Goal: Communication & Community: Answer question/provide support

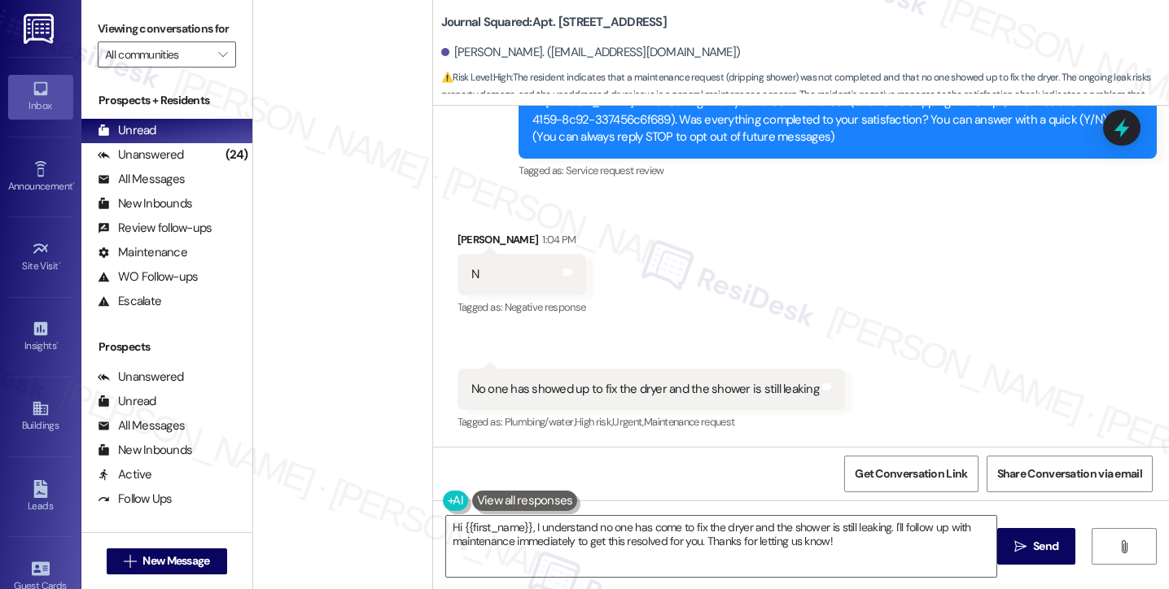
scroll to position [1058, 0]
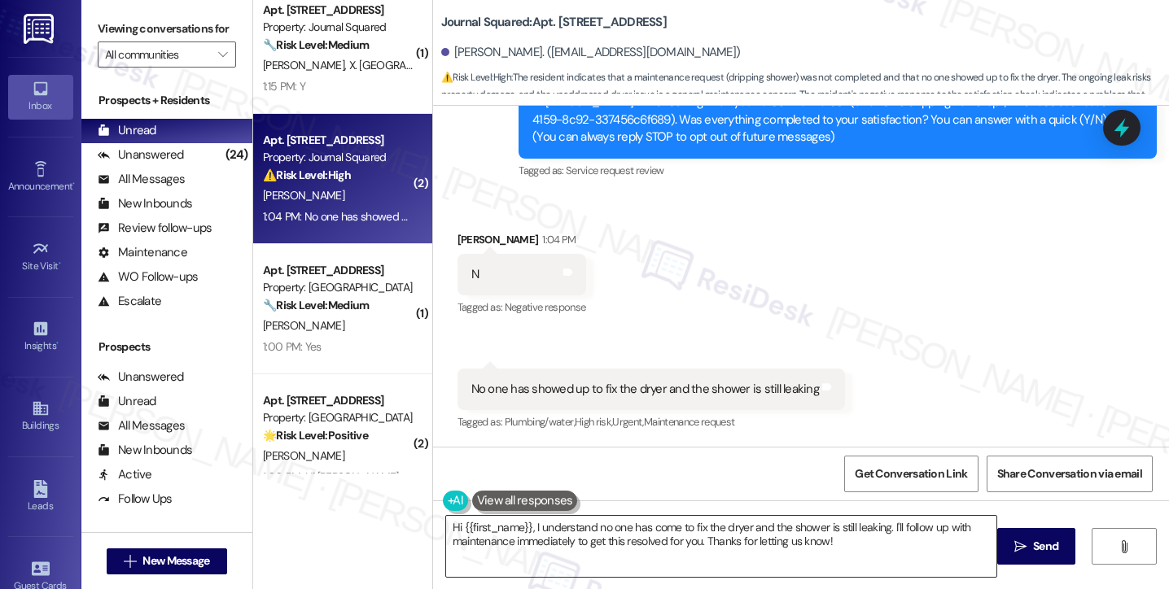
click at [672, 538] on textarea "Hi {{first_name}}, I understand no one has come to fix the dryer and the shower…" at bounding box center [721, 546] width 550 height 61
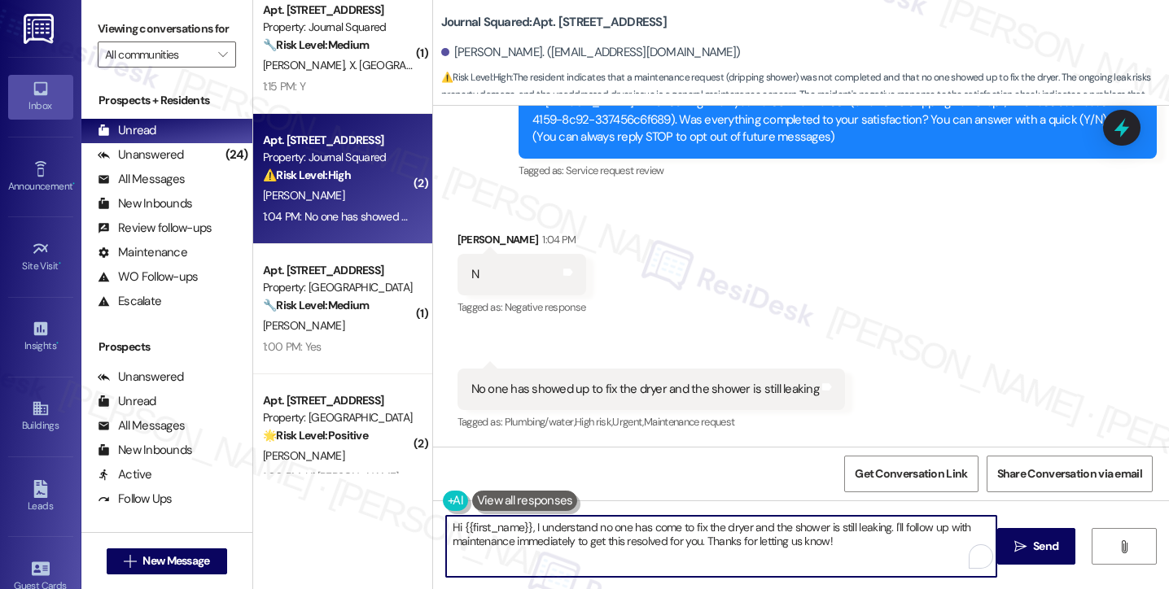
click at [672, 538] on textarea "Hi {{first_name}}, I understand no one has come to fix the dryer and the shower…" at bounding box center [721, 546] width 550 height 61
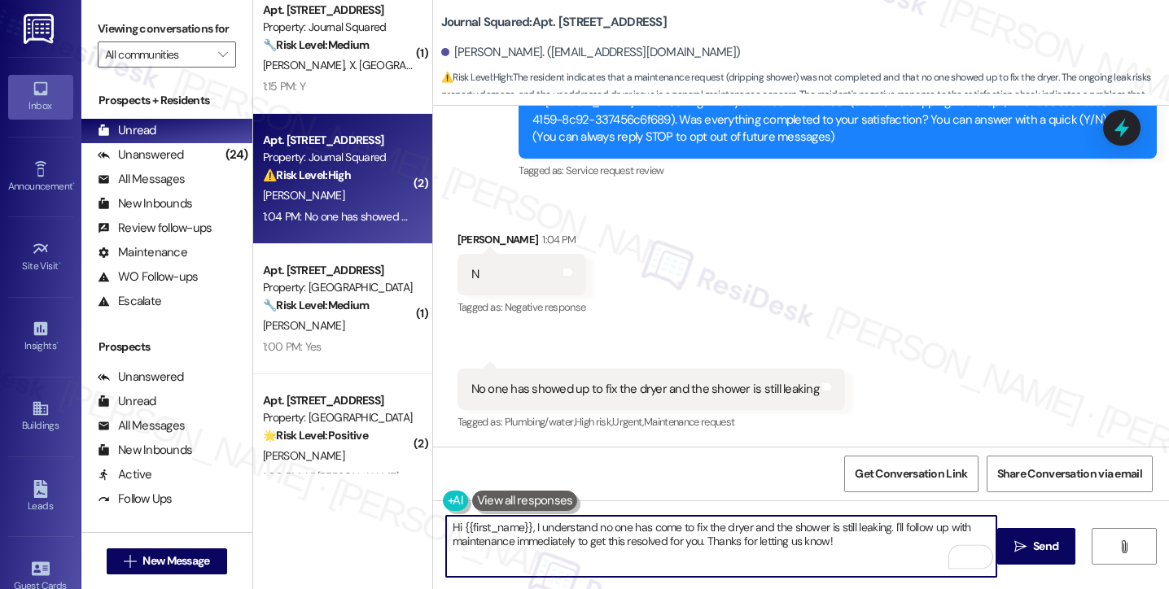
click at [672, 538] on textarea "Hi {{first_name}}, I understand no one has come to fix the dryer and the shower…" at bounding box center [721, 546] width 550 height 61
click at [557, 396] on div "No one has showed up to fix the dryer and the shower is still leaking" at bounding box center [645, 389] width 348 height 17
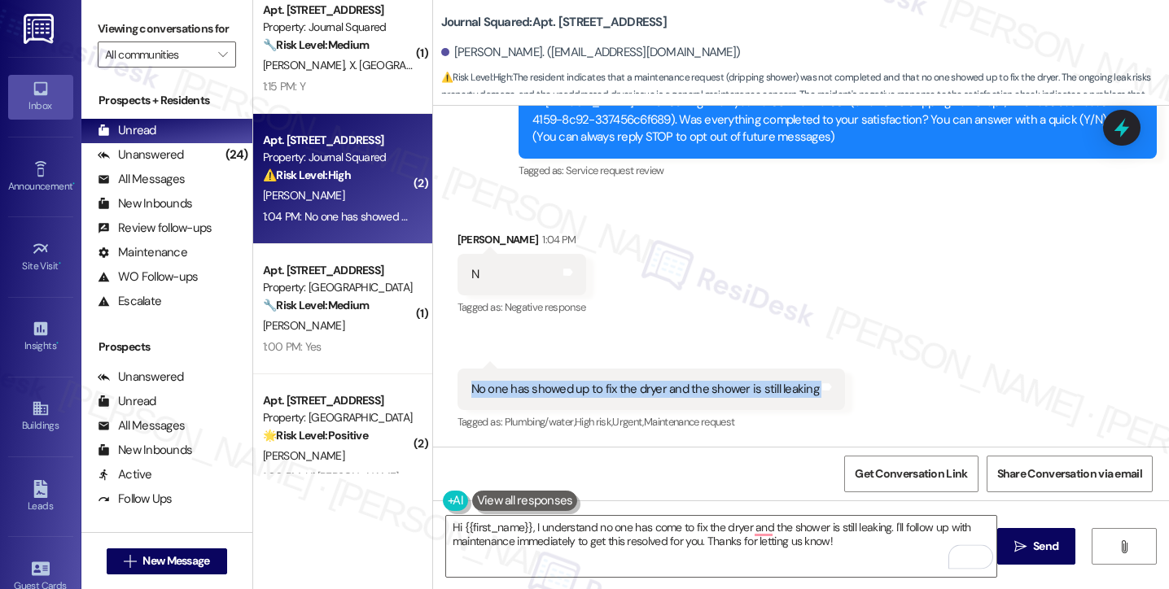
click at [557, 396] on div "No one has showed up to fix the dryer and the shower is still leaking" at bounding box center [645, 389] width 348 height 17
click at [460, 44] on div "[PERSON_NAME]. ([EMAIL_ADDRESS][DOMAIN_NAME])" at bounding box center [591, 52] width 300 height 17
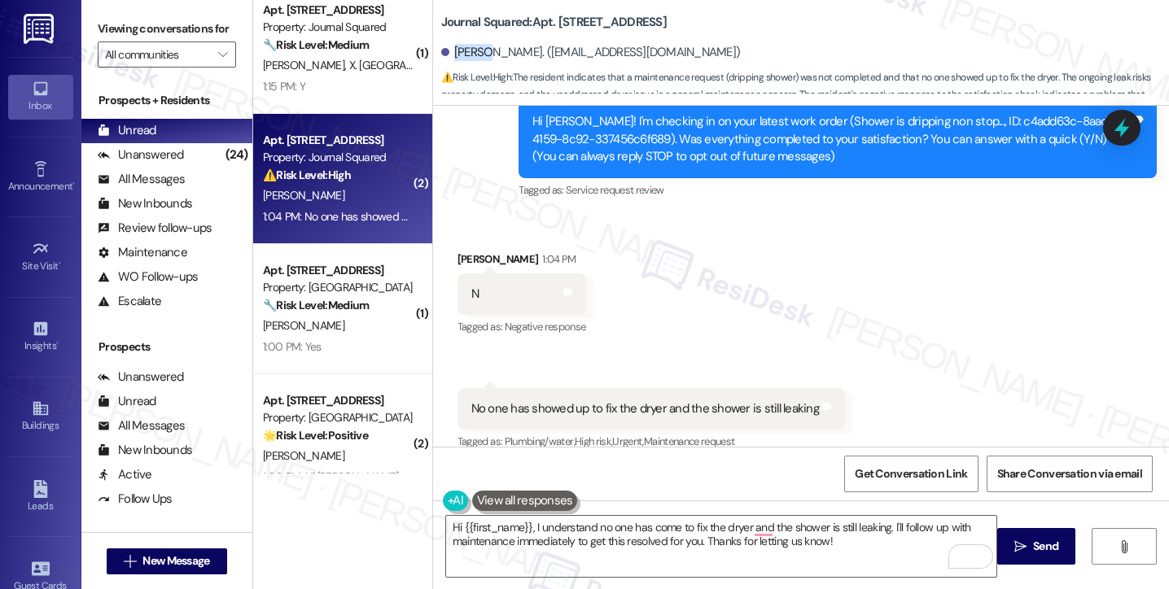
scroll to position [143, 0]
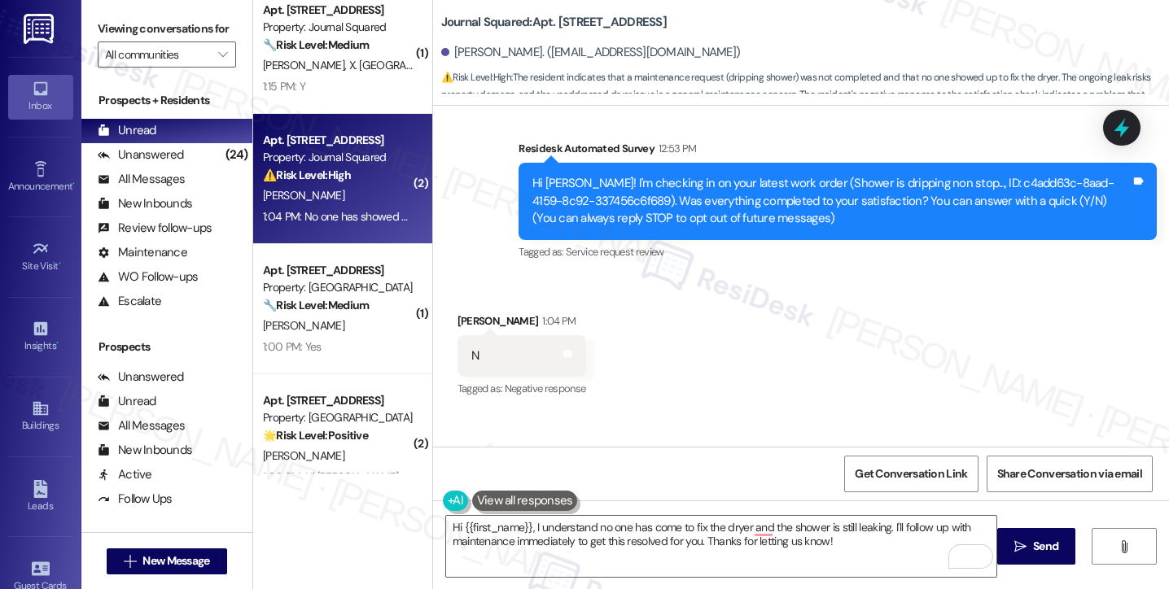
click at [560, 19] on b "Journal Squared: Apt. 5410, 595 Pavonia Ave" at bounding box center [553, 22] width 225 height 17
copy b "5410"
click at [106, 33] on label "Viewing conversations for" at bounding box center [167, 28] width 138 height 25
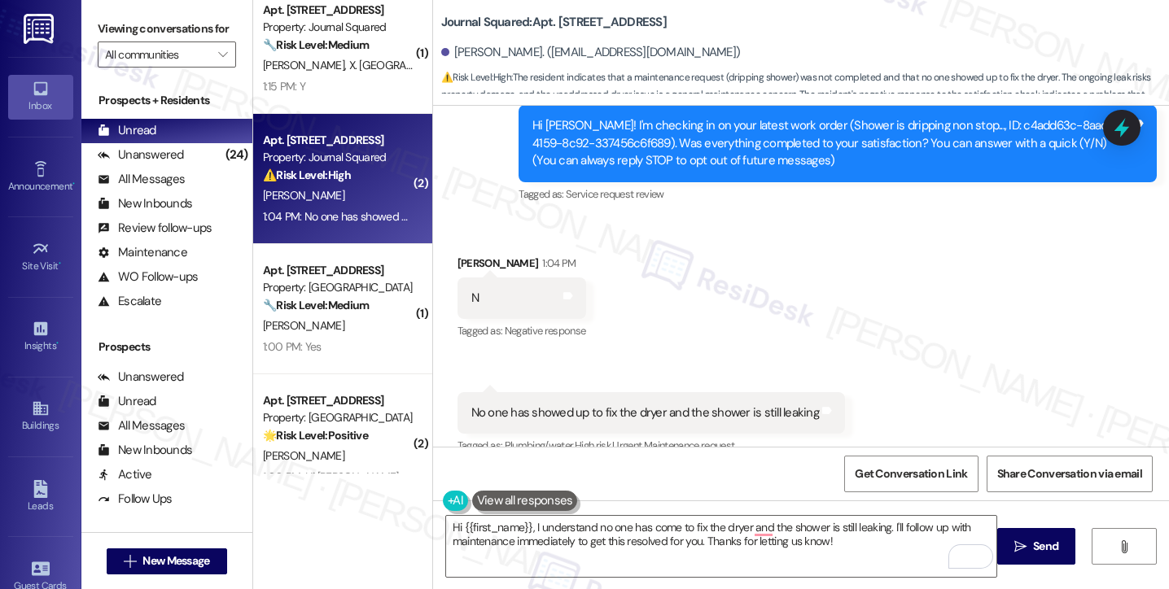
scroll to position [225, 0]
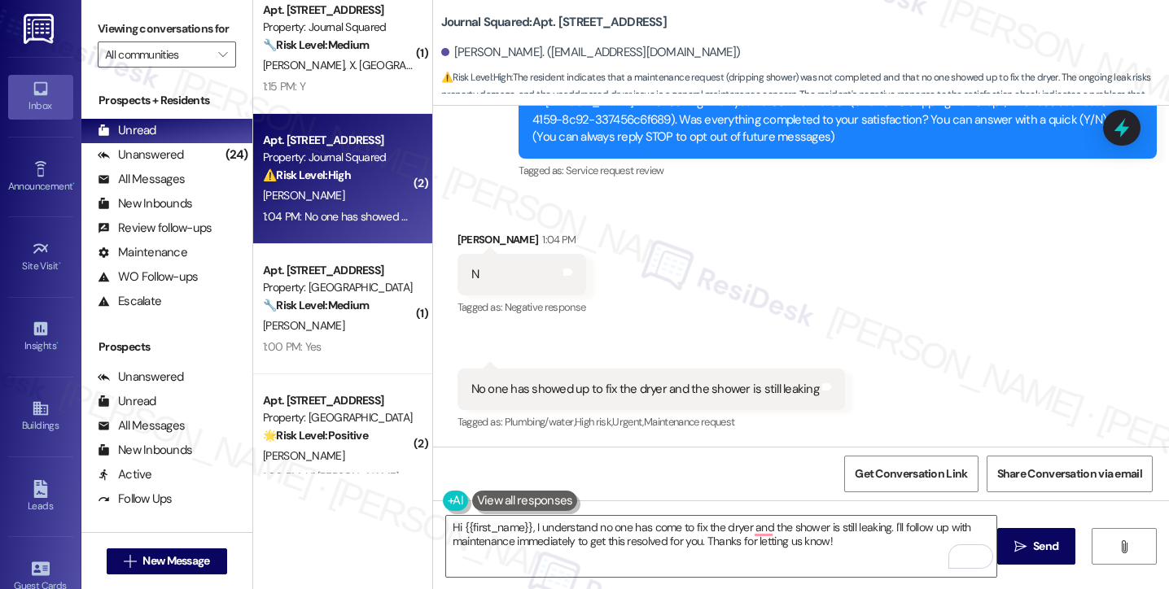
click at [531, 383] on div "No one has showed up to fix the dryer and the shower is still leaking" at bounding box center [645, 389] width 348 height 17
click at [105, 37] on label "Viewing conversations for" at bounding box center [167, 28] width 138 height 25
click at [573, 520] on textarea "Hi {{first_name}}, I understand no one has come to fix the dryer and the shower…" at bounding box center [721, 546] width 550 height 61
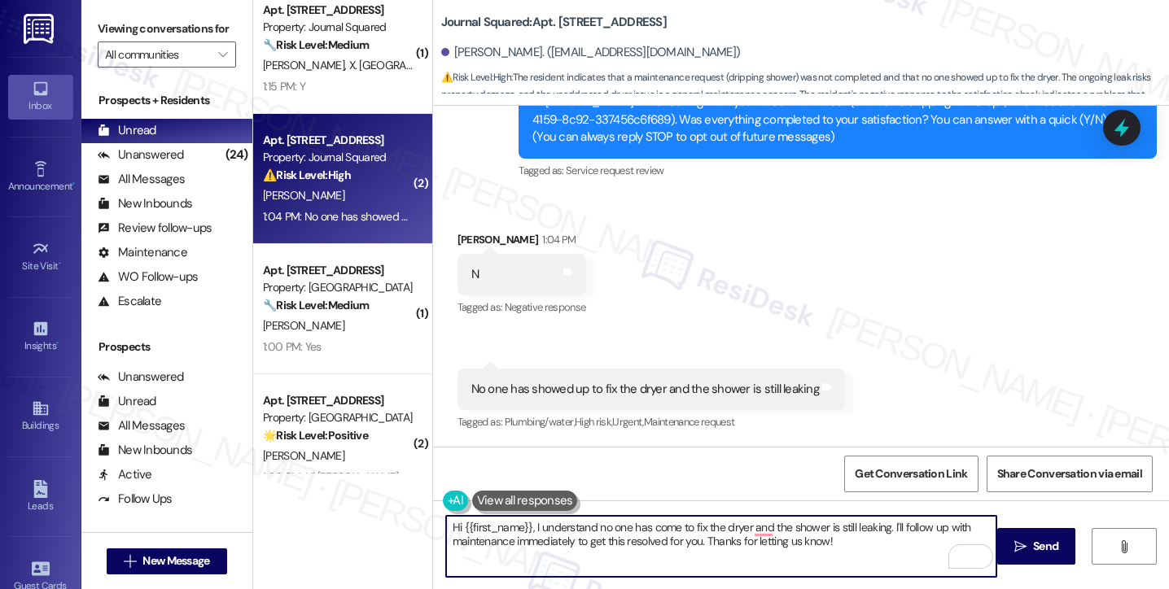
click at [457, 233] on div "Komal Patel 1:04 PM" at bounding box center [521, 242] width 129 height 23
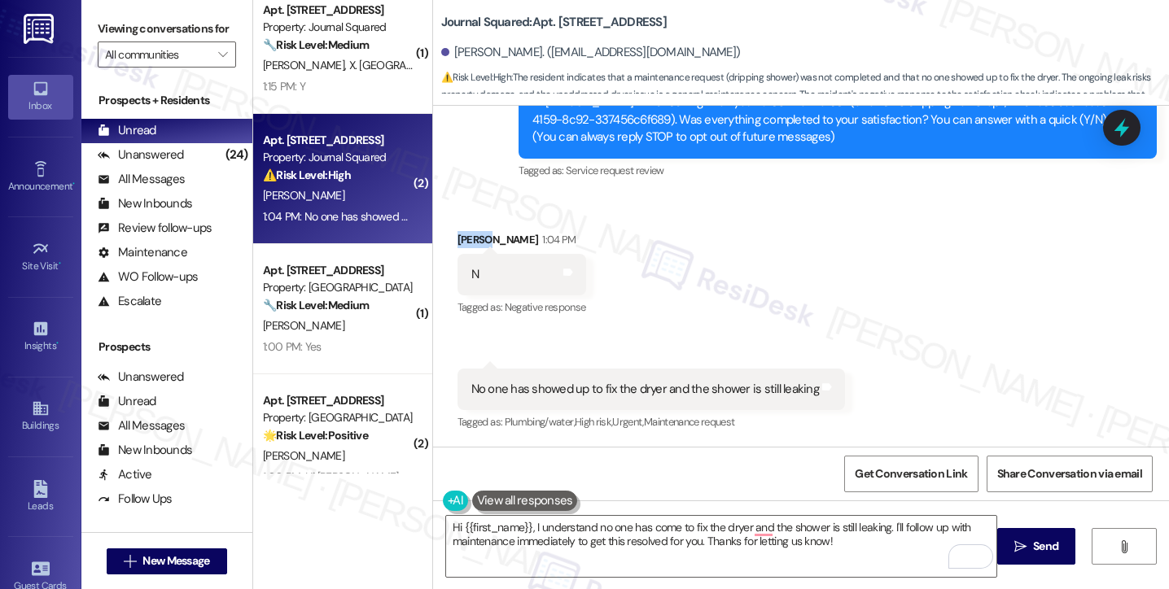
click at [457, 233] on div "Komal Patel 1:04 PM" at bounding box center [521, 242] width 129 height 23
click at [564, 381] on div "No one has showed up to fix the dryer and the shower is still leaking" at bounding box center [645, 389] width 348 height 17
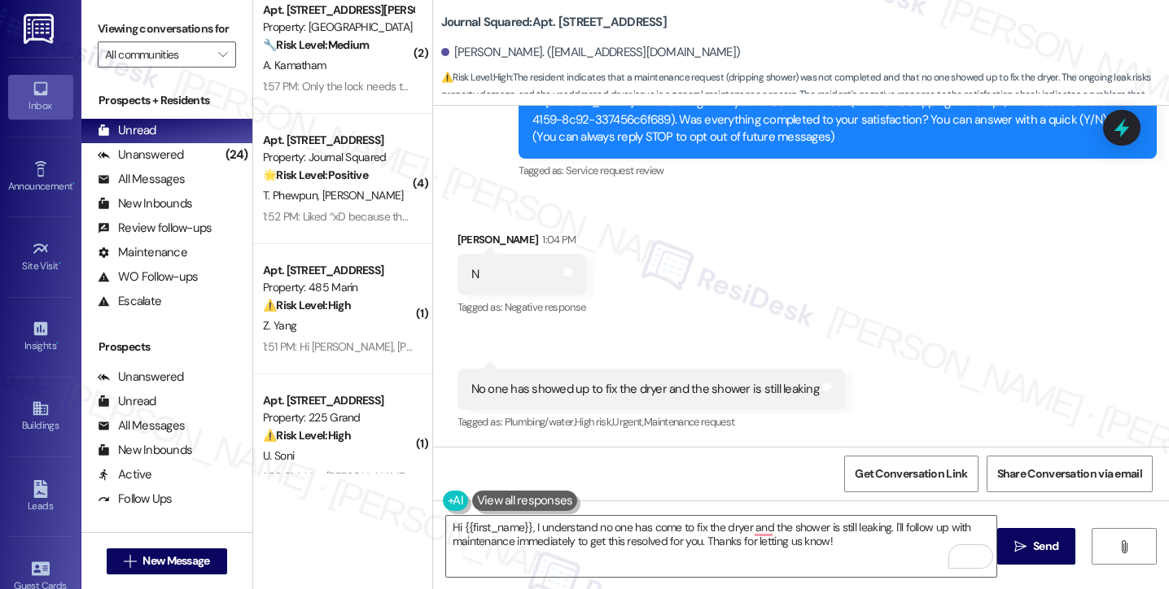
click at [98, 31] on label "Viewing conversations for" at bounding box center [167, 28] width 138 height 25
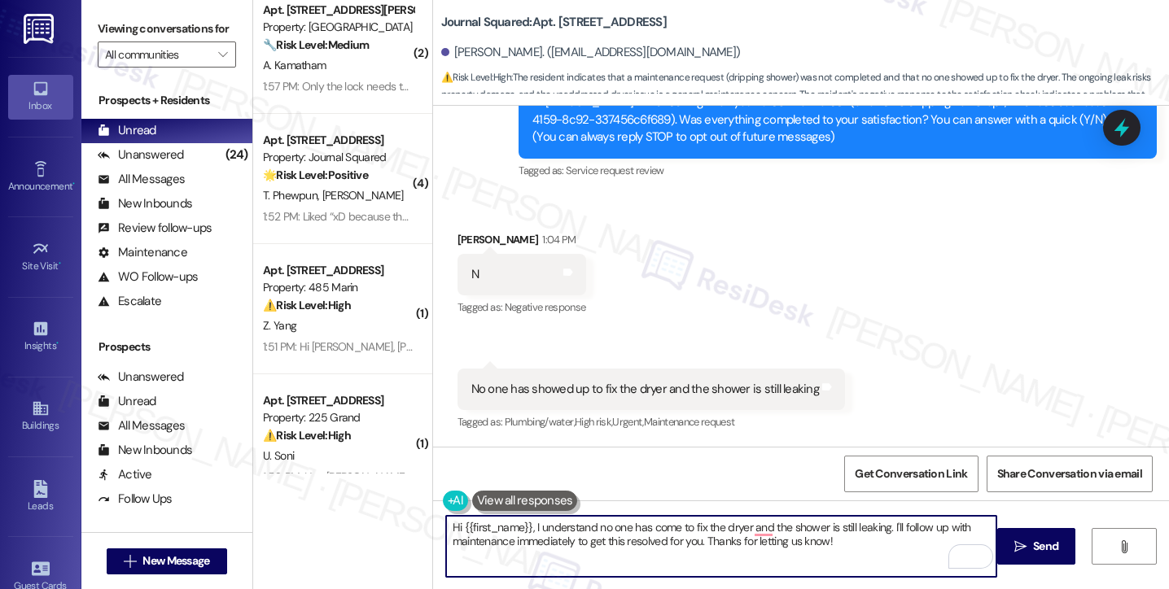
drag, startPoint x: 859, startPoint y: 549, endPoint x: 778, endPoint y: 539, distance: 81.3
click at [778, 540] on textarea "Hi {{first_name}}, I understand no one has come to fix the dryer and the shower…" at bounding box center [721, 546] width 550 height 61
click at [838, 543] on textarea "Hi {{first_name}}, I understand no one has come to fix the dryer and the shower…" at bounding box center [721, 546] width 550 height 61
drag, startPoint x: 871, startPoint y: 542, endPoint x: 889, endPoint y: 517, distance: 30.9
click at [889, 517] on textarea "Hi {{first_name}}, I understand no one has come to fix the dryer and the shower…" at bounding box center [721, 546] width 550 height 61
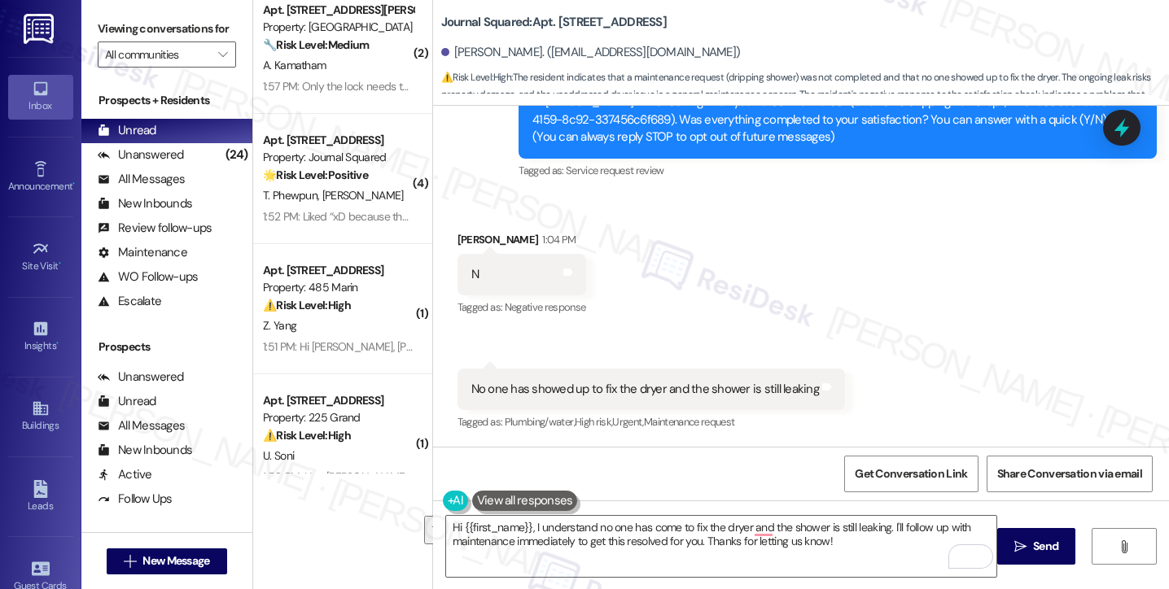
click at [110, 22] on label "Viewing conversations for" at bounding box center [167, 28] width 138 height 25
click at [705, 536] on textarea "Hi {{first_name}}, I understand no one has come to fix the dryer and the shower…" at bounding box center [721, 546] width 550 height 61
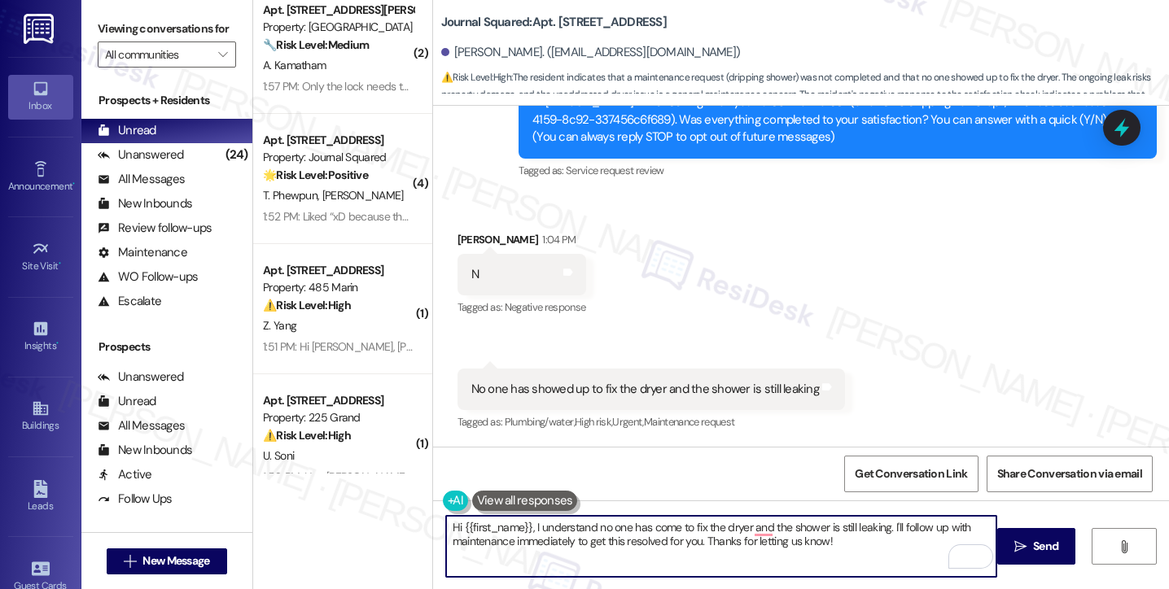
click at [705, 536] on textarea "Hi {{first_name}}, I understand no one has come to fix the dryer and the shower…" at bounding box center [721, 546] width 550 height 61
click at [806, 531] on textarea "Hi {{first_name}}, I understand no one has come to fix the dryer and the shower…" at bounding box center [721, 546] width 550 height 61
drag, startPoint x: 880, startPoint y: 538, endPoint x: 892, endPoint y: 523, distance: 19.7
click at [892, 523] on textarea "Hi {{first_name}}, I understand no one has come to fix the dryer, and the showe…" at bounding box center [721, 546] width 550 height 61
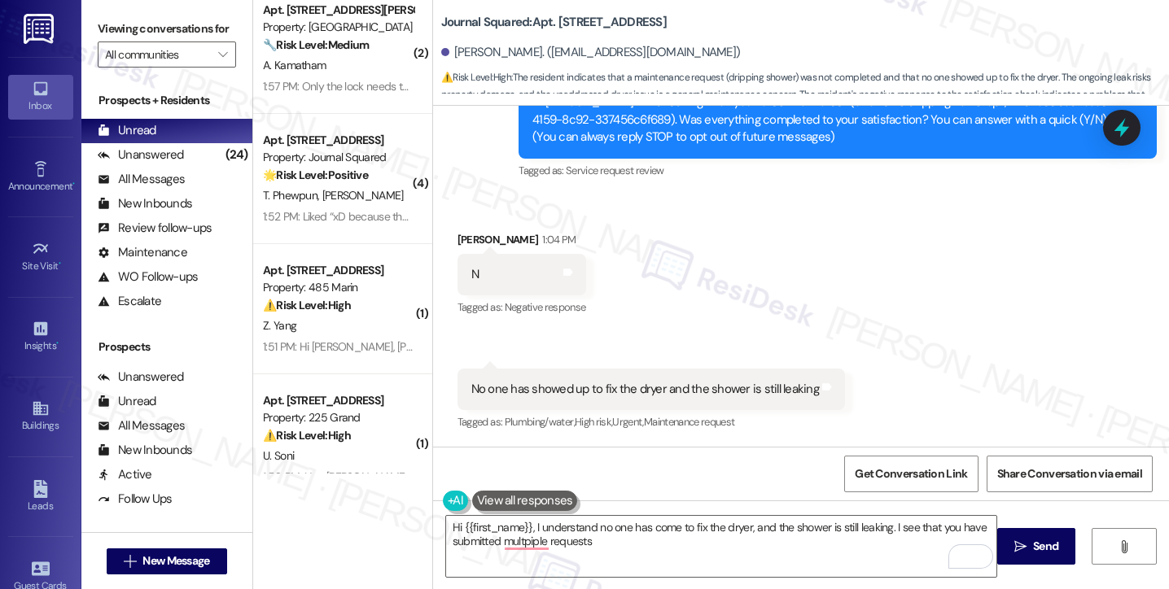
click at [95, 20] on div "Viewing conversations for All communities " at bounding box center [166, 42] width 171 height 84
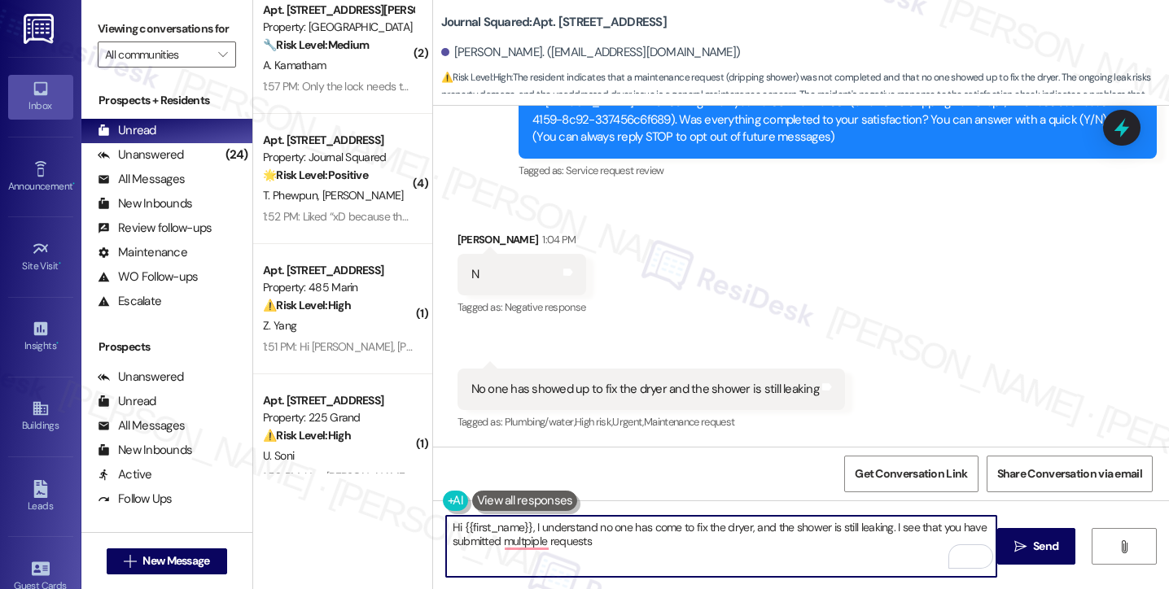
click at [702, 548] on textarea "Hi {{first_name}}, I understand no one has come to fix the dryer, and the showe…" at bounding box center [721, 546] width 550 height 61
drag, startPoint x: 612, startPoint y: 544, endPoint x: 776, endPoint y: 526, distance: 165.4
click at [776, 526] on textarea "Hi {{first_name}}, I understand no one has come to fix the dryer, and the showe…" at bounding box center [721, 546] width 550 height 61
click at [885, 527] on textarea "Hi {{first_name}}, I understand no one has come to fix the dryer, and the showe…" at bounding box center [721, 546] width 550 height 61
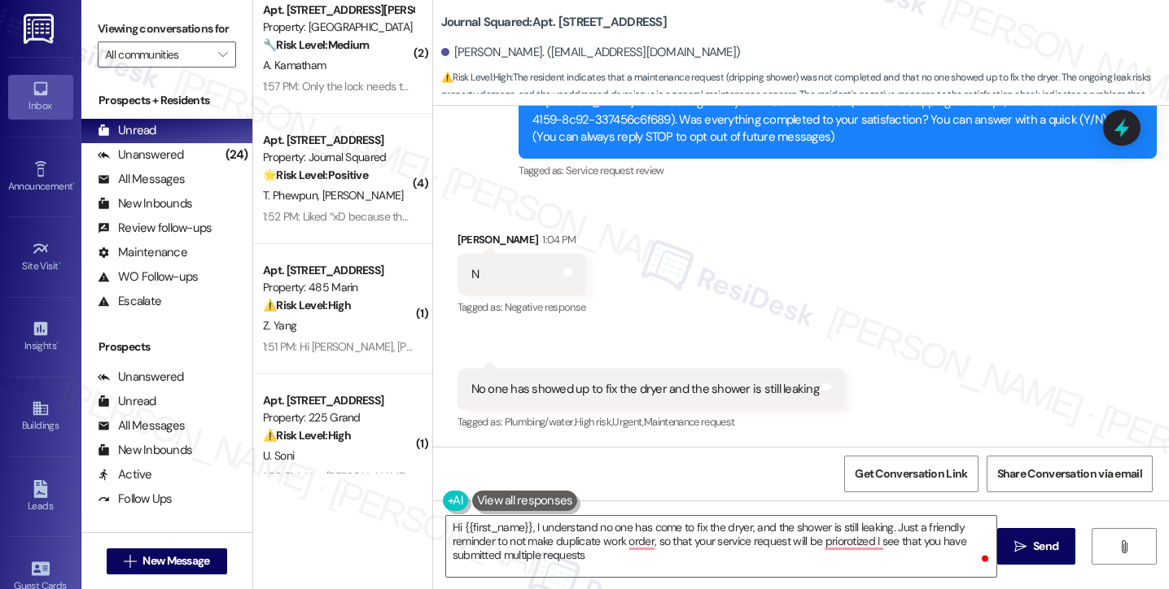
click at [107, 20] on label "Viewing conversations for" at bounding box center [167, 28] width 138 height 25
click at [755, 531] on textarea "Hi {{first_name}}, I understand no one has come to fix the dryer, and the showe…" at bounding box center [721, 546] width 550 height 61
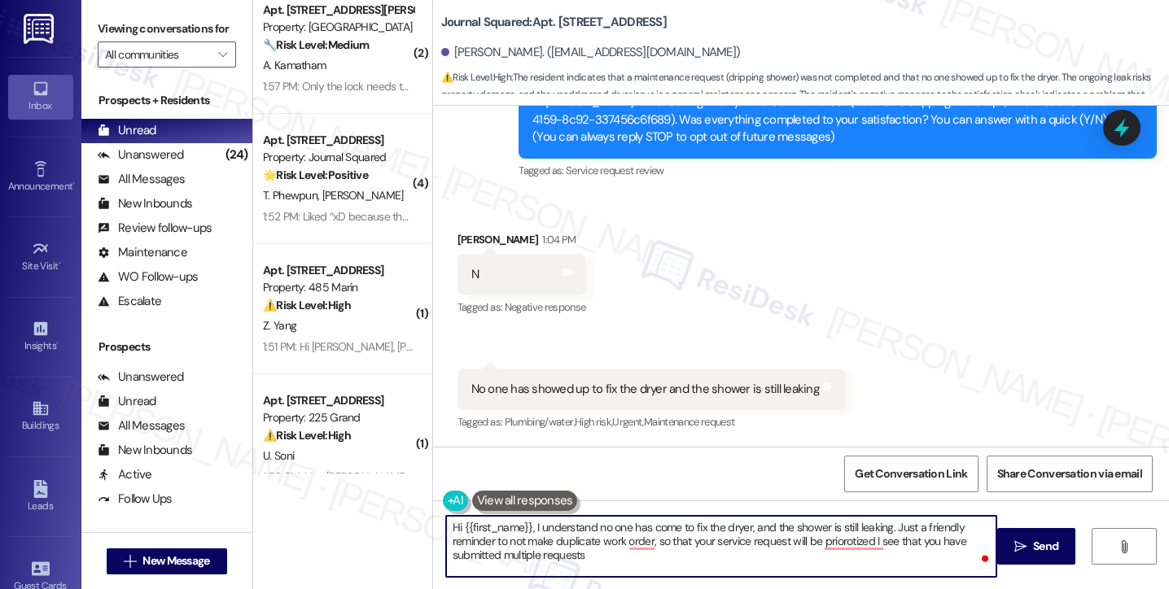
drag, startPoint x: 647, startPoint y: 558, endPoint x: 865, endPoint y: 514, distance: 222.7
click at [902, 506] on div "Hi {{first_name}}, I understand no one has come to fix the dryer, and the showe…" at bounding box center [801, 562] width 736 height 122
click at [717, 542] on textarea "Hi {{first_name}}, I understand no one has come to fix the dryer, and the showe…" at bounding box center [721, 546] width 550 height 61
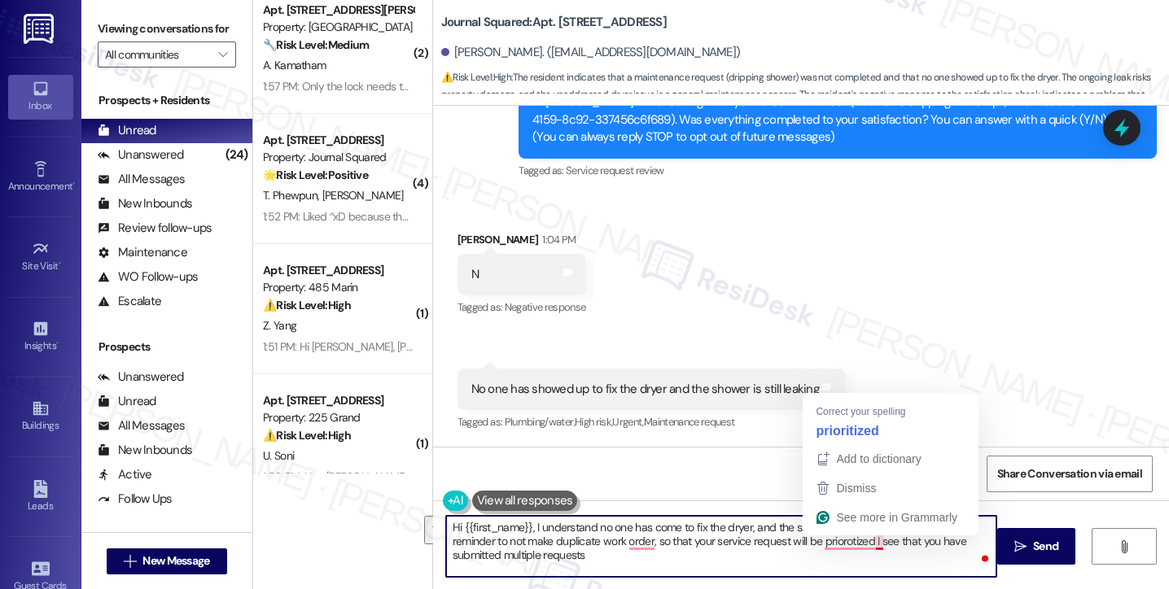
drag, startPoint x: 885, startPoint y: 523, endPoint x: 868, endPoint y: 541, distance: 25.3
click at [868, 541] on textarea "Hi {{first_name}}, I understand no one has come to fix the dryer, and the showe…" at bounding box center [721, 546] width 550 height 61
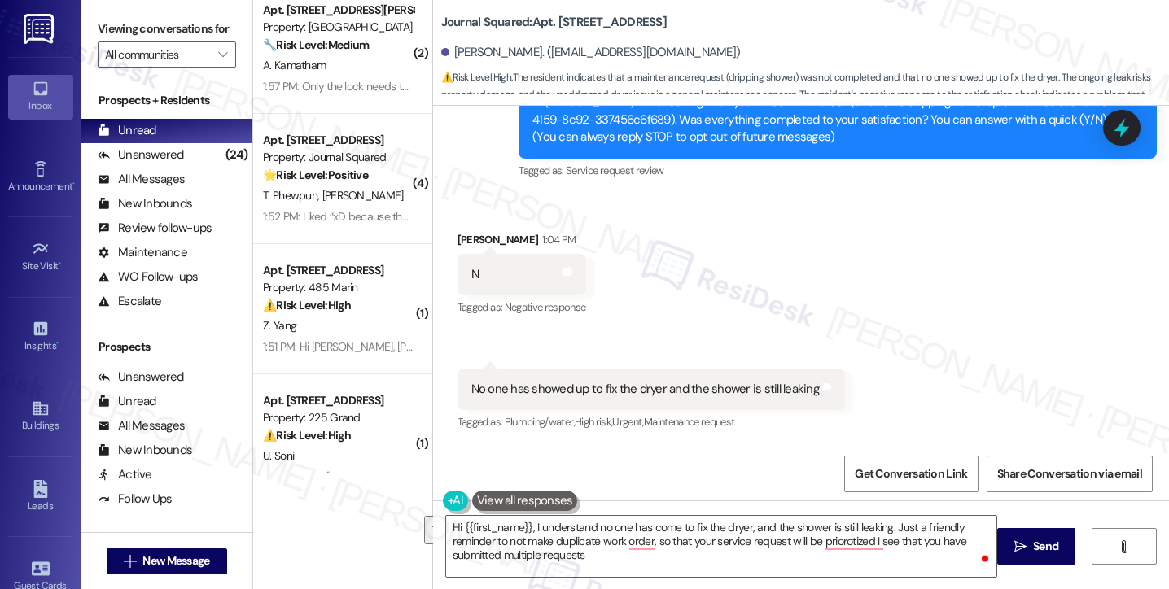
click at [112, 32] on label "Viewing conversations for" at bounding box center [167, 28] width 138 height 25
click at [111, 24] on label "Viewing conversations for" at bounding box center [167, 28] width 138 height 25
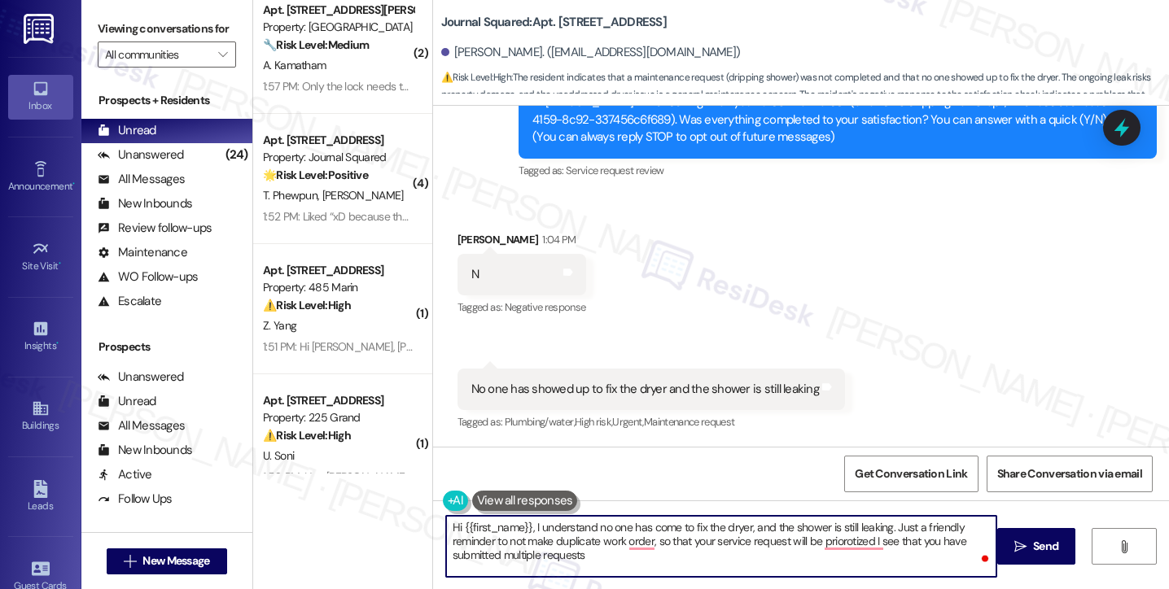
drag, startPoint x: 692, startPoint y: 571, endPoint x: 712, endPoint y: 547, distance: 31.8
click at [712, 547] on textarea "Hi {{first_name}}, I understand no one has come to fix the dryer, and the showe…" at bounding box center [721, 546] width 550 height 61
click at [741, 548] on textarea "Hi {{first_name}}, I understand no one has come to fix the dryer, and the showe…" at bounding box center [721, 546] width 550 height 61
click at [680, 566] on textarea "Hi {{first_name}}, I understand no one has come to fix the dryer, and the showe…" at bounding box center [721, 546] width 550 height 61
drag, startPoint x: 731, startPoint y: 562, endPoint x: 887, endPoint y: 519, distance: 161.9
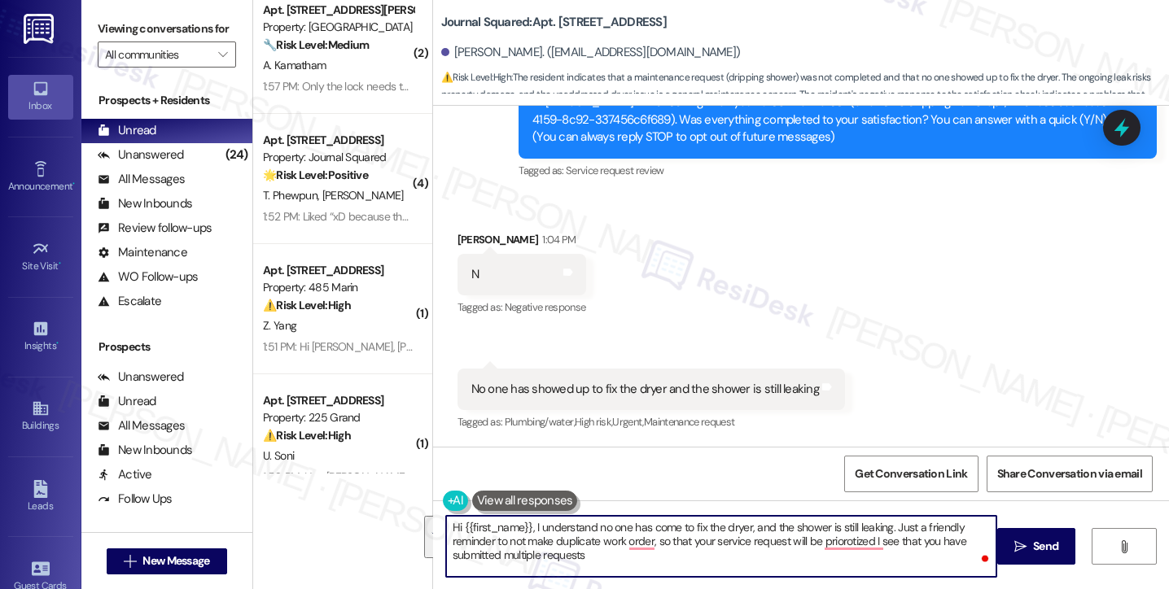
click at [887, 519] on textarea "Hi {{first_name}}, I understand no one has come to fix the dryer, and the showe…" at bounding box center [721, 546] width 550 height 61
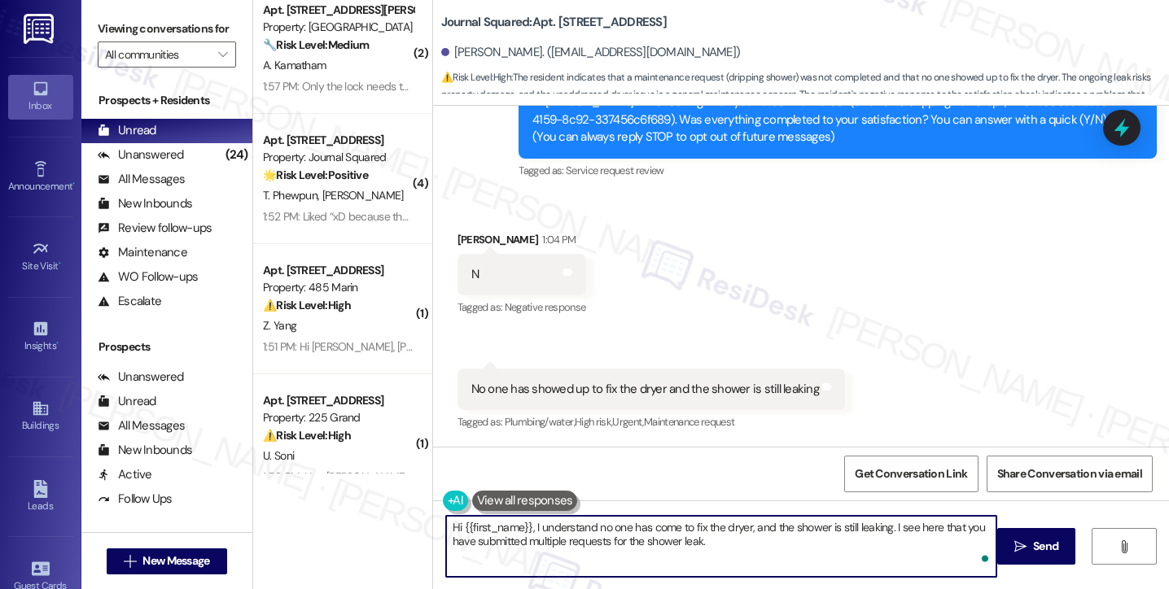
paste textarea "Just a friendly reminder to avoid submitting duplicate work orders—this helps u…"
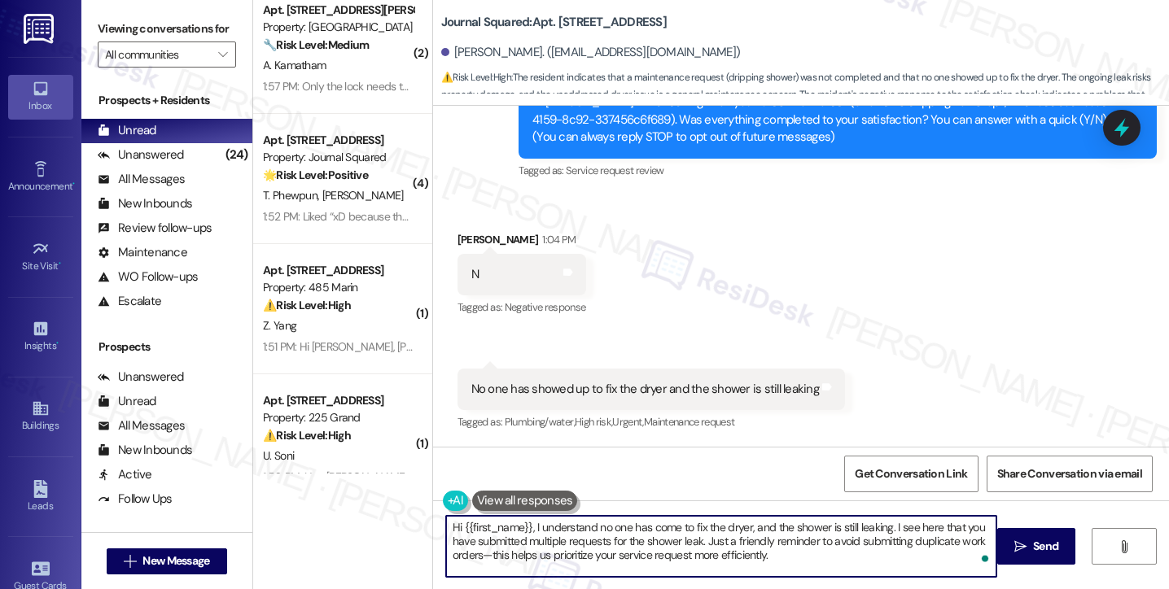
drag, startPoint x: 479, startPoint y: 553, endPoint x: 492, endPoint y: 547, distance: 13.5
click at [475, 553] on textarea "Hi {{first_name}}, I understand no one has come to fix the dryer, and the showe…" at bounding box center [721, 546] width 550 height 61
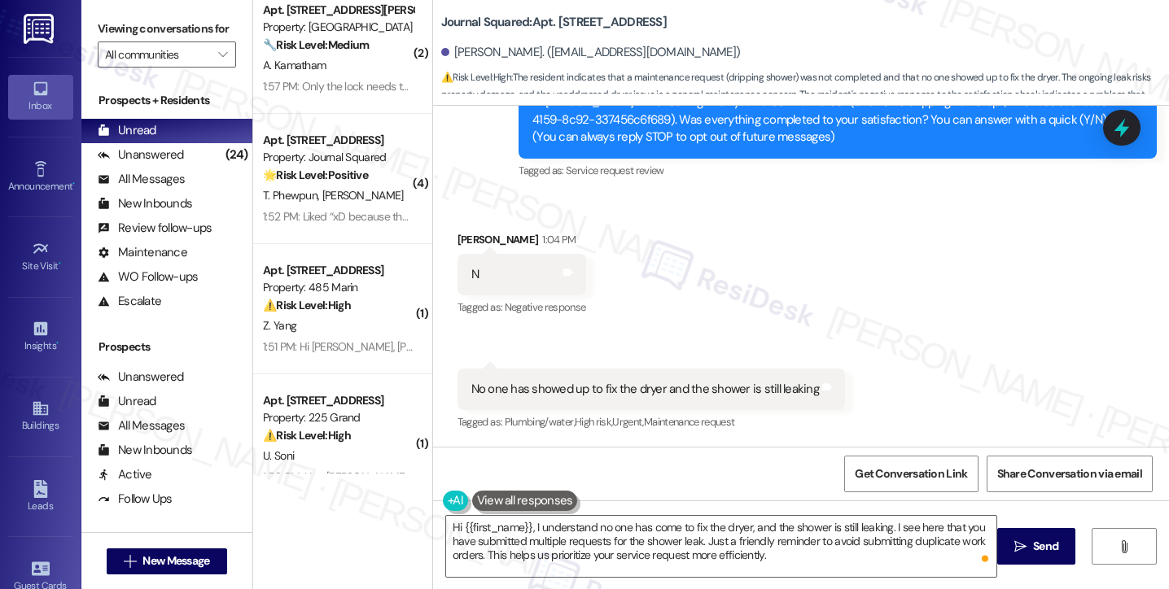
click at [104, 22] on label "Viewing conversations for" at bounding box center [167, 28] width 138 height 25
click at [794, 560] on textarea "Hi {{first_name}}, I understand no one has come to fix the dryer, and the showe…" at bounding box center [721, 546] width 550 height 61
click at [89, 31] on div "Viewing conversations for All communities " at bounding box center [166, 42] width 171 height 84
click at [81, 20] on div "Viewing conversations for All communities " at bounding box center [166, 42] width 171 height 84
click at [701, 570] on textarea "Hi {{first_name}}, I understand no one has come to fix the dryer, and the showe…" at bounding box center [721, 546] width 550 height 61
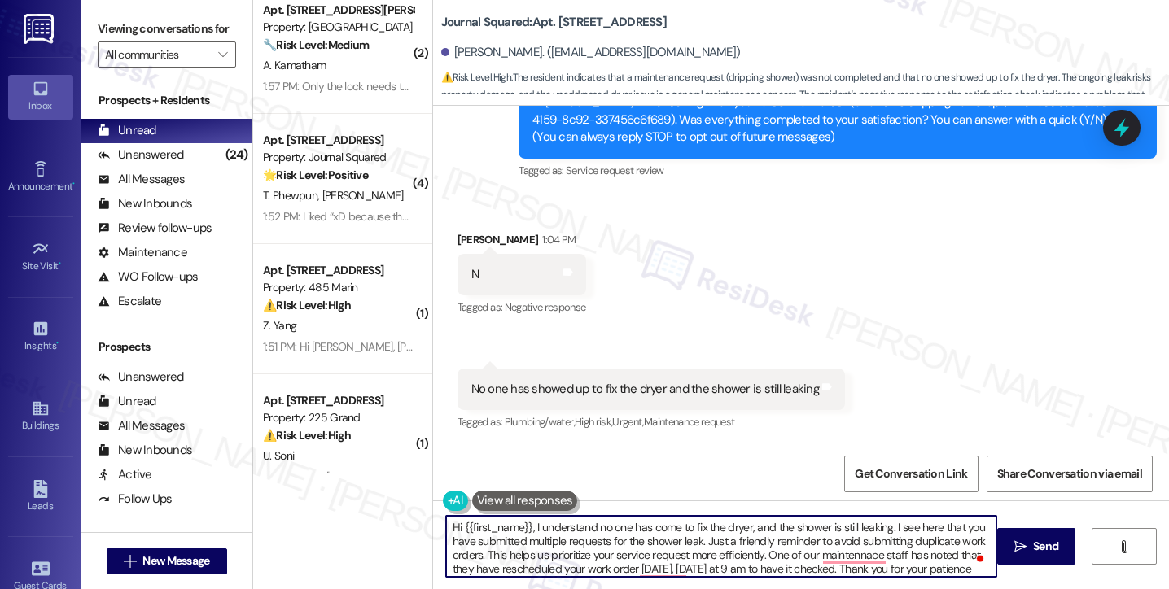
scroll to position [13, 0]
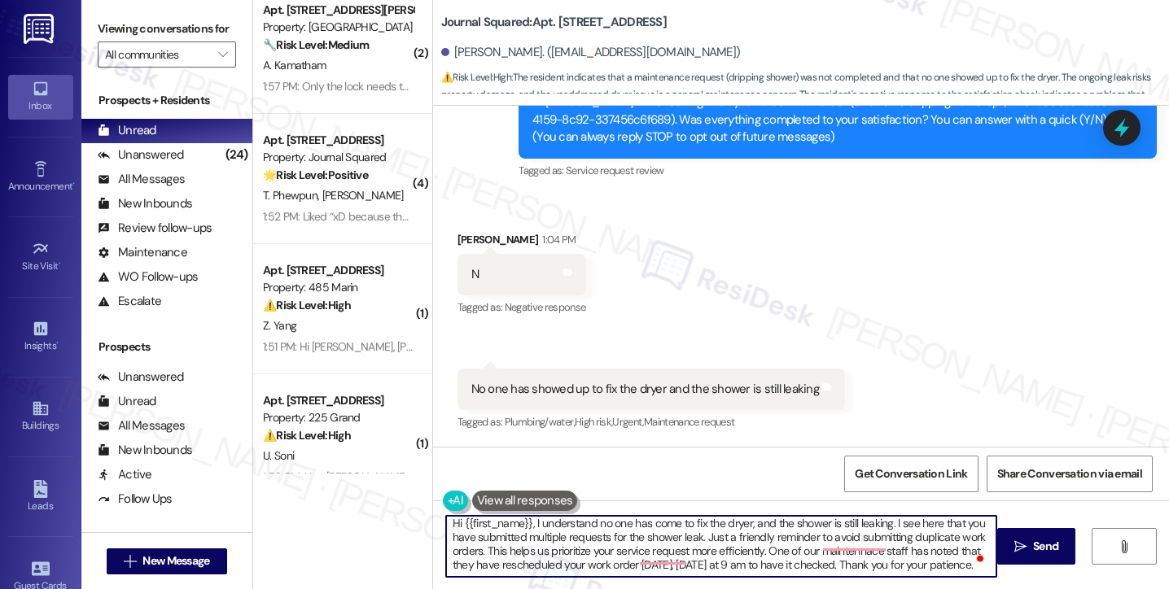
type textarea "Hi {{first_name}}, I understand no one has come to fix the dryer, and the showe…"
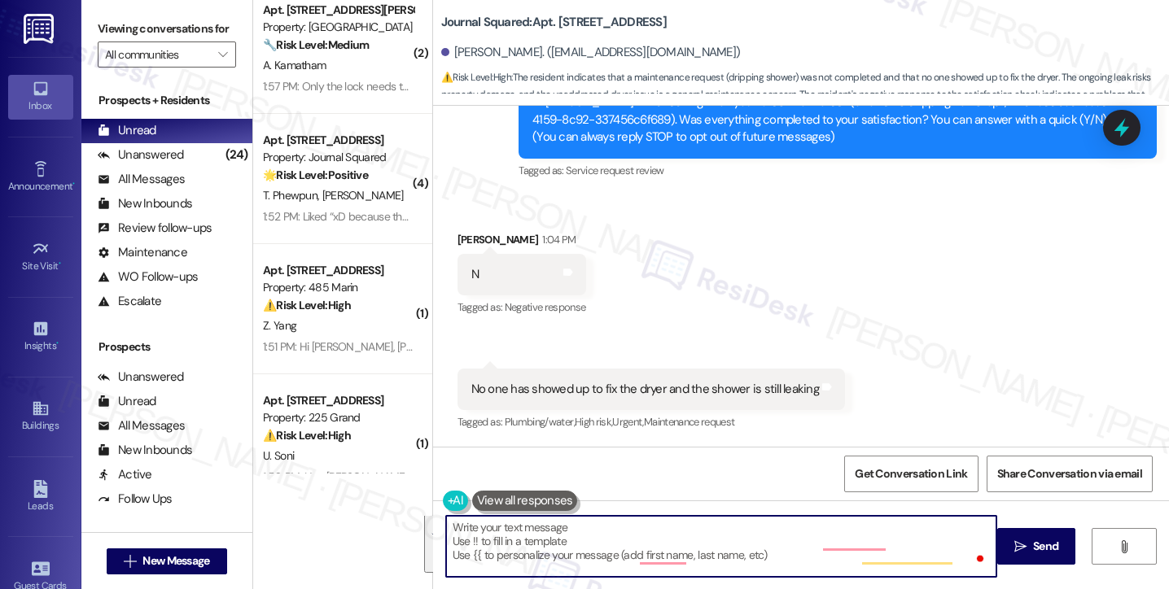
scroll to position [0, 0]
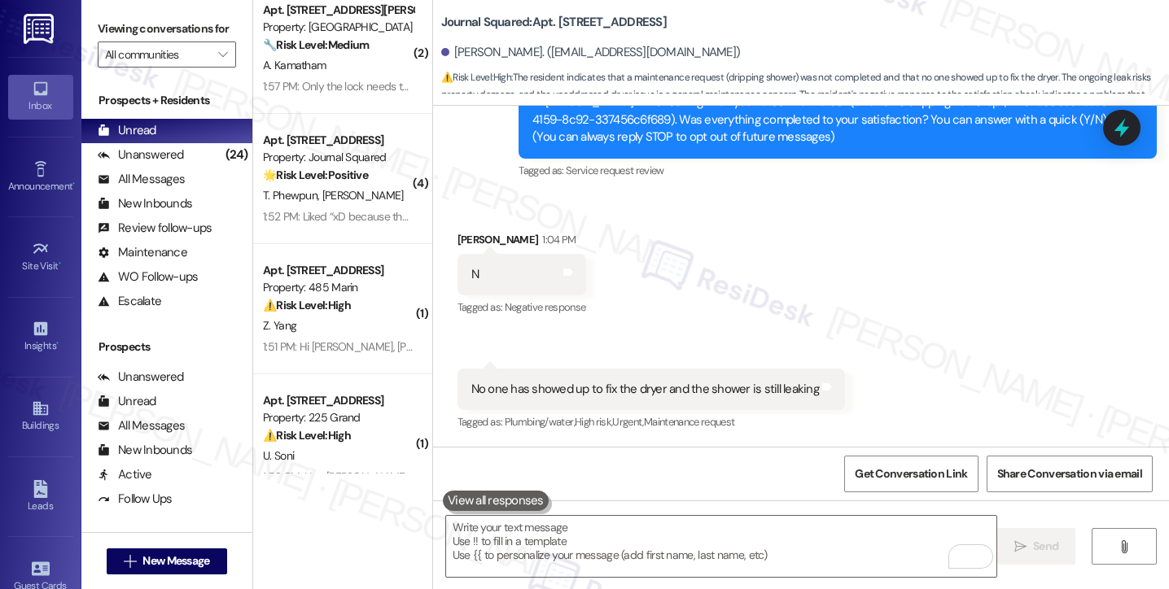
click at [96, 39] on div "Viewing conversations for All communities " at bounding box center [166, 42] width 171 height 84
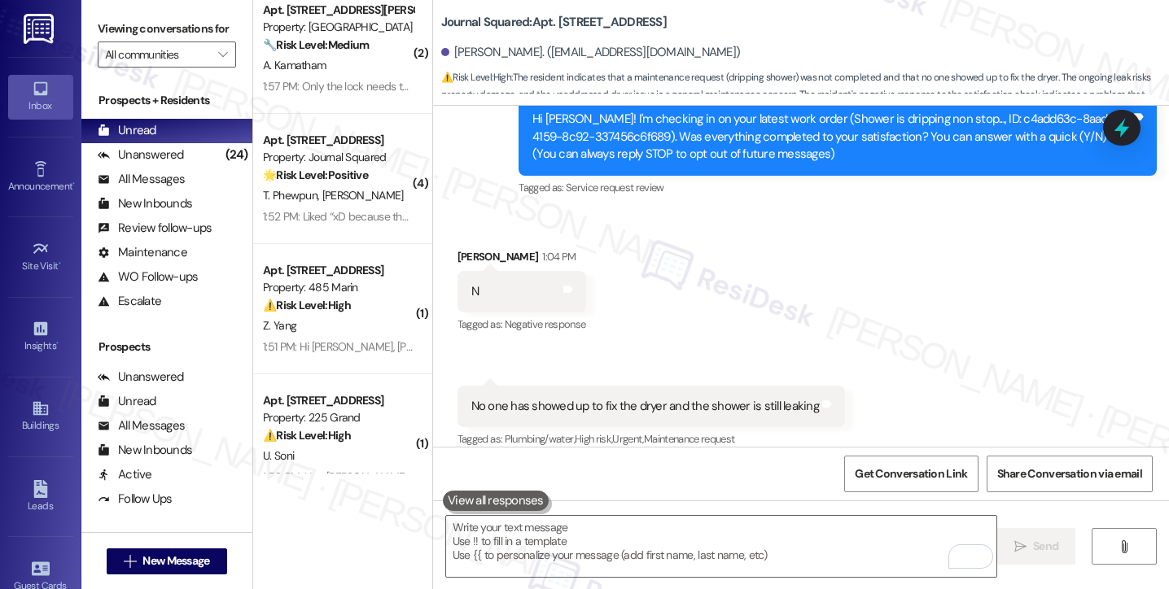
scroll to position [225, 0]
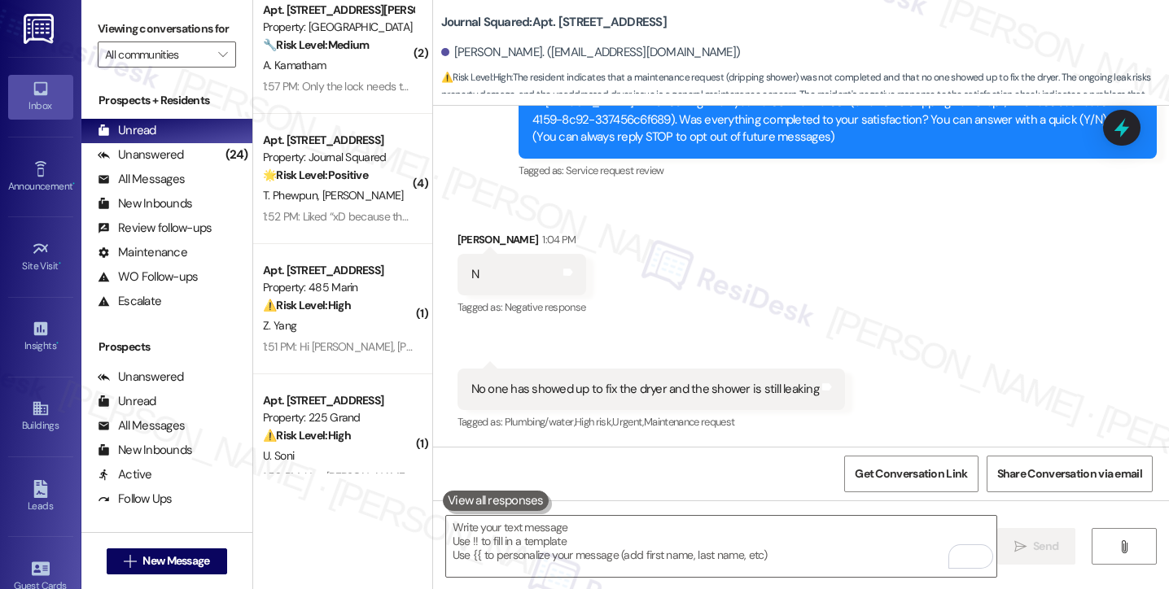
drag, startPoint x: 107, startPoint y: 28, endPoint x: 119, endPoint y: 38, distance: 15.6
click at [107, 28] on label "Viewing conversations for" at bounding box center [167, 28] width 138 height 25
click at [569, 551] on textarea "To enrich screen reader interactions, please activate Accessibility in Grammarl…" at bounding box center [721, 546] width 550 height 61
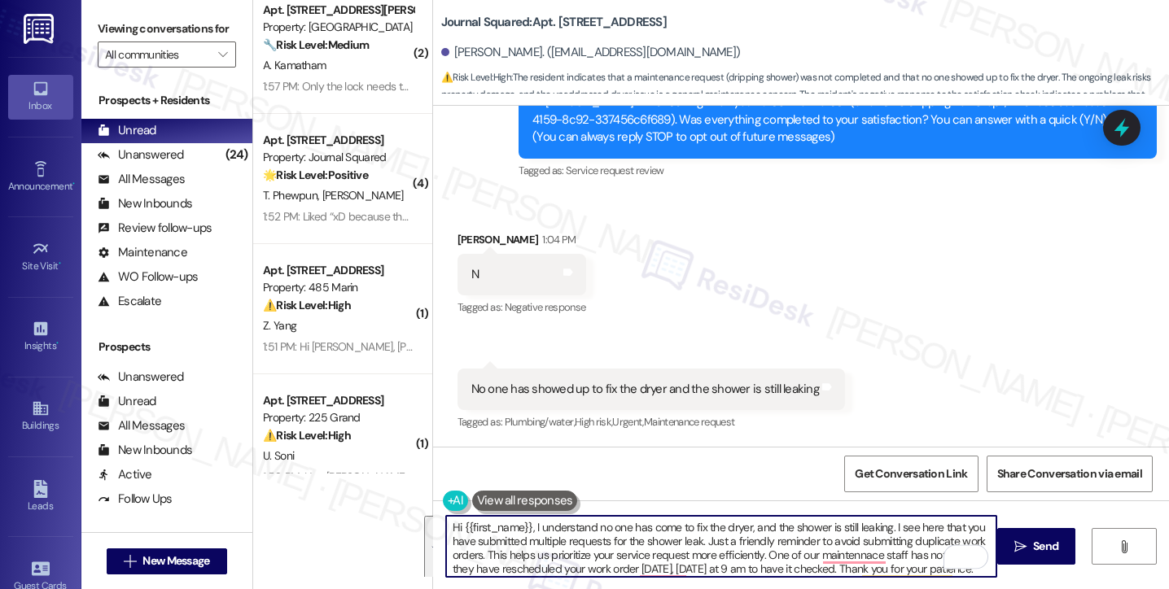
click at [592, 544] on textarea "Hi {{first_name}}, I understand no one has come to fix the dryer, and the showe…" at bounding box center [721, 546] width 550 height 61
click at [585, 540] on textarea "Hi {{first_name}}, I understand no one has come to fix the dryer, and the showe…" at bounding box center [721, 546] width 550 height 61
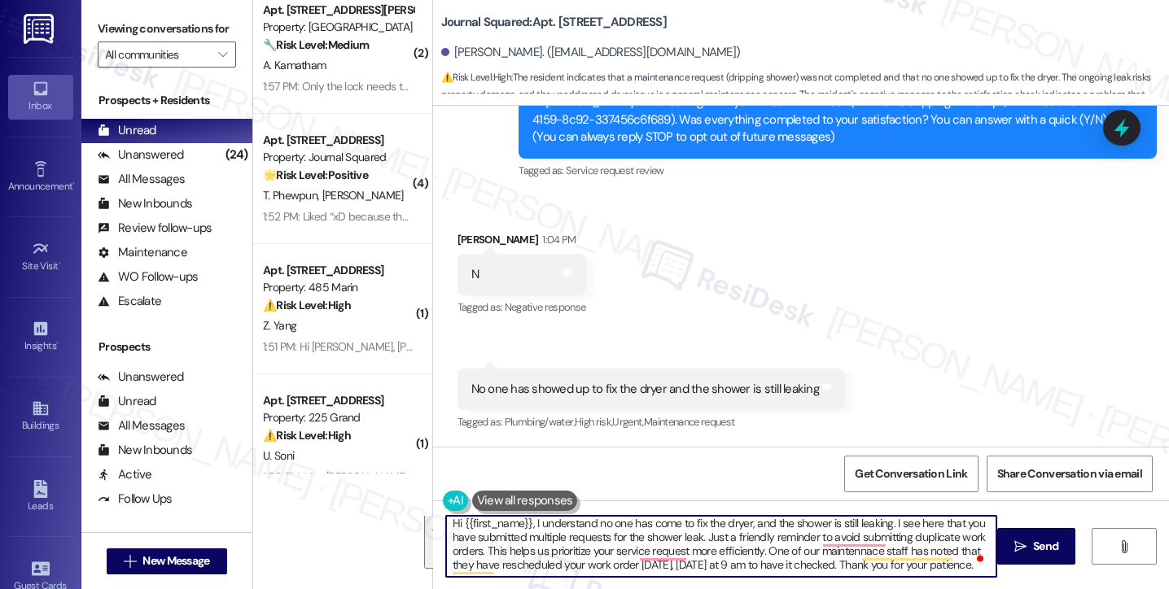
drag, startPoint x: 524, startPoint y: 524, endPoint x: 859, endPoint y: 588, distance: 341.4
click at [863, 588] on html "Inbox Go to Inbox Announcement • Send A Text Announcement Site Visit • Go to Si…" at bounding box center [584, 294] width 1169 height 589
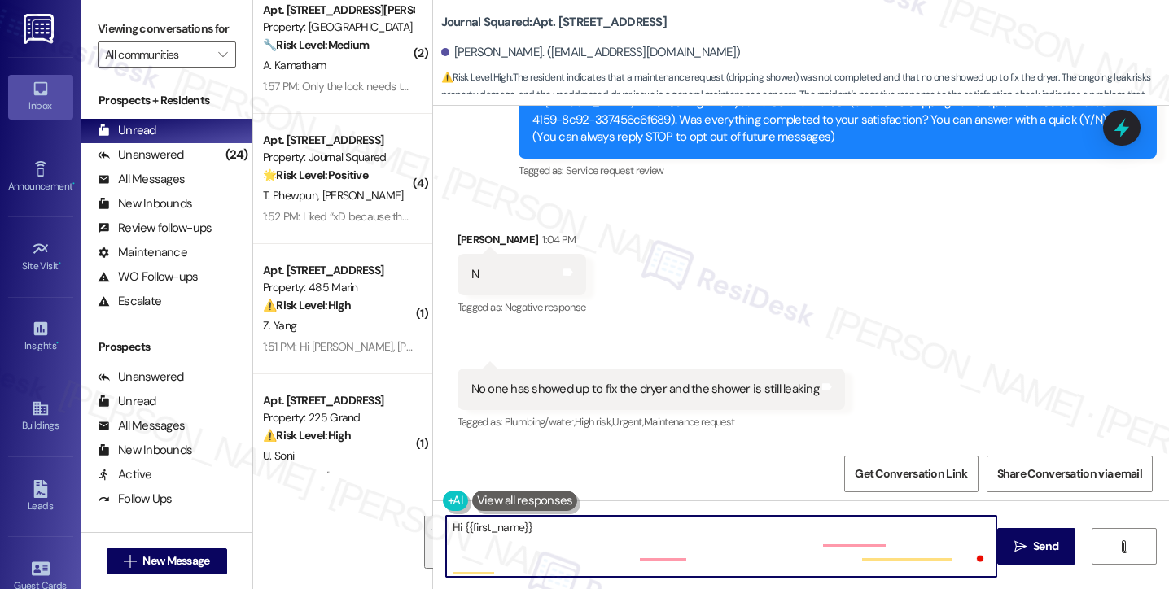
scroll to position [0, 0]
paste textarea "I understand that no one has come by yet to fix the dryer and that the shower i…"
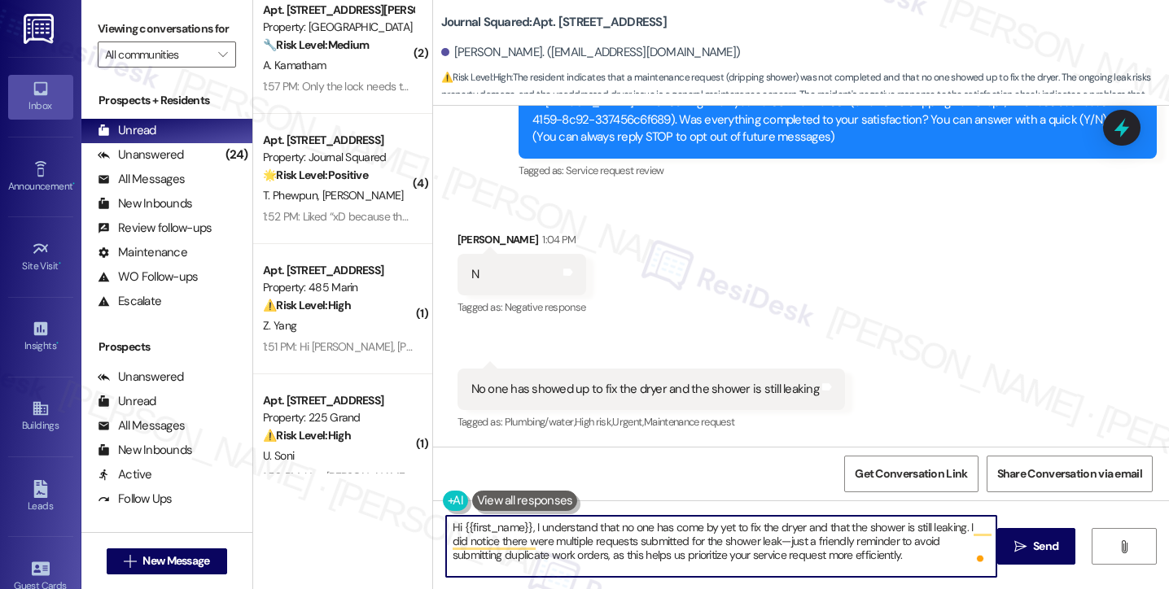
click at [754, 537] on textarea "Hi {{first_name}}, I understand that no one has come by yet to fix the dryer an…" at bounding box center [721, 546] width 550 height 61
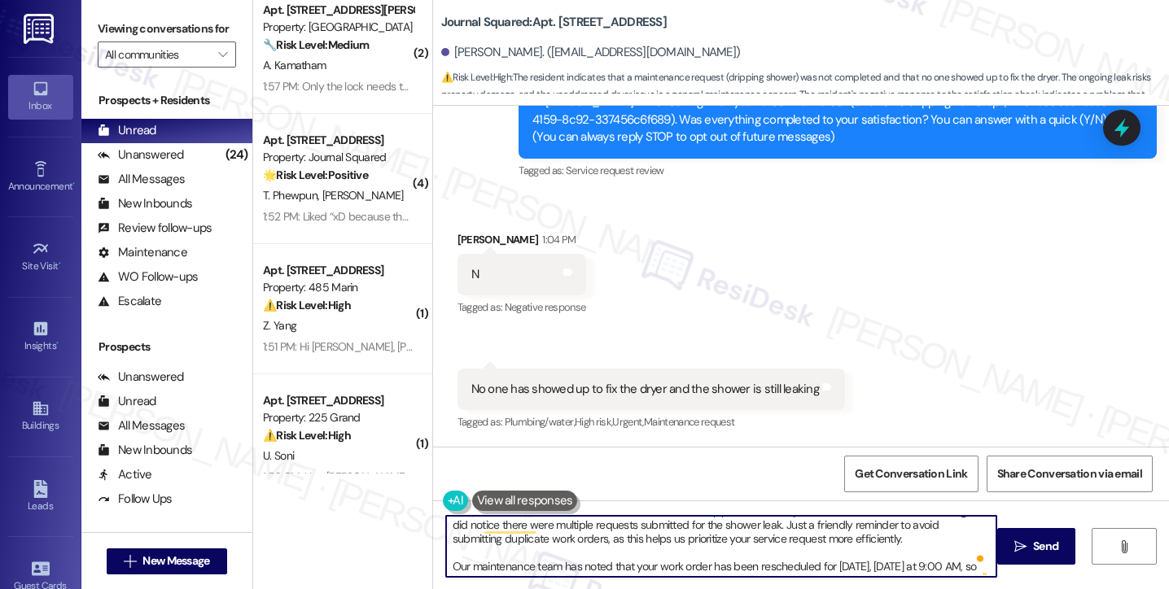
scroll to position [32, 0]
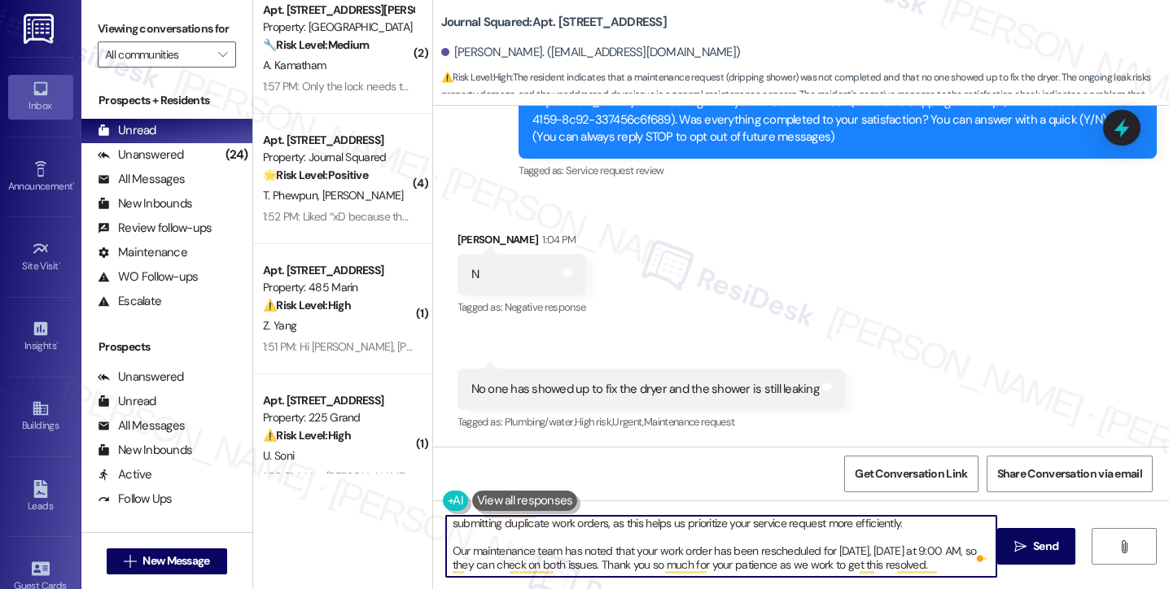
click at [837, 549] on textarea "Hi {{first_name}}, I understand that no one has come by yet to fix the dryer an…" at bounding box center [721, 546] width 550 height 61
click at [558, 560] on textarea "Hi {{first_name}}, I understand that no one has come by yet to fix the dryer an…" at bounding box center [721, 546] width 550 height 61
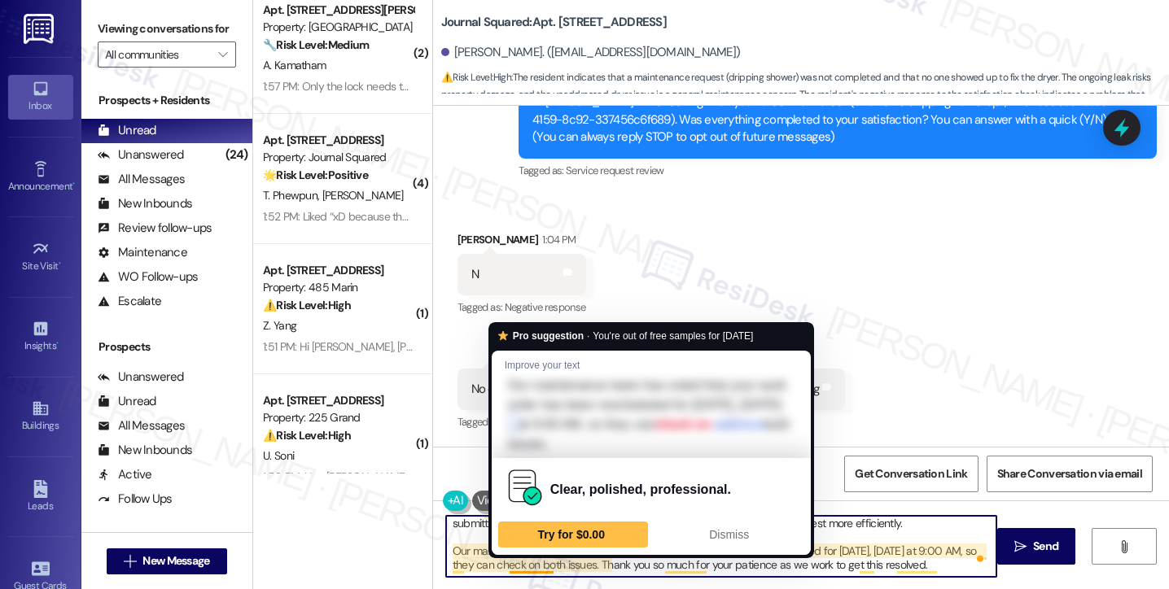
click at [526, 565] on textarea "Hi {{first_name}}, I understand that no one has come by yet to fix the dryer an…" at bounding box center [721, 546] width 550 height 61
click at [574, 565] on textarea "Hi {{first_name}}, I understand that no one has come by yet to fix the dryer an…" at bounding box center [721, 546] width 550 height 61
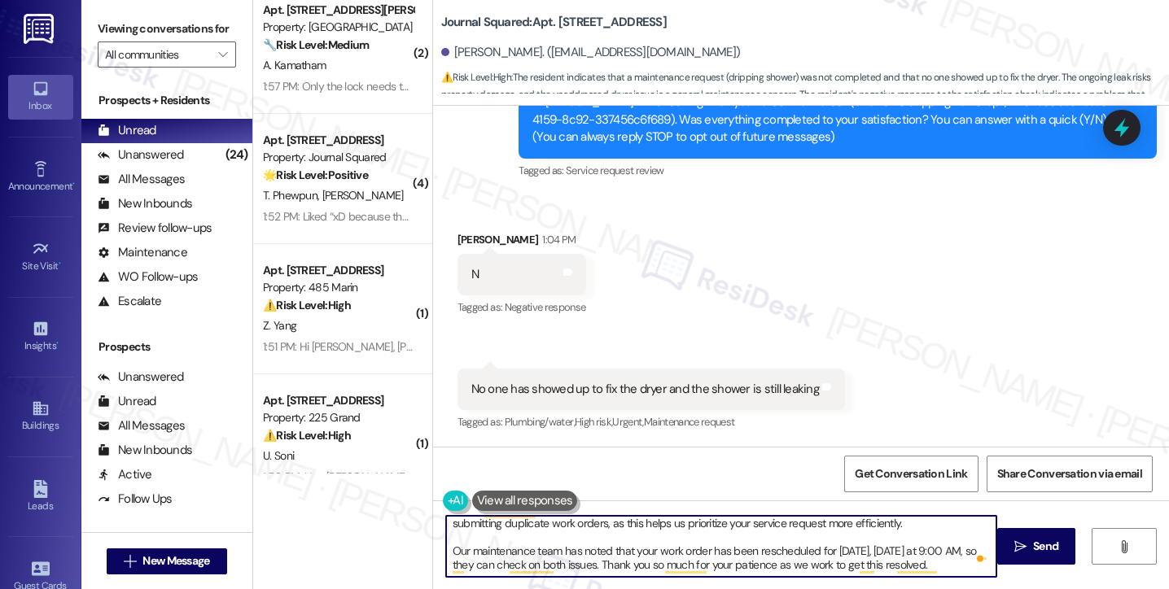
drag, startPoint x: 949, startPoint y: 566, endPoint x: 781, endPoint y: 568, distance: 168.5
click at [781, 568] on textarea "Hi {{first_name}}, I understand that no one has come by yet to fix the dryer an…" at bounding box center [721, 546] width 550 height 61
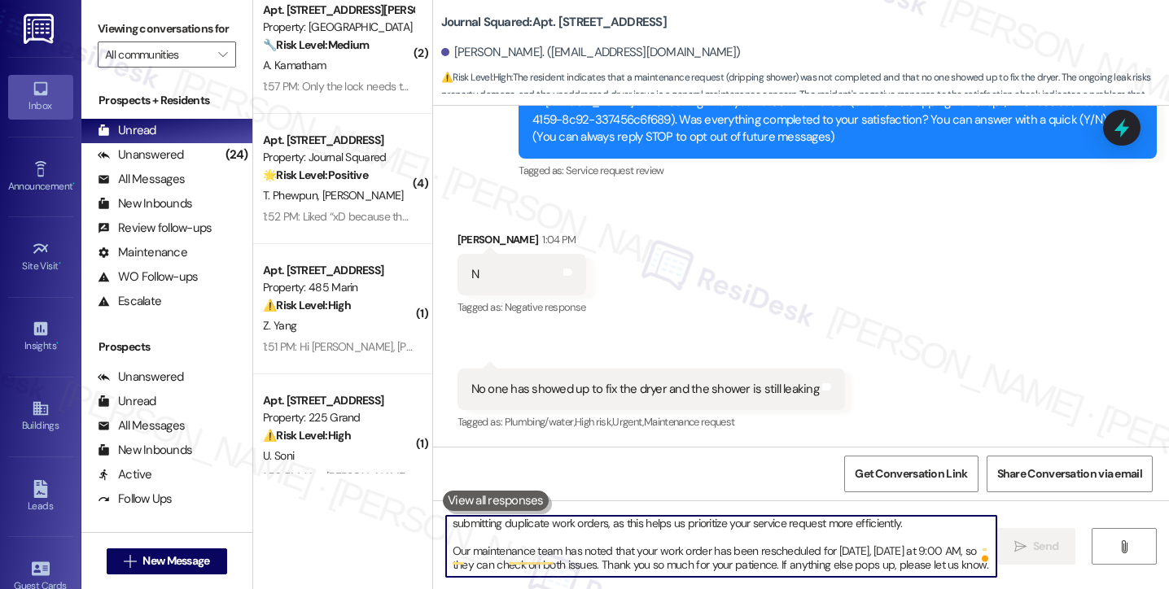
scroll to position [0, 0]
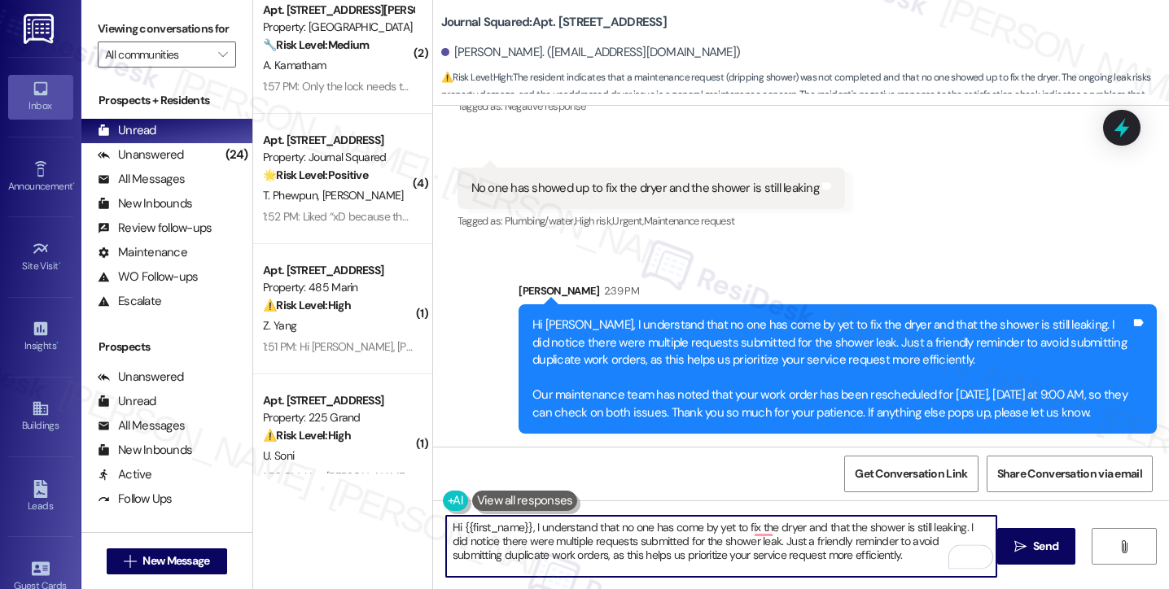
type textarea "Hi {{first_name}}, I understand no one has come to fix the dryer and the shower…"
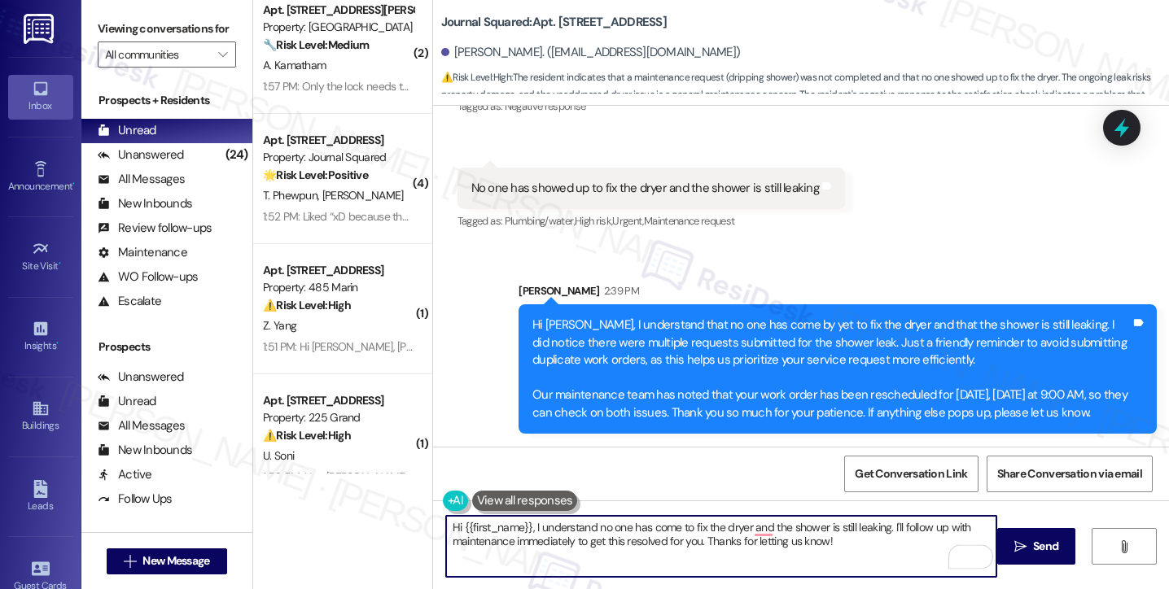
click at [612, 343] on div "Hi Komal, I understand that no one has come by yet to fix the dryer and that th…" at bounding box center [831, 369] width 598 height 105
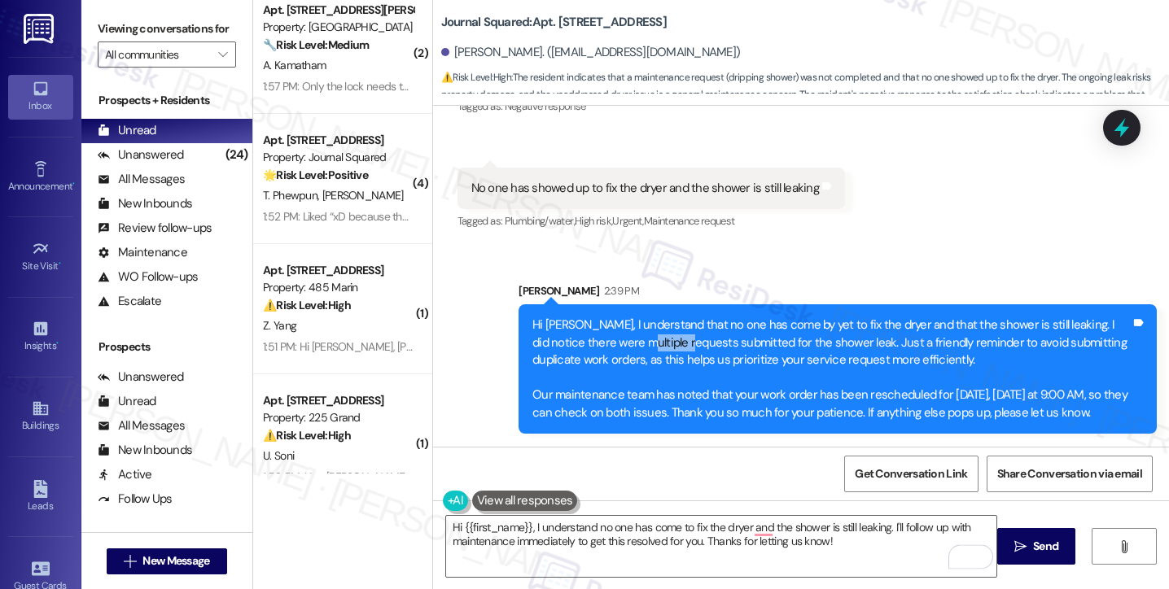
click at [612, 343] on div "Hi Komal, I understand that no one has come by yet to fix the dryer and that th…" at bounding box center [831, 369] width 598 height 105
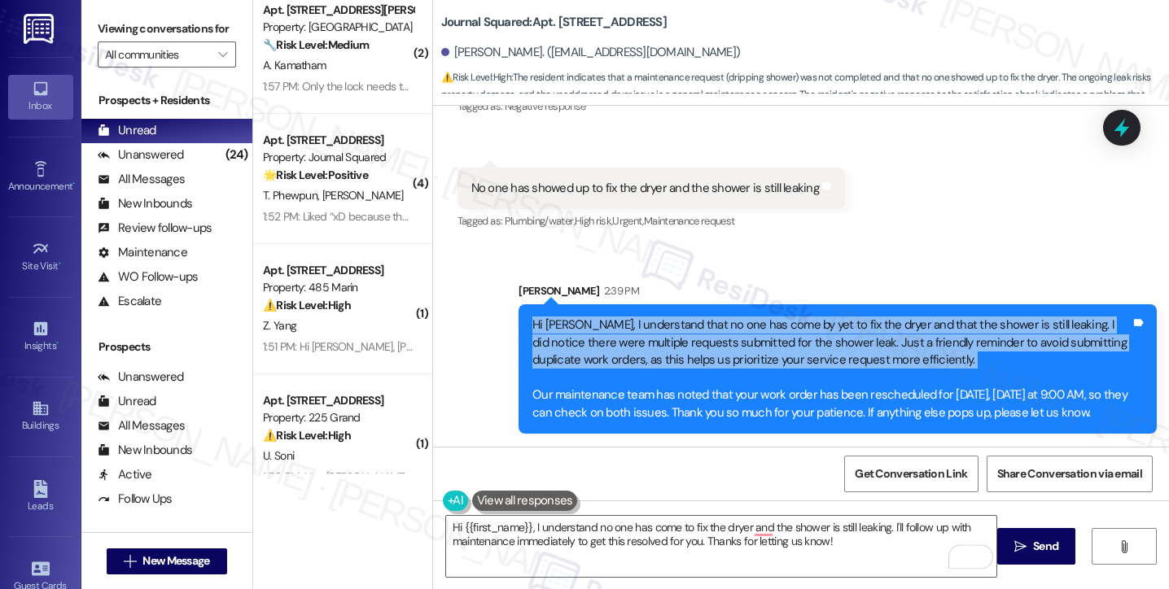
click at [612, 343] on div "Hi Komal, I understand that no one has come by yet to fix the dryer and that th…" at bounding box center [831, 369] width 598 height 105
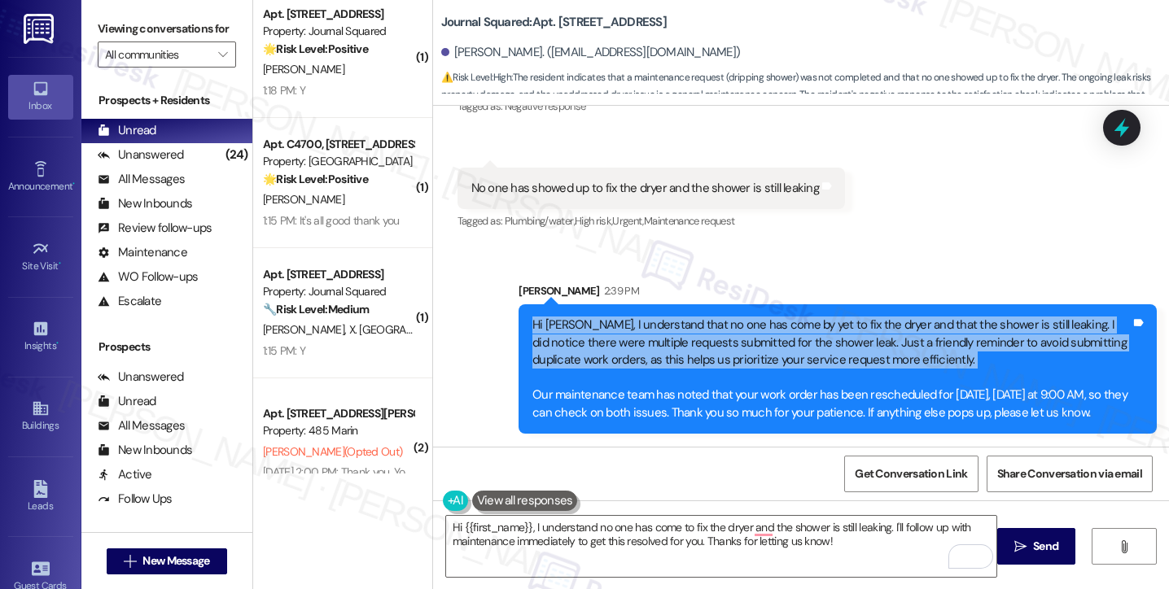
scroll to position [2197, 0]
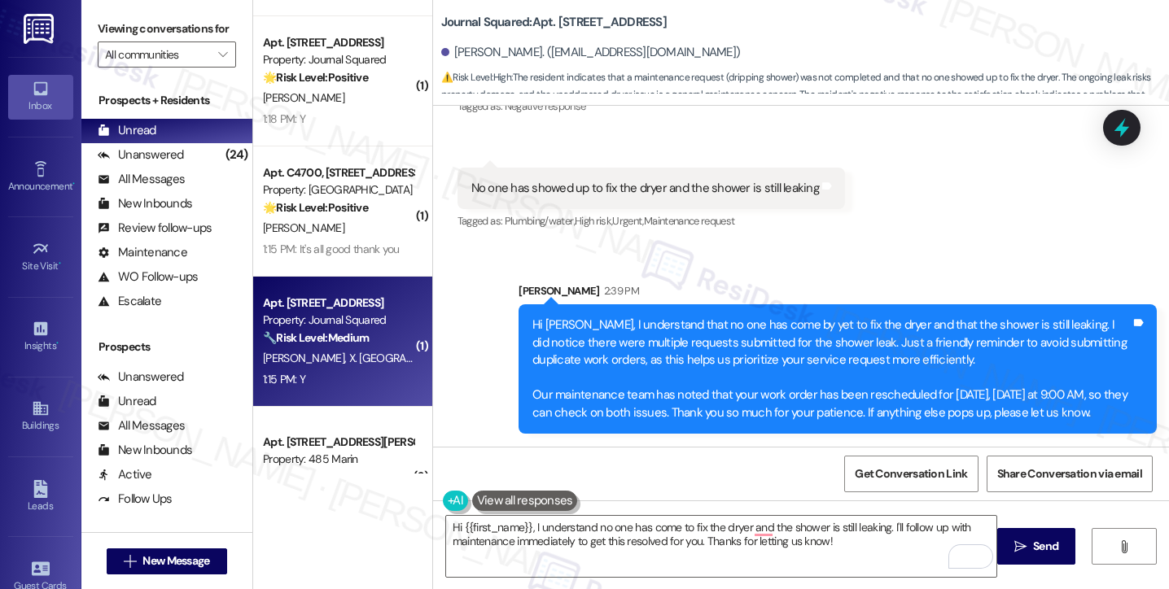
click at [325, 338] on strong "🔧 Risk Level: Medium" at bounding box center [316, 337] width 106 height 15
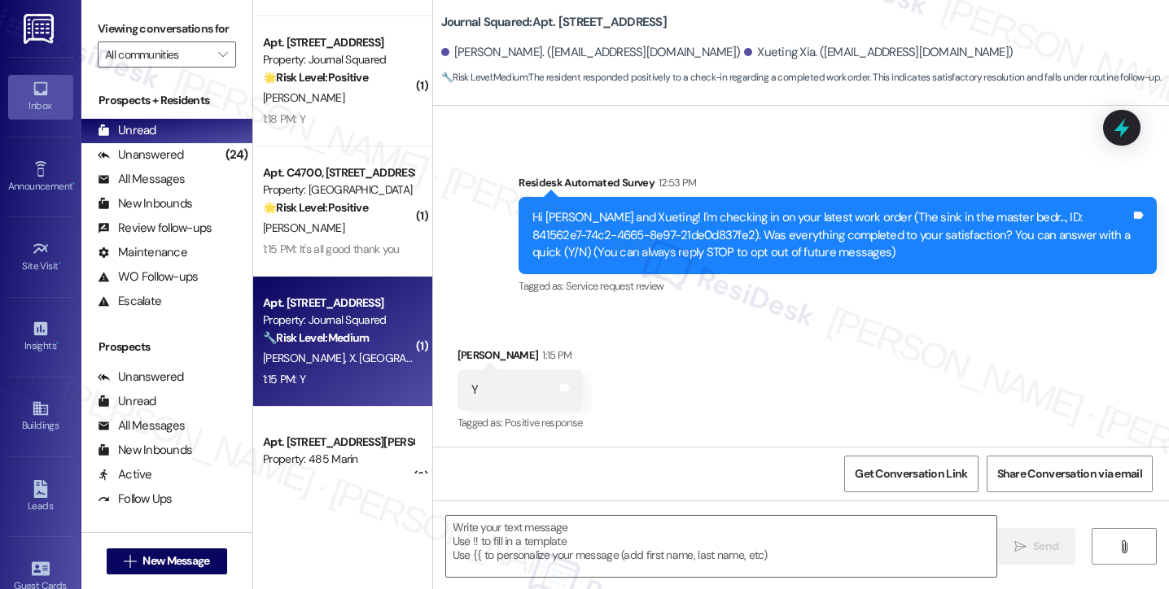
type textarea "Fetching suggested responses. Please feel free to read through the conversation…"
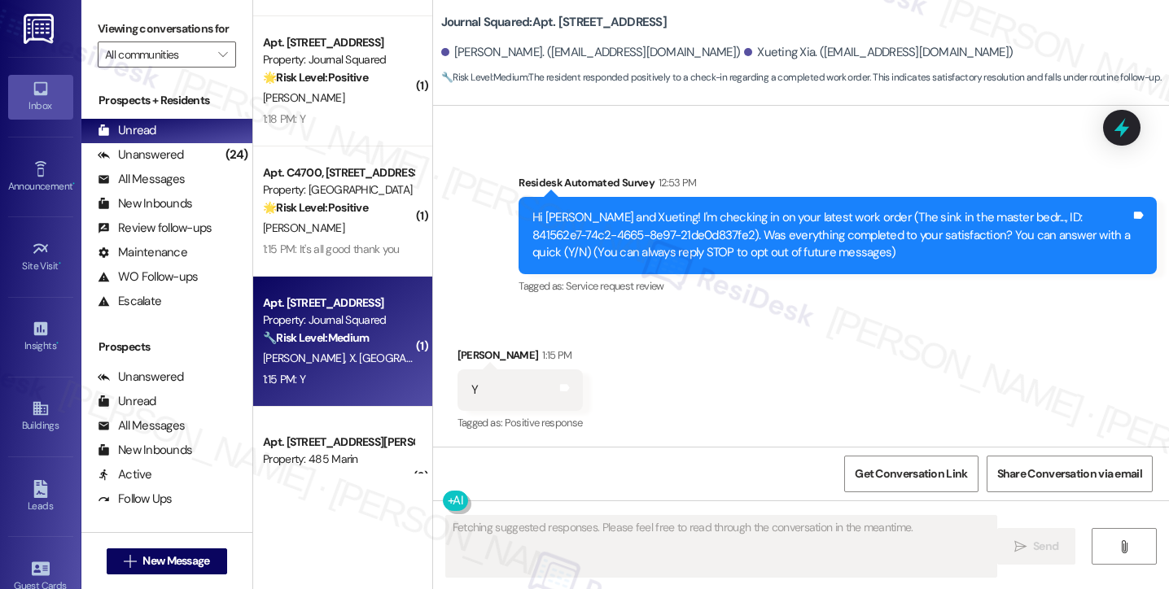
scroll to position [110, 0]
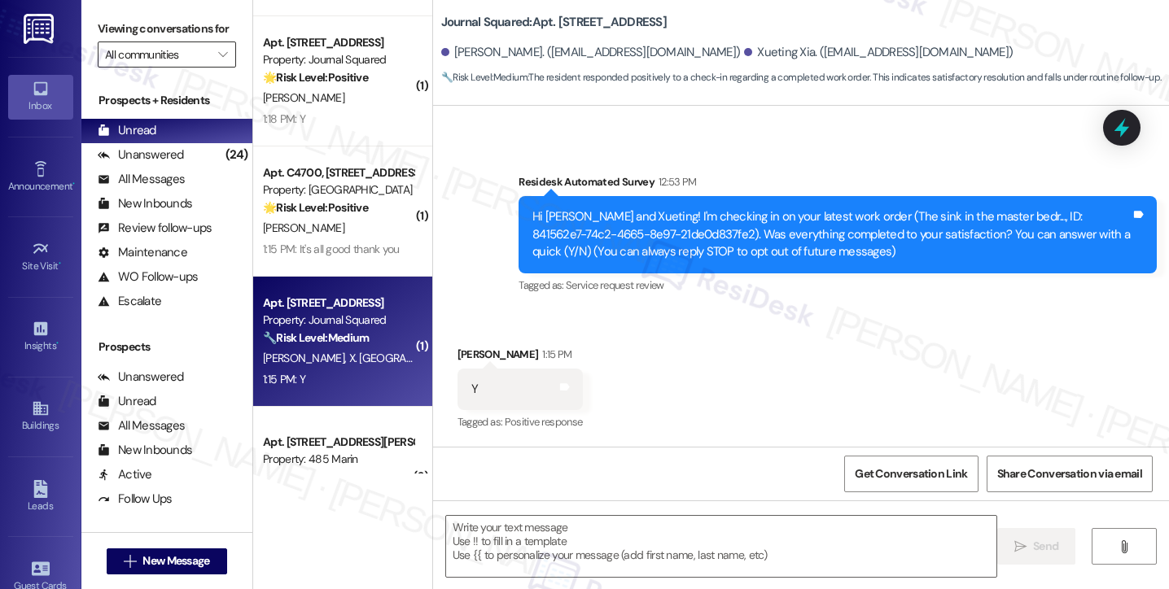
drag, startPoint x: 113, startPoint y: 17, endPoint x: 159, endPoint y: 68, distance: 68.0
click at [113, 17] on label "Viewing conversations for" at bounding box center [167, 28] width 138 height 25
click at [488, 515] on div at bounding box center [721, 546] width 552 height 63
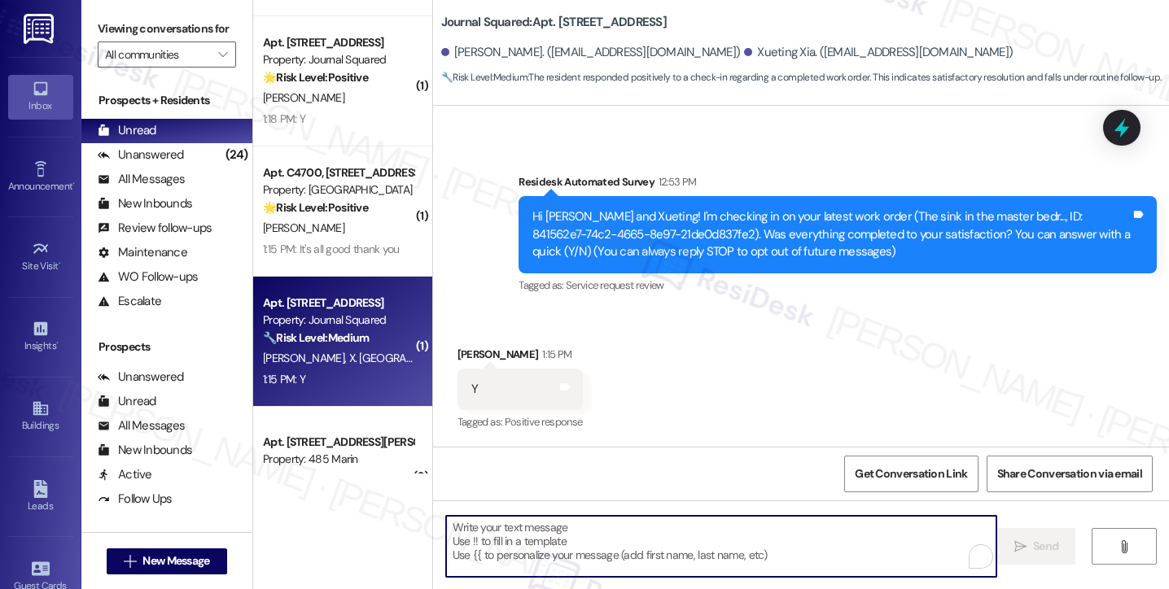
click at [489, 546] on textarea "To enrich screen reader interactions, please activate Accessibility in Grammarl…" at bounding box center [721, 546] width 550 height 61
paste textarea "Hi {{first_name}}! I'm glad to hear that the latest work order was completed to…"
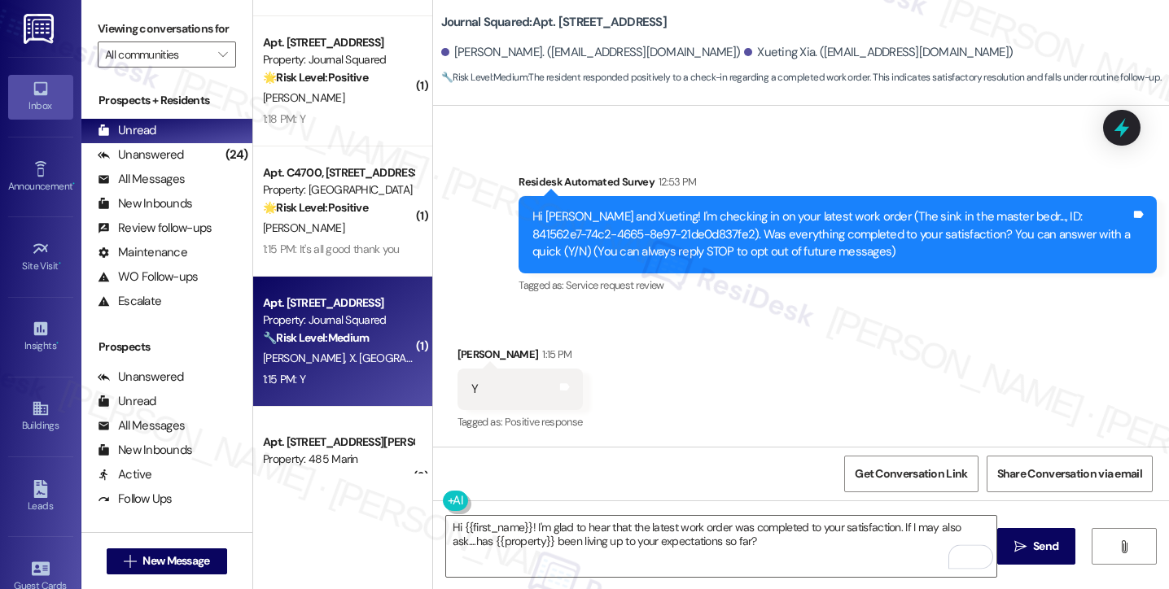
click at [482, 352] on div "Tianyue Gao 1:15 PM" at bounding box center [519, 357] width 125 height 23
copy div "Tianyue"
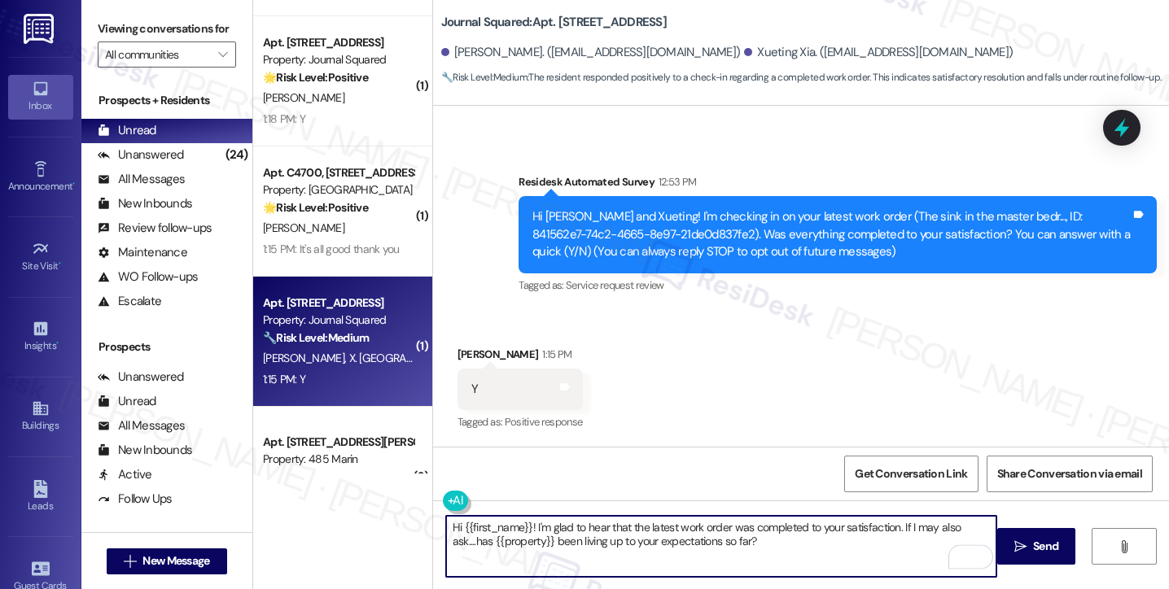
drag, startPoint x: 456, startPoint y: 521, endPoint x: 524, endPoint y: 520, distance: 68.4
click at [524, 520] on textarea "Hi {{first_name}}! I'm glad to hear that the latest work order was completed to…" at bounding box center [721, 546] width 550 height 61
paste textarea "Tianyue"
type textarea "Hi Tianyue! I'm glad to hear that the latest work order was completed to your s…"
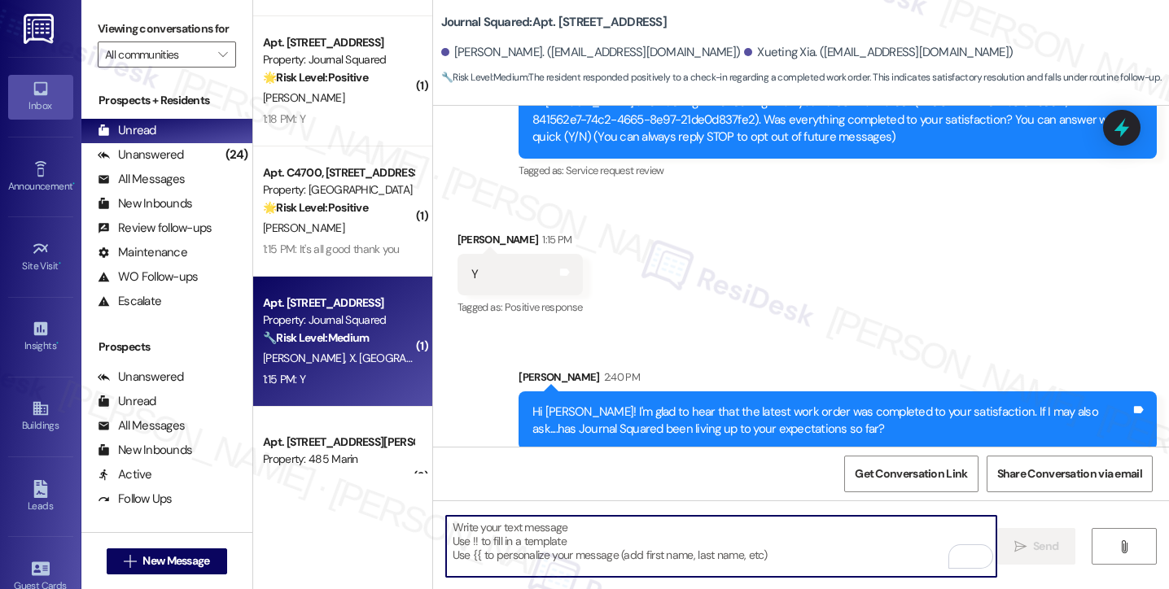
scroll to position [241, 0]
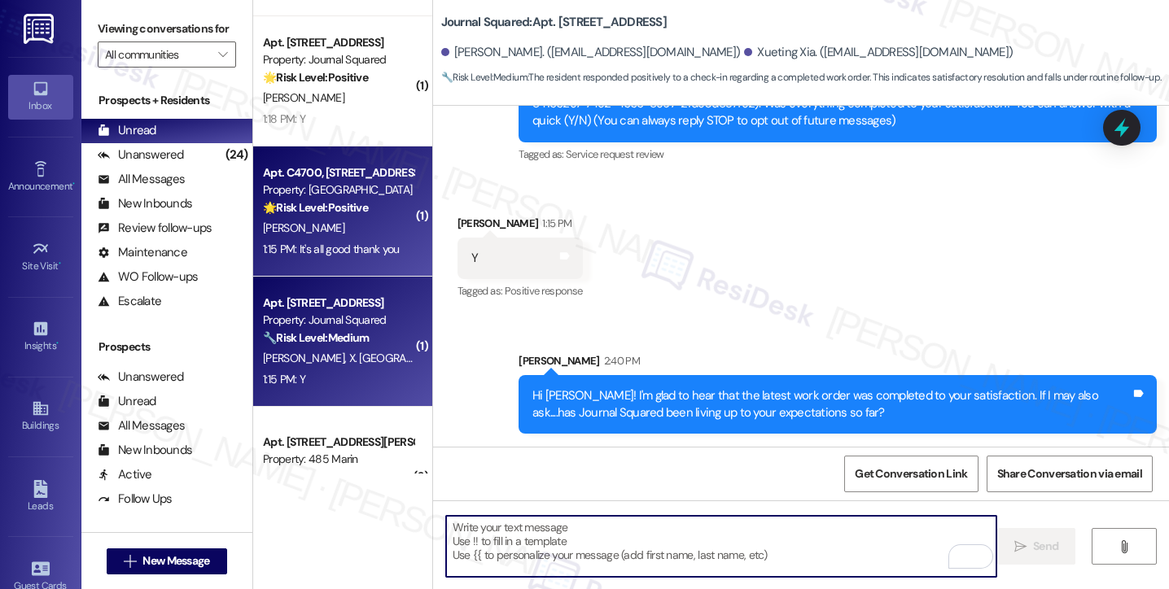
click at [303, 249] on div "1:15 PM: It's all good thank you 1:15 PM: It's all good thank you" at bounding box center [331, 249] width 137 height 15
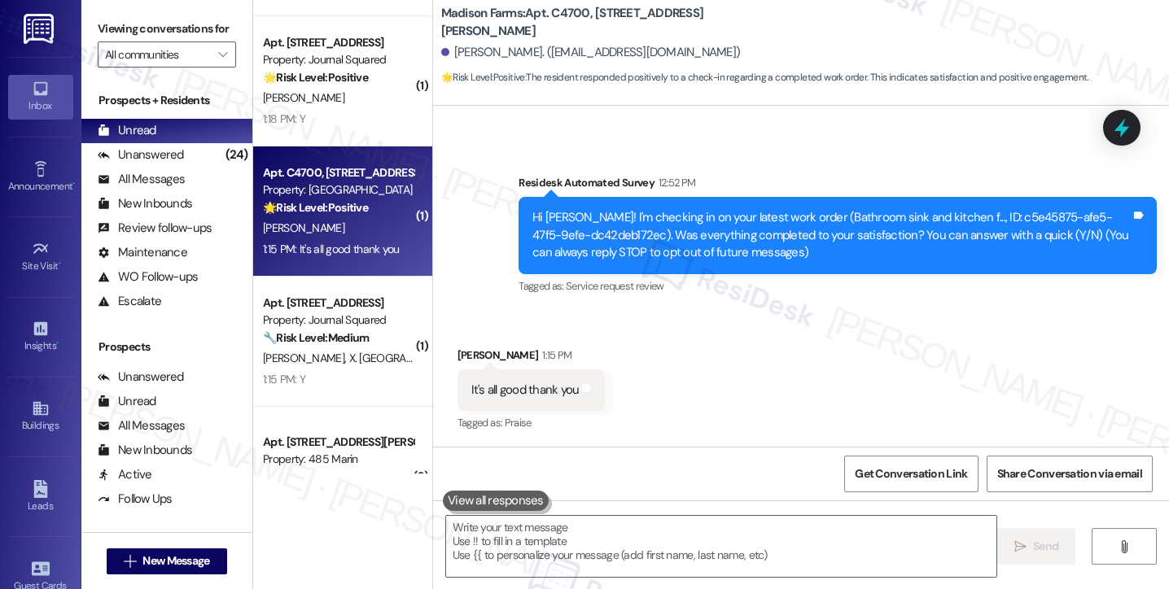
scroll to position [110, 0]
click at [91, 33] on div "Viewing conversations for All communities " at bounding box center [166, 42] width 171 height 84
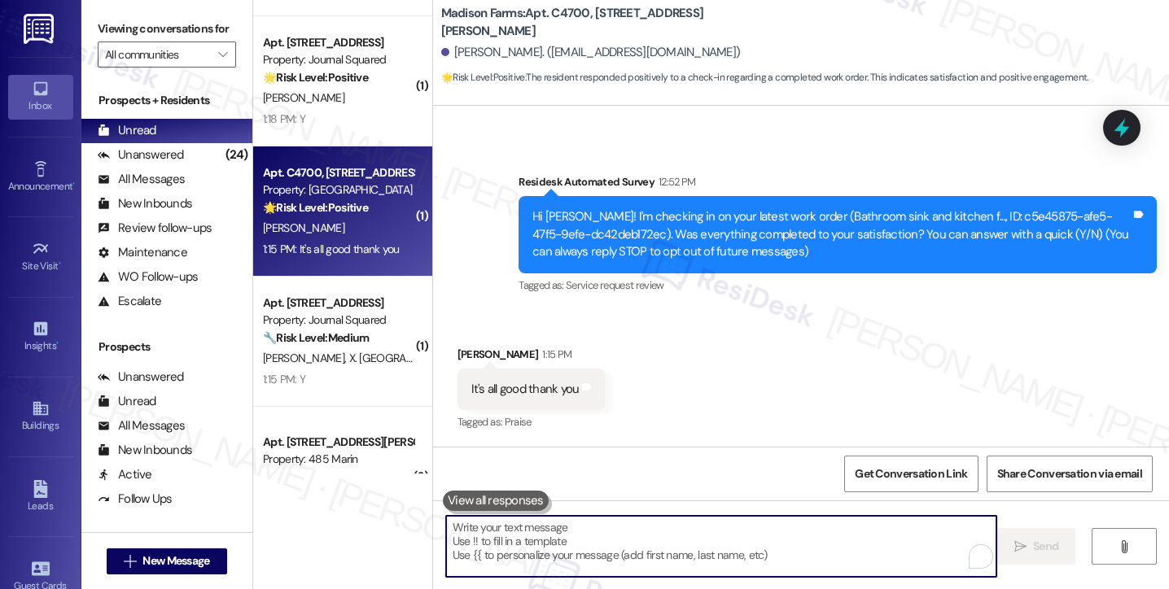
click at [544, 559] on textarea "To enrich screen reader interactions, please activate Accessibility in Grammarl…" at bounding box center [721, 546] width 550 height 61
paste textarea "Hi {{first_name}}! I'm glad to hear that the latest work order was completed to…"
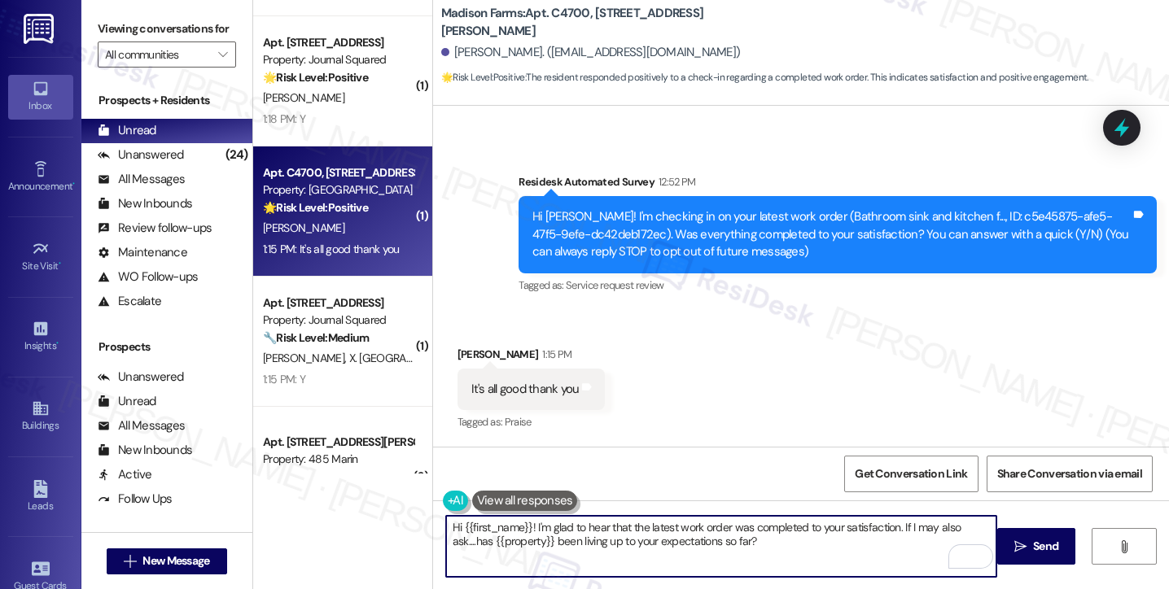
click at [459, 357] on div "Karen Pellegrino 1:15 PM" at bounding box center [531, 357] width 148 height 23
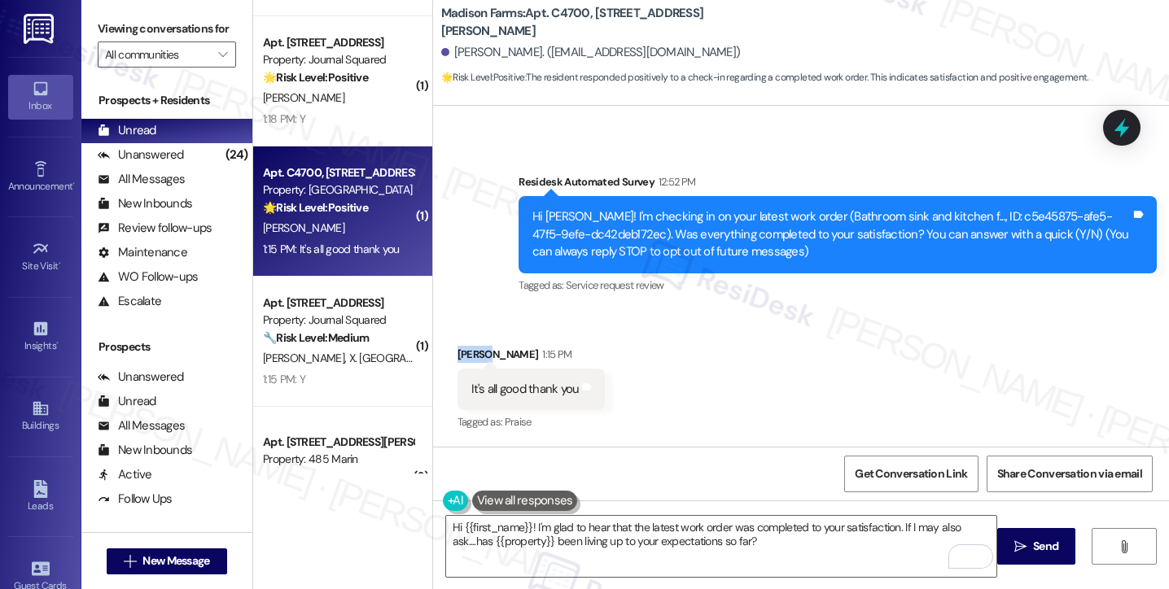
click at [459, 357] on div "Karen Pellegrino 1:15 PM" at bounding box center [531, 357] width 148 height 23
copy div "Karen"
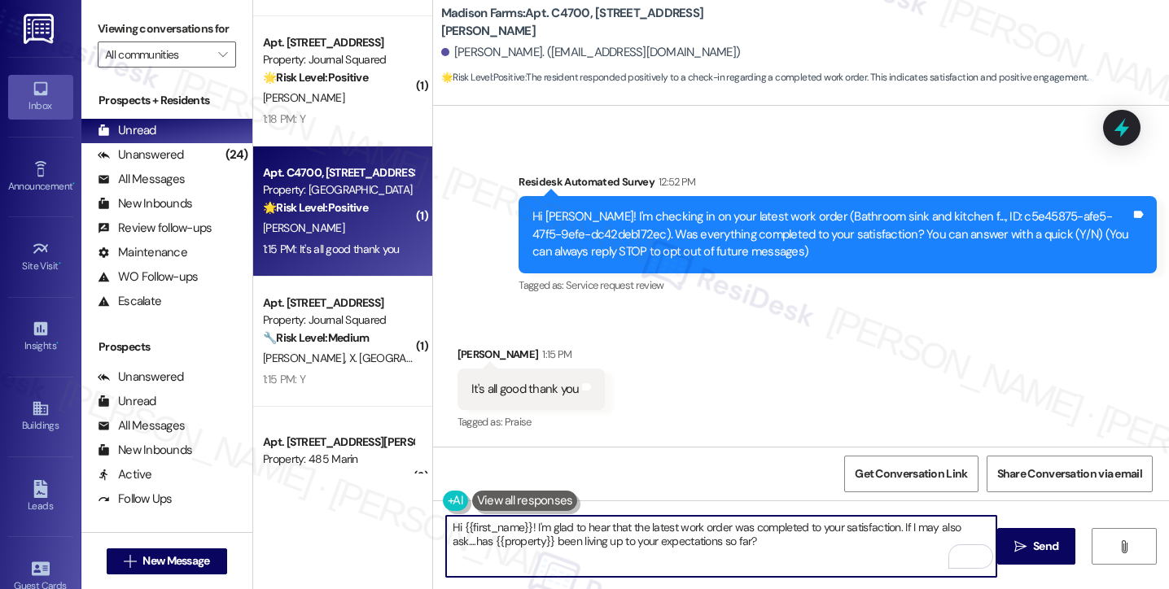
drag, startPoint x: 453, startPoint y: 523, endPoint x: 510, endPoint y: 523, distance: 57.8
click at [510, 523] on textarea "Hi {{first_name}}! I'm glad to hear that the latest work order was completed to…" at bounding box center [721, 546] width 550 height 61
click at [544, 537] on textarea "Hi {{first_name}}! I'm glad to hear that the latest work order was completed to…" at bounding box center [721, 546] width 550 height 61
click at [634, 529] on textarea "Hi {{first_name}}! I'm glad to hear that the latest work order was completed to…" at bounding box center [721, 546] width 550 height 61
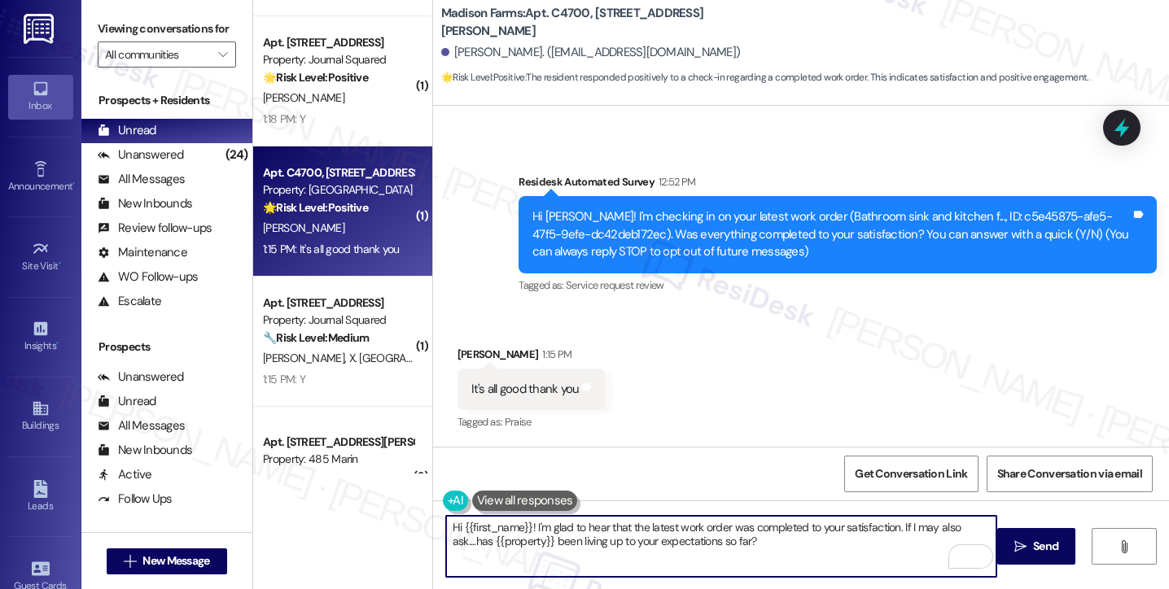
click at [634, 529] on textarea "Hi {{first_name}}! I'm glad to hear that the latest work order was completed to…" at bounding box center [721, 546] width 550 height 61
click at [714, 526] on textarea "Hi {{first_name}}! I'm glad to hear that the latest work order was completed to…" at bounding box center [721, 546] width 550 height 61
click at [834, 528] on textarea "Hi {{first_name}}! I'm glad to hear that the latest work order was completed to…" at bounding box center [721, 546] width 550 height 61
click at [645, 430] on div "Received via SMS Karen Pellegrino 1:15 PM It's all good thank you Tags and note…" at bounding box center [801, 378] width 736 height 138
drag, startPoint x: 525, startPoint y: 528, endPoint x: 544, endPoint y: 526, distance: 18.9
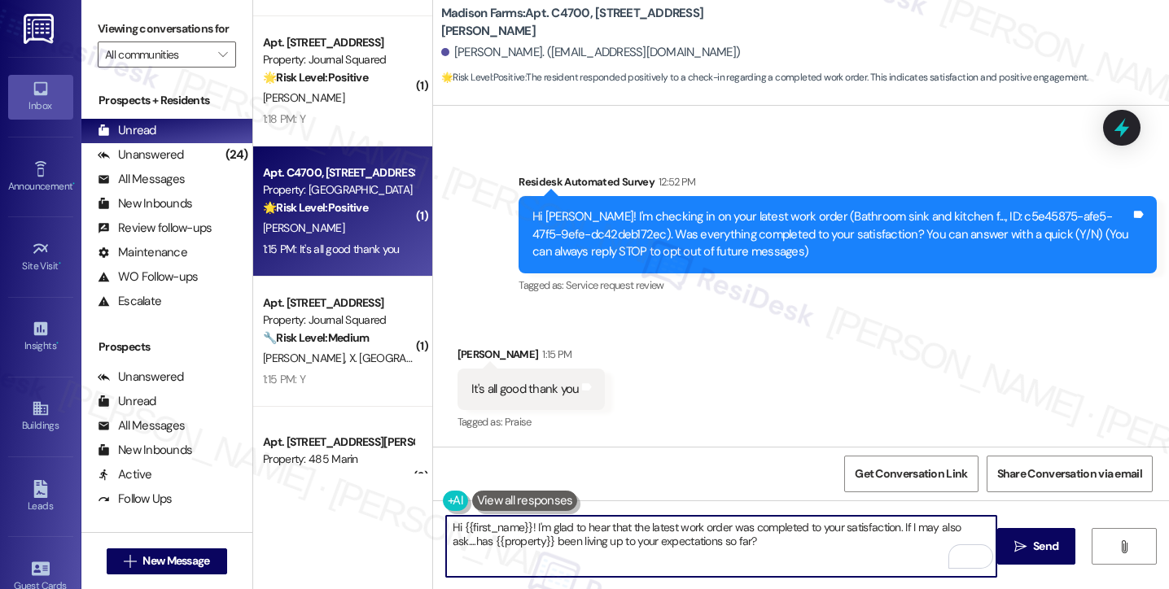
click at [525, 528] on textarea "Hi {{first_name}}! I'm glad to hear that the latest work order was completed to…" at bounding box center [721, 546] width 550 height 61
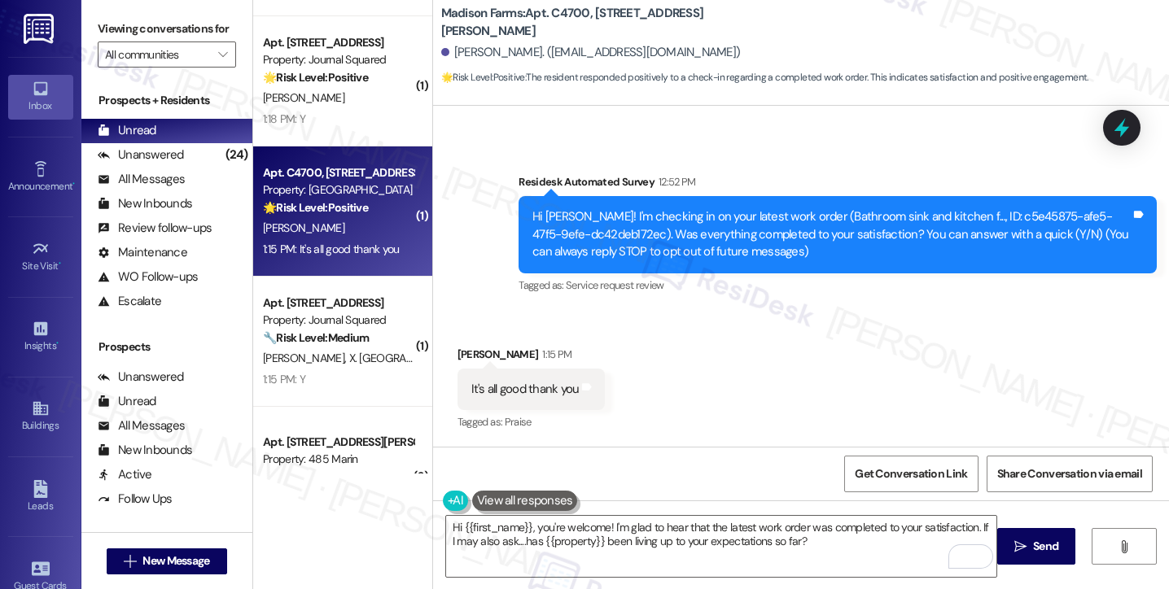
click at [85, 16] on div "Viewing conversations for All communities " at bounding box center [166, 42] width 171 height 84
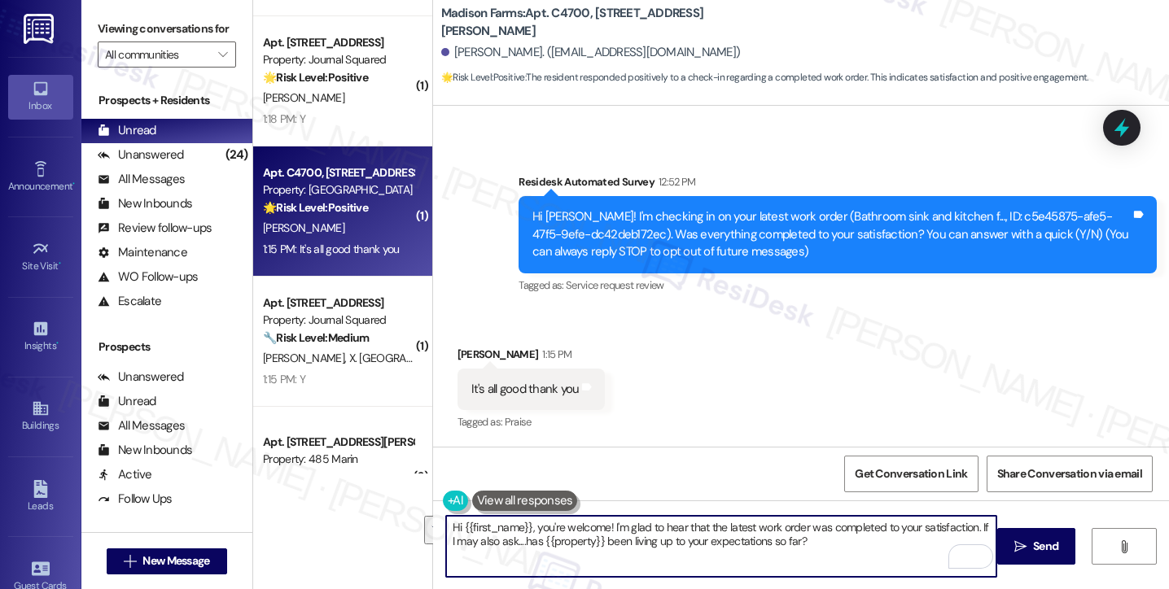
drag, startPoint x: 837, startPoint y: 554, endPoint x: 872, endPoint y: 532, distance: 42.0
click at [872, 532] on textarea "Hi {{first_name}}, you're welcome! I'm glad to hear that the latest work order …" at bounding box center [721, 546] width 550 height 61
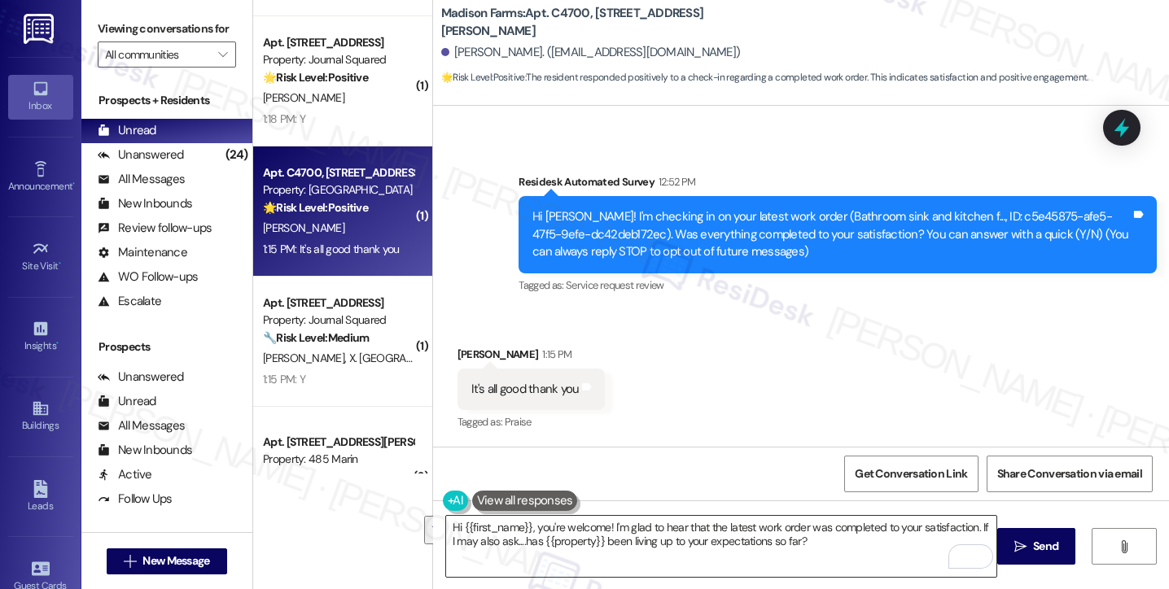
click at [823, 540] on textarea "Hi {{first_name}}, you're welcome! I'm glad to hear that the latest work order …" at bounding box center [721, 546] width 550 height 61
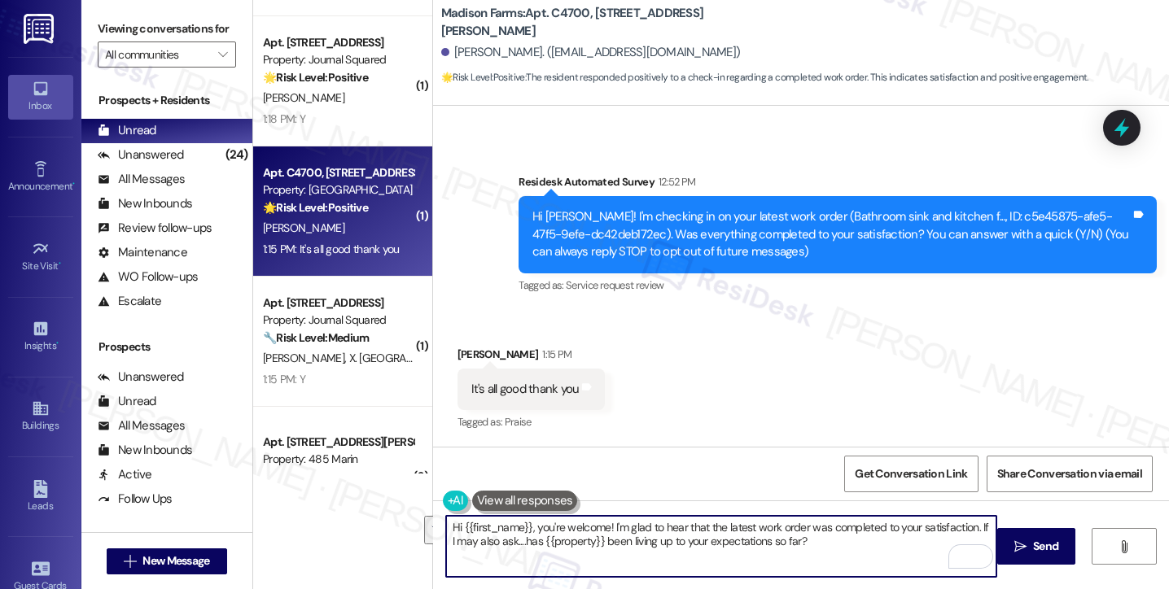
drag, startPoint x: 853, startPoint y: 540, endPoint x: 973, endPoint y: 517, distance: 121.9
click at [973, 517] on textarea "Hi {{first_name}}, you're welcome! I'm glad to hear that the latest work order …" at bounding box center [721, 546] width 550 height 61
paste textarea ""Could I also take this chance to ask about your living experience? Has {{prope…"
click at [448, 540] on textarea "Hi {{first_name}}, you're welcome! I'm glad to hear that the latest work order …" at bounding box center [721, 546] width 550 height 61
click at [515, 570] on textarea "Hi {{first_name}}, you're welcome! I'm glad to hear that the latest work order …" at bounding box center [721, 546] width 550 height 61
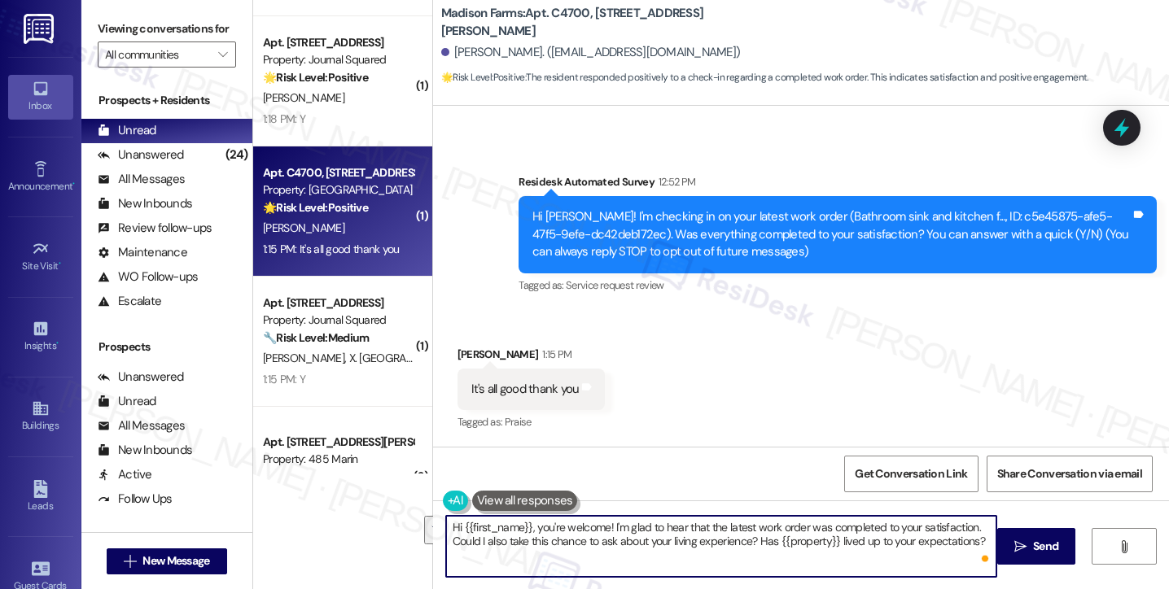
type textarea "Hi {{first_name}}, you're welcome! I'm glad to hear that the latest work order …"
click at [801, 425] on div "Received via SMS Karen Pellegrino 1:15 PM It's all good thank you Tags and note…" at bounding box center [801, 378] width 736 height 138
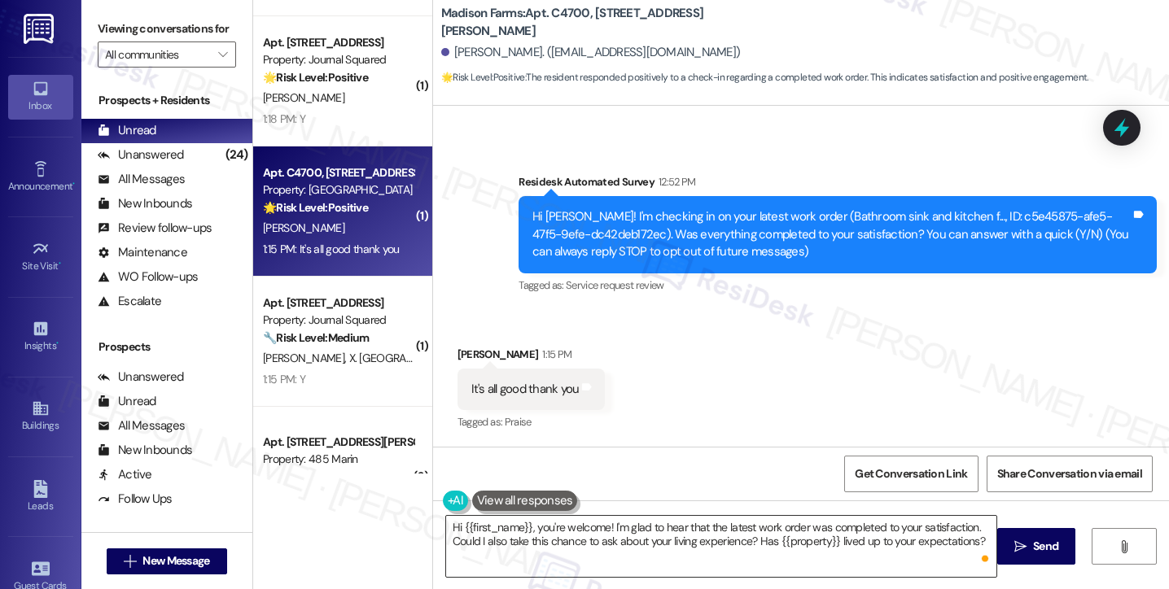
drag, startPoint x: 755, startPoint y: 549, endPoint x: 791, endPoint y: 543, distance: 36.4
click at [755, 549] on textarea "Hi {{first_name}}, you're welcome! I'm glad to hear that the latest work order …" at bounding box center [721, 546] width 550 height 61
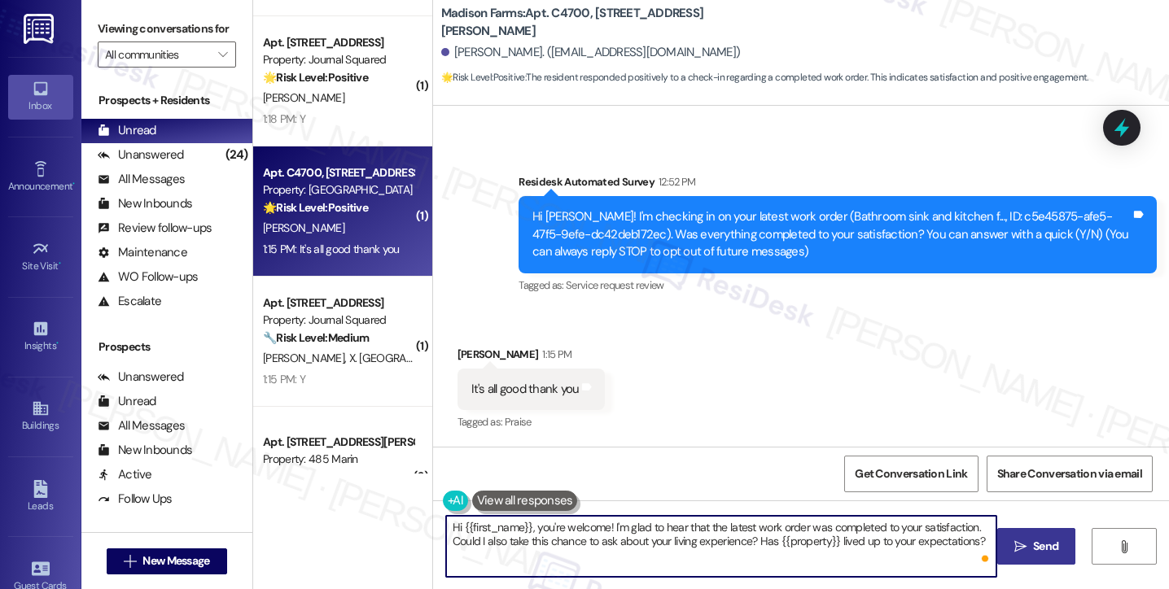
click at [1060, 534] on button " Send" at bounding box center [1036, 546] width 79 height 37
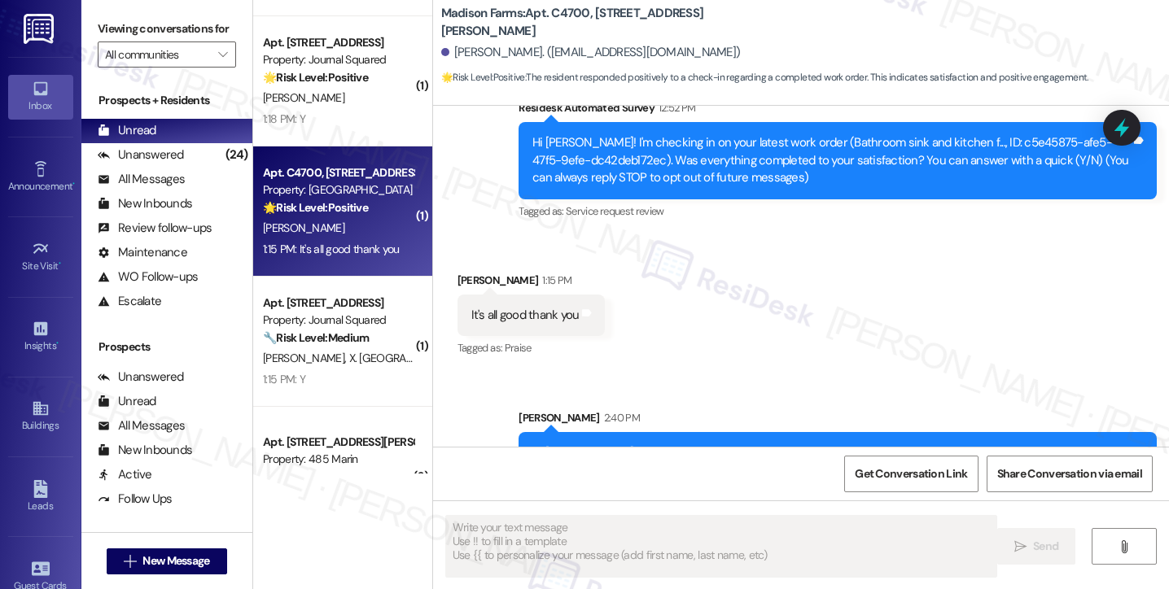
scroll to position [241, 0]
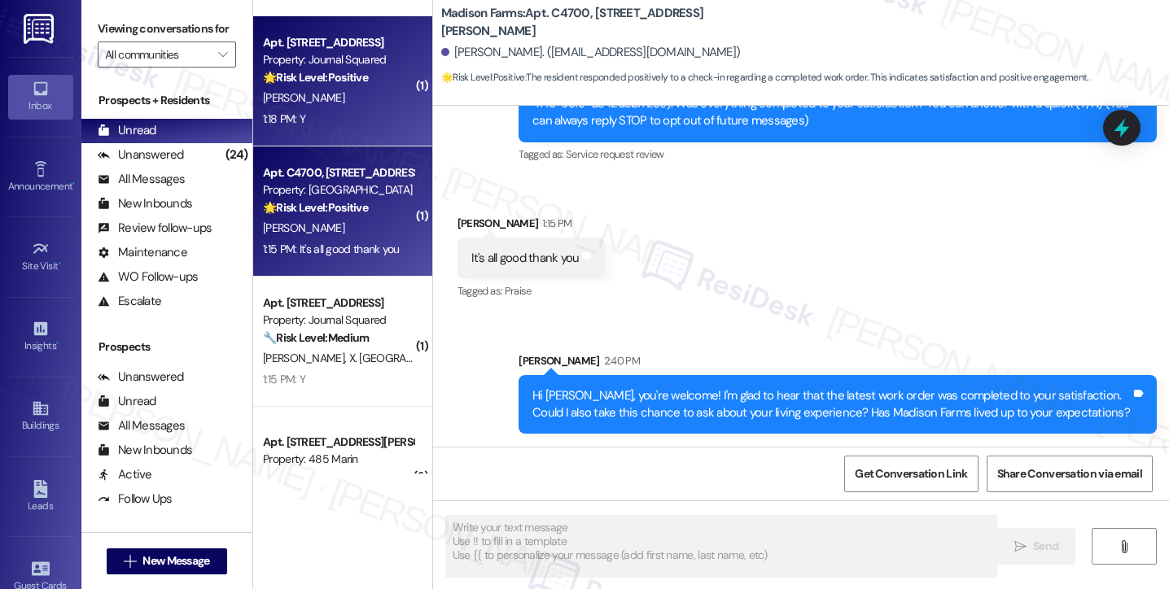
click at [333, 119] on div "1:18 PM: Y 1:18 PM: Y" at bounding box center [338, 119] width 154 height 20
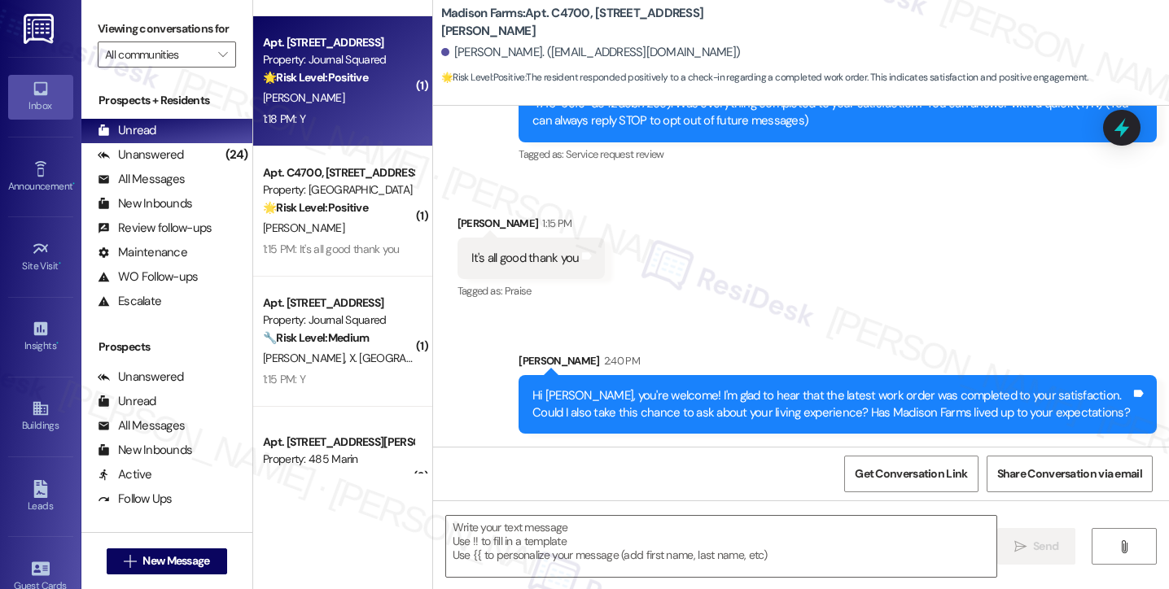
type textarea "Fetching suggested responses. Please feel free to read through the conversation…"
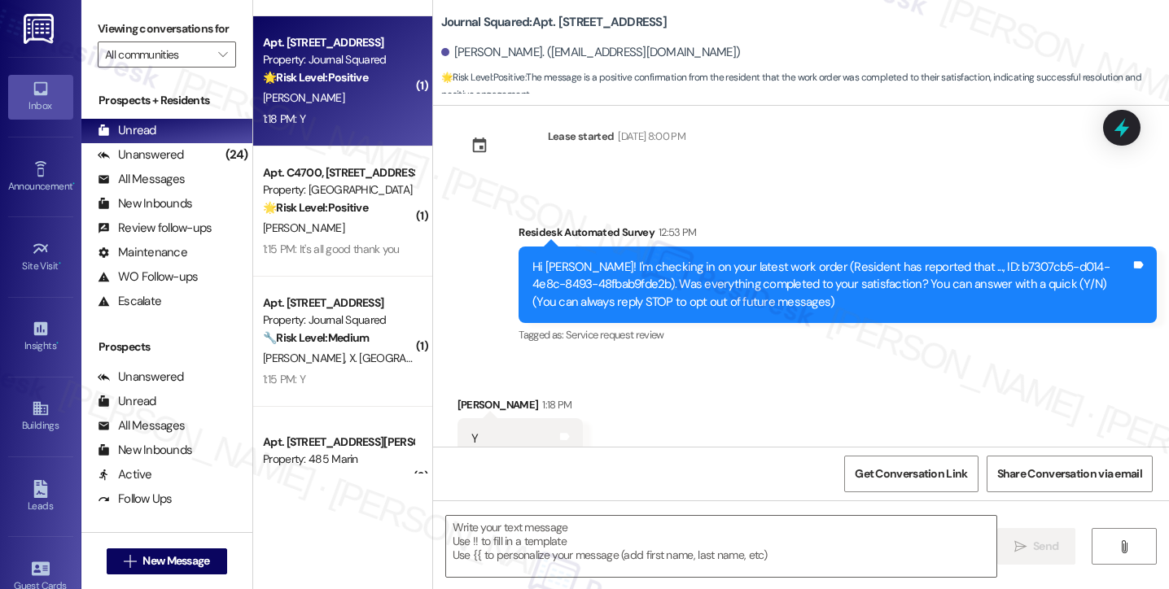
scroll to position [0, 0]
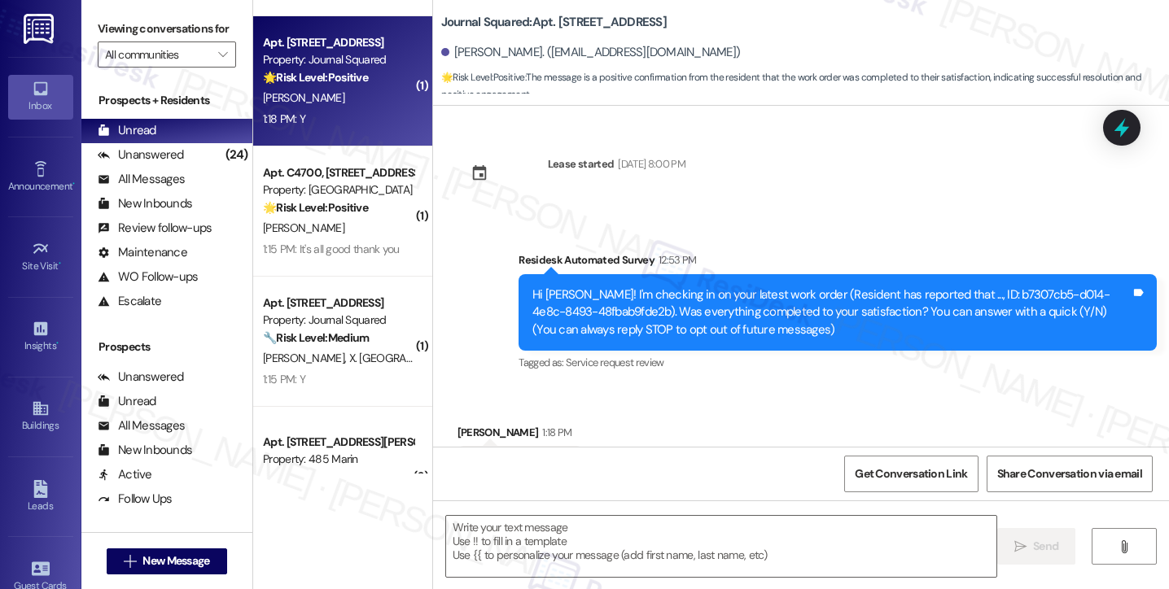
click at [96, 19] on div "Viewing conversations for All communities " at bounding box center [166, 42] width 171 height 84
click at [579, 541] on textarea at bounding box center [721, 546] width 550 height 61
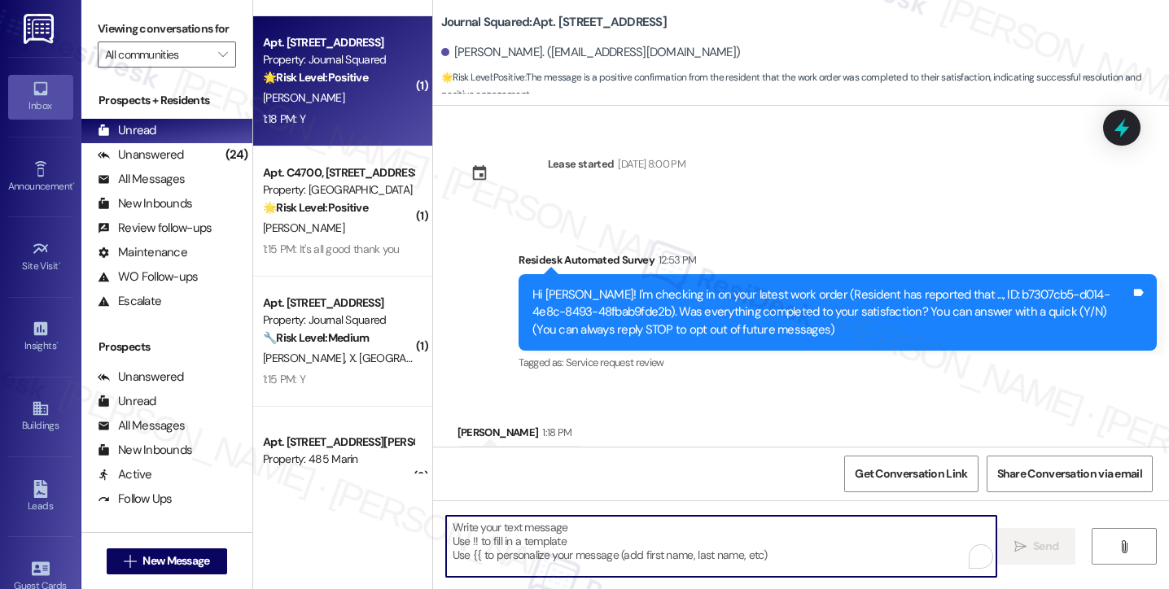
paste textarea "Hi {{first_name}}! I'm glad to hear that the latest work order was completed to…"
type textarea "Hi {{first_name}}! I'm glad to hear that the latest work order was completed to…"
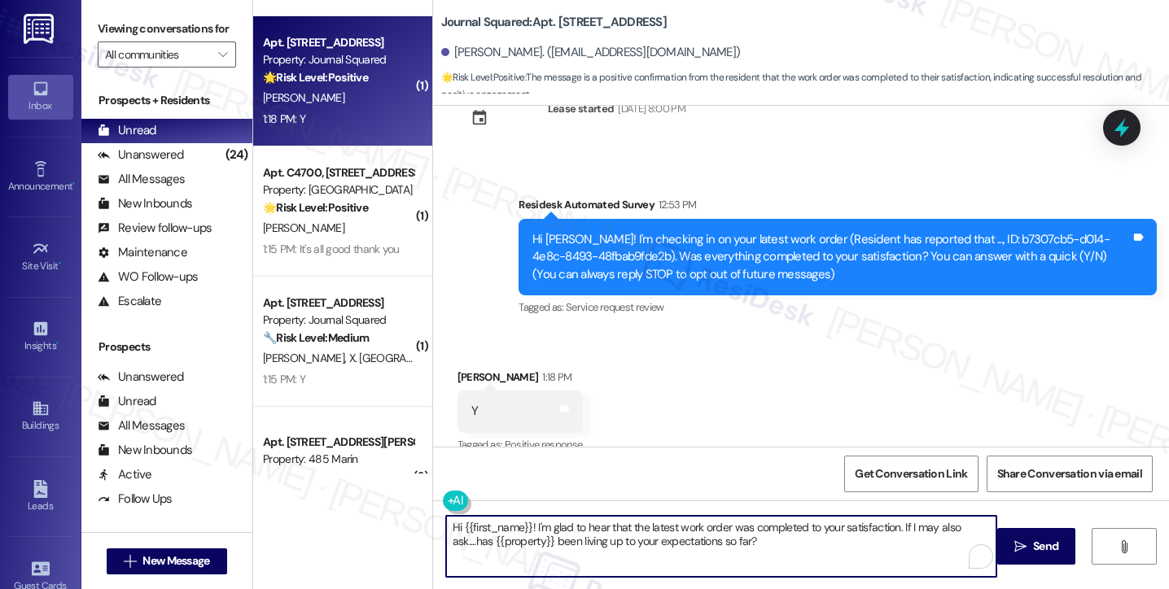
scroll to position [78, 0]
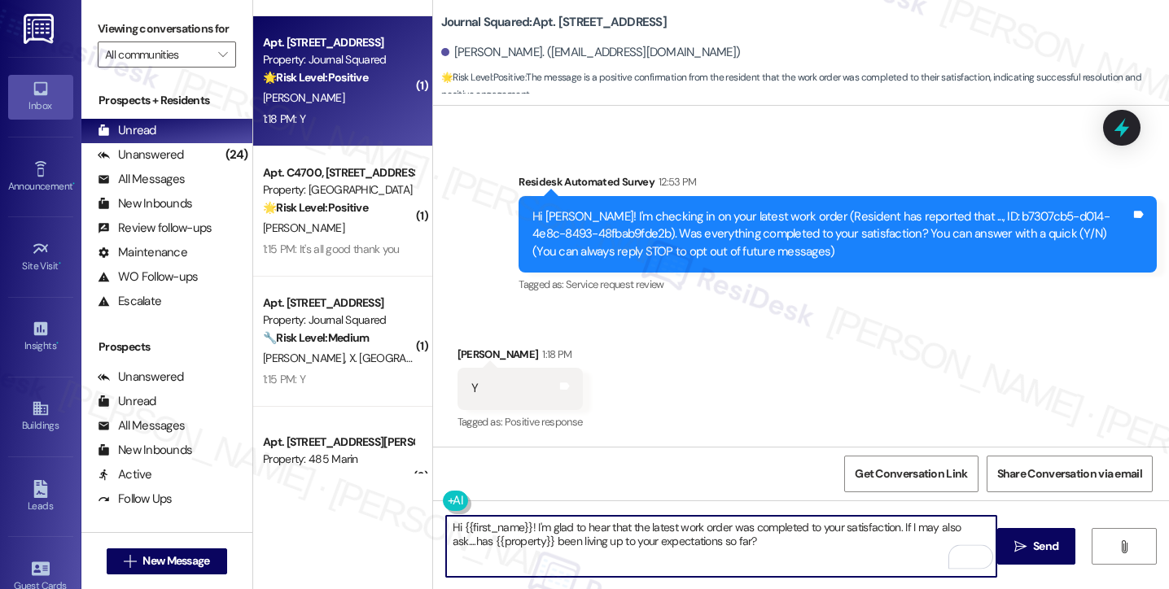
click at [694, 540] on textarea "Hi {{first_name}}! I'm glad to hear that the latest work order was completed to…" at bounding box center [721, 546] width 550 height 61
click at [820, 553] on textarea "Hi {{first_name}}! I'm glad to hear that the latest work order was completed to…" at bounding box center [721, 546] width 550 height 61
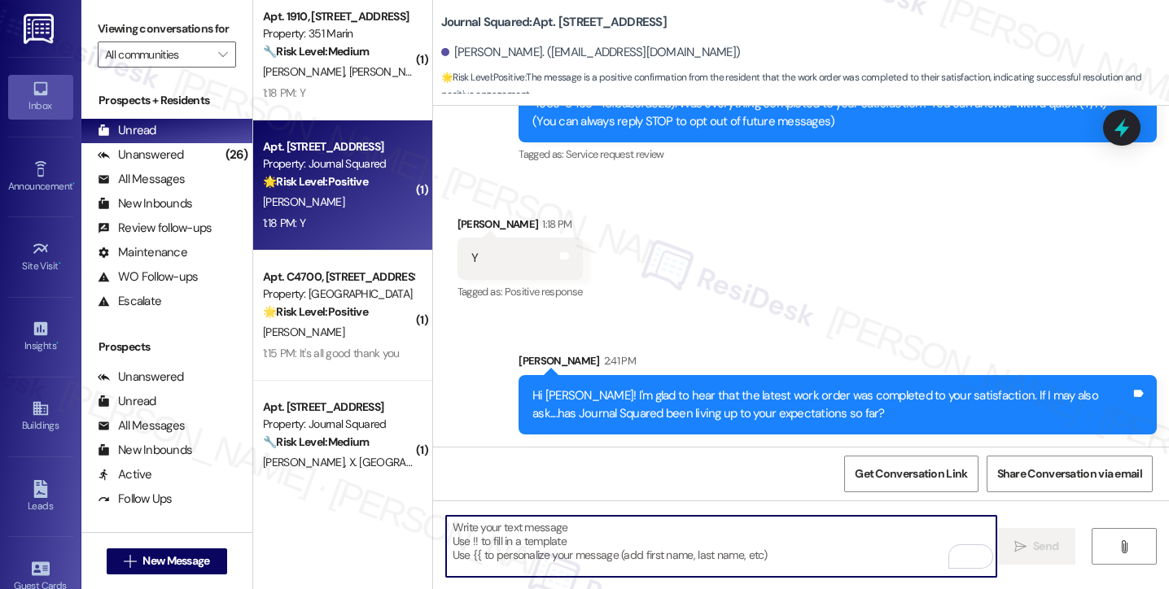
scroll to position [1953, 0]
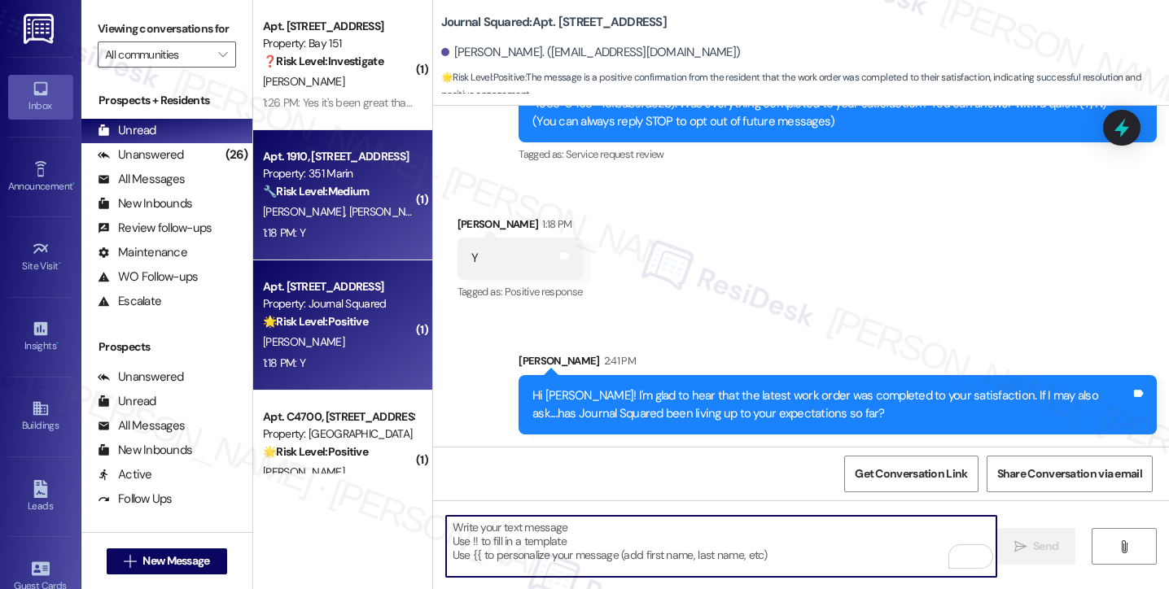
click at [326, 188] on strong "🔧 Risk Level: Medium" at bounding box center [316, 191] width 106 height 15
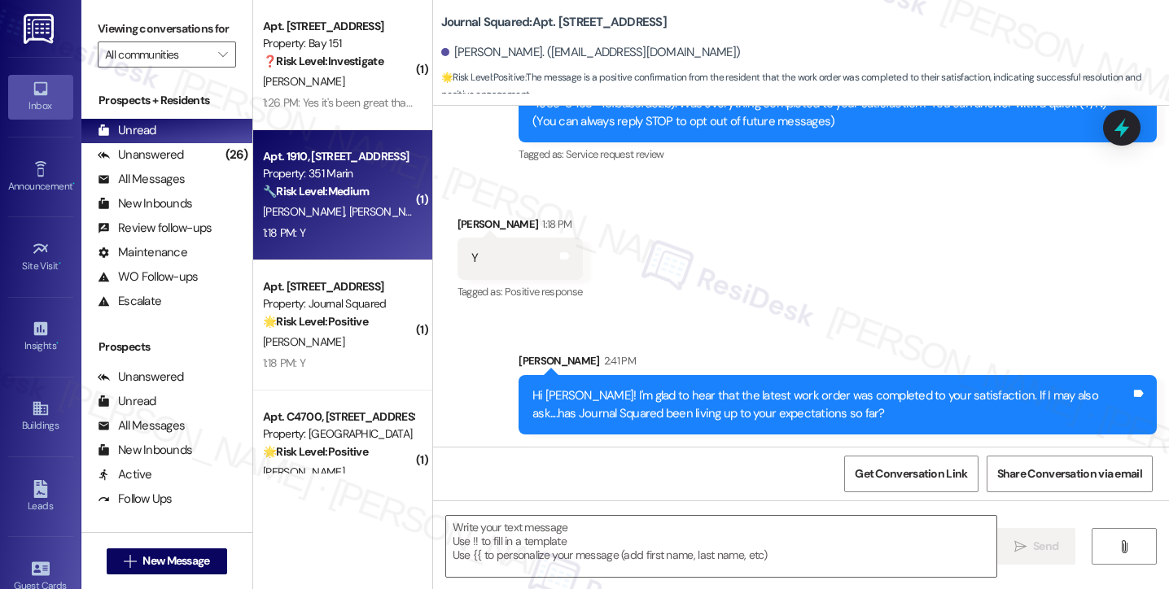
type textarea "Fetching suggested responses. Please feel free to read through the conversation…"
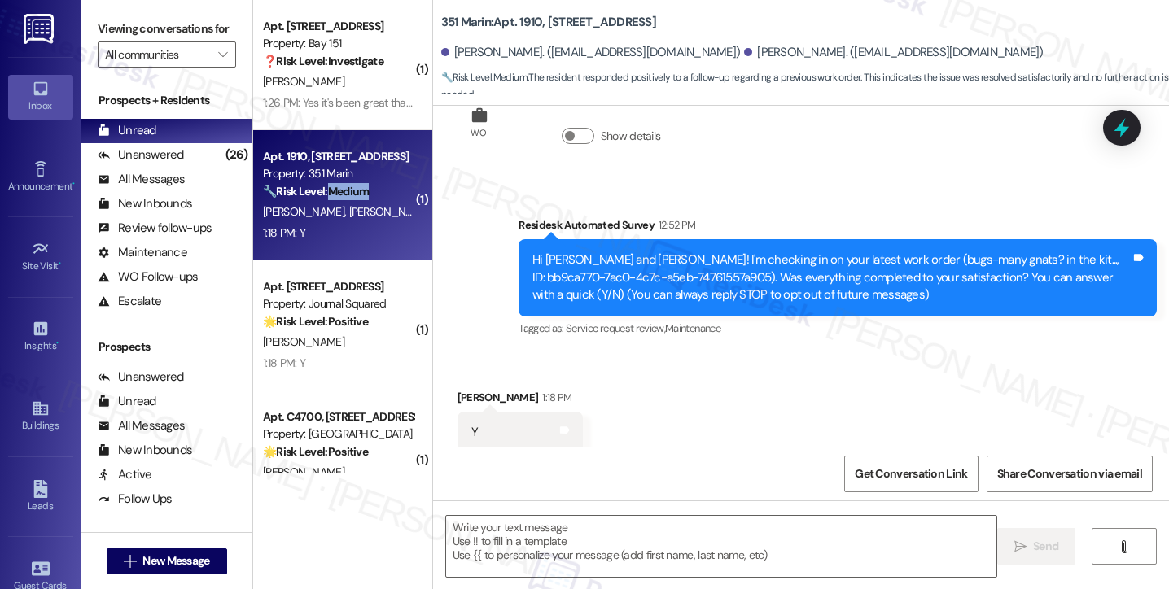
scroll to position [110, 0]
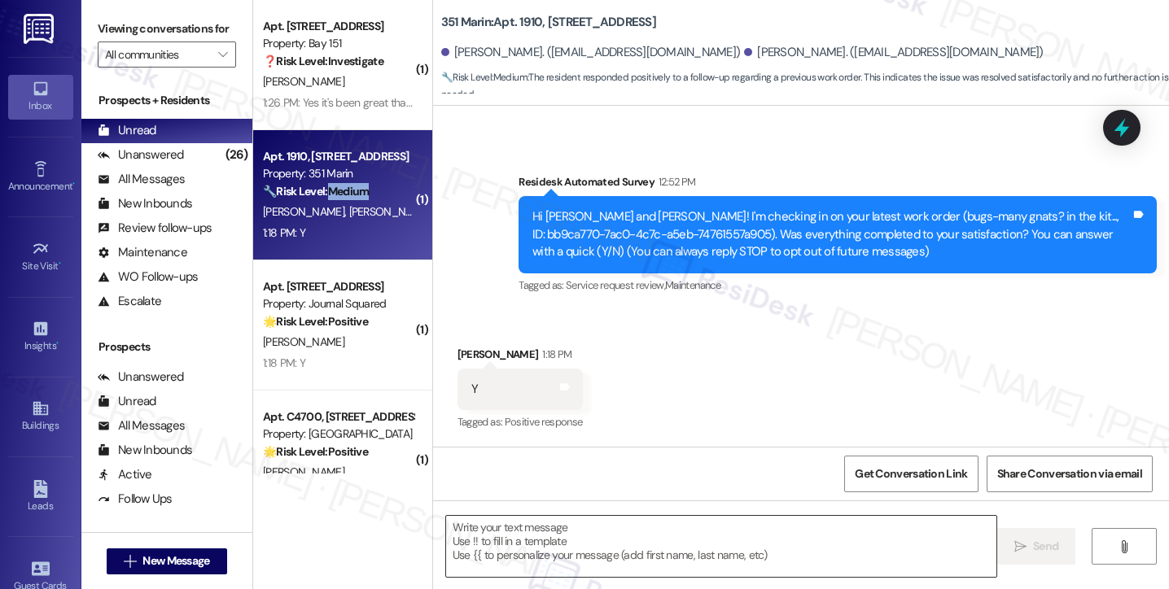
click at [556, 546] on textarea at bounding box center [721, 546] width 550 height 61
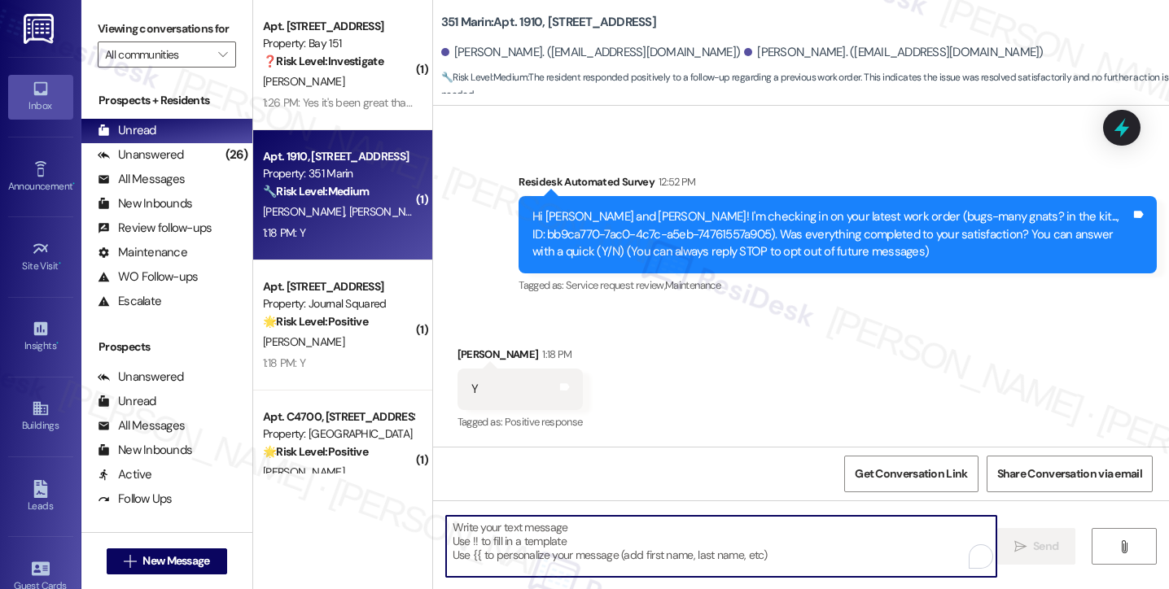
paste textarea "Hi {{first_name}}! I'm glad to hear that the latest work order was completed to…"
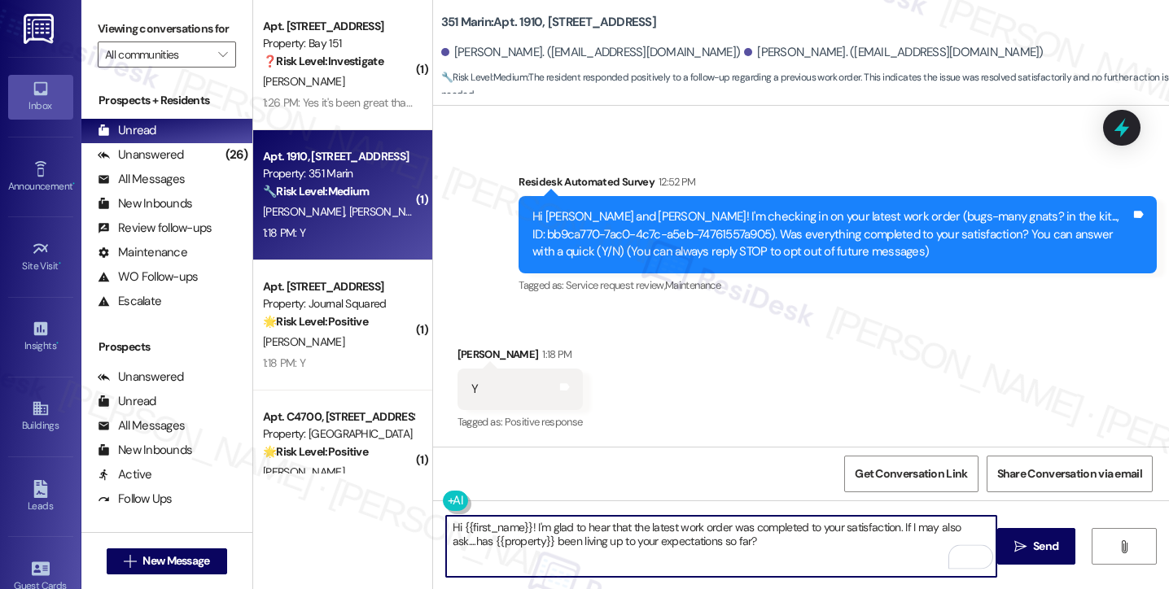
click at [459, 348] on div "Shuhua Deng 1:18 PM" at bounding box center [519, 357] width 125 height 23
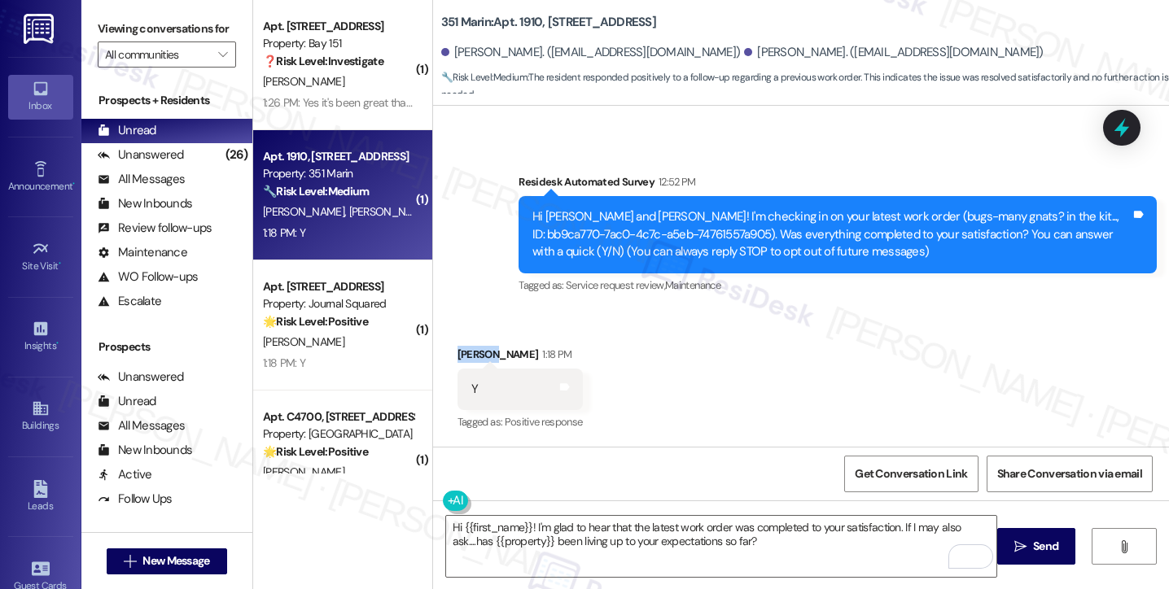
copy div "Shuhua"
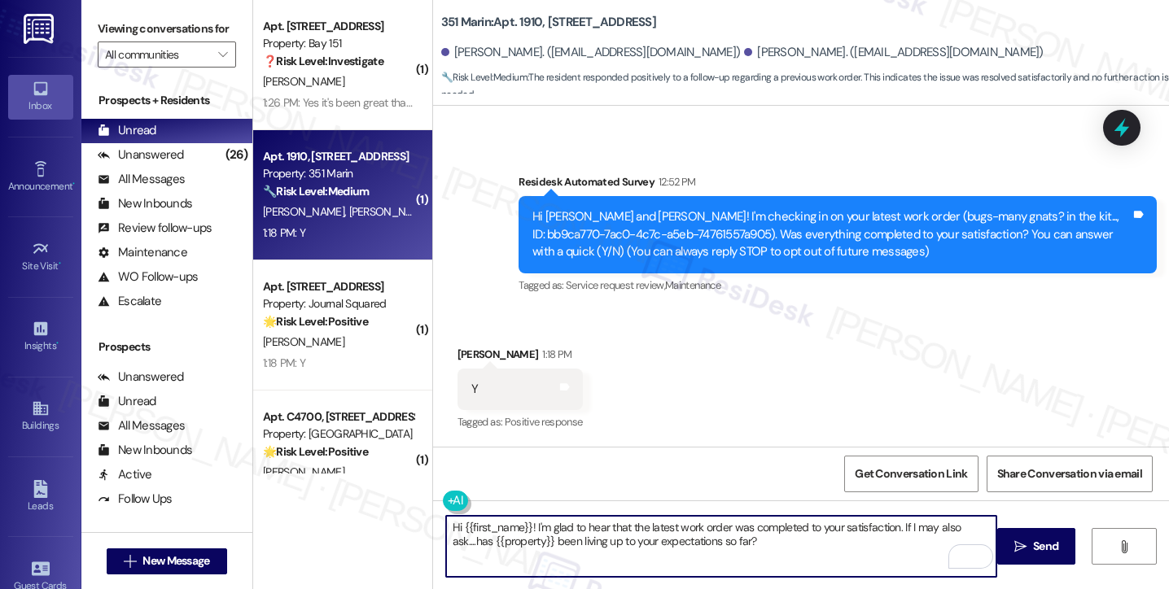
drag, startPoint x: 455, startPoint y: 528, endPoint x: 524, endPoint y: 523, distance: 69.4
click at [524, 523] on textarea "Hi {{first_name}}! I'm glad to hear that the latest work order was completed to…" at bounding box center [721, 546] width 550 height 61
paste textarea "Shuhua"
type textarea "Hi Shuhua! I'm glad to hear that the latest work order was completed to your sa…"
click at [851, 526] on textarea "Hi Shuhua! I'm glad to hear that the latest work order was completed to your sa…" at bounding box center [723, 546] width 550 height 61
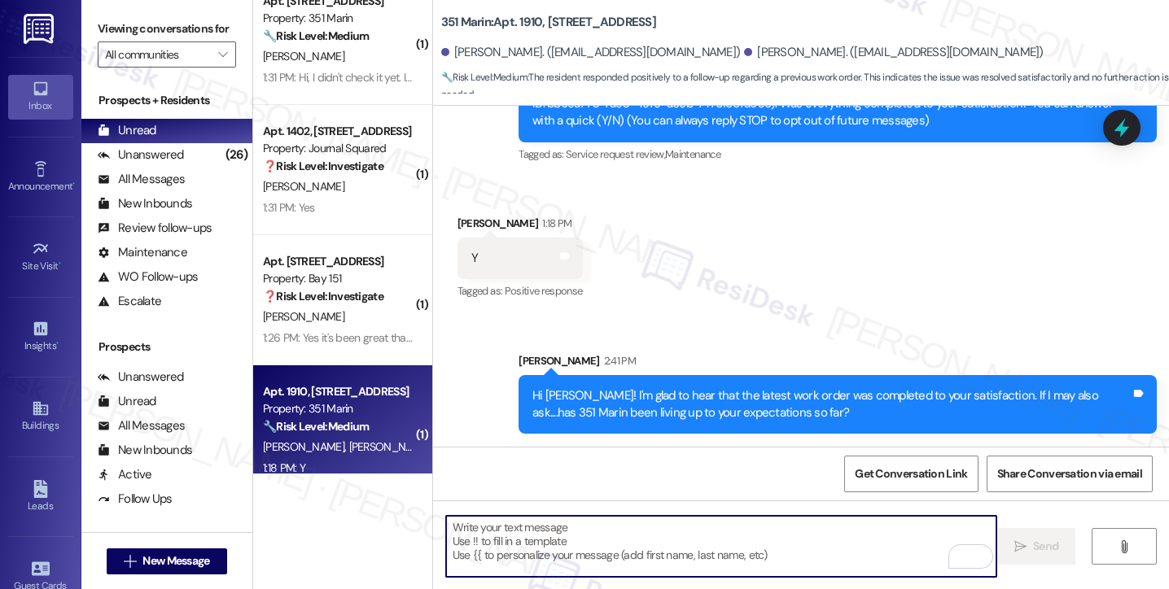
scroll to position [1709, 0]
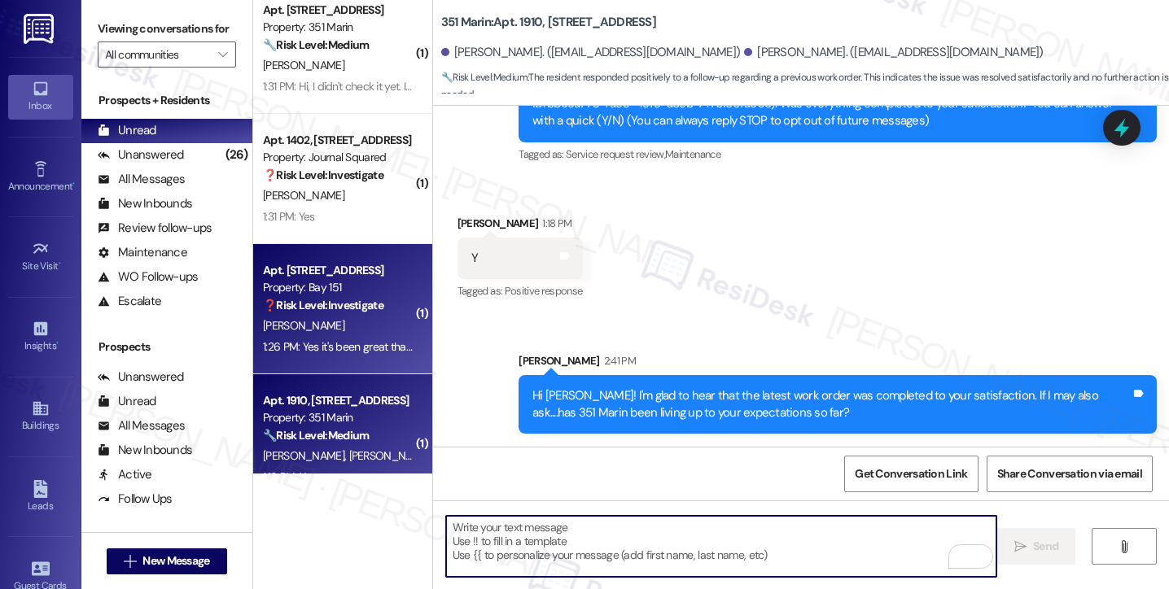
click at [321, 328] on div "[PERSON_NAME]" at bounding box center [338, 326] width 154 height 20
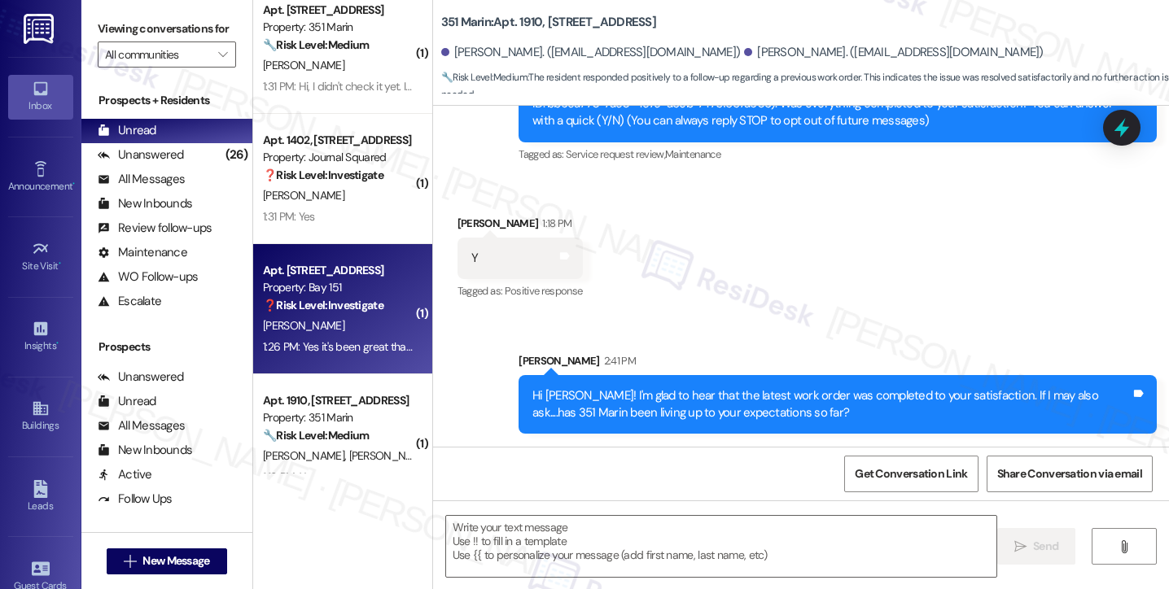
type textarea "Fetching suggested responses. Please feel free to read through the conversation…"
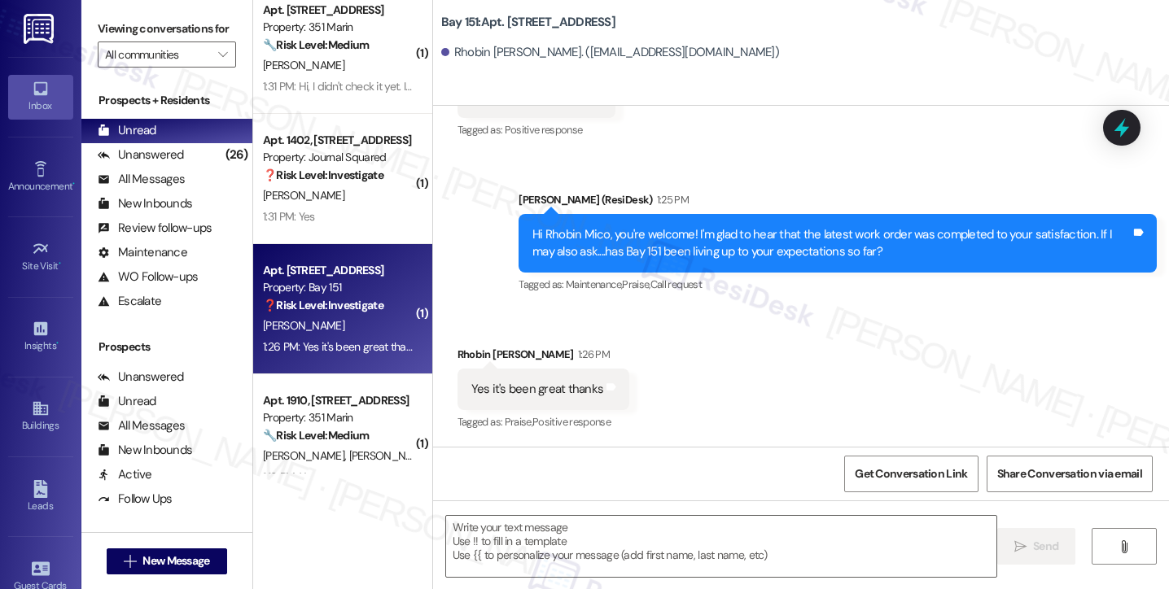
drag, startPoint x: 109, startPoint y: 25, endPoint x: 150, endPoint y: 58, distance: 52.1
click at [108, 26] on label "Viewing conversations for" at bounding box center [167, 28] width 138 height 25
click at [548, 529] on textarea at bounding box center [721, 546] width 550 height 61
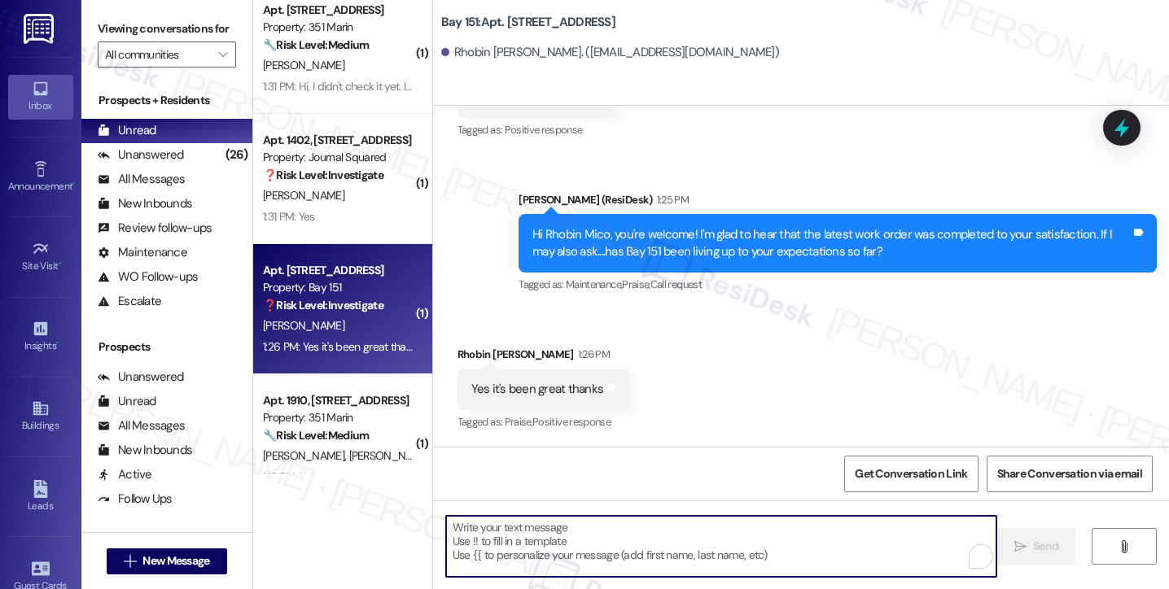
paste textarea "That’s wonderful to hear, [PERSON_NAME], thank you! 💛 If you’re comfortable, wo…"
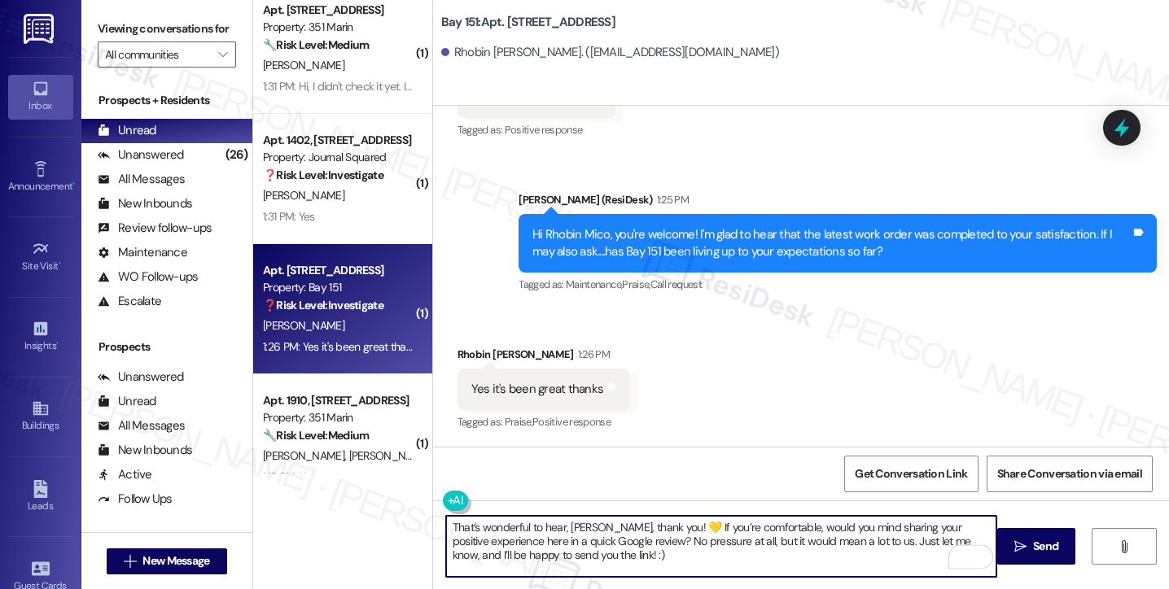
click at [467, 348] on div "Rhobin Mico Santiago 1:26 PM" at bounding box center [543, 357] width 173 height 23
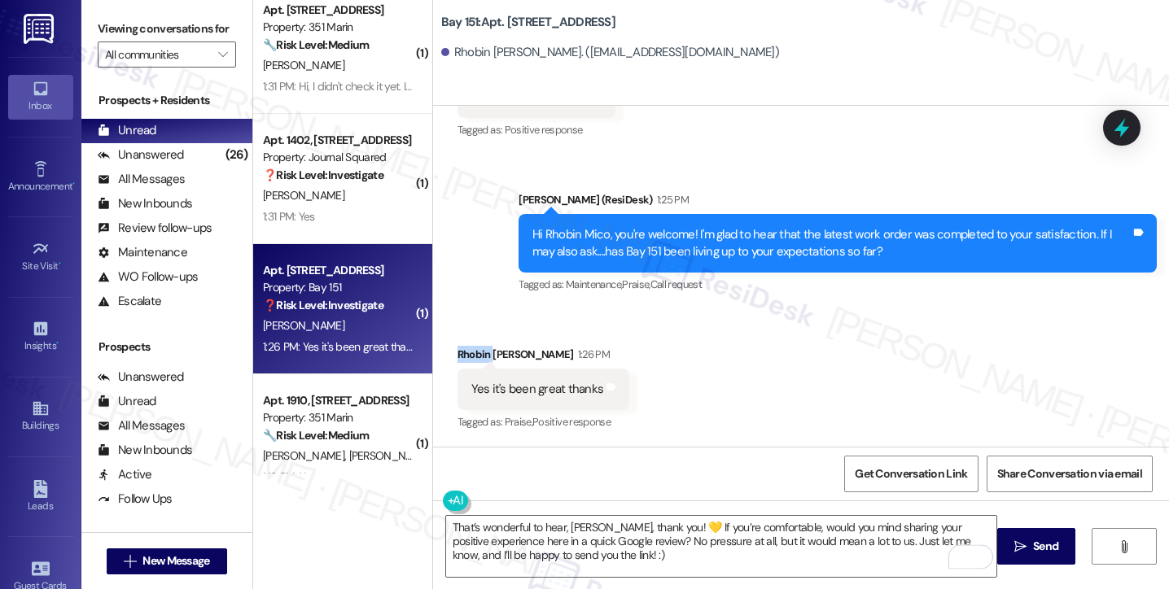
click at [467, 348] on div "Rhobin Mico Santiago 1:26 PM" at bounding box center [543, 357] width 173 height 23
copy div "Rhobin"
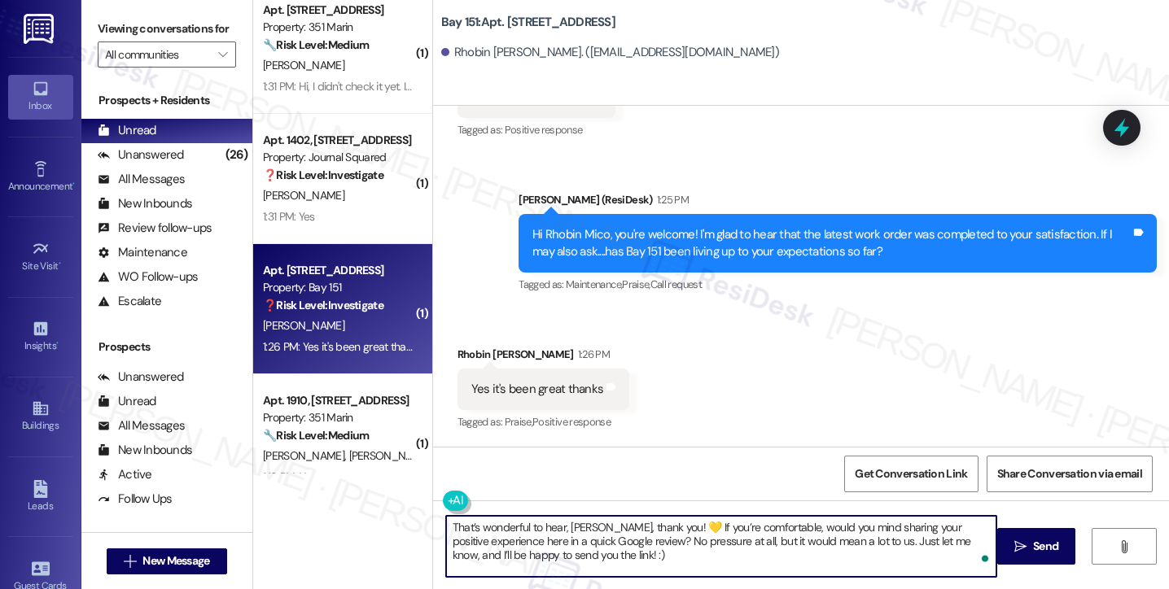
drag, startPoint x: 560, startPoint y: 523, endPoint x: 601, endPoint y: 518, distance: 41.8
click at [601, 518] on textarea "That’s wonderful to hear, [PERSON_NAME], thank you! 💛 If you’re comfortable, wo…" at bounding box center [721, 546] width 550 height 61
paste textarea "Rhobin"
drag, startPoint x: 658, startPoint y: 524, endPoint x: 667, endPoint y: 521, distance: 10.3
click at [658, 524] on textarea "That’s wonderful to hear, Rhobin, thank you! 💛 If you’re comfortable, would you…" at bounding box center [721, 546] width 550 height 61
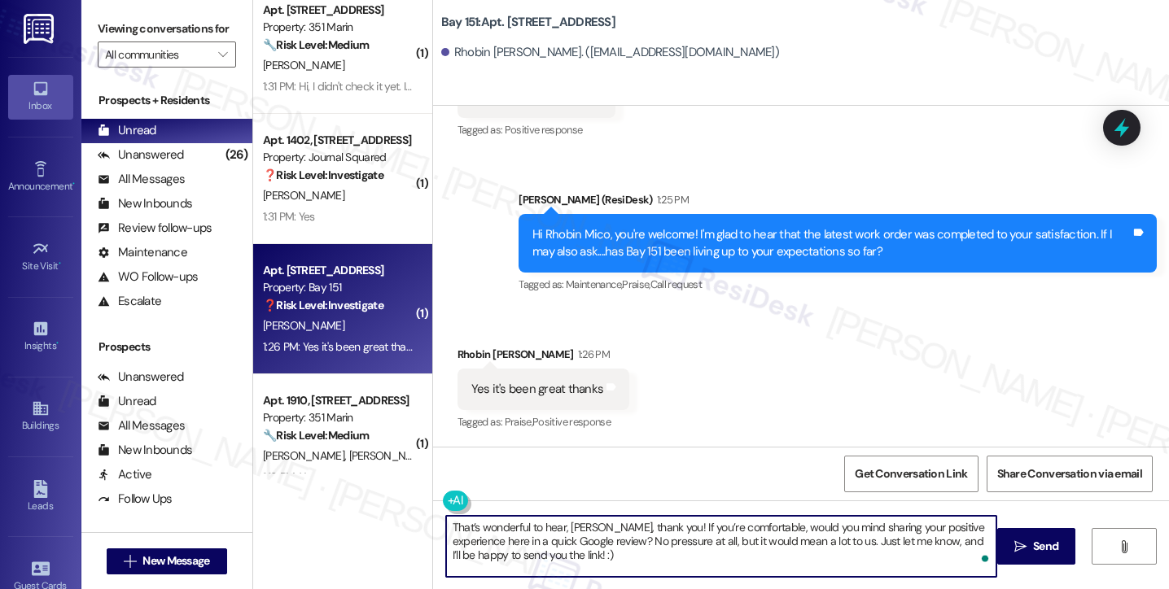
click at [590, 535] on textarea "That’s wonderful to hear, [PERSON_NAME], thank you! If you’re comfortable, woul…" at bounding box center [721, 546] width 550 height 61
click at [638, 568] on textarea "That’s wonderful to hear, [PERSON_NAME], thank you! If you’re comfortable, woul…" at bounding box center [721, 546] width 550 height 61
type textarea "That’s wonderful to hear, [PERSON_NAME], thank you! If you’re comfortable, woul…"
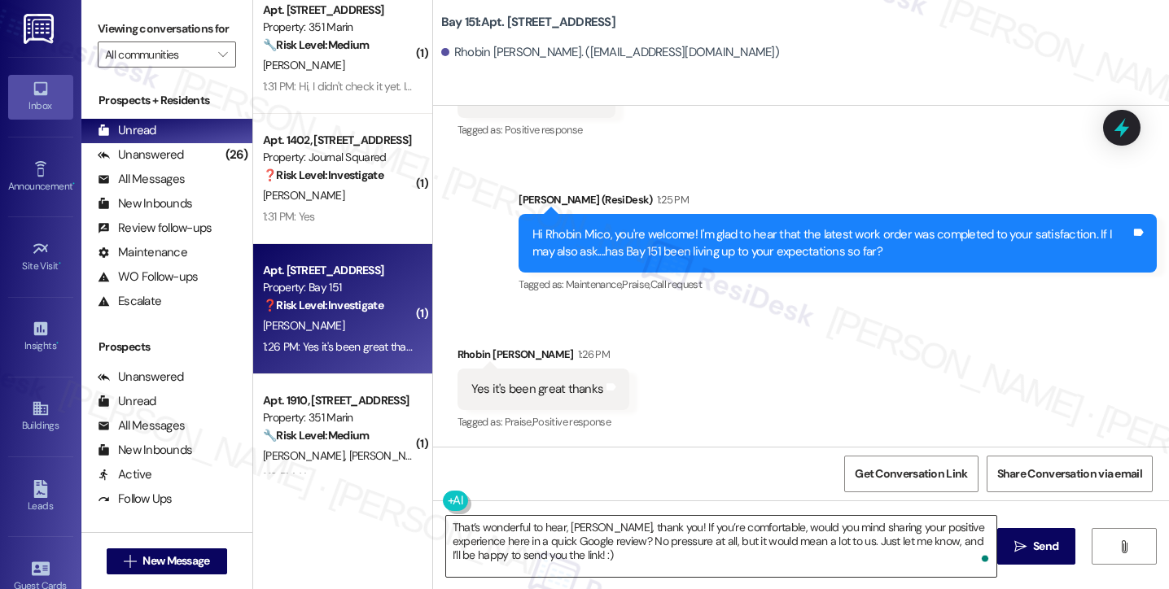
drag, startPoint x: 1034, startPoint y: 547, endPoint x: 973, endPoint y: 515, distance: 69.5
click at [1034, 547] on span "Send" at bounding box center [1045, 546] width 25 height 17
click at [771, 251] on div "Hi Rhobin Mico, you're welcome! I'm glad to hear that the latest work order was…" at bounding box center [831, 243] width 598 height 35
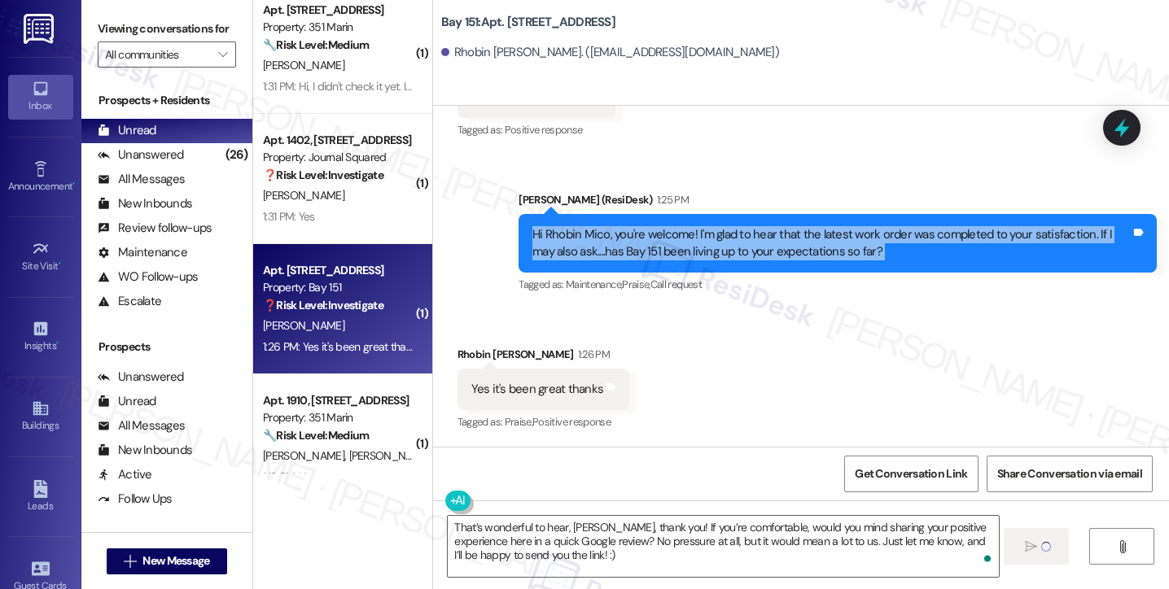
click at [771, 251] on div "Hi Rhobin Mico, you're welcome! I'm glad to hear that the latest work order was…" at bounding box center [831, 243] width 598 height 35
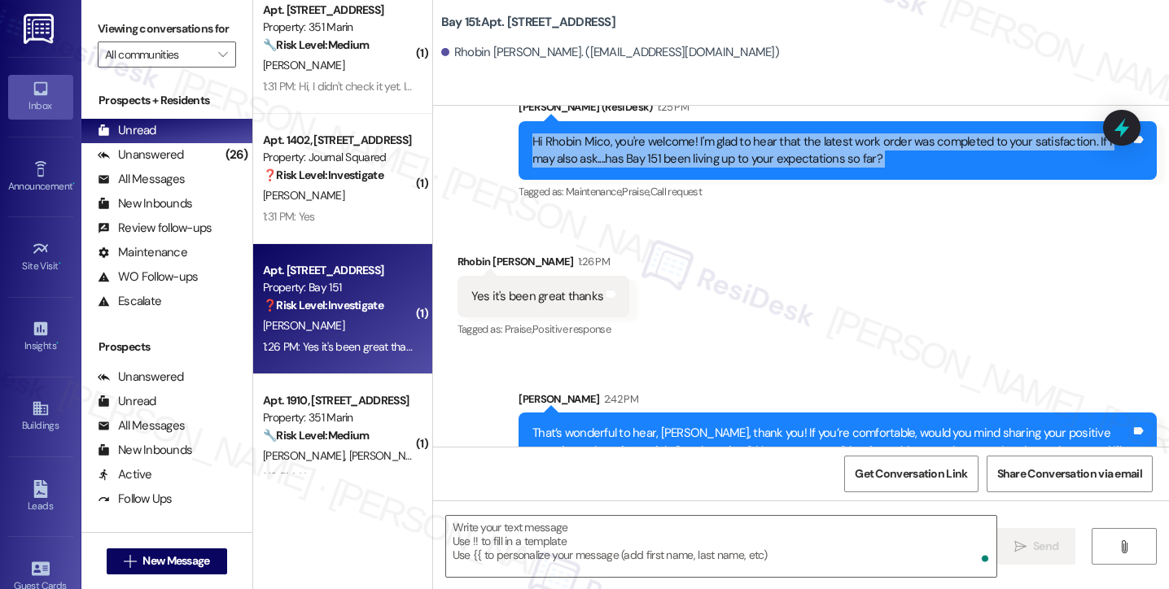
scroll to position [775, 0]
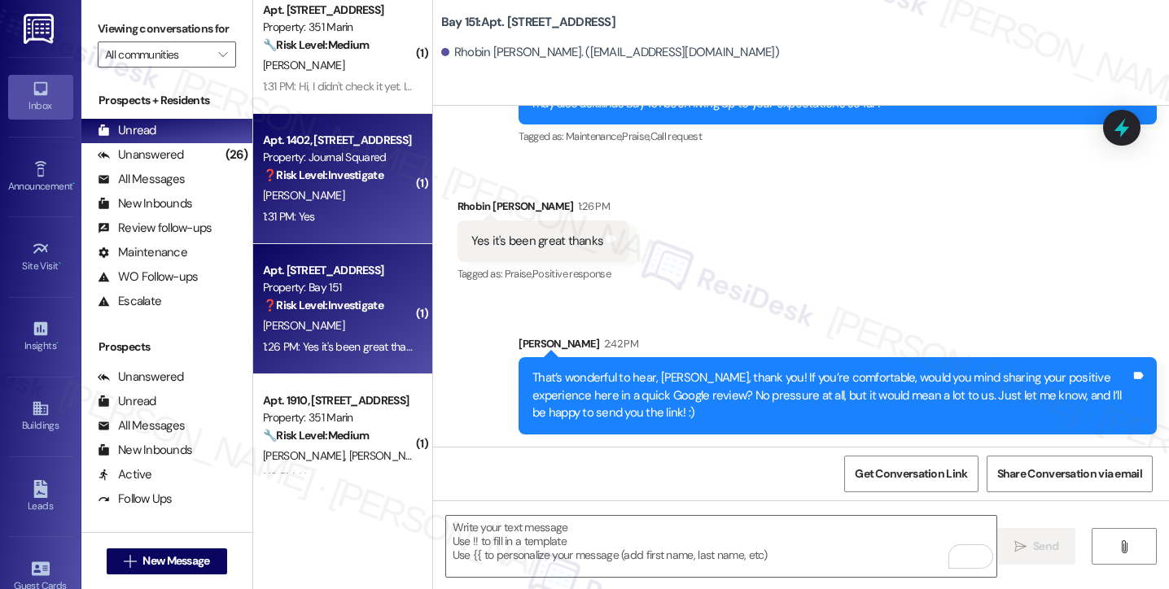
click at [355, 223] on div "1:31 PM: Yes 1:31 PM: Yes" at bounding box center [338, 217] width 154 height 20
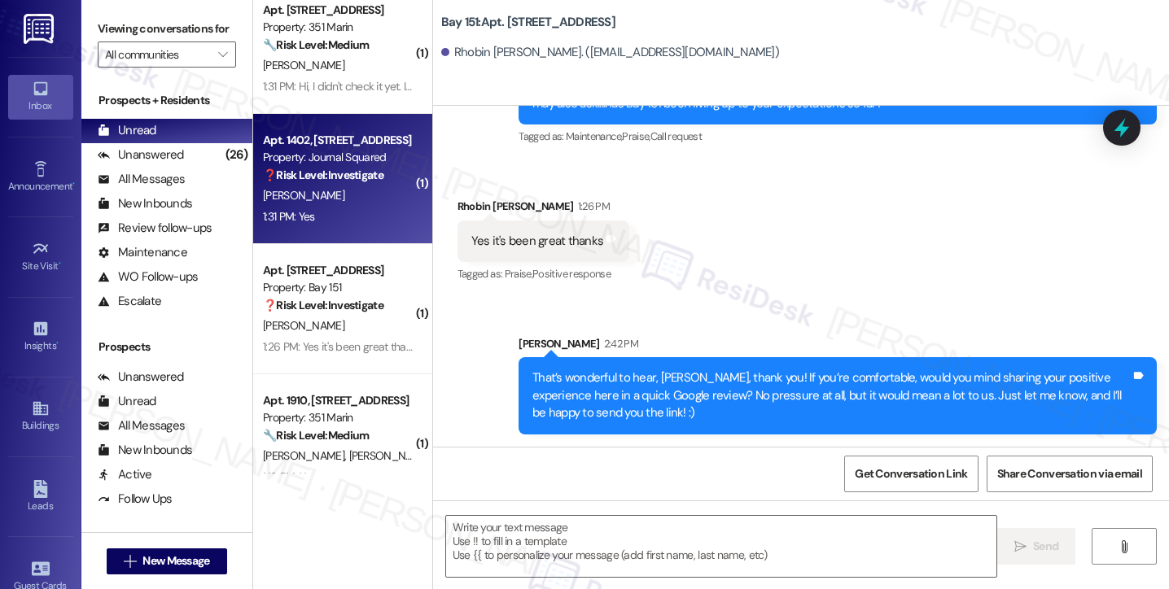
type textarea "Fetching suggested responses. Please feel free to read through the conversation…"
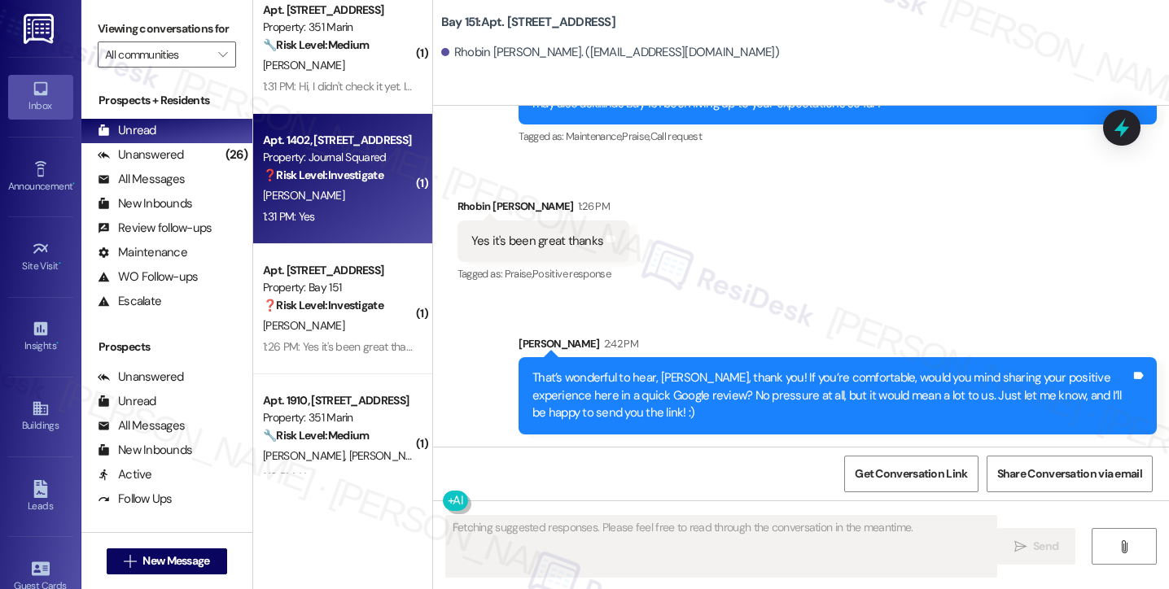
scroll to position [401, 0]
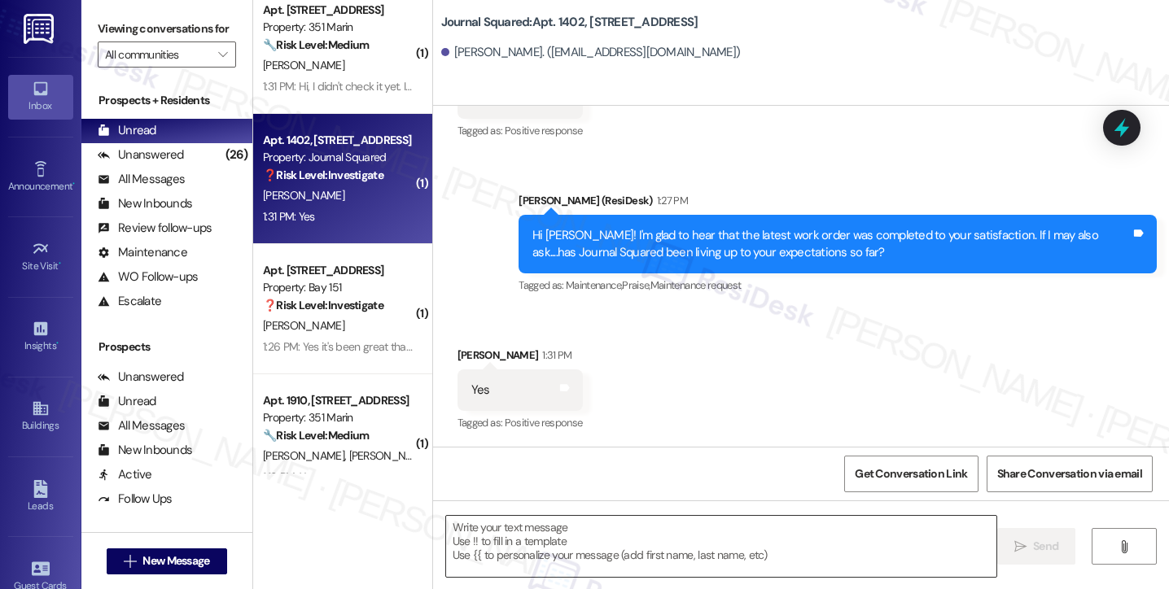
click at [586, 530] on textarea at bounding box center [721, 546] width 550 height 61
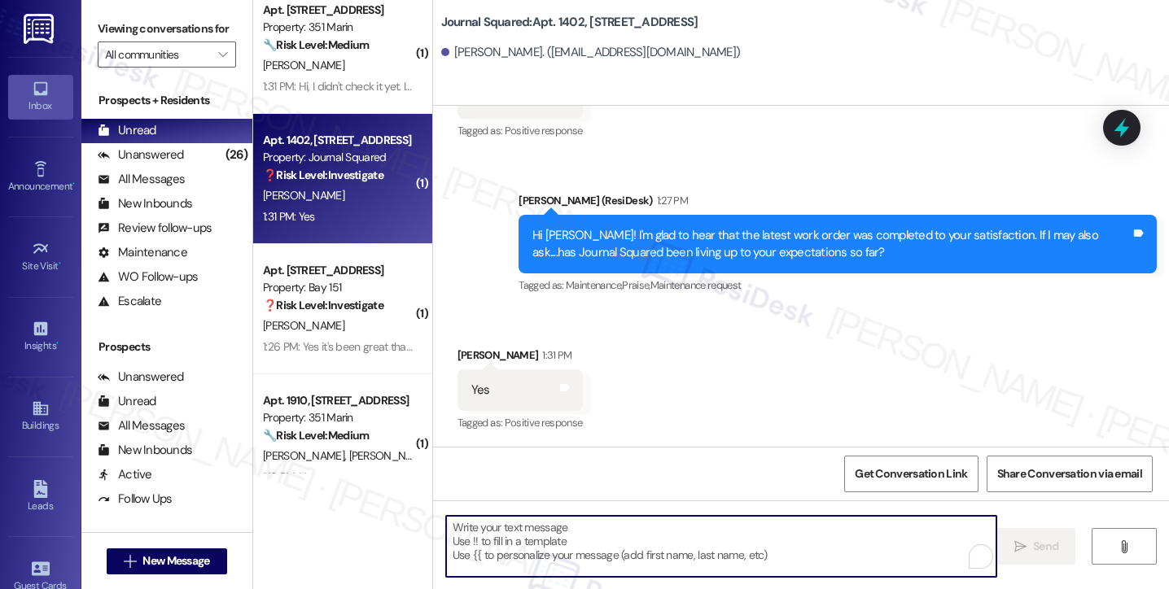
paste textarea "Rhobin"
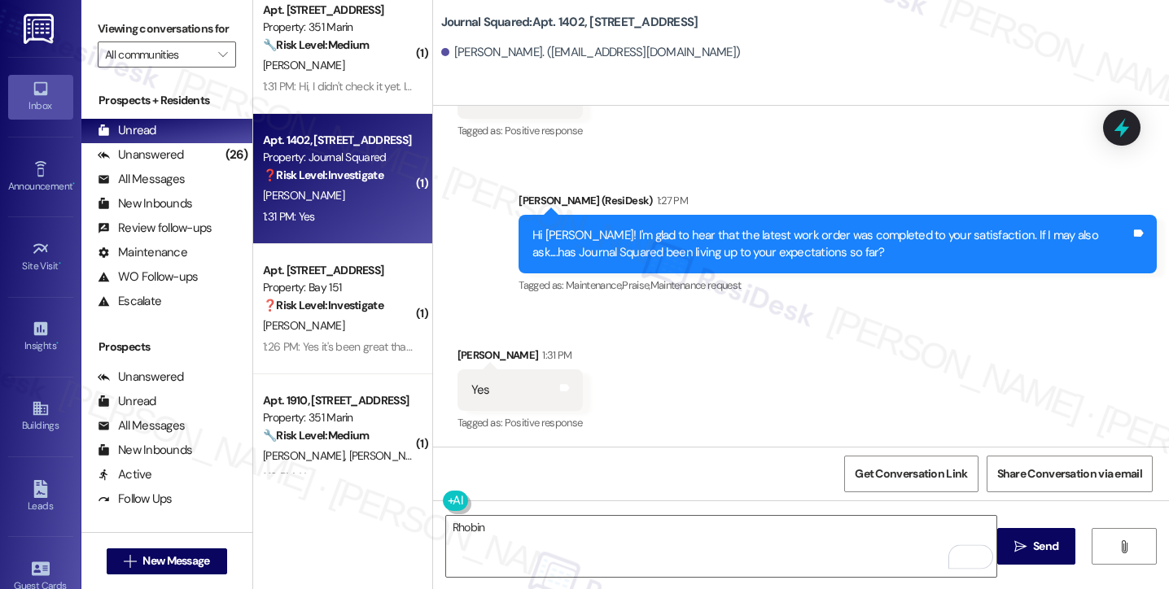
click at [94, 34] on div "Viewing conversations for All communities " at bounding box center [166, 42] width 171 height 84
click at [554, 521] on textarea "Rhobin" at bounding box center [721, 546] width 550 height 61
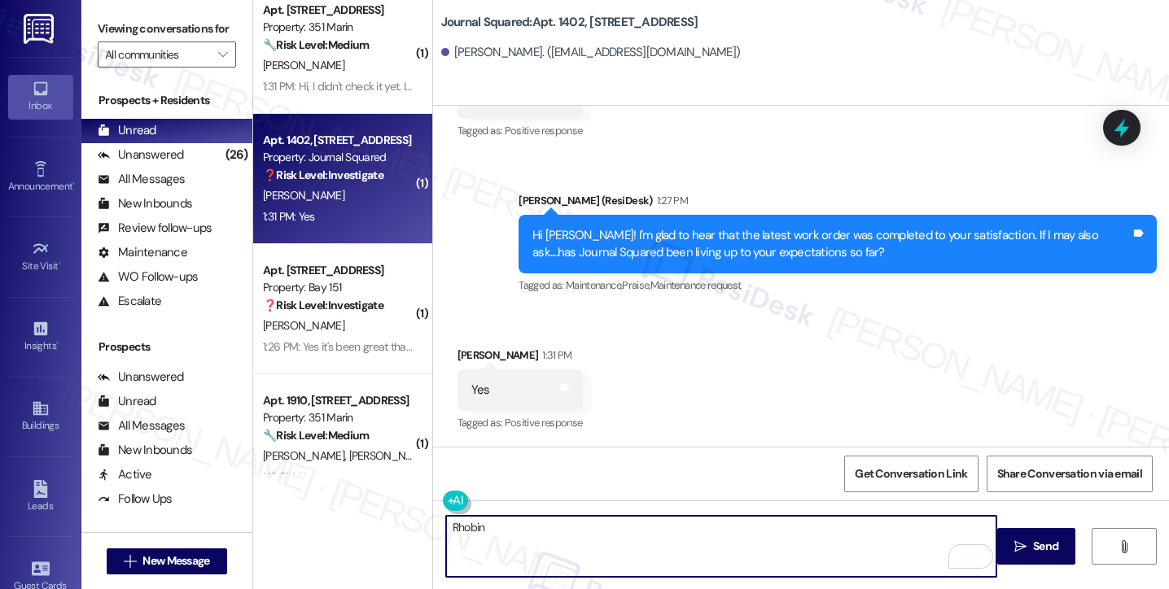
click at [554, 521] on textarea "Rhobin" at bounding box center [721, 546] width 550 height 61
paste textarea "That’s wonderful to hear, [PERSON_NAME], thank you! 💛 If you’re comfortable, wo…"
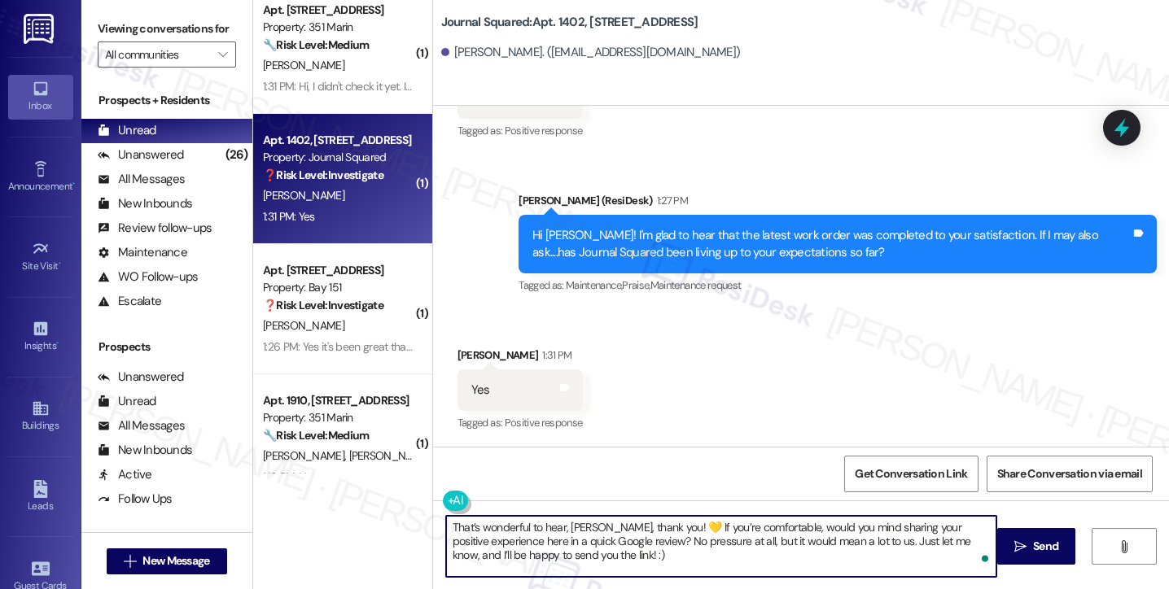
click at [467, 353] on div "Danielle Rash 1:31 PM" at bounding box center [519, 358] width 125 height 23
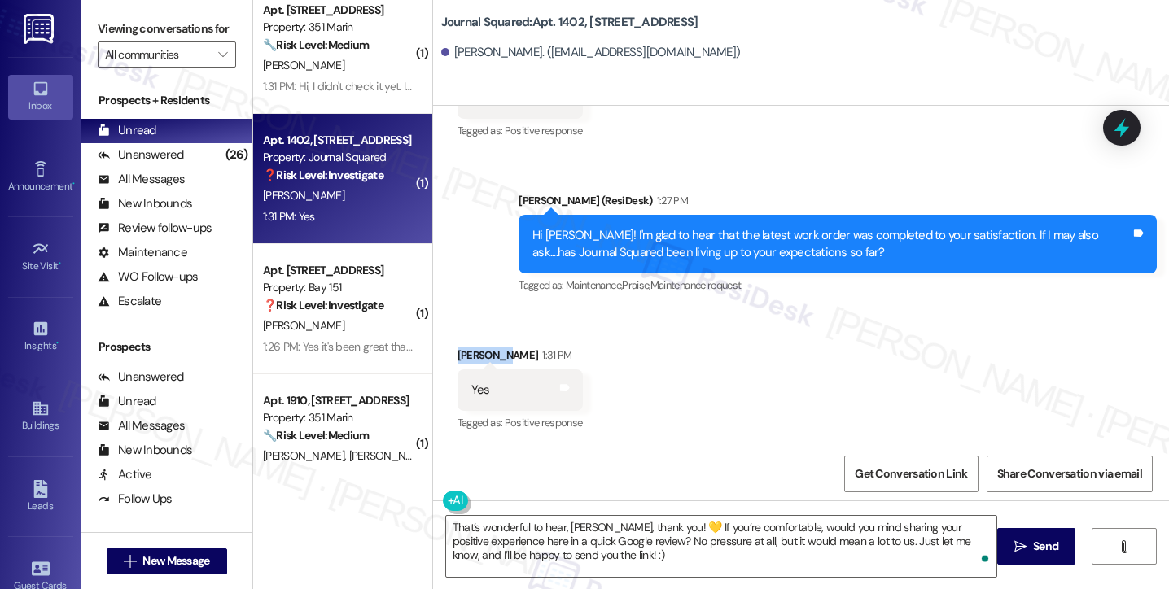
copy div "Danielle"
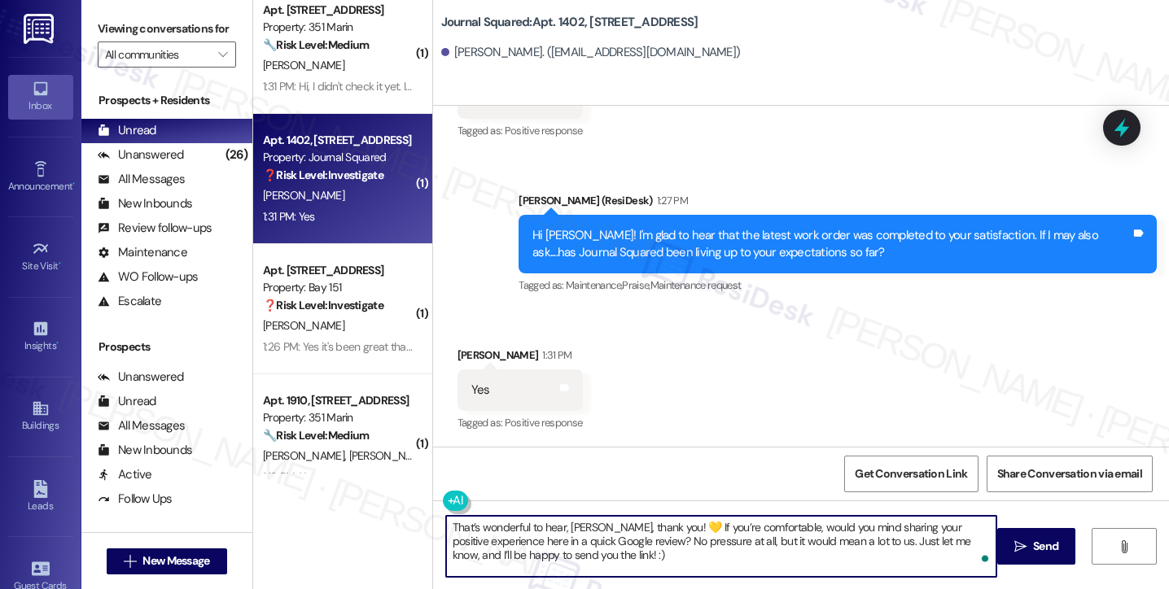
drag, startPoint x: 561, startPoint y: 528, endPoint x: 600, endPoint y: 514, distance: 41.4
click at [600, 515] on div "That’s wonderful to hear, [PERSON_NAME], thank you! 💛 If you’re comfortable, wo…" at bounding box center [721, 546] width 552 height 63
paste textarea "Danielle"
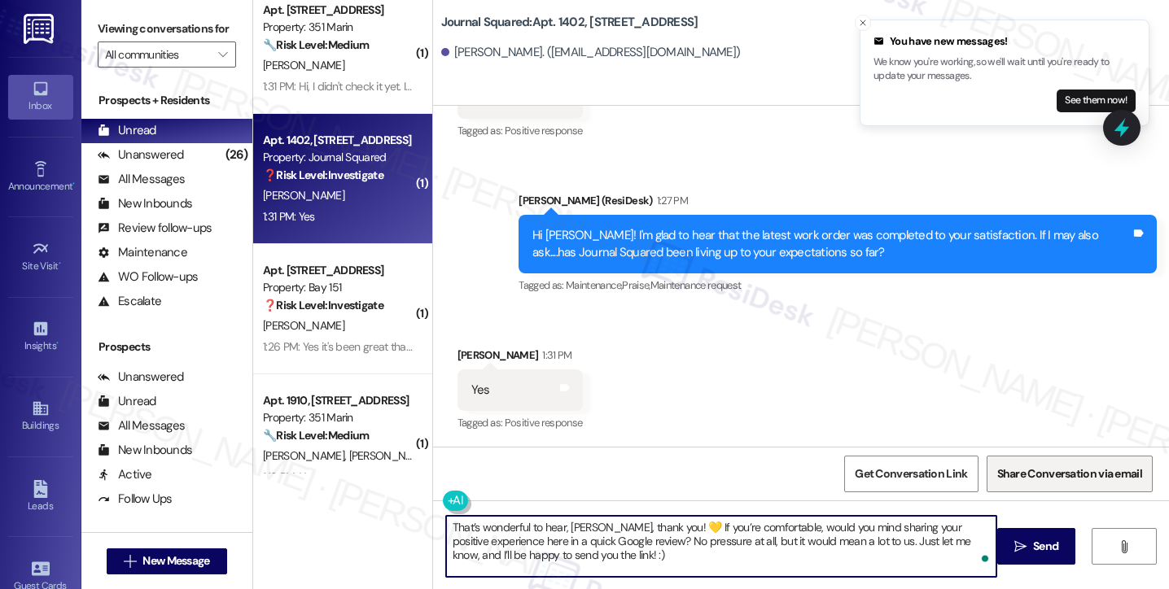
type textarea "That’s wonderful to hear, Danielle, thank you! 💛 If you’re comfortable, would y…"
click at [736, 557] on textarea "That’s wonderful to hear, Danielle, thank you! 💛 If you’re comfortable, would y…" at bounding box center [721, 546] width 550 height 61
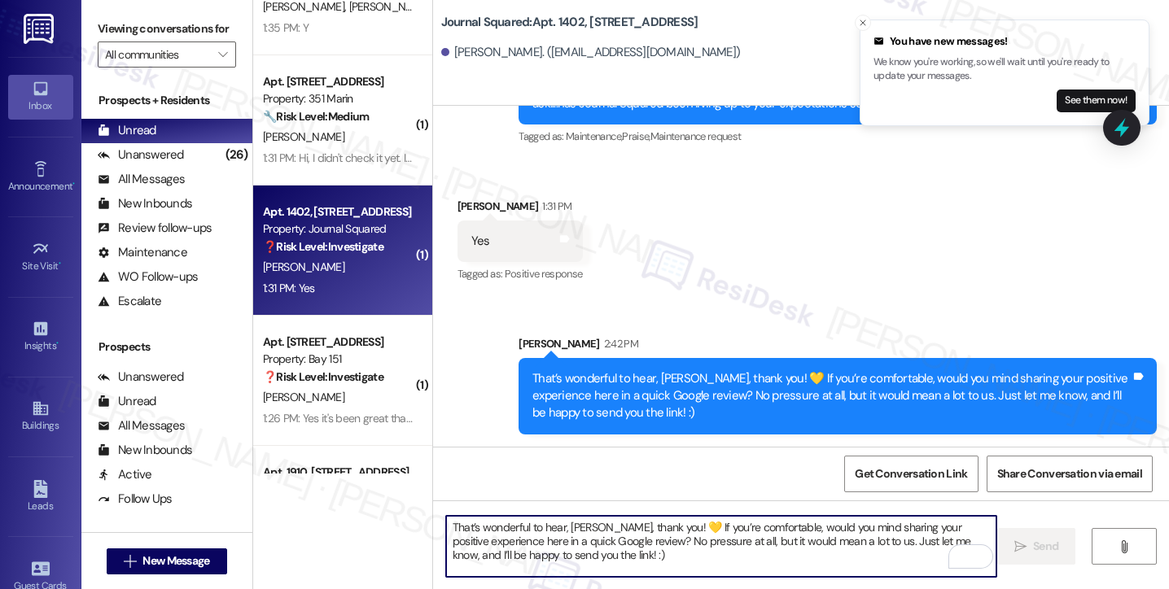
scroll to position [1546, 0]
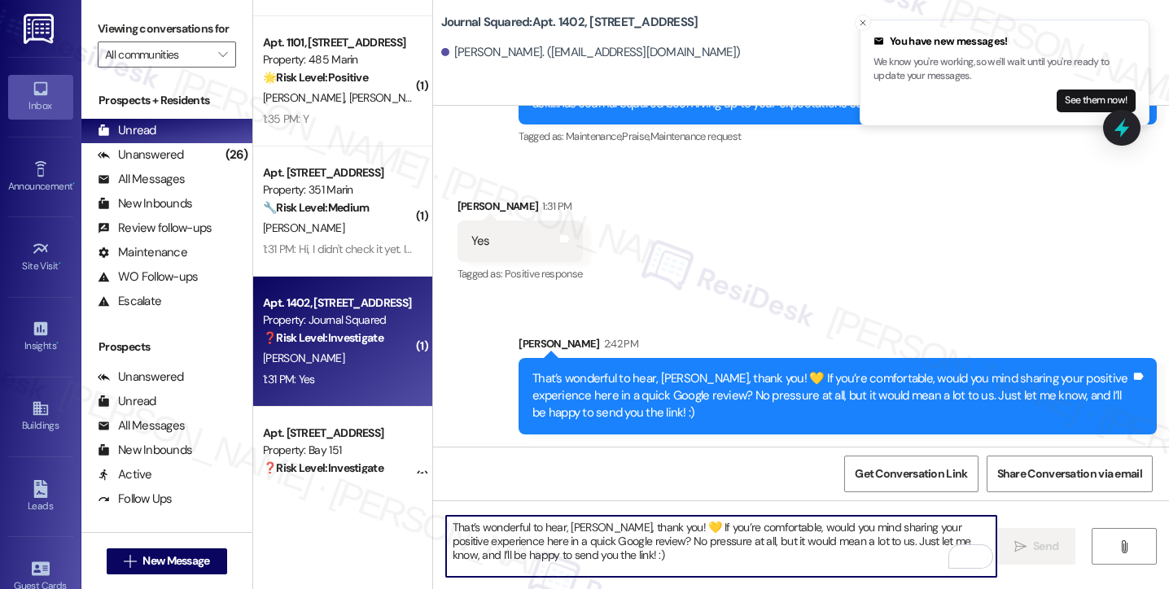
click at [318, 217] on div "Apt. 3207, 351 Marin Blvd. Property: 351 Marin 🔧 Risk Level: Medium The residen…" at bounding box center [338, 190] width 154 height 55
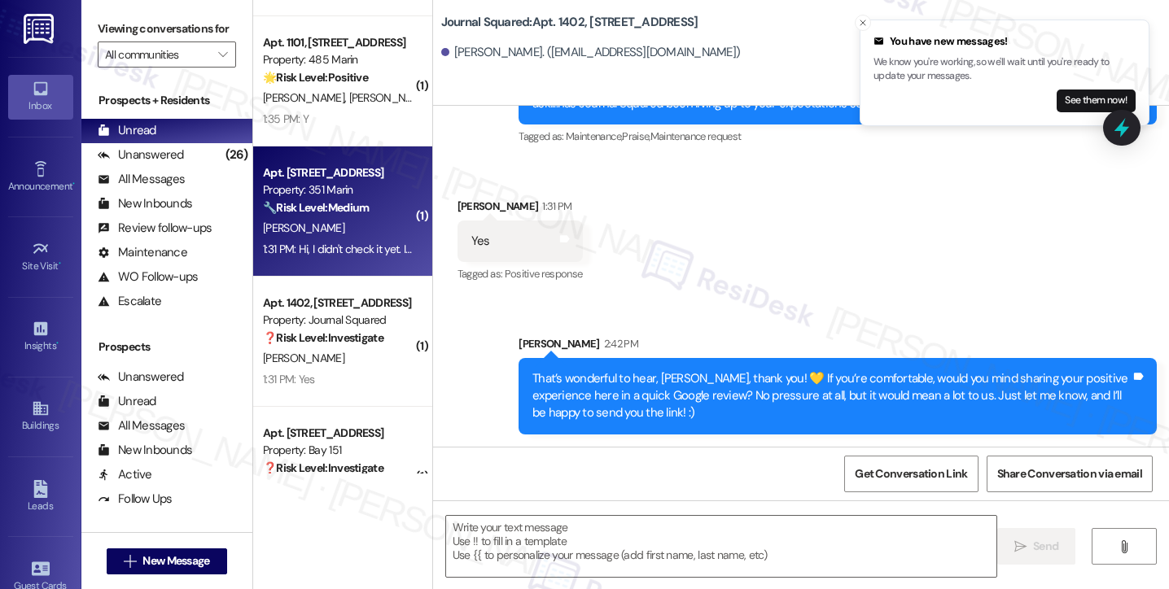
type textarea "Fetching suggested responses. Please feel free to read through the conversation…"
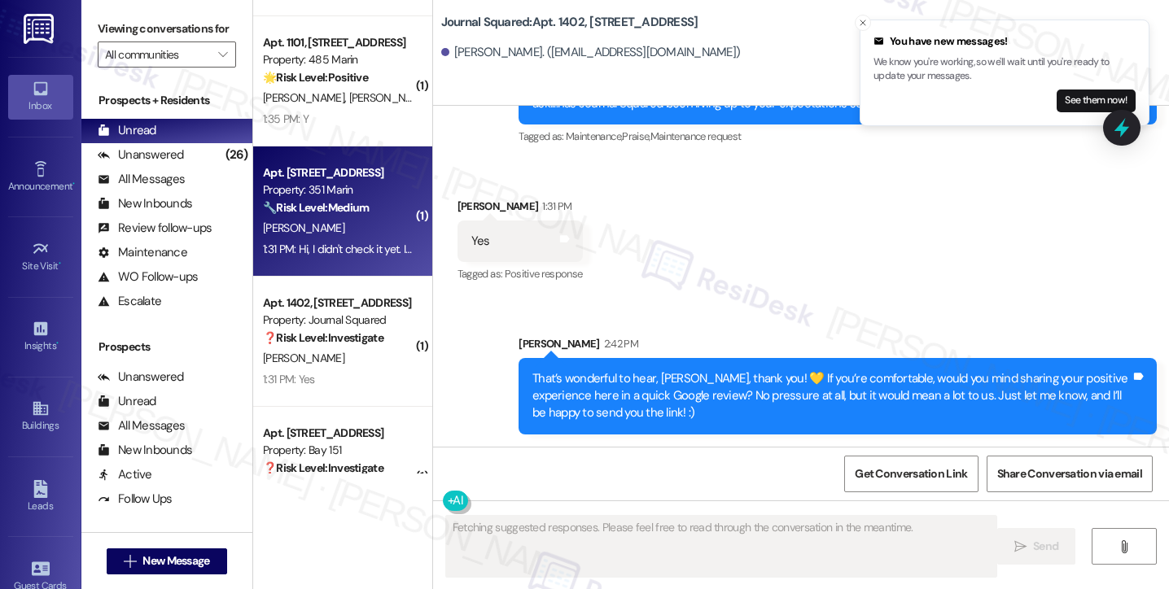
scroll to position [774, 0]
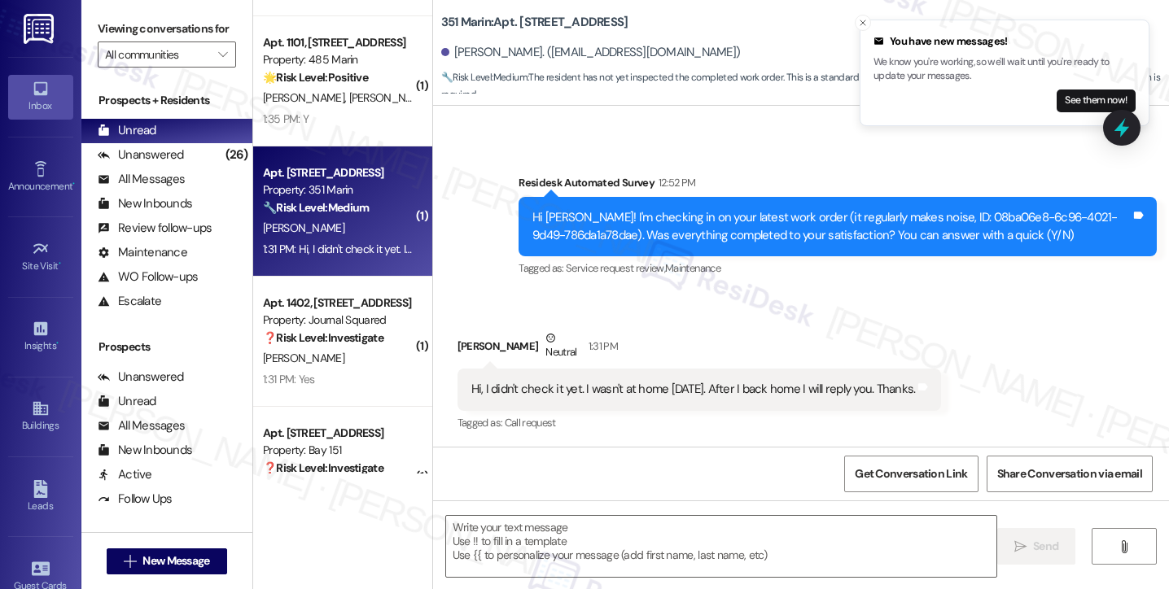
click at [644, 379] on div "Hi, I didn't check it yet. I wasn't at home yesterday. After I back home I will…" at bounding box center [699, 390] width 484 height 42
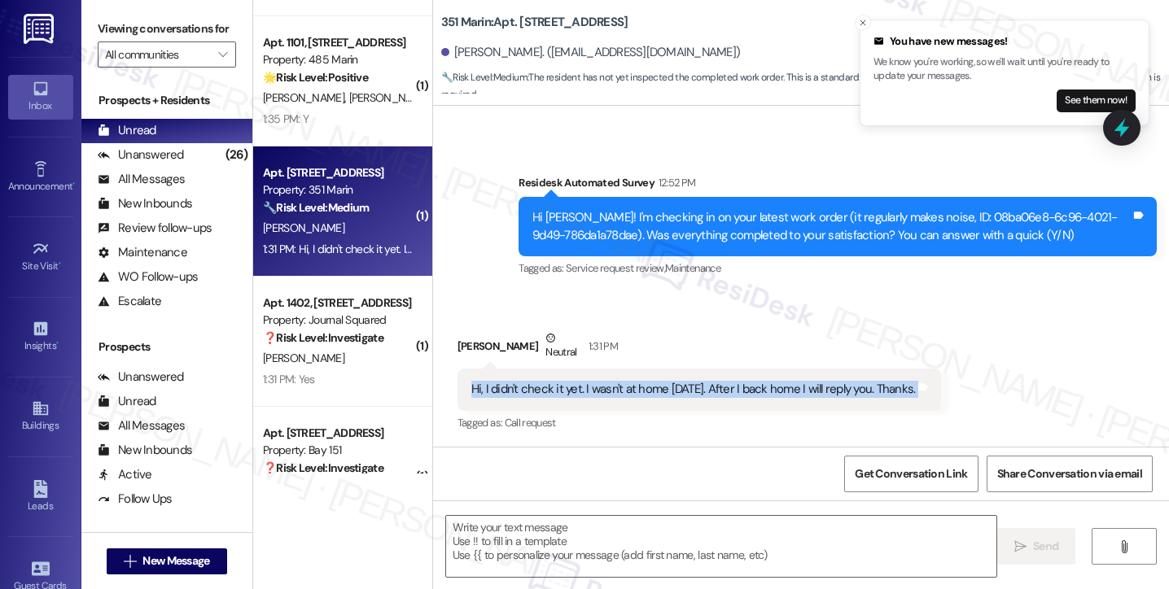
click at [644, 379] on div "Hi, I didn't check it yet. I wasn't at home yesterday. After I back home I will…" at bounding box center [699, 390] width 484 height 42
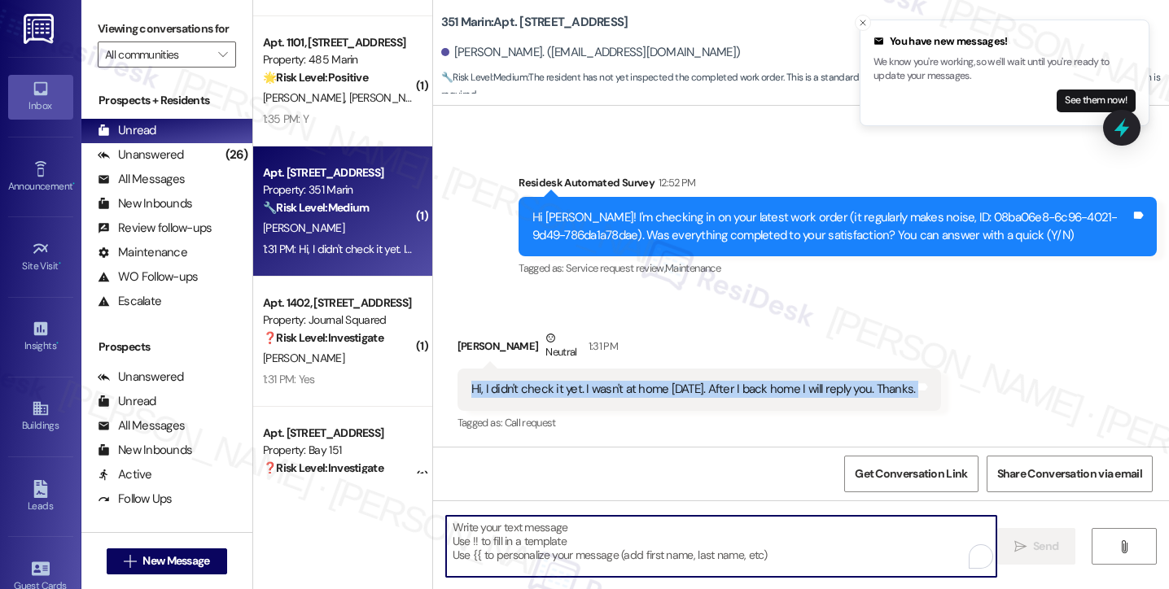
click at [622, 537] on textarea "To enrich screen reader interactions, please activate Accessibility in Grammarl…" at bounding box center [721, 546] width 550 height 61
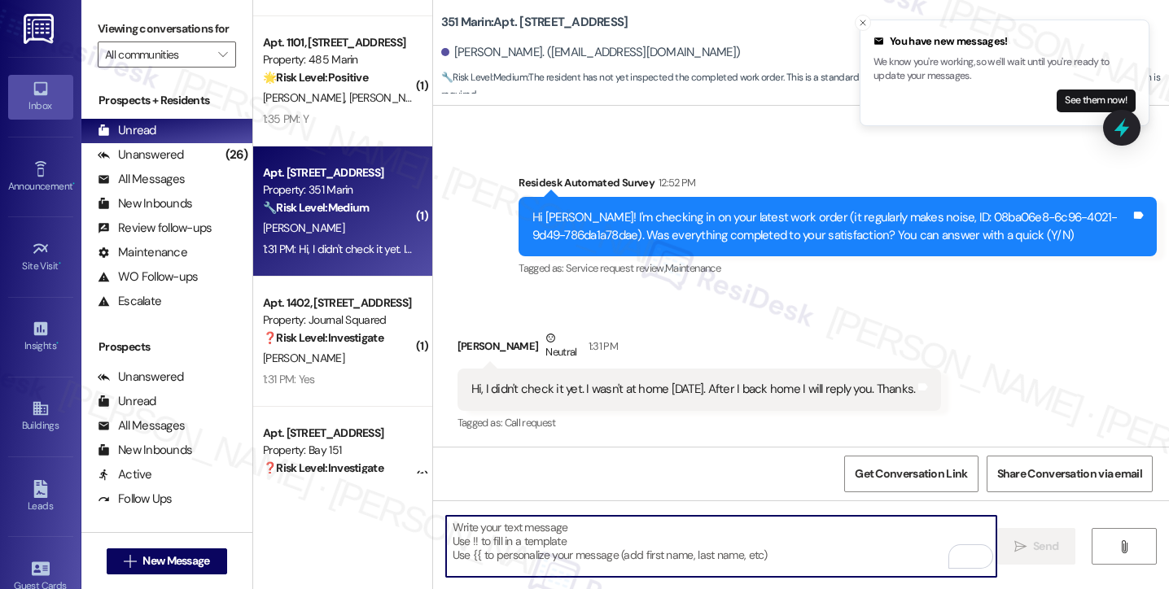
click at [621, 389] on div "Hi, I didn't check it yet. I wasn't at home yesterday. After I back home I will…" at bounding box center [693, 389] width 444 height 17
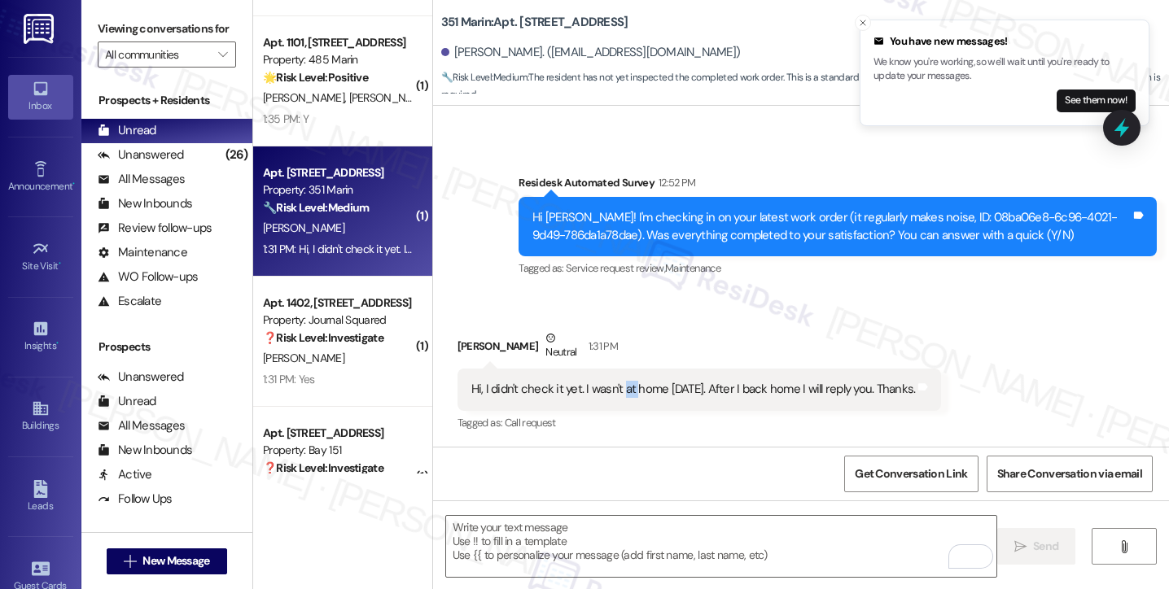
click at [621, 389] on div "Hi, I didn't check it yet. I wasn't at home yesterday. After I back home I will…" at bounding box center [693, 389] width 444 height 17
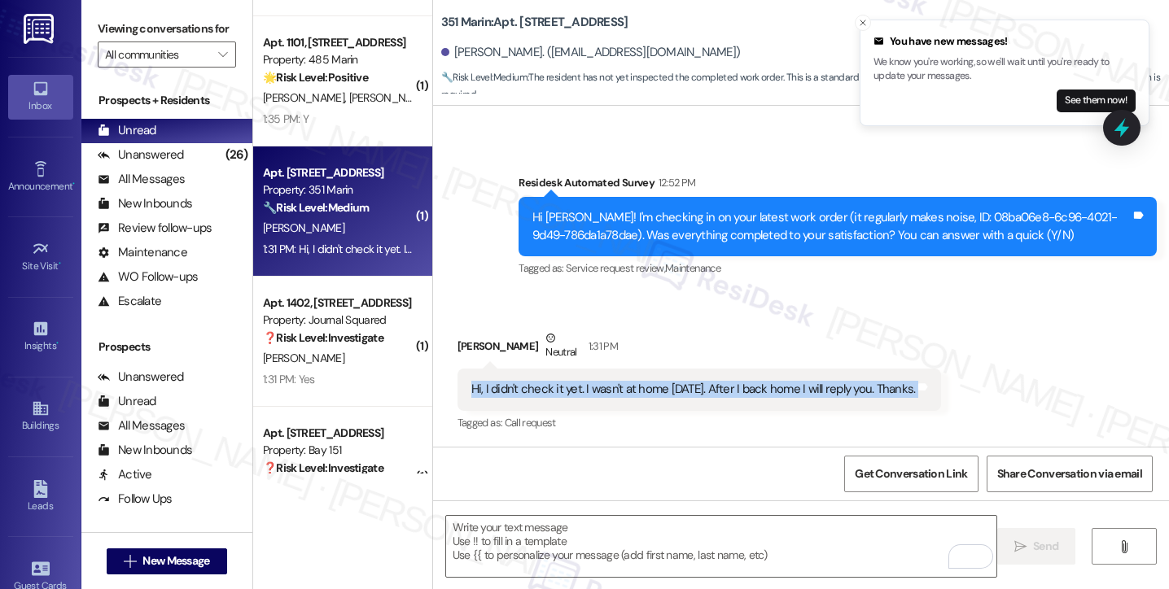
click at [621, 389] on div "Hi, I didn't check it yet. I wasn't at home yesterday. After I back home I will…" at bounding box center [693, 389] width 444 height 17
copy div "Hi, I didn't check it yet. I wasn't at home yesterday. After I back home I will…"
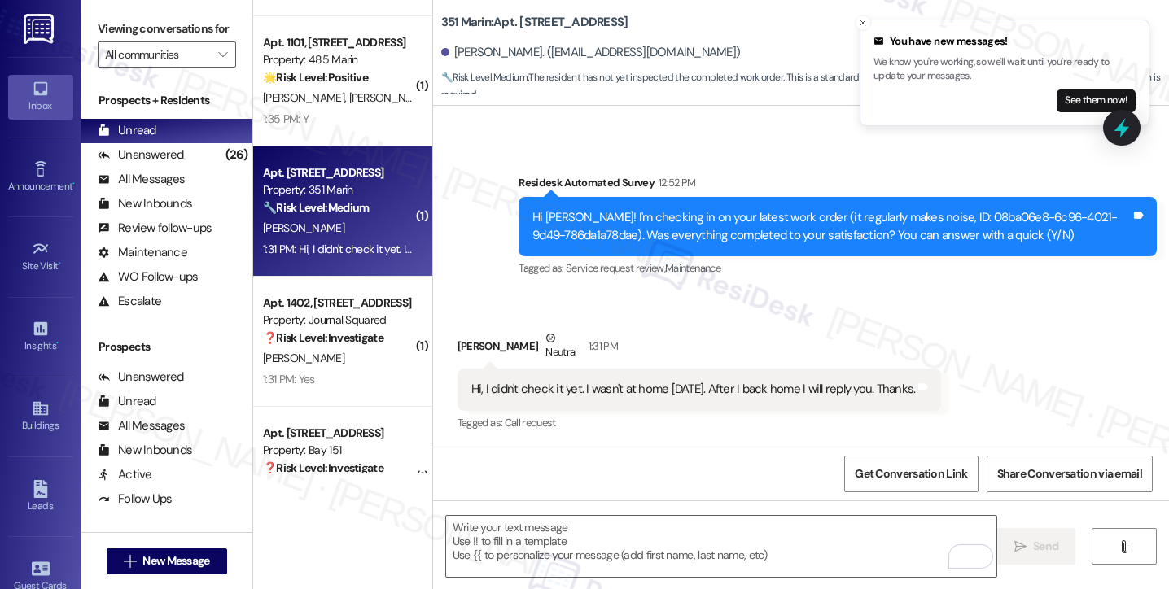
click at [94, 24] on div "Viewing conversations for All communities " at bounding box center [166, 42] width 171 height 84
click at [584, 538] on textarea "To enrich screen reader interactions, please activate Accessibility in Grammarl…" at bounding box center [721, 546] width 550 height 61
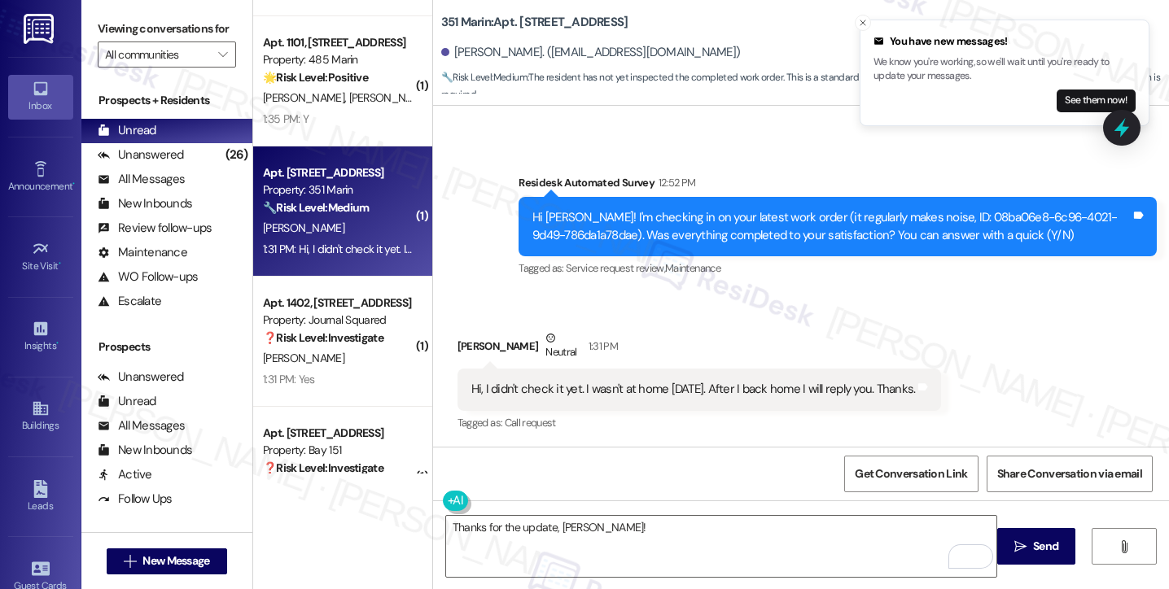
drag, startPoint x: 94, startPoint y: 37, endPoint x: 103, endPoint y: 39, distance: 9.9
click at [94, 37] on div "Viewing conversations for All communities " at bounding box center [166, 42] width 171 height 84
click at [690, 543] on textarea "Thanks for the update, Hanyou!" at bounding box center [721, 546] width 550 height 61
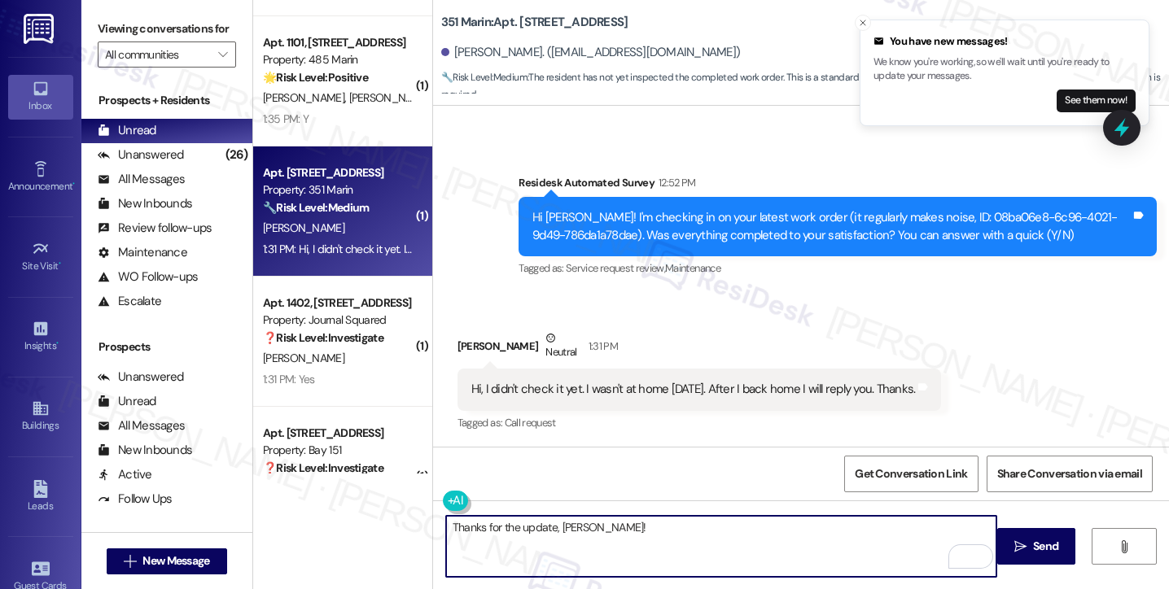
paste textarea "No problem at all—please just update me once you’ve had a chance to check when …"
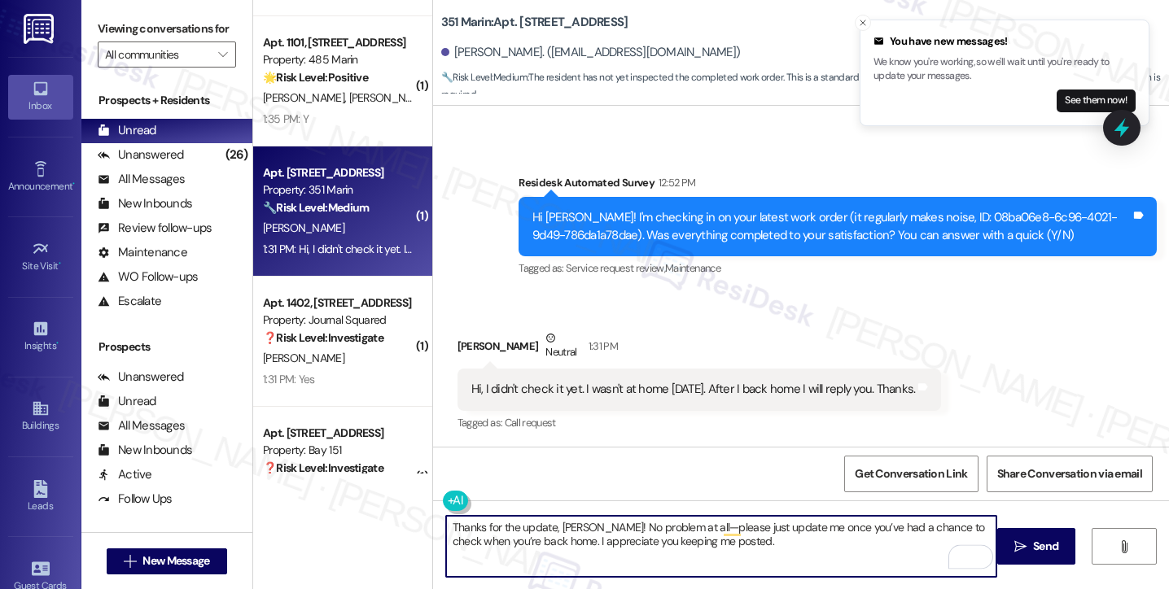
click at [674, 521] on textarea "Thanks for the update, Hanyou! No problem at all—please just update me once you…" at bounding box center [721, 546] width 550 height 61
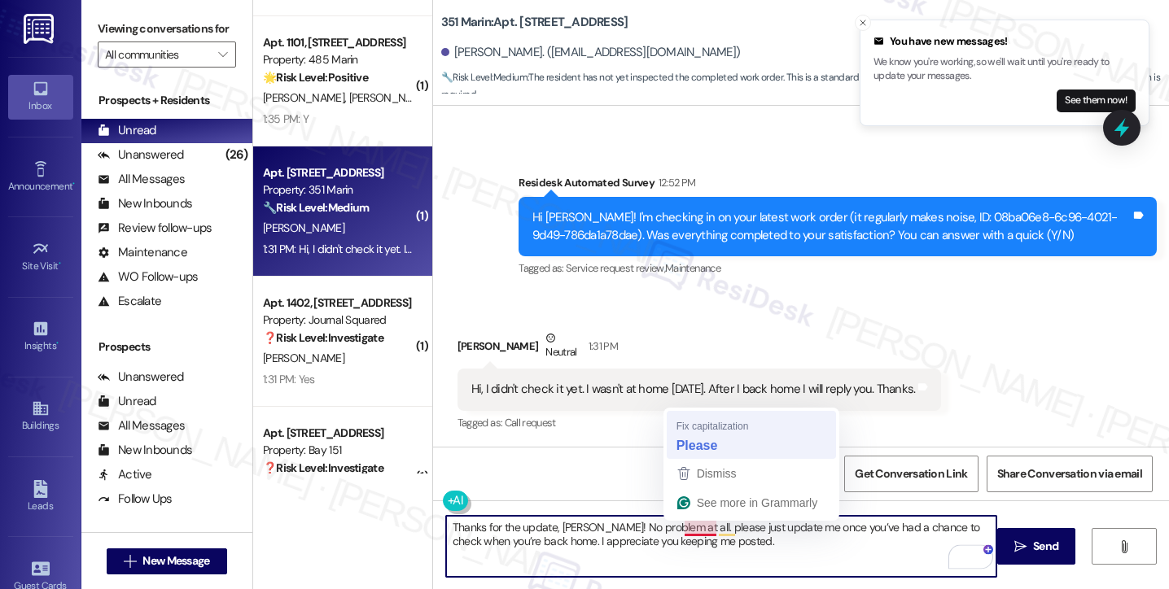
type textarea "Thanks for the update, Hanyou! No problem at all. Please just update me once yo…"
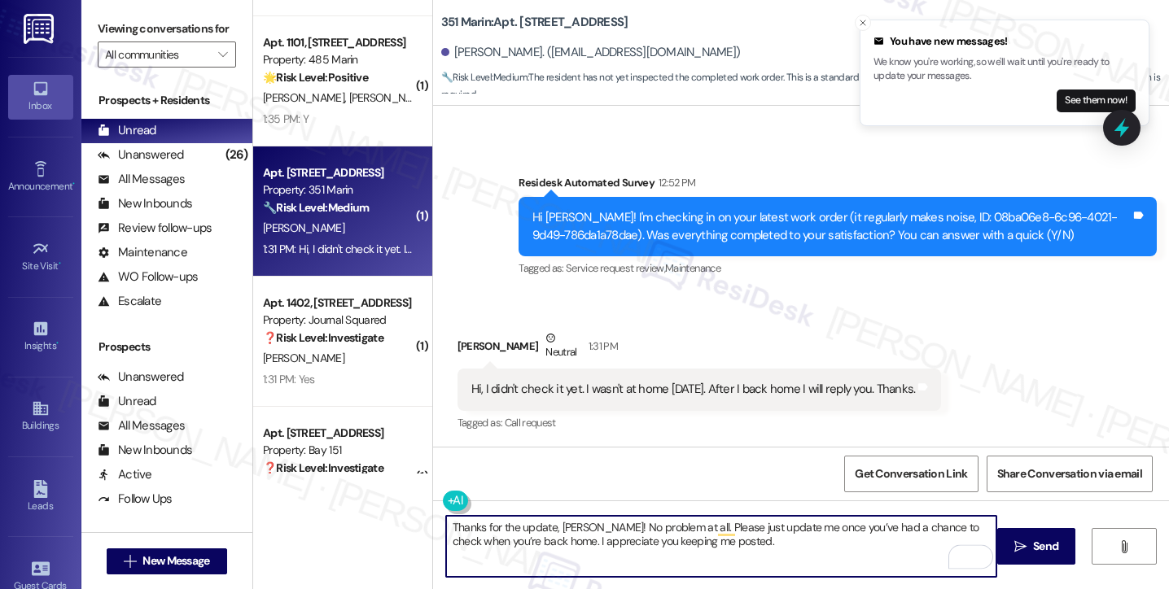
click at [772, 540] on textarea "Thanks for the update, Hanyou! No problem at all. Please just update me once yo…" at bounding box center [721, 546] width 550 height 61
click at [595, 527] on textarea "Thanks for the update, Hanyou! No problem at all. Please just update me once yo…" at bounding box center [721, 546] width 550 height 61
click at [798, 553] on textarea "Thanks for the update, Hanyou! No problem at all. Please just update me once yo…" at bounding box center [721, 546] width 550 height 61
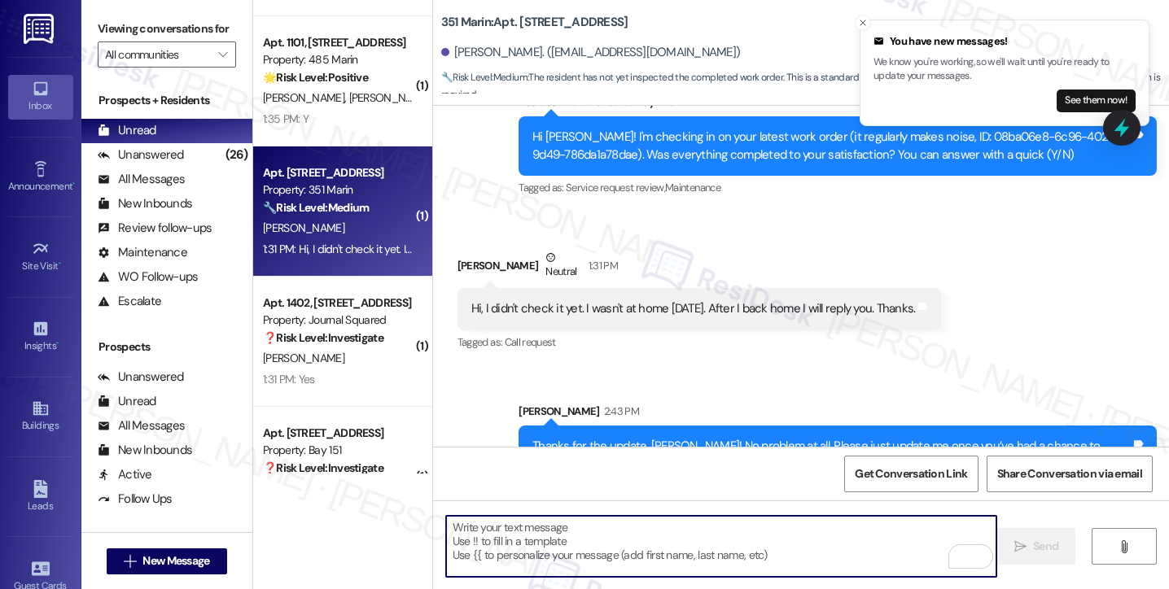
scroll to position [905, 0]
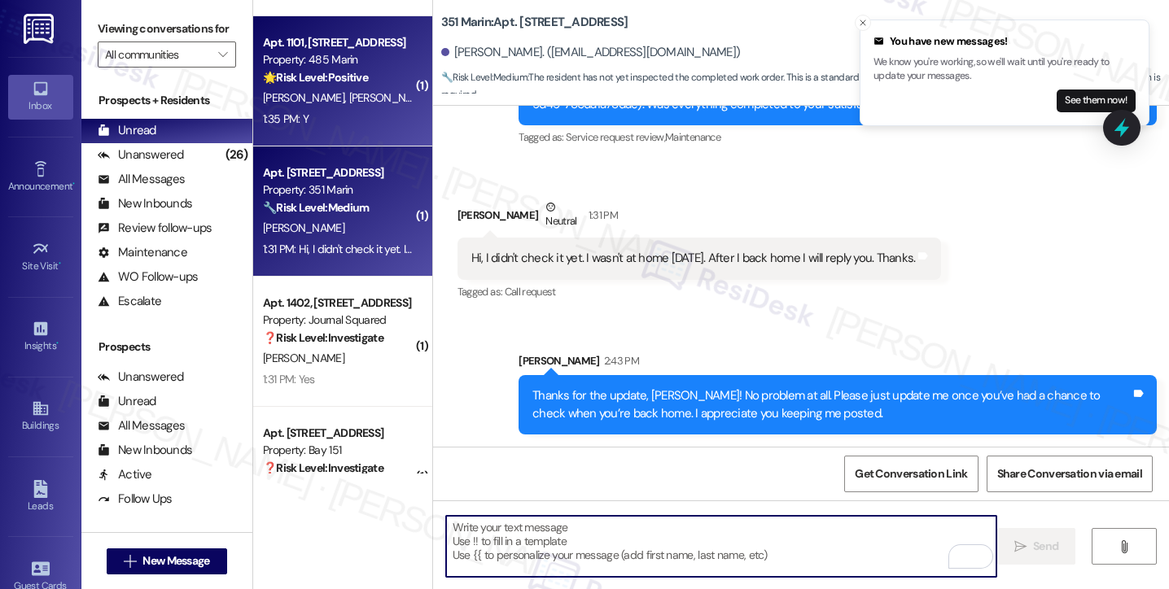
click at [332, 114] on div "1:35 PM: Y 1:35 PM: Y" at bounding box center [338, 119] width 154 height 20
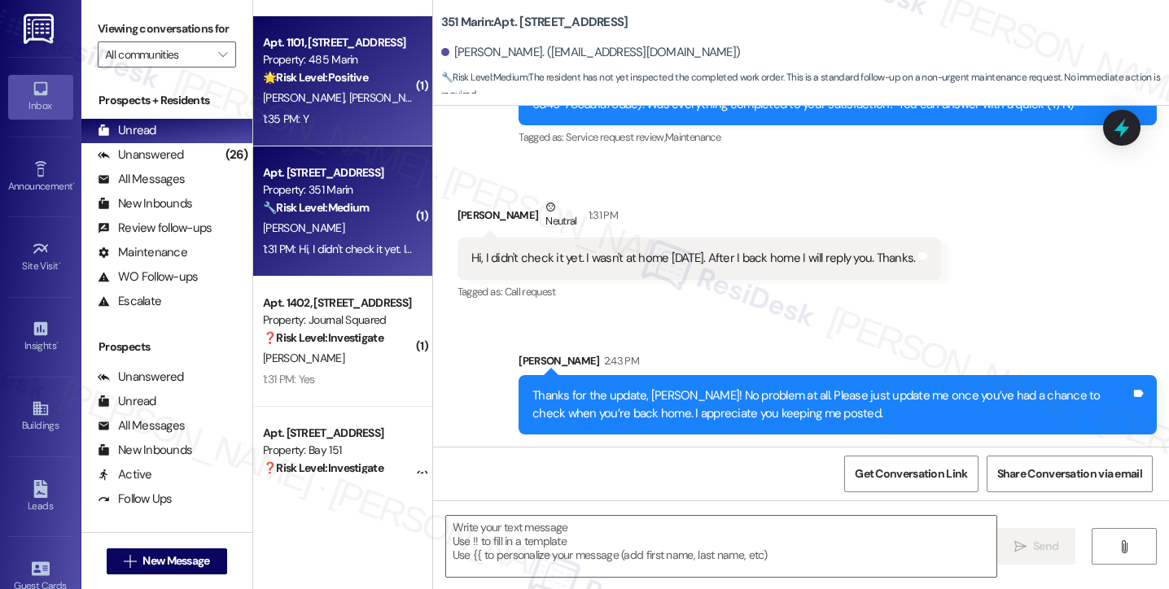
type textarea "Fetching suggested responses. Please feel free to read through the conversation…"
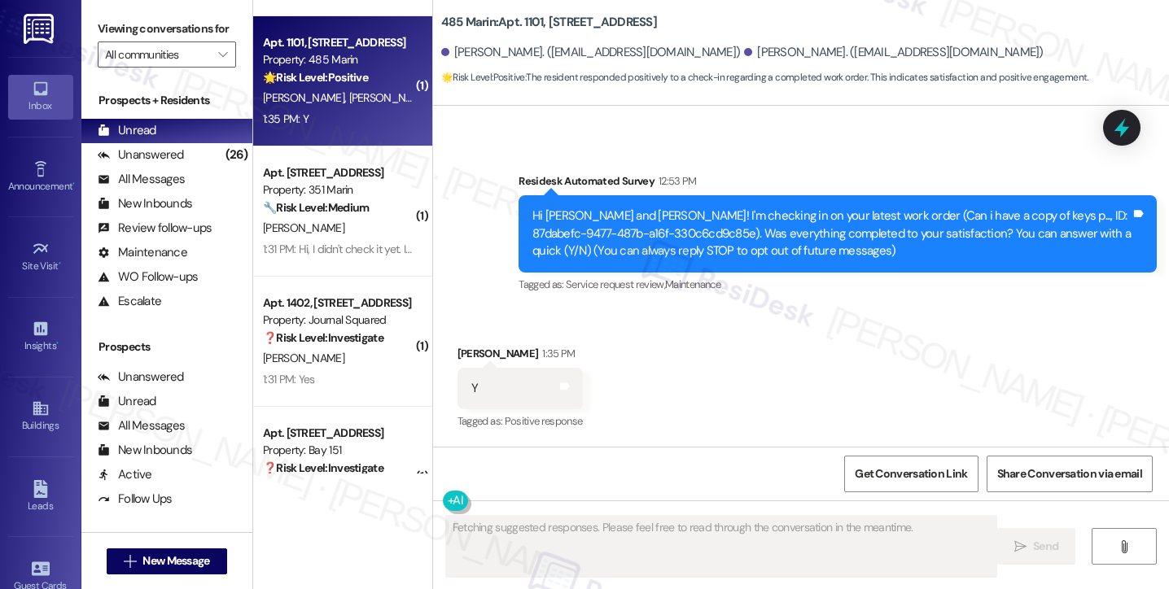
scroll to position [109, 0]
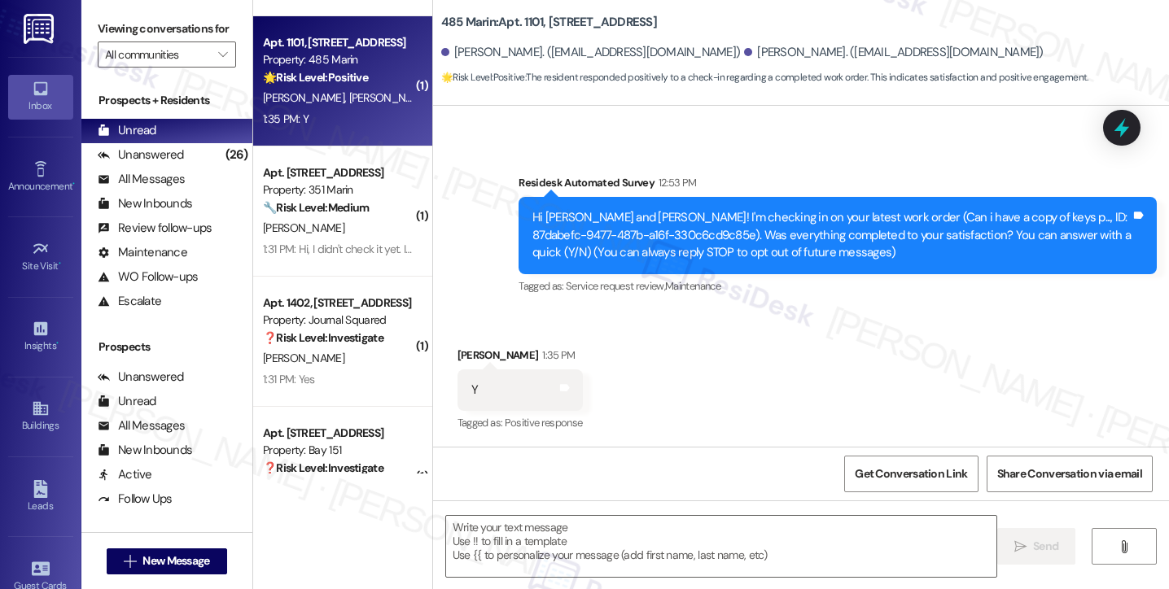
click at [101, 38] on label "Viewing conversations for" at bounding box center [167, 28] width 138 height 25
click at [560, 545] on textarea at bounding box center [721, 546] width 550 height 61
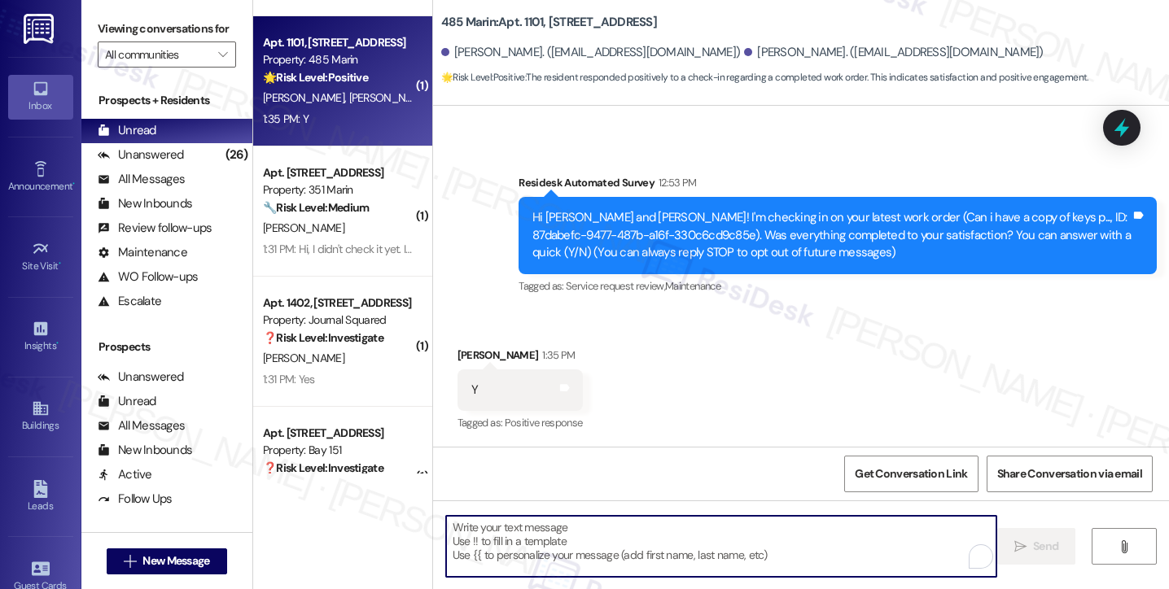
paste textarea "Hi {{first_name}}! I'm glad to hear that the latest work order was completed to…"
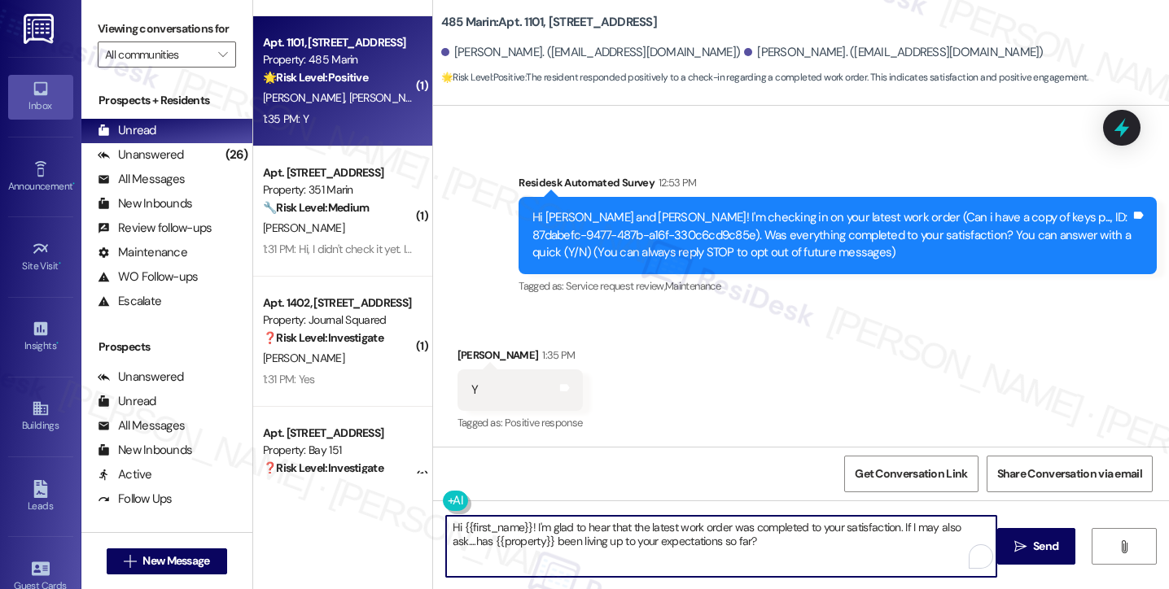
click at [445, 345] on div "Received via SMS Leon Wang 1:35 PM Y Tags and notes Tagged as: Positive respons…" at bounding box center [520, 391] width 150 height 113
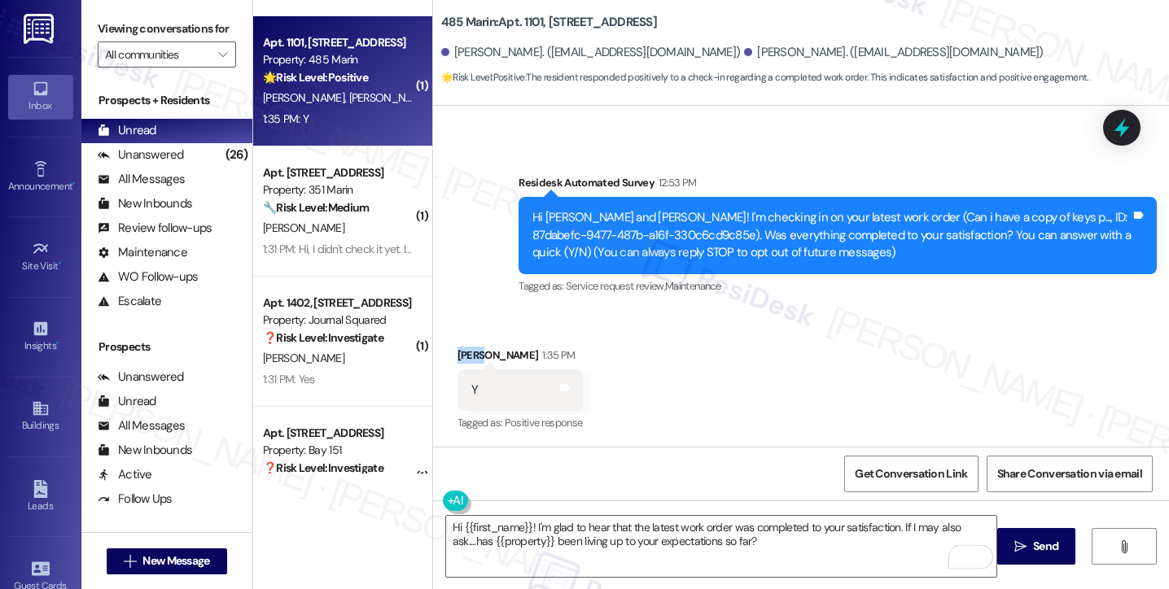
click at [445, 345] on div "Received via SMS Leon Wang 1:35 PM Y Tags and notes Tagged as: Positive respons…" at bounding box center [520, 391] width 150 height 113
copy div "Leon"
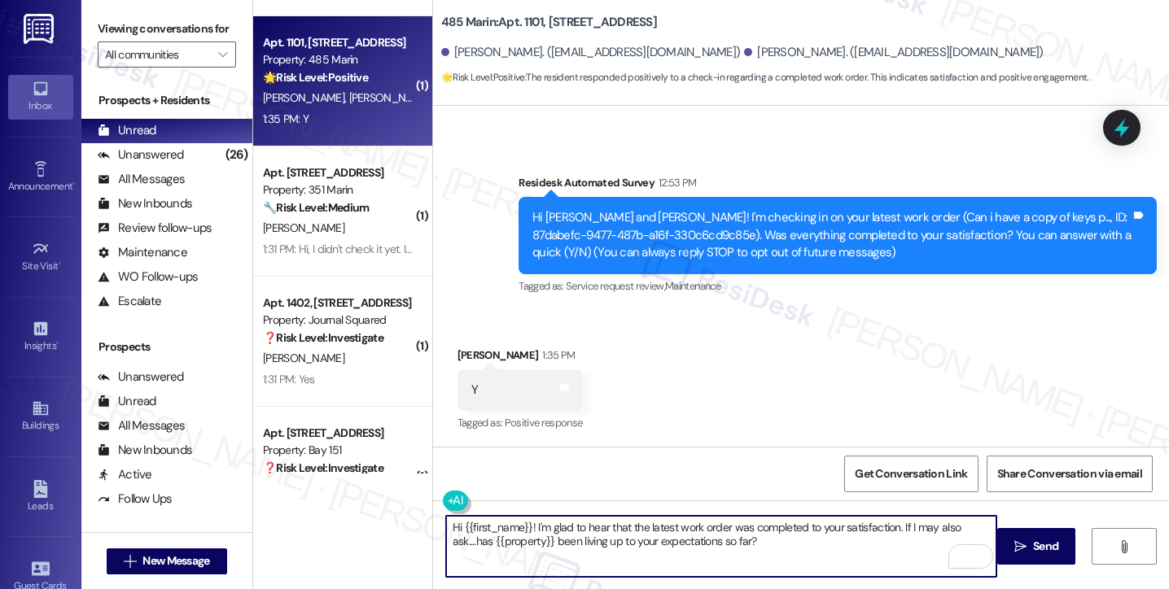
drag, startPoint x: 458, startPoint y: 533, endPoint x: 523, endPoint y: 523, distance: 65.8
click at [523, 523] on textarea "Hi {{first_name}}! I'm glad to hear that the latest work order was completed to…" at bounding box center [721, 546] width 550 height 61
paste textarea "Leon"
type textarea "Hi Leon! I'm glad to hear that the latest work order was completed to your sati…"
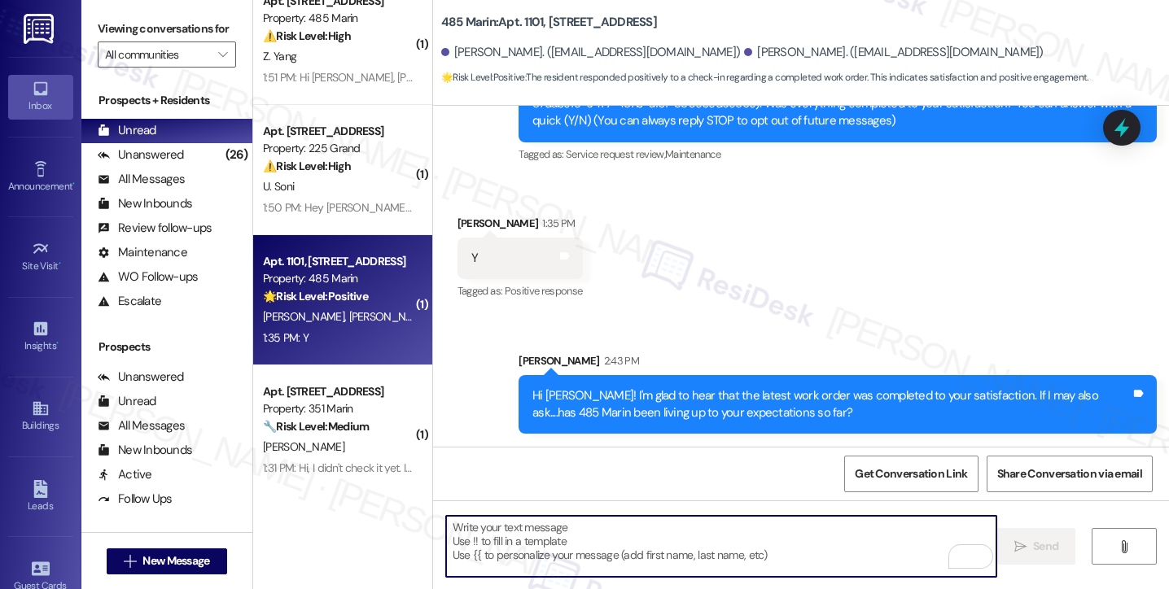
scroll to position [1302, 0]
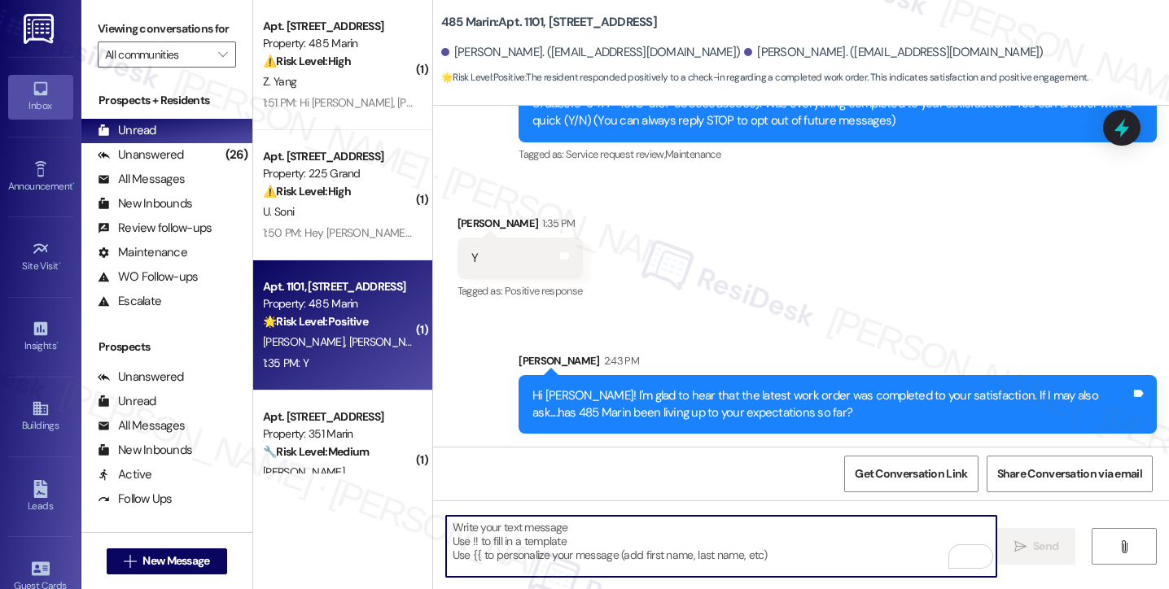
click at [313, 233] on div "1:50 PM: Hey Jane, I was texting to check in on the $750 referral credit. Can y…" at bounding box center [642, 232] width 758 height 15
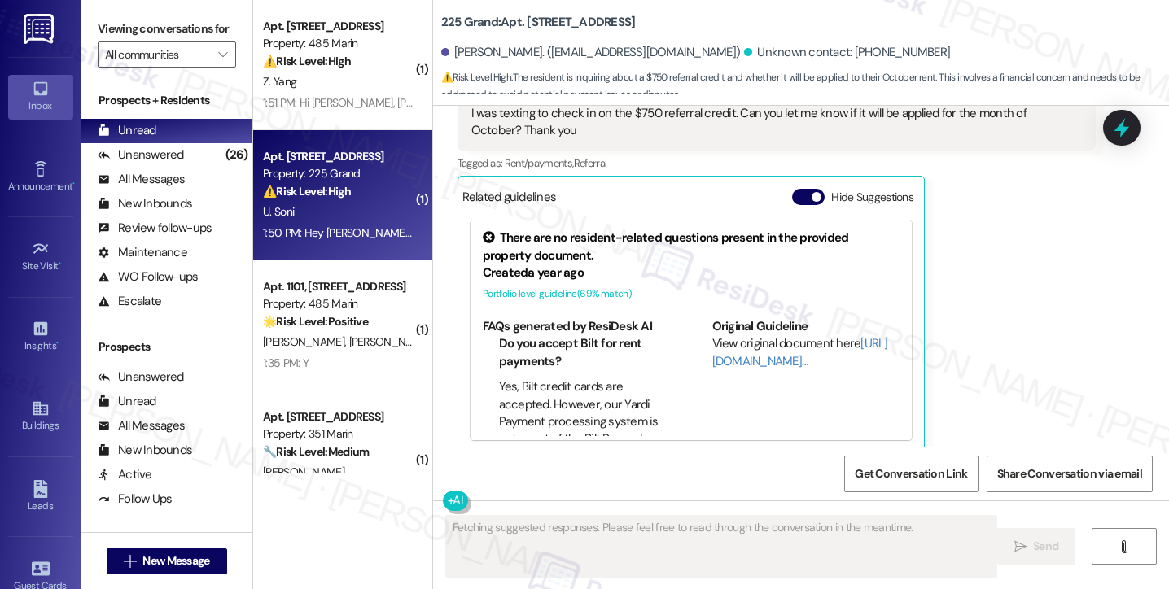
scroll to position [1253, 0]
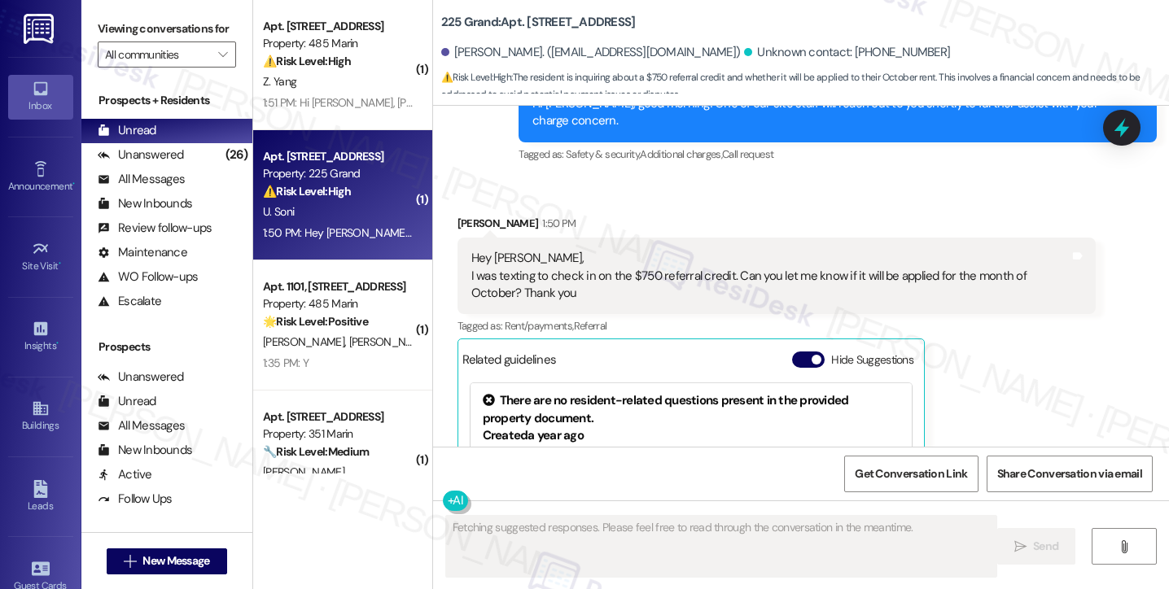
click at [612, 256] on div "Hey Jane, I was texting to check in on the $750 referral credit. Can you let me…" at bounding box center [770, 276] width 598 height 52
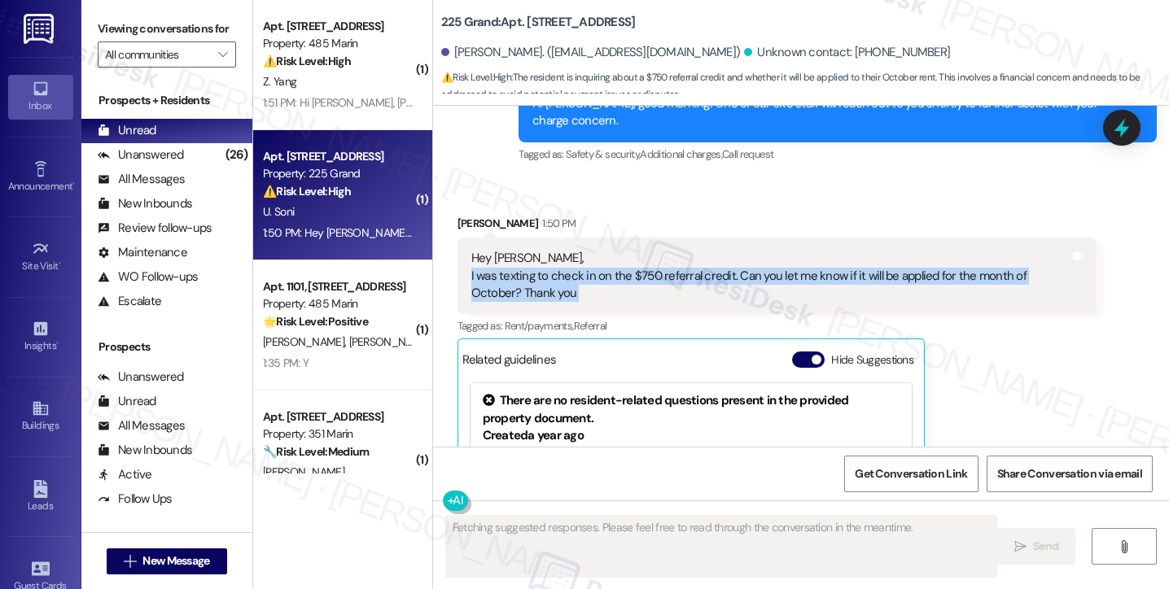
click at [612, 256] on div "Hey Jane, I was texting to check in on the $750 referral credit. Can you let me…" at bounding box center [770, 276] width 598 height 52
click at [765, 266] on div "Hey Jane, I was texting to check in on the $750 referral credit. Can you let me…" at bounding box center [770, 276] width 598 height 52
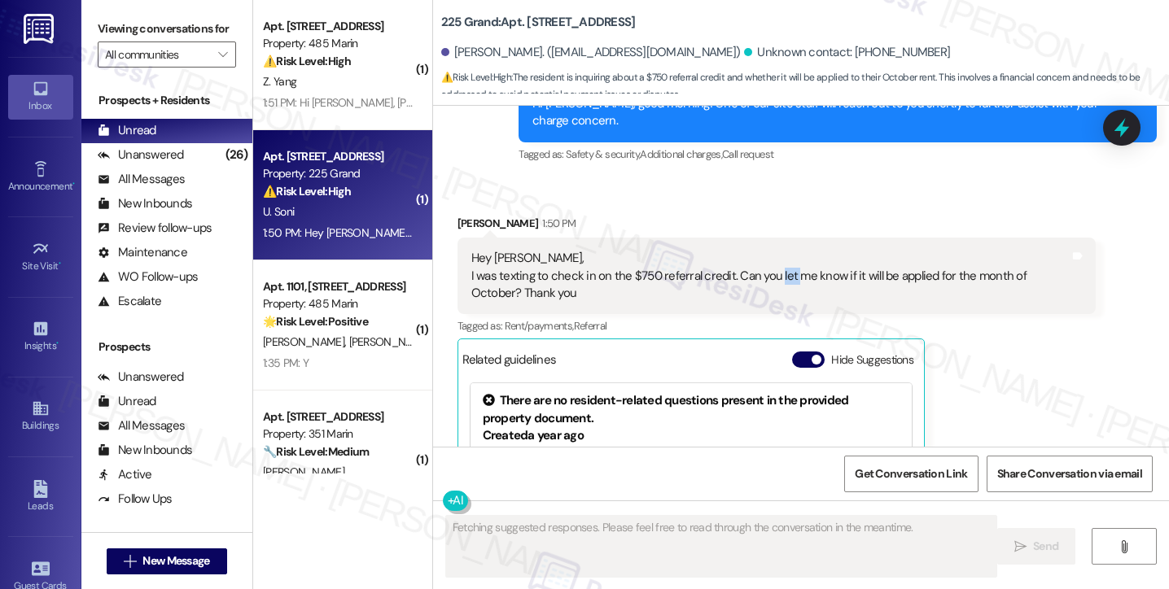
click at [765, 266] on div "Hey Jane, I was texting to check in on the $750 referral credit. Can you let me…" at bounding box center [770, 276] width 598 height 52
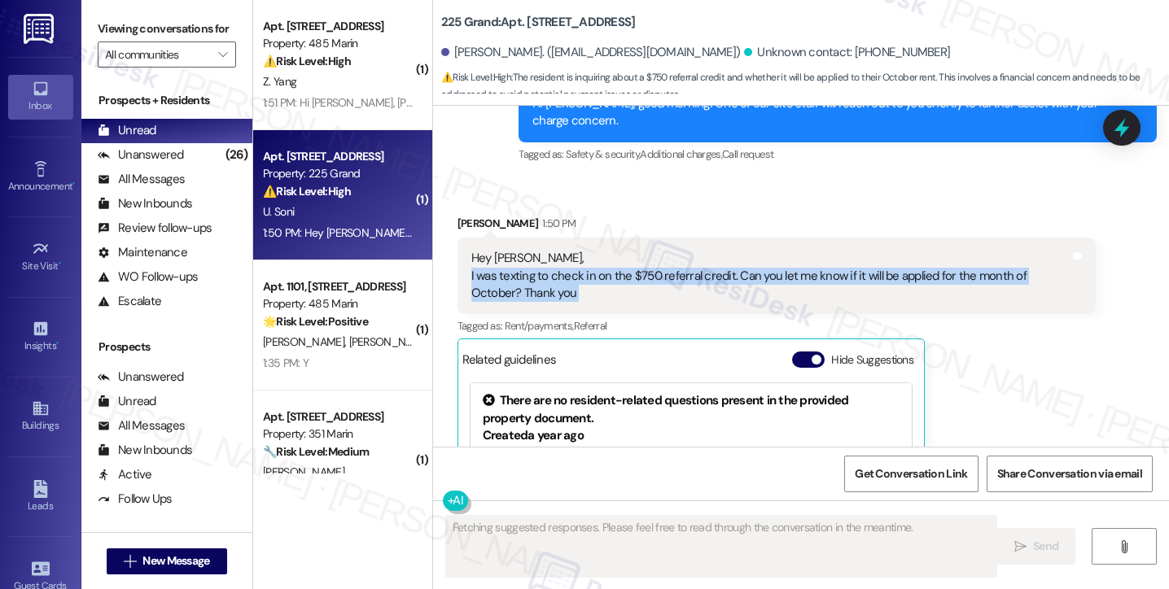
click at [765, 266] on div "Hey Jane, I was texting to check in on the $750 referral credit. Can you let me…" at bounding box center [770, 276] width 598 height 52
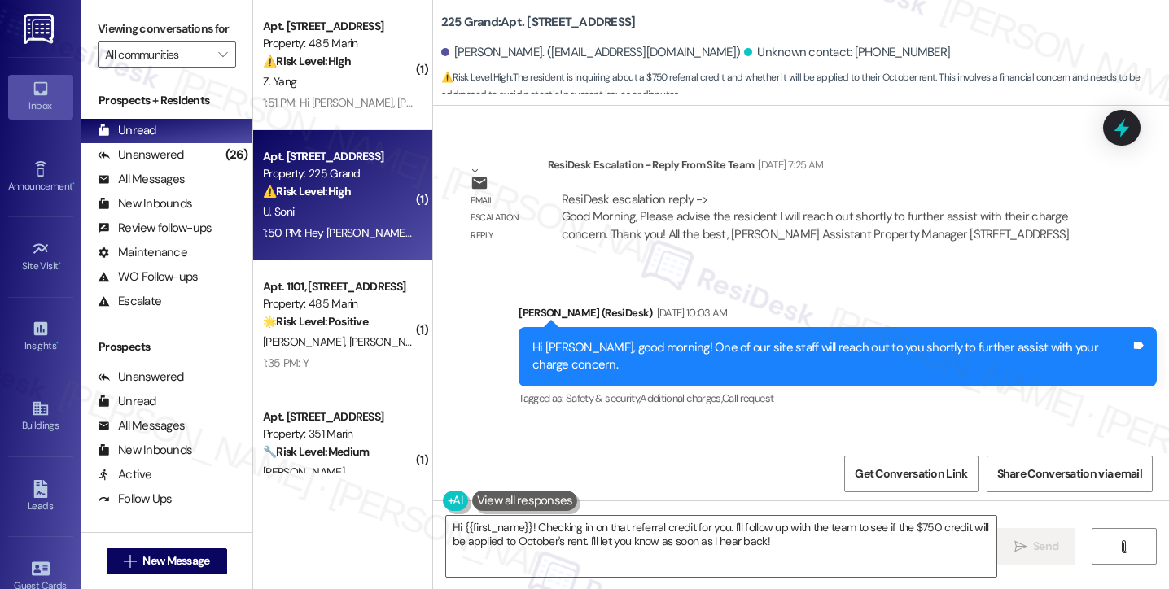
scroll to position [765, 0]
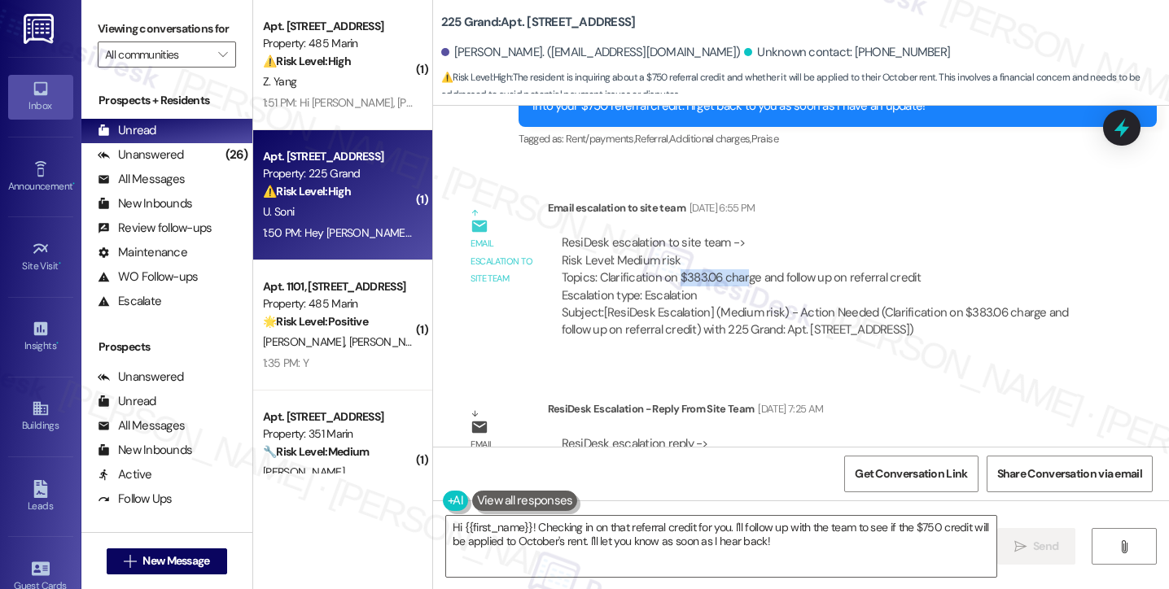
drag, startPoint x: 671, startPoint y: 277, endPoint x: 737, endPoint y: 282, distance: 66.9
click at [737, 282] on div "ResiDesk escalation to site team -> Risk Level: Medium risk Topics: Clarificati…" at bounding box center [822, 269] width 520 height 70
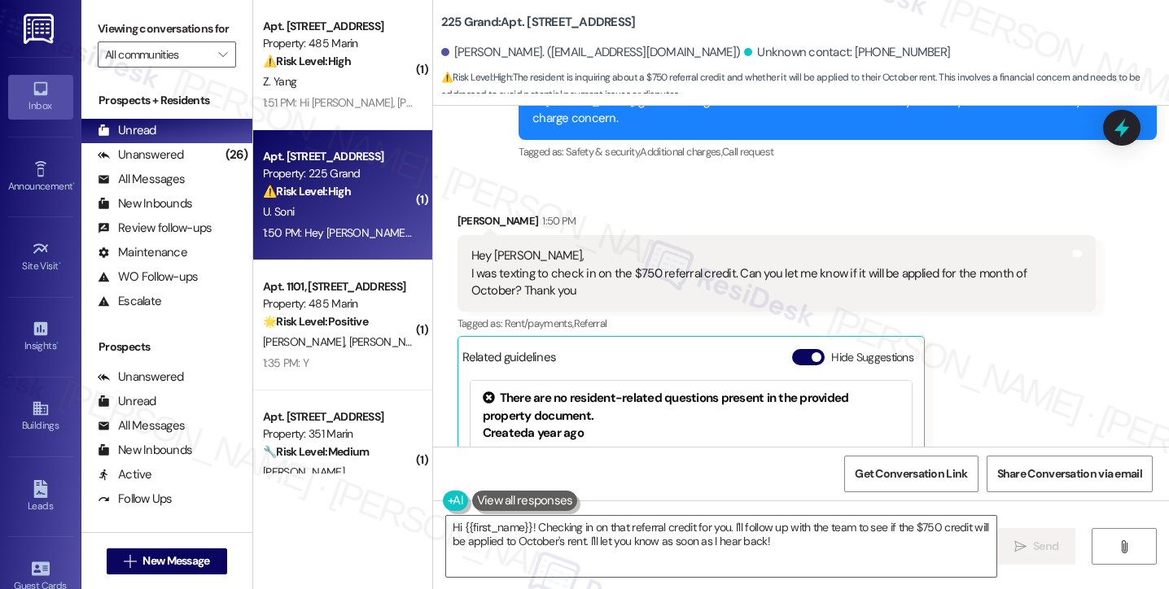
scroll to position [1254, 0]
click at [449, 51] on div "Utsav Soni. (utsav.soni@icloud.com)" at bounding box center [591, 52] width 300 height 17
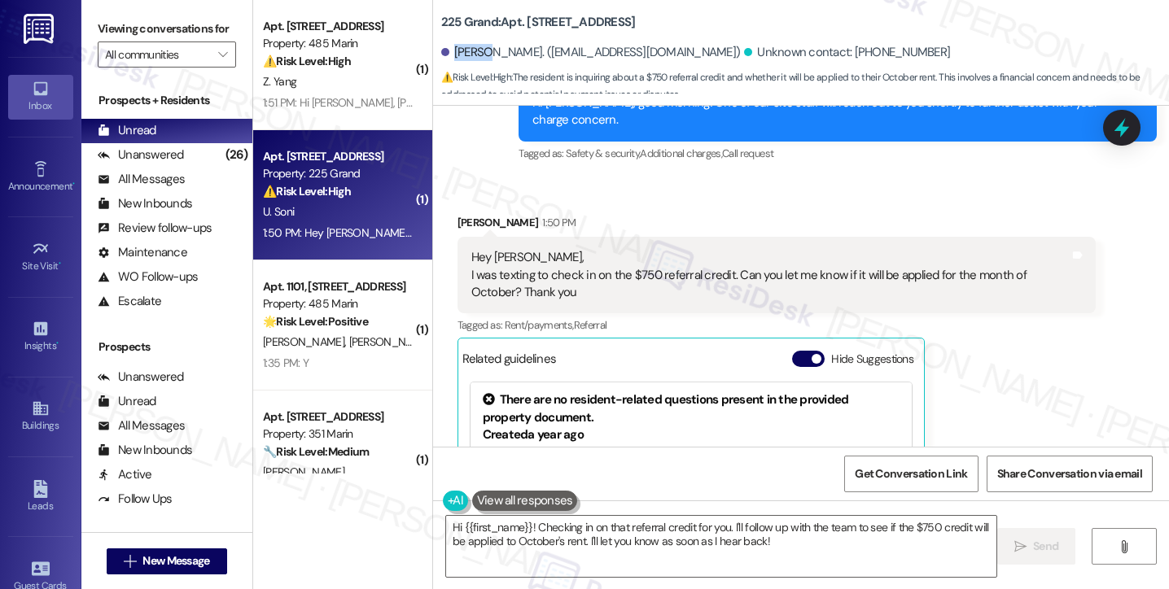
click at [449, 51] on div "Utsav Soni. (utsav.soni@icloud.com)" at bounding box center [591, 52] width 300 height 17
copy div "Utsav"
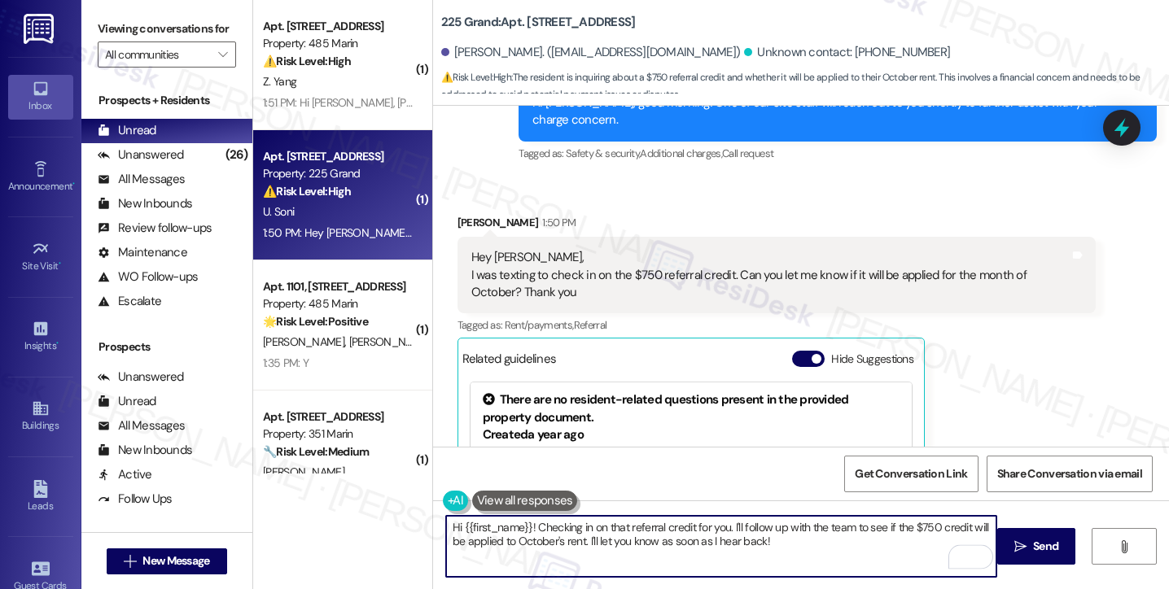
drag, startPoint x: 456, startPoint y: 527, endPoint x: 523, endPoint y: 523, distance: 66.9
click at [523, 523] on textarea "Hi {{first_name}}! Checking in on that referral credit for you. I'll follow up …" at bounding box center [721, 546] width 550 height 61
paste textarea "Utsav"
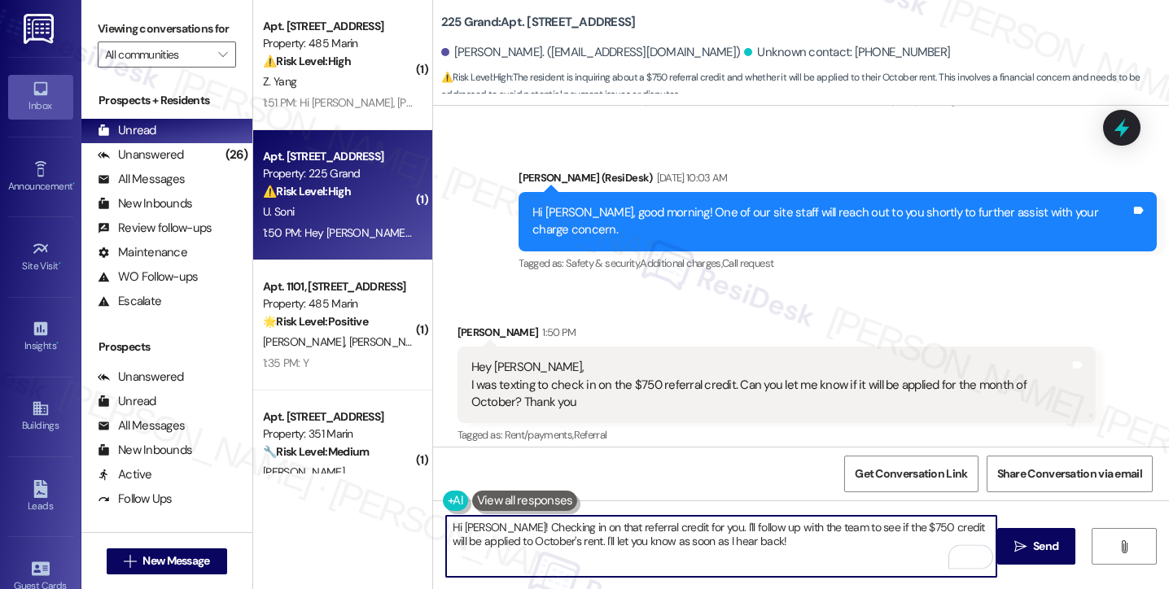
scroll to position [1173, 0]
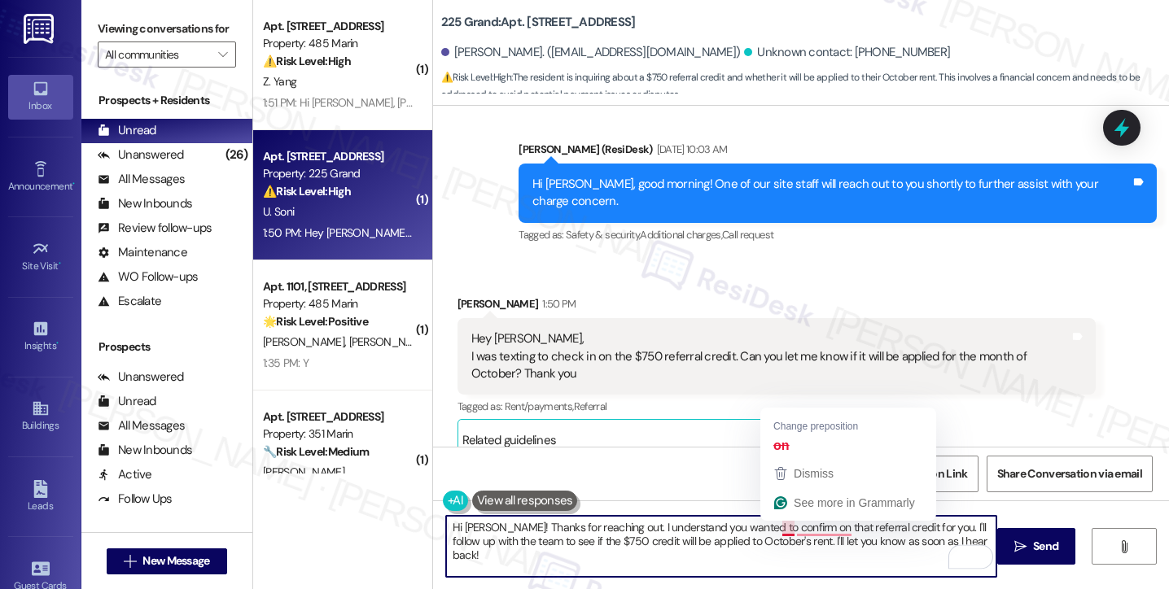
click at [776, 528] on textarea "Hi Utsav! Thanks for reaching out. I understand you wanted to confirm on that r…" at bounding box center [721, 546] width 550 height 61
drag, startPoint x: 805, startPoint y: 529, endPoint x: 775, endPoint y: 531, distance: 30.2
click at [775, 531] on textarea "Hi Utsav! Thanks for reaching out. I understand you wanted to confirm on that r…" at bounding box center [721, 546] width 550 height 61
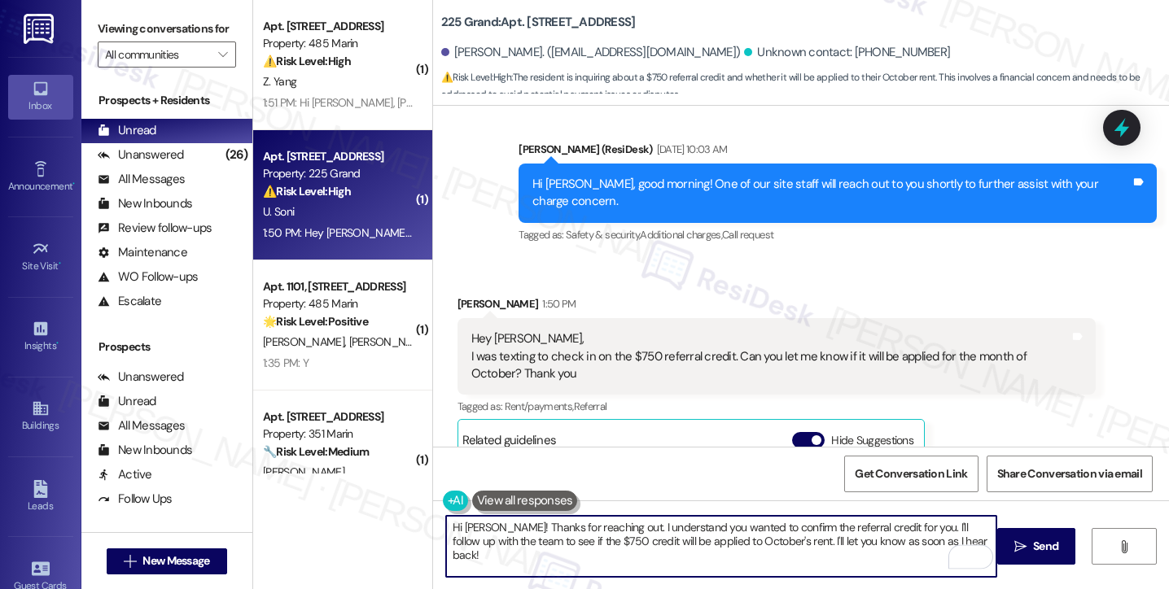
click at [881, 528] on textarea "Hi Utsav! Thanks for reaching out. I understand you wanted to confirm the refer…" at bounding box center [721, 546] width 550 height 61
click at [627, 345] on div "Hey Jane, I was texting to check in on the $750 referral credit. Can you let me…" at bounding box center [770, 356] width 598 height 52
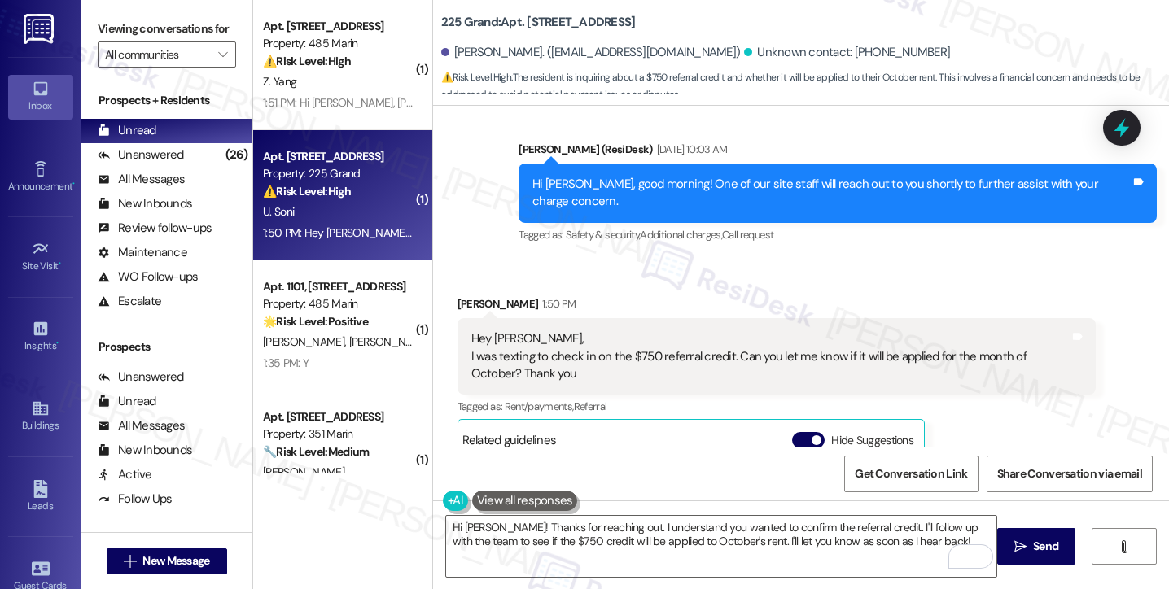
click at [679, 332] on div "Hey Jane, I was texting to check in on the $750 referral credit. Can you let me…" at bounding box center [770, 356] width 598 height 52
copy div "referral"
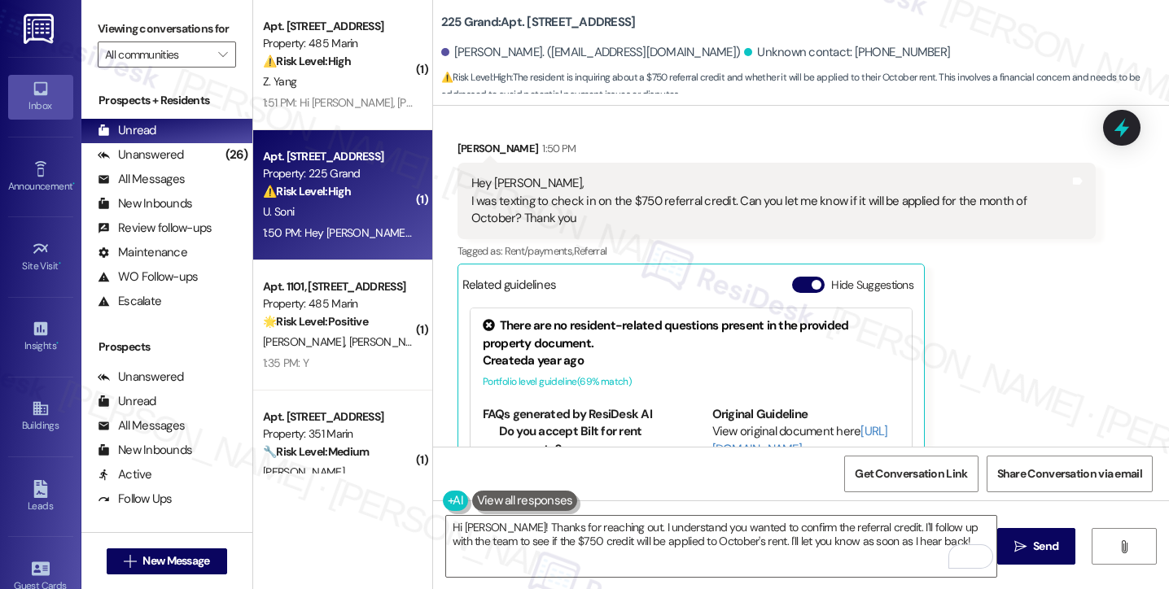
scroll to position [1417, 0]
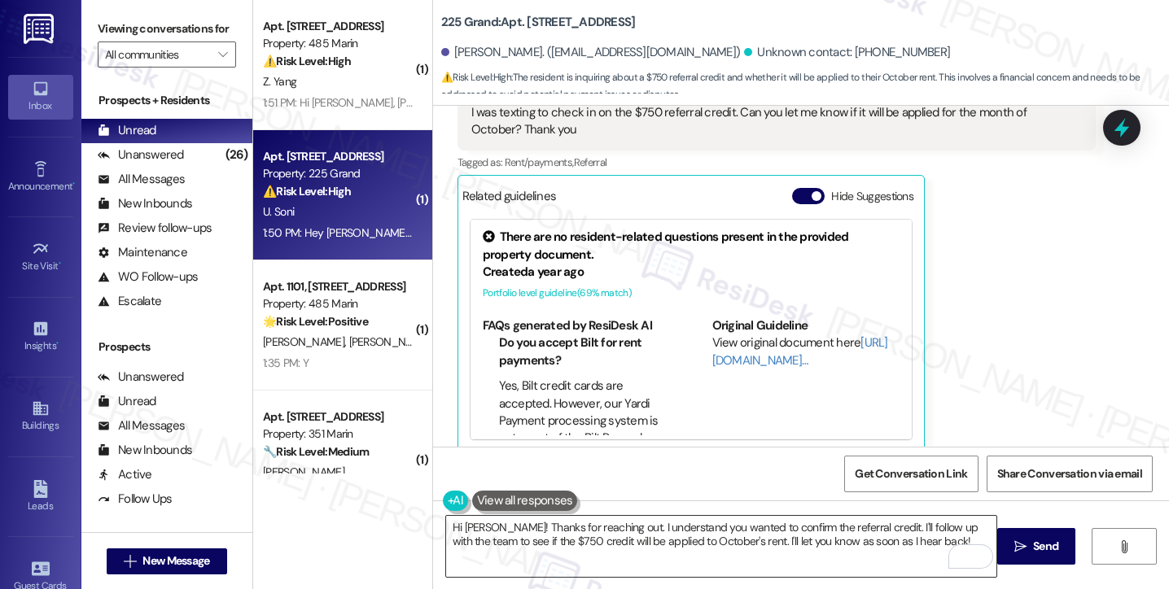
click at [752, 523] on textarea "Hi Utsav! Thanks for reaching out. I understand you wanted to confirm the refer…" at bounding box center [721, 546] width 550 height 61
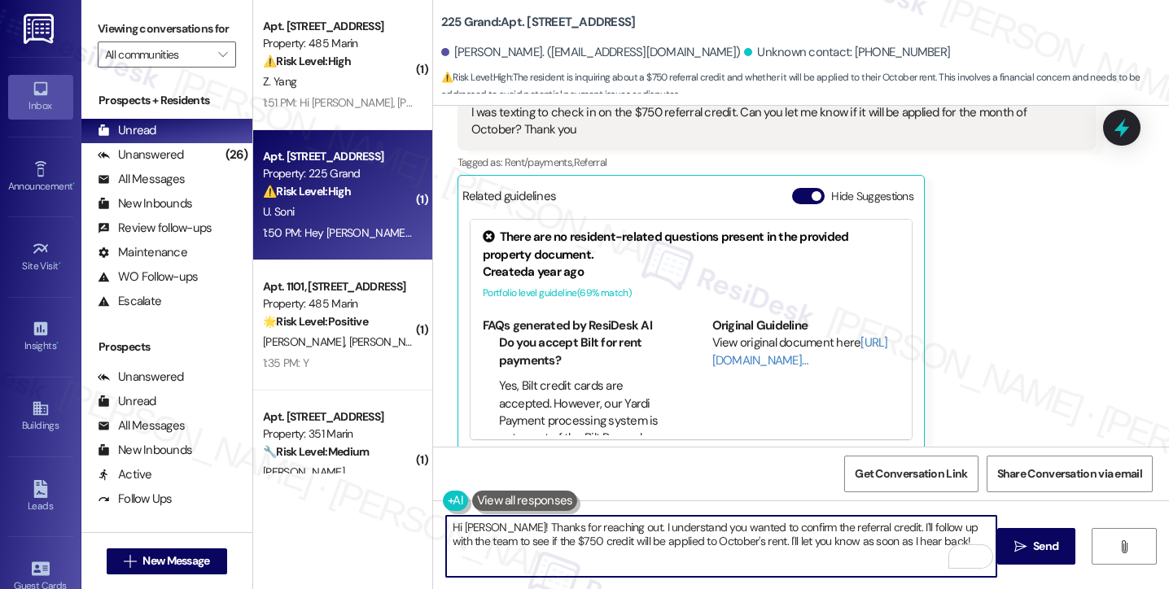
click at [752, 523] on textarea "Hi Utsav! Thanks for reaching out. I understand you wanted to confirm the refer…" at bounding box center [721, 546] width 550 height 61
click at [782, 556] on textarea "Hi Utsav! Thanks for reaching out. I understand you wanted to follow up on the …" at bounding box center [721, 546] width 550 height 61
drag, startPoint x: 697, startPoint y: 540, endPoint x: 632, endPoint y: 540, distance: 64.3
click at [632, 540] on textarea "Hi Utsav! Thanks for reaching out. I understand you wanted to follow up on the …" at bounding box center [721, 546] width 550 height 61
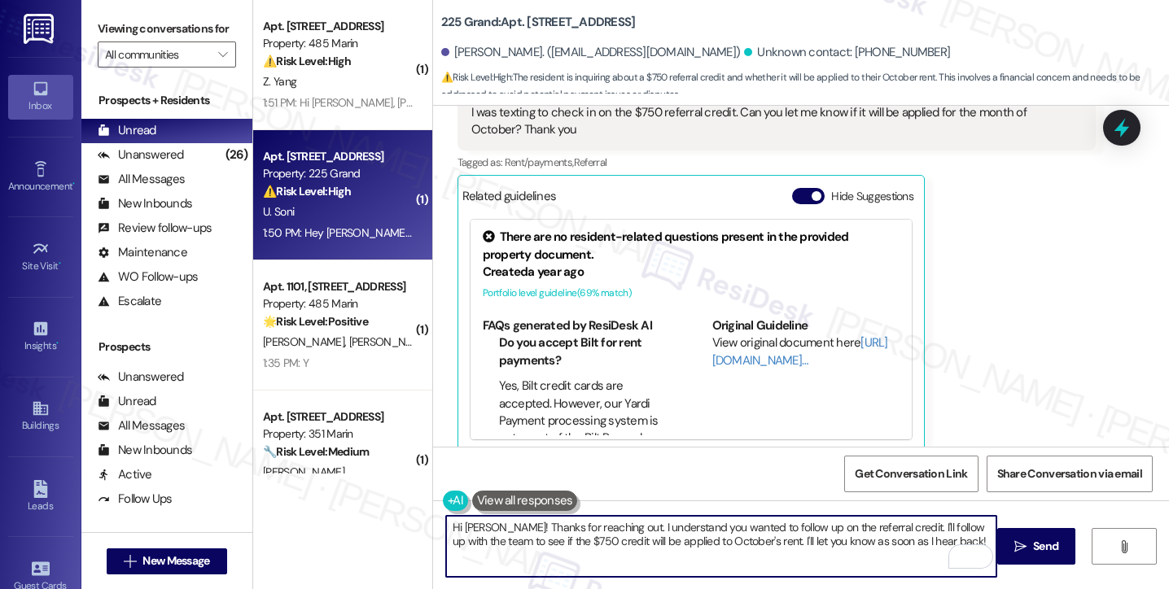
click at [773, 540] on textarea "Hi Utsav! Thanks for reaching out. I understand you wanted to follow up on the …" at bounding box center [721, 546] width 550 height 61
drag, startPoint x: 736, startPoint y: 543, endPoint x: 885, endPoint y: 518, distance: 151.7
click at [885, 518] on textarea "Hi Utsav! Thanks for reaching out. I understand you wanted to follow up on the …" at bounding box center [721, 546] width 550 height 61
click at [759, 555] on textarea "Hi Utsav! Thanks for reaching out. I understand you wanted to follow up on the …" at bounding box center [721, 546] width 550 height 61
click at [725, 531] on textarea "Hi Utsav! Thanks for reaching out. I understand you wanted to follow up on the …" at bounding box center [721, 546] width 550 height 61
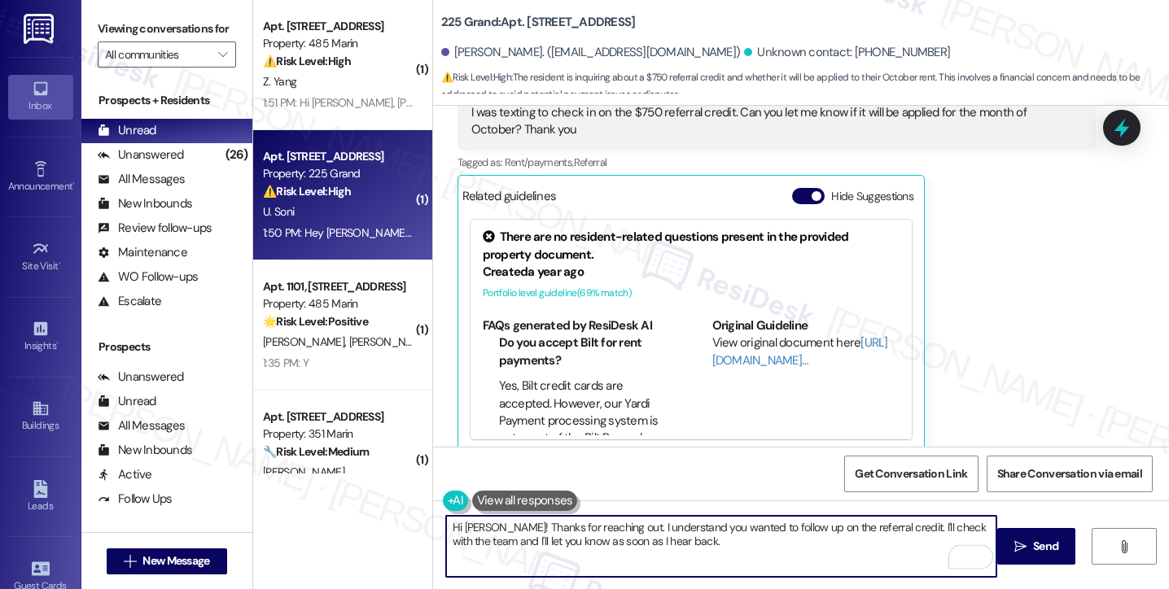
click at [725, 531] on textarea "Hi Utsav! Thanks for reaching out. I understand you wanted to follow up on the …" at bounding box center [721, 546] width 550 height 61
type textarea "Hi Utsav! Thanks for reaching out. I understand you wanted to follow up on the …"
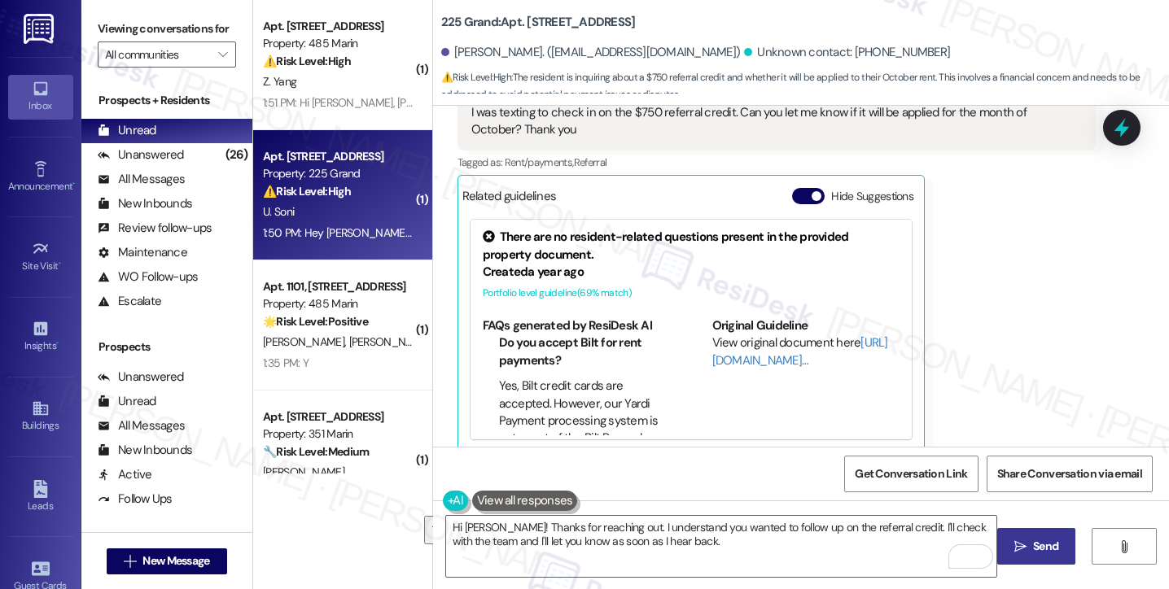
click at [1033, 546] on span "Send" at bounding box center [1045, 546] width 25 height 17
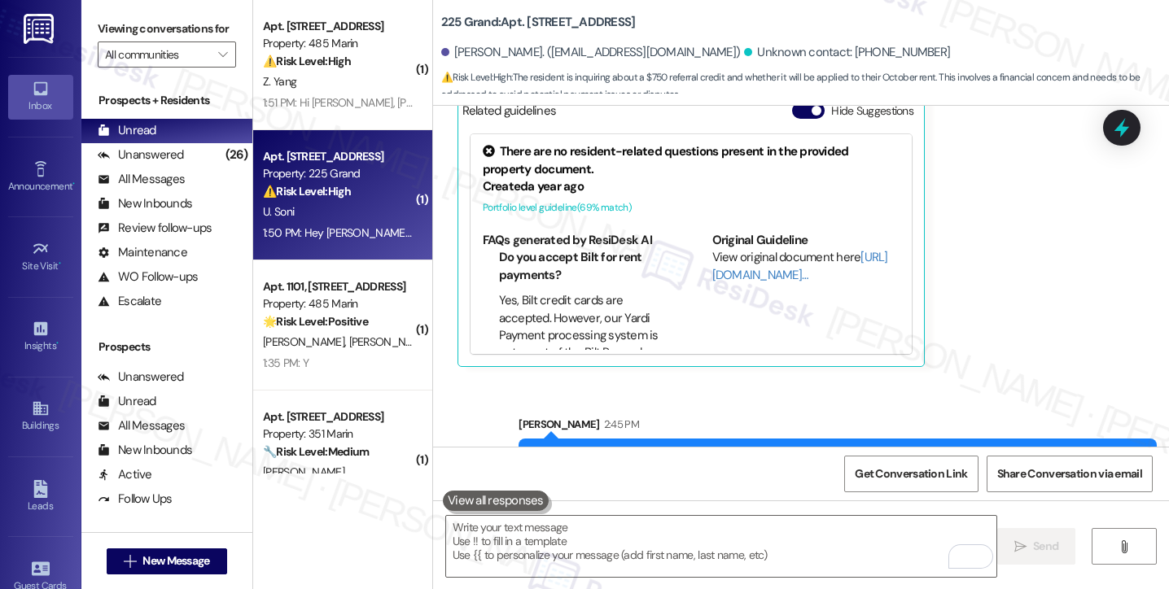
scroll to position [1548, 0]
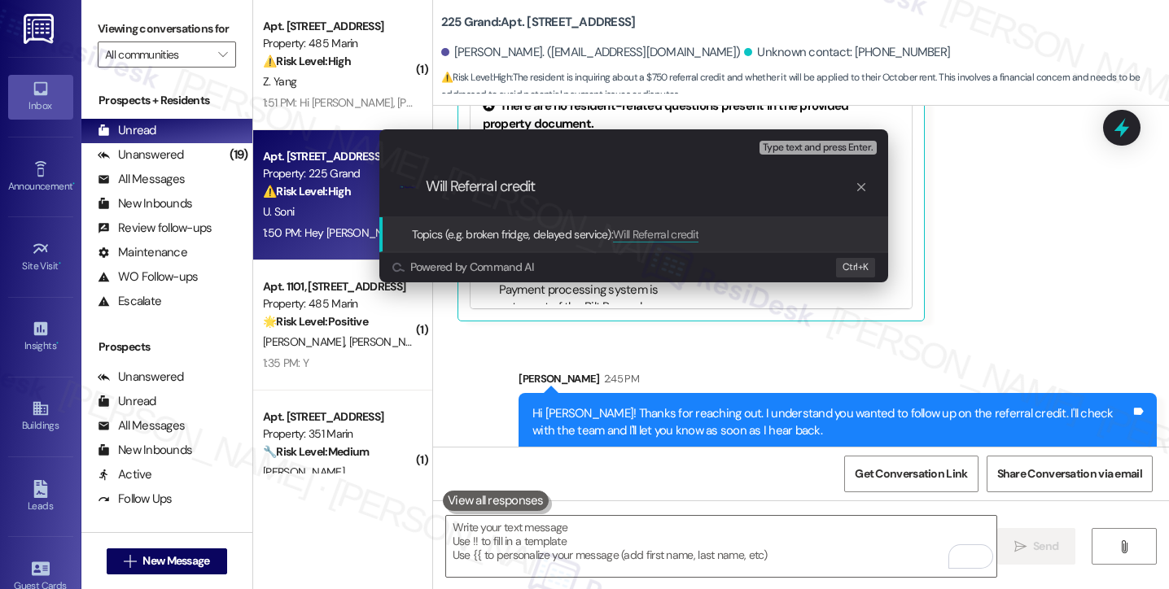
click at [703, 204] on div ".cls-1{fill:#0a055f;}.cls-2{fill:#0cc4c4;} resideskLogoBlueOrange Will Referral…" at bounding box center [633, 187] width 509 height 58
click at [659, 178] on input "Will Referral credit" at bounding box center [640, 186] width 429 height 17
type input "Will Referral credit be applied on October"
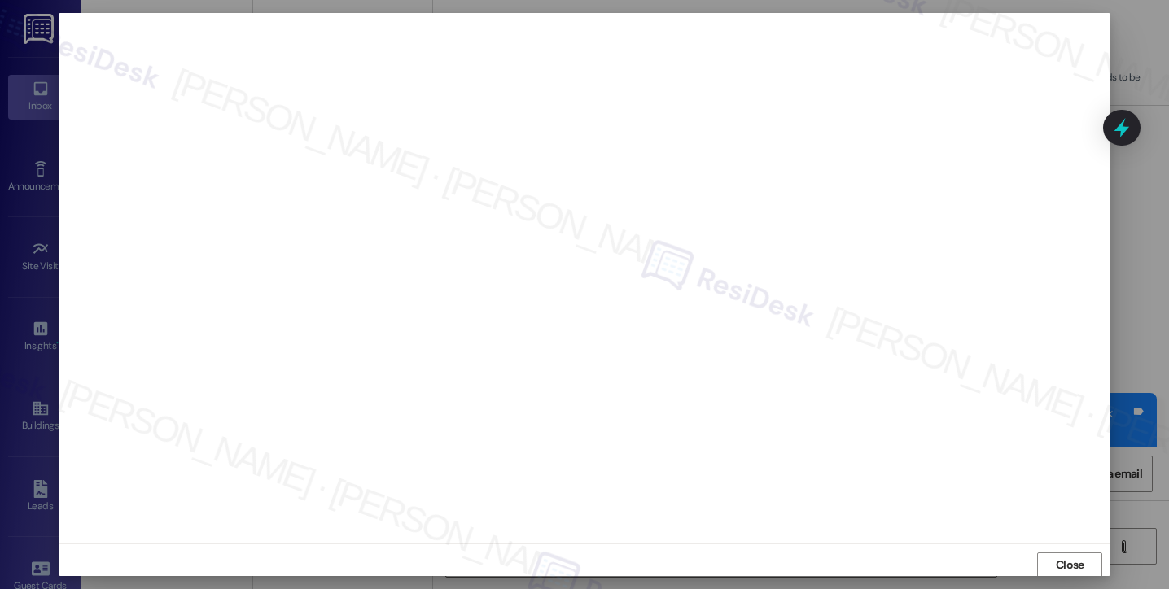
scroll to position [2, 0]
click at [1052, 549] on div "Close" at bounding box center [585, 563] width 1052 height 43
click at [1056, 556] on span "Close" at bounding box center [1070, 563] width 28 height 17
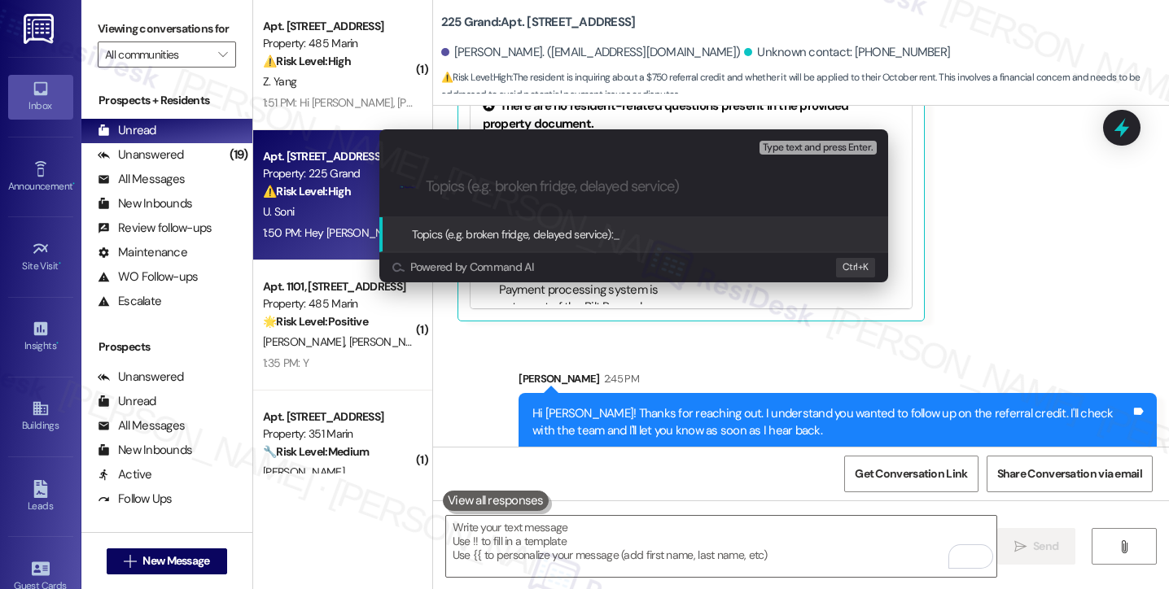
paste input "Will Referral credit be applied on October"
type input "Will Referral credit be applied on October"
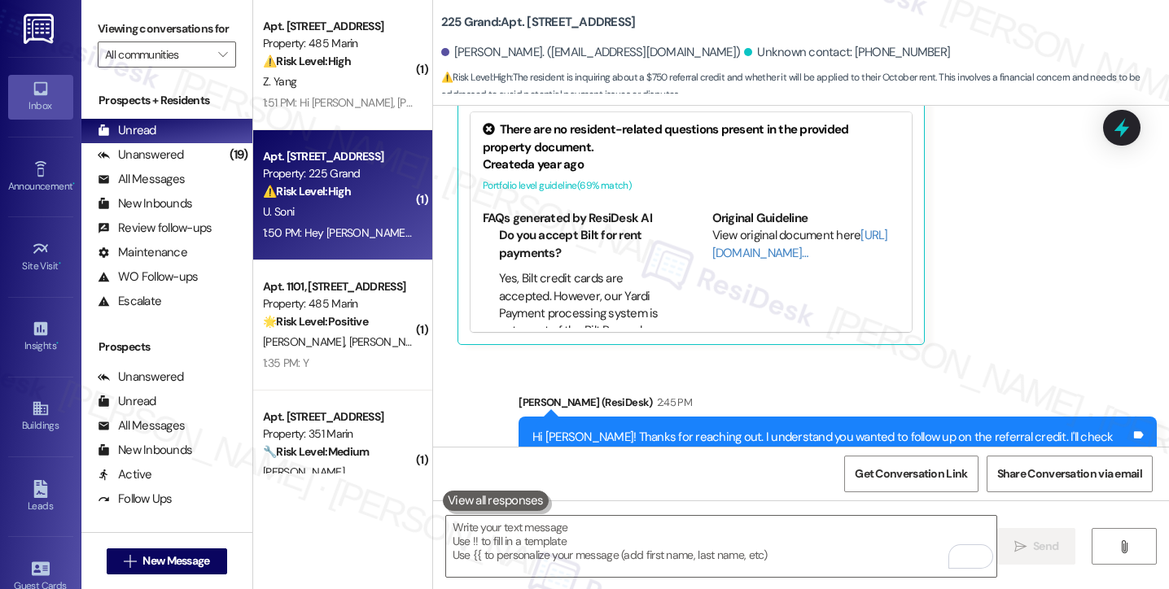
scroll to position [1572, 0]
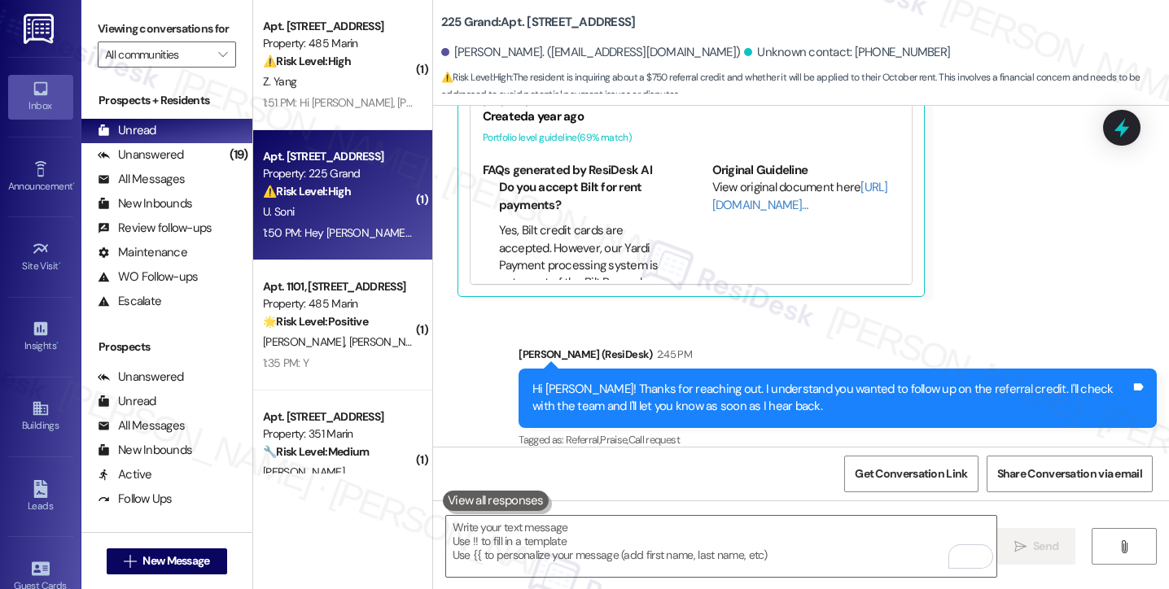
click at [756, 381] on div "Hi Utsav! Thanks for reaching out. I understand you wanted to follow up on the …" at bounding box center [831, 398] width 598 height 35
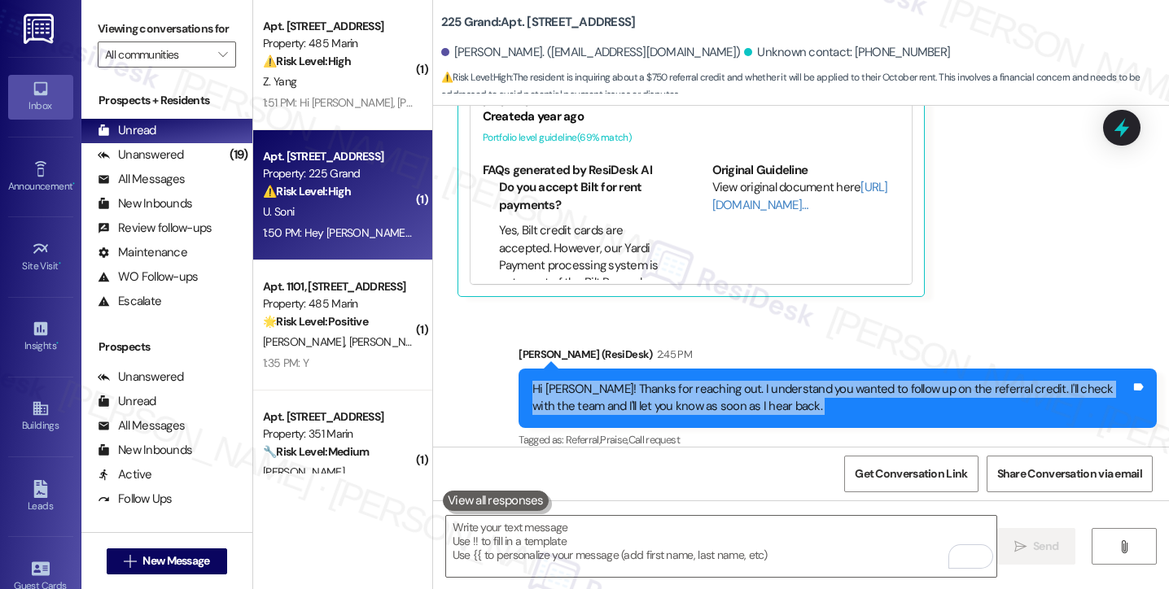
click at [756, 381] on div "Hi Utsav! Thanks for reaching out. I understand you wanted to follow up on the …" at bounding box center [831, 398] width 598 height 35
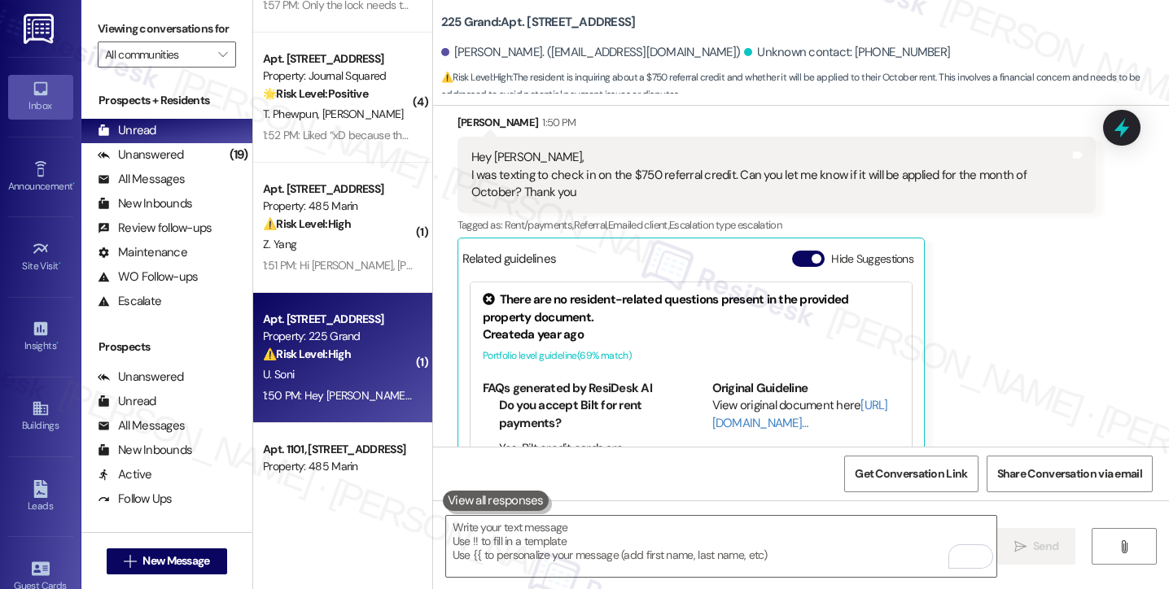
scroll to position [1328, 0]
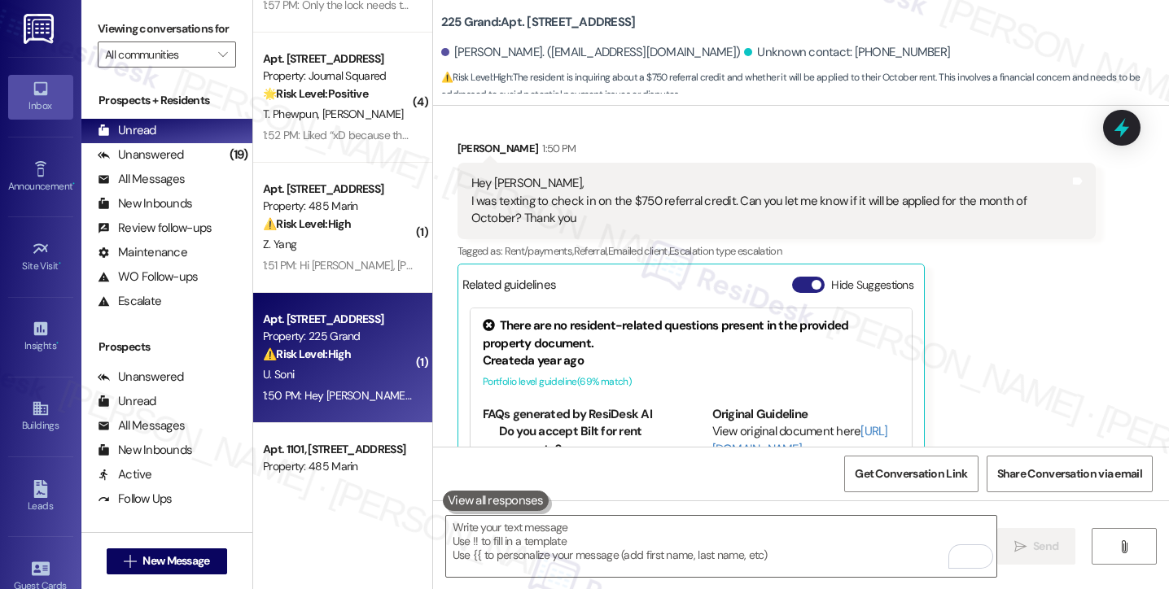
click at [811, 280] on span "button" at bounding box center [816, 285] width 10 height 10
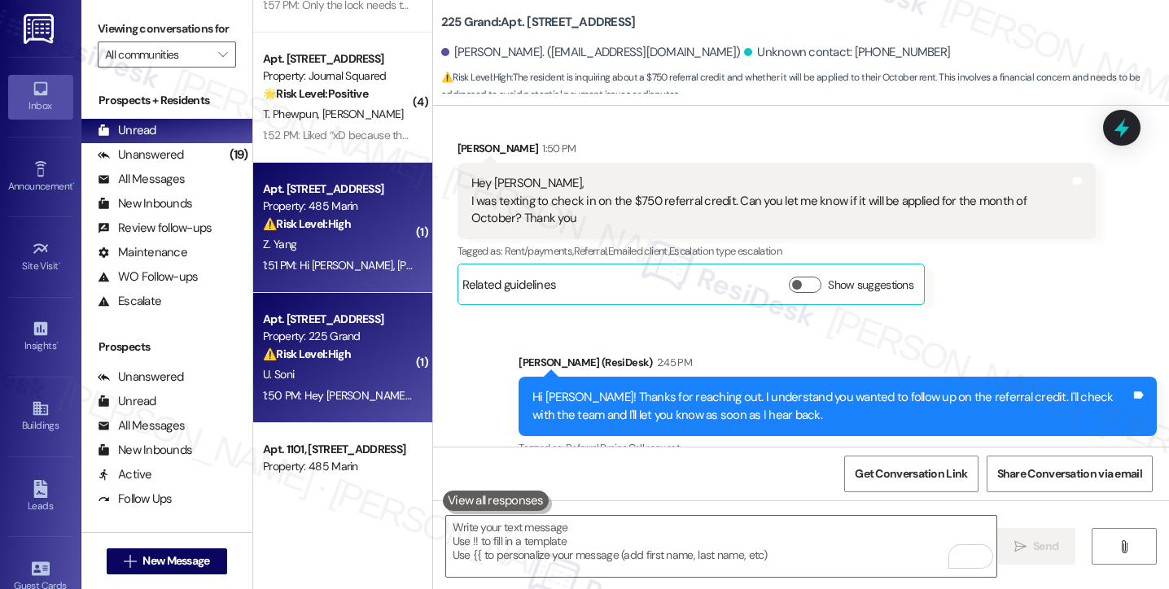
click at [348, 246] on div "Z. Yang" at bounding box center [338, 244] width 154 height 20
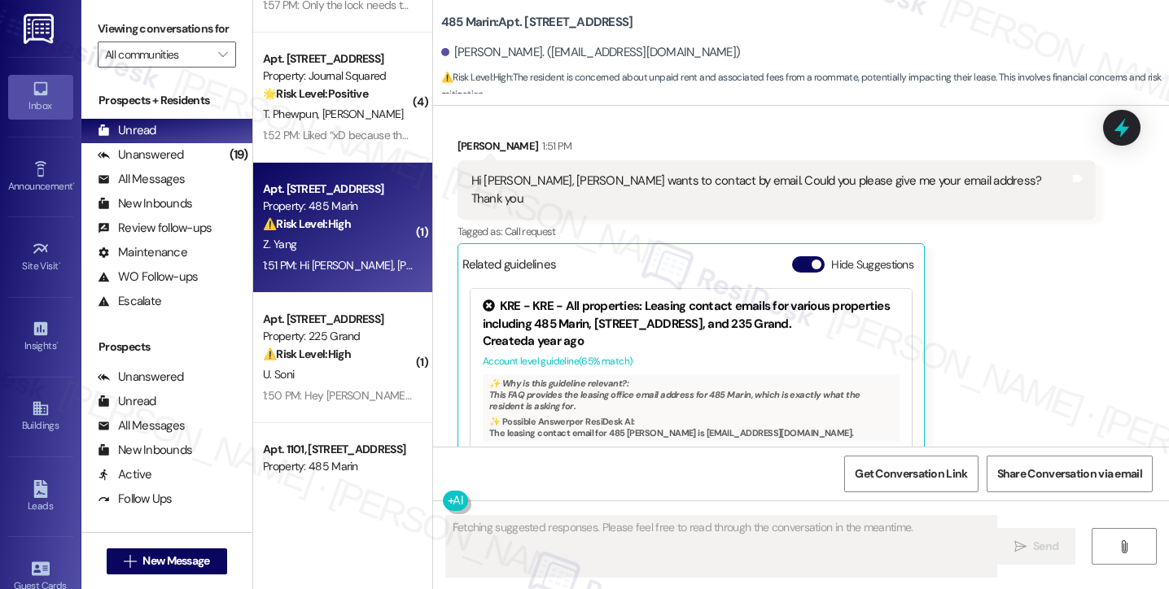
scroll to position [1122, 0]
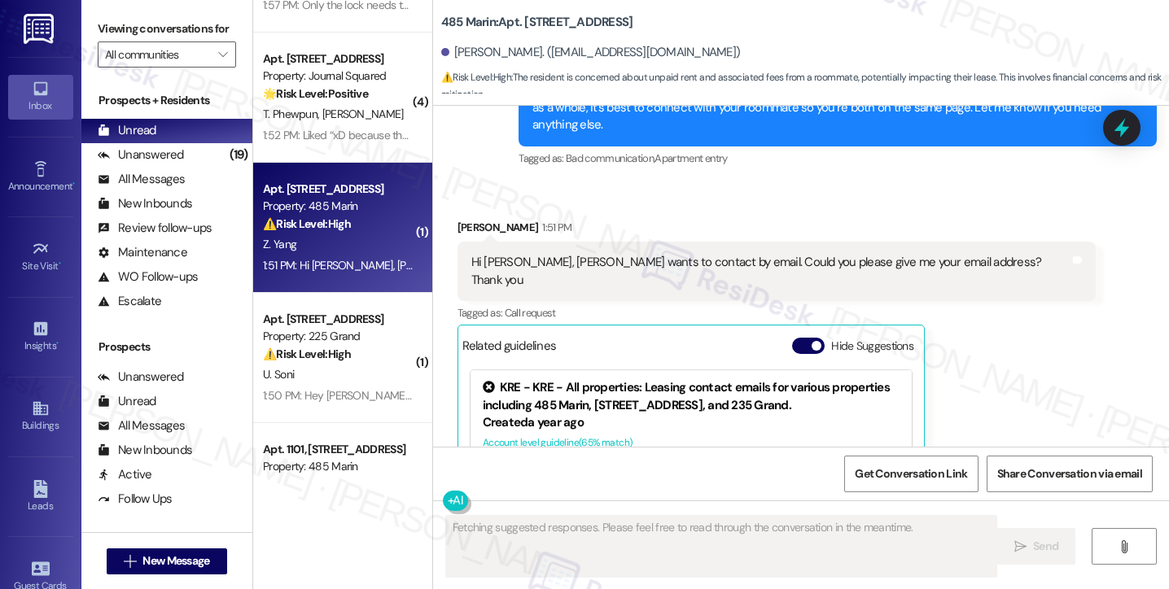
click at [641, 254] on div "Hi Jane, Yukun wants to contact by email. Could you please give me your email a…" at bounding box center [770, 271] width 598 height 35
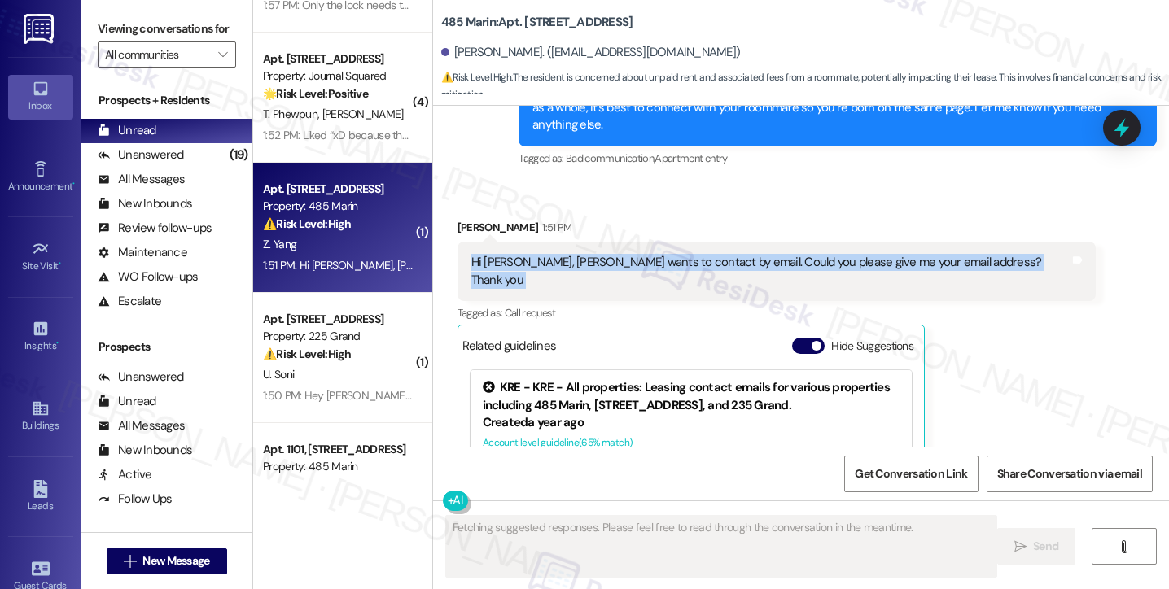
click at [641, 254] on div "Hi Jane, Yukun wants to contact by email. Could you please give me your email a…" at bounding box center [770, 271] width 598 height 35
click at [753, 254] on div "Hi Jane, Yukun wants to contact by email. Could you please give me your email a…" at bounding box center [770, 271] width 598 height 35
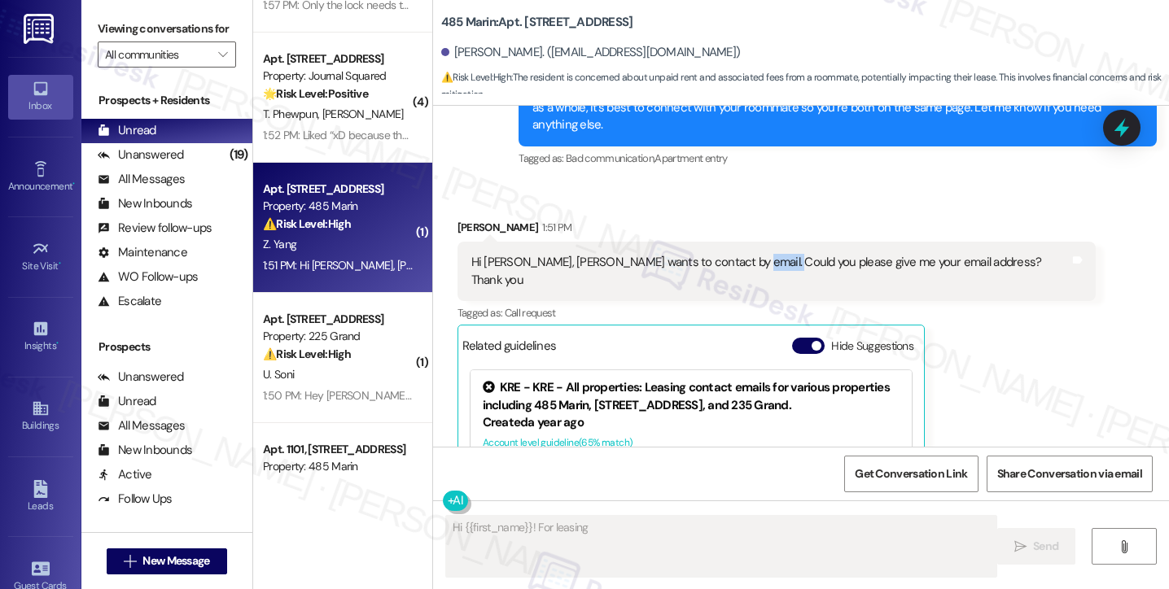
click at [753, 254] on div "Hi Jane, Yukun wants to contact by email. Could you please give me your email a…" at bounding box center [770, 271] width 598 height 35
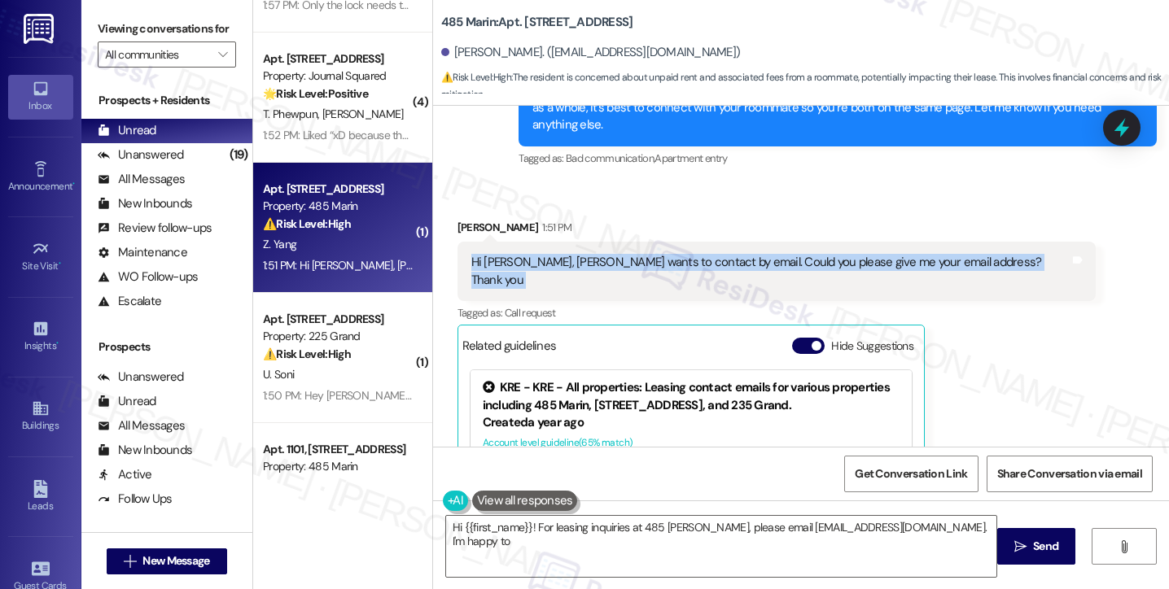
click at [753, 254] on div "Hi Jane, Yukun wants to contact by email. Could you please give me your email a…" at bounding box center [770, 271] width 598 height 35
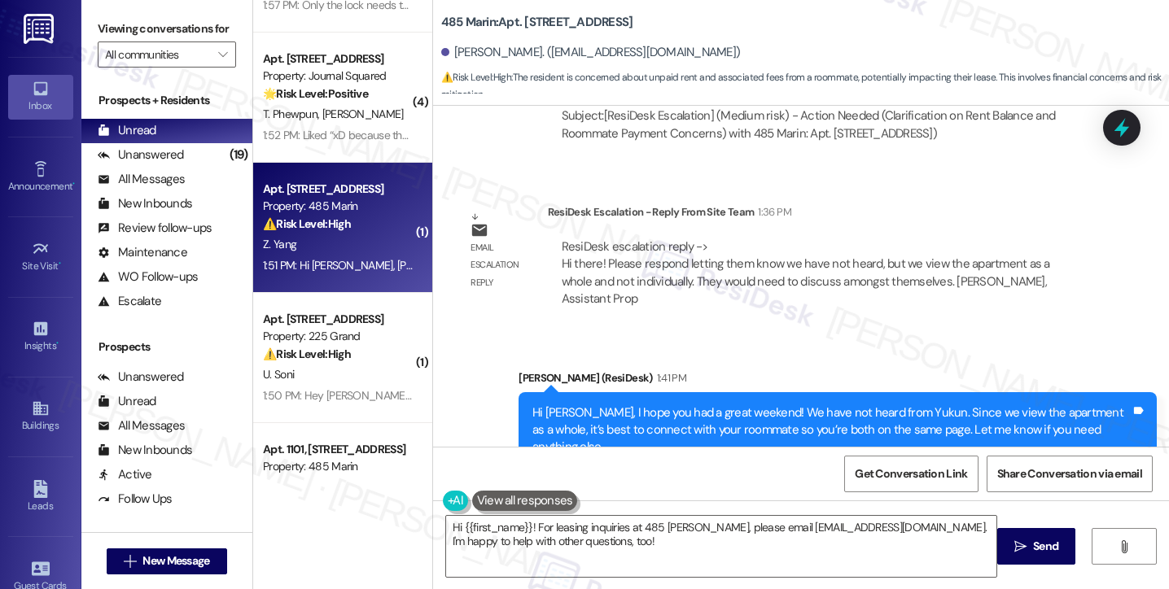
scroll to position [797, 0]
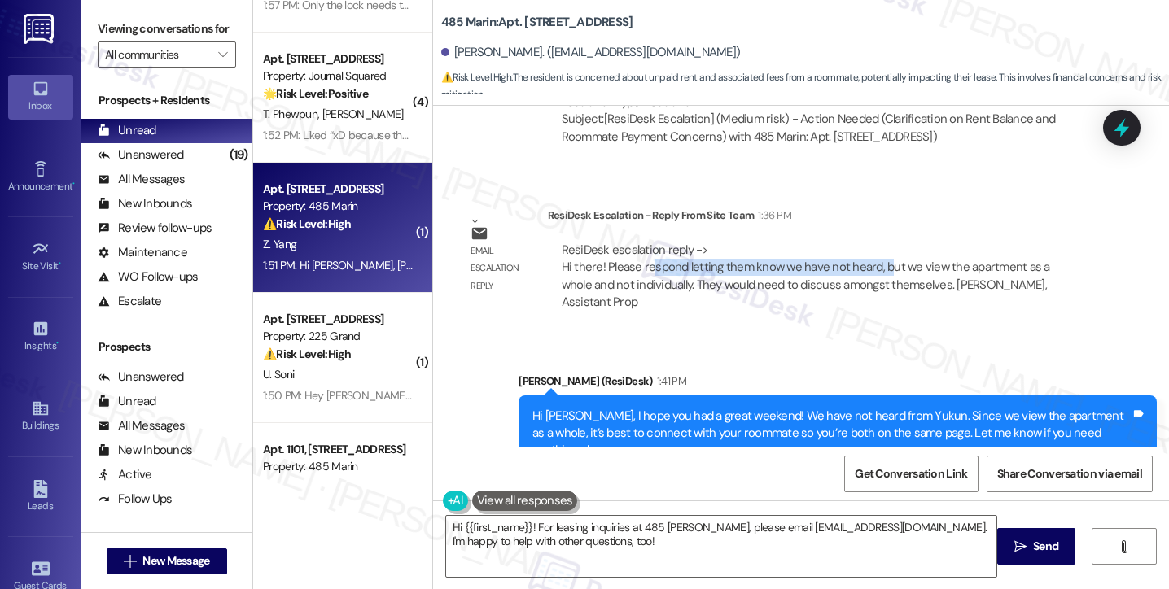
drag, startPoint x: 640, startPoint y: 225, endPoint x: 882, endPoint y: 230, distance: 242.6
click at [882, 242] on div "ResiDesk escalation reply -> Hi there! Please respond letting them know we have…" at bounding box center [806, 276] width 488 height 68
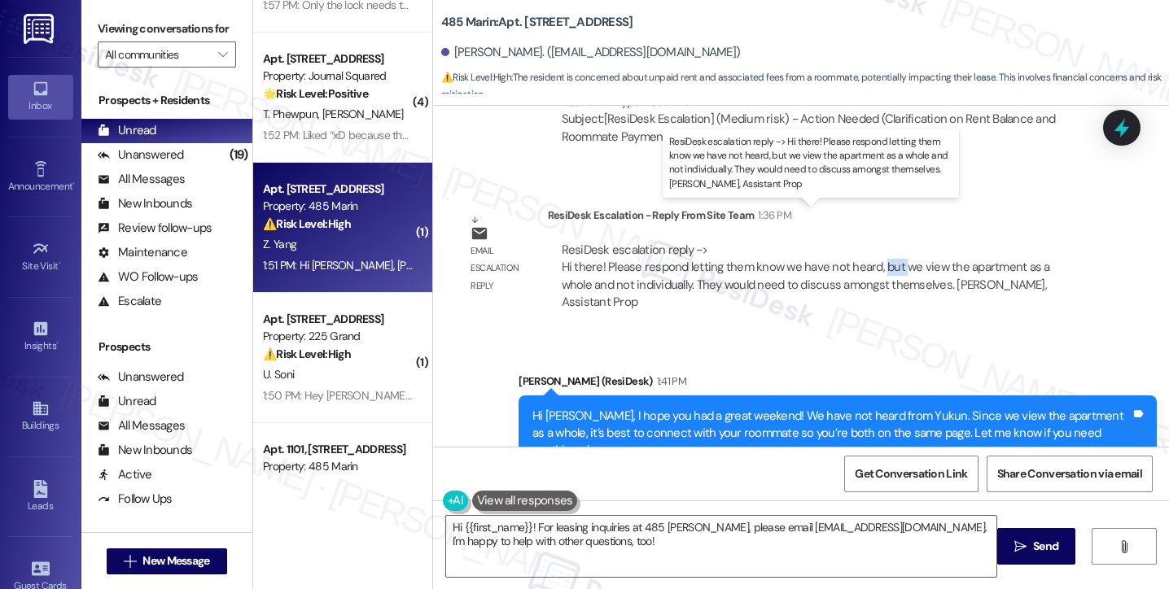
click at [882, 242] on div "ResiDesk escalation reply -> Hi there! Please respond letting them know we have…" at bounding box center [806, 276] width 488 height 68
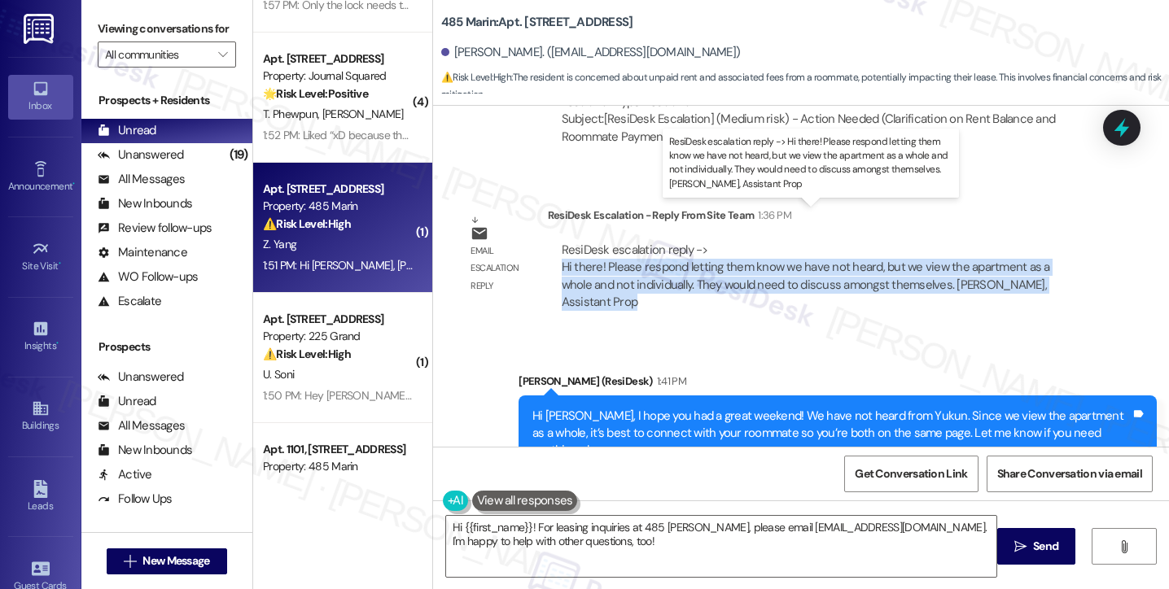
click at [882, 242] on div "ResiDesk escalation reply -> Hi there! Please respond letting them know we have…" at bounding box center [806, 276] width 488 height 68
click at [675, 242] on div "ResiDesk escalation reply -> Hi there! Please respond letting them know we have…" at bounding box center [806, 276] width 488 height 68
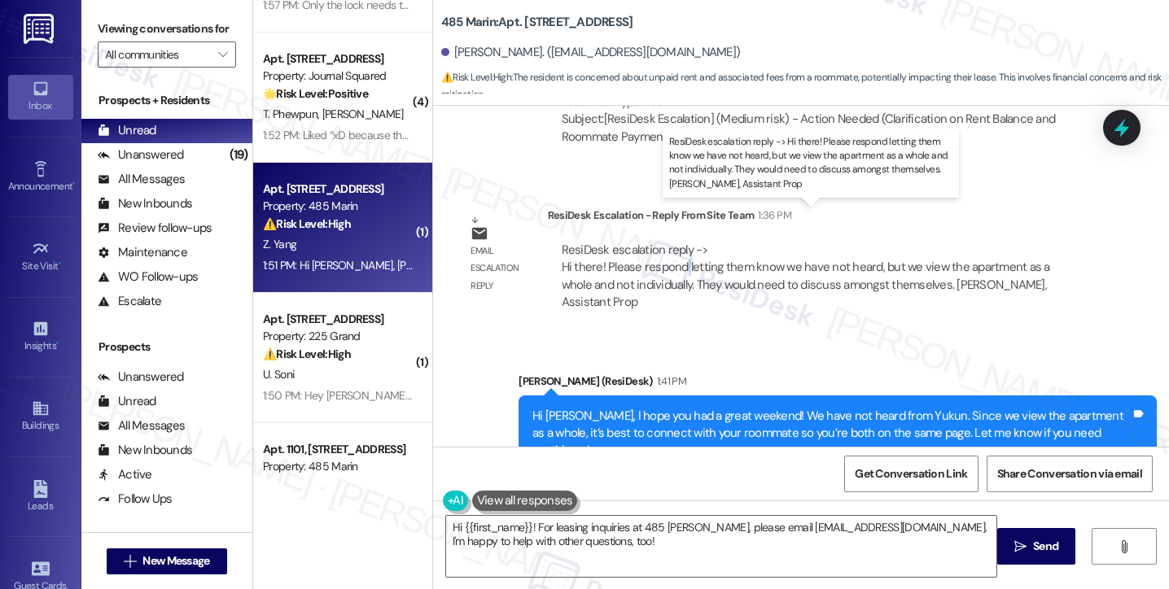
click at [675, 242] on div "ResiDesk escalation reply -> Hi there! Please respond letting them know we have…" at bounding box center [806, 276] width 488 height 68
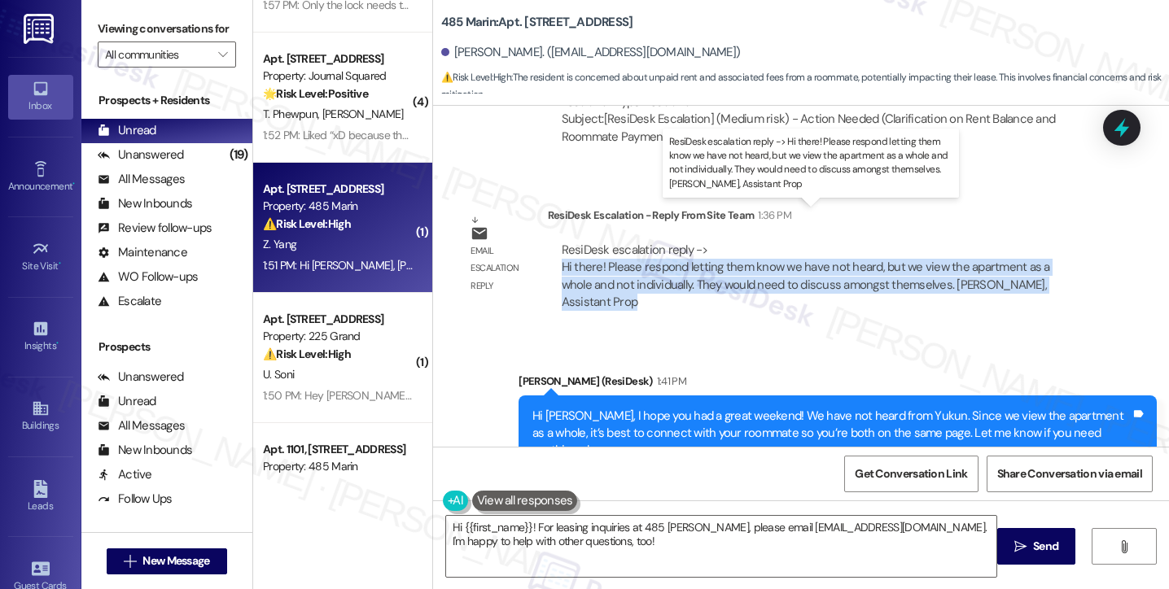
click at [675, 242] on div "ResiDesk escalation reply -> Hi there! Please respond letting them know we have…" at bounding box center [806, 276] width 488 height 68
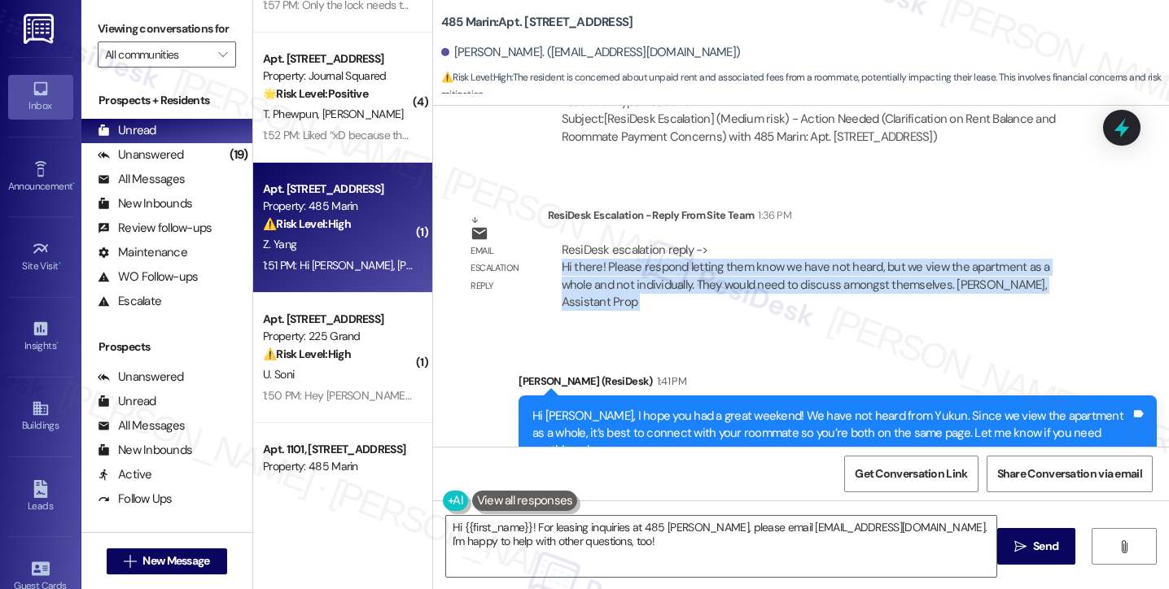
scroll to position [960, 0]
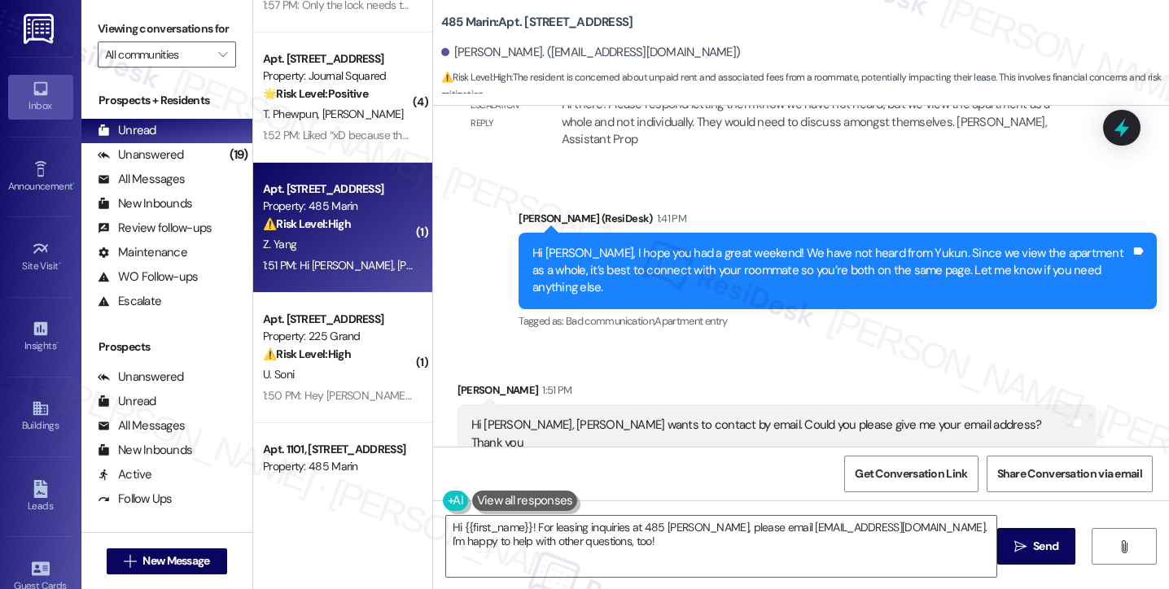
click at [684, 417] on div "Hi Jane, Yukun wants to contact by email. Could you please give me your email a…" at bounding box center [770, 434] width 598 height 35
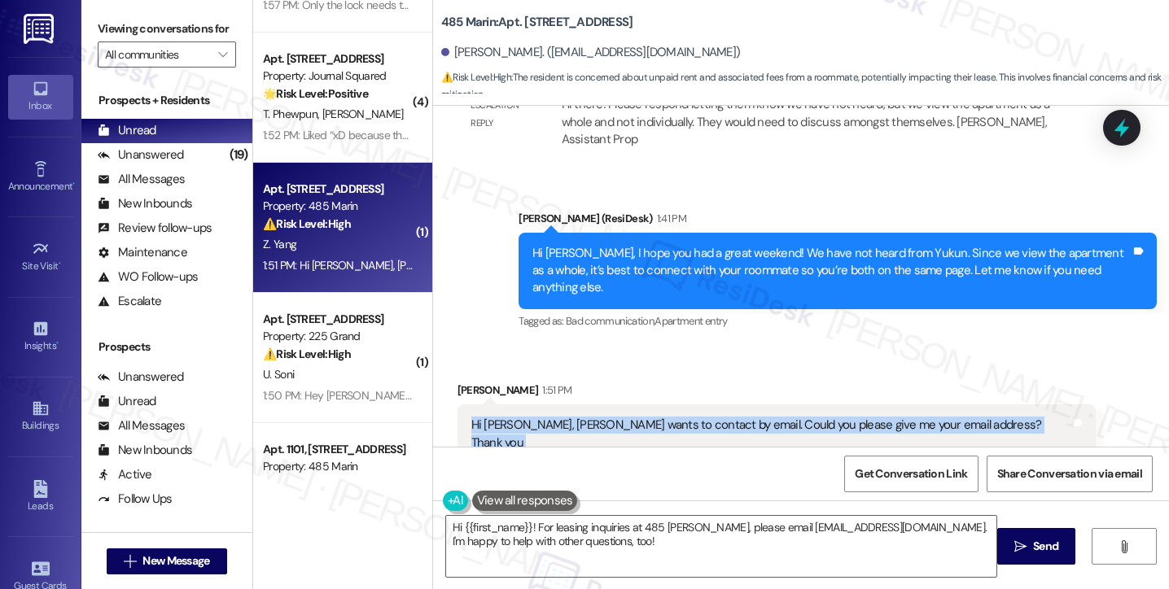
click at [684, 417] on div "Hi Jane, Yukun wants to contact by email. Could you please give me your email a…" at bounding box center [770, 434] width 598 height 35
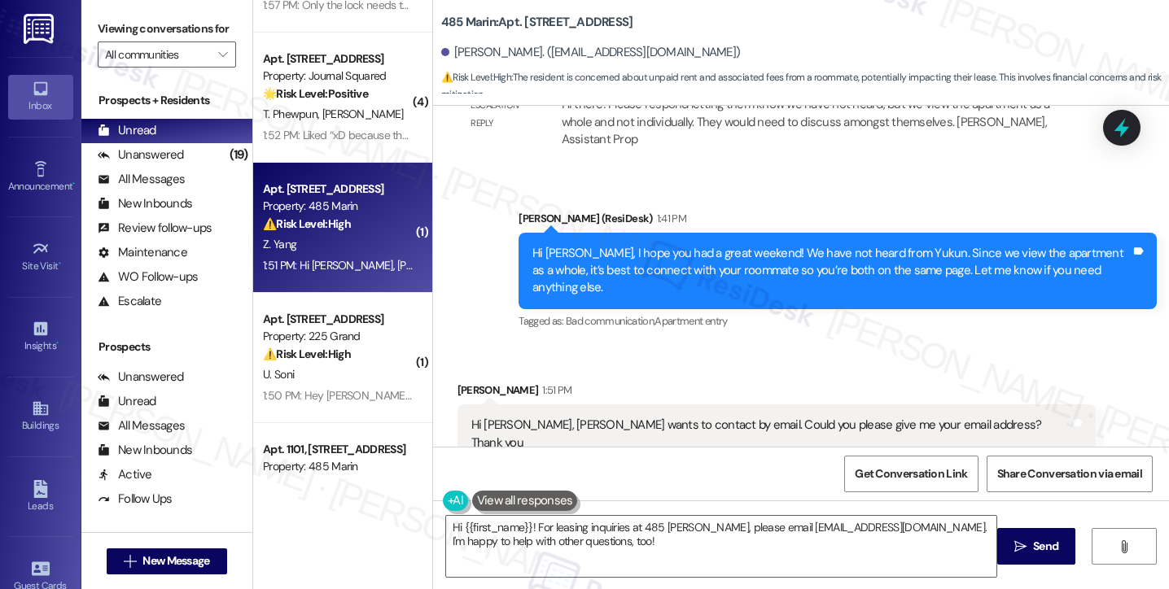
click at [94, 28] on div "Viewing conversations for All communities " at bounding box center [166, 42] width 171 height 84
click at [107, 39] on label "Viewing conversations for" at bounding box center [167, 28] width 138 height 25
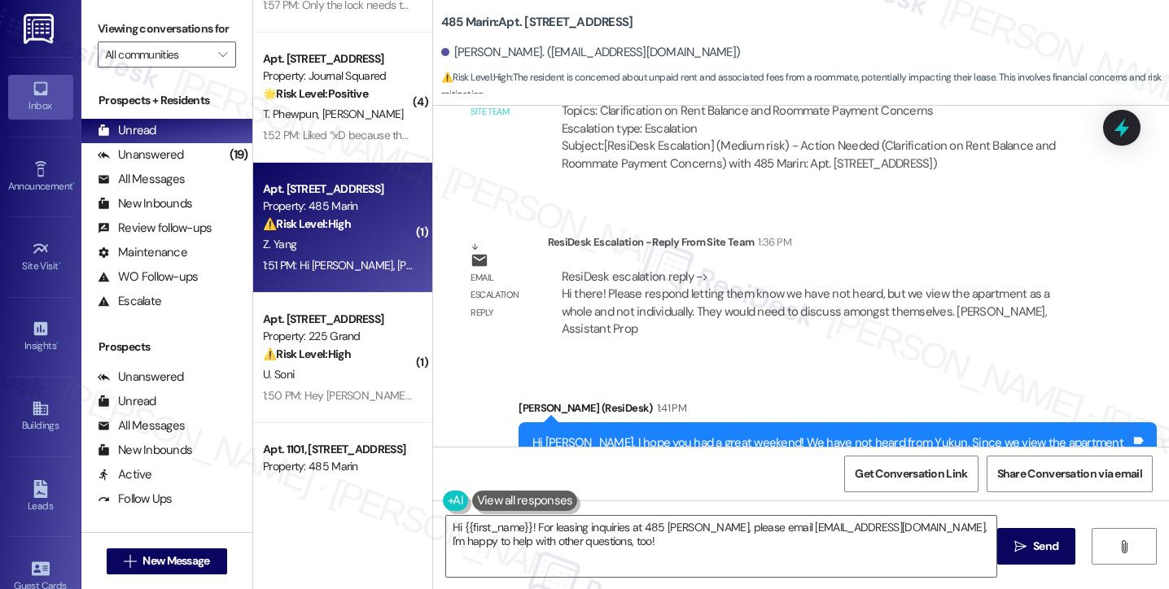
scroll to position [553, 0]
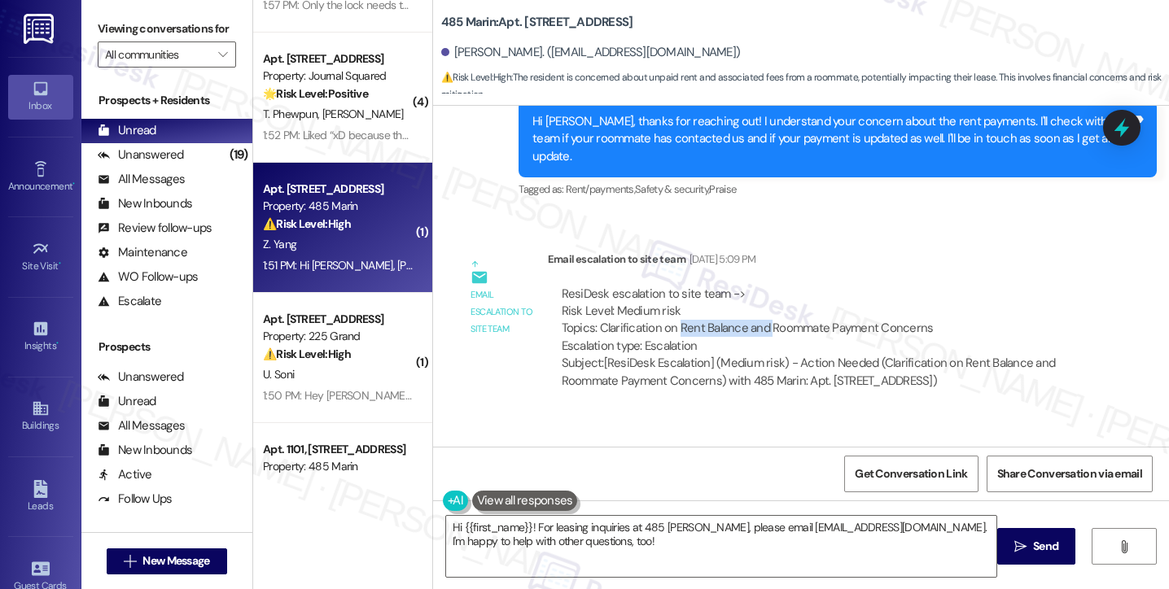
drag, startPoint x: 671, startPoint y: 296, endPoint x: 769, endPoint y: 298, distance: 98.5
click at [769, 298] on div "ResiDesk escalation to site team -> Risk Level: Medium risk Topics: Clarificati…" at bounding box center [822, 321] width 520 height 70
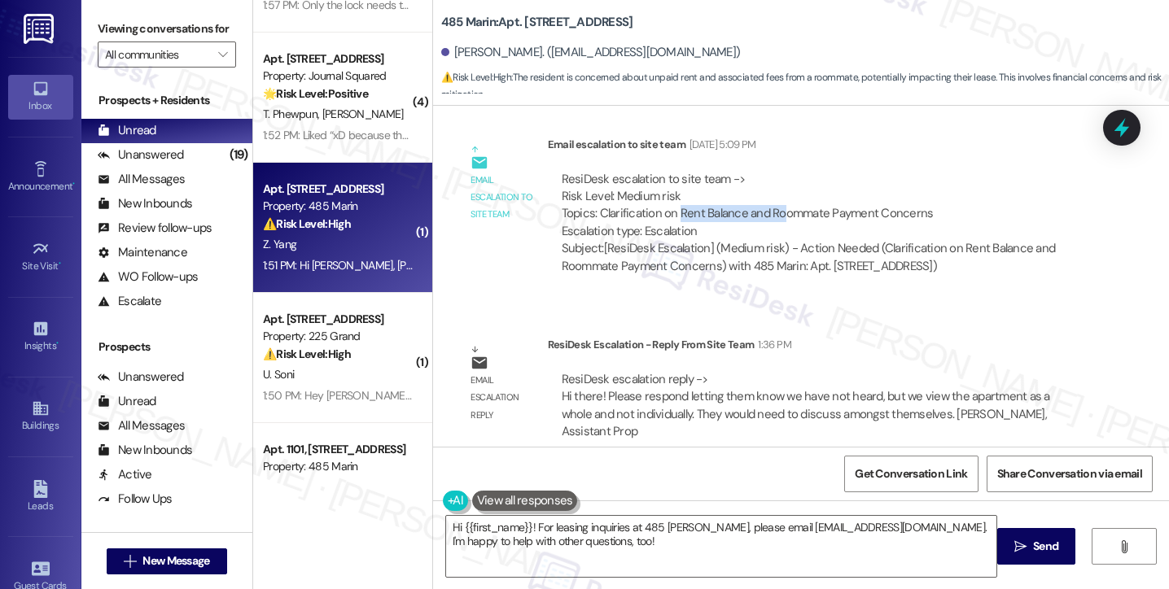
scroll to position [715, 0]
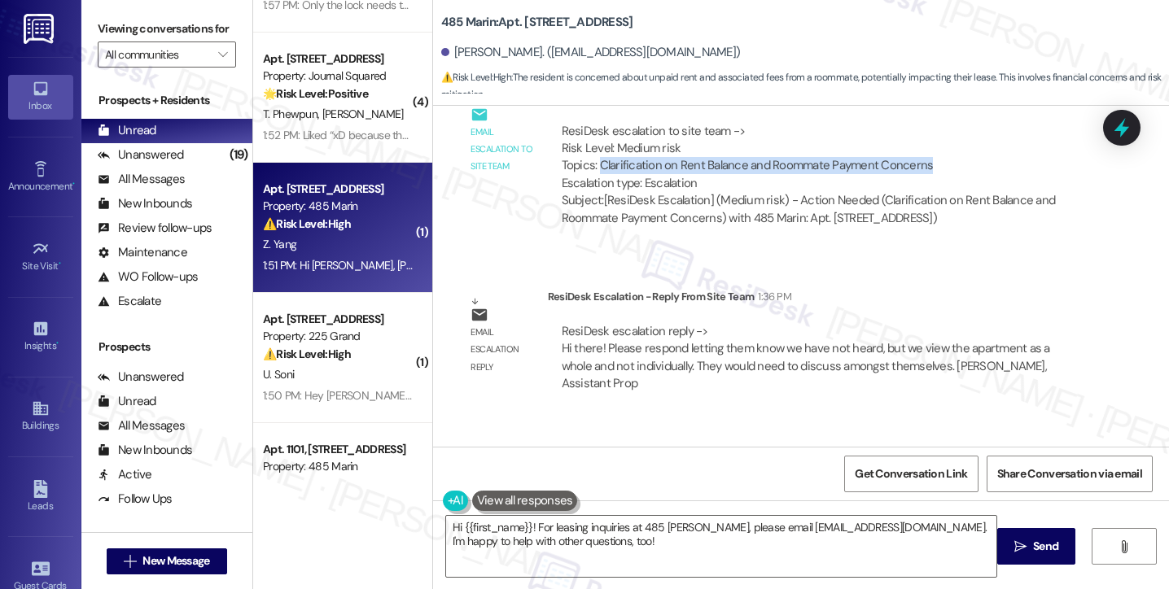
drag, startPoint x: 591, startPoint y: 134, endPoint x: 923, endPoint y: 132, distance: 332.1
click at [923, 132] on div "ResiDesk escalation to site team -> Risk Level: Medium risk Topics: Clarificati…" at bounding box center [822, 158] width 520 height 70
copy div "Clarification on Rent Balance and Roommate Payment Concerns"
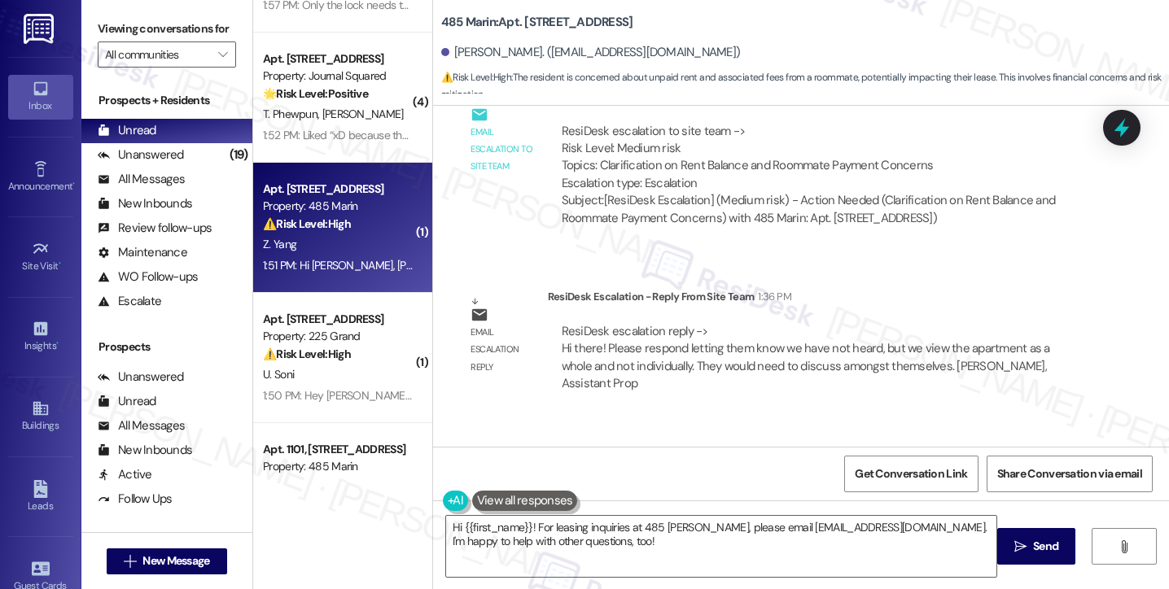
click at [91, 38] on div "Viewing conversations for All communities " at bounding box center [166, 42] width 171 height 84
click at [115, 37] on label "Viewing conversations for" at bounding box center [167, 28] width 138 height 25
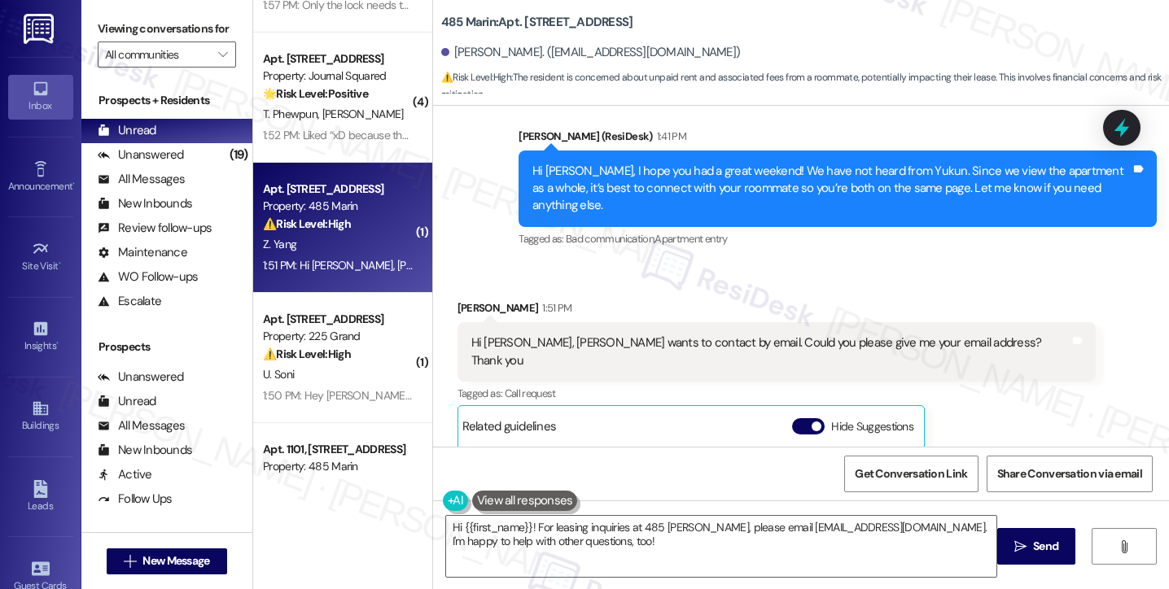
scroll to position [1041, 0]
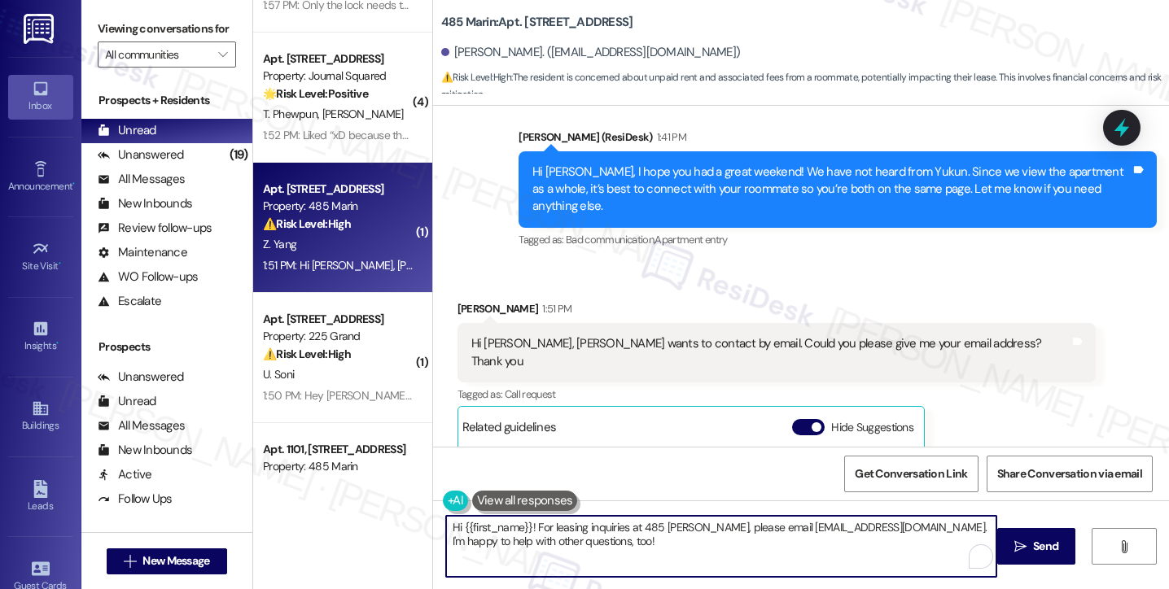
drag, startPoint x: 596, startPoint y: 535, endPoint x: 540, endPoint y: 527, distance: 56.7
click at [536, 526] on textarea "Hi {{first_name}}! For leasing inquiries at 485 Marin, please email hello@485ma…" at bounding box center [721, 546] width 550 height 61
drag, startPoint x: 598, startPoint y: 553, endPoint x: 529, endPoint y: 527, distance: 73.6
click at [529, 527] on textarea "Hi {{first_name}}! For leasing inquiries at 485 Marin, please email hello@485ma…" at bounding box center [721, 546] width 550 height 61
paste textarea "tgonzalez@thekregroup.com"
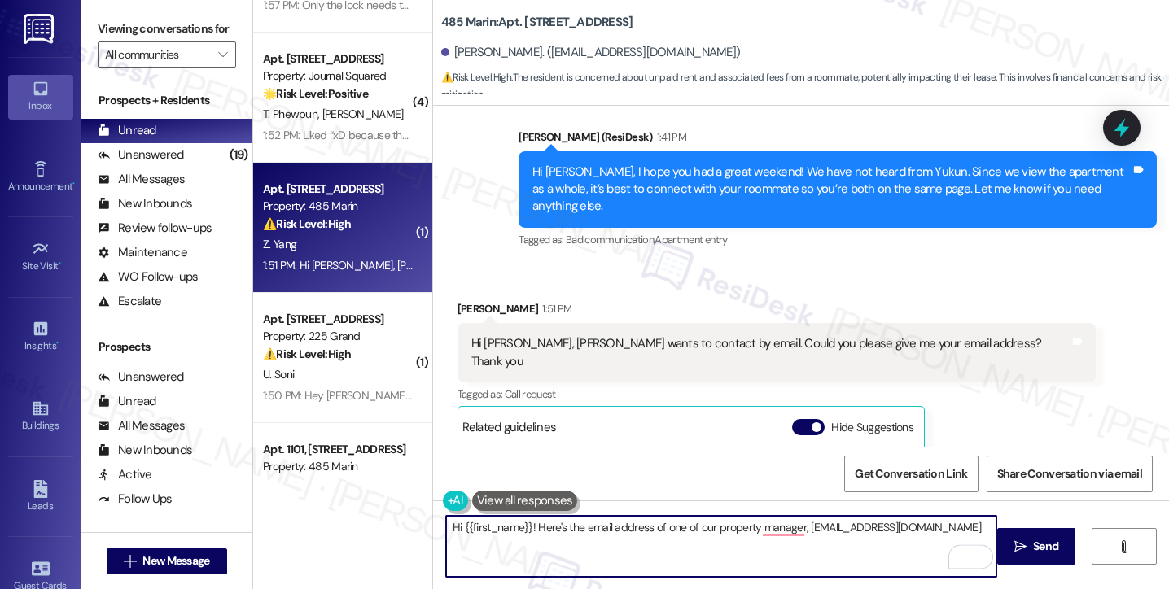
type textarea "Hi {{first_name}}! Here's the email address of one of our property manager, tgo…"
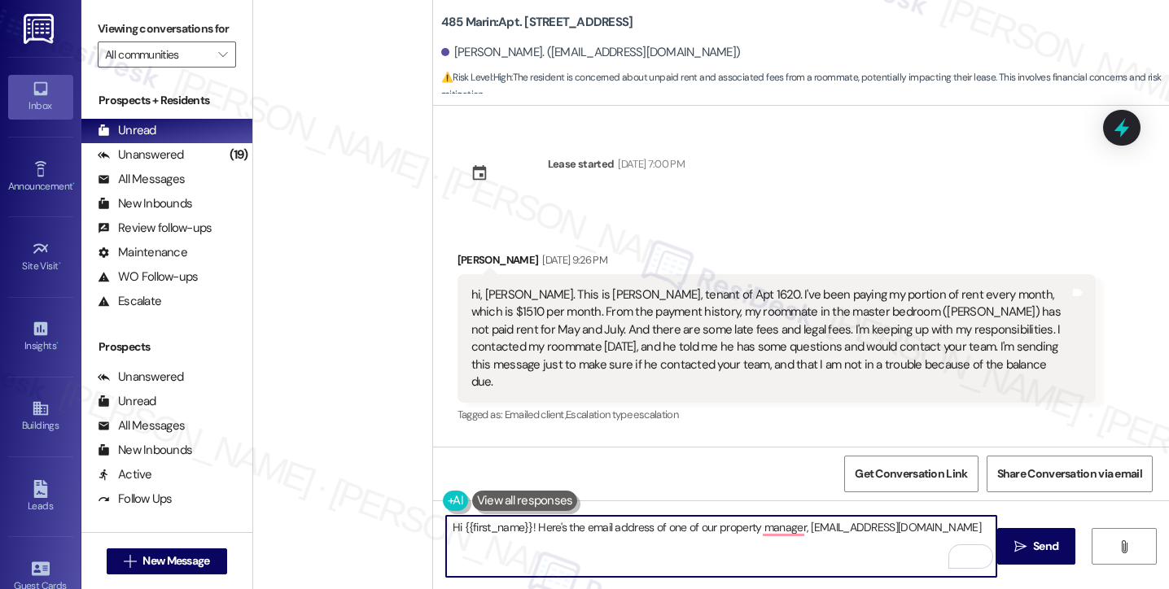
scroll to position [1041, 0]
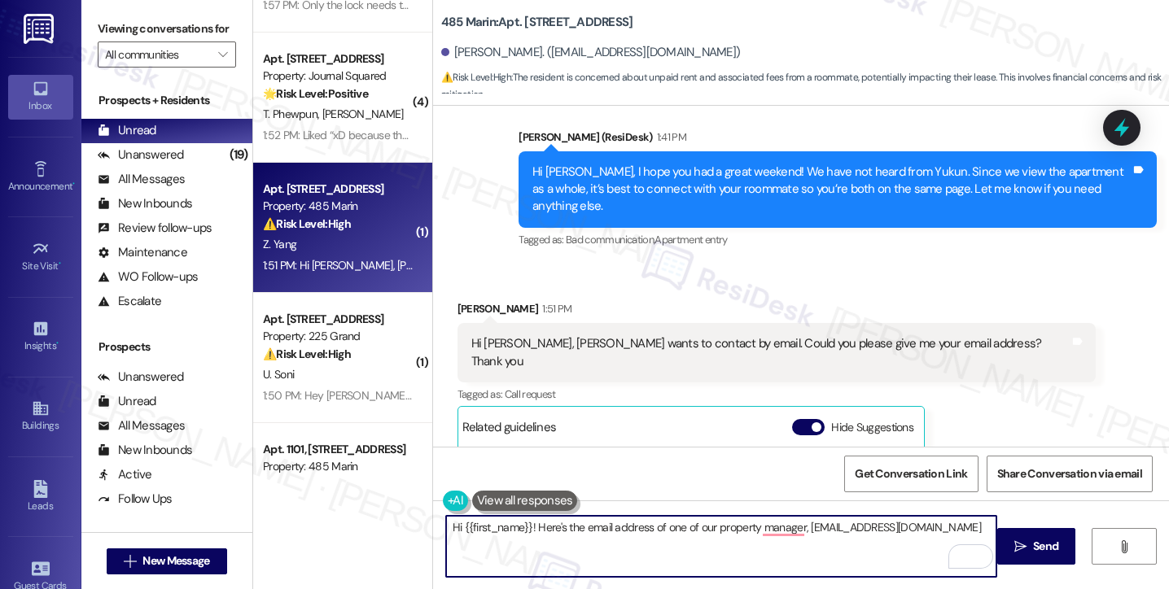
click at [615, 335] on div "Hi Jane, Yukun wants to contact by email. Could you please give me your email a…" at bounding box center [770, 352] width 598 height 35
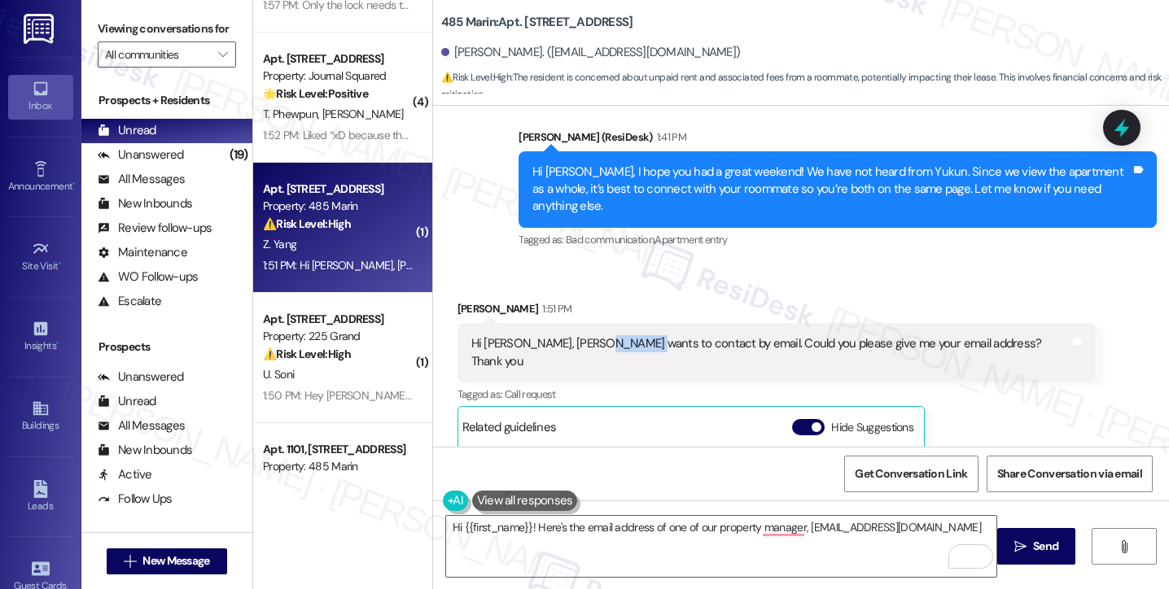
click at [615, 335] on div "Hi Jane, Yukun wants to contact by email. Could you please give me your email a…" at bounding box center [770, 352] width 598 height 35
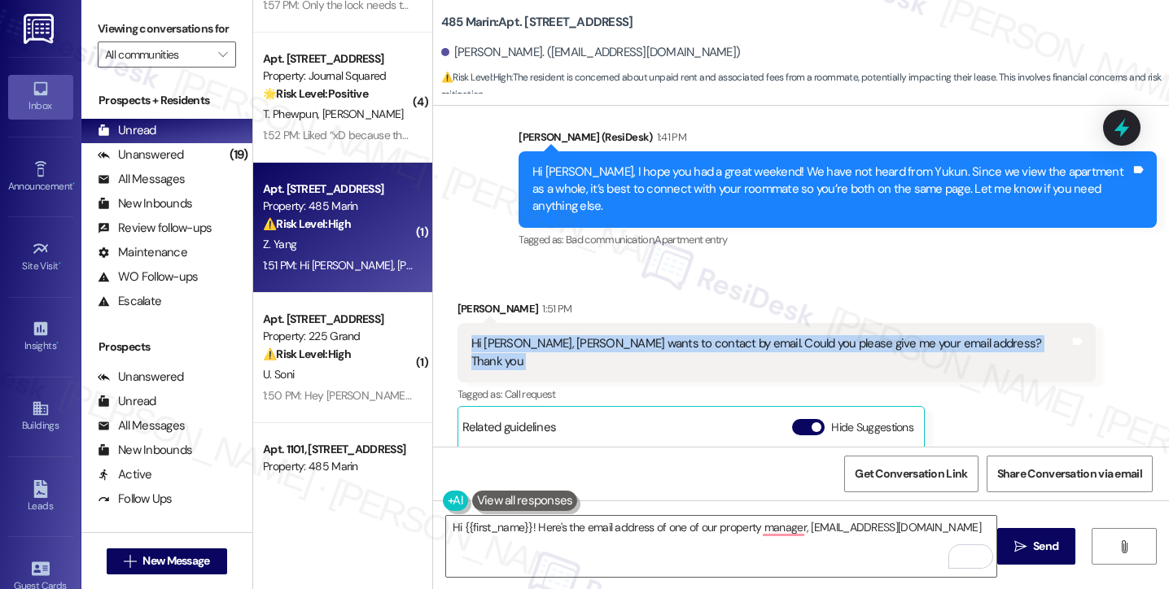
click at [615, 335] on div "Hi Jane, Yukun wants to contact by email. Could you please give me your email a…" at bounding box center [770, 352] width 598 height 35
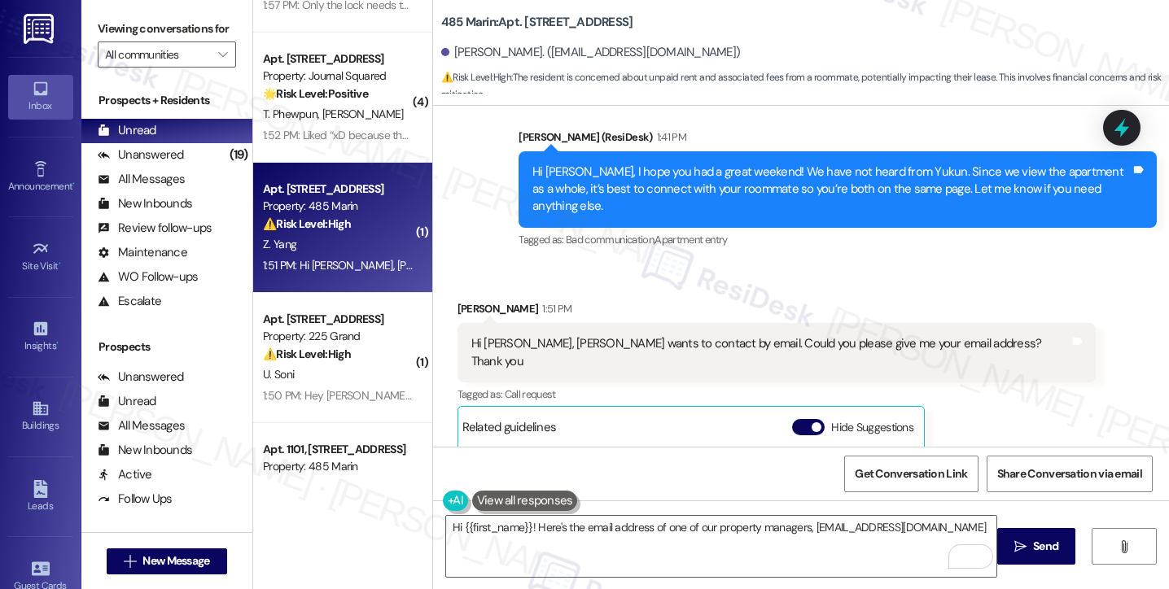
click at [100, 11] on div "Viewing conversations for All communities " at bounding box center [166, 42] width 171 height 84
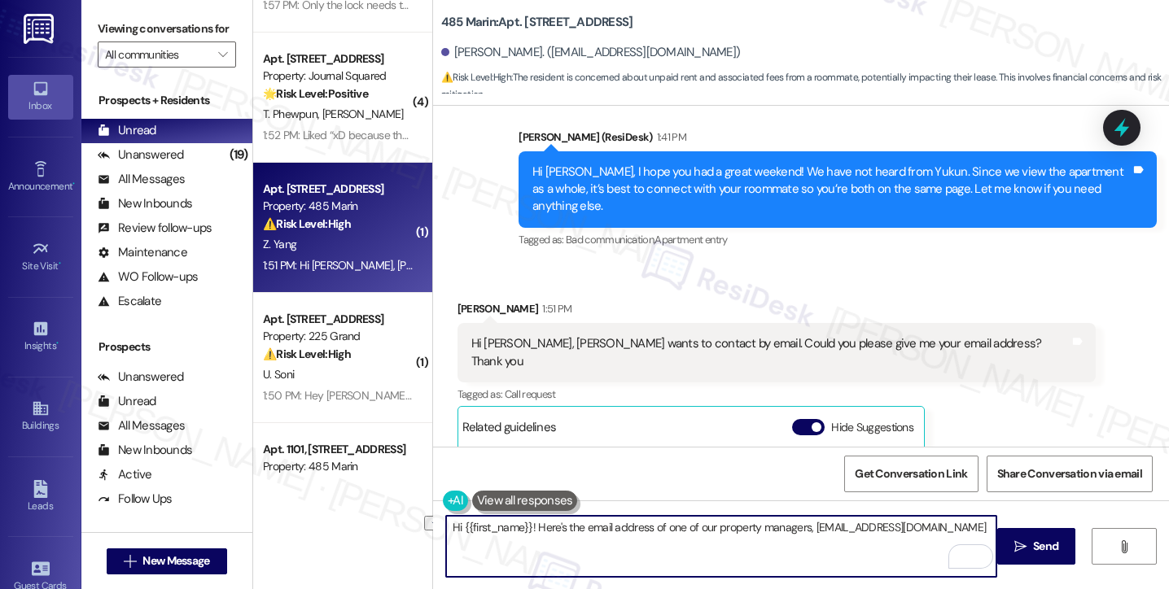
drag, startPoint x: 690, startPoint y: 528, endPoint x: 802, endPoint y: 527, distance: 112.3
click at [802, 527] on textarea "Hi {{first_name}}! Here's the email address of one of our property managers, tg…" at bounding box center [721, 546] width 550 height 61
click at [951, 528] on textarea "Hi {{first_name}}! Here's the email address of one of the property team staff, …" at bounding box center [721, 546] width 550 height 61
type textarea "Hi {{first_name}}! Here's the email address of one of the property team staff, …"
click at [551, 527] on textarea "Hi {{first_name}}! Here's the email address of one of the property team staff, …" at bounding box center [721, 546] width 550 height 61
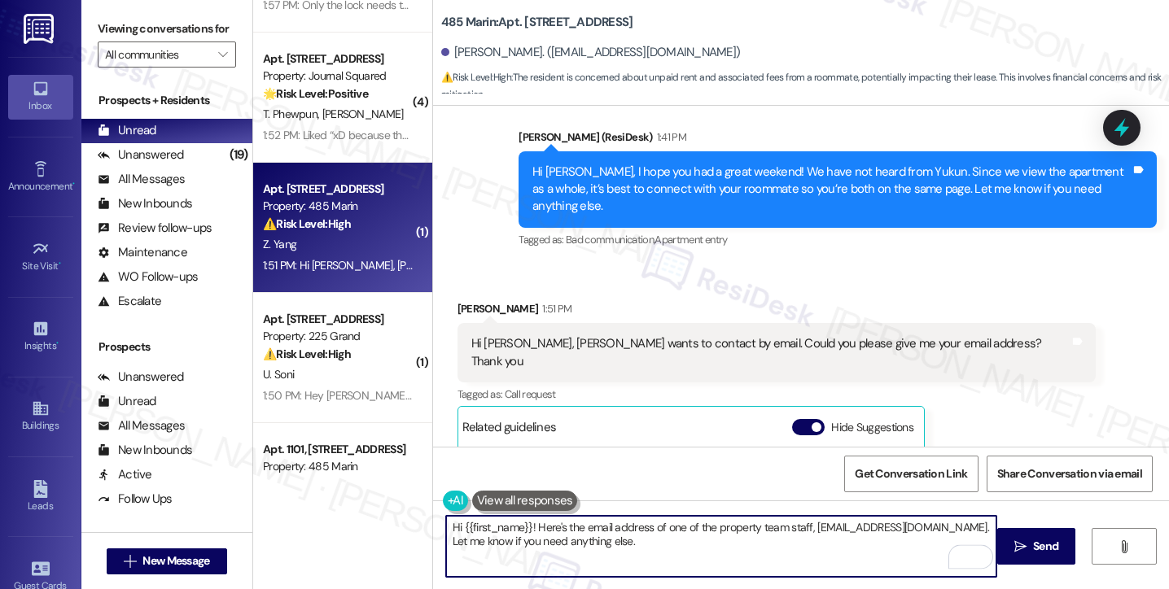
click at [551, 527] on textarea "Hi {{first_name}}! Here's the email address of one of the property team staff, …" at bounding box center [721, 546] width 550 height 61
click at [729, 527] on textarea "Hi {{first_name}}! Here's the email address of one of the property team staff, …" at bounding box center [721, 546] width 550 height 61
click at [918, 532] on textarea "Hi {{first_name}}! Here's the email address of one of the property team staff, …" at bounding box center [721, 546] width 550 height 61
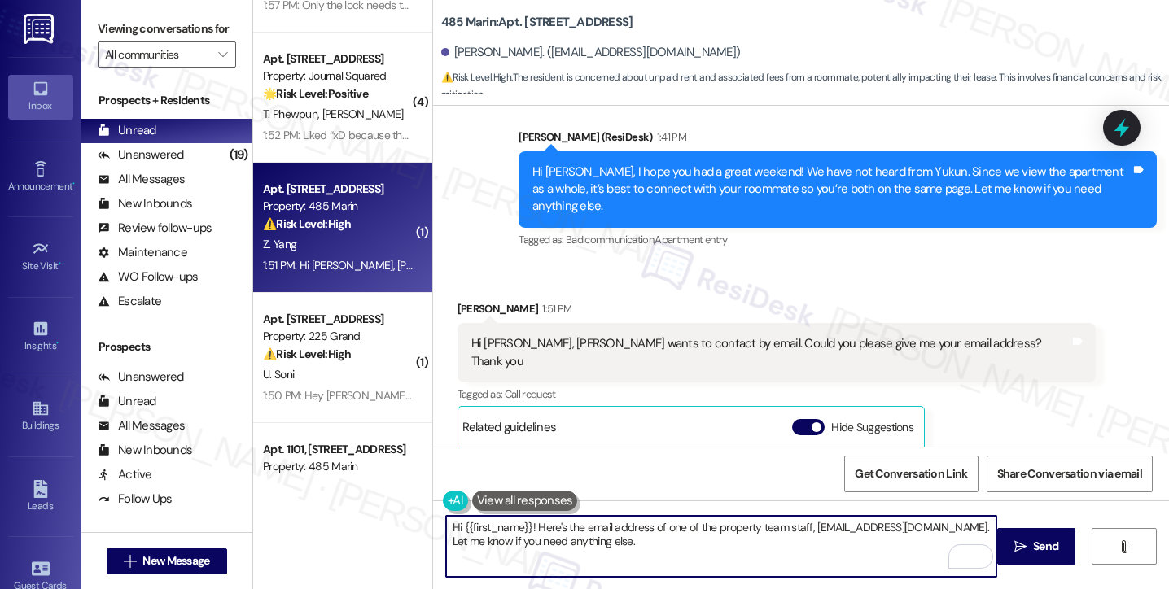
click at [918, 532] on textarea "Hi {{first_name}}! Here's the email address of one of the property team staff, …" at bounding box center [721, 546] width 550 height 61
click at [844, 553] on textarea "Hi {{first_name}}! Here's the email address of one of the property team staff, …" at bounding box center [721, 546] width 550 height 61
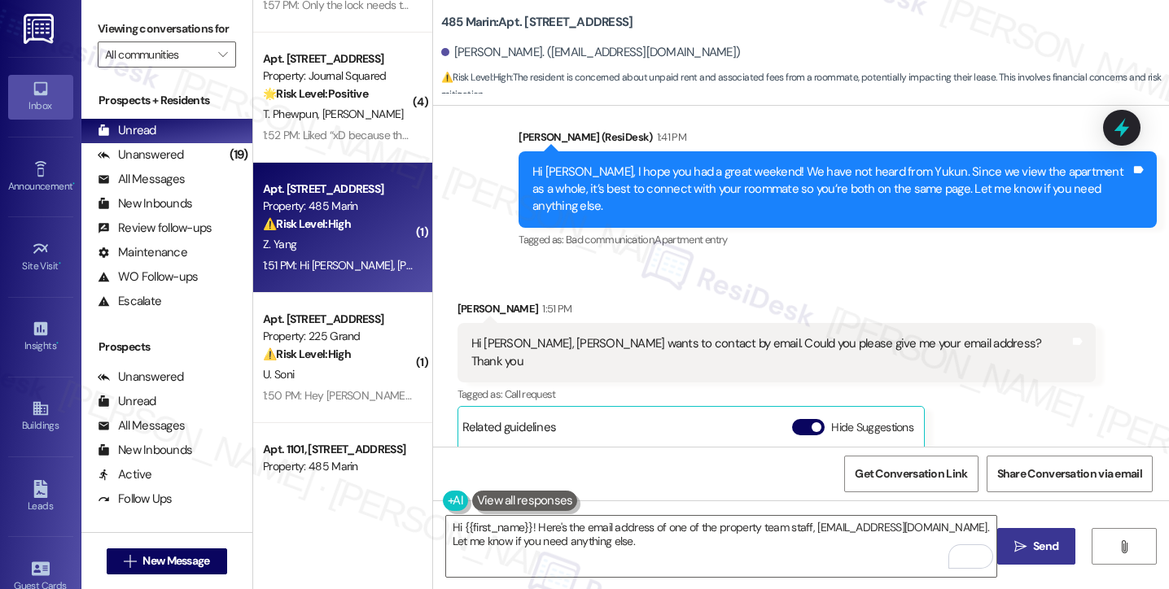
click at [1058, 555] on button " Send" at bounding box center [1036, 546] width 79 height 37
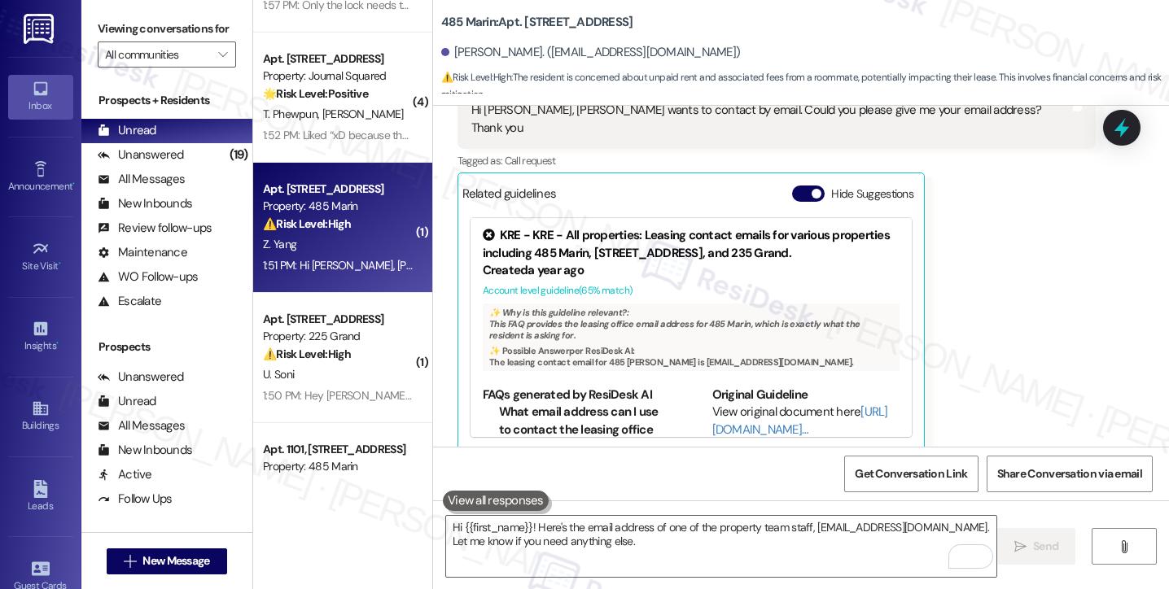
scroll to position [1335, 0]
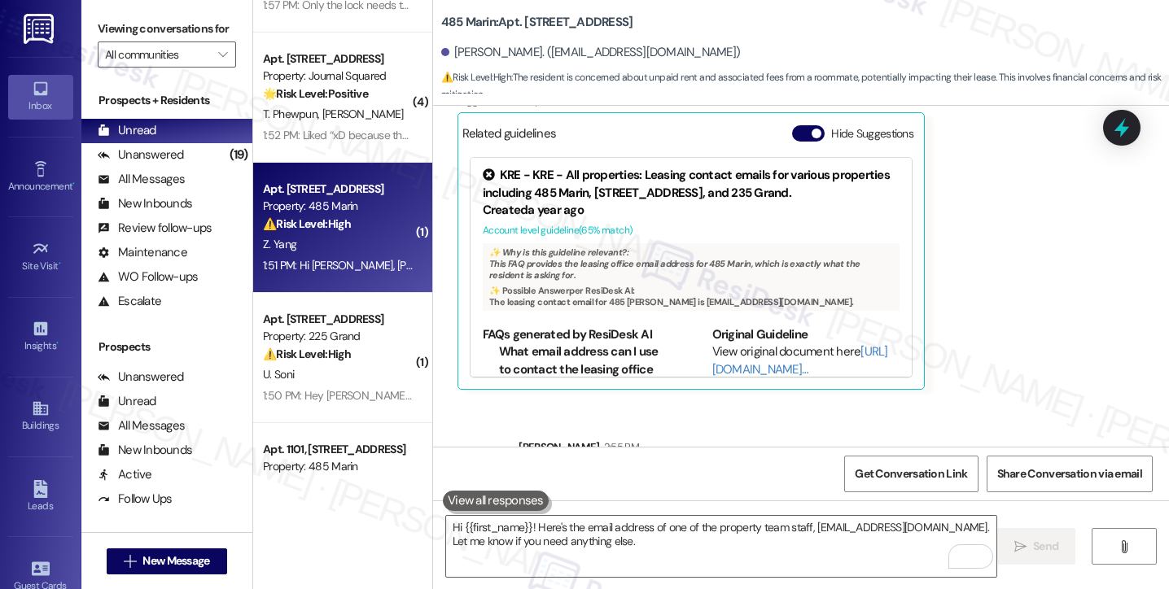
click at [661, 474] on div "Hi Zonglin! Here's the email address of one of the property team staff, tgonzal…" at bounding box center [831, 491] width 598 height 35
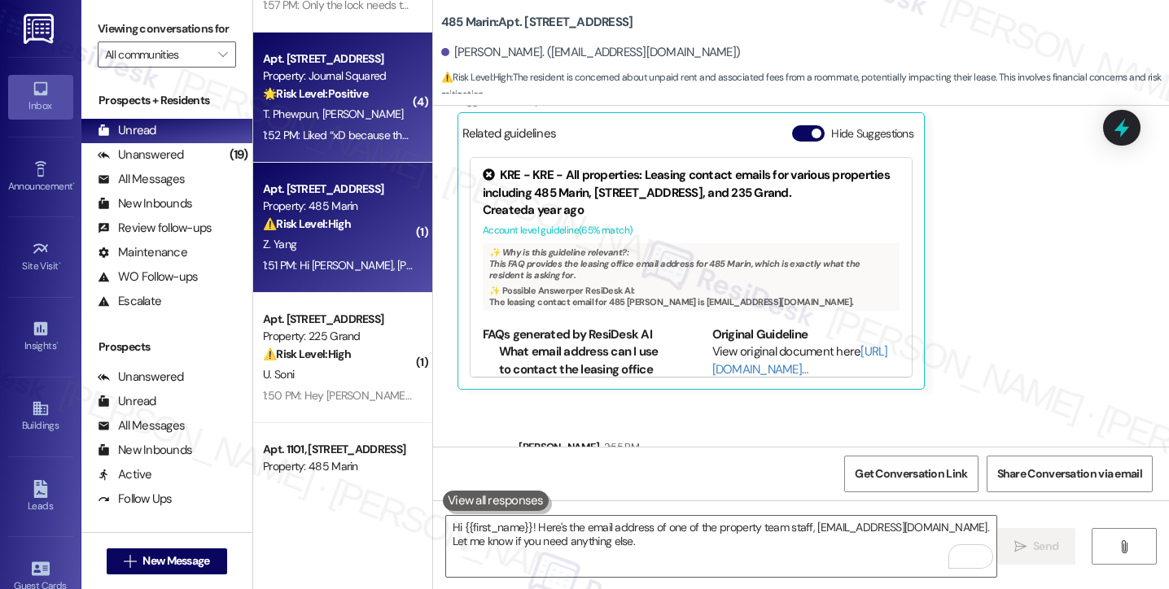
click at [382, 130] on div "1:52 PM: Liked “xD because they did a good job on changing it ahhahah” 1:52 PM:…" at bounding box center [432, 135] width 339 height 15
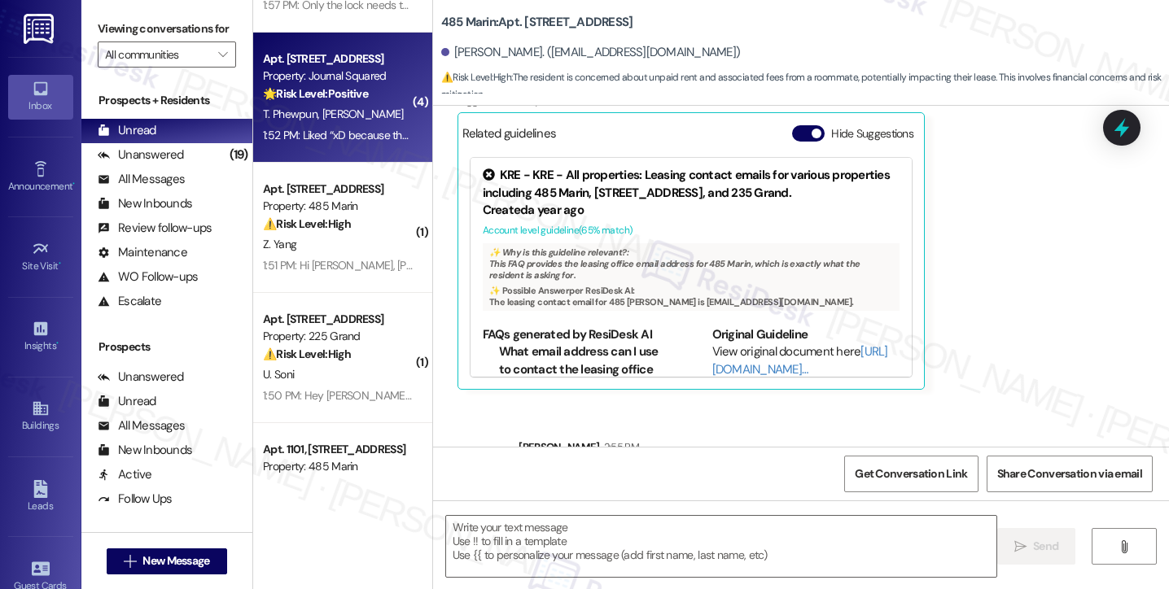
type textarea "Fetching suggested responses. Please feel free to read through the conversation…"
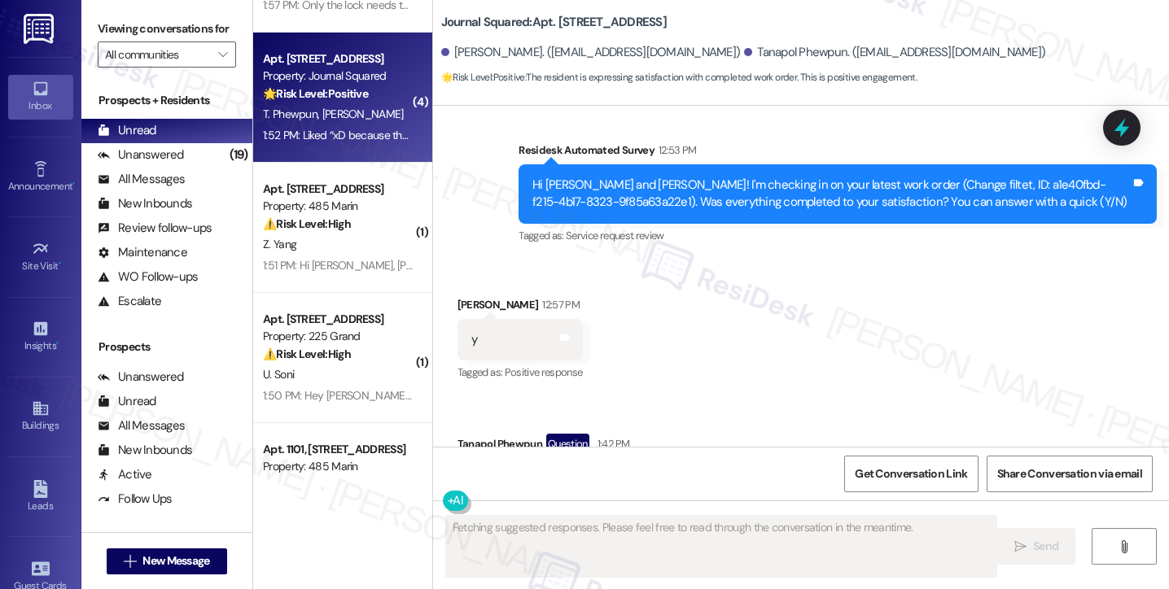
scroll to position [7484, 0]
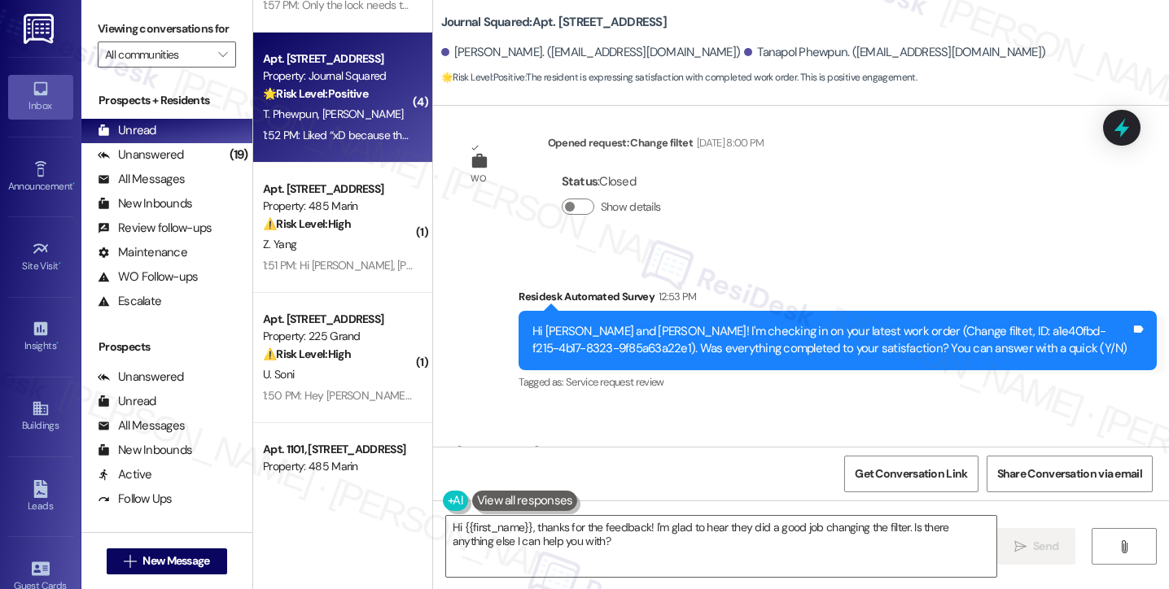
click at [579, 323] on div "Hi Cameron and Tanapol! I'm checking in on your latest work order (Change filte…" at bounding box center [831, 340] width 598 height 35
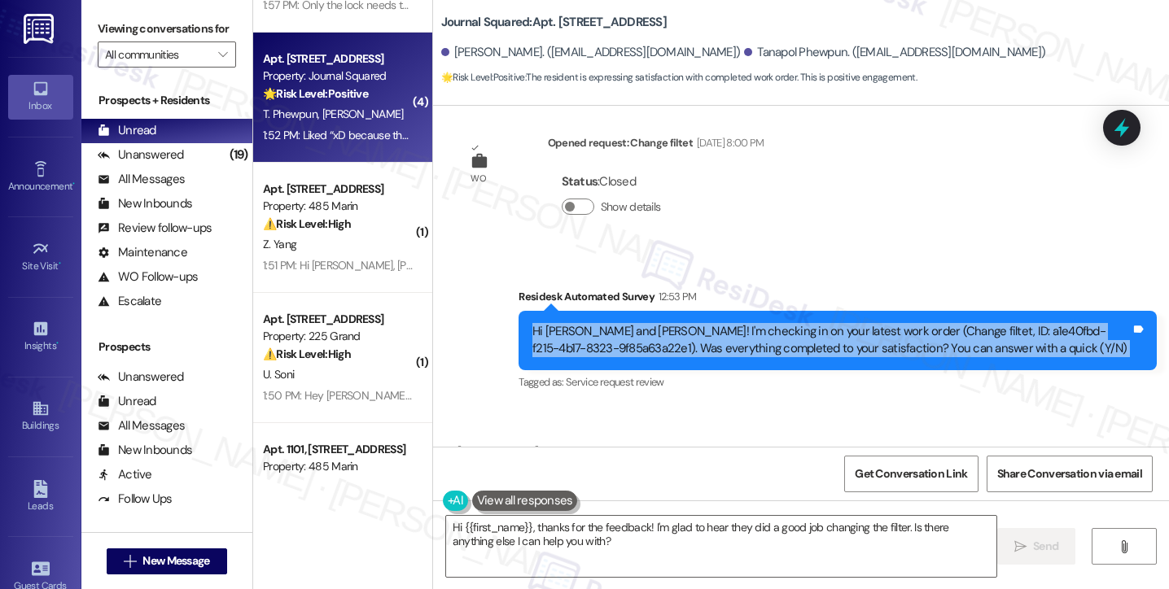
click at [579, 323] on div "Hi Cameron and Tanapol! I'm checking in on your latest work order (Change filte…" at bounding box center [831, 340] width 598 height 35
click at [669, 323] on div "Hi Cameron and Tanapol! I'm checking in on your latest work order (Change filte…" at bounding box center [831, 340] width 598 height 35
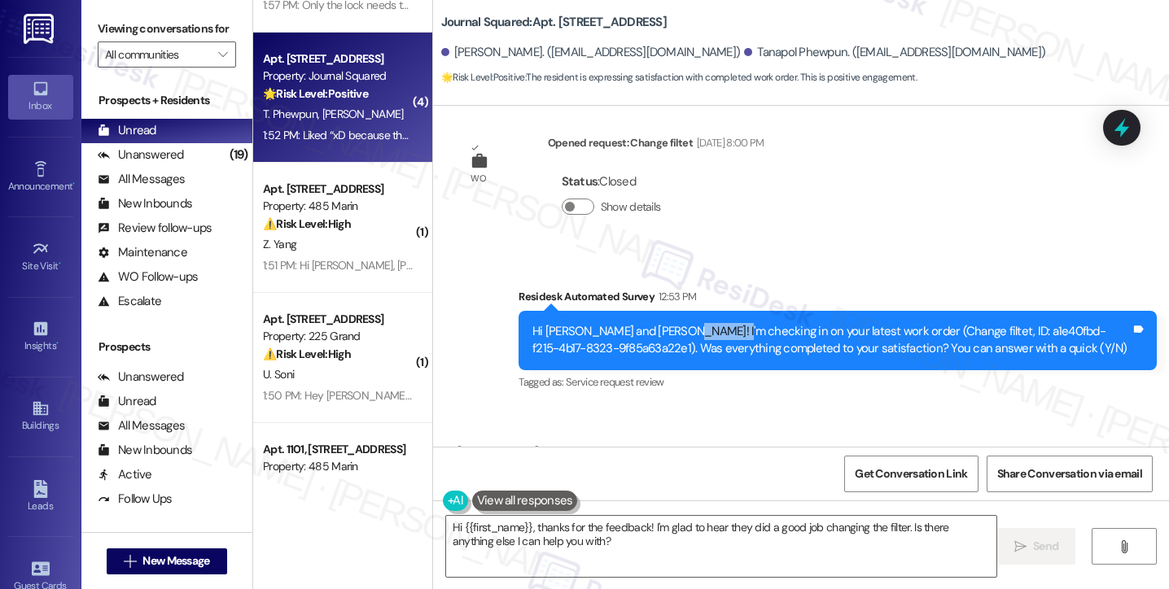
click at [669, 323] on div "Hi Cameron and Tanapol! I'm checking in on your latest work order (Change filte…" at bounding box center [831, 340] width 598 height 35
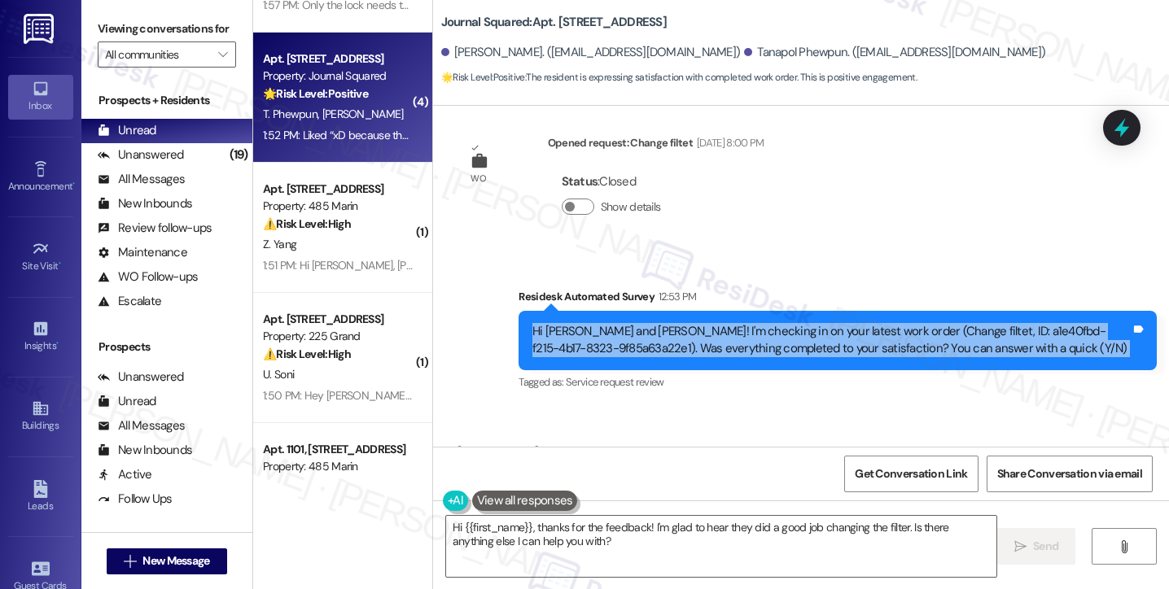
click at [669, 323] on div "Hi Cameron and Tanapol! I'm checking in on your latest work order (Change filte…" at bounding box center [831, 340] width 598 height 35
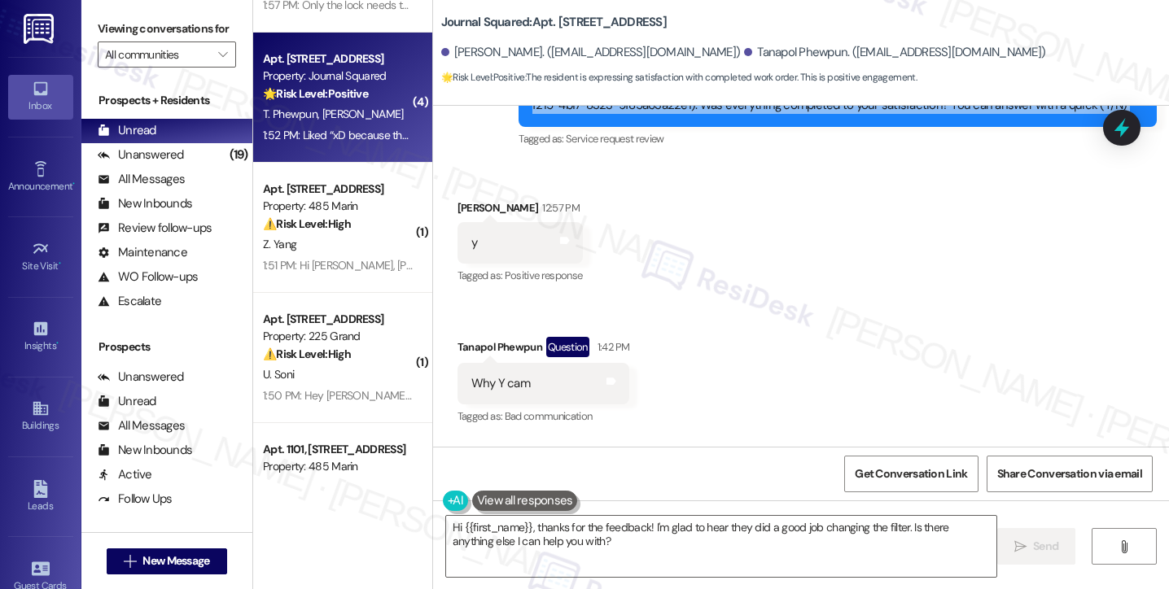
scroll to position [7729, 0]
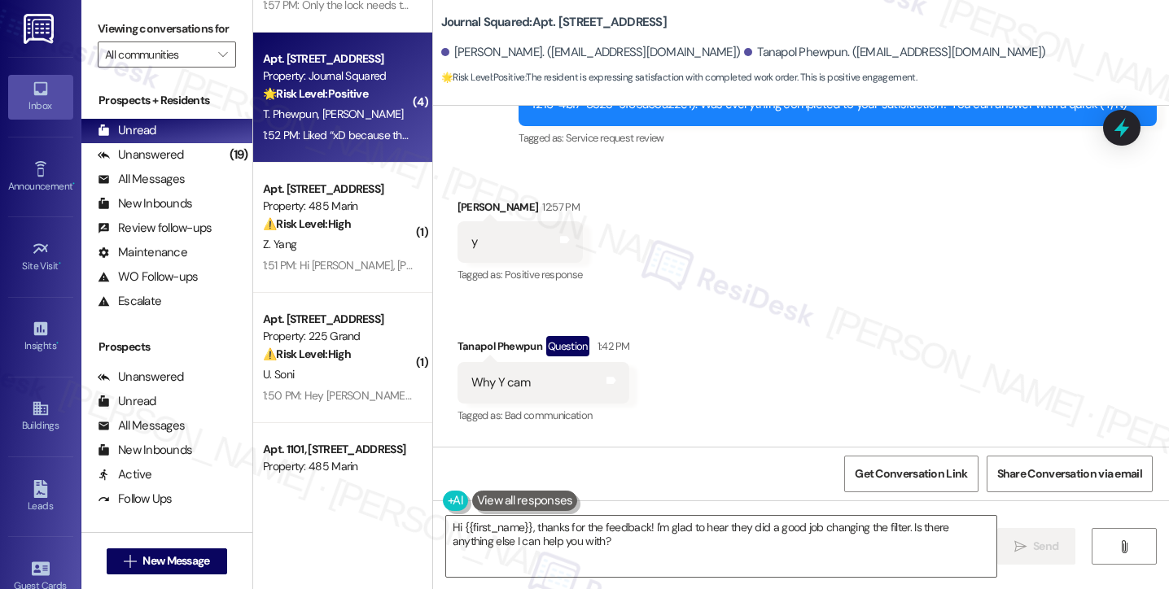
click at [501, 374] on div "Why Y cam" at bounding box center [500, 382] width 59 height 17
click at [562, 362] on div "Why Y cam Tags and notes" at bounding box center [543, 383] width 173 height 42
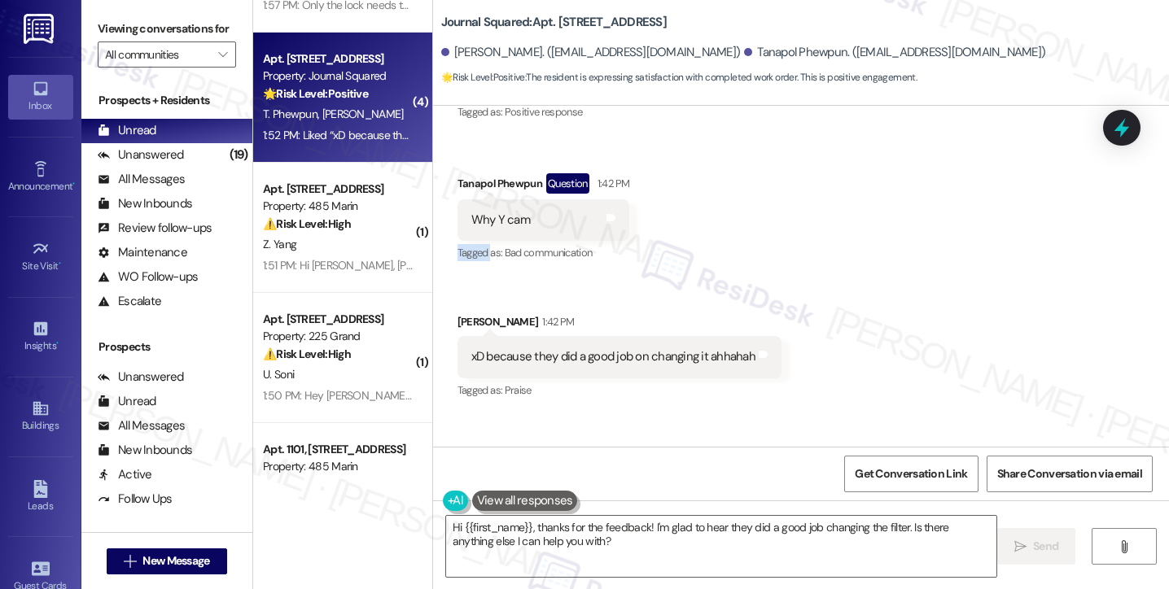
scroll to position [7891, 0]
click at [571, 474] on div "Liked “xD because they did a good job on changing it ahhahah” Tags and notes" at bounding box center [638, 495] width 362 height 42
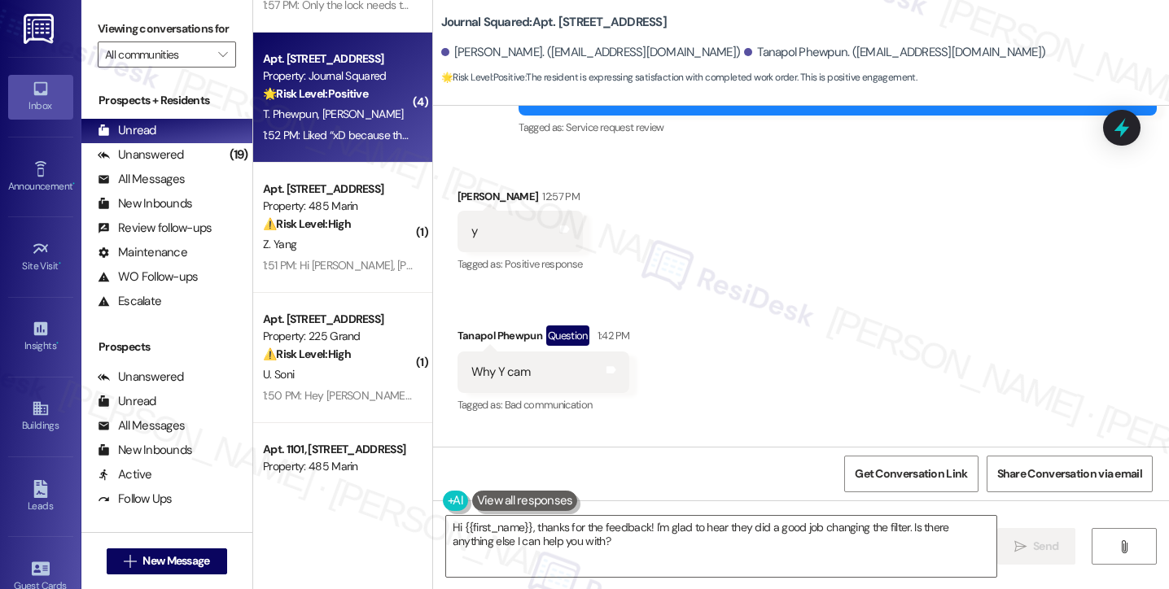
scroll to position [7729, 0]
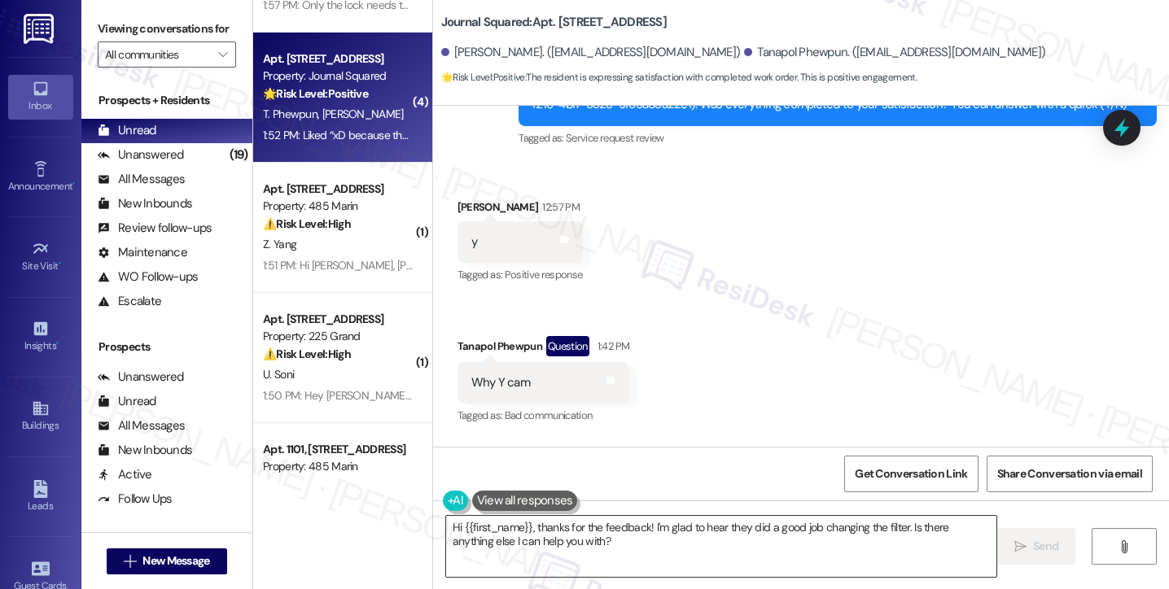
click at [596, 540] on textarea "Hi {{first_name}}, thanks for the feedback! I'm glad to hear they did a good jo…" at bounding box center [721, 546] width 550 height 61
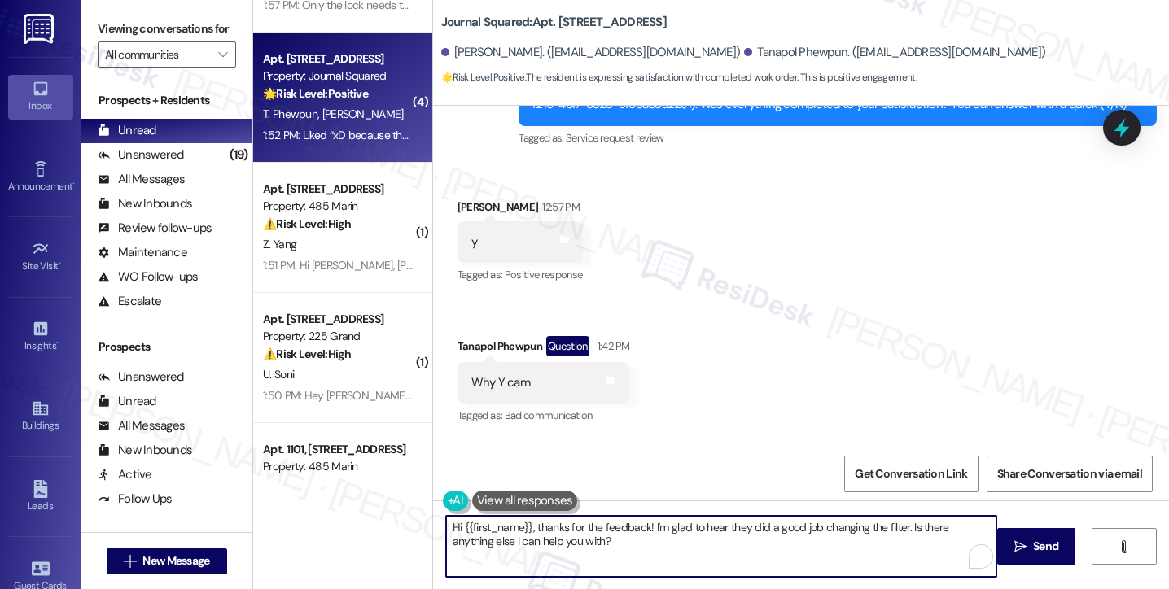
click at [693, 535] on textarea "Hi {{first_name}}, thanks for the feedback! I'm glad to hear they did a good jo…" at bounding box center [721, 546] width 550 height 61
click at [706, 548] on textarea "Hi {{first_name}}, thanks for the feedback! I'm glad to hear they did a good jo…" at bounding box center [721, 546] width 550 height 61
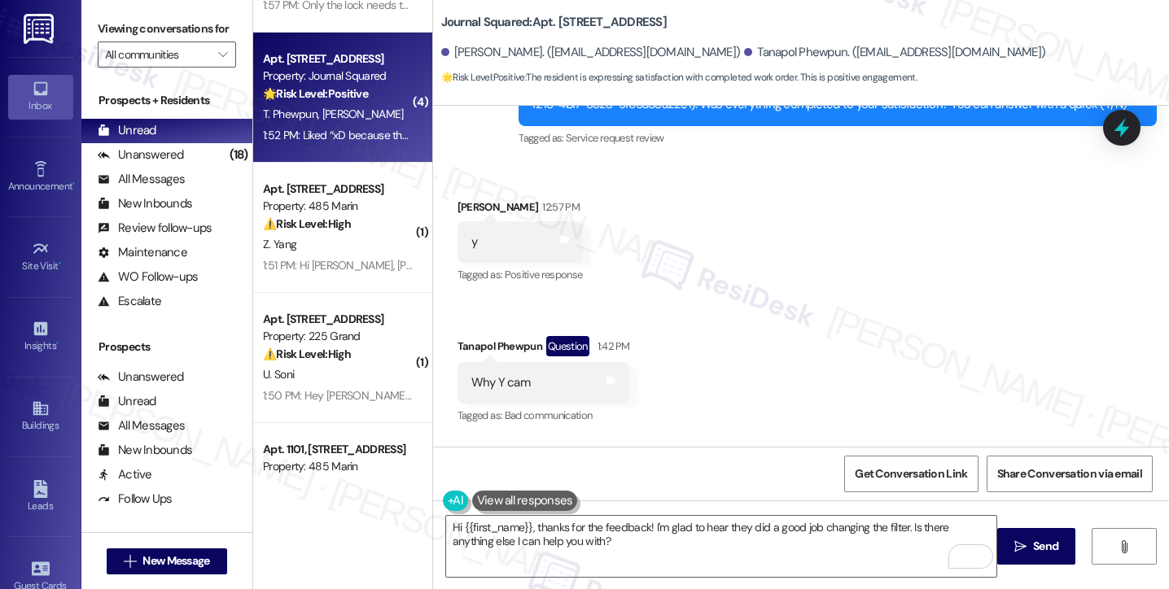
click at [481, 55] on div "Cameron Mcnutt. (mcnutt011@icloud.com)" at bounding box center [591, 52] width 300 height 17
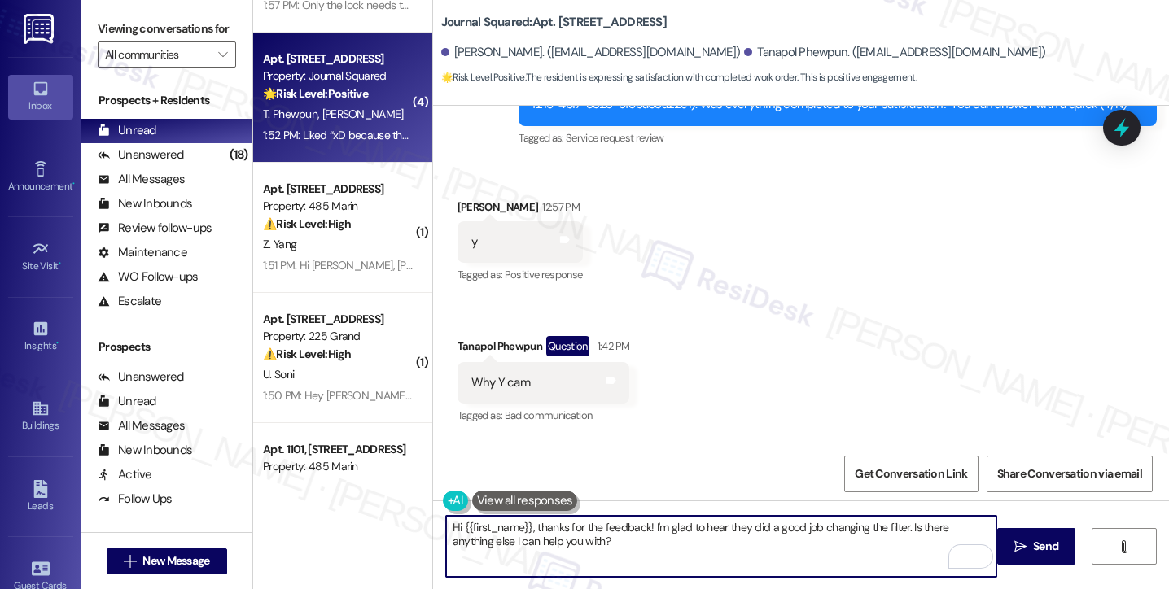
click at [609, 530] on textarea "Hi {{first_name}}, thanks for the feedback! I'm glad to hear they did a good jo…" at bounding box center [721, 546] width 550 height 61
drag, startPoint x: 833, startPoint y: 546, endPoint x: 898, endPoint y: 523, distance: 68.2
click at [898, 523] on textarea "Hi {{first_name}}, thanks for the feedback! I'm glad to hear they did a good jo…" at bounding box center [721, 546] width 550 height 61
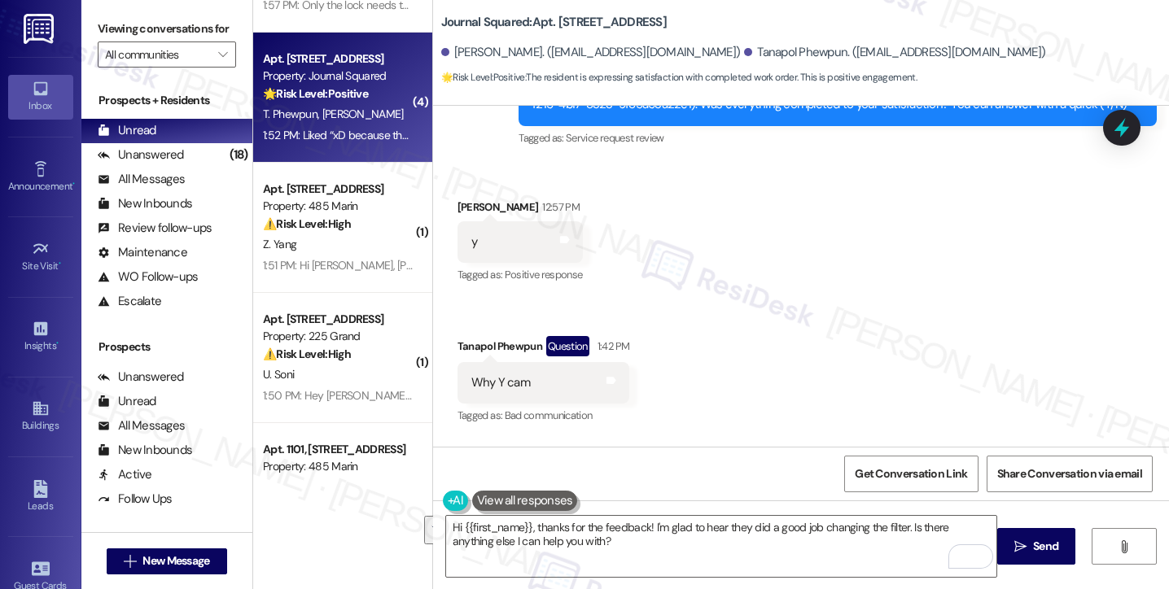
click at [107, 20] on label "Viewing conversations for" at bounding box center [167, 28] width 138 height 25
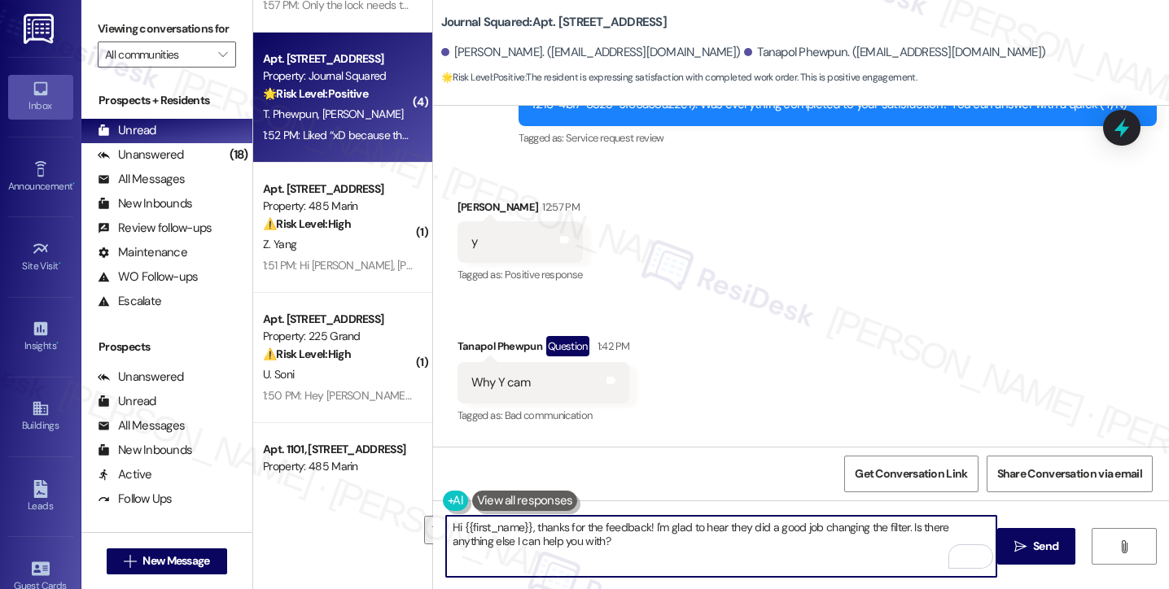
drag, startPoint x: 716, startPoint y: 555, endPoint x: 901, endPoint y: 522, distance: 187.7
click at [901, 522] on textarea "Hi {{first_name}}, thanks for the feedback! I'm glad to hear they did a good jo…" at bounding box center [721, 546] width 550 height 61
paste textarea ""Could I also take this chance to ask about your living experience? Has {{prope…"
click at [906, 527] on textarea "Hi {{first_name}}, thanks for the feedback! I'm glad to hear they did a good jo…" at bounding box center [721, 546] width 550 height 61
click at [491, 553] on textarea "Hi {{first_name}}, thanks for the feedback! I'm glad to hear they did a good jo…" at bounding box center [721, 546] width 550 height 61
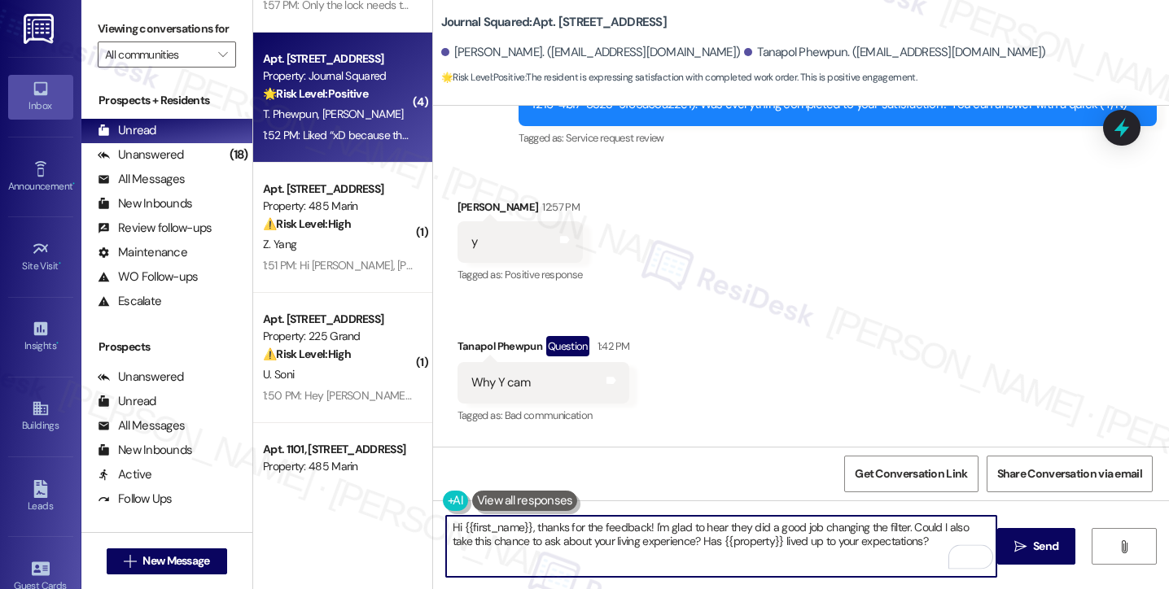
type textarea "Hi {{first_name}}, thanks for the feedback! I'm glad to hear they did a good jo…"
click at [515, 374] on div "Why Y cam" at bounding box center [500, 382] width 59 height 17
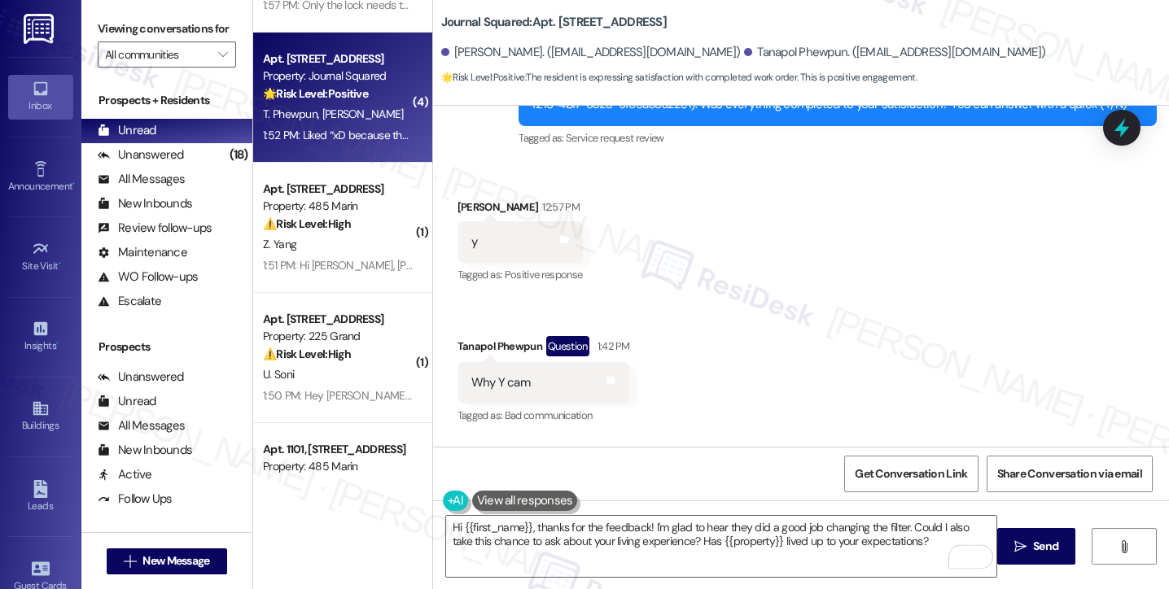
click at [515, 374] on div "Why Y cam" at bounding box center [500, 382] width 59 height 17
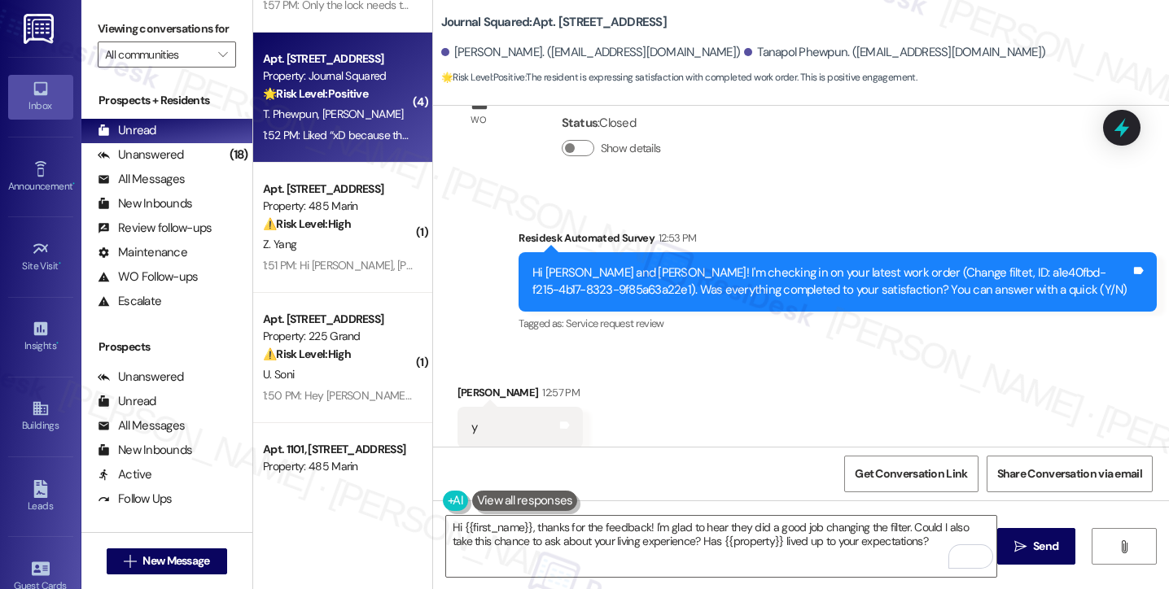
scroll to position [7403, 0]
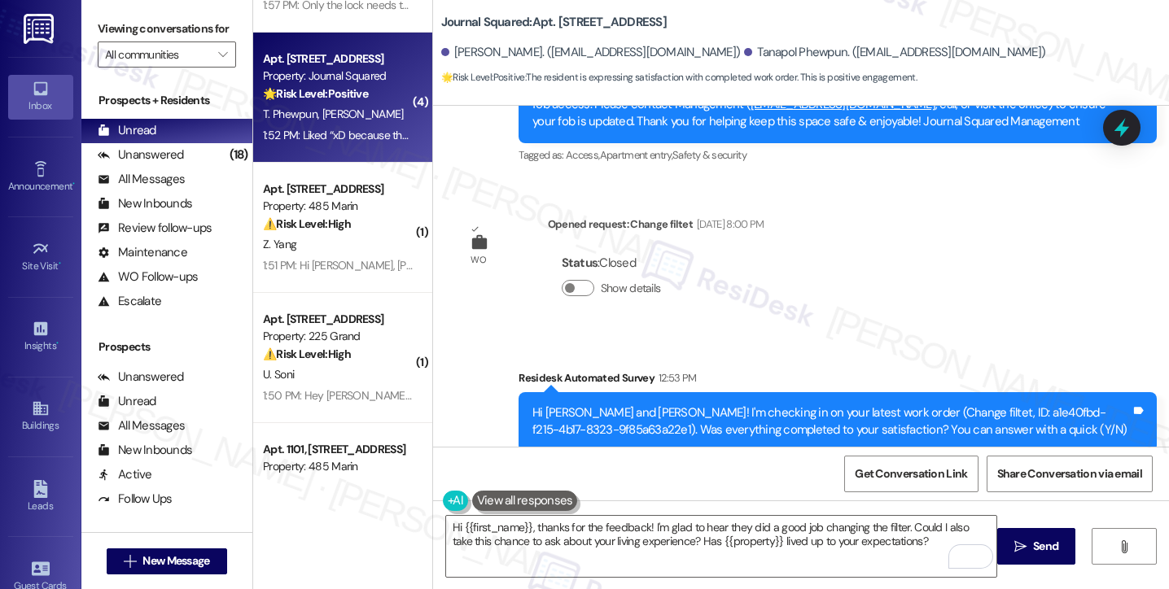
click at [636, 404] on div "Hi Cameron and Tanapol! I'm checking in on your latest work order (Change filte…" at bounding box center [831, 421] width 598 height 35
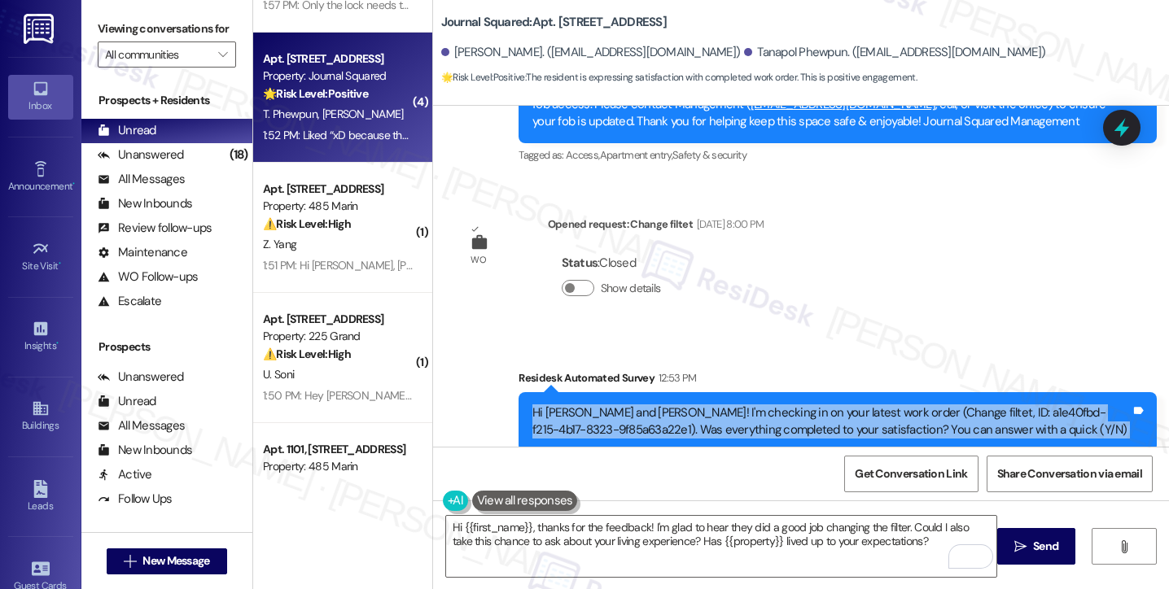
click at [636, 404] on div "Hi Cameron and Tanapol! I'm checking in on your latest work order (Change filte…" at bounding box center [831, 421] width 598 height 35
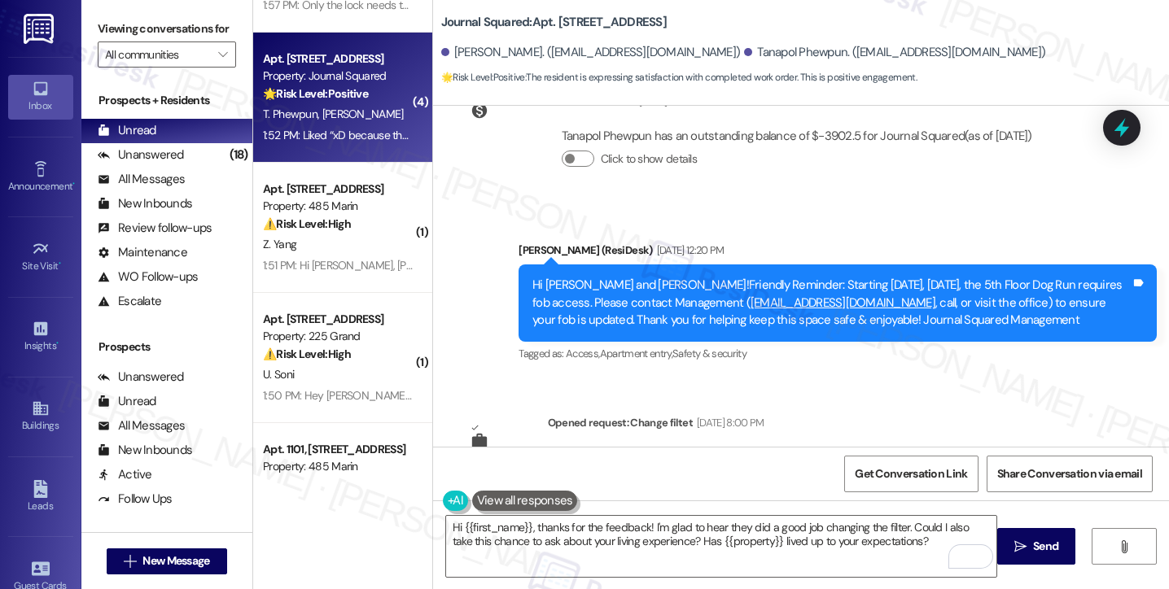
scroll to position [7240, 0]
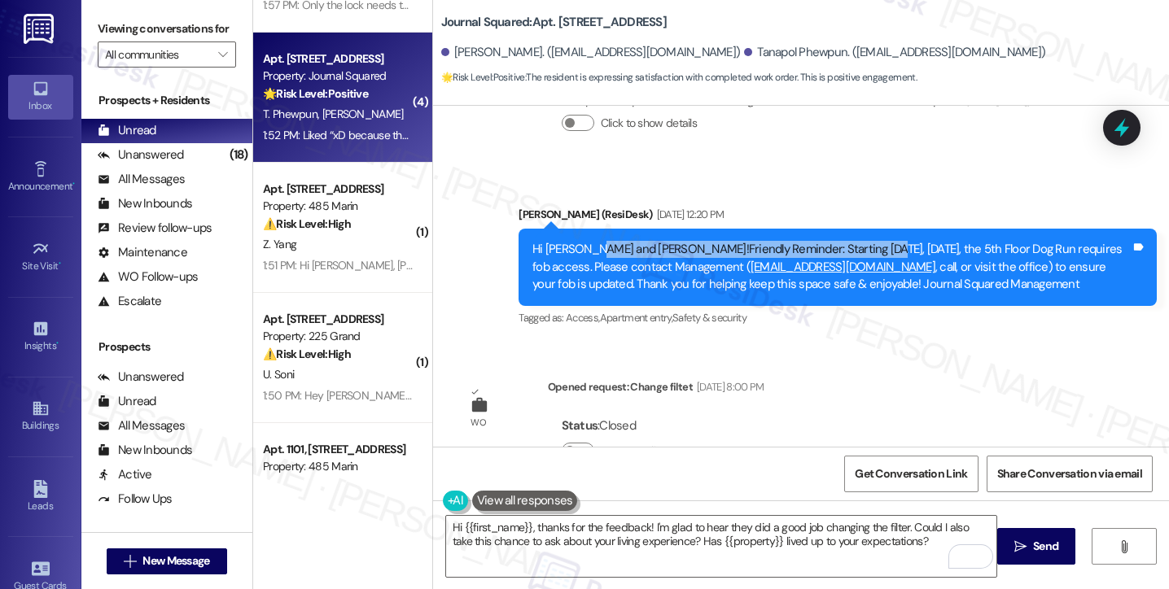
drag, startPoint x: 593, startPoint y: 133, endPoint x: 866, endPoint y: 136, distance: 273.5
click at [866, 229] on div "Hi Cameron and Tanapol!Friendly Reminder: Starting today, Sept 5, the 5th Floor…" at bounding box center [837, 267] width 638 height 77
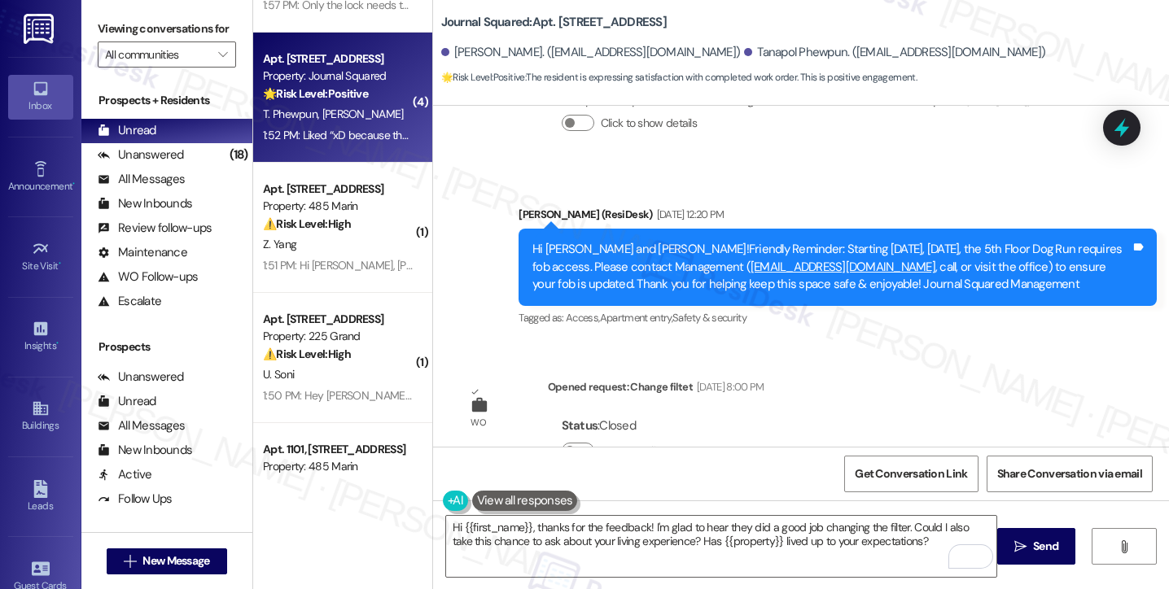
click at [744, 55] on div "Tanapol Phewpun. (tanapolfrederick@gmail.com)" at bounding box center [894, 52] width 301 height 17
drag, startPoint x: 680, startPoint y: 55, endPoint x: 664, endPoint y: 50, distance: 17.0
click at [744, 55] on div "Tanapol Phewpun. (tanapolfrederick@gmail.com)" at bounding box center [894, 52] width 301 height 17
click at [586, 27] on b "Journal Squared: Apt. 4505, 615 Pavonia Avenue" at bounding box center [553, 22] width 225 height 17
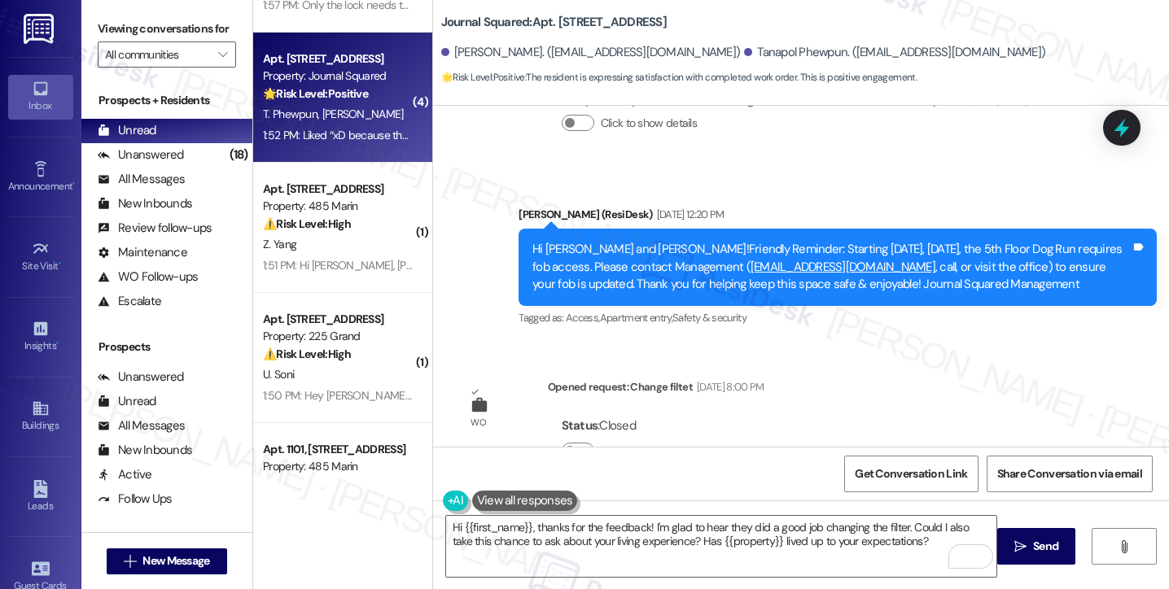
click at [553, 20] on b "Journal Squared: Apt. 4505, 615 Pavonia Avenue" at bounding box center [553, 22] width 225 height 17
copy b "4505"
click at [91, 29] on div "Viewing conversations for All communities " at bounding box center [166, 42] width 171 height 84
click at [564, 11] on div "Journal Squared: Apt. 4505, 615 Pavonia Avenue Cameron Mcnutt. (mcnutt011@iclou…" at bounding box center [805, 45] width 728 height 82
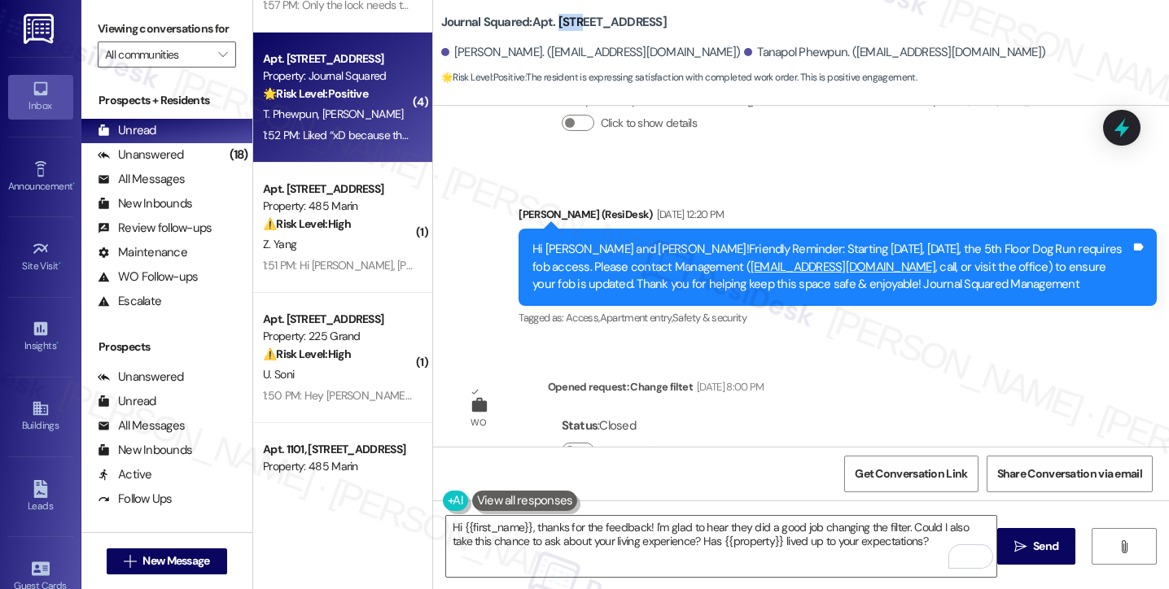
click at [564, 11] on div "Journal Squared: Apt. 4505, 615 Pavonia Avenue Cameron Mcnutt. (mcnutt011@iclou…" at bounding box center [805, 45] width 728 height 82
copy b "4505"
click at [98, 36] on label "Viewing conversations for" at bounding box center [167, 28] width 138 height 25
click at [112, 28] on label "Viewing conversations for" at bounding box center [167, 28] width 138 height 25
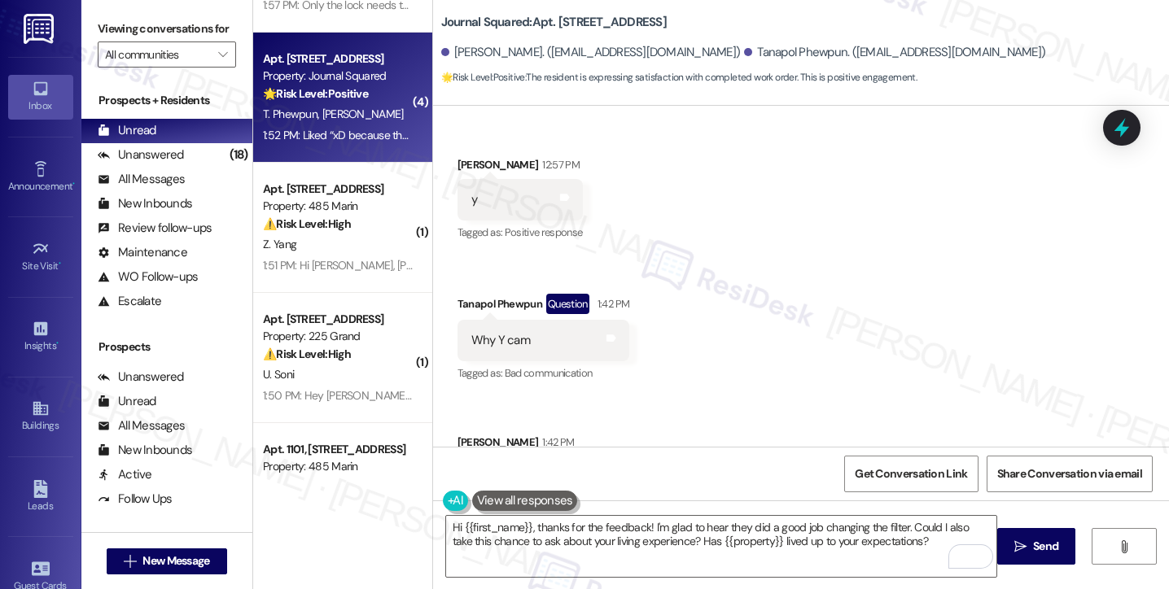
scroll to position [7891, 0]
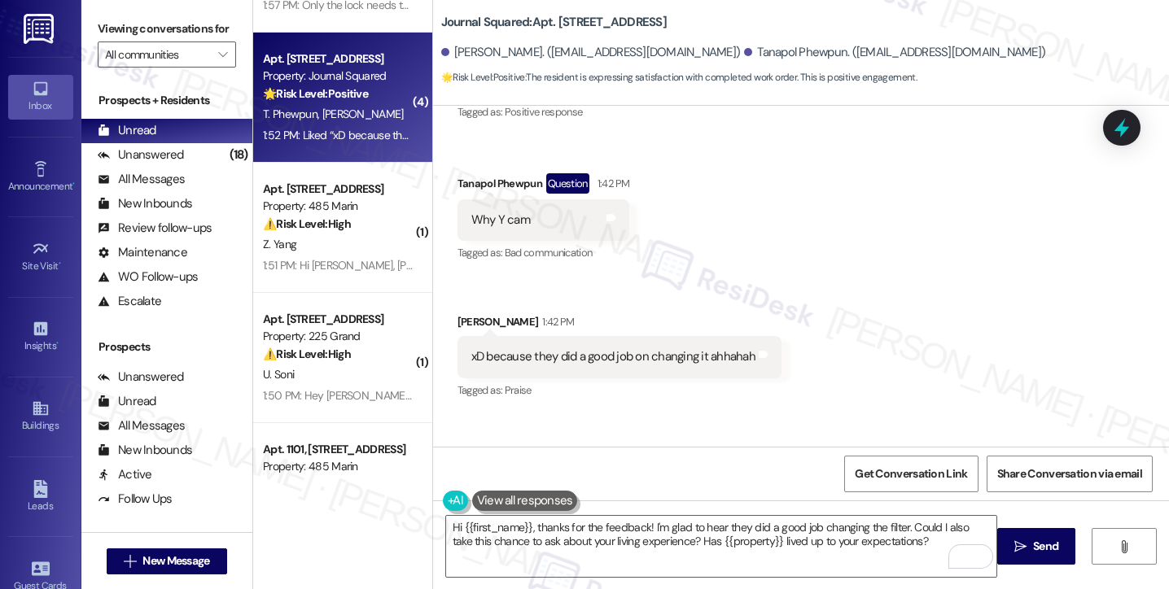
click at [606, 348] on div "xD because they did a good job on changing it ahhahah" at bounding box center [613, 356] width 284 height 17
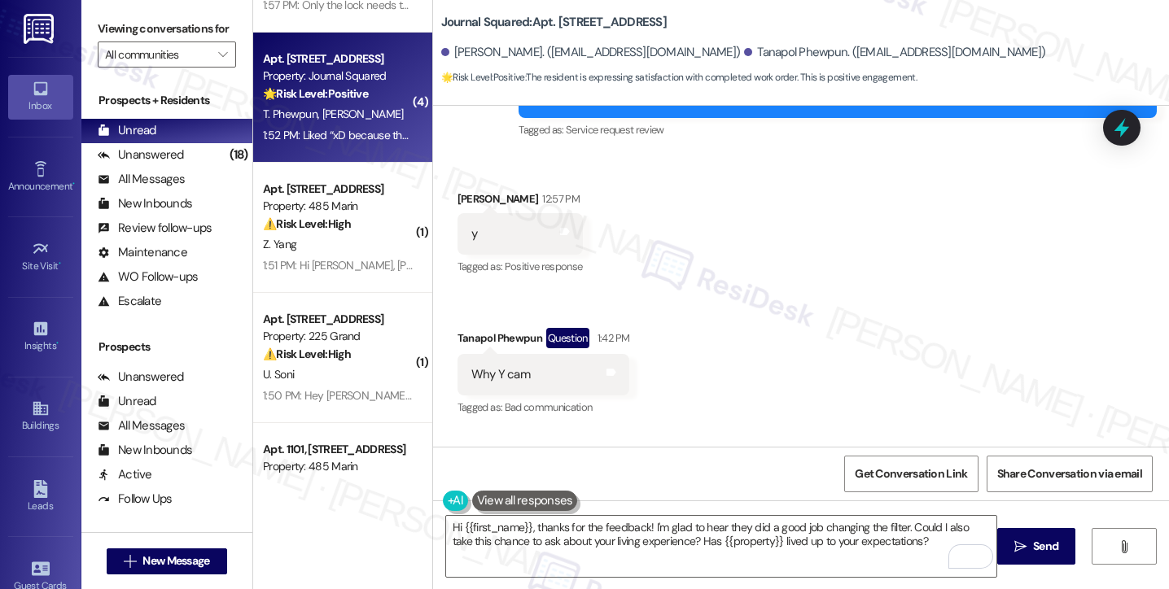
scroll to position [7729, 0]
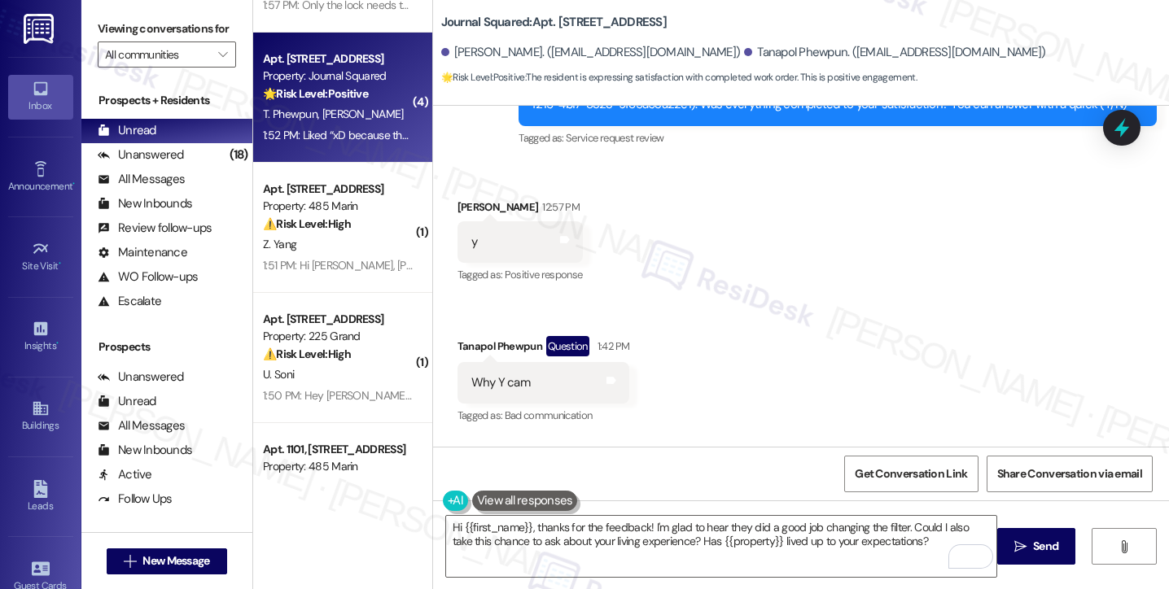
click at [483, 362] on div "Why Y cam Tags and notes" at bounding box center [543, 383] width 173 height 42
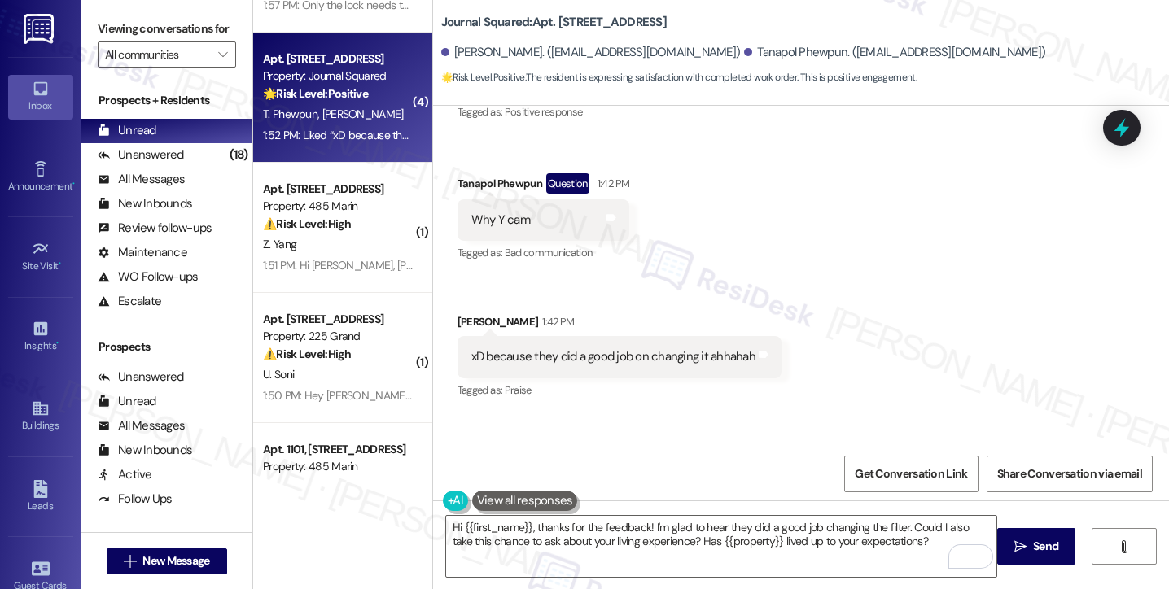
click at [544, 486] on div "Liked “xD because they did a good job on changing it ahhahah”" at bounding box center [632, 494] width 322 height 17
click at [587, 544] on textarea "Hi {{first_name}}, thanks for the feedback! I'm glad to hear they did a good jo…" at bounding box center [721, 546] width 550 height 61
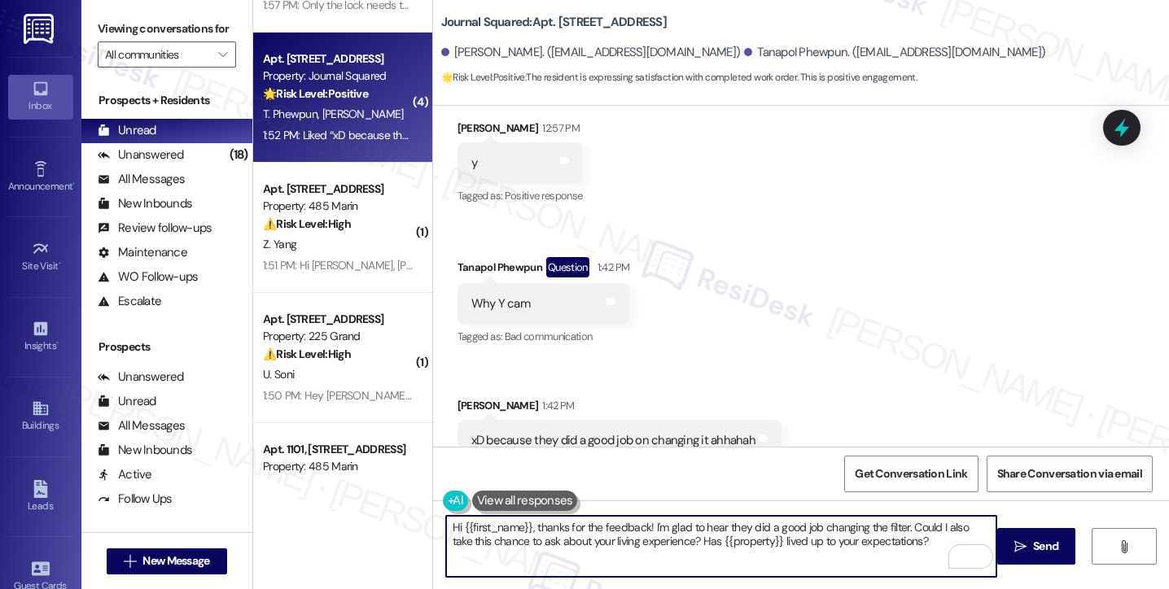
scroll to position [7729, 0]
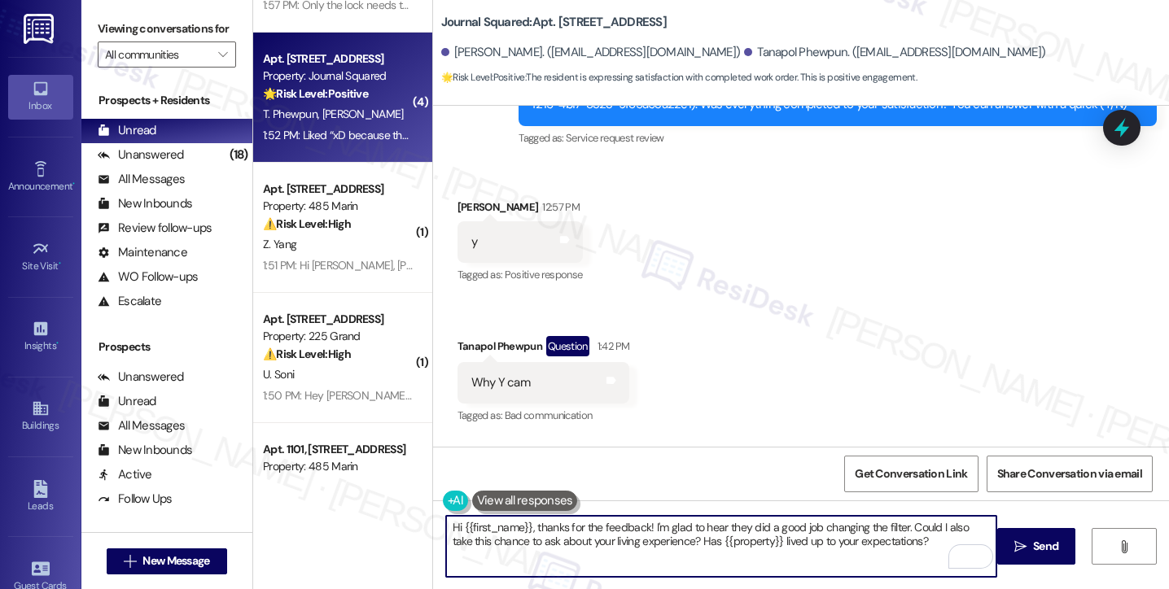
click at [479, 374] on div "Why Y cam" at bounding box center [500, 382] width 59 height 17
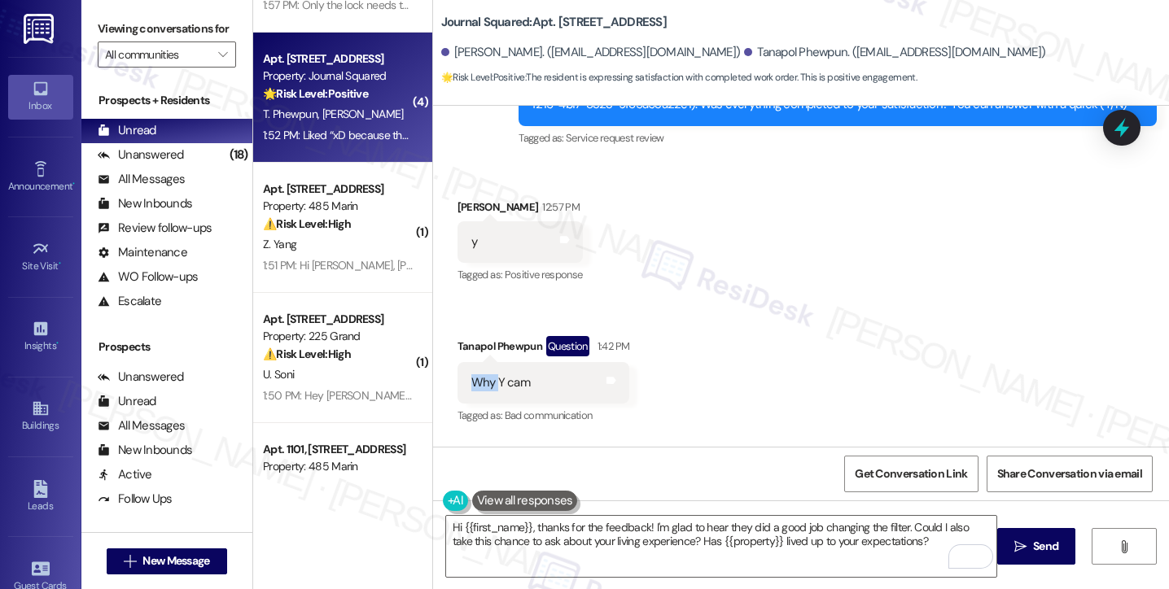
click at [479, 374] on div "Why Y cam" at bounding box center [500, 382] width 59 height 17
copy div "Why Y cam Tags and notes"
click at [98, 7] on div "Viewing conversations for All communities " at bounding box center [166, 42] width 171 height 84
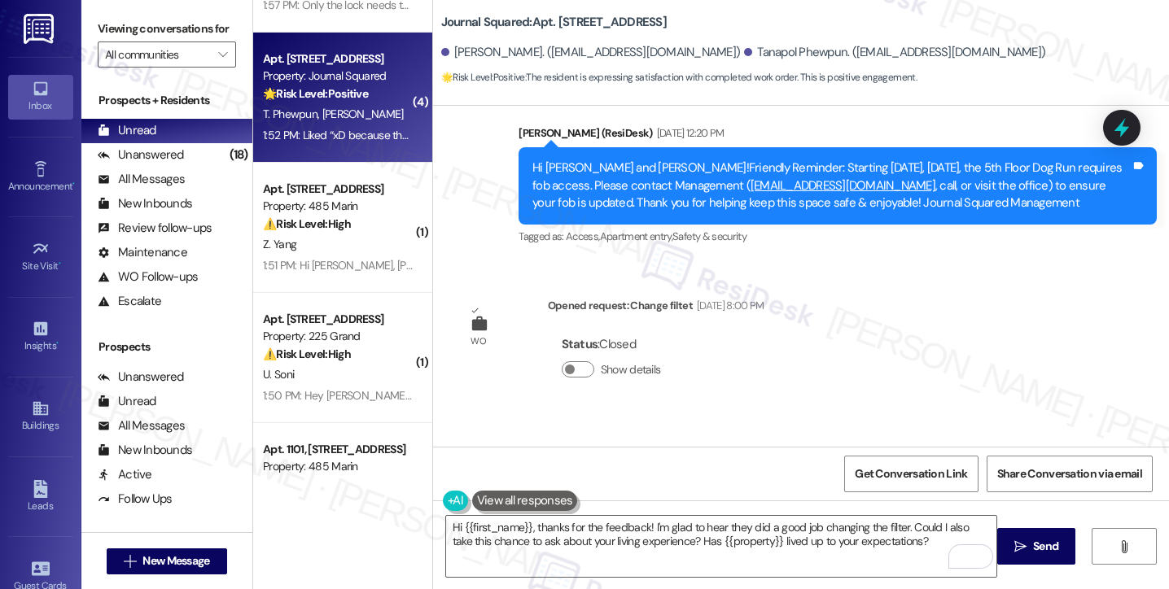
click at [544, 486] on div "Hi Cameron and Tanapol! I'm checking in on your latest work order (Change filte…" at bounding box center [831, 503] width 598 height 35
copy div "Hi Cameron and Tanapol! I'm checking in on your latest work order (Change filte…"
click at [98, 9] on div "Viewing conversations for All communities " at bounding box center [166, 42] width 171 height 84
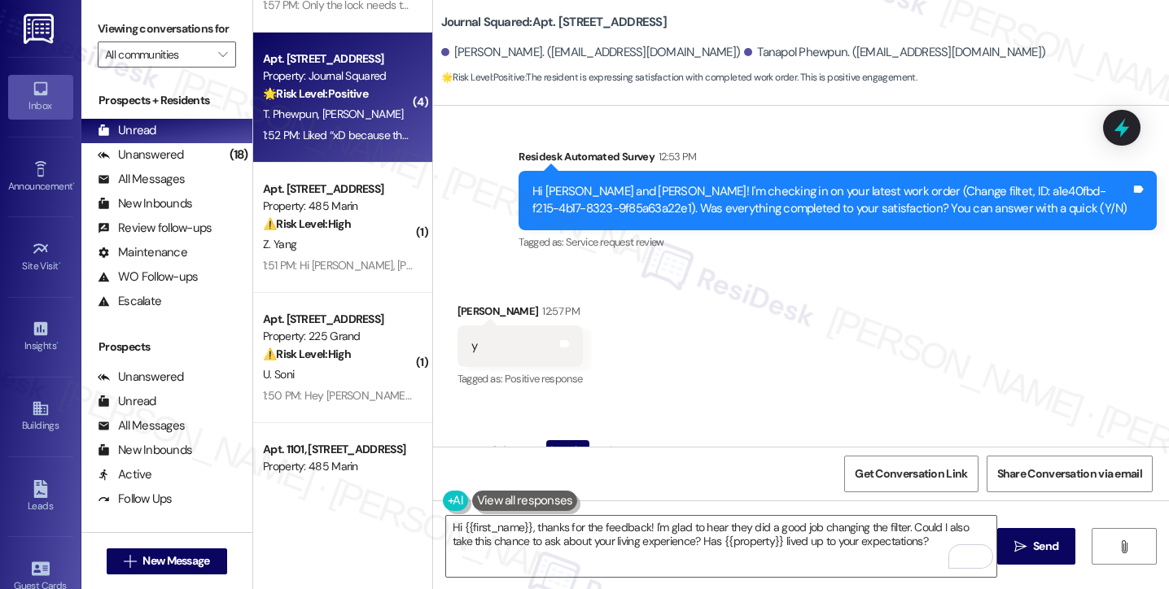
scroll to position [7729, 0]
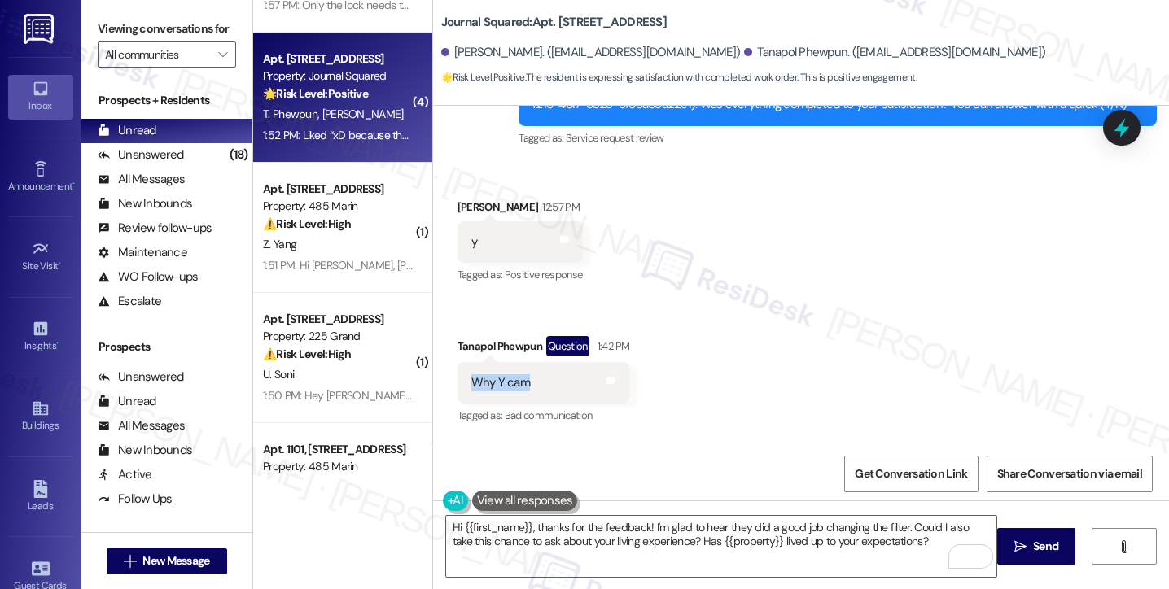
drag, startPoint x: 461, startPoint y: 275, endPoint x: 523, endPoint y: 286, distance: 62.0
click at [523, 362] on div "Why Y cam Tags and notes" at bounding box center [543, 383] width 173 height 42
copy div "Why Y cam"
click at [111, 16] on label "Viewing conversations for" at bounding box center [167, 28] width 138 height 25
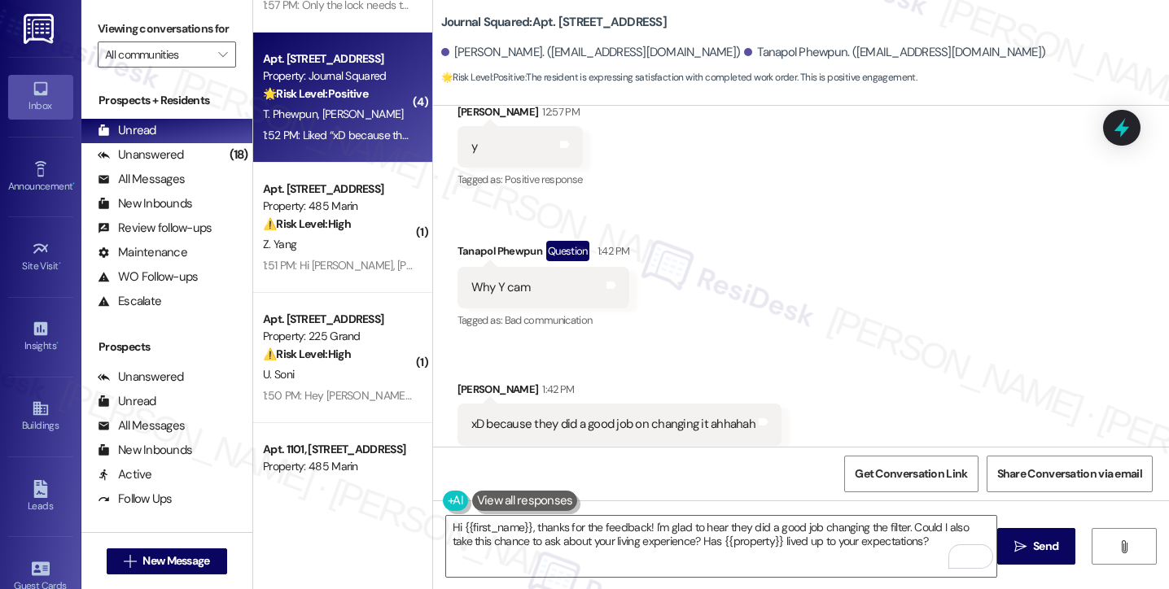
scroll to position [7891, 0]
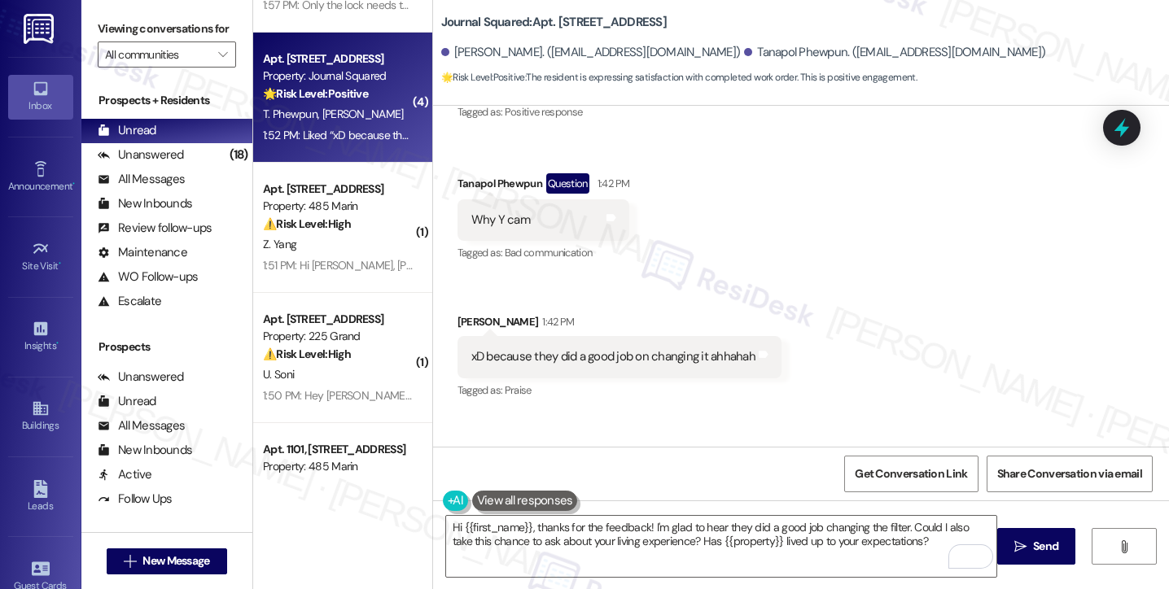
click at [522, 348] on div "xD because they did a good job on changing it ahhahah" at bounding box center [613, 356] width 284 height 17
copy div "xD because they did a good job on changing it ahhahah Tags and notes"
drag, startPoint x: 98, startPoint y: 15, endPoint x: 115, endPoint y: 24, distance: 18.9
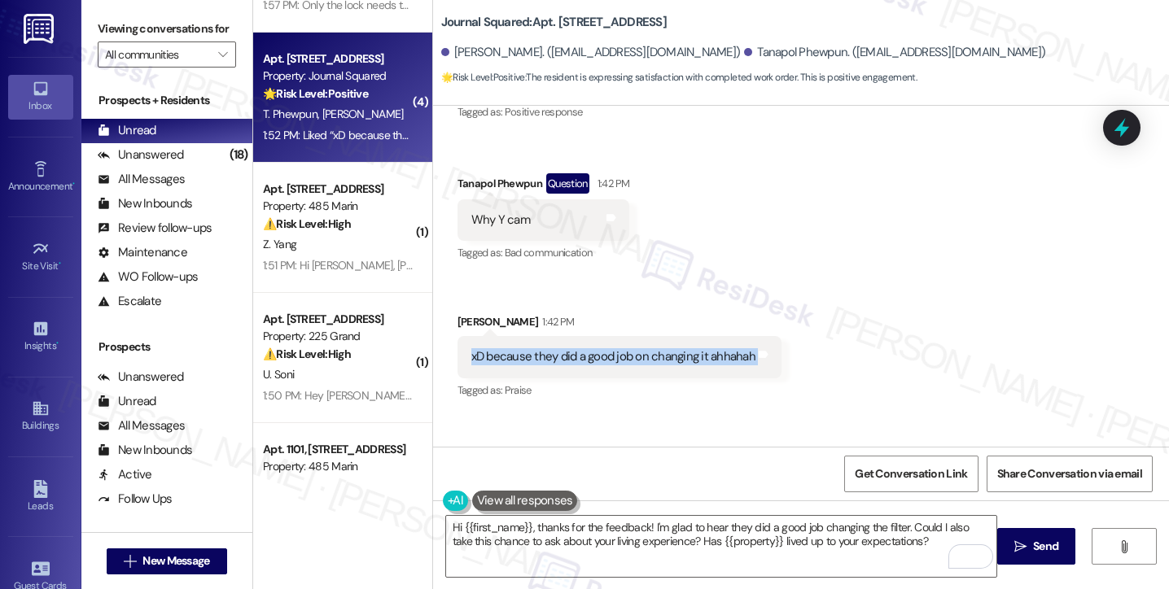
click at [98, 16] on label "Viewing conversations for" at bounding box center [167, 28] width 138 height 25
click at [102, 35] on label "Viewing conversations for" at bounding box center [167, 28] width 138 height 25
click at [102, 25] on label "Viewing conversations for" at bounding box center [167, 28] width 138 height 25
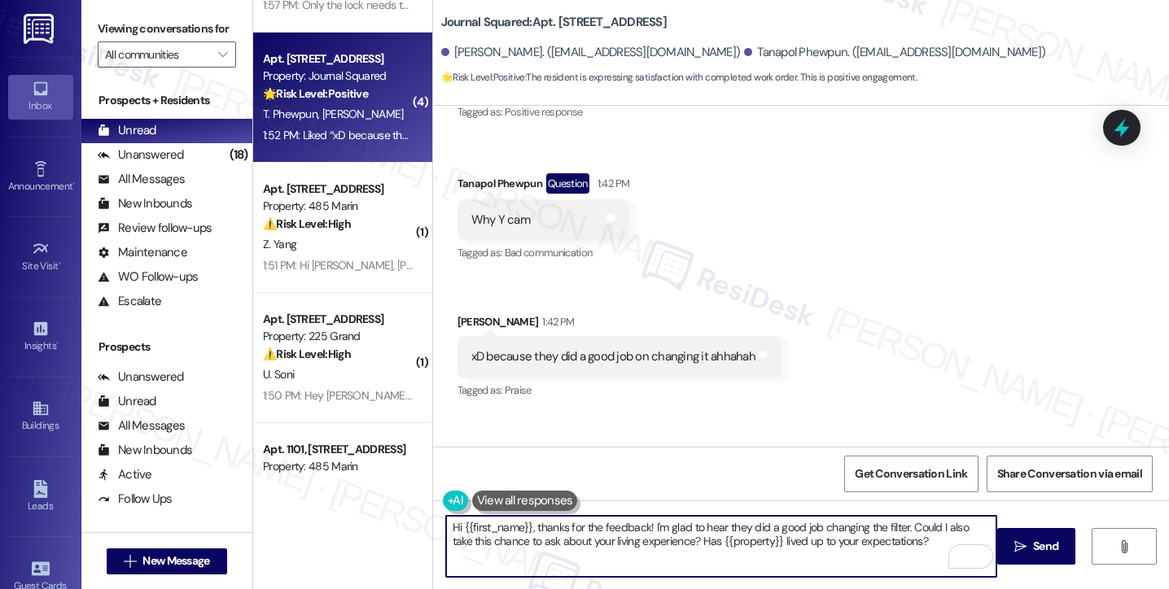
click at [662, 536] on textarea "Hi {{first_name}}, thanks for the feedback! I'm glad to hear they did a good jo…" at bounding box center [721, 546] width 550 height 61
click at [768, 537] on textarea "Hi {{first_name}}, thanks for the feedback! I'm glad to hear they did a good jo…" at bounding box center [721, 546] width 550 height 61
click at [902, 528] on textarea "Hi {{first_name}}, thanks for the feedback! I'm glad to hear they did a good jo…" at bounding box center [721, 546] width 550 height 61
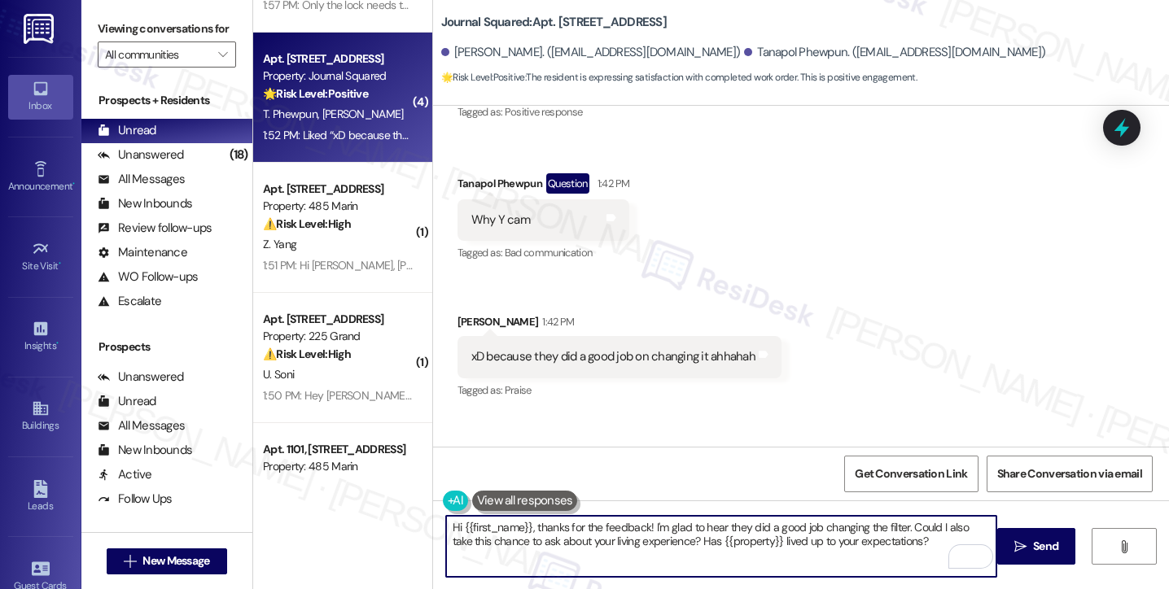
click at [902, 528] on textarea "Hi {{first_name}}, thanks for the feedback! I'm glad to hear they did a good jo…" at bounding box center [721, 546] width 550 height 61
click at [755, 533] on textarea "Hi {{first_name}}, thanks for the feedback! I'm glad to hear they did a good jo…" at bounding box center [721, 546] width 550 height 61
click at [938, 543] on textarea "Hi {{first_name}}, thanks for the feedback! I'm glad to hear they did a good jo…" at bounding box center [721, 546] width 550 height 61
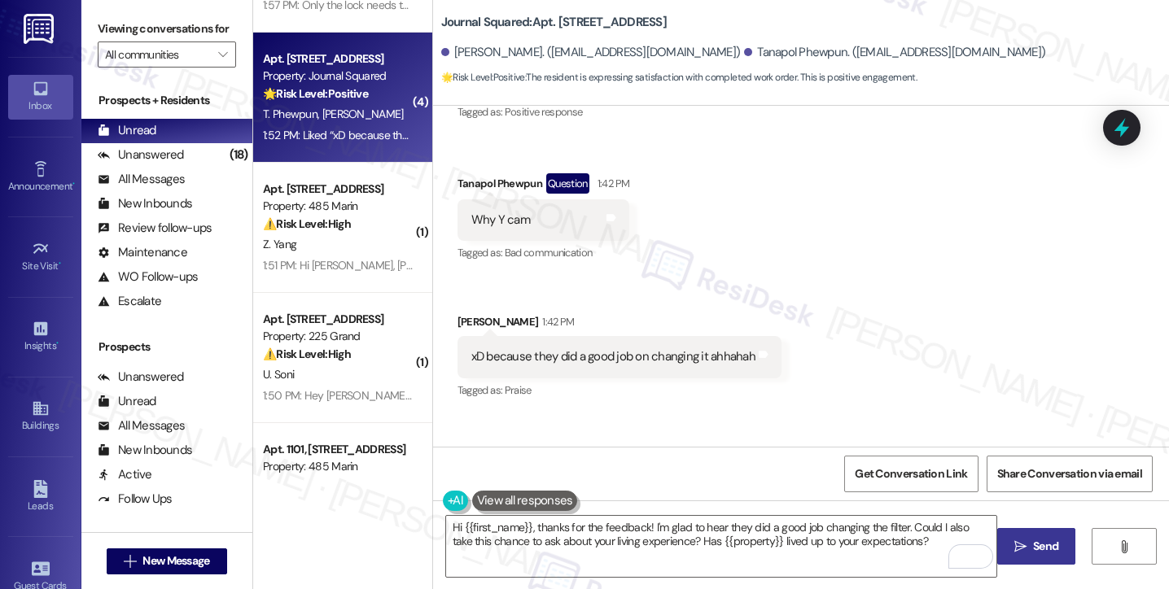
drag, startPoint x: 1047, startPoint y: 543, endPoint x: 1024, endPoint y: 539, distance: 23.1
click at [1047, 543] on span "Send" at bounding box center [1045, 546] width 25 height 17
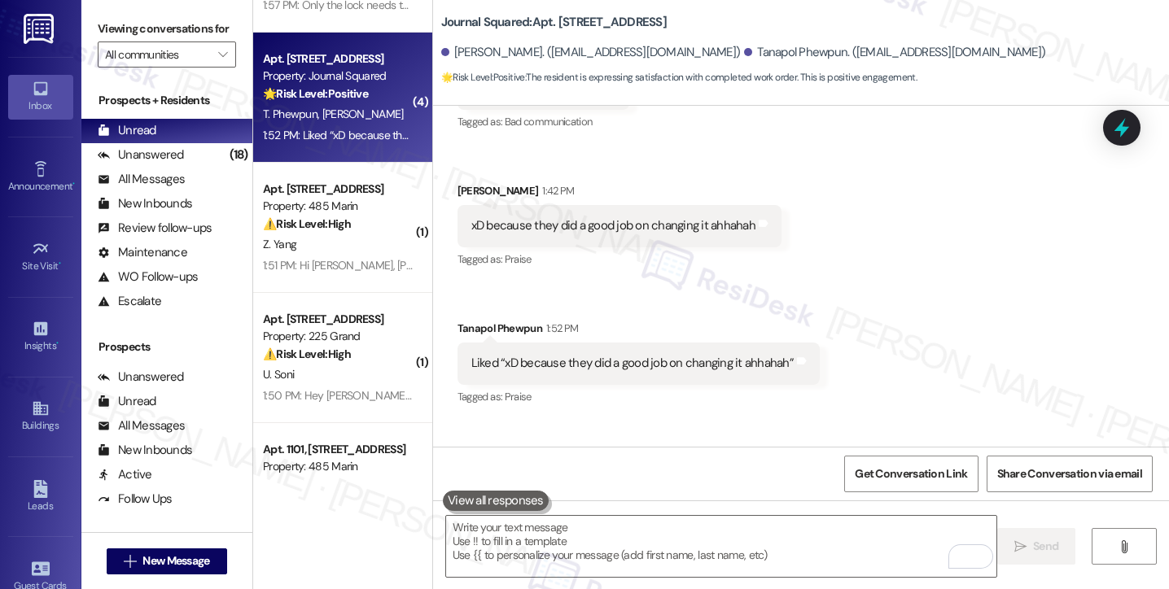
scroll to position [895, 0]
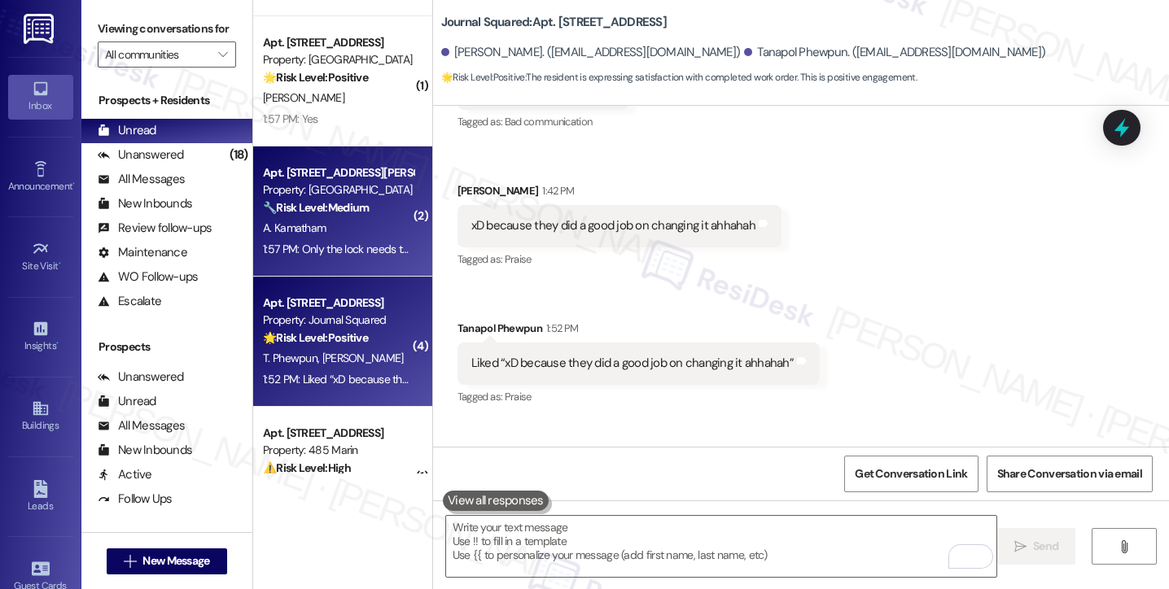
click at [348, 244] on div "1:57 PM: Only the lock needs to be changed. (The same thing that I shared with …" at bounding box center [510, 249] width 495 height 15
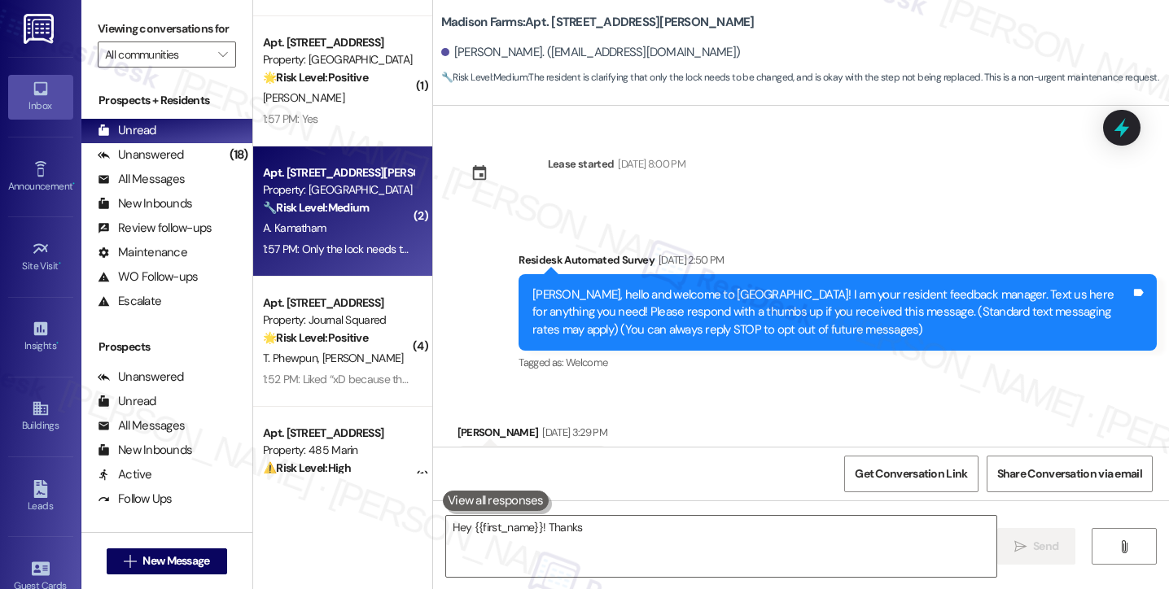
scroll to position [6206, 0]
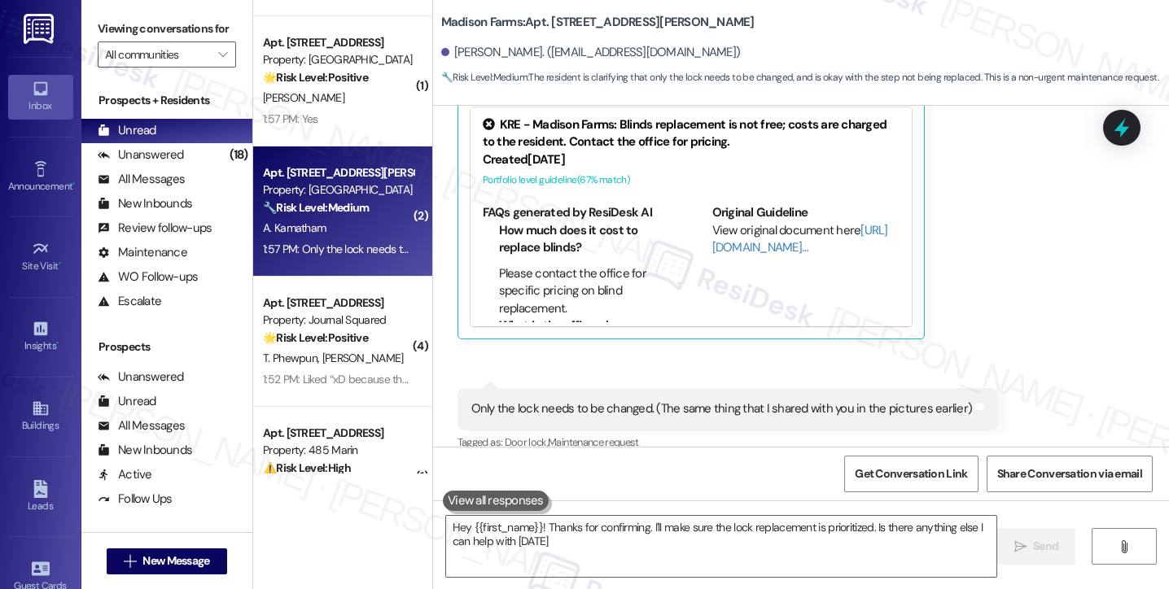
type textarea "Hey {{first_name}}! Thanks for confirming. I'll make sure the lock replacement …"
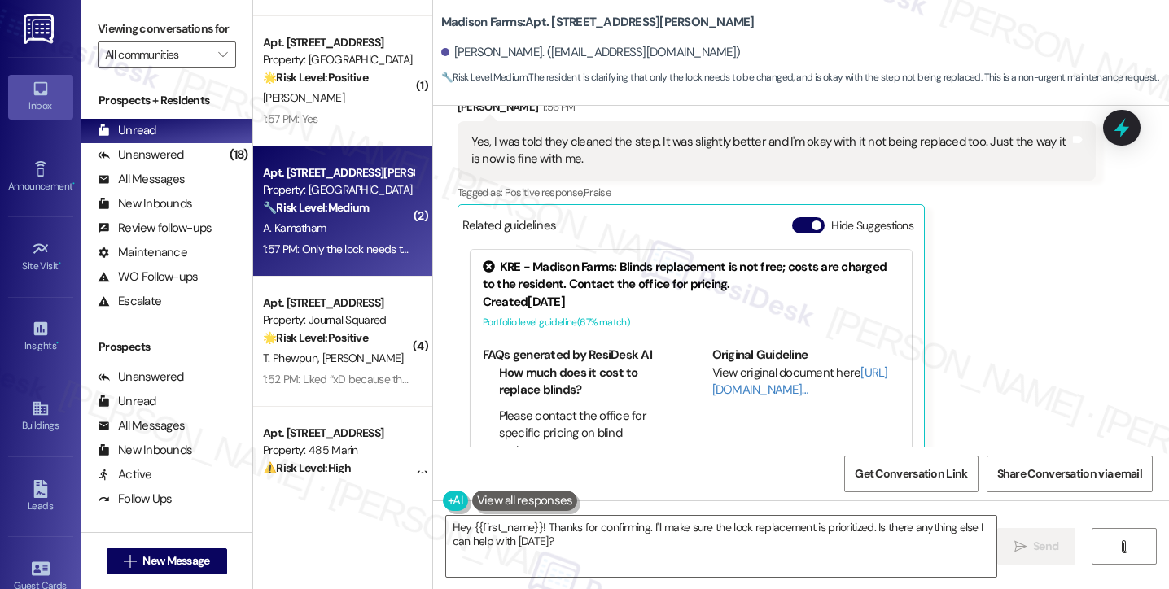
scroll to position [5962, 0]
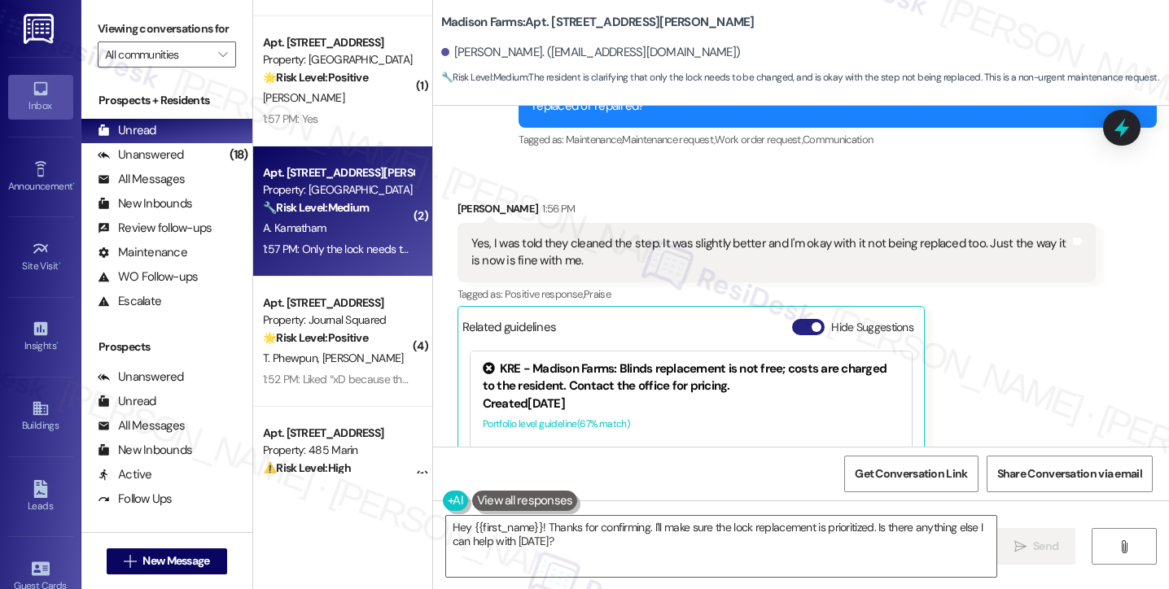
click at [803, 319] on button "Hide Suggestions" at bounding box center [808, 327] width 33 height 16
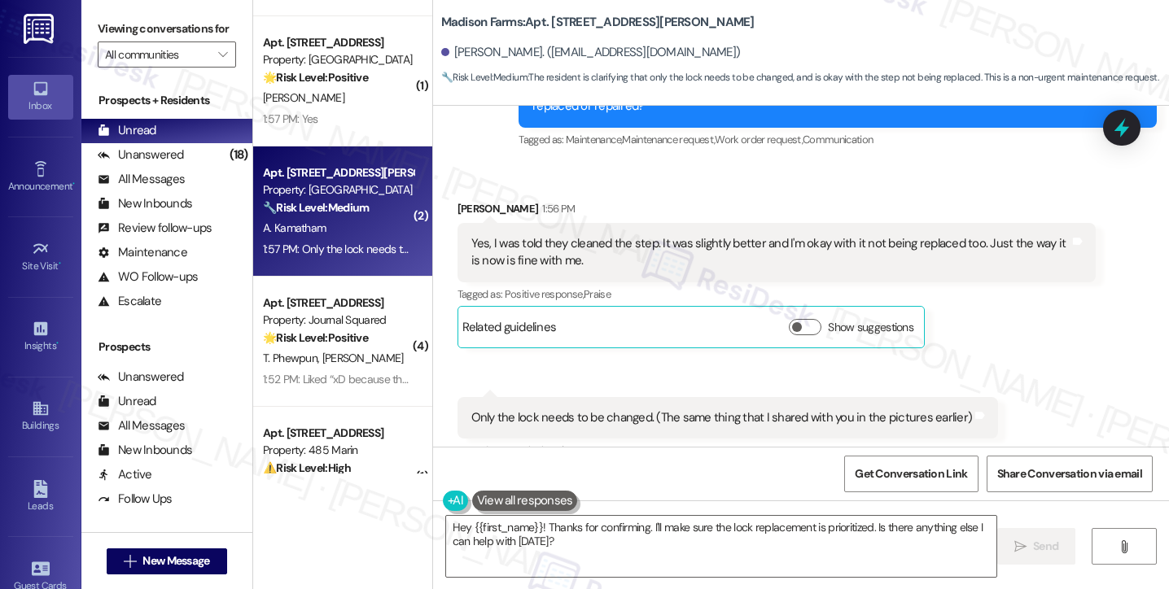
click at [638, 235] on div "Yes, I was told they cleaned the step. It was slightly better and I'm okay with…" at bounding box center [770, 252] width 598 height 35
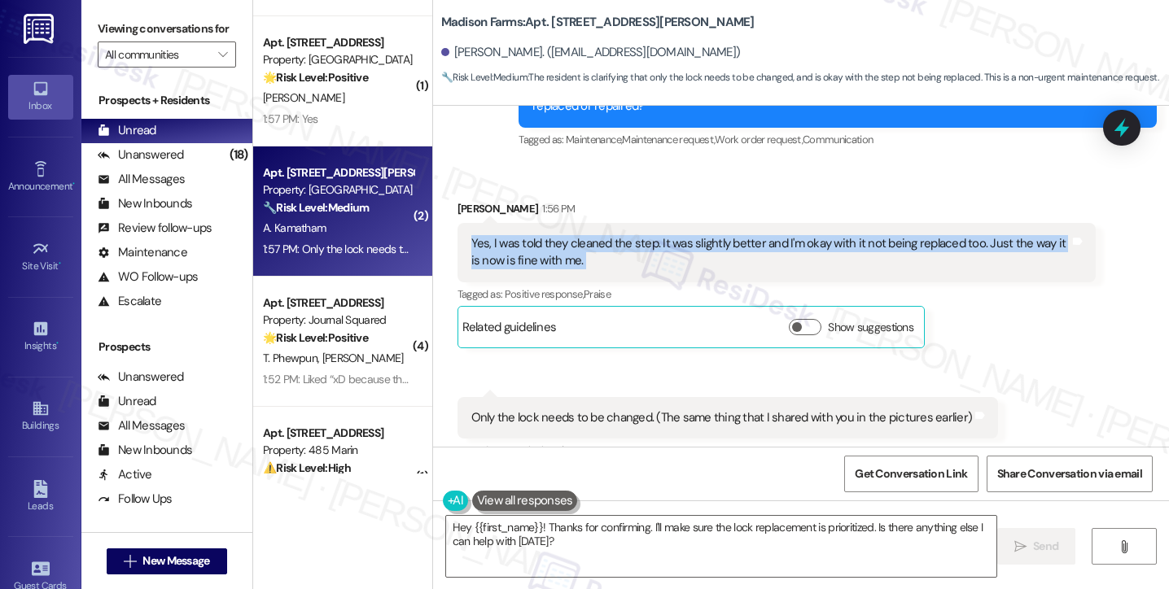
click at [638, 235] on div "Yes, I was told they cleaned the step. It was slightly better and I'm okay with…" at bounding box center [770, 252] width 598 height 35
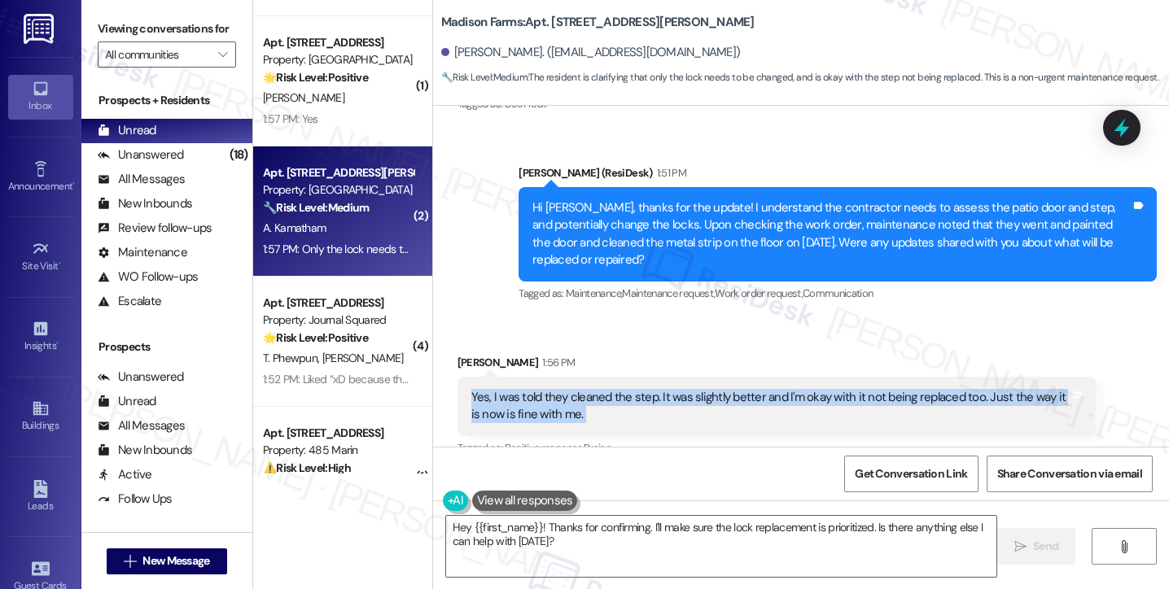
scroll to position [5799, 0]
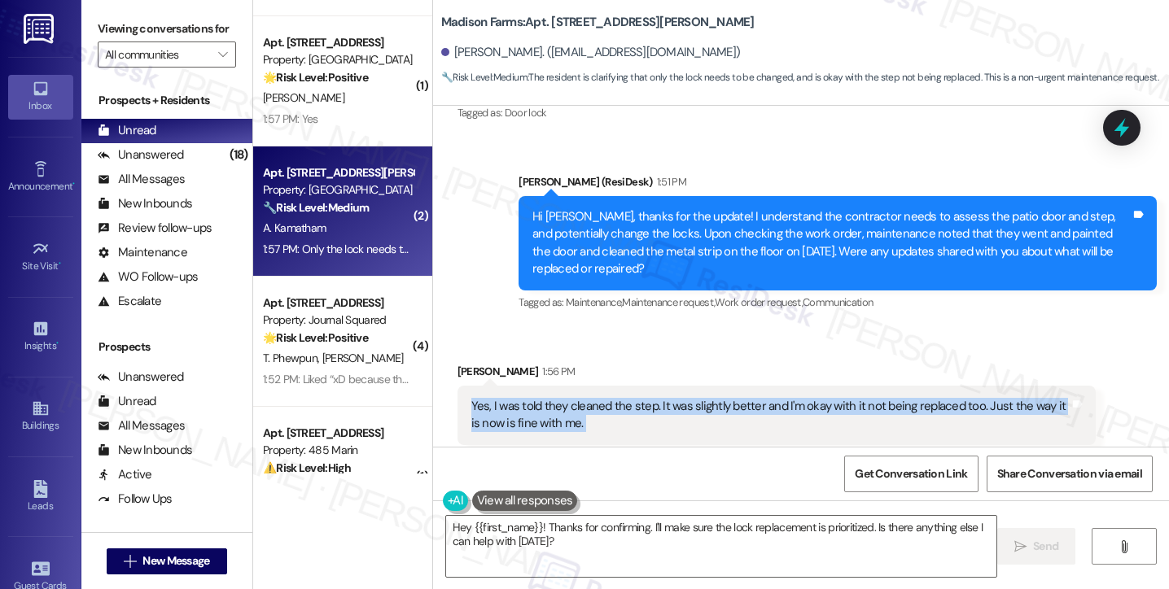
click at [697, 398] on div "Yes, I was told they cleaned the step. It was slightly better and I'm okay with…" at bounding box center [770, 415] width 598 height 35
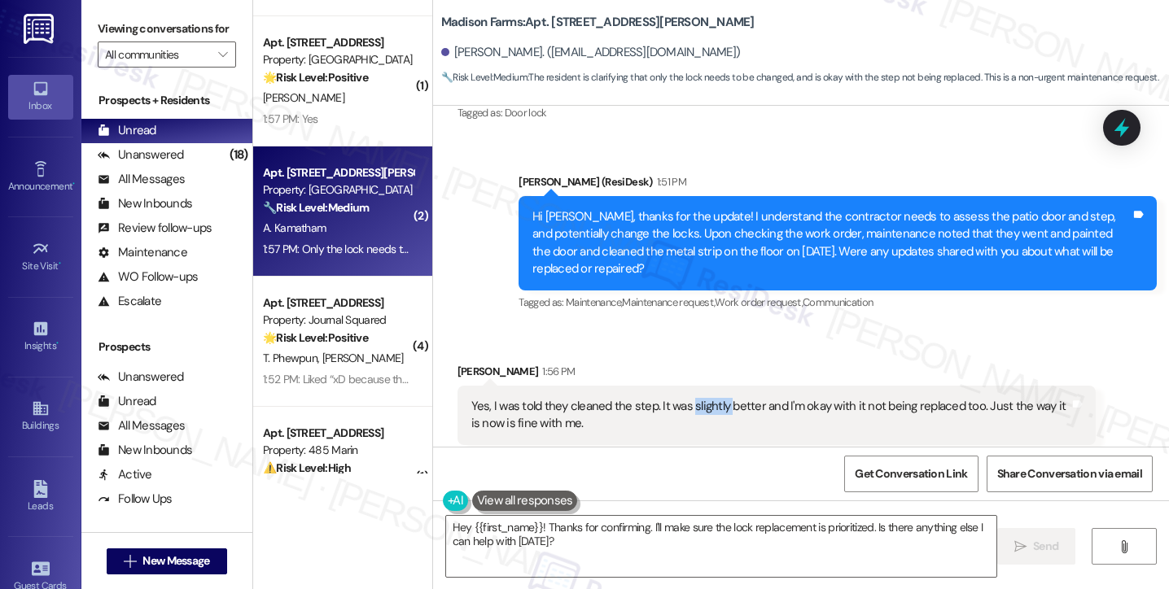
click at [697, 398] on div "Yes, I was told they cleaned the step. It was slightly better and I'm okay with…" at bounding box center [770, 415] width 598 height 35
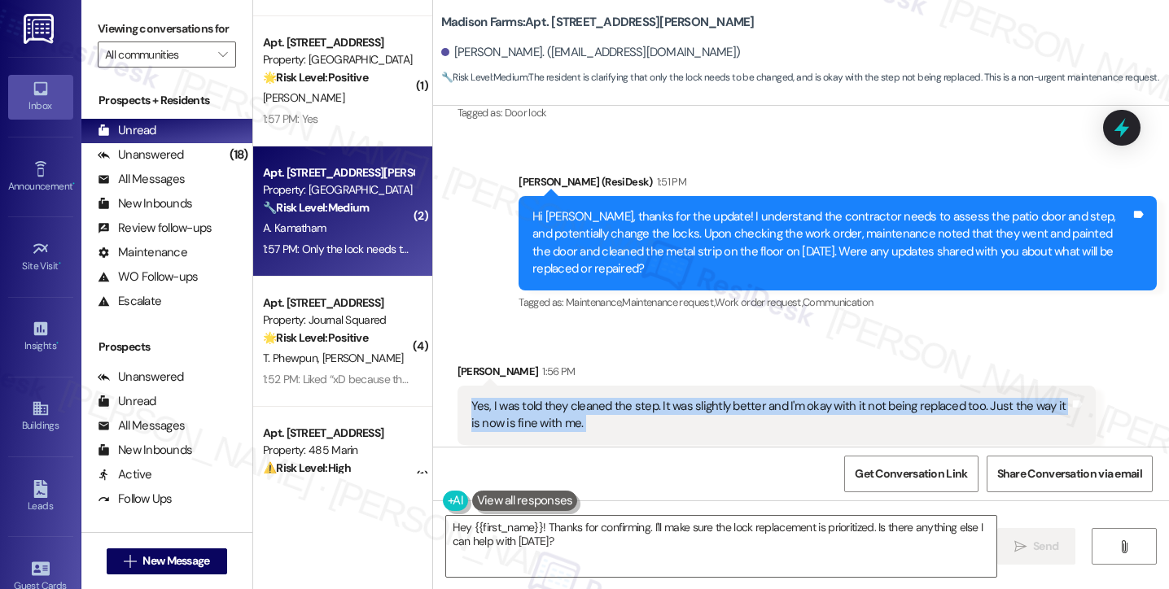
click at [697, 398] on div "Yes, I was told they cleaned the step. It was slightly better and I'm okay with…" at bounding box center [770, 415] width 598 height 35
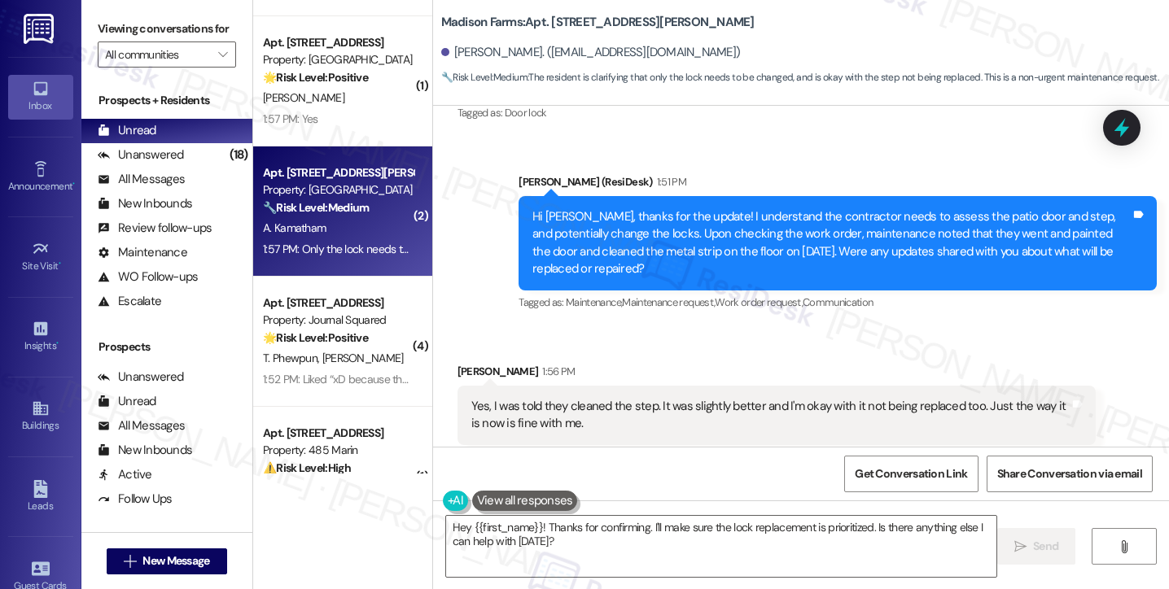
click at [593, 208] on div "Hi Anvesh, thanks for the update! I understand the contractor needs to assess t…" at bounding box center [831, 243] width 598 height 70
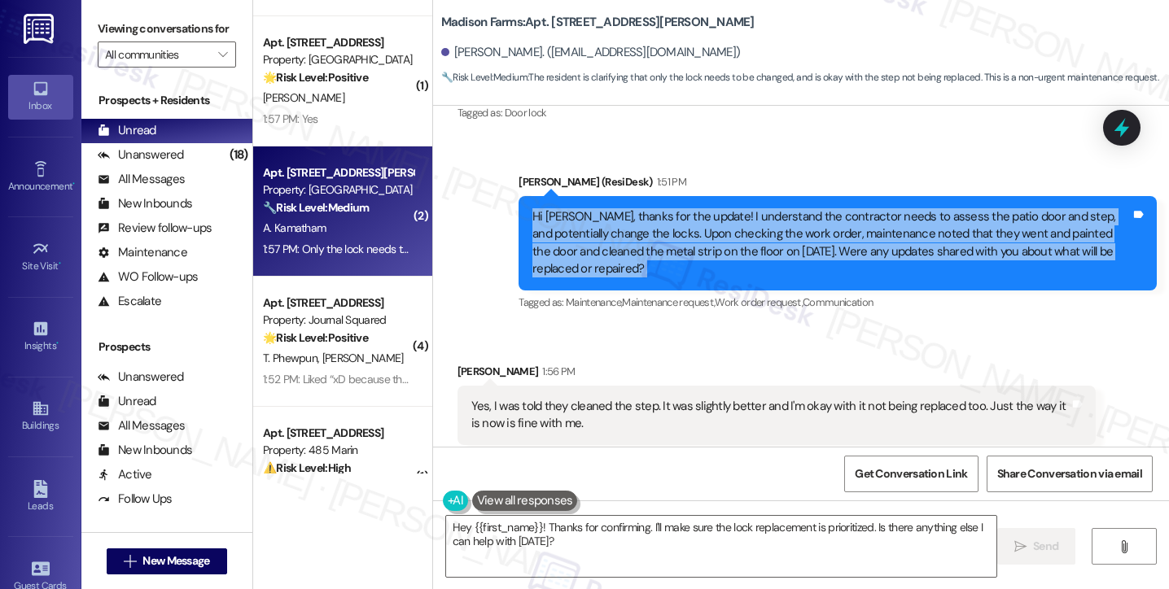
click at [593, 208] on div "Hi Anvesh, thanks for the update! I understand the contractor needs to assess t…" at bounding box center [831, 243] width 598 height 70
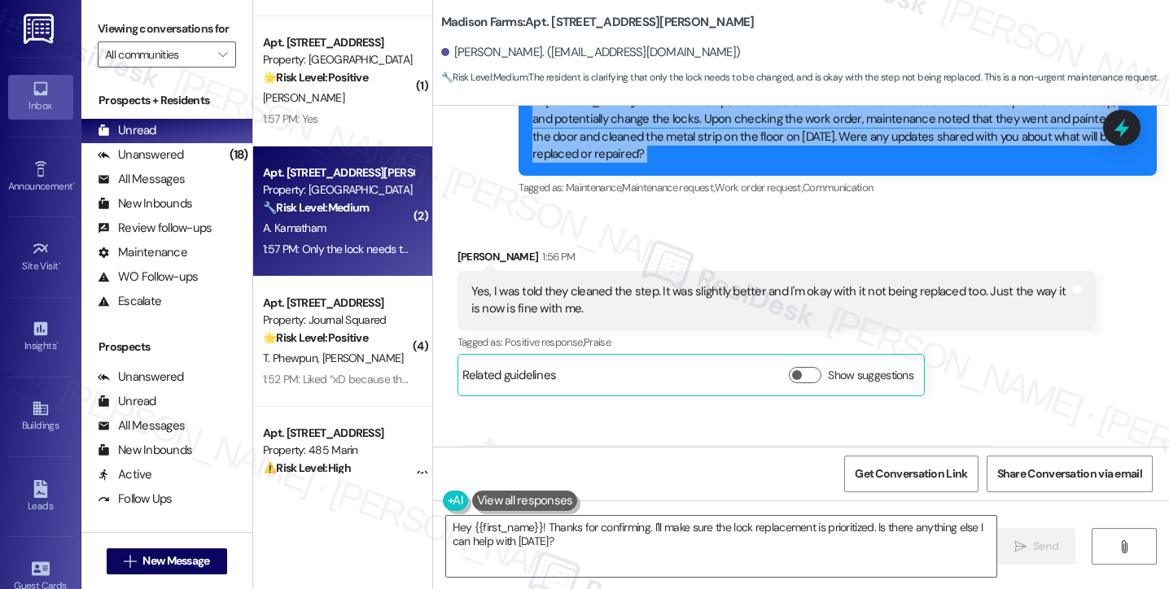
scroll to position [5962, 0]
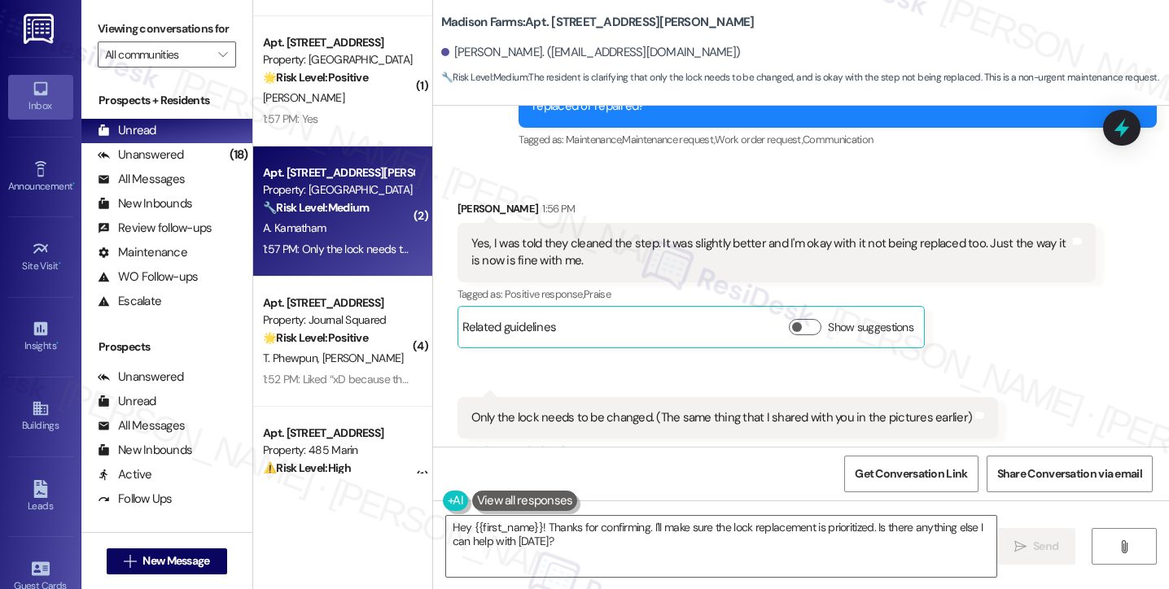
click at [575, 240] on div "Yes, I was told they cleaned the step. It was slightly better and I'm okay with…" at bounding box center [770, 252] width 598 height 35
click at [575, 239] on div "Yes, I was told they cleaned the step. It was slightly better and I'm okay with…" at bounding box center [770, 252] width 598 height 35
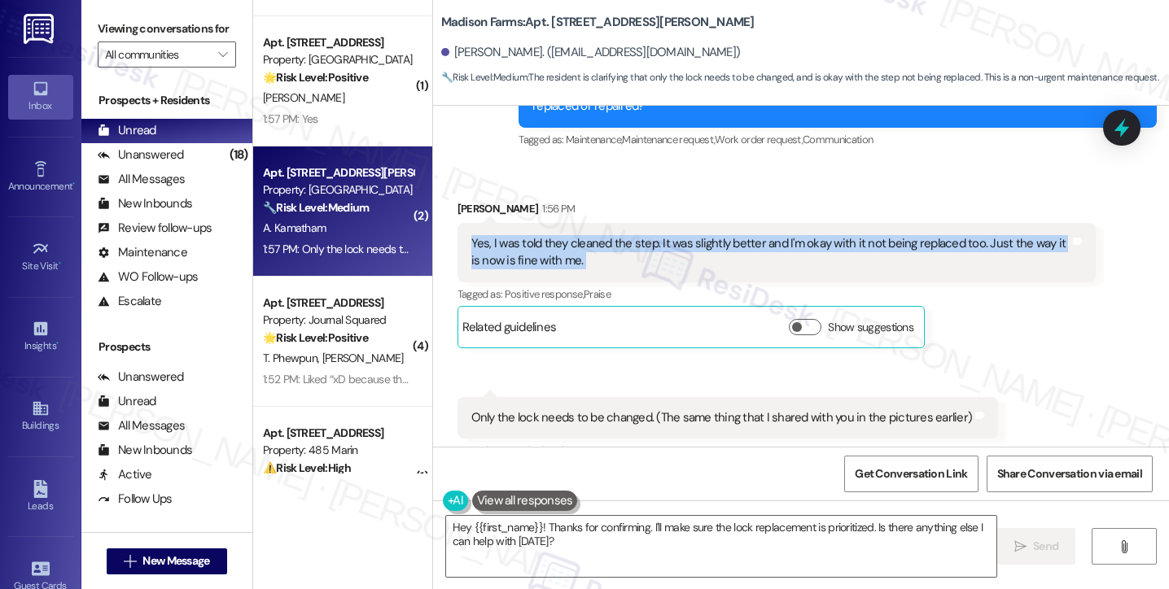
click at [575, 239] on div "Yes, I was told they cleaned the step. It was slightly better and I'm okay with…" at bounding box center [770, 252] width 598 height 35
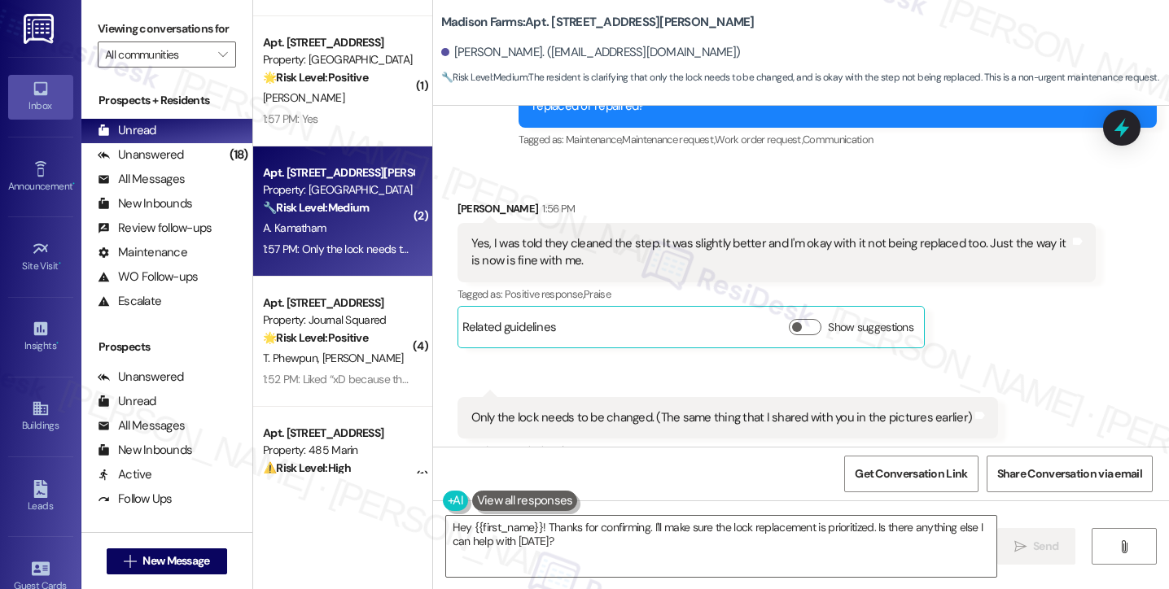
click at [620, 409] on div "Only the lock needs to be changed. (The same thing that I shared with you in th…" at bounding box center [721, 417] width 501 height 17
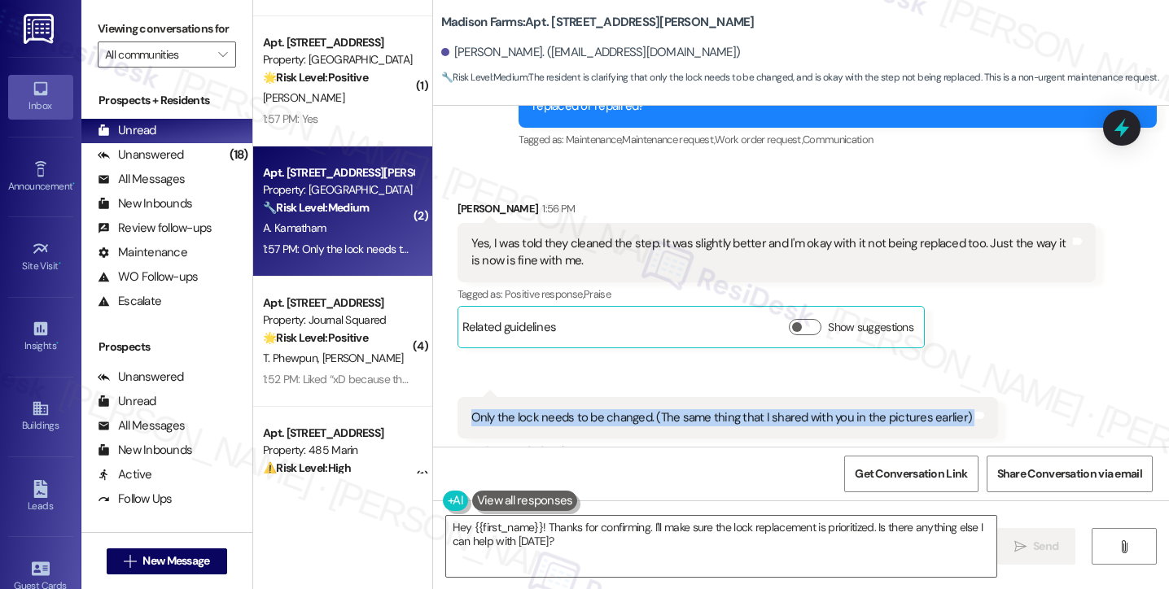
click at [620, 409] on div "Only the lock needs to be changed. (The same thing that I shared with you in th…" at bounding box center [721, 417] width 501 height 17
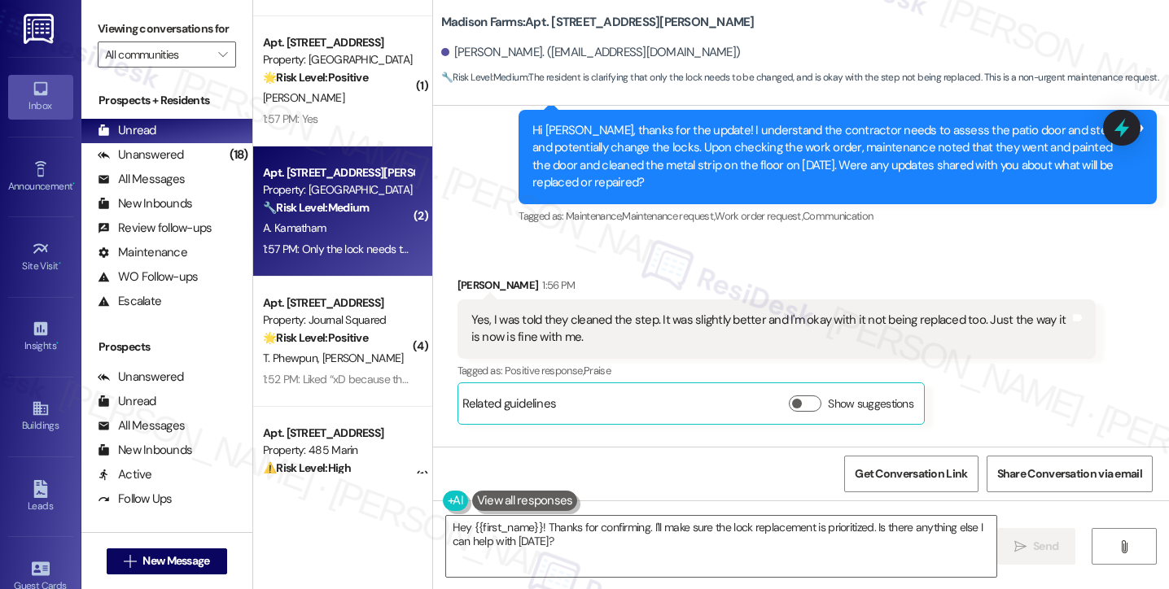
scroll to position [5971, 0]
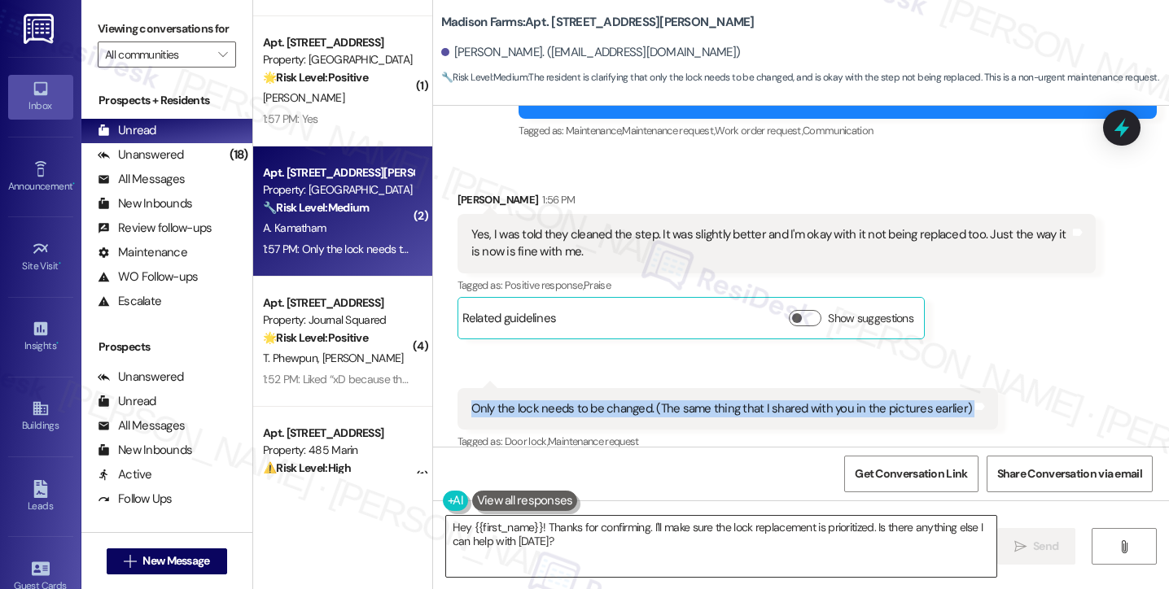
click at [522, 536] on textarea "Hey {{first_name}}! Thanks for confirming. I'll make sure the lock replacement …" at bounding box center [721, 546] width 550 height 61
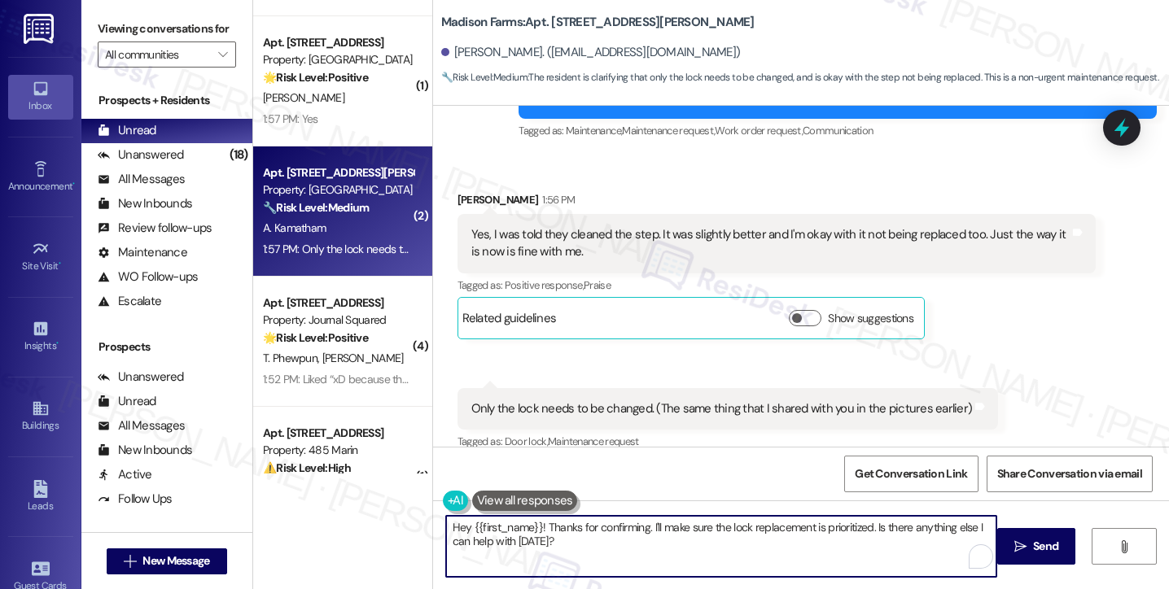
click at [522, 536] on textarea "Hey {{first_name}}! Thanks for confirming. I'll make sure the lock replacement …" at bounding box center [721, 546] width 550 height 61
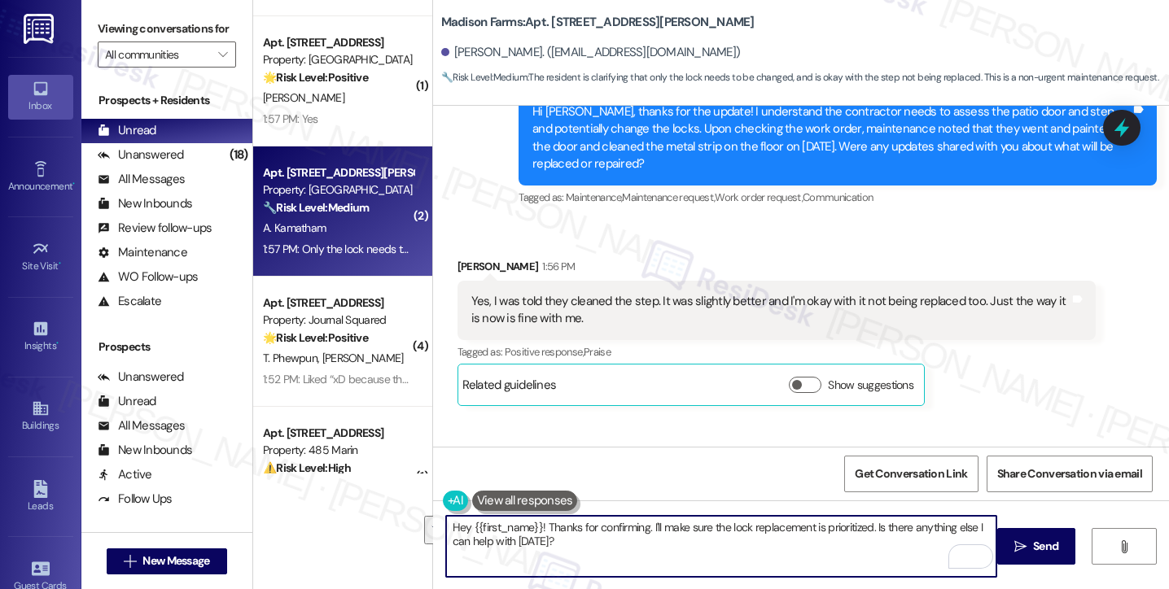
scroll to position [5889, 0]
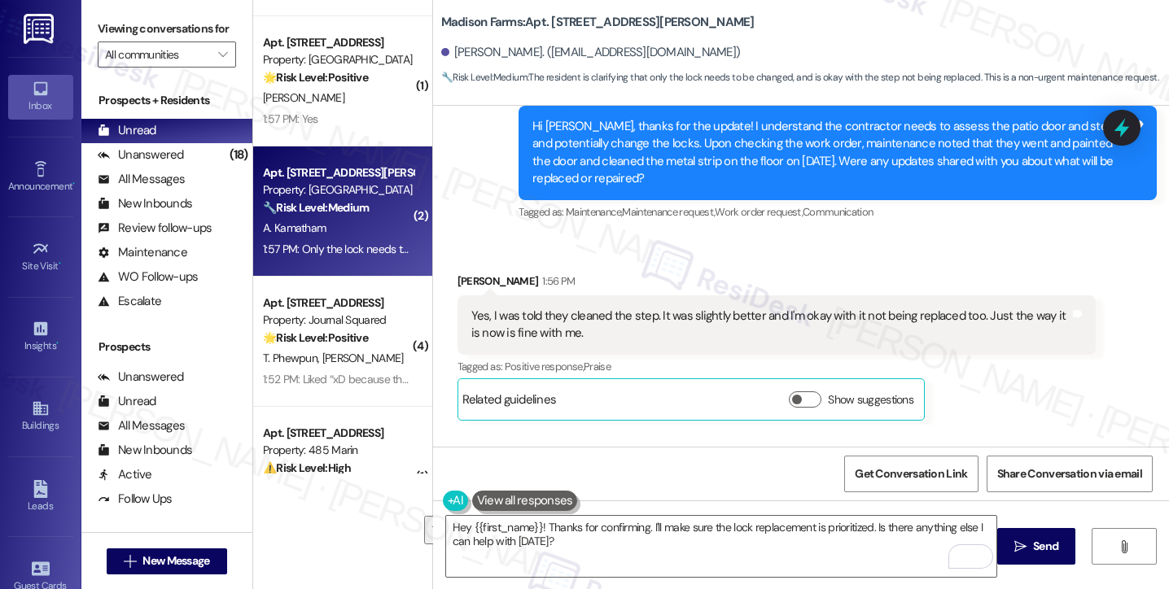
click at [615, 308] on div "Yes, I was told they cleaned the step. It was slightly better and I'm okay with…" at bounding box center [770, 325] width 598 height 35
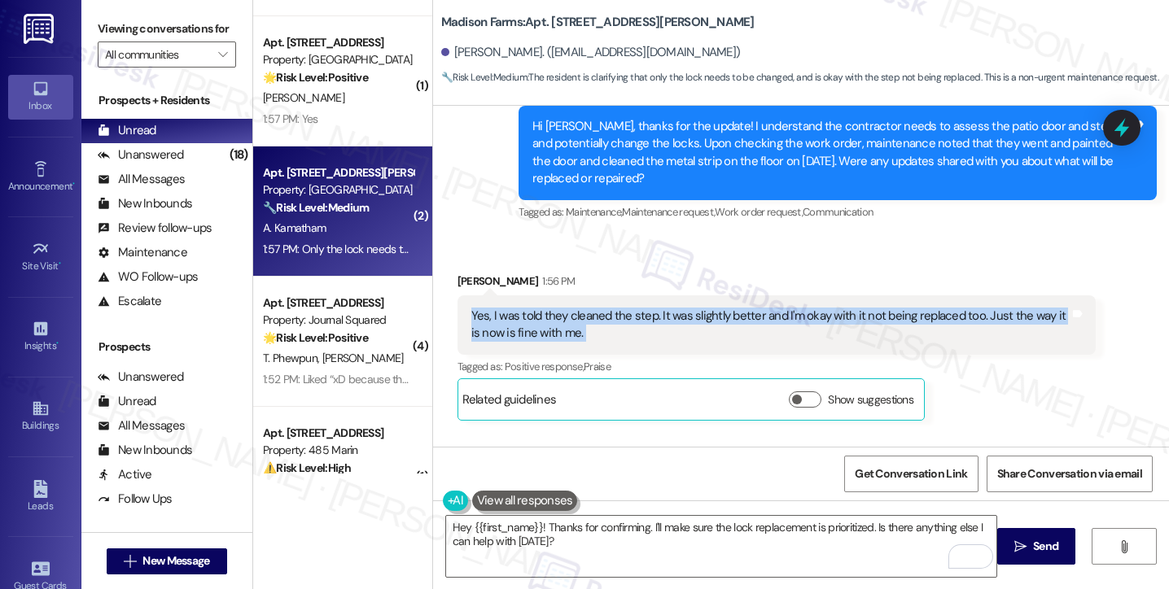
drag, startPoint x: 615, startPoint y: 291, endPoint x: 623, endPoint y: 277, distance: 16.1
click at [615, 308] on div "Yes, I was told they cleaned the step. It was slightly better and I'm okay with…" at bounding box center [770, 325] width 598 height 35
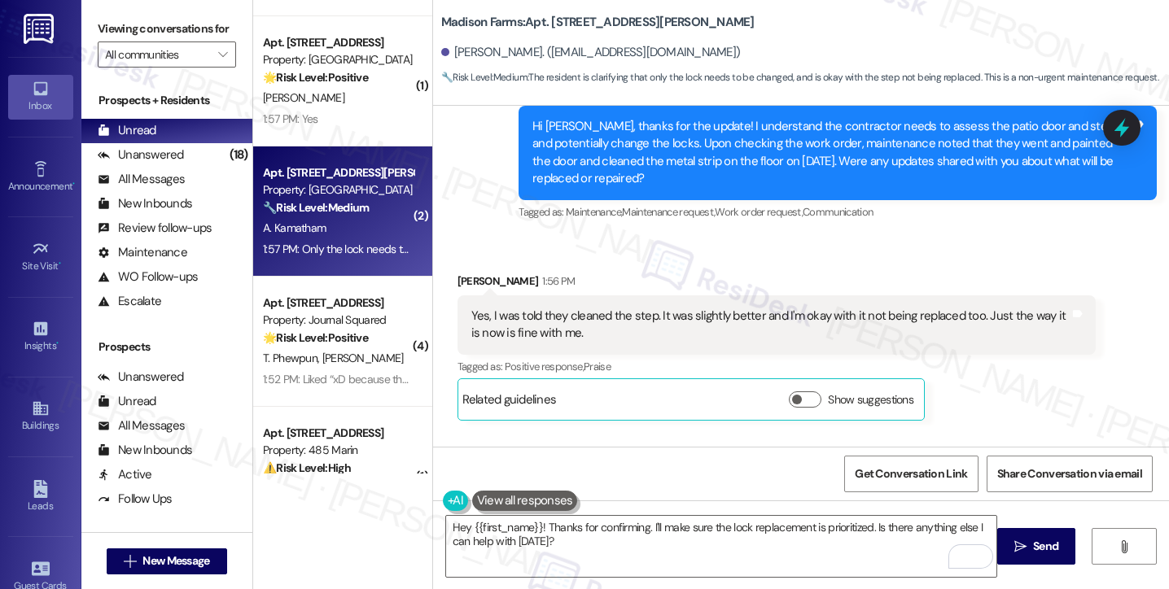
click at [562, 15] on b "Madison Farms: Apt. B2119, 4883 Riley Road" at bounding box center [597, 22] width 313 height 17
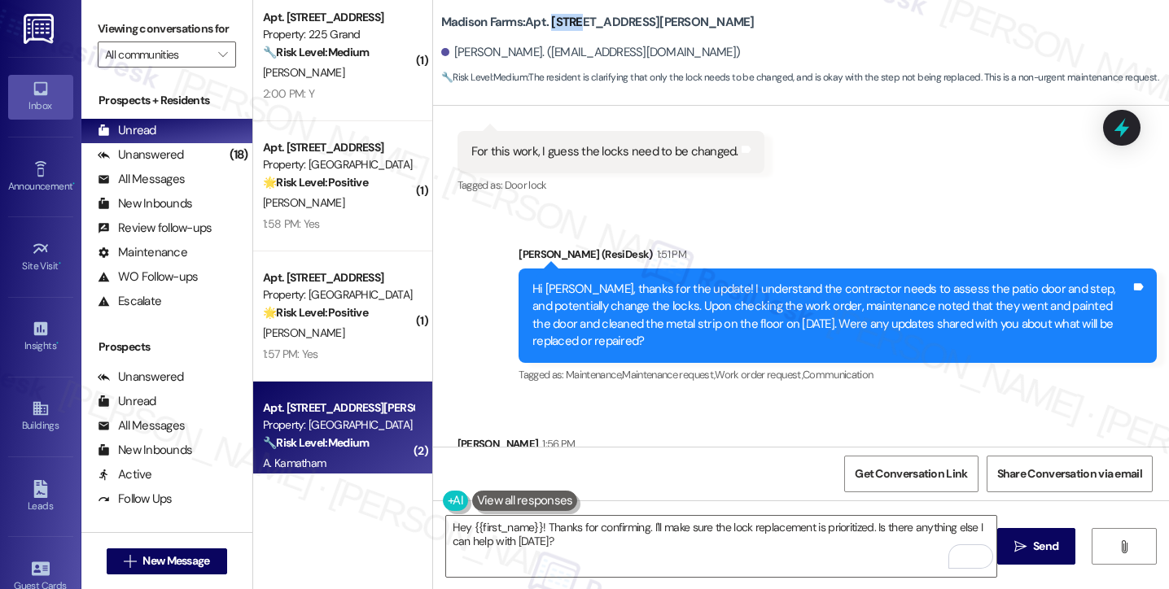
scroll to position [651, 0]
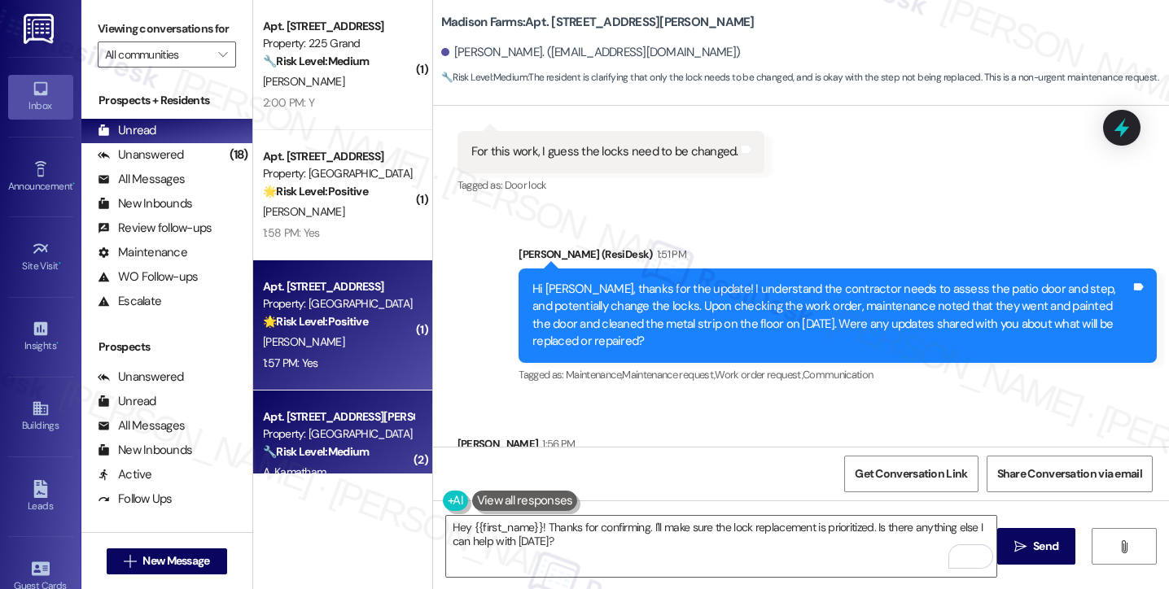
click at [291, 321] on strong "🌟 Risk Level: Positive" at bounding box center [315, 321] width 105 height 15
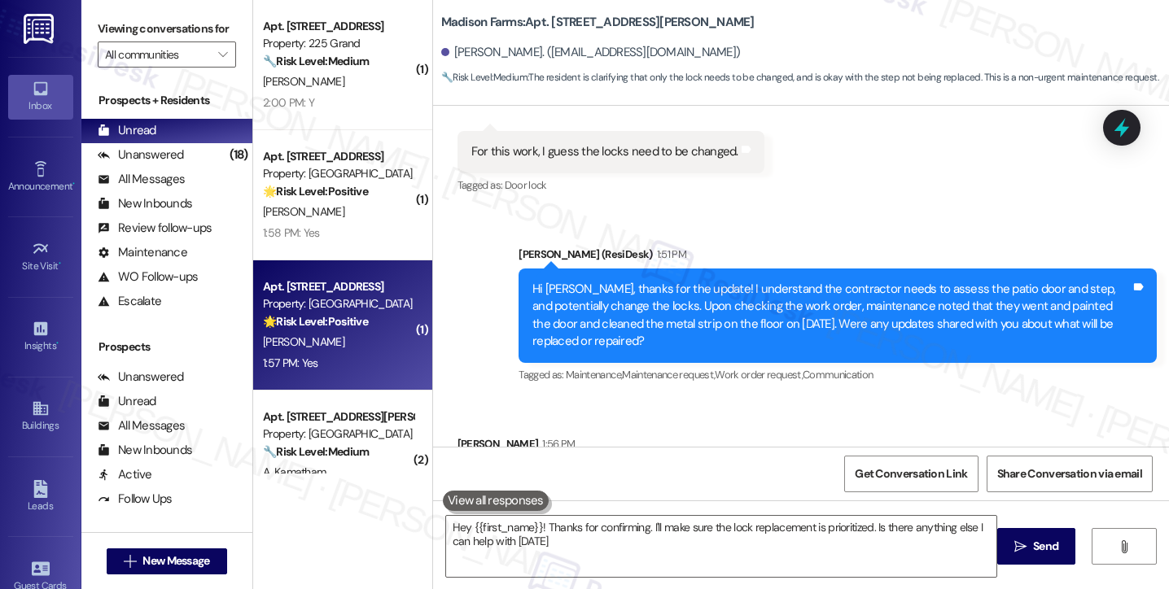
type textarea "Hey {{first_name}}! Thanks for confirming. I'll make sure the lock replacement …"
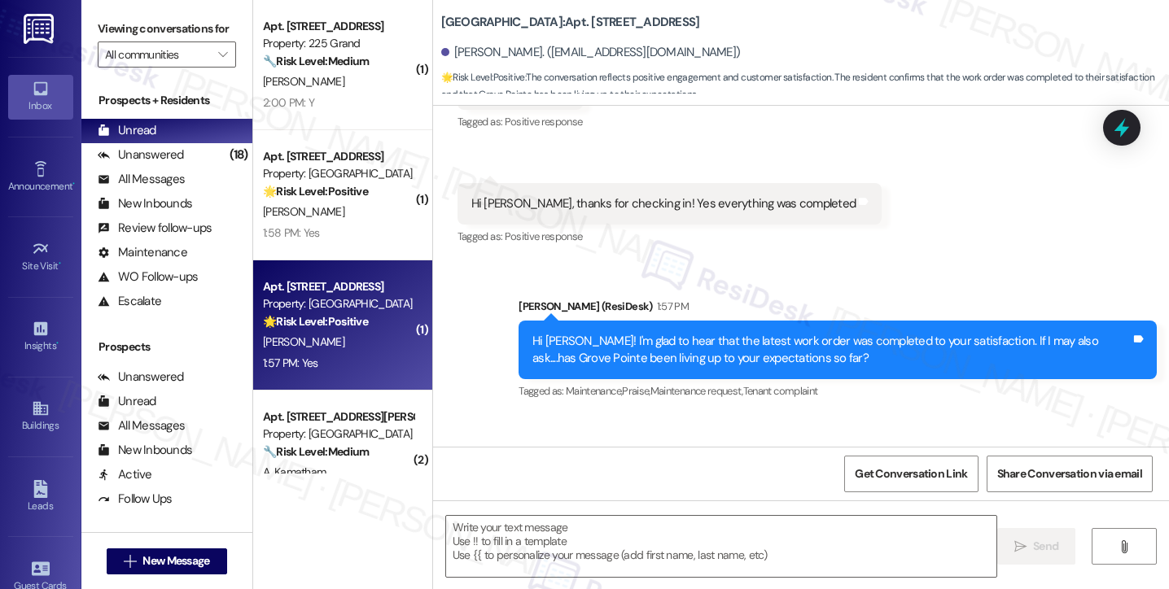
type textarea "Fetching suggested responses. Please feel free to read through the conversation…"
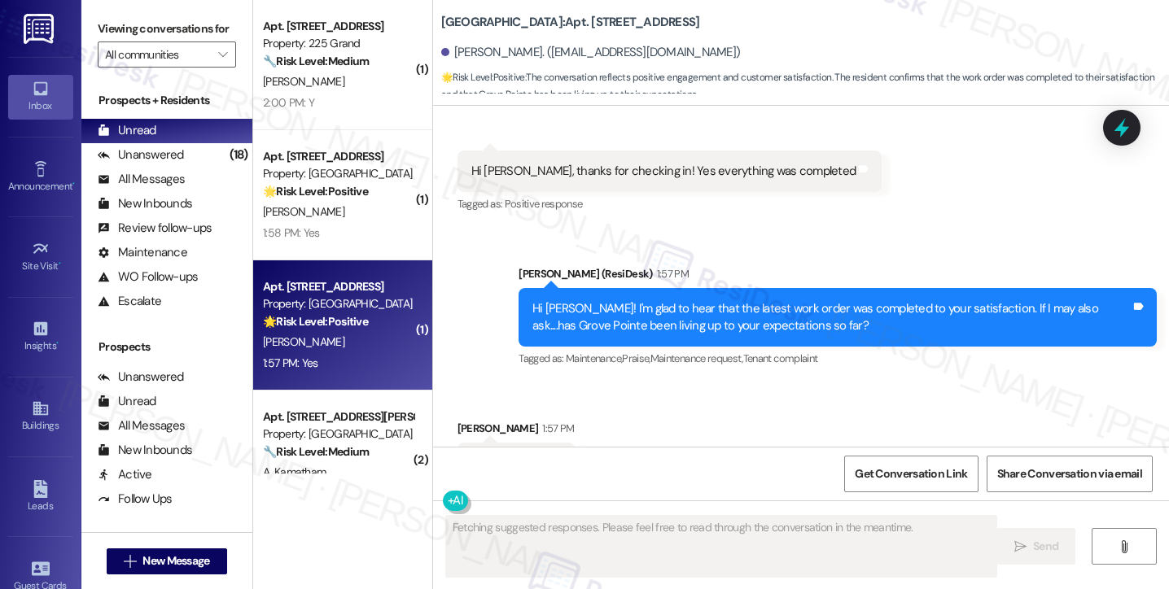
scroll to position [443, 0]
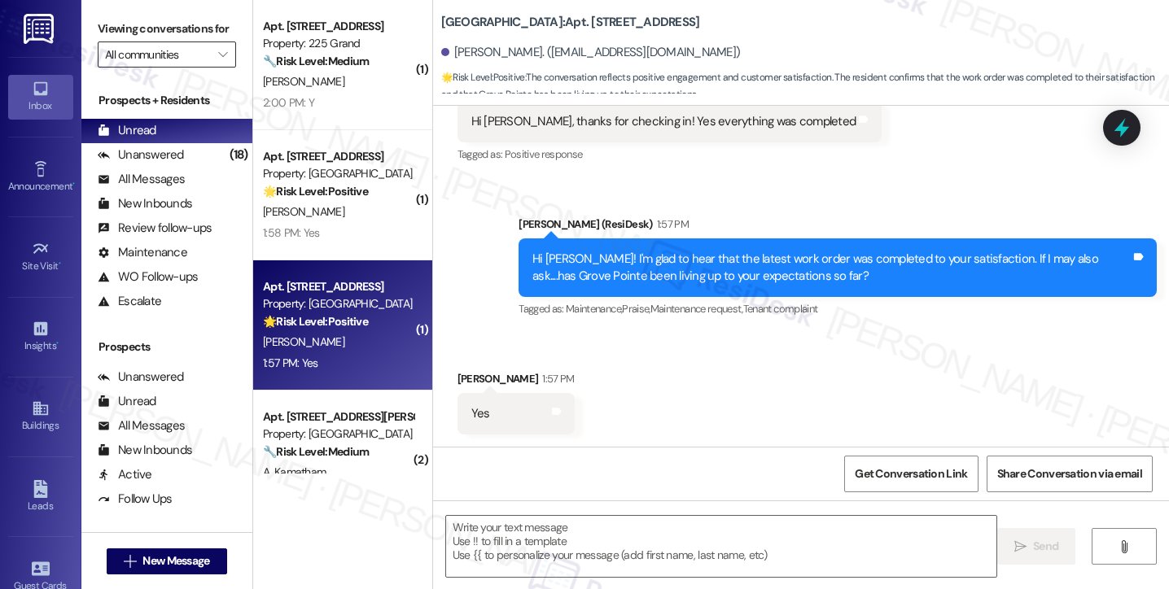
click at [91, 40] on div "Viewing conversations for All communities " at bounding box center [166, 42] width 171 height 84
click at [534, 541] on textarea at bounding box center [721, 546] width 550 height 61
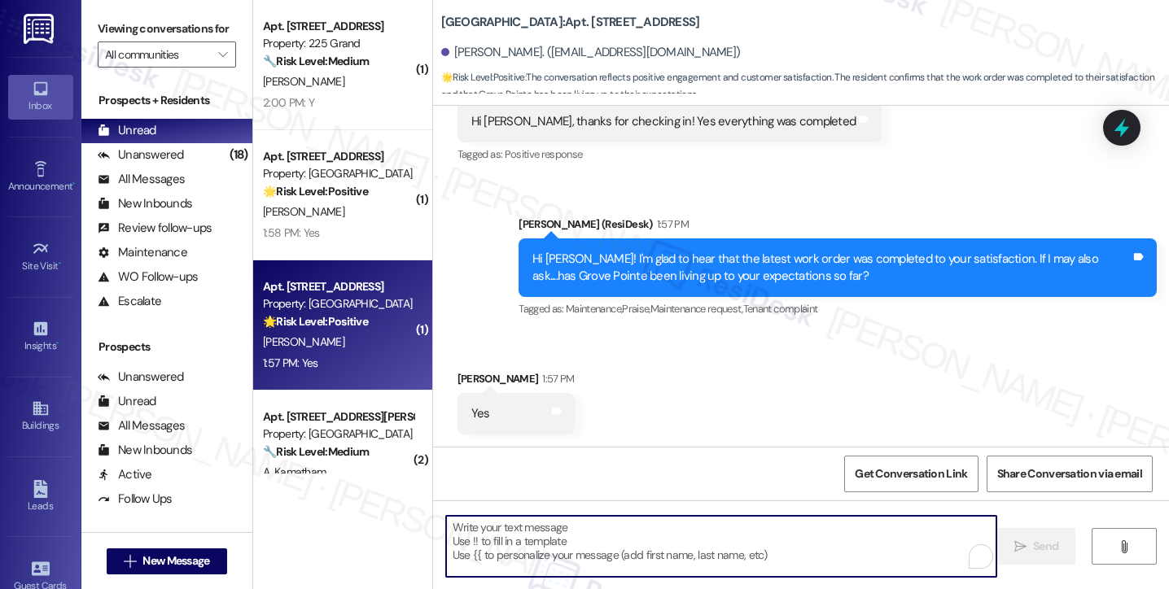
paste textarea "Hi {{first_name}}! I'm glad to hear that the latest work order was completed to…"
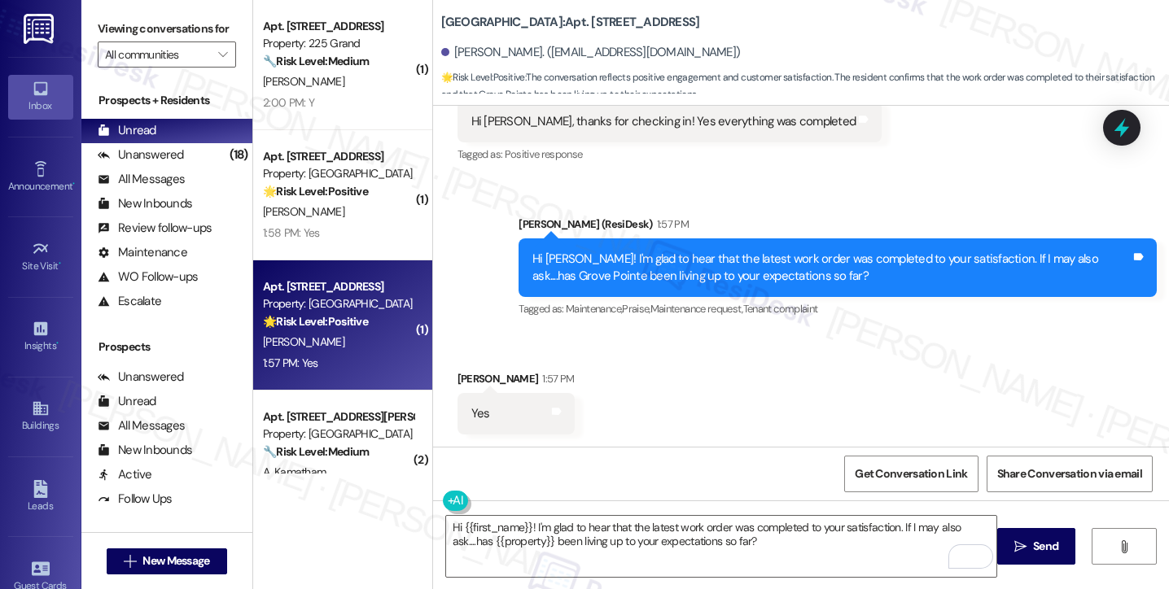
click at [104, 22] on label "Viewing conversations for" at bounding box center [167, 28] width 138 height 25
click at [604, 533] on textarea "Hi {{first_name}}! I'm glad to hear that the latest work order was completed to…" at bounding box center [721, 546] width 550 height 61
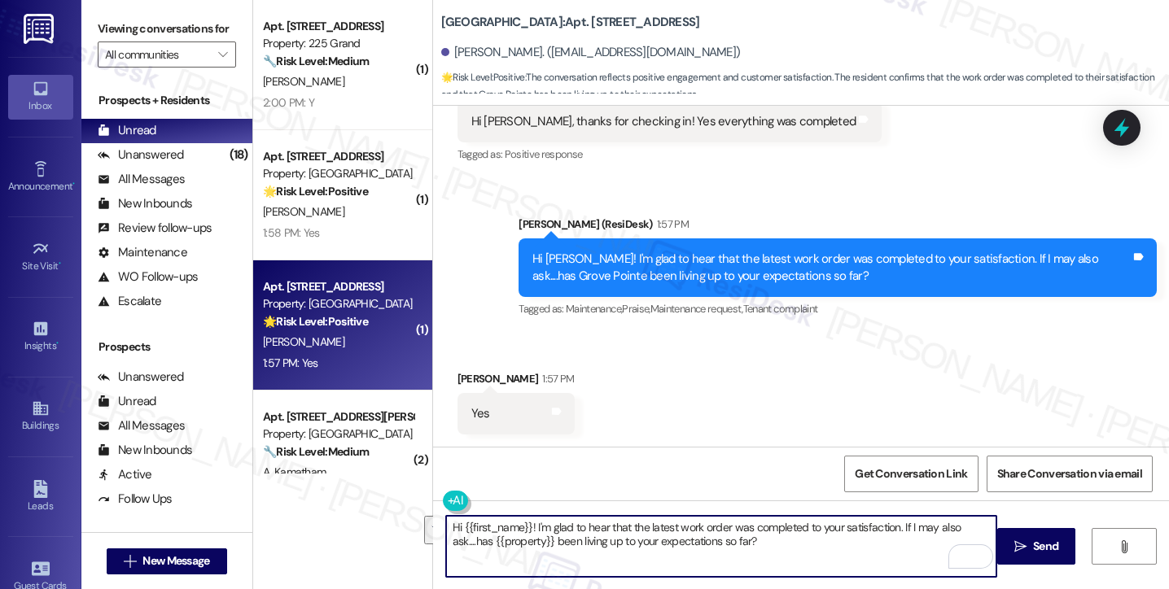
paste textarea "That’s wonderful to hear, Yu-Shou, thank you! 💛 If you’re comfortable, would yo…"
click at [457, 374] on div "Joshua Chen 1:57 PM" at bounding box center [515, 381] width 117 height 23
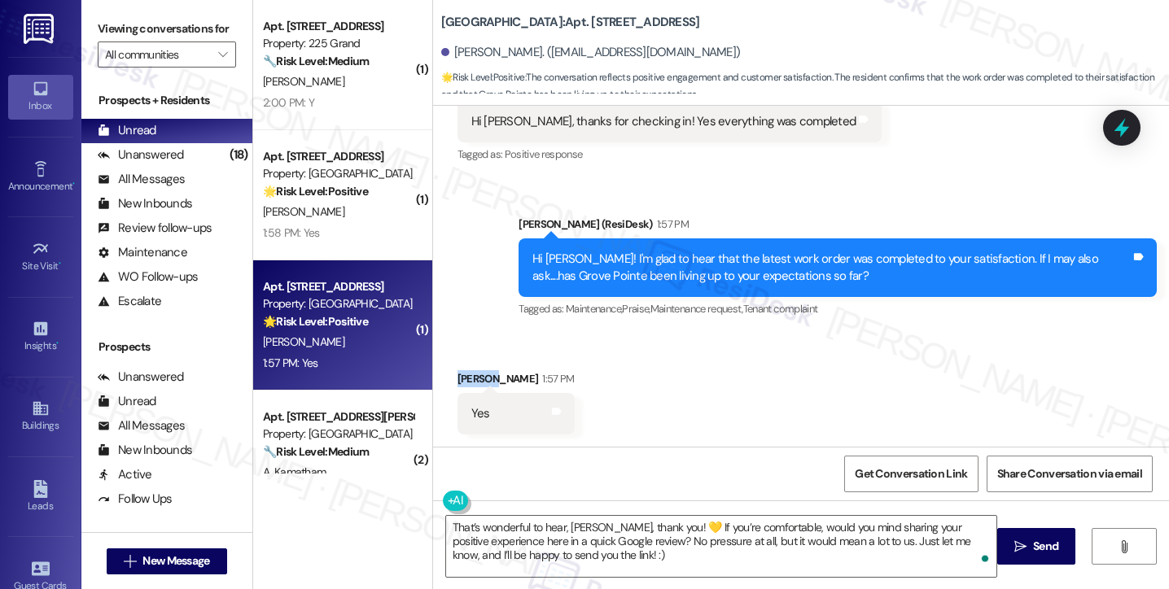
click at [457, 374] on div "Joshua Chen 1:57 PM" at bounding box center [515, 381] width 117 height 23
copy div "Joshua"
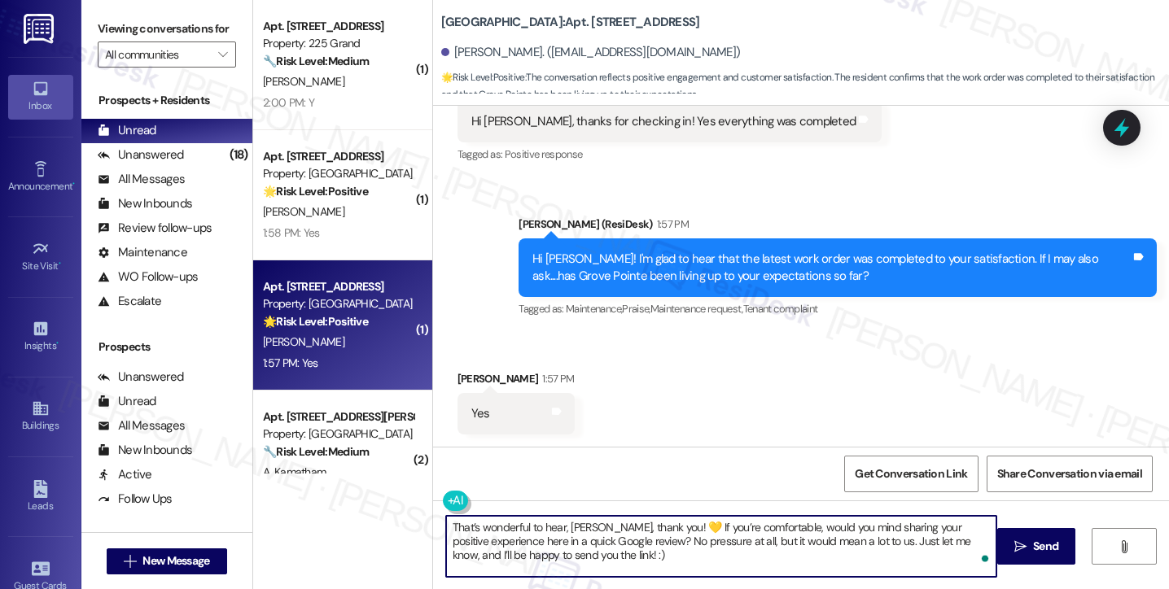
drag, startPoint x: 560, startPoint y: 527, endPoint x: 602, endPoint y: 527, distance: 42.3
click at [602, 527] on textarea "That’s wonderful to hear, Yu-Shou, thank you! 💛 If you’re comfortable, would yo…" at bounding box center [721, 546] width 550 height 61
paste textarea "Joshua"
click at [662, 514] on div "That’s wonderful to hear, Joshua, thank you! 💛 If you’re comfortable, would you…" at bounding box center [801, 562] width 736 height 122
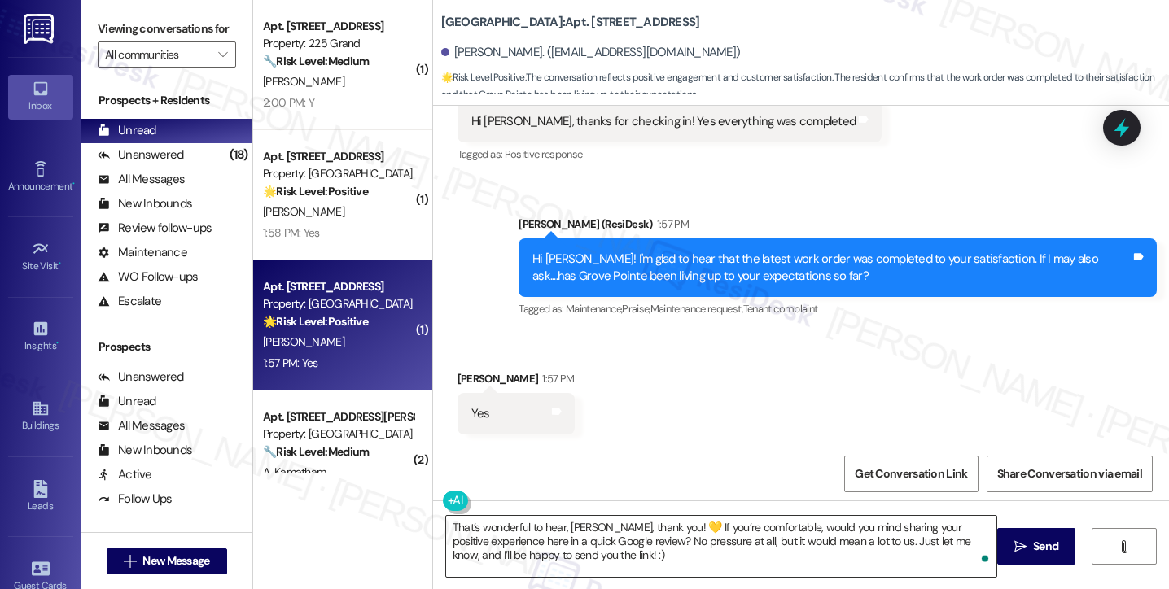
click at [663, 525] on textarea "That’s wonderful to hear, Joshua, thank you! 💛 If you’re comfortable, would you…" at bounding box center [721, 546] width 550 height 61
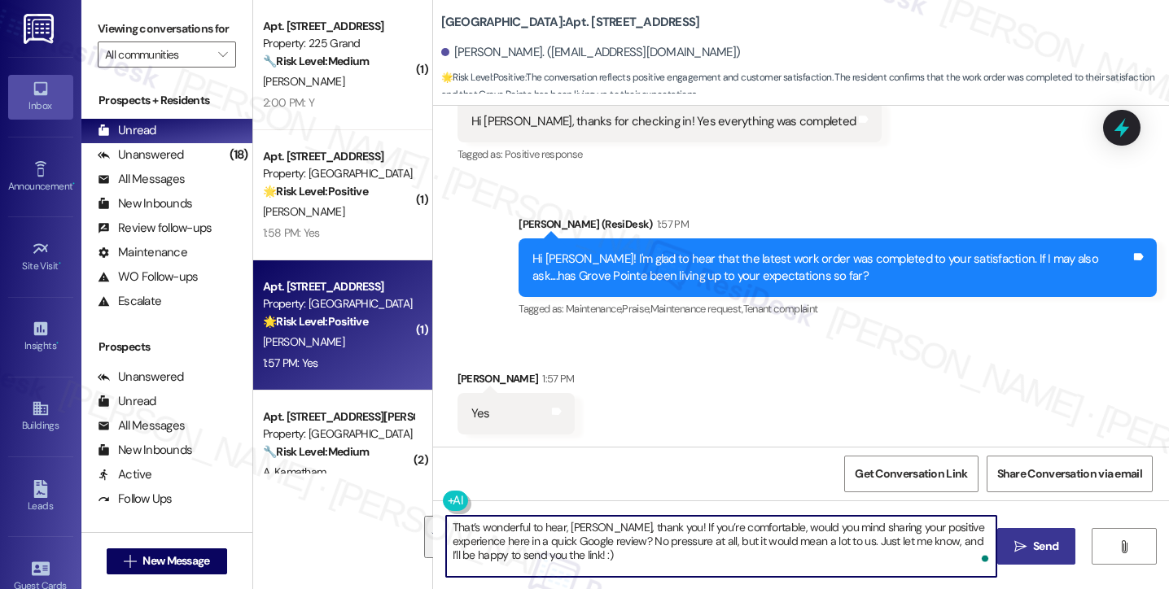
type textarea "That’s wonderful to hear, Joshua, thank you! If you’re comfortable, would you m…"
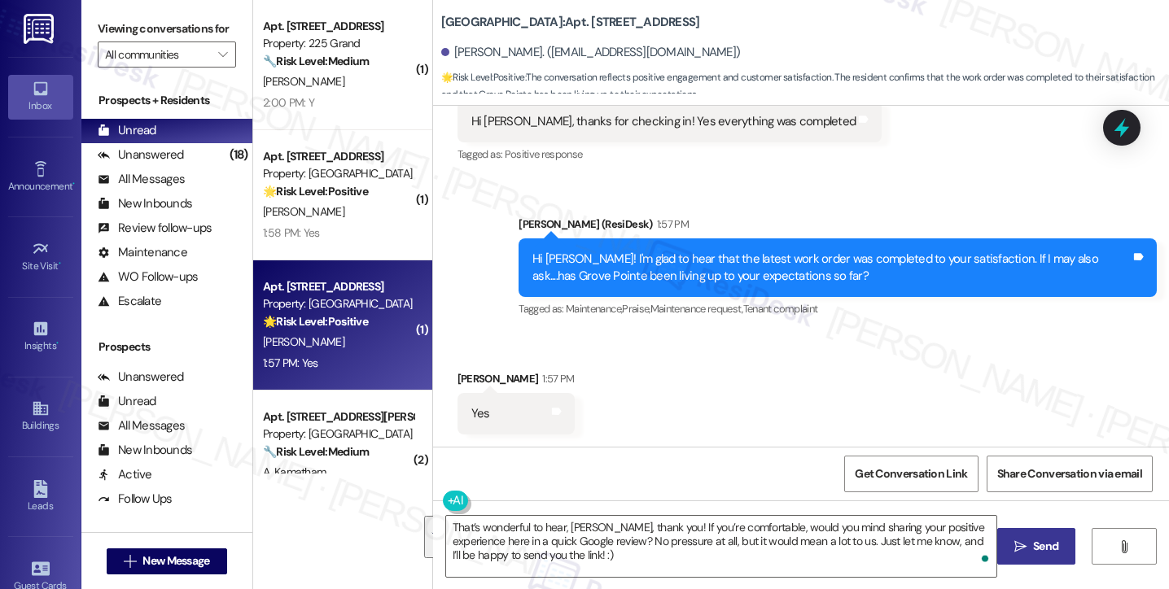
click at [1046, 538] on span "Send" at bounding box center [1045, 546] width 25 height 17
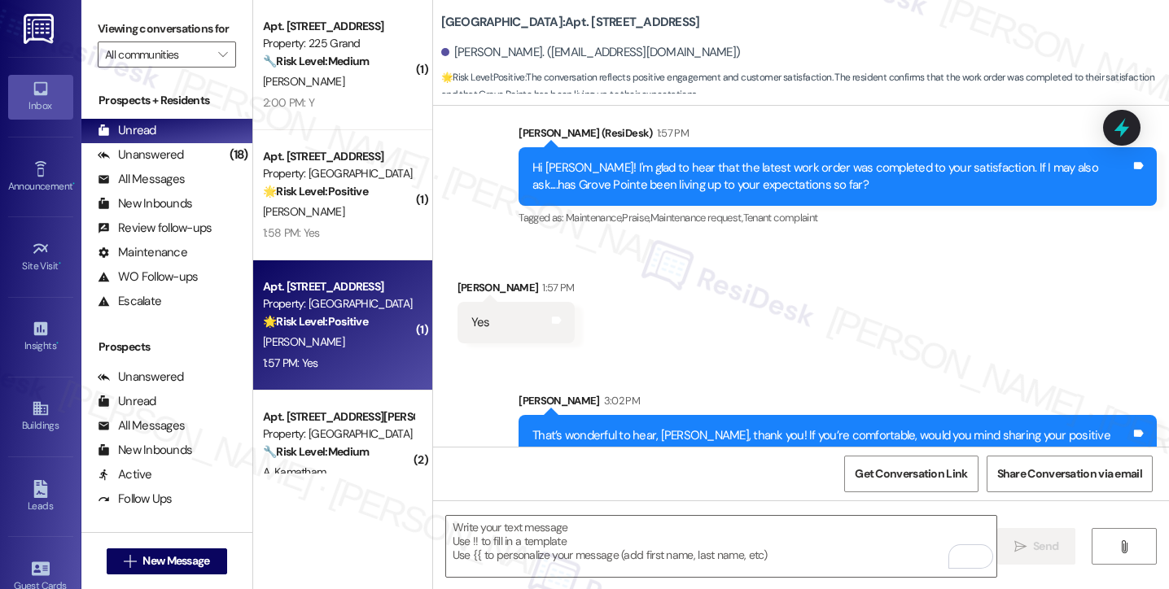
scroll to position [592, 0]
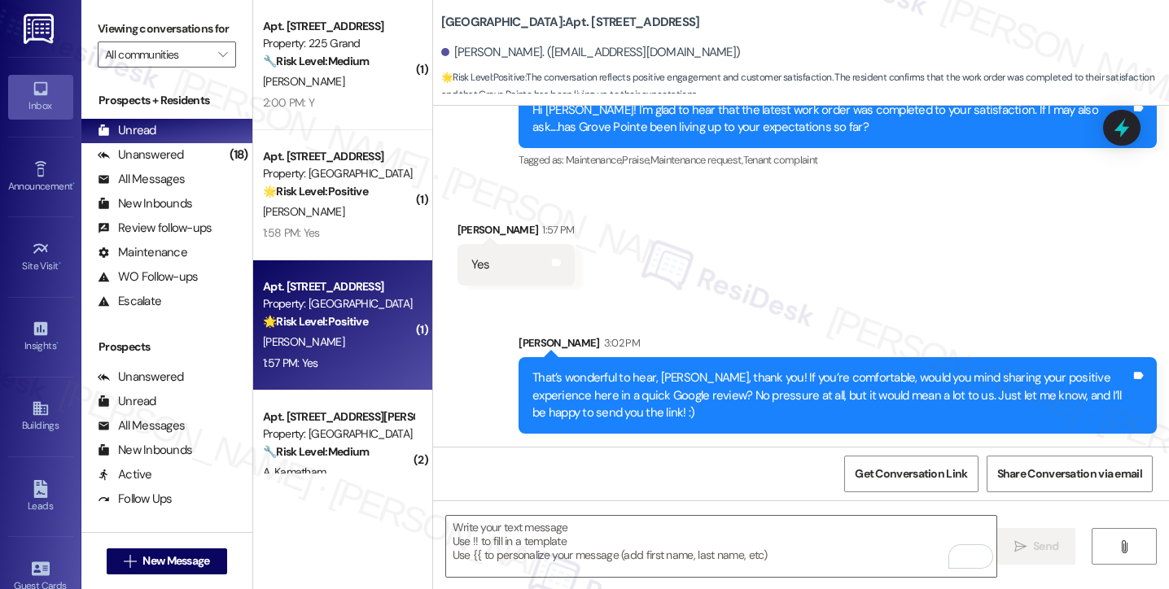
click at [711, 361] on div "That’s wonderful to hear, Joshua, thank you! If you’re comfortable, would you m…" at bounding box center [837, 395] width 638 height 77
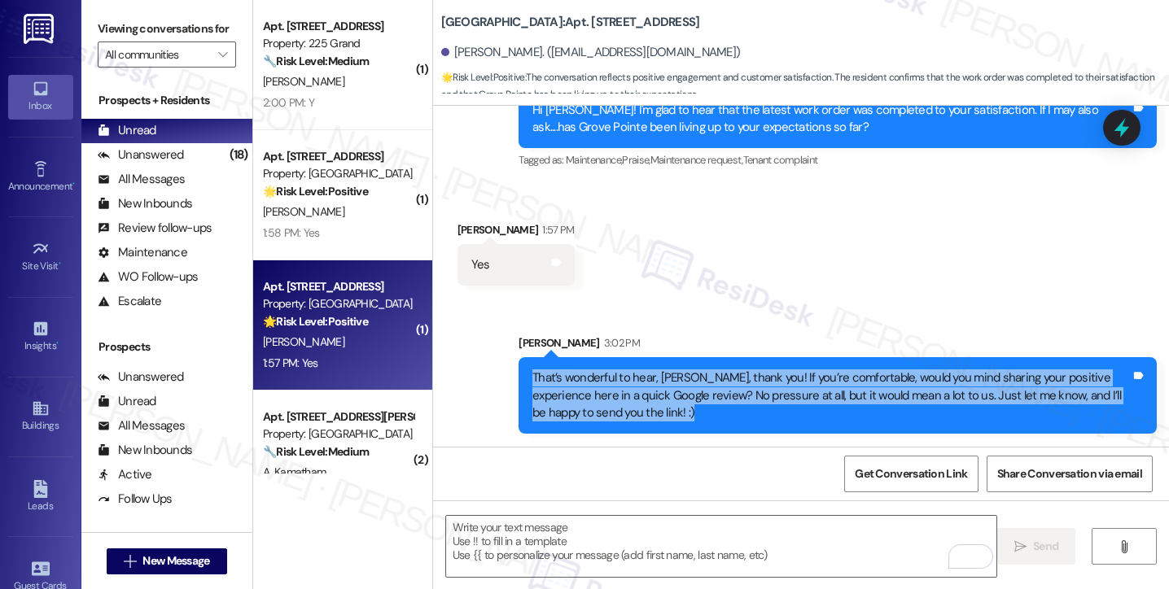
click at [711, 361] on div "That’s wonderful to hear, Joshua, thank you! If you’re comfortable, would you m…" at bounding box center [837, 395] width 638 height 77
click at [723, 374] on div "That’s wonderful to hear, Joshua, thank you! If you’re comfortable, would you m…" at bounding box center [831, 395] width 598 height 52
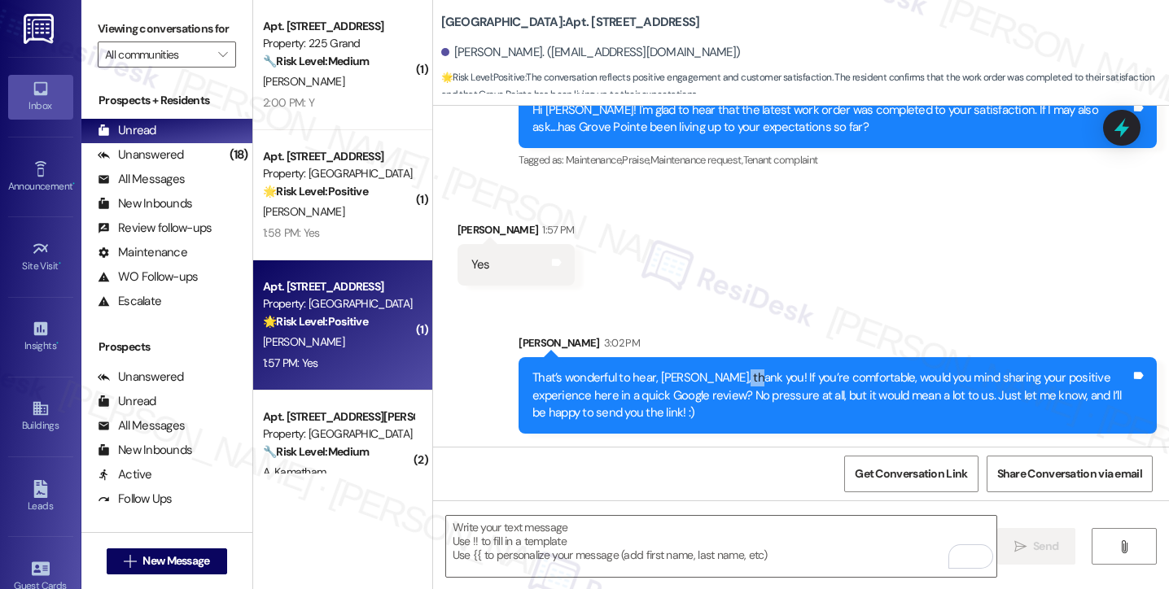
click at [723, 374] on div "That’s wonderful to hear, Joshua, thank you! If you’re comfortable, would you m…" at bounding box center [831, 395] width 598 height 52
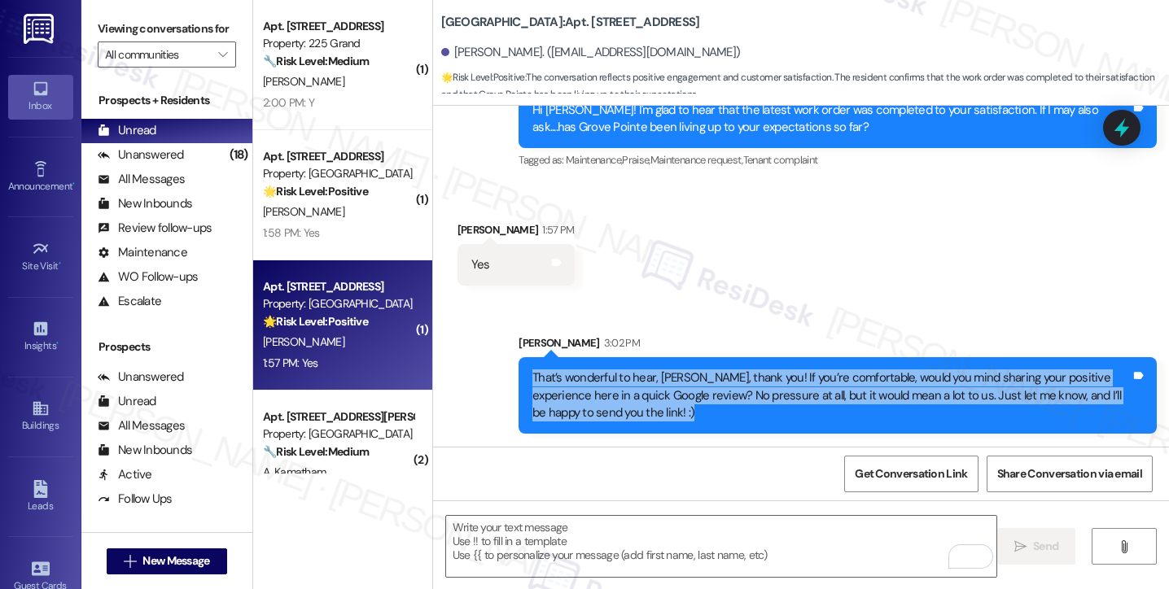
click at [723, 374] on div "That’s wonderful to hear, Joshua, thank you! If you’re comfortable, would you m…" at bounding box center [831, 395] width 598 height 52
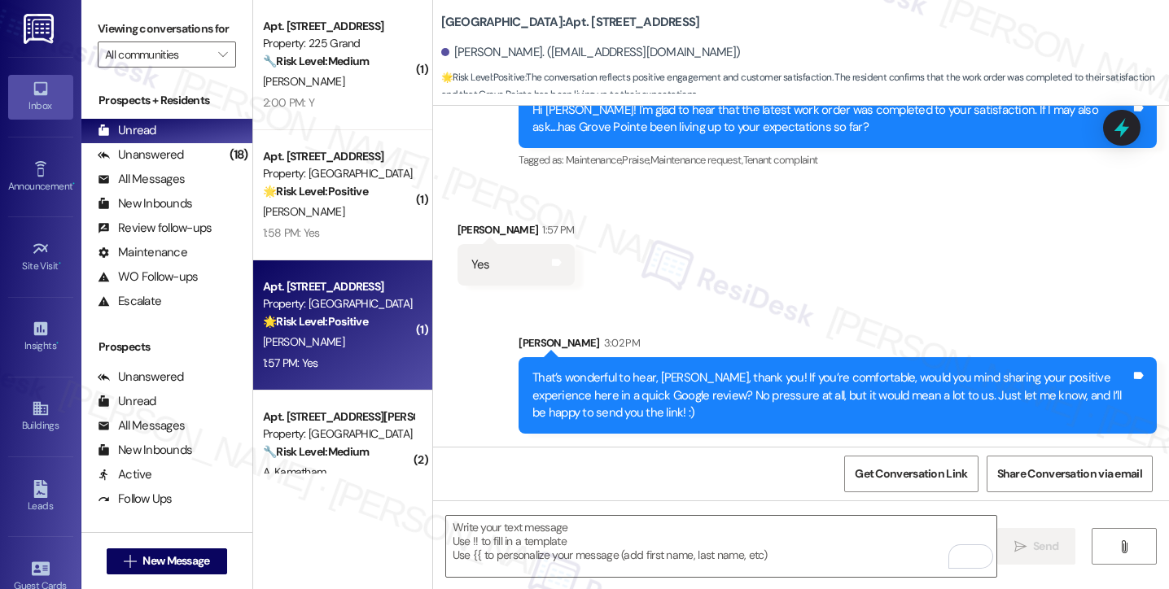
click at [110, 33] on label "Viewing conversations for" at bounding box center [167, 28] width 138 height 25
click at [550, 265] on icon at bounding box center [556, 262] width 12 height 12
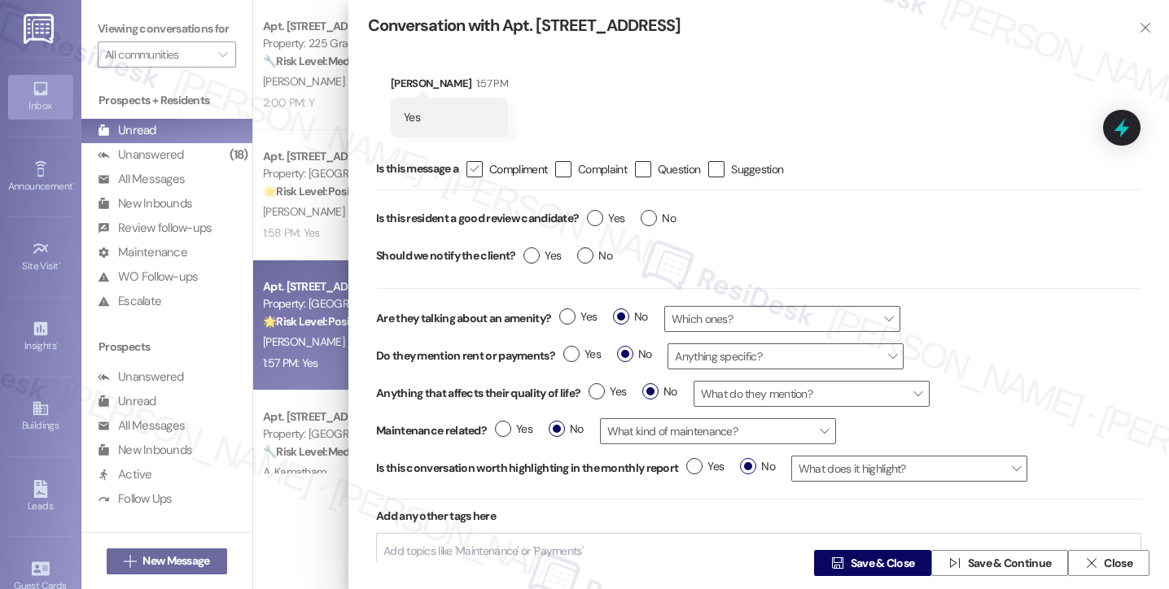
click at [483, 169] on div "" at bounding box center [474, 169] width 16 height 16
click at [469, 169] on input " Compliment" at bounding box center [463, 169] width 11 height 11
checkbox input "true"
click at [593, 222] on label "Yes" at bounding box center [605, 218] width 37 height 17
click at [593, 222] on input "Yes" at bounding box center [605, 220] width 37 height 21
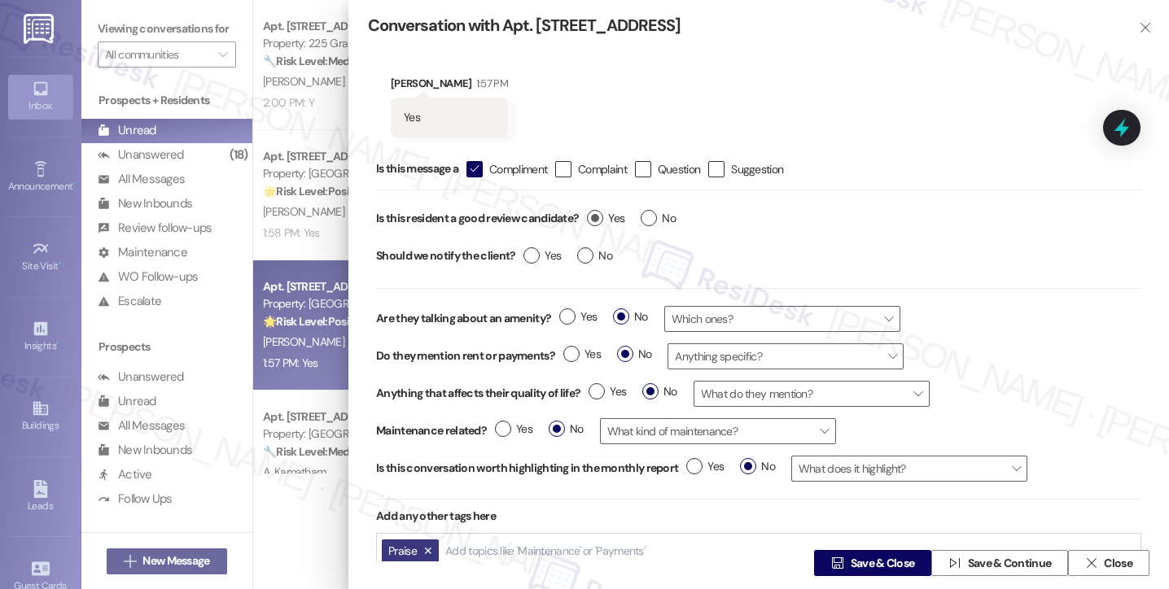
radio input "true"
click at [575, 251] on div "Yes No" at bounding box center [567, 257] width 105 height 37
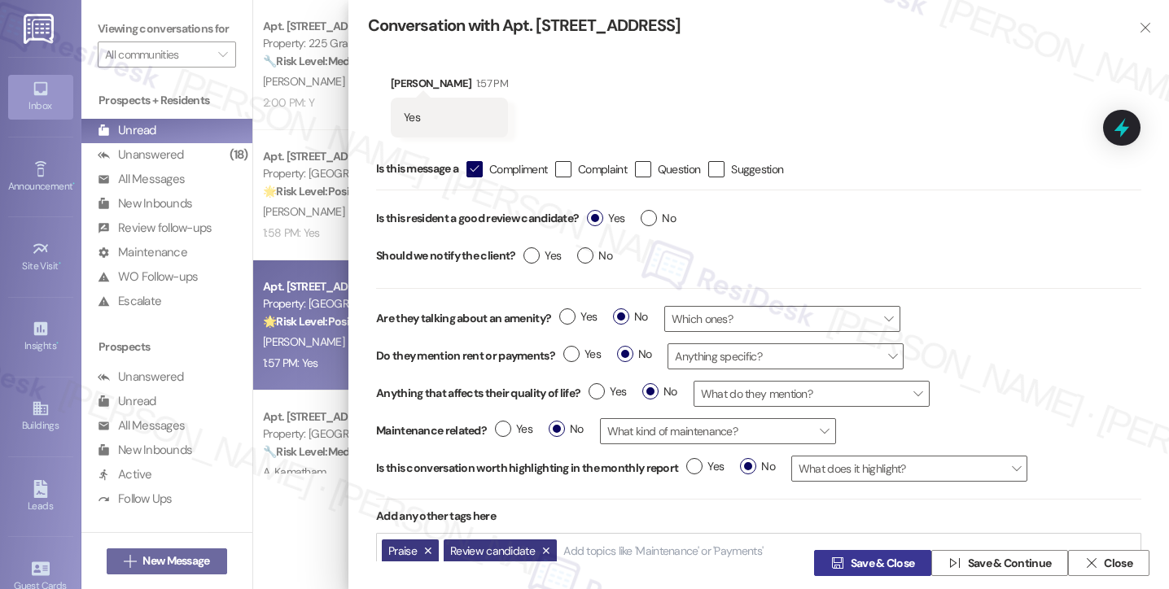
click at [857, 551] on span " Save & Close" at bounding box center [873, 563] width 90 height 24
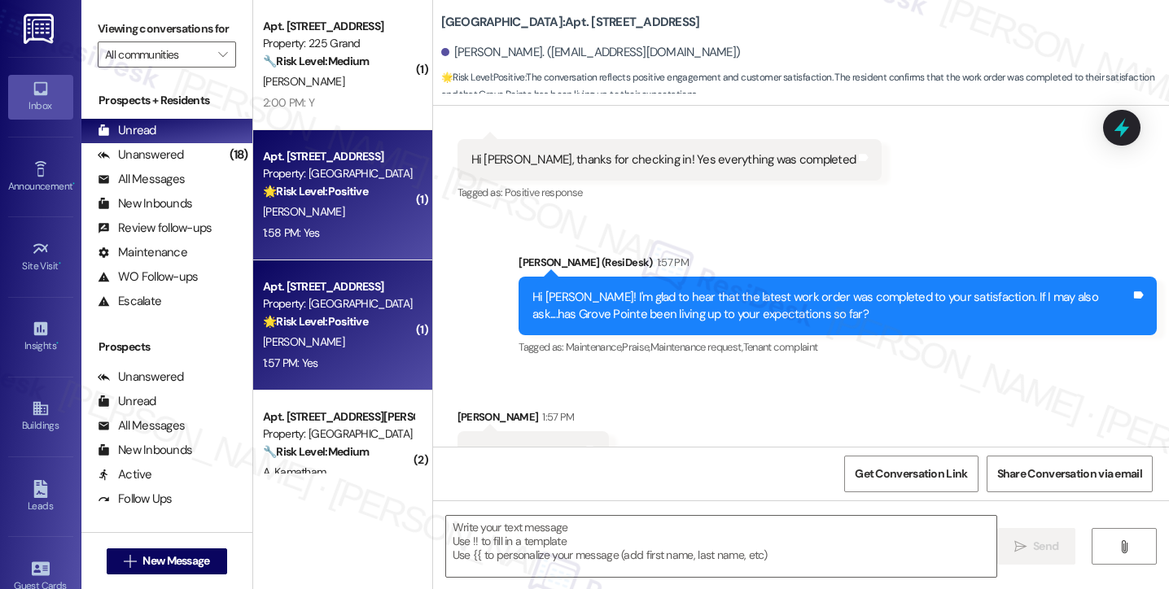
scroll to position [466, 0]
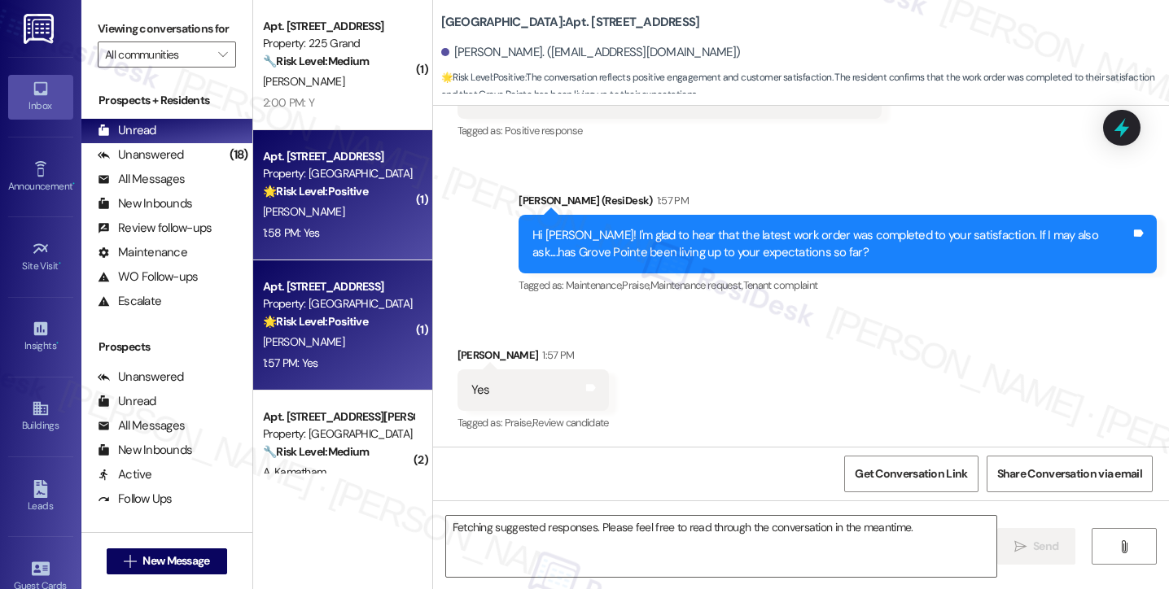
click at [352, 203] on div "T. Rynkowski" at bounding box center [338, 212] width 154 height 20
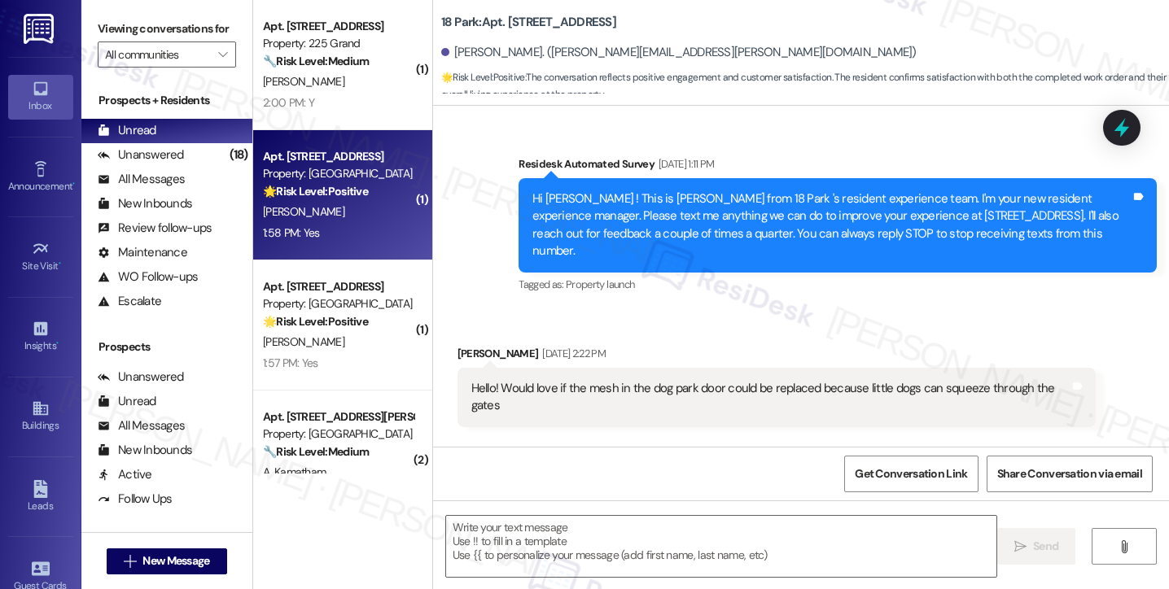
scroll to position [8282, 0]
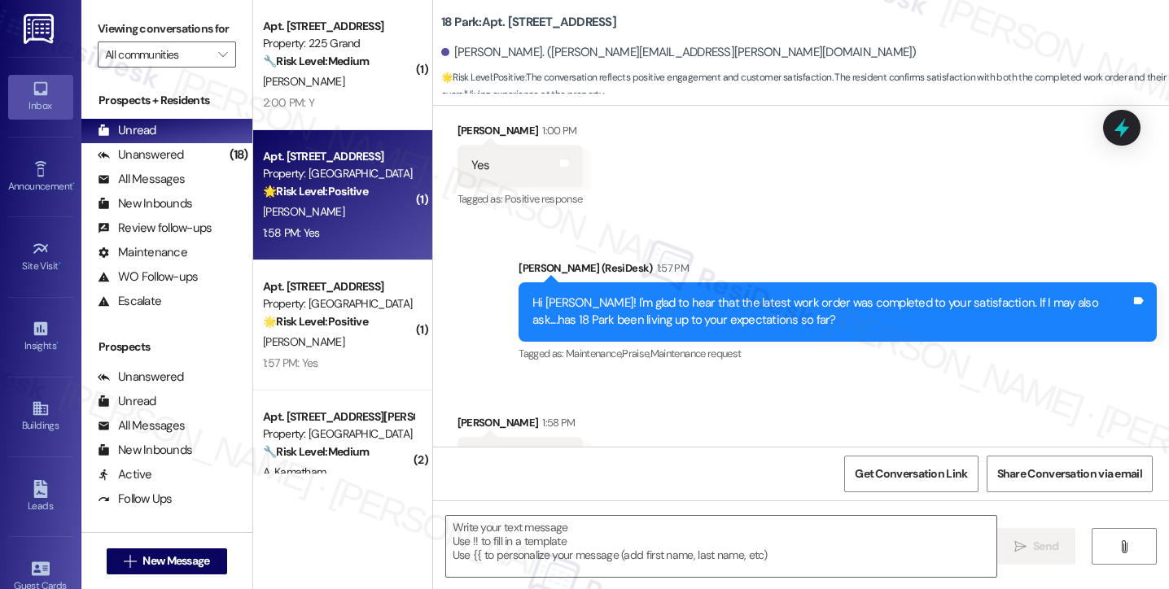
type textarea "Fetching suggested responses. Please feel free to read through the conversation…"
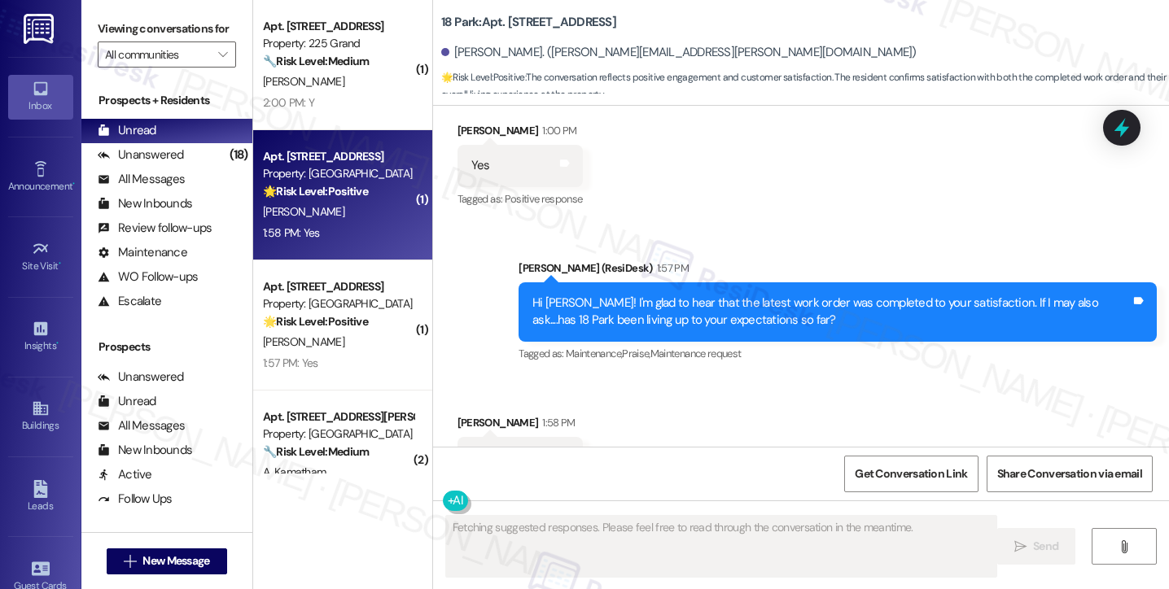
click at [757, 295] on div "Hi Taylor! I'm glad to hear that the latest work order was completed to your sa…" at bounding box center [831, 312] width 598 height 35
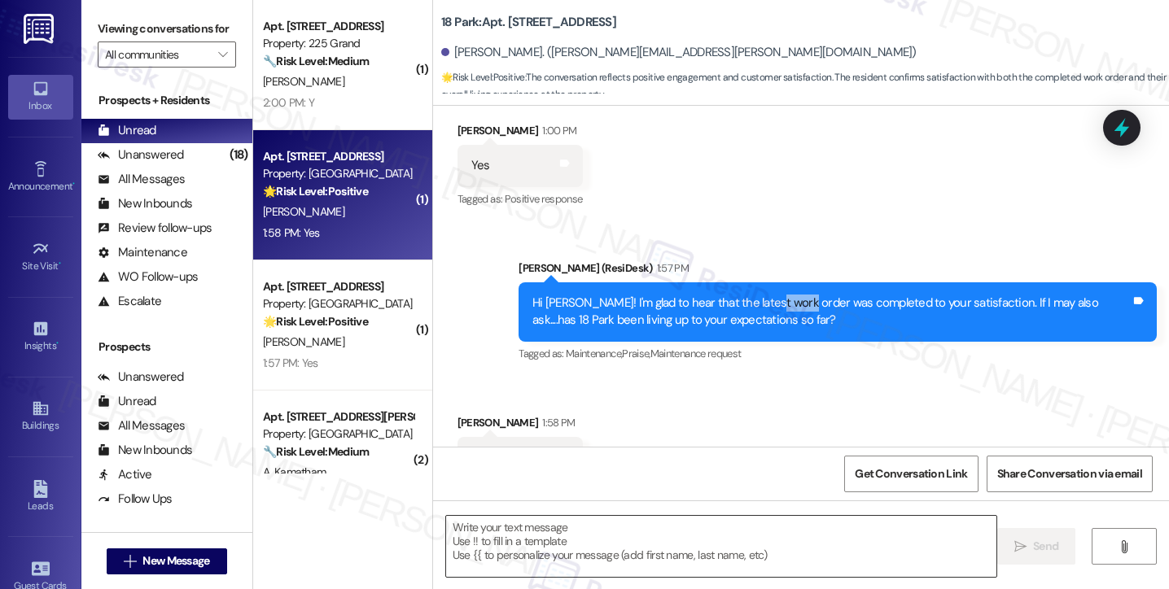
click at [562, 551] on textarea at bounding box center [721, 546] width 550 height 61
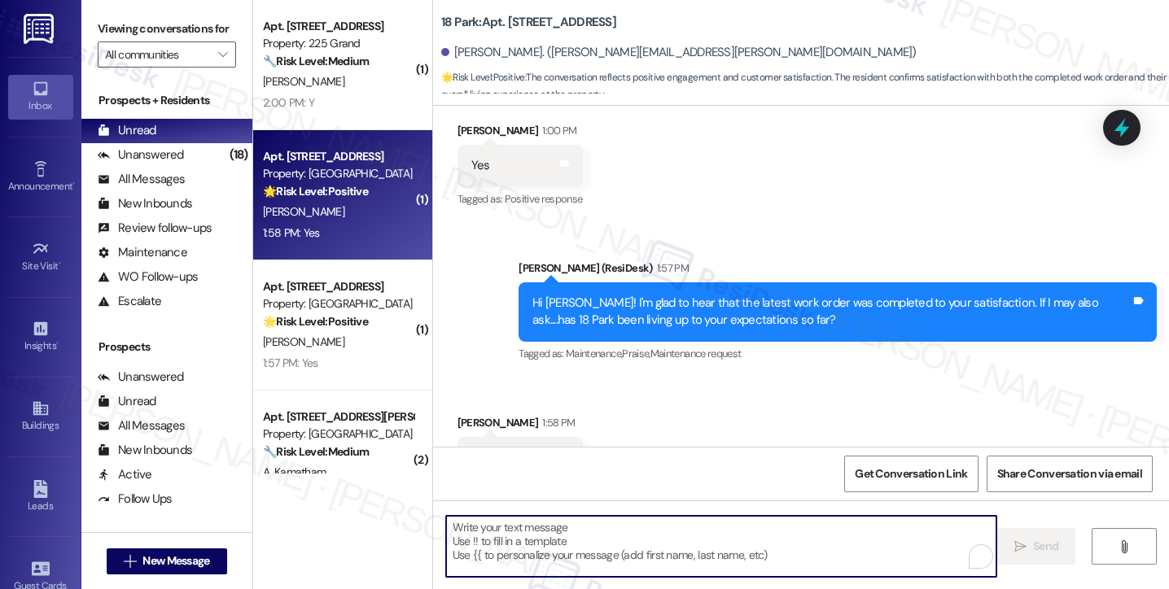
paste textarea "That’s wonderful to hear, Joshua, thank you! If you’re comfortable, would you m…"
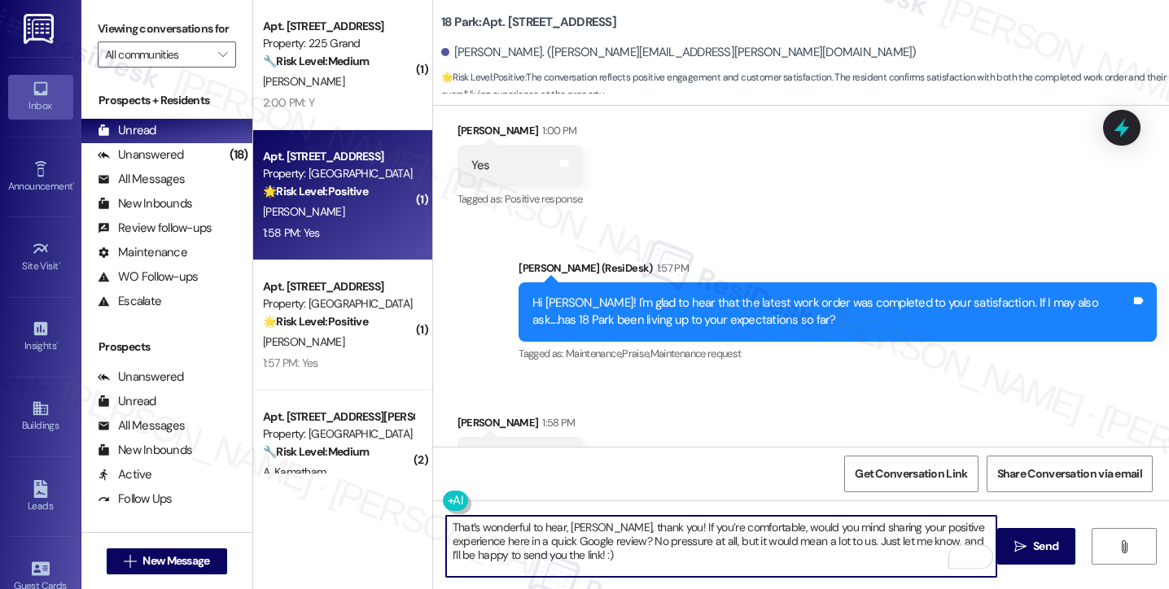
click at [466, 414] on div "Taylor Rynkowski 1:58 PM" at bounding box center [519, 425] width 125 height 23
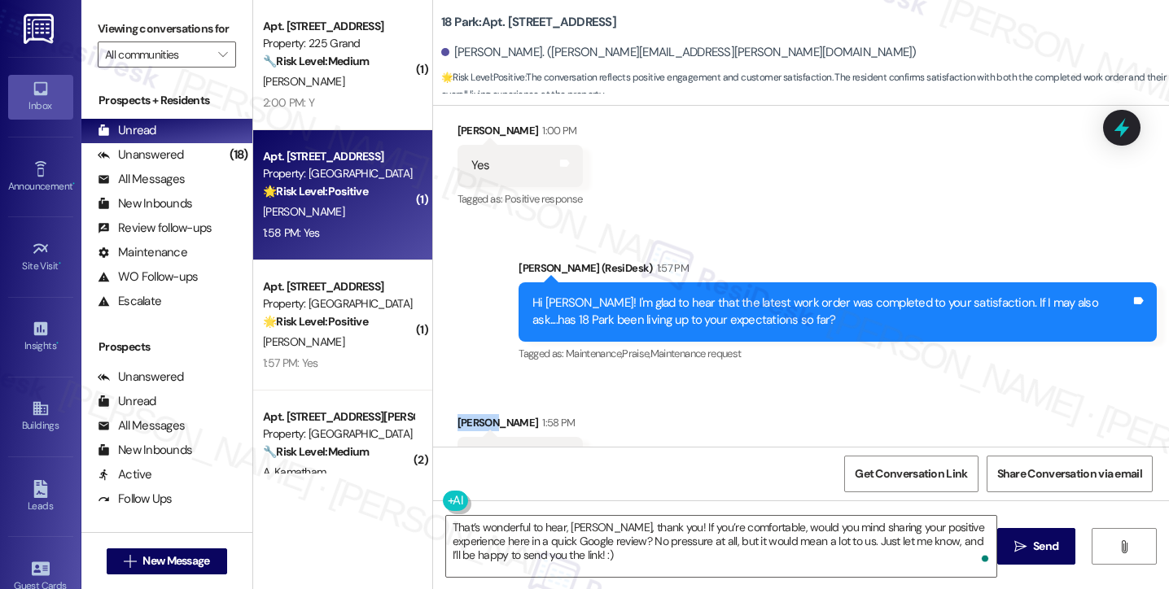
click at [466, 414] on div "Taylor Rynkowski 1:58 PM" at bounding box center [519, 425] width 125 height 23
copy div "Taylor"
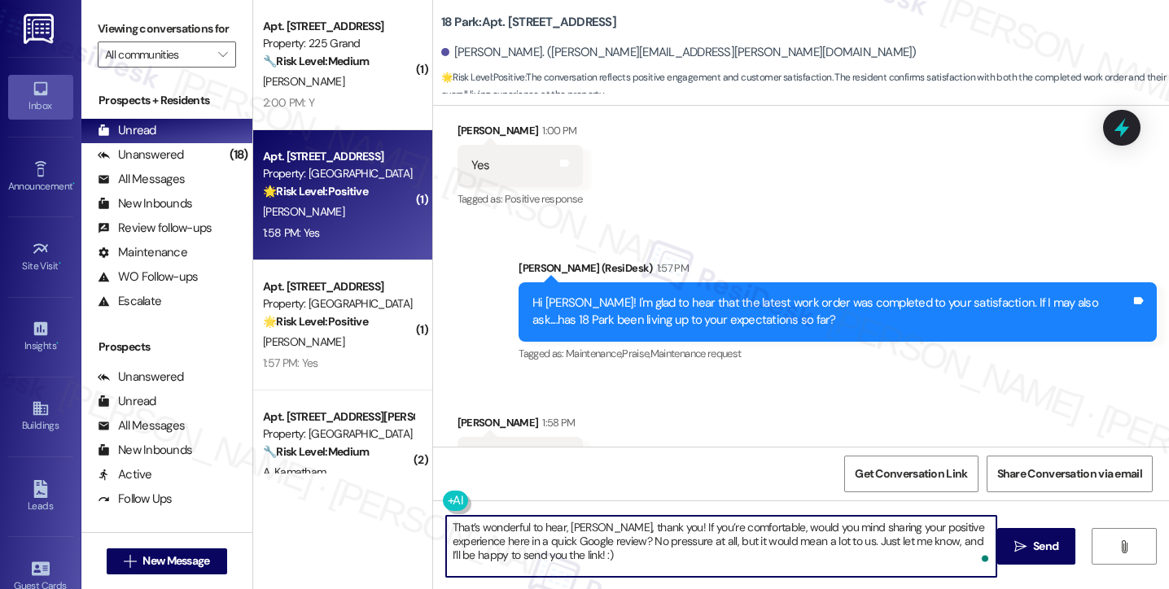
click at [581, 523] on textarea "That’s wonderful to hear, Joshua, thank you! If you’re comfortable, would you m…" at bounding box center [721, 546] width 550 height 61
paste textarea "Taylor"
type textarea "That’s wonderful to hear, Taylor, thank you! If you’re comfortable, would you m…"
click at [661, 545] on textarea "That’s wonderful to hear, Taylor, thank you! If you’re comfortable, would you m…" at bounding box center [721, 546] width 550 height 61
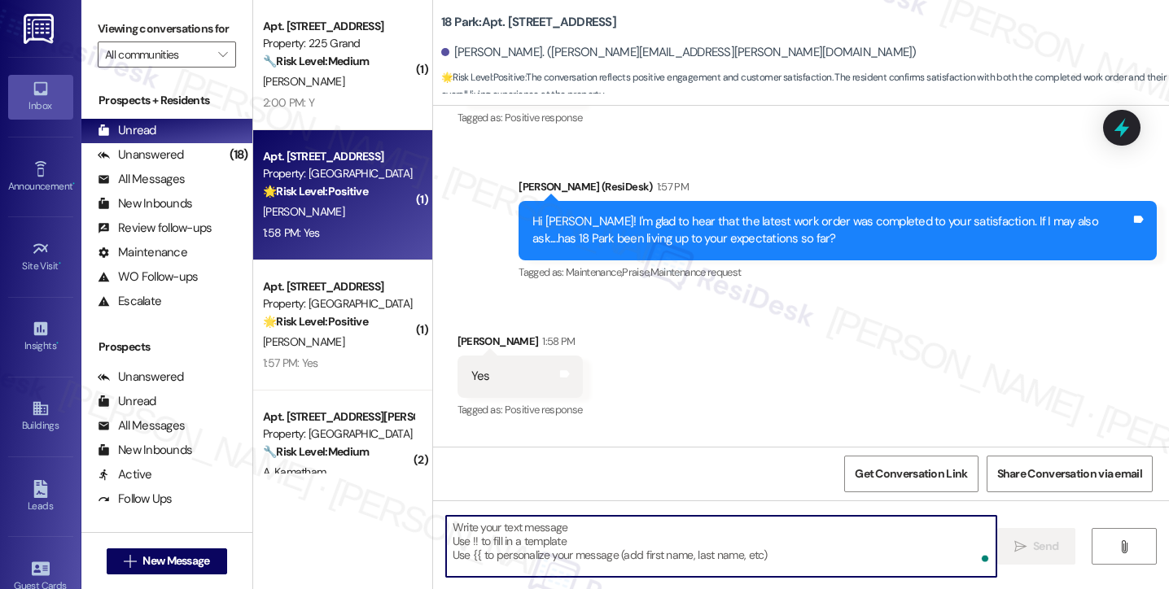
scroll to position [8429, 0]
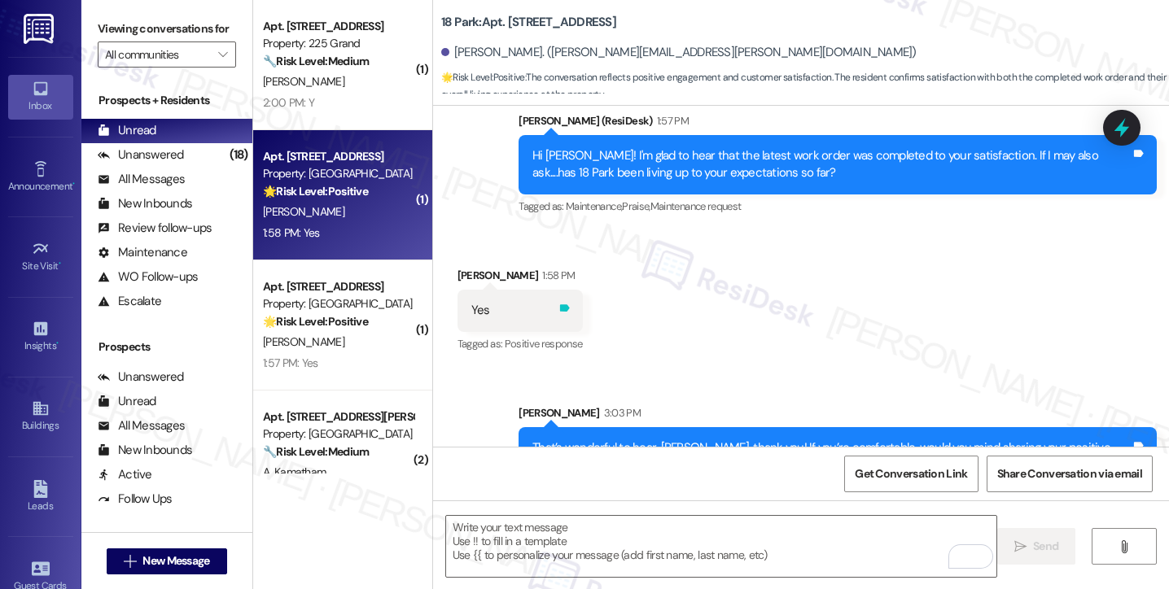
click at [559, 304] on icon at bounding box center [564, 307] width 10 height 7
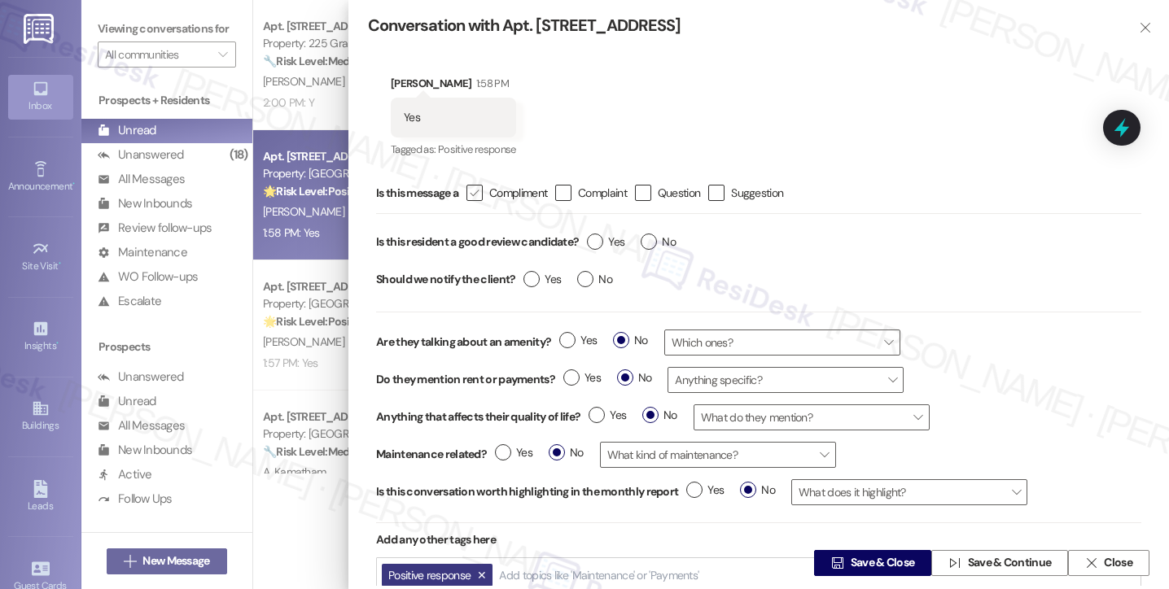
click at [479, 194] on icon "" at bounding box center [474, 193] width 11 height 17
click at [469, 194] on input " Compliment" at bounding box center [463, 193] width 11 height 11
checkbox input "true"
click at [598, 240] on label "Yes" at bounding box center [605, 242] width 37 height 17
click at [598, 240] on input "Yes" at bounding box center [605, 244] width 37 height 21
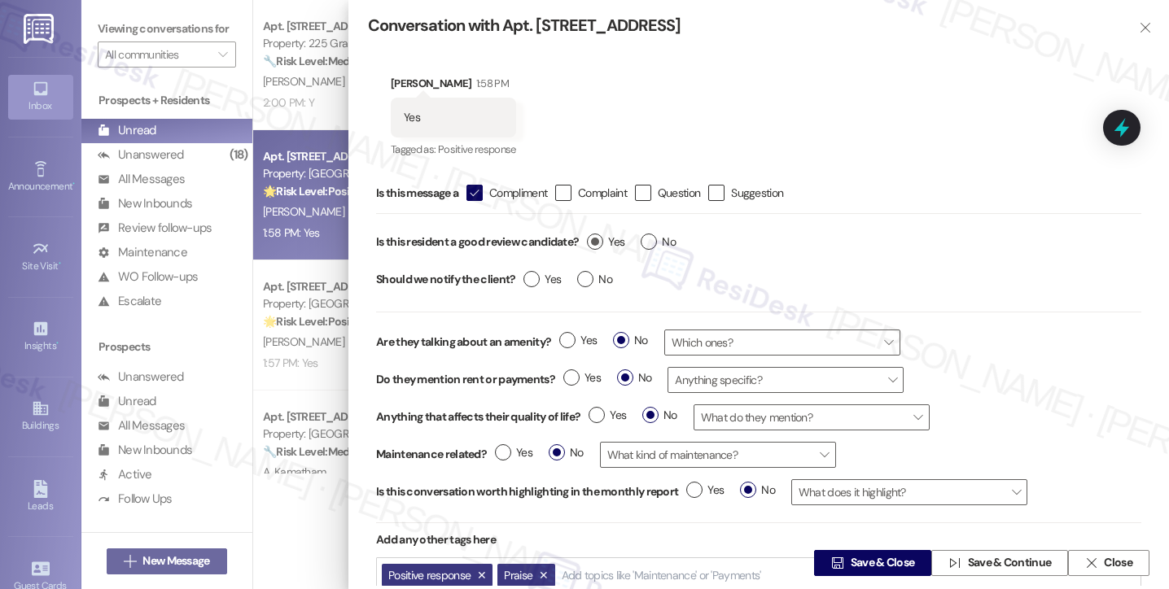
radio input "true"
click at [597, 271] on span "No" at bounding box center [594, 279] width 35 height 17
click at [597, 271] on input "No" at bounding box center [594, 281] width 35 height 21
radio input "true"
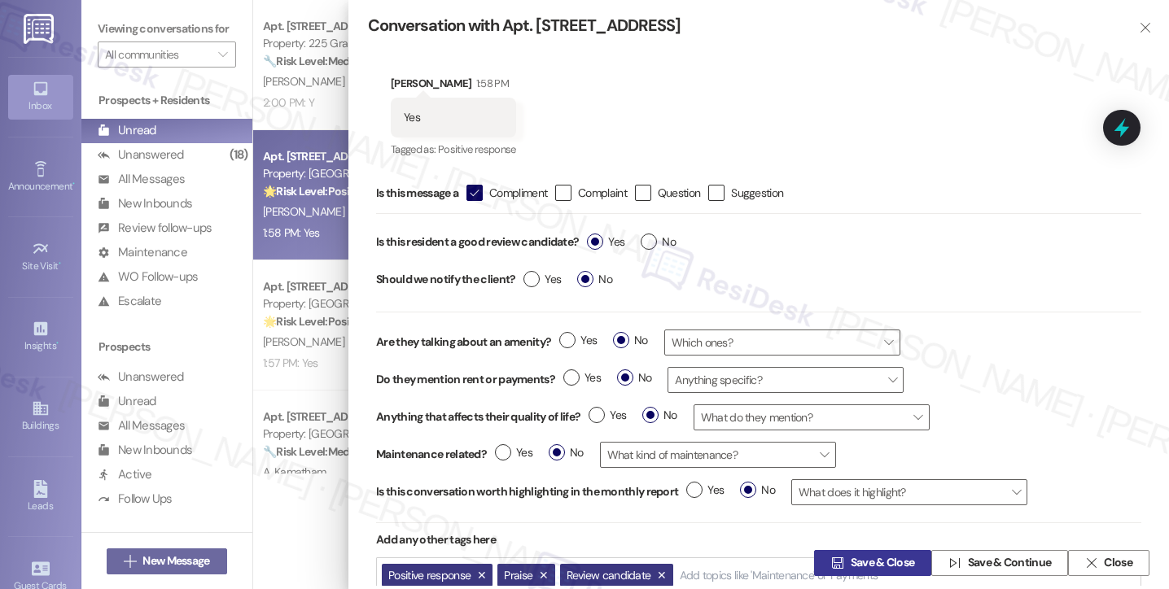
click at [866, 566] on span "Save & Close" at bounding box center [882, 563] width 64 height 17
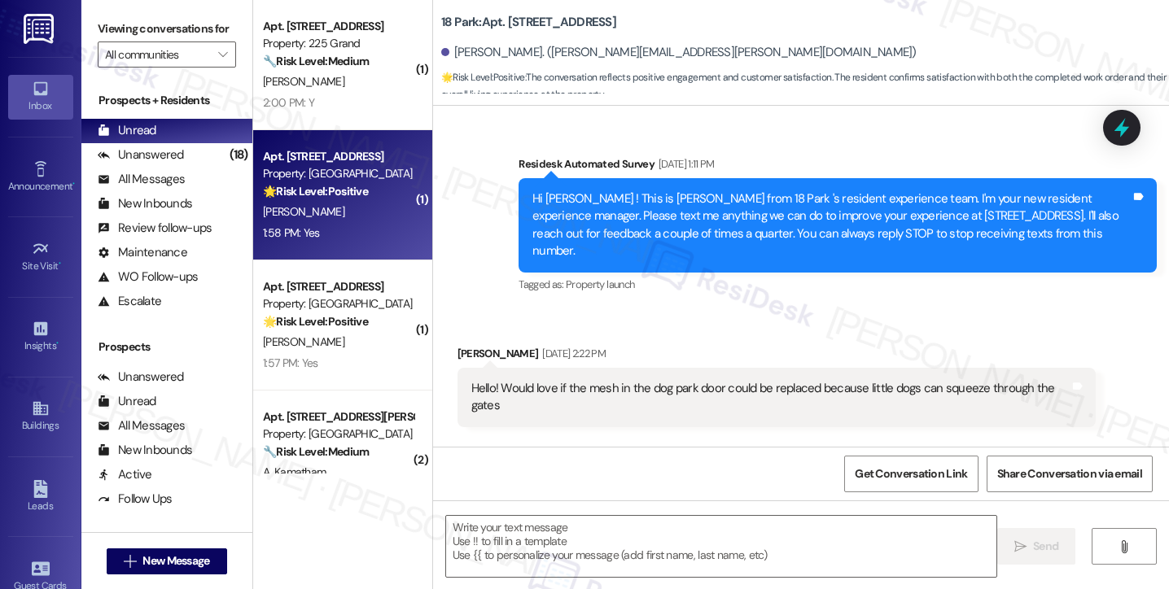
scroll to position [8281, 0]
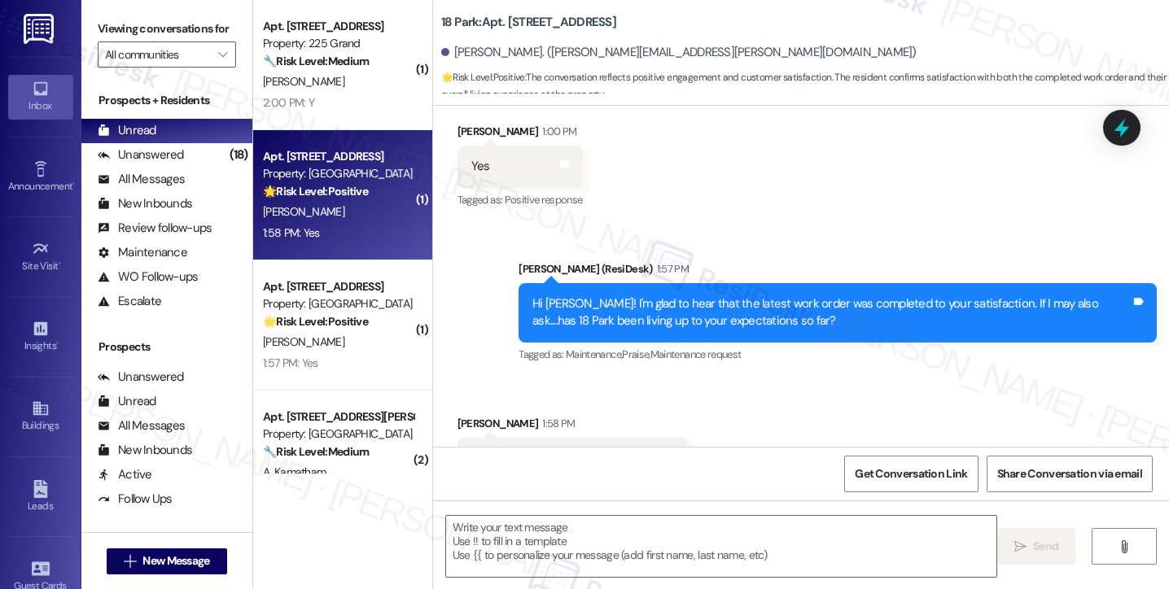
type textarea "Fetching suggested responses. Please feel free to read through the conversation…"
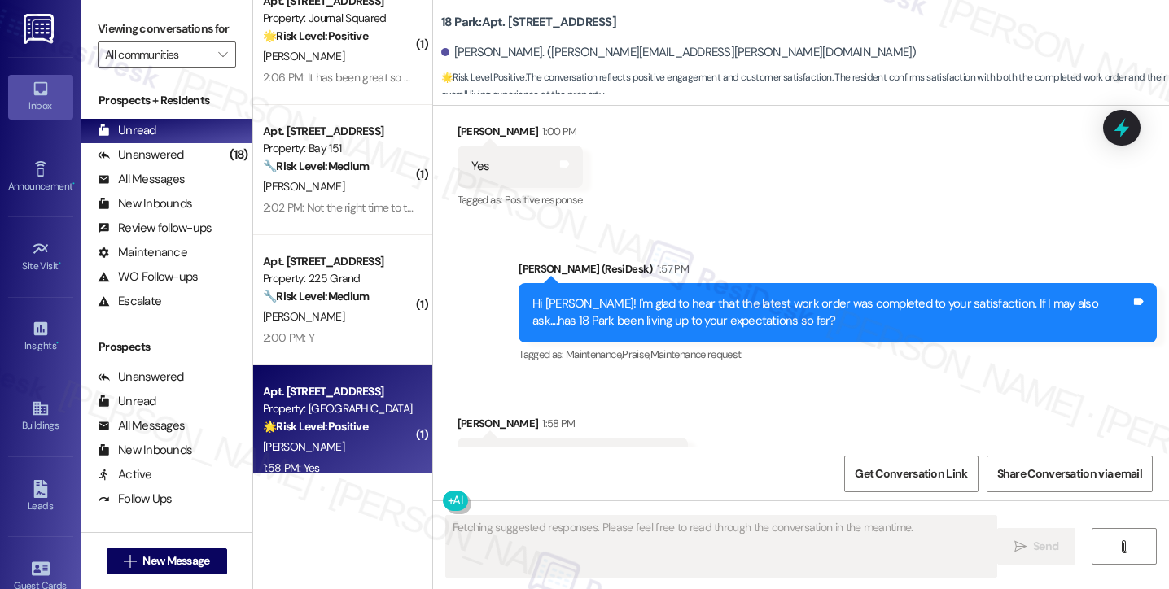
scroll to position [407, 0]
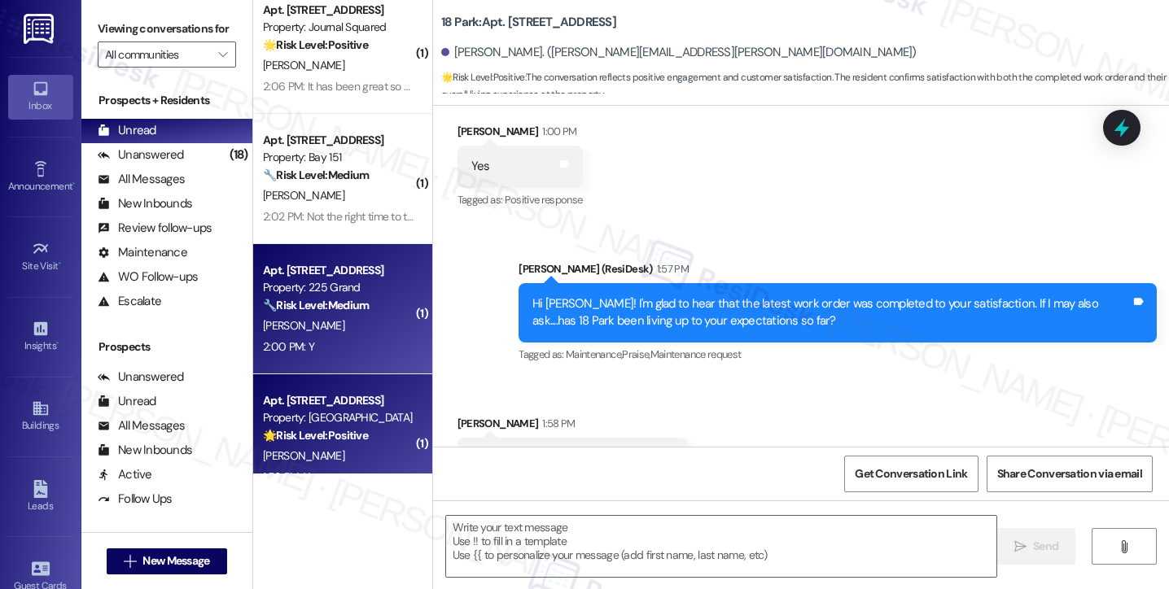
click at [322, 304] on strong "🔧 Risk Level: Medium" at bounding box center [316, 305] width 106 height 15
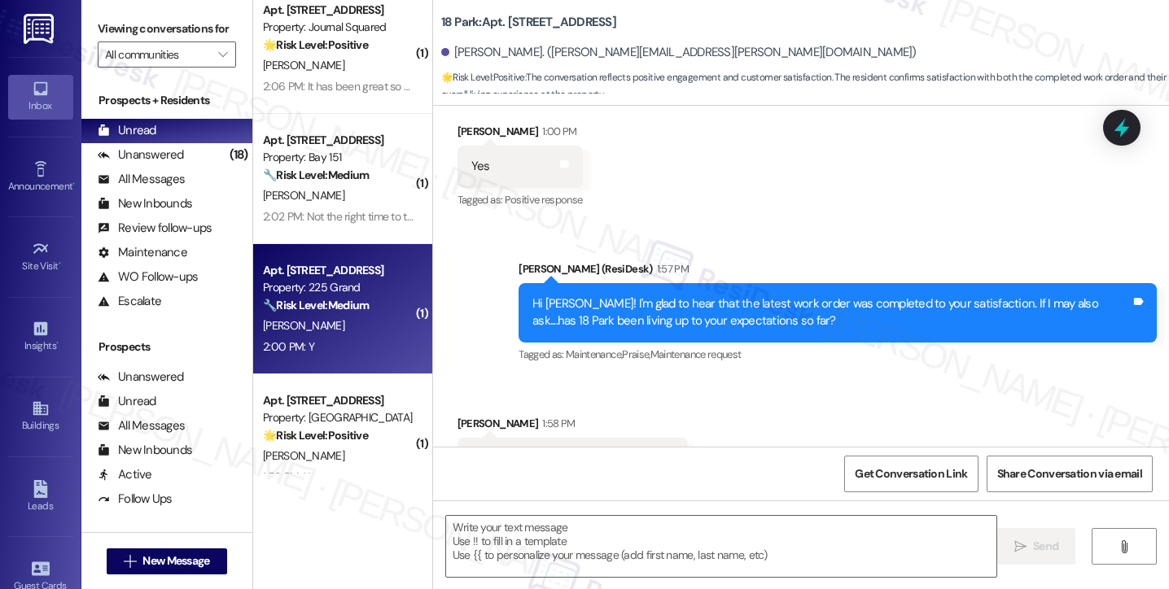
type textarea "Fetching suggested responses. Please feel free to read through the conversation…"
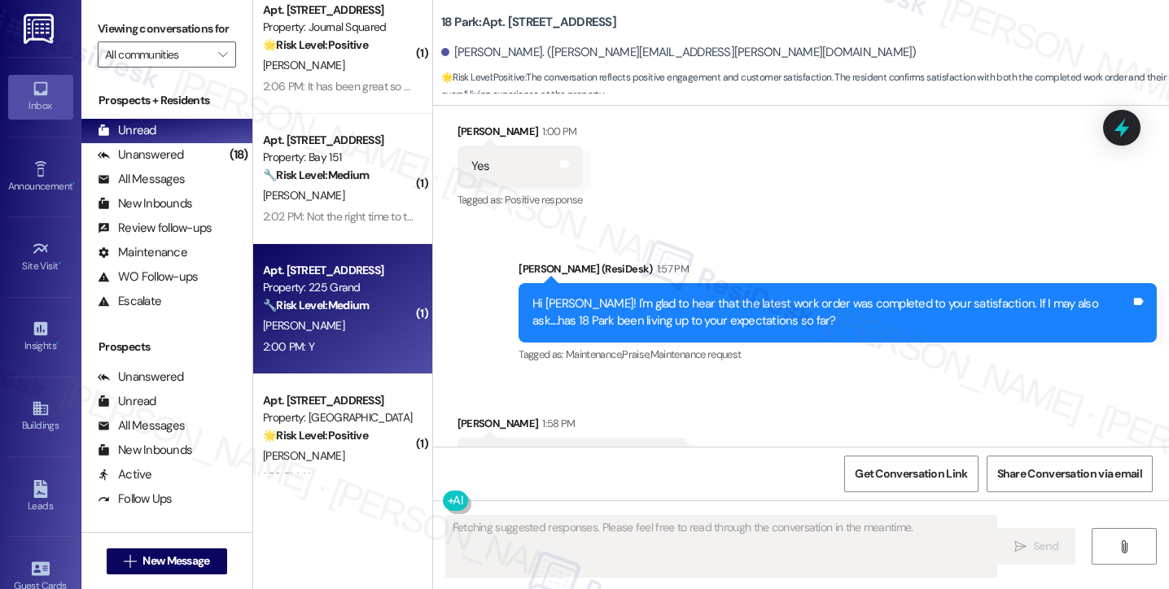
scroll to position [110, 0]
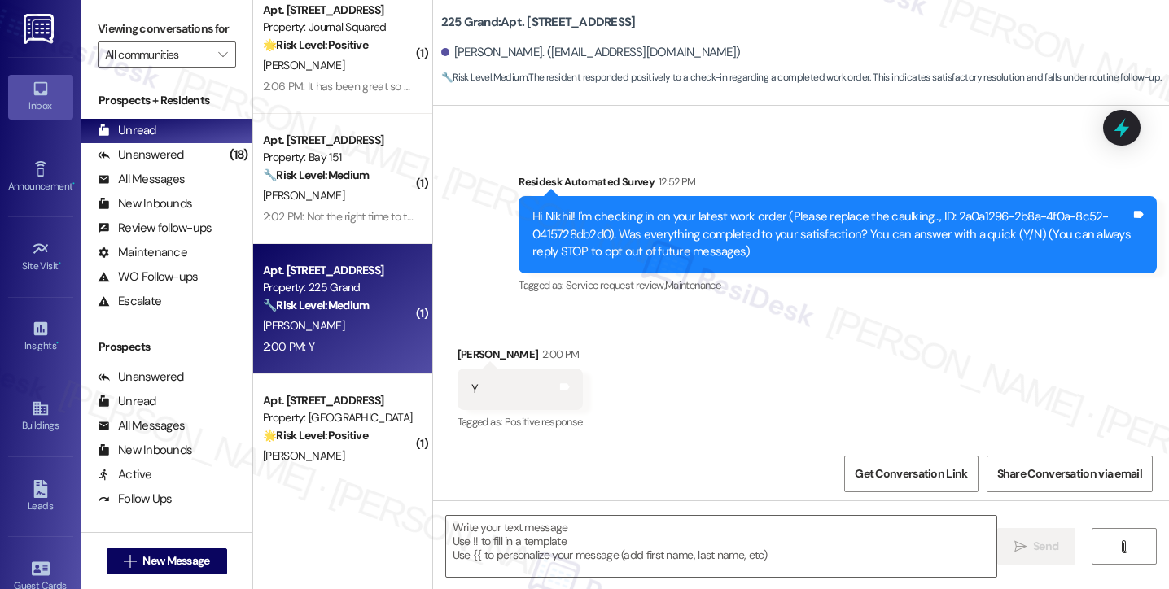
drag, startPoint x: 94, startPoint y: 20, endPoint x: 199, endPoint y: 112, distance: 138.4
click at [94, 20] on div "Viewing conversations for All communities " at bounding box center [166, 42] width 171 height 84
click at [527, 536] on textarea at bounding box center [721, 546] width 550 height 61
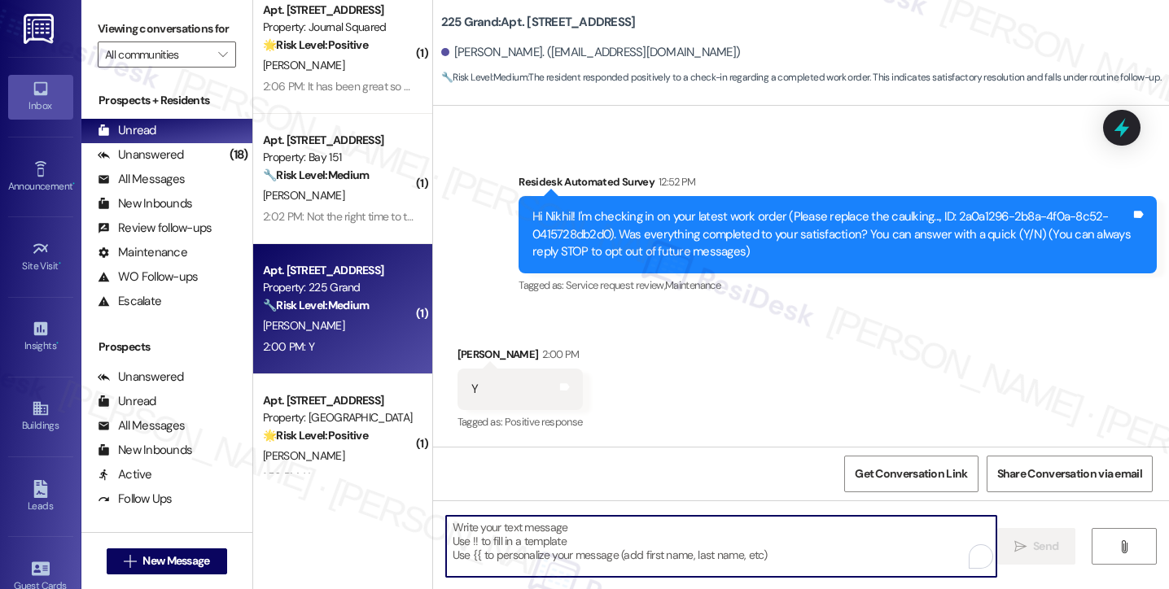
paste textarea "Hi {{first_name}}! I'm glad to hear that the latest work order was completed to…"
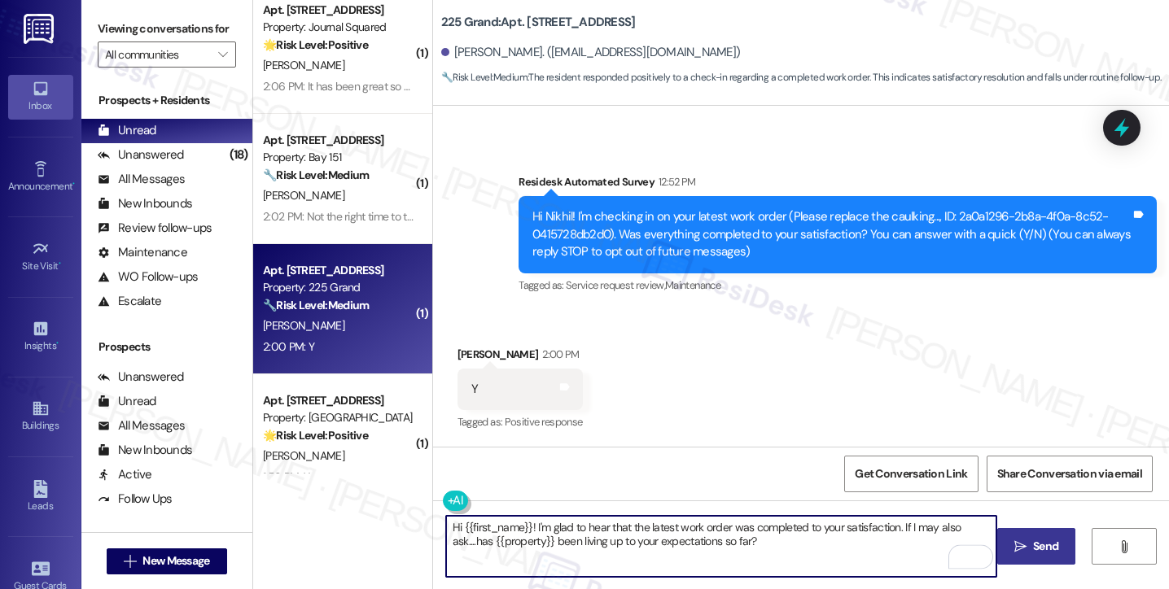
type textarea "Hi {{first_name}}! I'm glad to hear that the latest work order was completed to…"
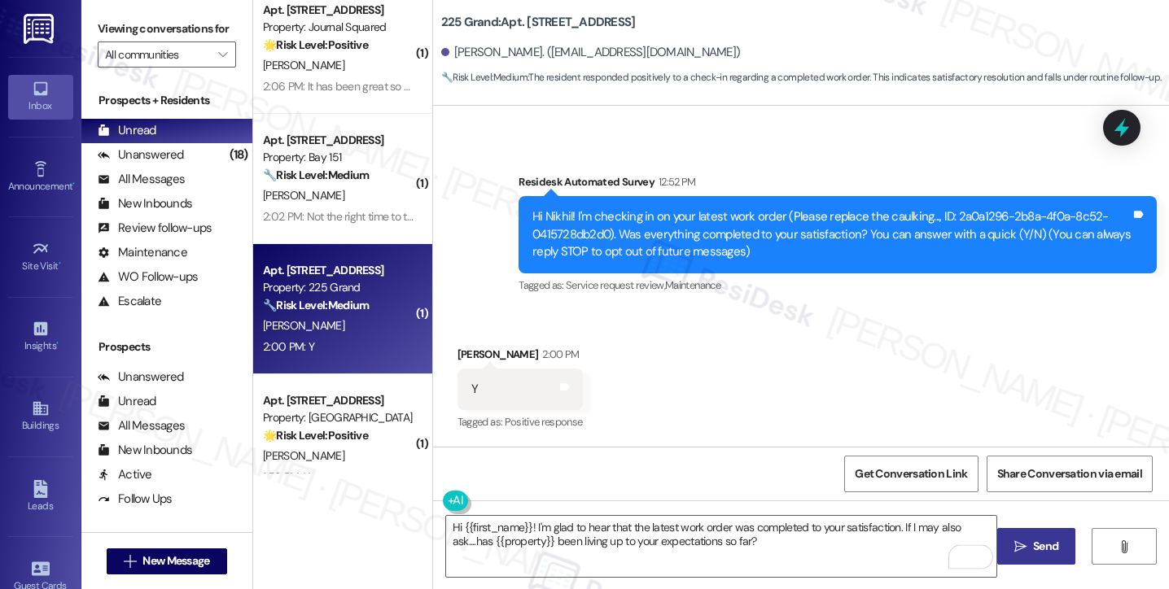
click at [1011, 544] on span " Send" at bounding box center [1036, 546] width 51 height 17
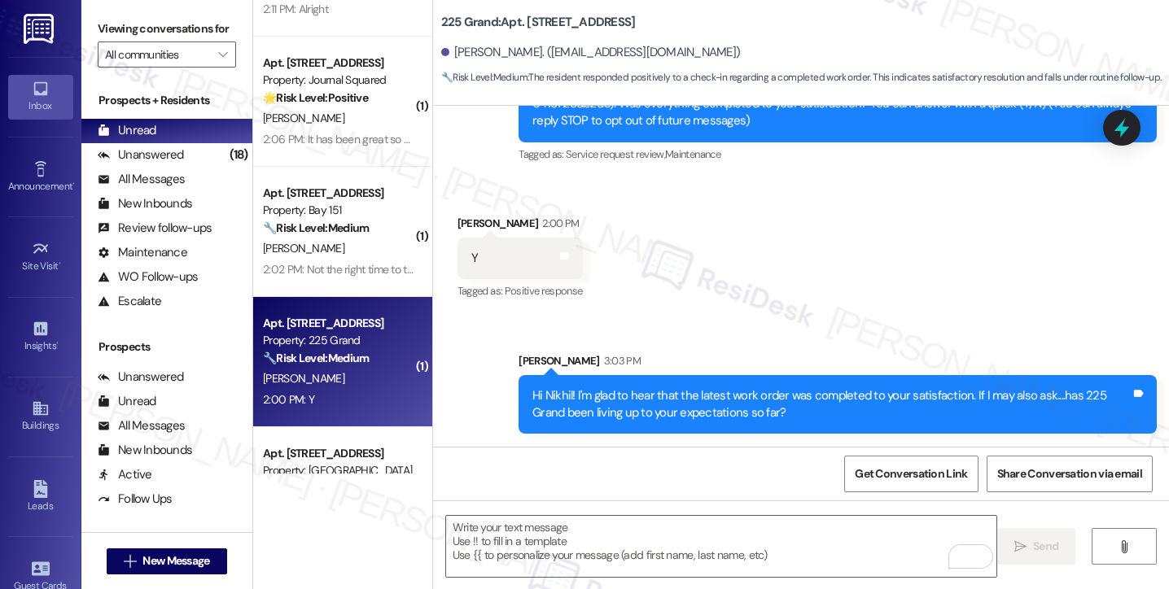
scroll to position [326, 0]
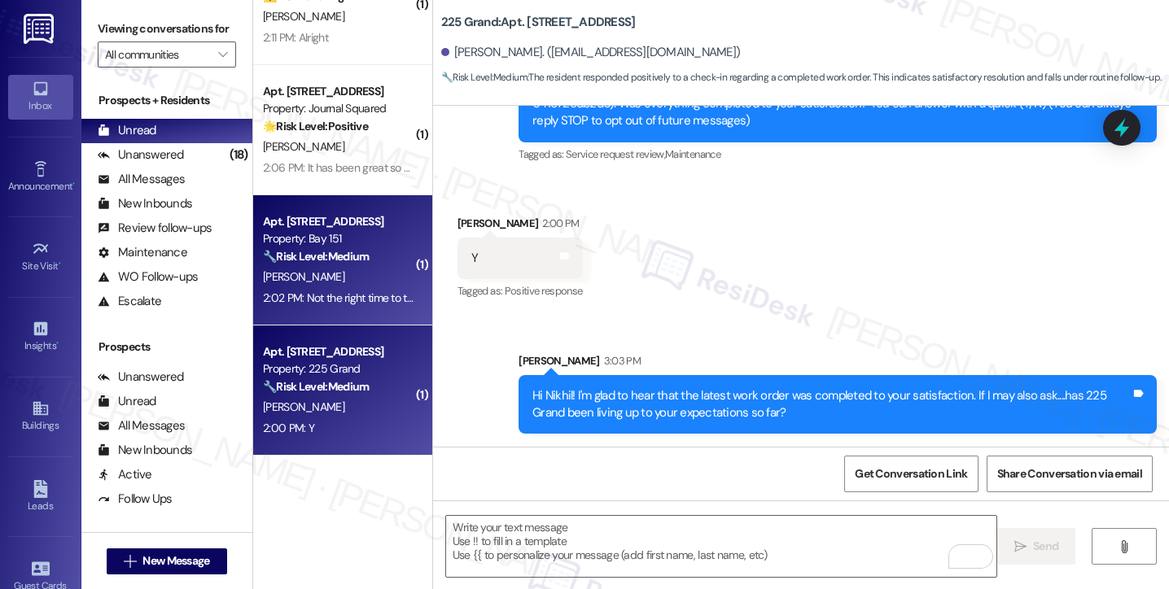
click at [358, 269] on div "J. Shrian" at bounding box center [338, 277] width 154 height 20
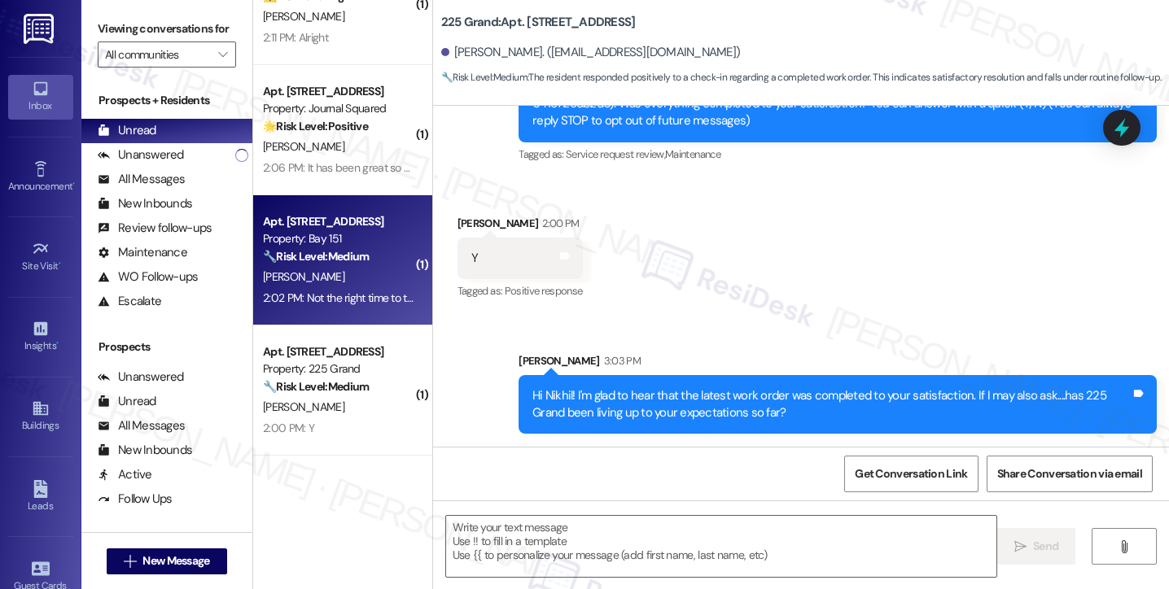
type textarea "Fetching suggested responses. Please feel free to read through the conversation…"
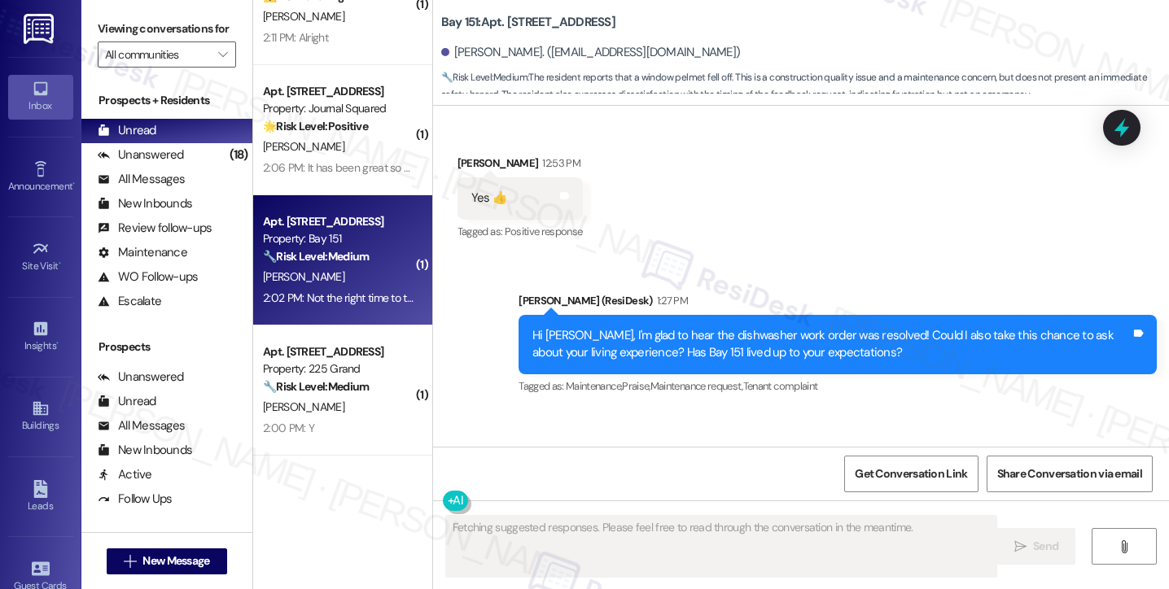
scroll to position [54686, 0]
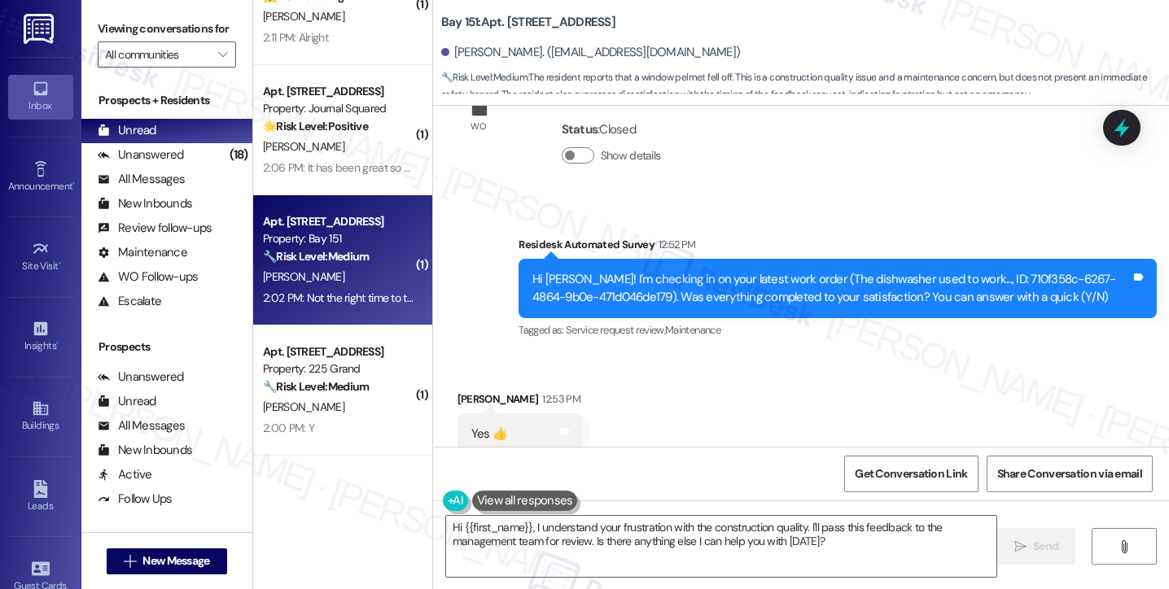
click at [678, 563] on div "Hi Jyoti, I'm glad to hear the dishwasher work order was resolved! Could I also…" at bounding box center [831, 580] width 598 height 35
click at [645, 530] on textarea "Hi {{first_name}}, I understand your frustration with the construction quality.…" at bounding box center [721, 546] width 550 height 61
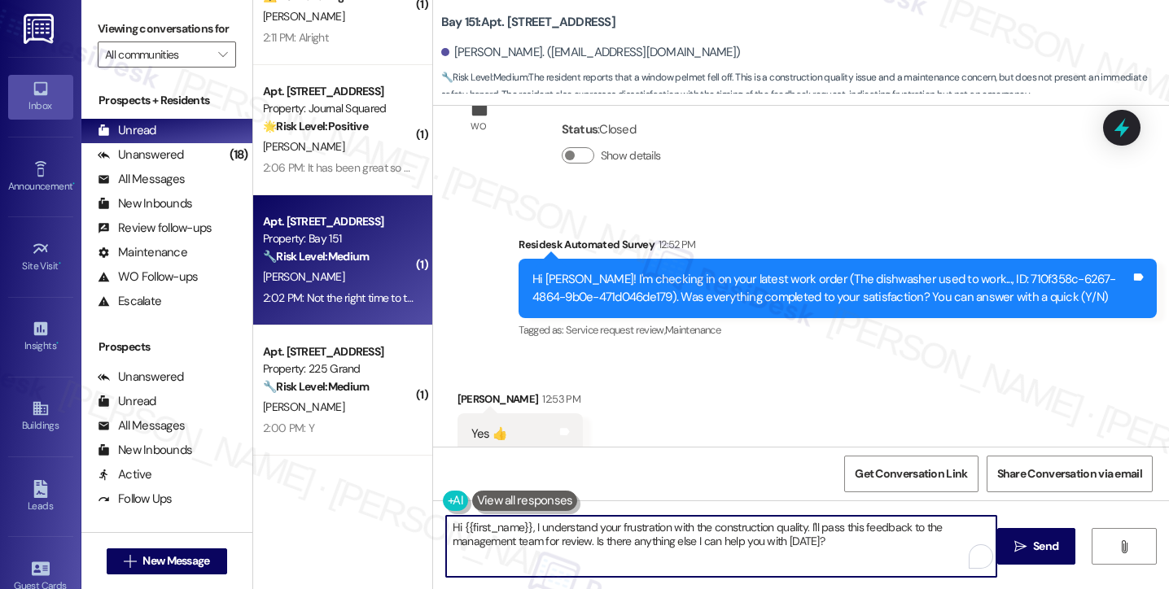
click at [645, 530] on textarea "Hi {{first_name}}, I understand your frustration with the construction quality.…" at bounding box center [721, 546] width 550 height 61
type textarea "Hi {{first_name}}, I understand your concern with the construction quality. I'l…"
click at [598, 563] on div "Hi Jyoti, I'm glad to hear the dishwasher work order was resolved! Could I also…" at bounding box center [831, 580] width 598 height 35
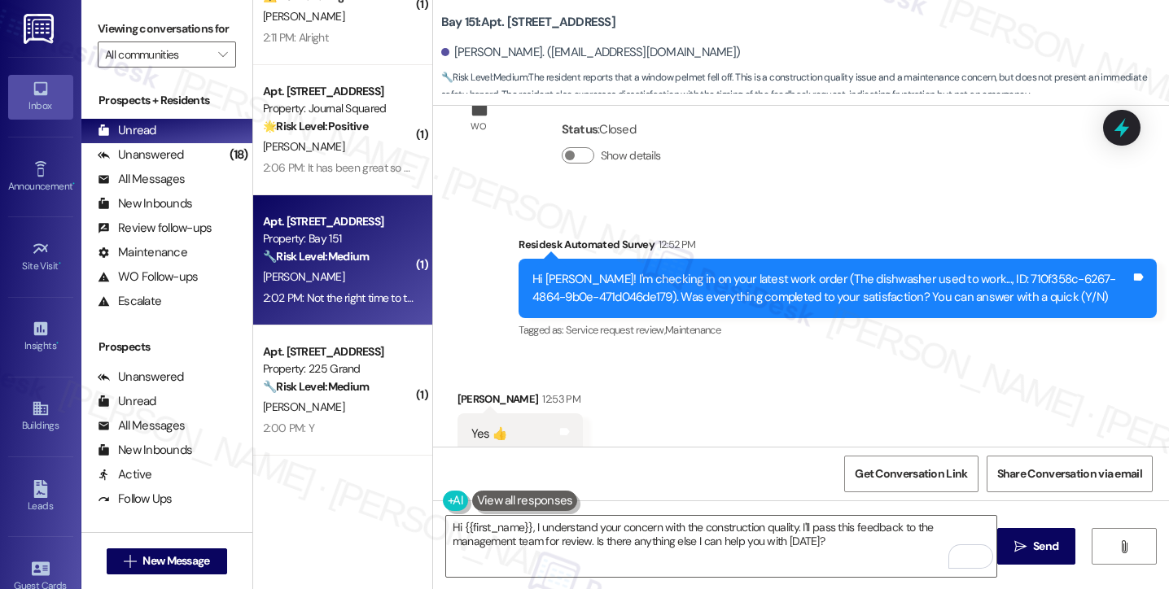
click at [598, 563] on div "Hi Jyoti, I'm glad to hear the dishwasher work order was resolved! Could I also…" at bounding box center [831, 580] width 598 height 35
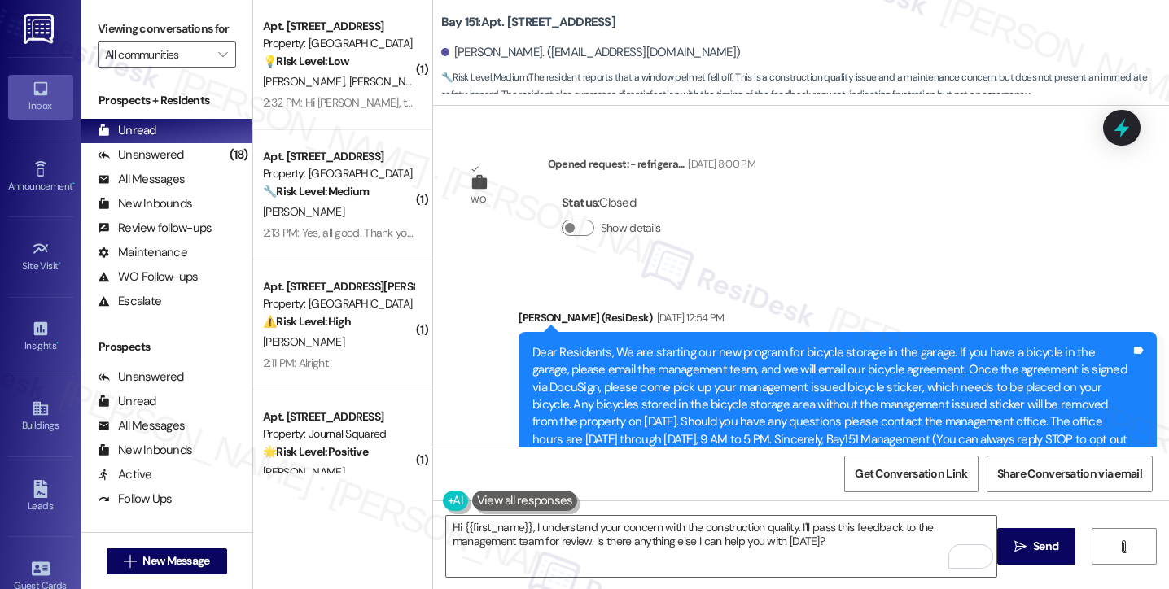
scroll to position [54613, 0]
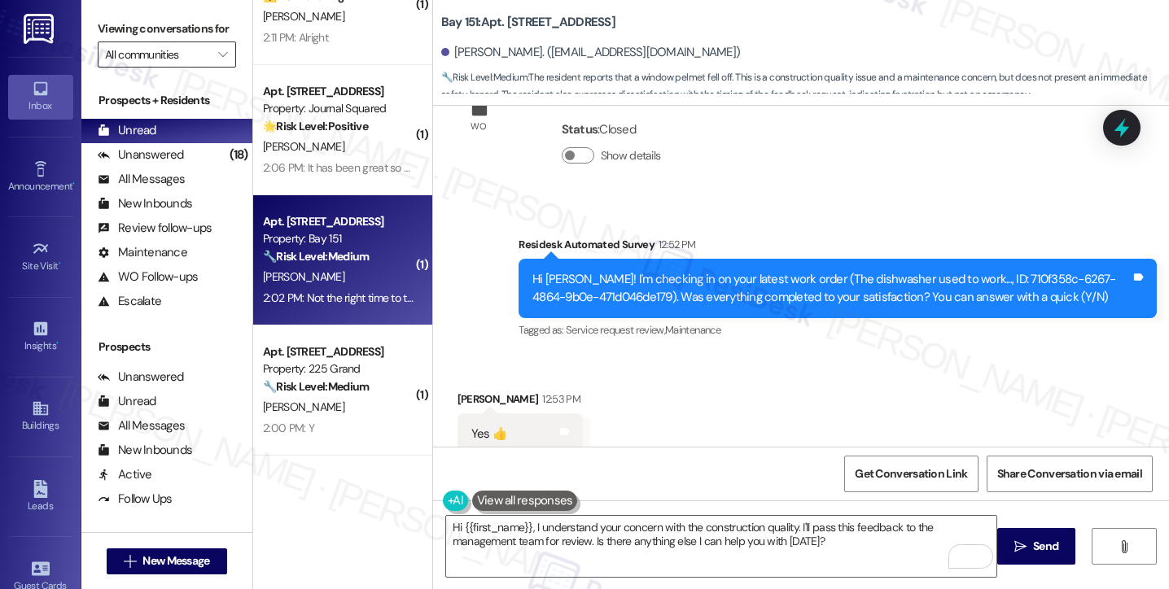
drag, startPoint x: 99, startPoint y: 38, endPoint x: 199, endPoint y: 81, distance: 107.9
click at [99, 38] on label "Viewing conversations for" at bounding box center [167, 28] width 138 height 25
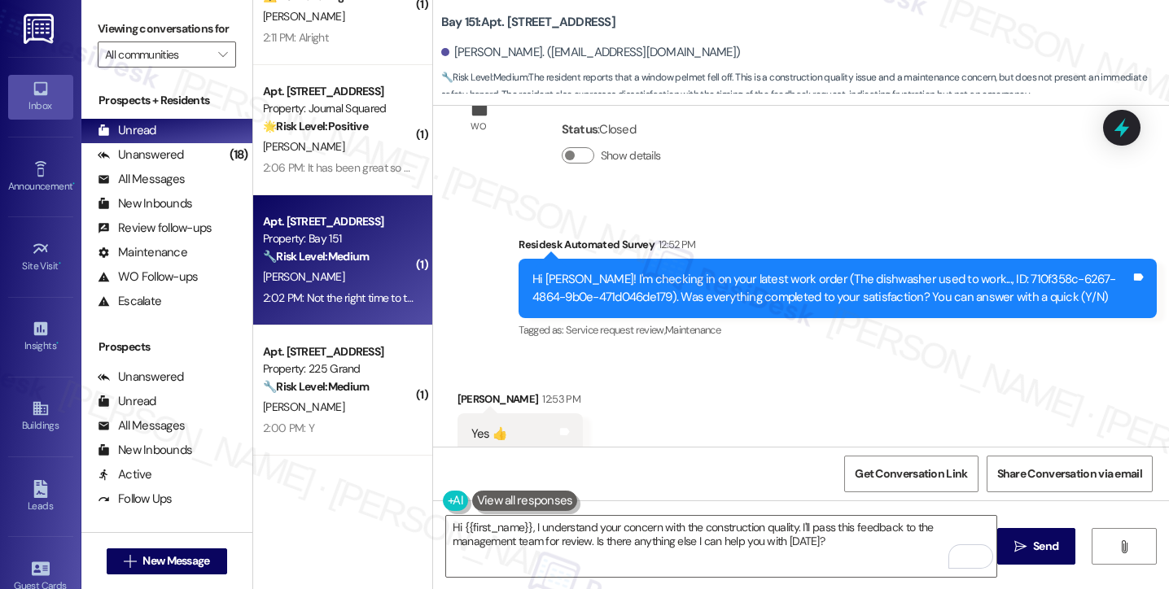
copy div "Not the right time to take feedbk, yesterday the pelmet of one of the windows f…"
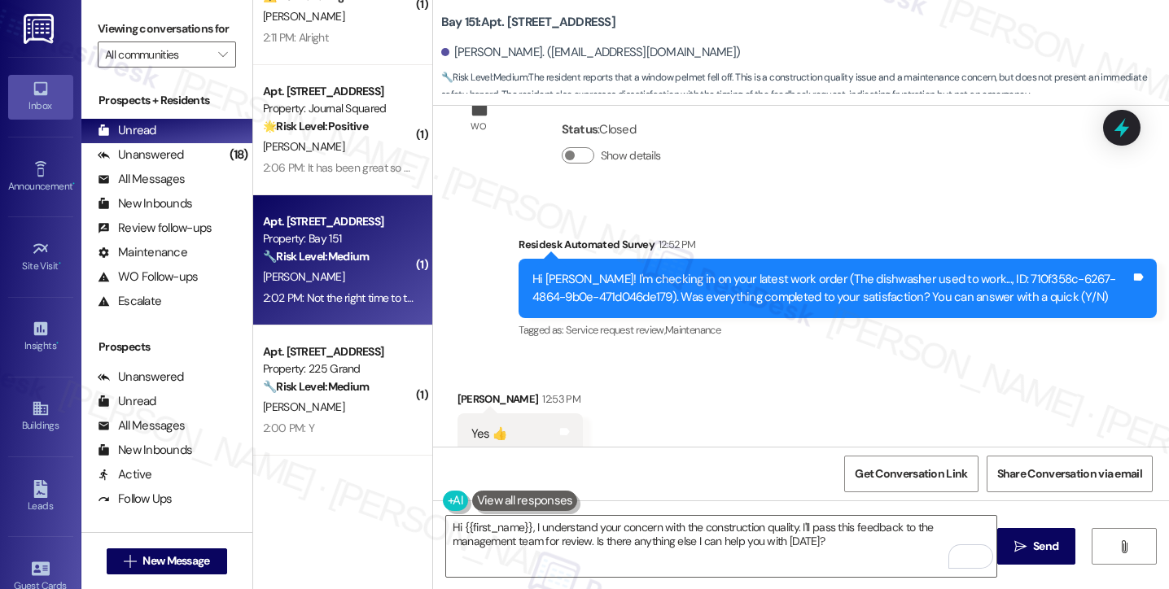
click at [94, 34] on div "Viewing conversations for All communities " at bounding box center [166, 42] width 171 height 84
click at [98, 29] on label "Viewing conversations for" at bounding box center [167, 28] width 138 height 25
click at [704, 540] on textarea "Hi {{first_name}}, I understand your concern with the construction quality. I'l…" at bounding box center [721, 546] width 550 height 61
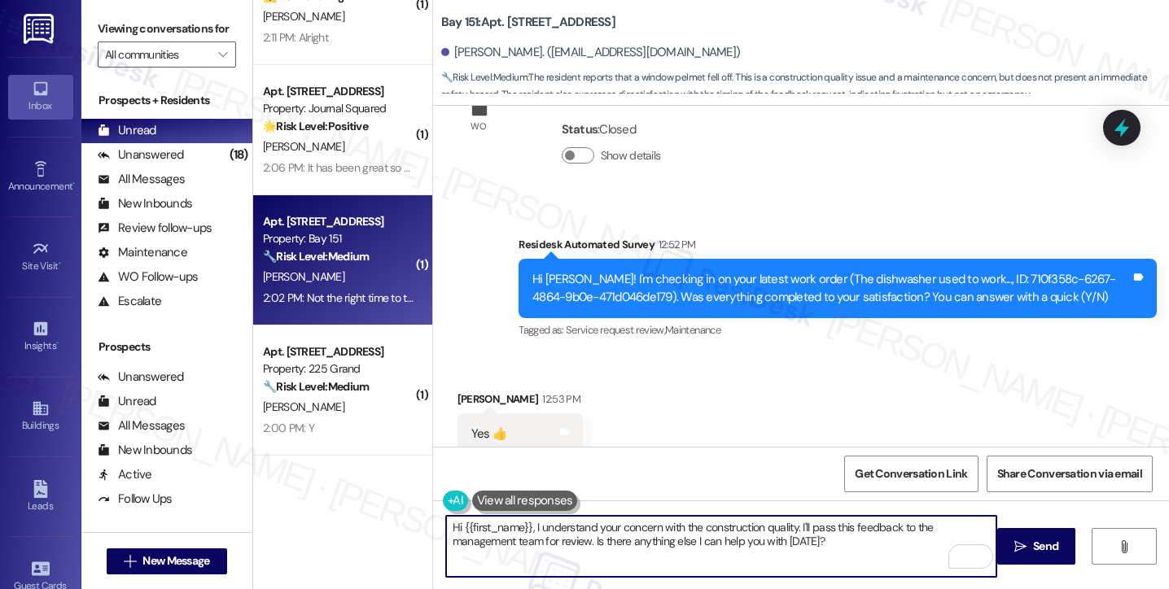
paste textarea "Thank you for sharing that with me—I’m so sorry to hear about the pelmet fallin…"
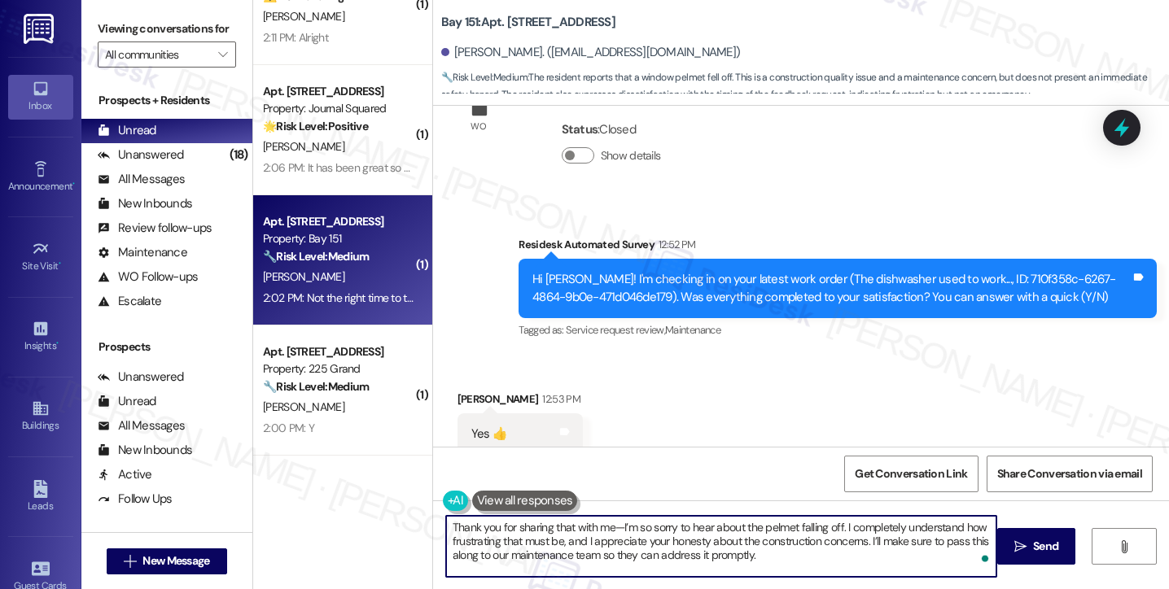
click at [606, 526] on textarea "Thank you for sharing that with me—I’m so sorry to hear about the pelmet fallin…" at bounding box center [721, 546] width 550 height 61
click at [651, 526] on textarea "Thank you for sharing that with me and I’m so sorry to hear about the pelmet fa…" at bounding box center [721, 546] width 550 height 61
click at [860, 527] on textarea "Thank you for sharing that with me, and I’m sorry to hear about the pelmet fall…" at bounding box center [721, 546] width 550 height 61
click at [859, 527] on textarea "Thank you for sharing that with me, and I’m sorry to hear about the pelmet fall…" at bounding box center [721, 546] width 550 height 61
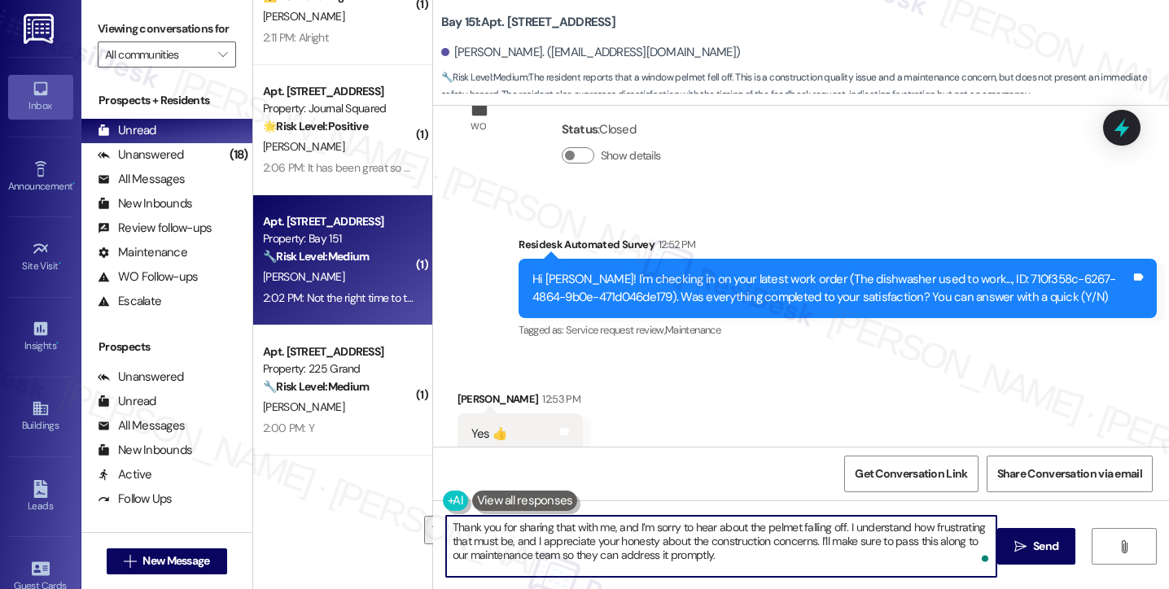
drag, startPoint x: 811, startPoint y: 544, endPoint x: 845, endPoint y: 528, distance: 37.5
click at [845, 528] on textarea "Thank you for sharing that with me, and I’m sorry to hear about the pelmet fall…" at bounding box center [721, 546] width 550 height 61
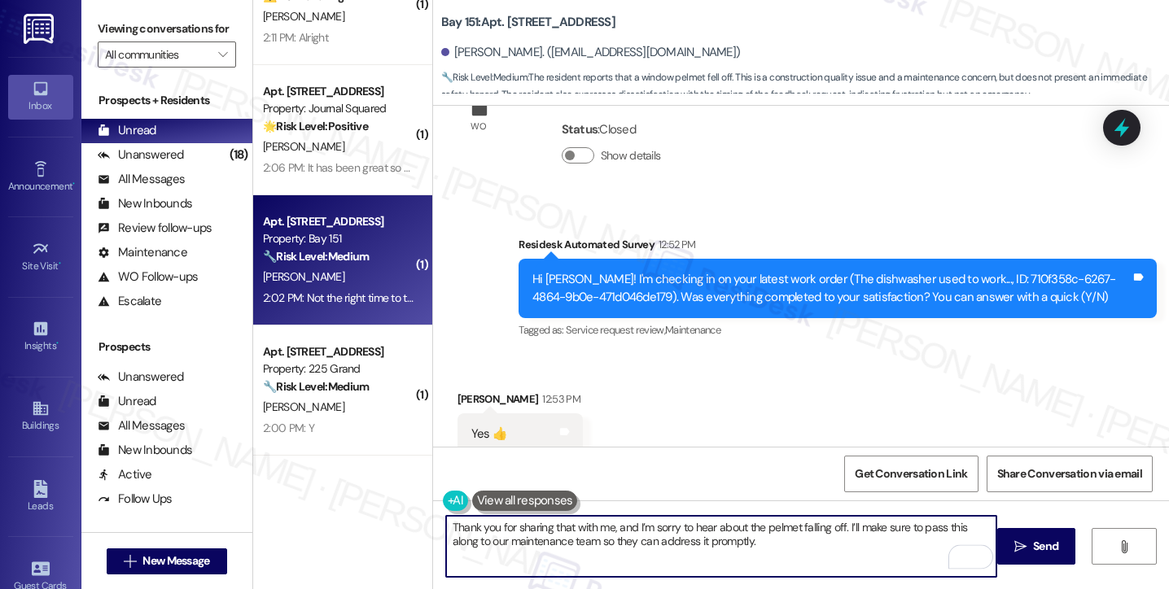
click at [741, 540] on textarea "Thank you for sharing that with me, and I’m sorry to hear about the pelmet fall…" at bounding box center [721, 546] width 550 height 61
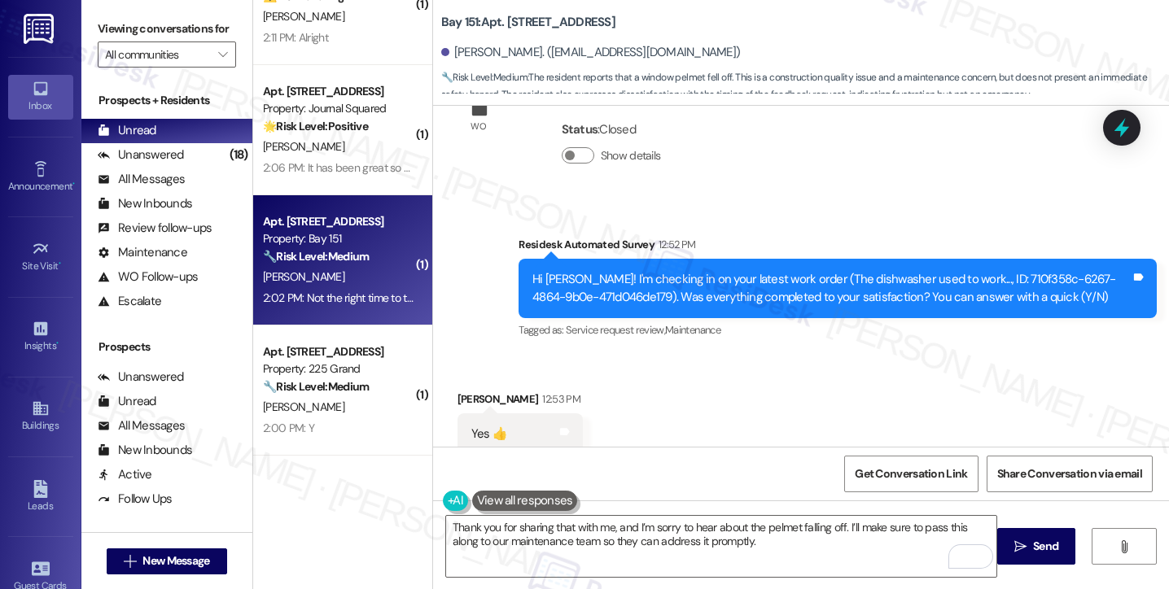
drag, startPoint x: 100, startPoint y: 31, endPoint x: 143, endPoint y: 57, distance: 50.4
click at [100, 31] on label "Viewing conversations for" at bounding box center [167, 28] width 138 height 25
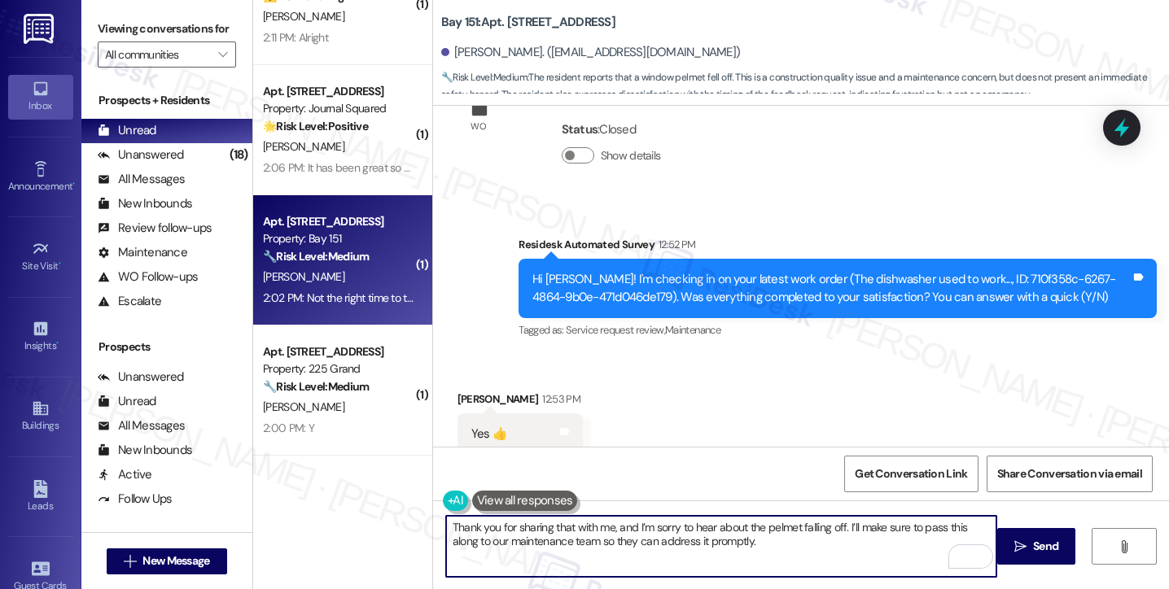
click at [776, 535] on textarea "Thank you for sharing that with me, and I’m sorry to hear about the pelmet fall…" at bounding box center [721, 546] width 550 height 61
paste textarea "Please don’t hesitate to reach out if there’s anything else you’d like us to lo…"
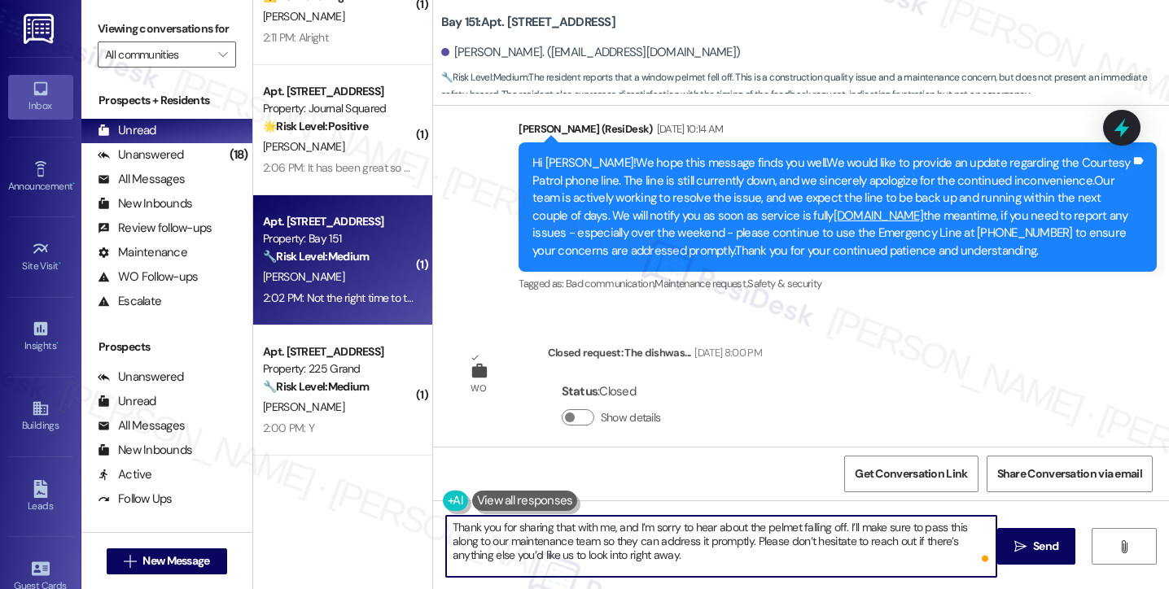
scroll to position [54206, 0]
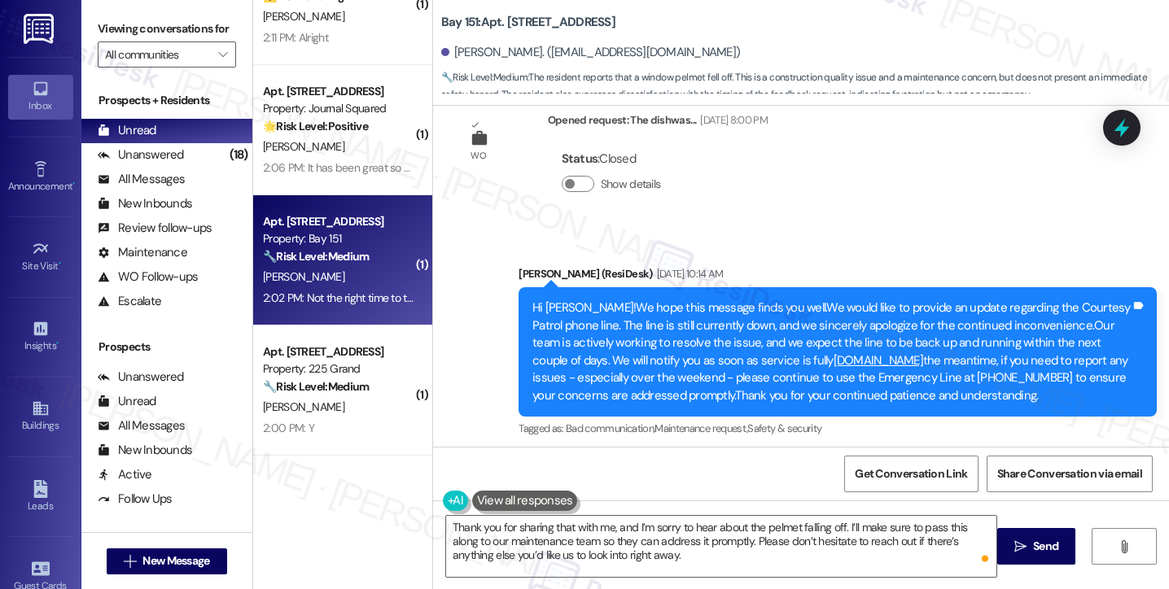
click at [501, 20] on b "Bay 151: Apt. 1126, 151 Center Street" at bounding box center [528, 22] width 174 height 17
copy b "1126"
click at [88, 30] on div "Viewing conversations for All communities " at bounding box center [166, 42] width 171 height 84
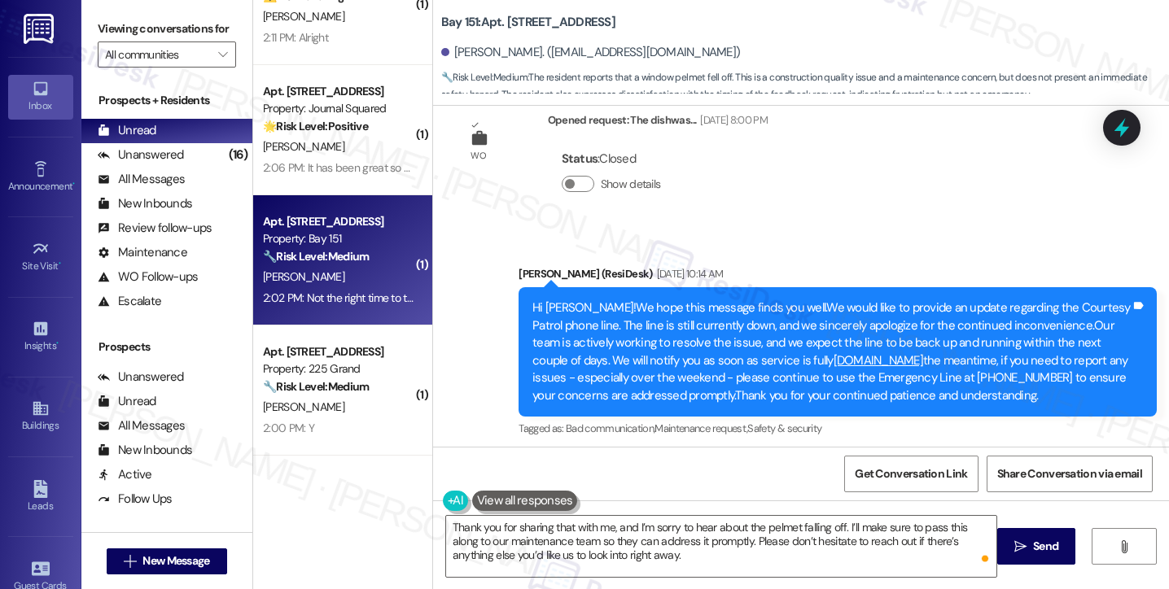
scroll to position [54613, 0]
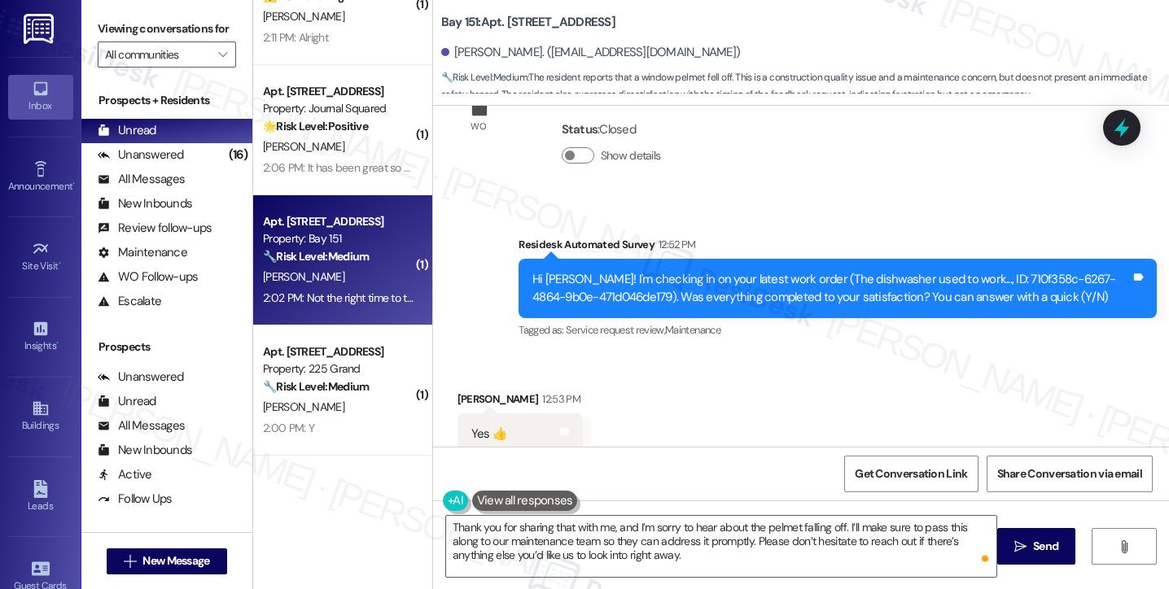
click at [108, 42] on label "Viewing conversations for" at bounding box center [167, 28] width 138 height 25
click at [94, 34] on div "Viewing conversations for All communities " at bounding box center [166, 42] width 171 height 84
click at [610, 536] on textarea "Thank you for sharing that with me, and I’m sorry to hear about the pelmet fall…" at bounding box center [721, 546] width 550 height 61
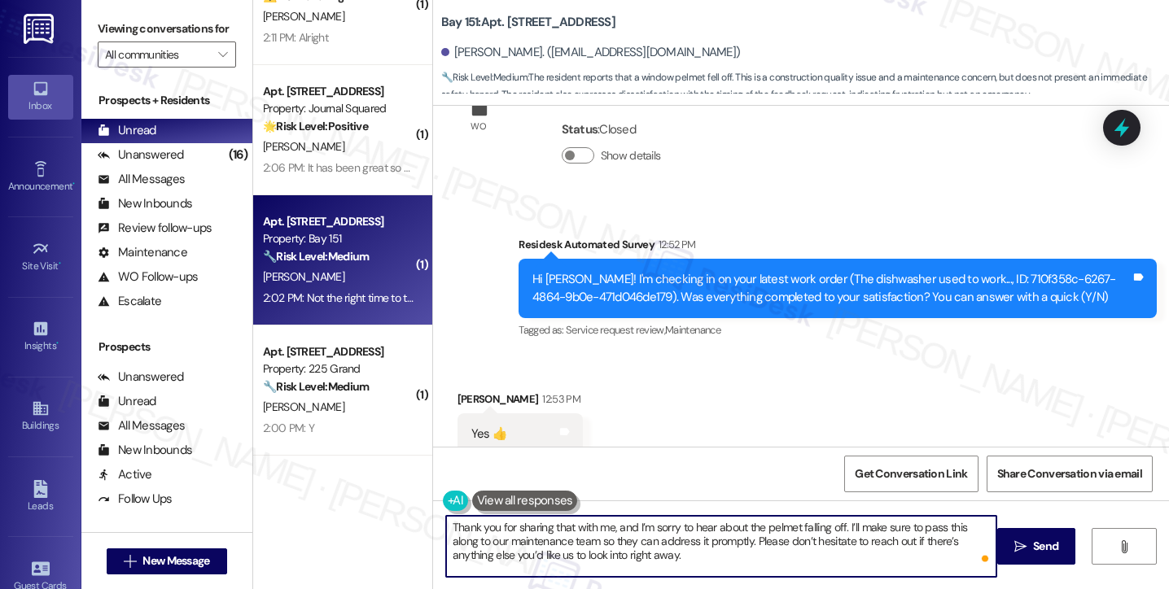
click at [610, 536] on textarea "Thank you for sharing that with me, and I’m sorry to hear about the pelmet fall…" at bounding box center [721, 546] width 550 height 61
click at [785, 532] on textarea "Thank you for sharing that with me, and I’m sorry to hear about the pelmet fall…" at bounding box center [721, 546] width 550 height 61
drag, startPoint x: 719, startPoint y: 540, endPoint x: 843, endPoint y: 514, distance: 127.4
click at [843, 514] on div "Thank you for sharing that with me, and I’m sorry to hear about the pelmet fall…" at bounding box center [801, 562] width 736 height 122
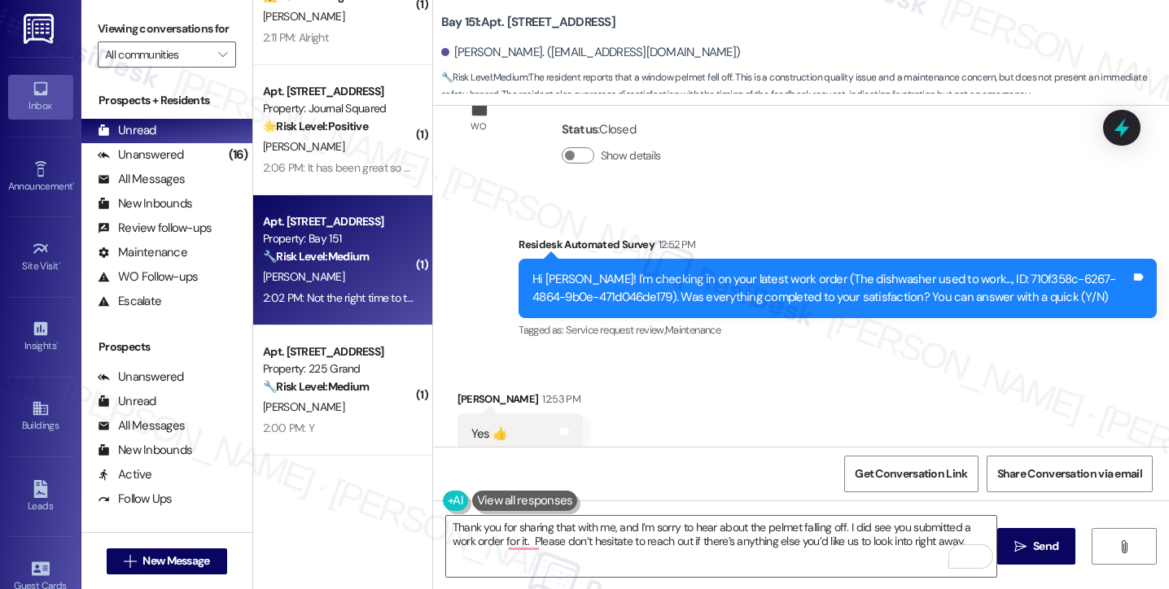
drag, startPoint x: 90, startPoint y: 28, endPoint x: 108, endPoint y: 34, distance: 19.8
click at [90, 28] on div "Viewing conversations for All communities " at bounding box center [166, 42] width 171 height 84
click at [899, 532] on textarea "Thank you for sharing that with me, and I’m sorry to hear about the pelmet fall…" at bounding box center [721, 546] width 550 height 61
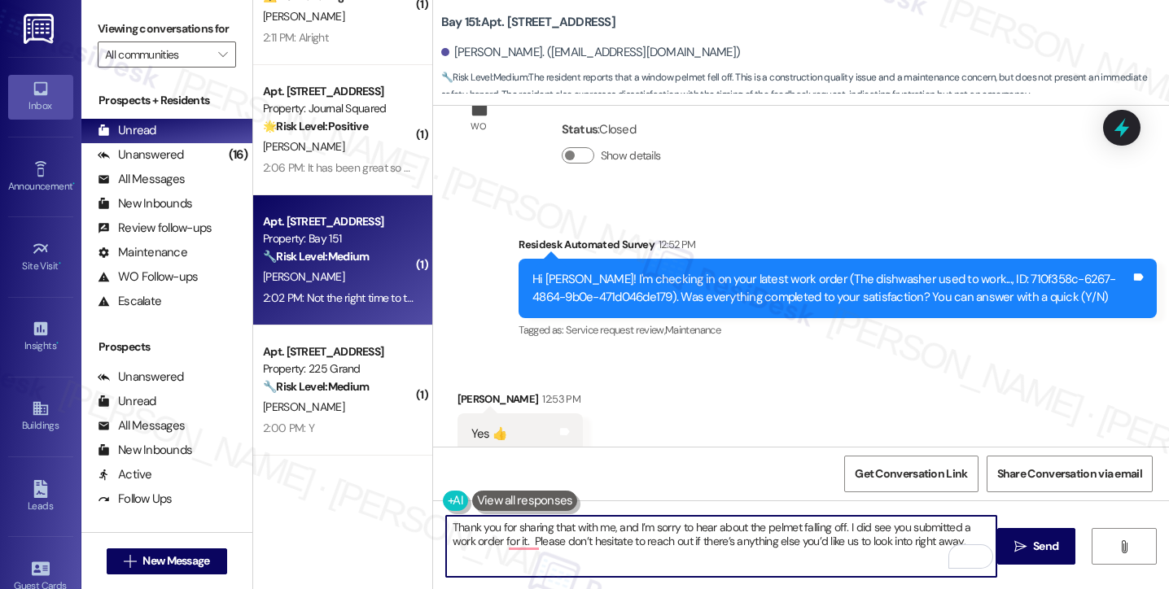
click at [947, 540] on textarea "Thank you for sharing that with me, and I’m sorry to hear about the pelmet fall…" at bounding box center [721, 546] width 550 height 61
click at [495, 540] on textarea "Thank you for sharing that with me, and I’m sorry to hear about the pelmet fall…" at bounding box center [721, 546] width 550 height 61
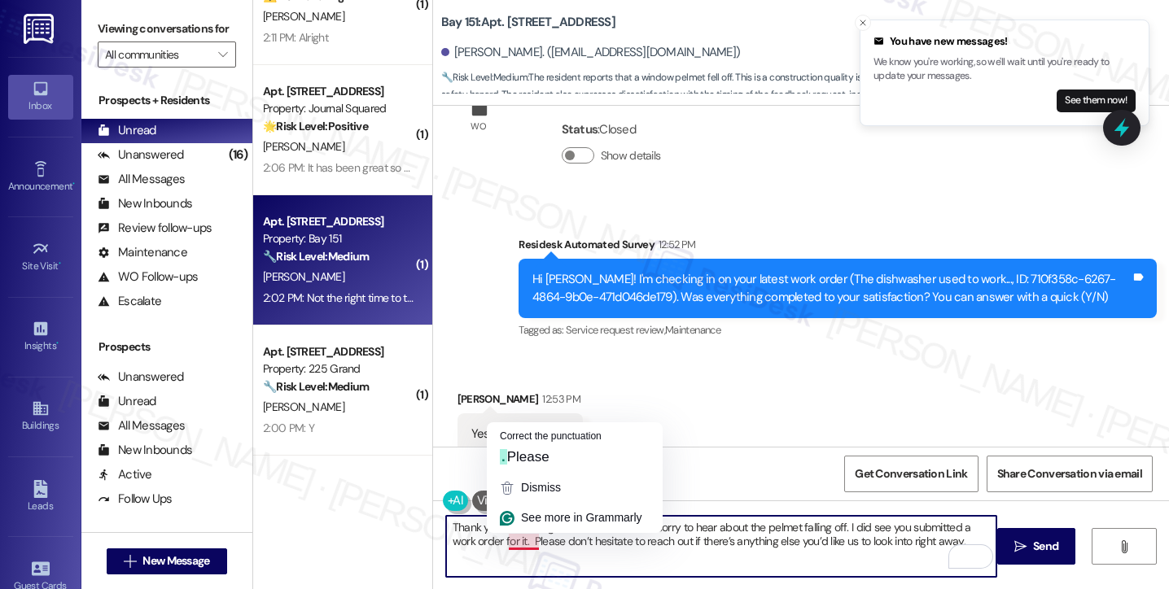
click at [497, 546] on textarea "Thank you for sharing that with me, and I’m sorry to hear about the pelmet fall…" at bounding box center [721, 546] width 550 height 61
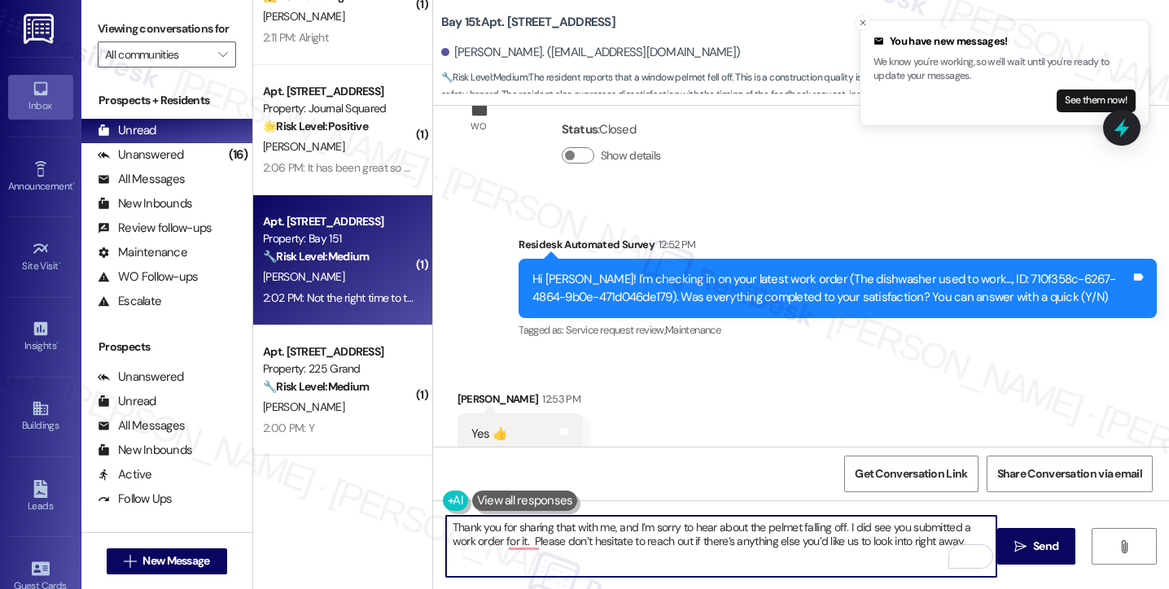
click at [496, 540] on textarea "Thank you for sharing that with me, and I’m sorry to hear about the pelmet fall…" at bounding box center [721, 546] width 550 height 61
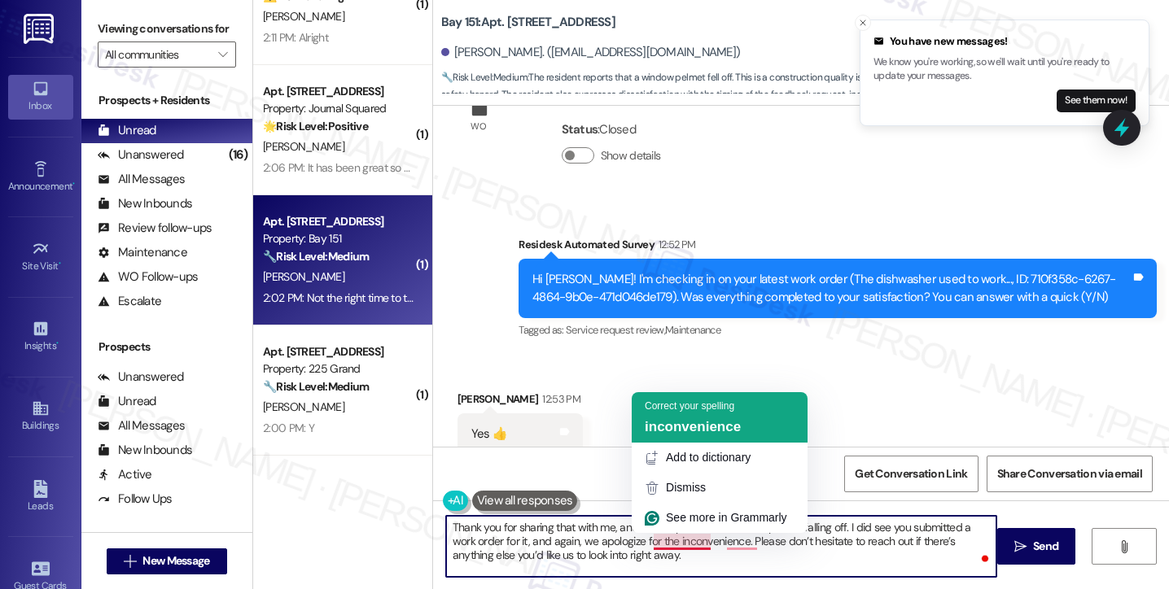
click at [690, 419] on span "inconvenience" at bounding box center [693, 426] width 96 height 15
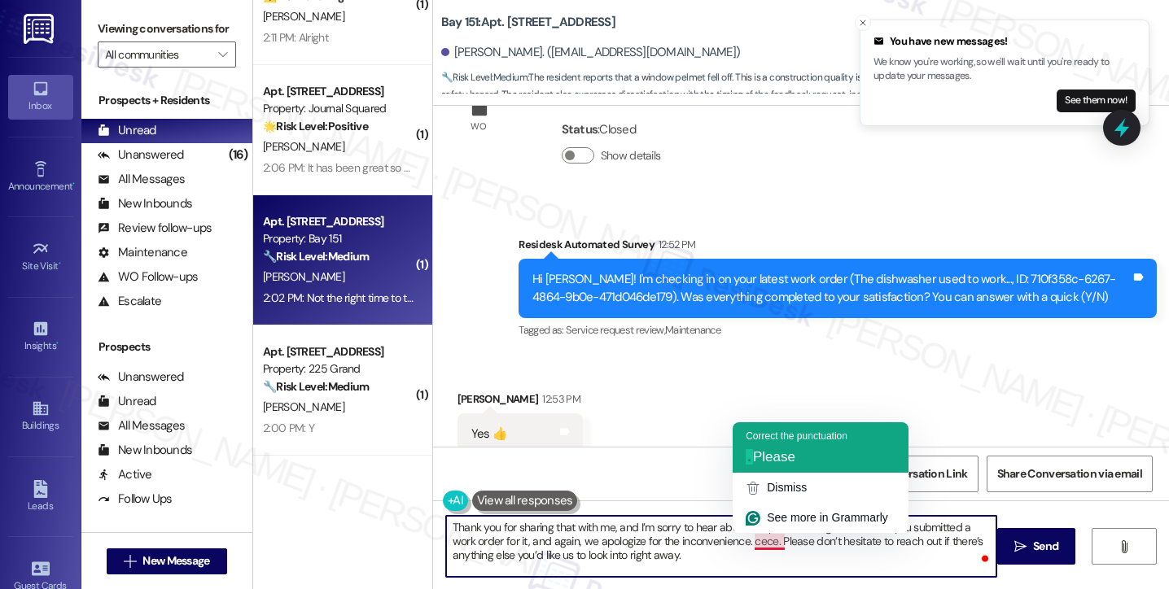
click at [780, 453] on span "Please" at bounding box center [774, 456] width 42 height 15
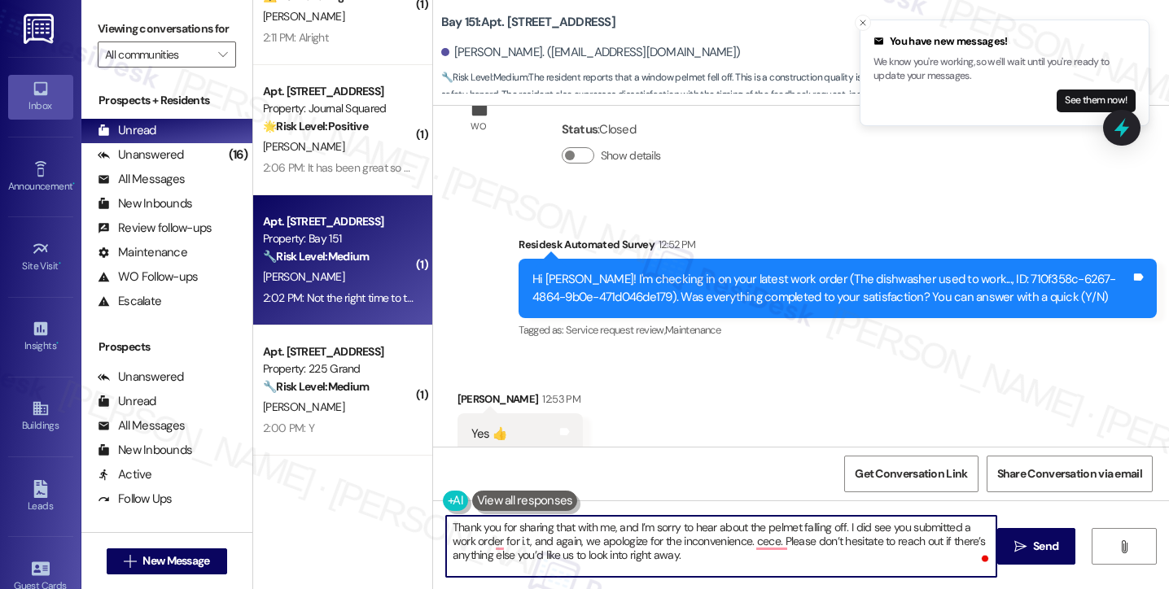
click at [732, 543] on textarea "Thank you for sharing that with me, and I’m sorry to hear about the pelmet fall…" at bounding box center [721, 546] width 550 height 61
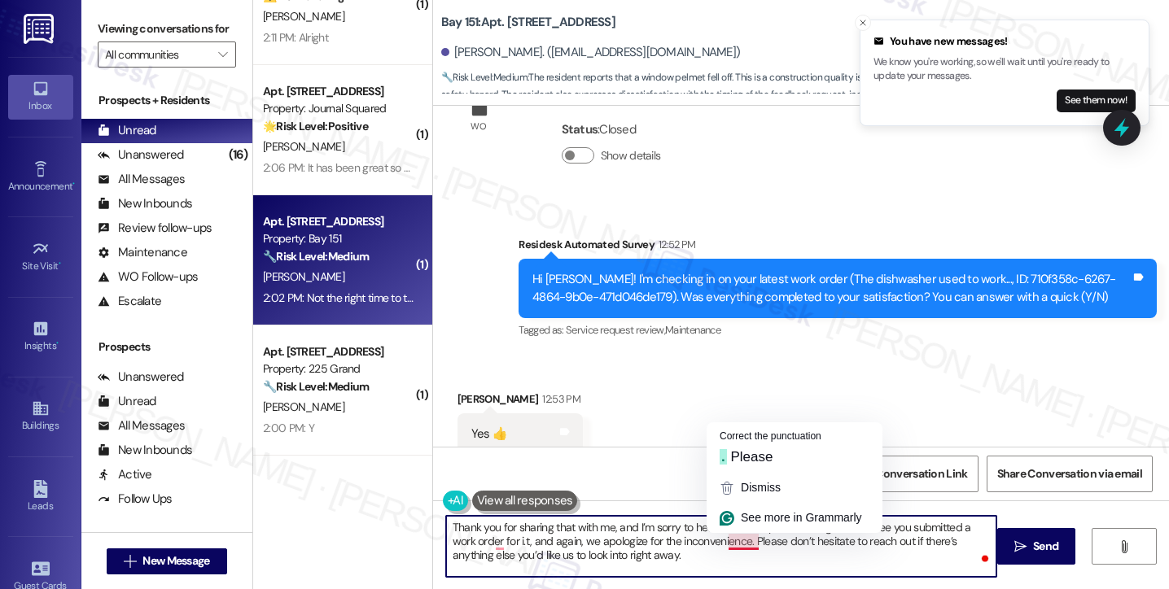
click at [667, 546] on textarea "Thank you for sharing that with me, and I’m sorry to hear about the pelmet fall…" at bounding box center [721, 546] width 550 height 61
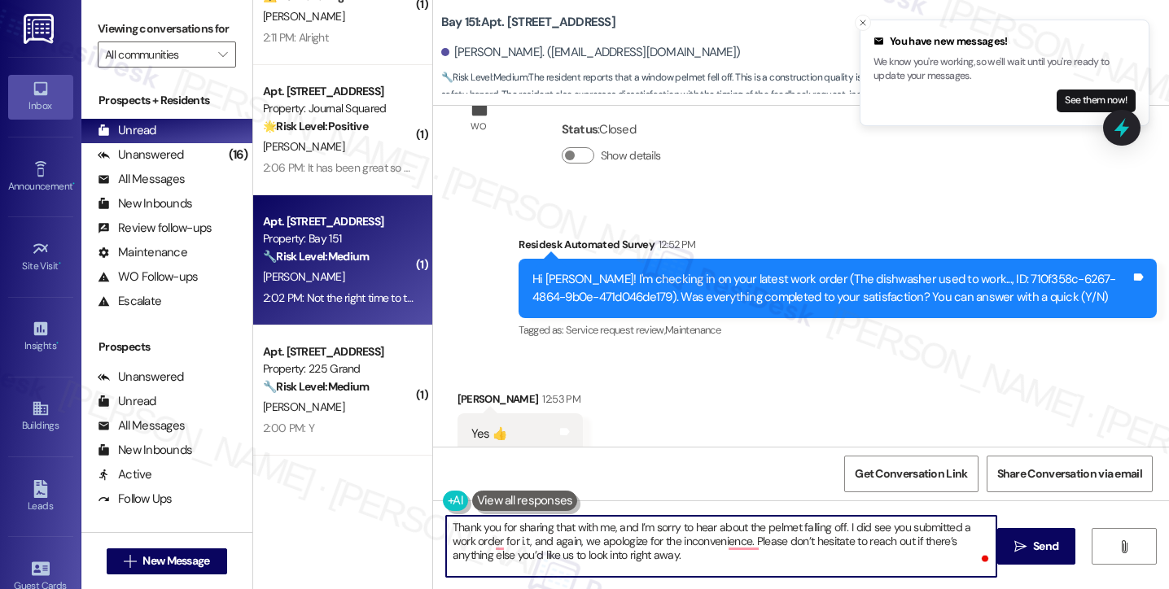
click at [497, 543] on textarea "Thank you for sharing that with me, and I’m sorry to hear about the pelmet fall…" at bounding box center [721, 546] width 550 height 61
click at [658, 530] on textarea "Thank you for sharing that with me, and I’m sorry to hear about the pelmet fall…" at bounding box center [721, 546] width 550 height 61
click at [695, 532] on textarea "Thank you for sharing that with me, and I’m sorry to hear about the pelmet fall…" at bounding box center [721, 546] width 550 height 61
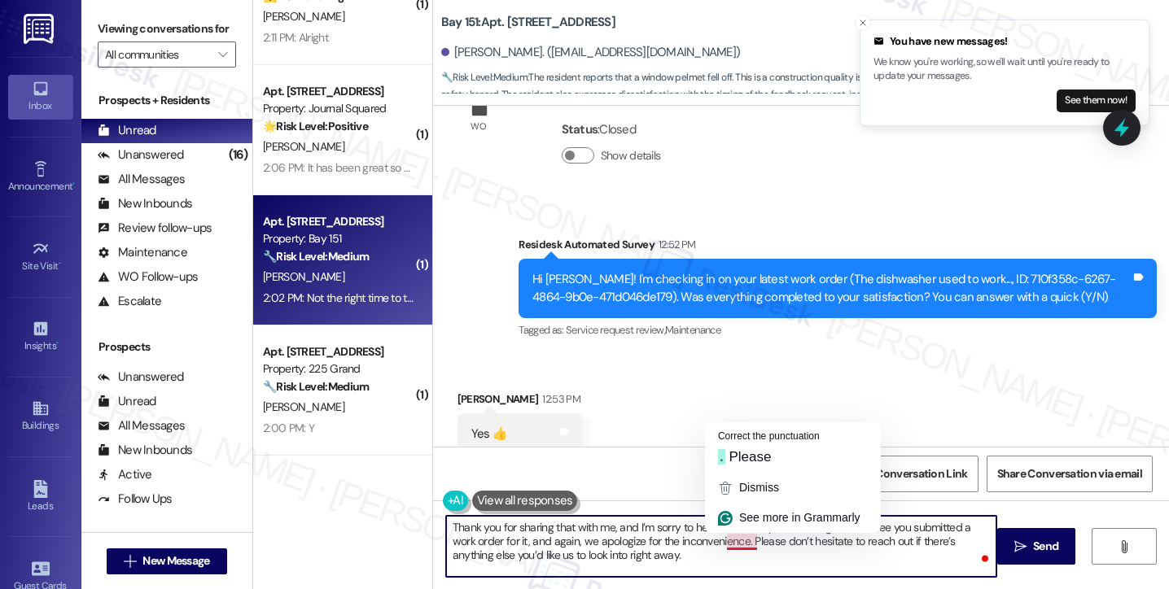
click at [715, 575] on textarea "Thank you for sharing that with me, and I’m sorry to hear about the pelmet fall…" at bounding box center [721, 546] width 550 height 61
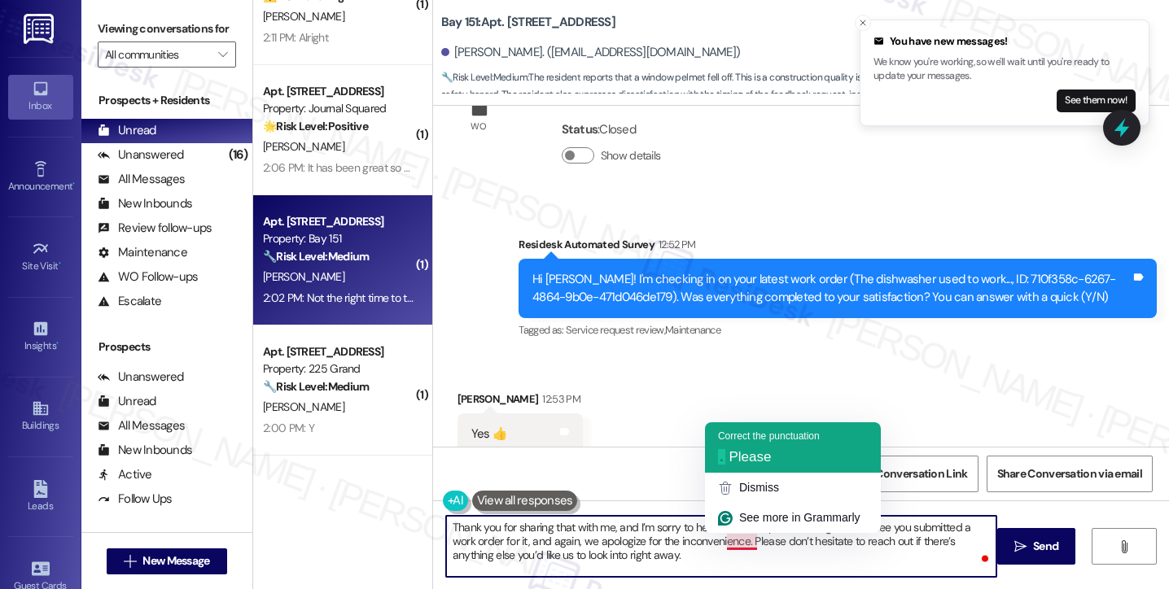
click at [752, 449] on span "Please" at bounding box center [749, 456] width 42 height 15
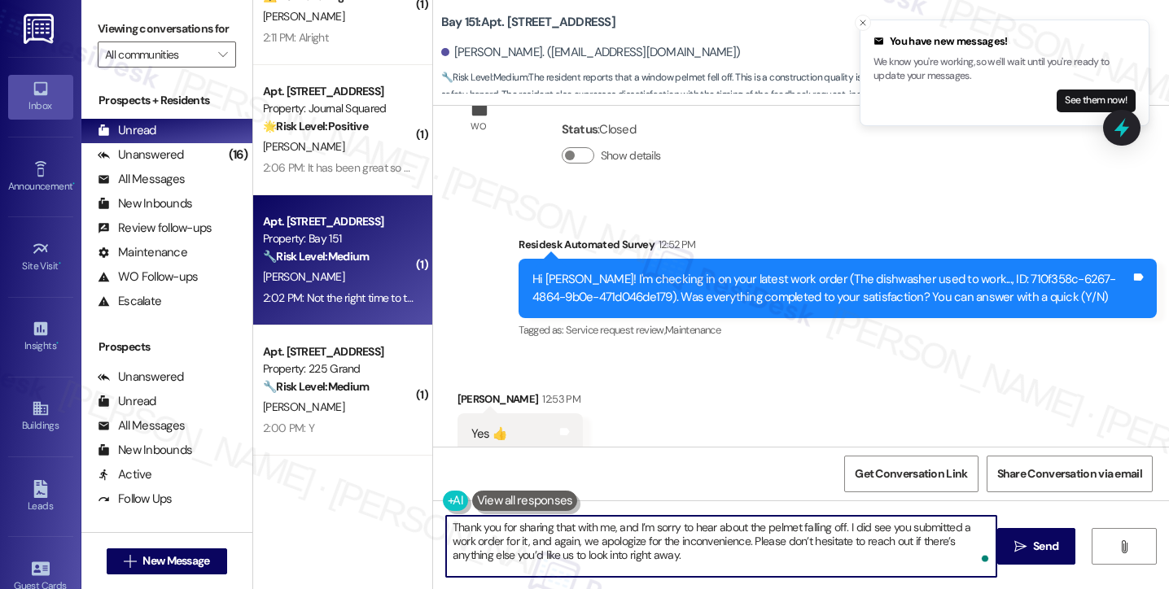
click at [676, 559] on textarea "Thank you for sharing that with me, and I’m sorry to hear about the pelmet fall…" at bounding box center [721, 546] width 550 height 61
type textarea "Thank you for sharing that with me, and I’m sorry to hear about the pelmet fall…"
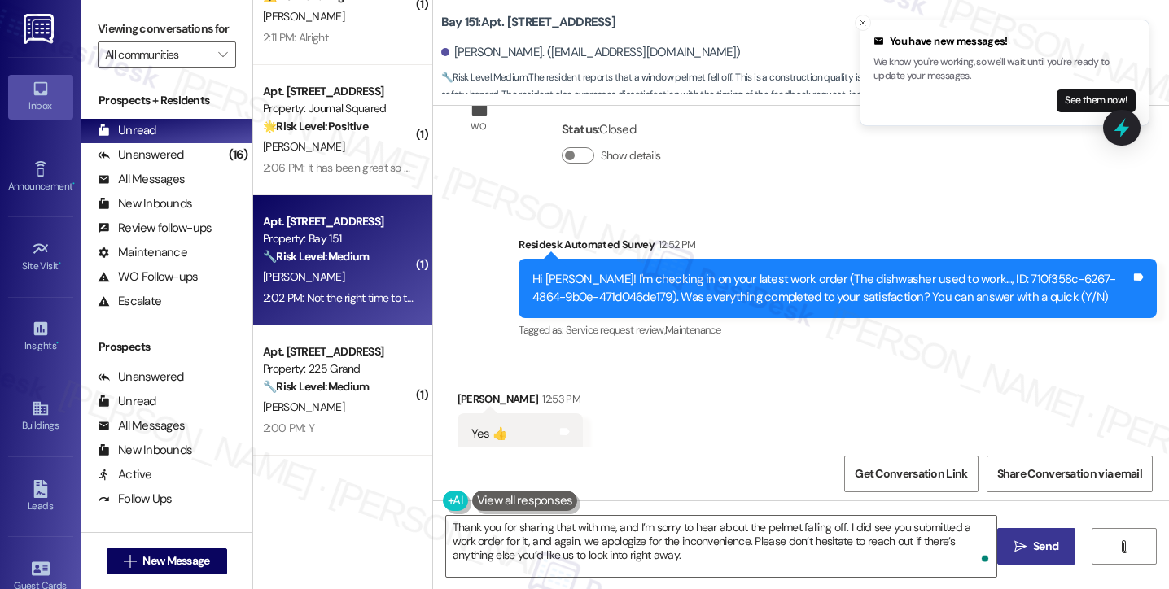
click at [1012, 539] on span " Send" at bounding box center [1036, 546] width 51 height 17
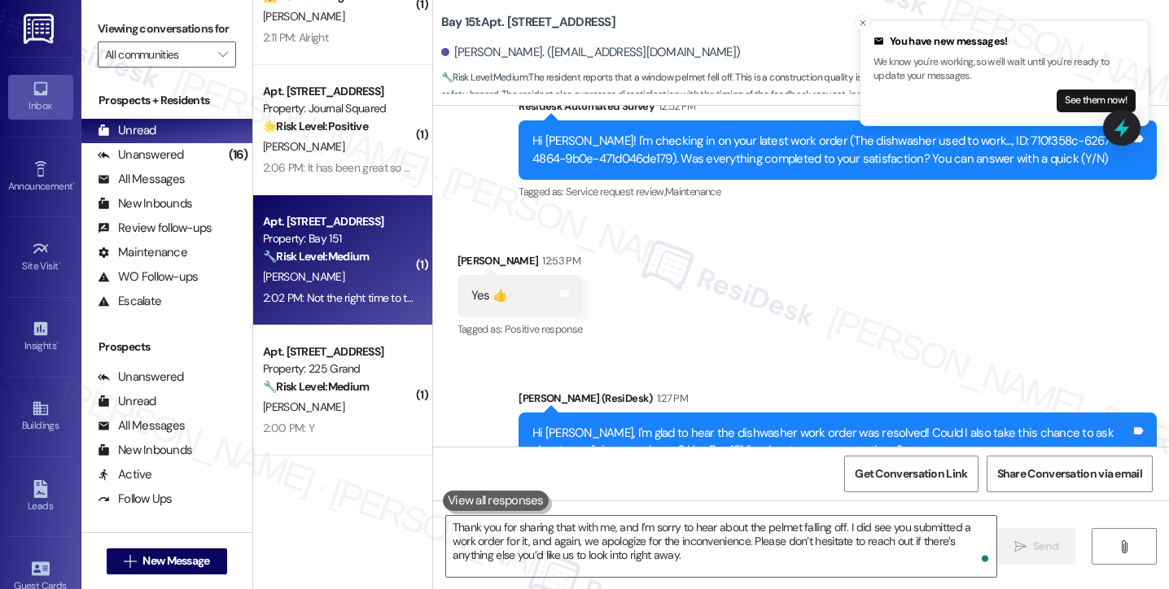
scroll to position [54761, 0]
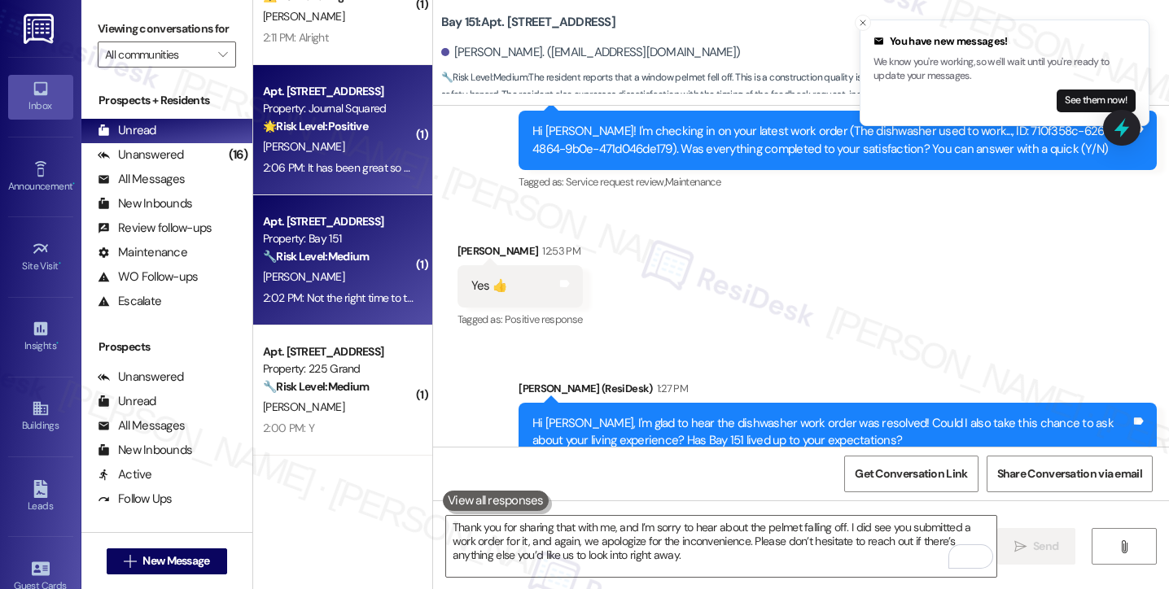
click at [345, 172] on div "2:06 PM: It has been great so far. Enjoying the amenities too! 2:06 PM: It has …" at bounding box center [404, 167] width 283 height 15
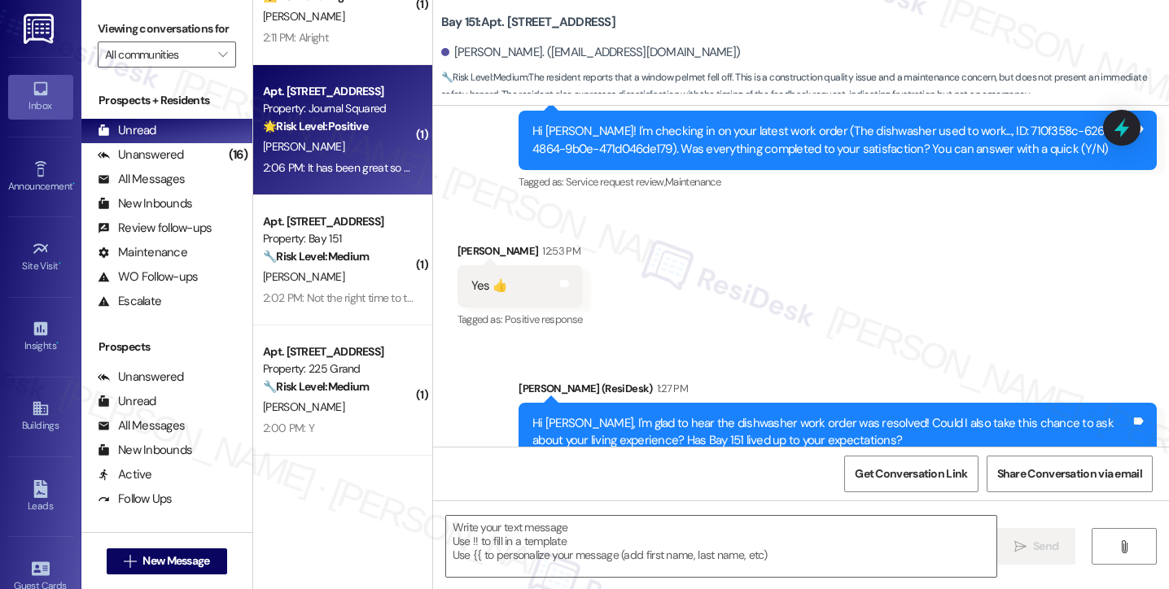
type textarea "Fetching suggested responses. Please feel free to read through the conversation…"
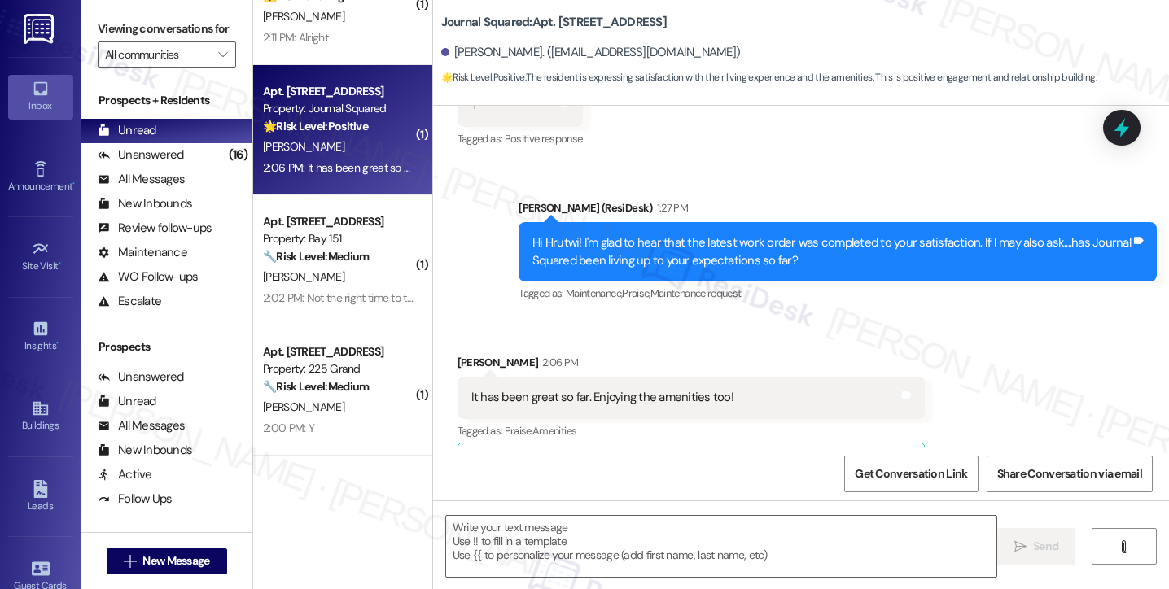
type textarea "Fetching suggested responses. Please feel free to read through the conversation…"
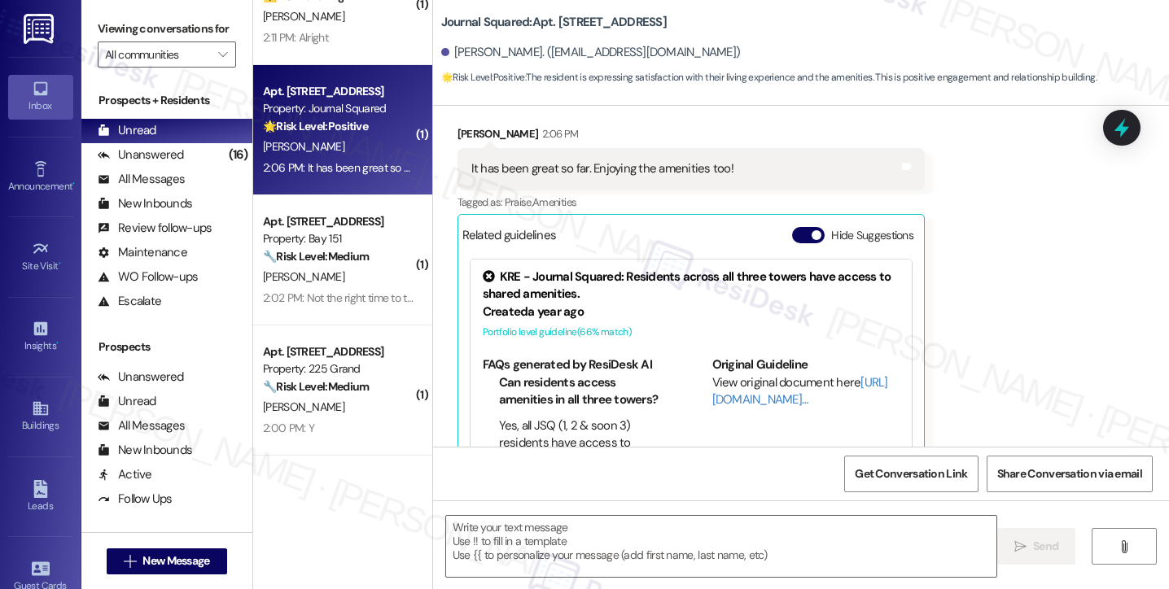
scroll to position [484, 0]
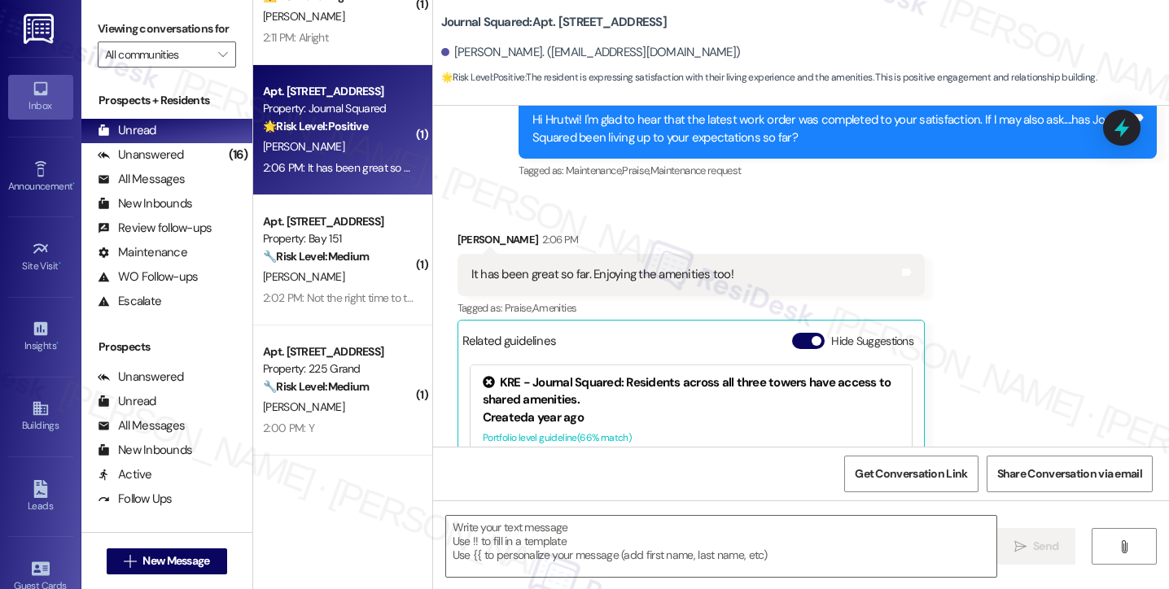
click at [609, 271] on div "It has been great so far. Enjoying the amenities too!" at bounding box center [602, 274] width 262 height 17
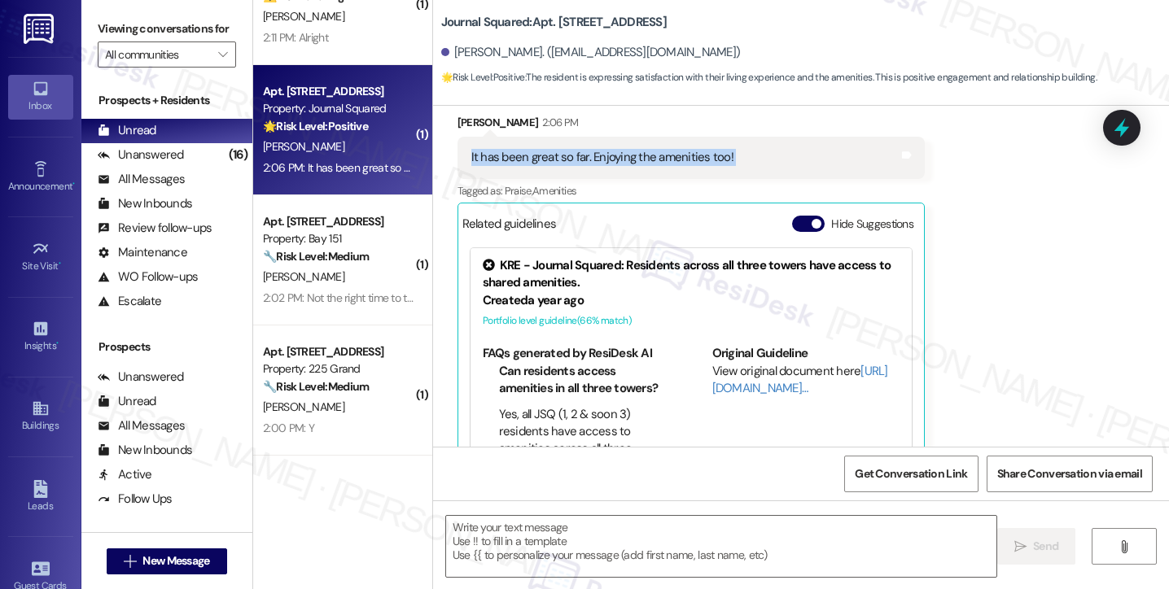
scroll to position [648, 0]
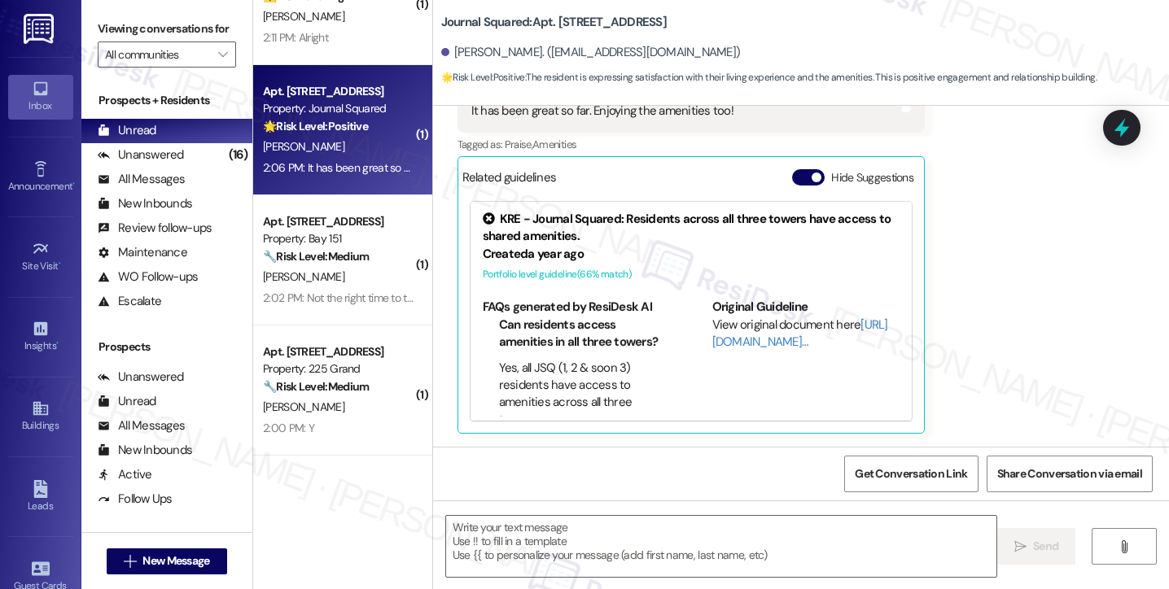
drag, startPoint x: 103, startPoint y: 15, endPoint x: 243, endPoint y: 100, distance: 163.6
click at [103, 15] on div "Viewing conversations for All communities " at bounding box center [166, 42] width 171 height 84
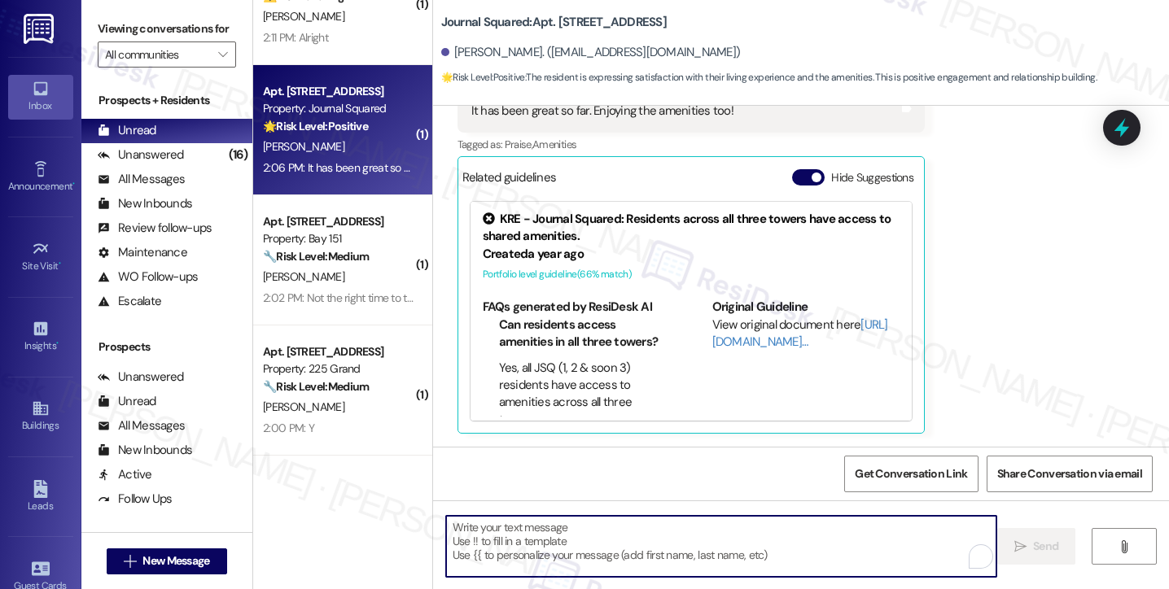
click at [564, 543] on textarea "To enrich screen reader interactions, please activate Accessibility in Grammarl…" at bounding box center [721, 546] width 550 height 61
paste textarea "That’s awesome to hear, [PERSON_NAME]! Thank you for your kind words! If you do…"
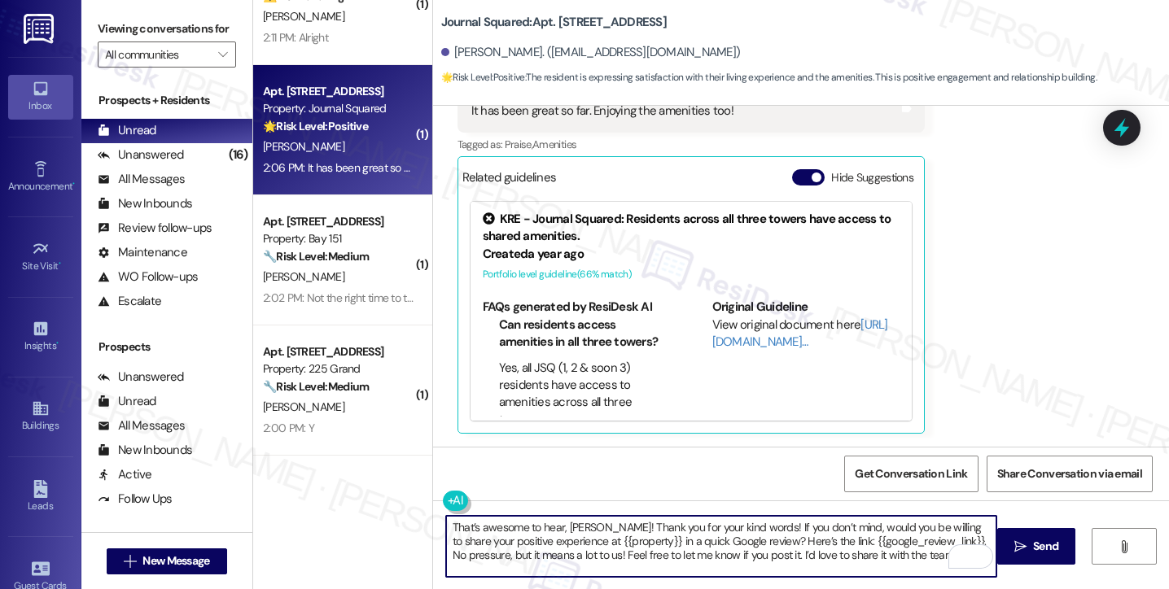
click at [484, 527] on textarea "That’s awesome to hear, [PERSON_NAME]! Thank you for your kind words! If you do…" at bounding box center [721, 546] width 550 height 61
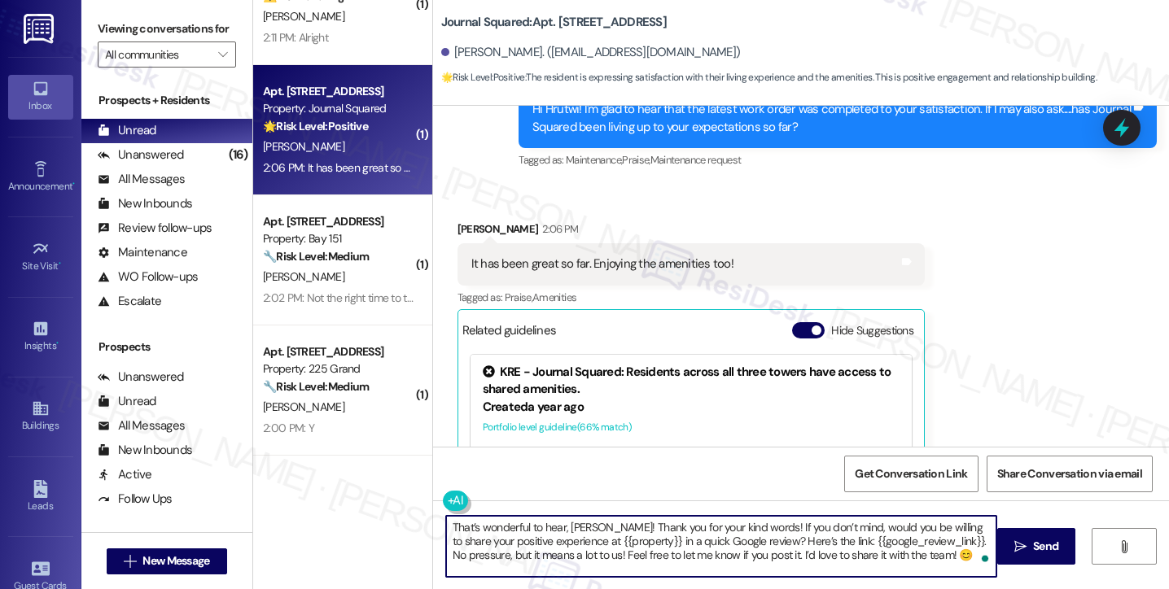
scroll to position [485, 0]
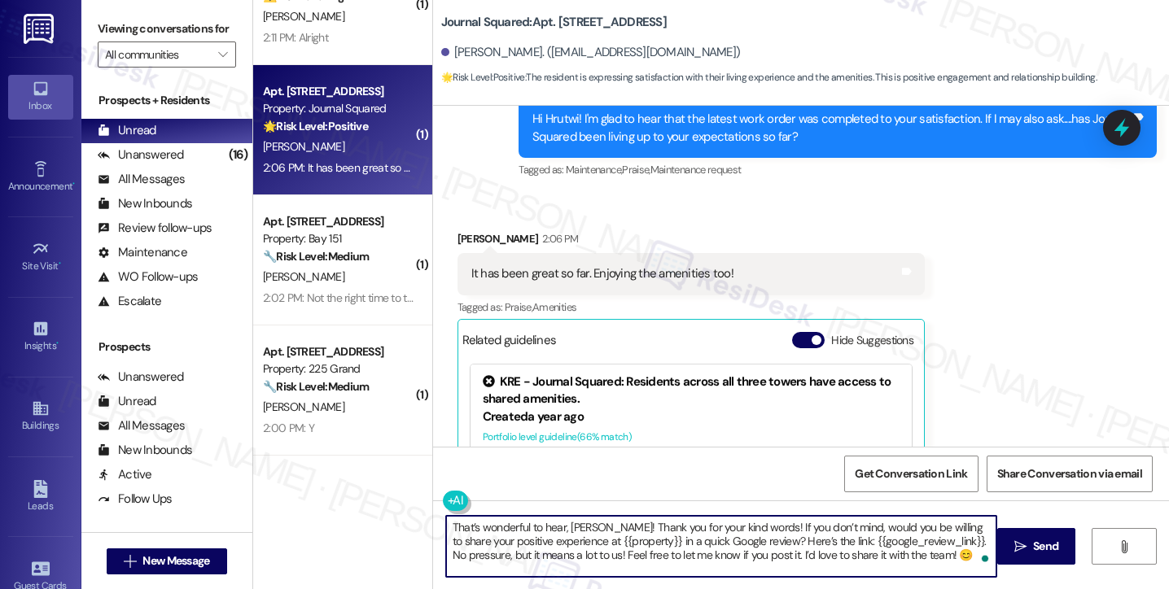
click at [460, 237] on div "Hrutwi Kakadia 2:06 PM" at bounding box center [690, 241] width 467 height 23
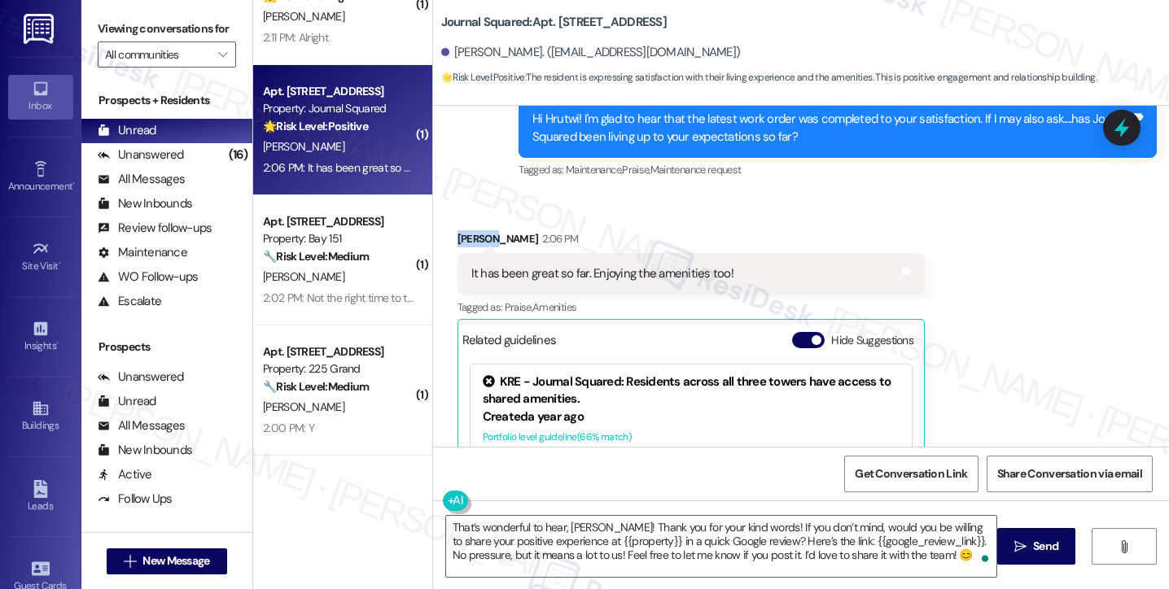
click at [460, 237] on div "Hrutwi Kakadia 2:06 PM" at bounding box center [690, 241] width 467 height 23
copy div "Hrutwi"
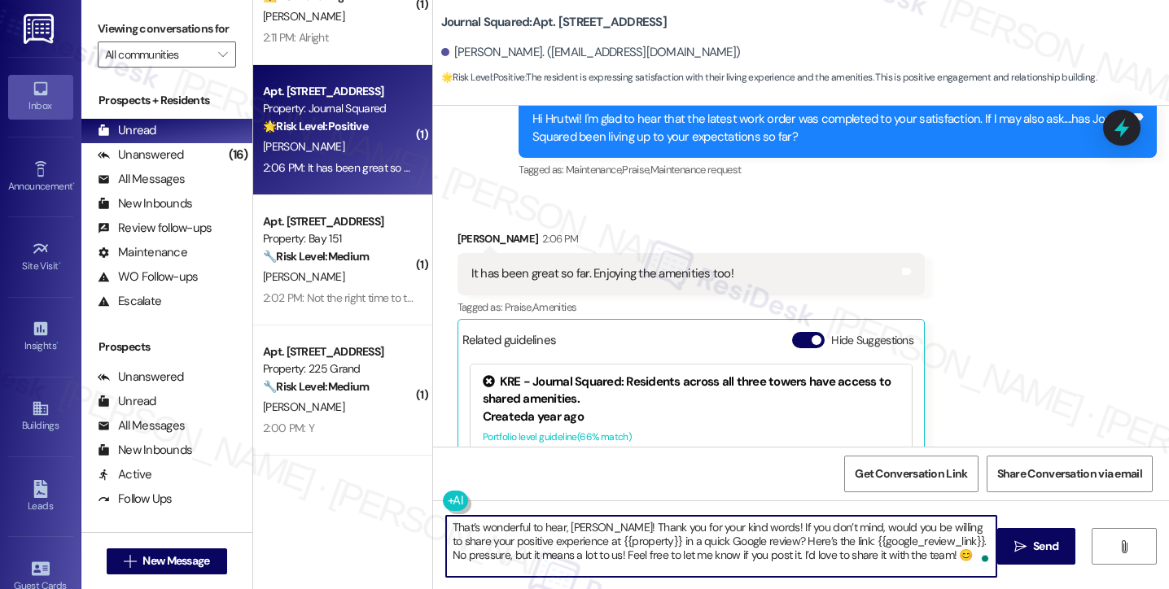
click at [574, 530] on textarea "That’s wonderful to hear, Joey! Thank you for your kind words! If you don’t min…" at bounding box center [721, 546] width 550 height 61
paste textarea "Hrutwi"
drag, startPoint x: 536, startPoint y: 540, endPoint x: 607, endPoint y: 538, distance: 70.8
click at [607, 538] on textarea "That’s wonderful to hear, Hrutwi! Thank you for your kind words! If you don’t m…" at bounding box center [721, 546] width 550 height 61
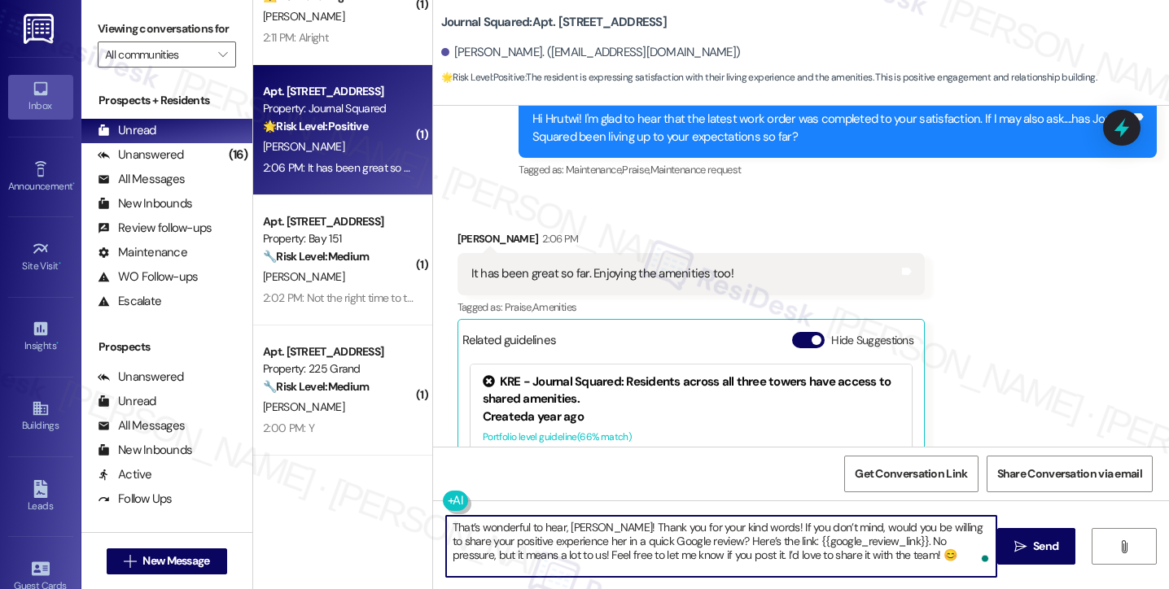
type textarea "That’s wonderful to hear, Hrutwi! Thank you for your kind words! If you don’t m…"
click at [881, 559] on textarea "That’s wonderful to hear, Hrutwi! Thank you for your kind words! If you don’t m…" at bounding box center [721, 546] width 550 height 61
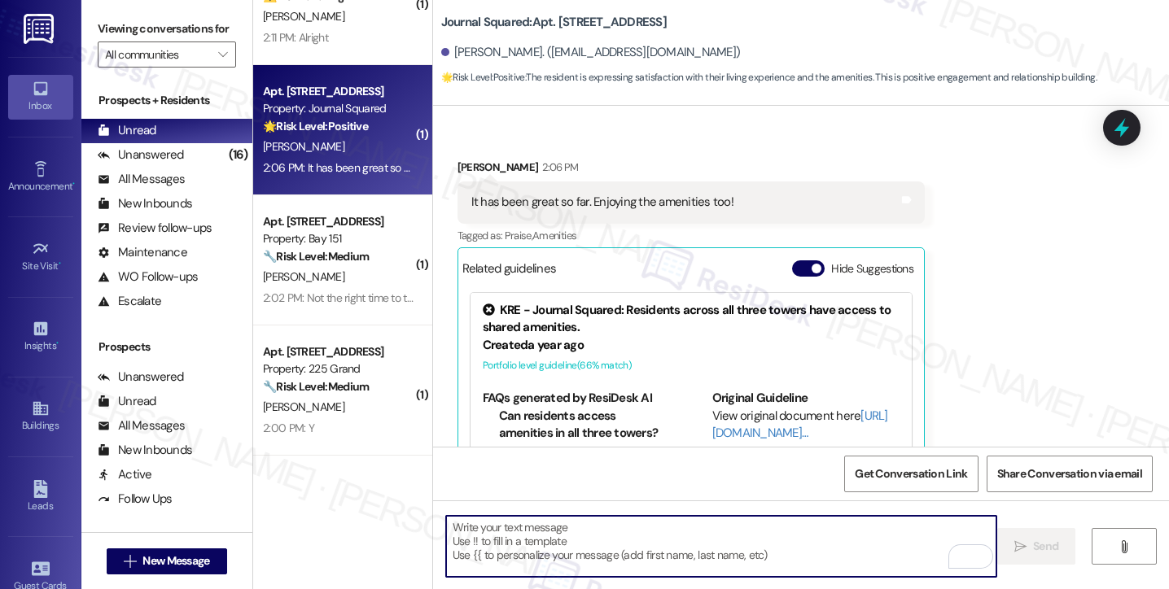
scroll to position [407, 0]
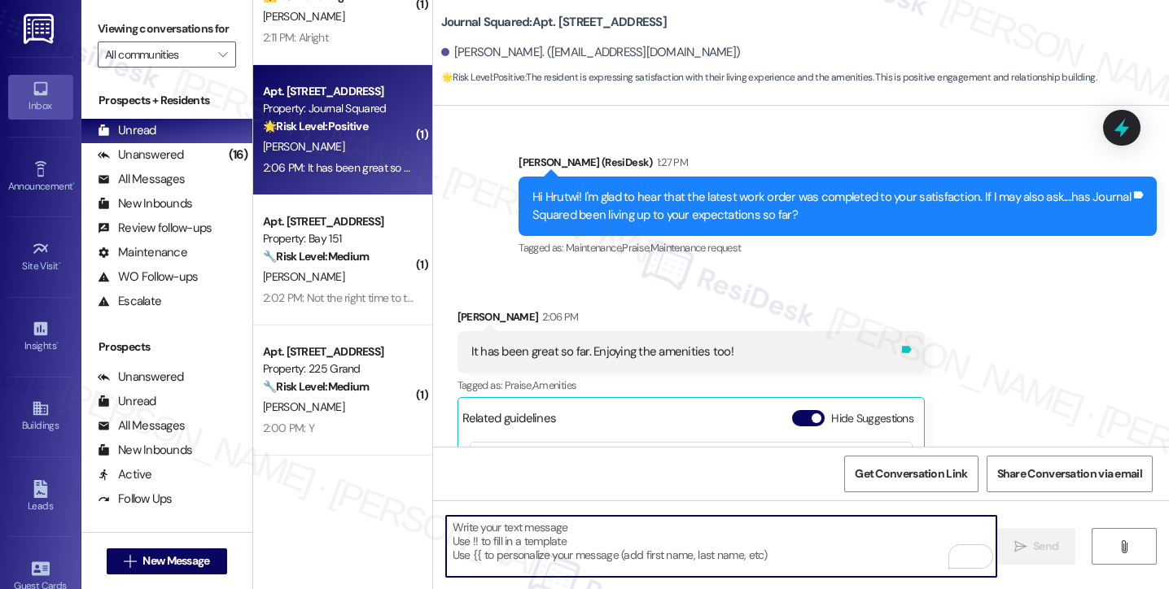
click at [902, 351] on icon at bounding box center [907, 350] width 10 height 7
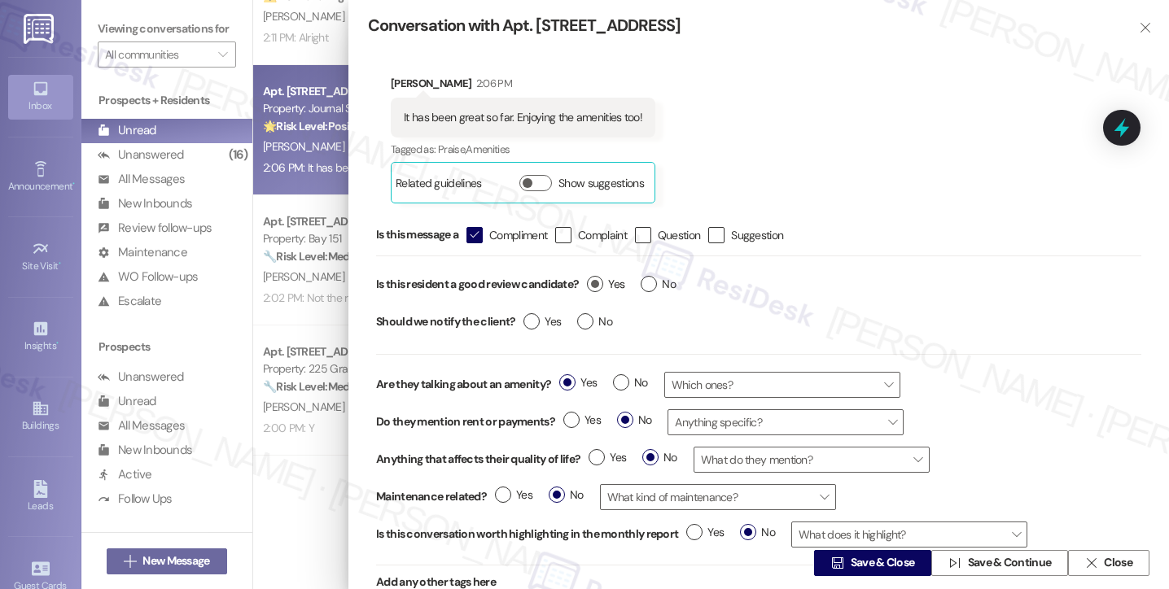
click at [603, 278] on label "Yes" at bounding box center [605, 284] width 37 height 17
click at [603, 278] on input "Yes" at bounding box center [605, 286] width 37 height 21
radio input "true"
click at [576, 314] on div "Yes No" at bounding box center [567, 323] width 105 height 37
click at [584, 318] on label "No" at bounding box center [594, 321] width 35 height 17
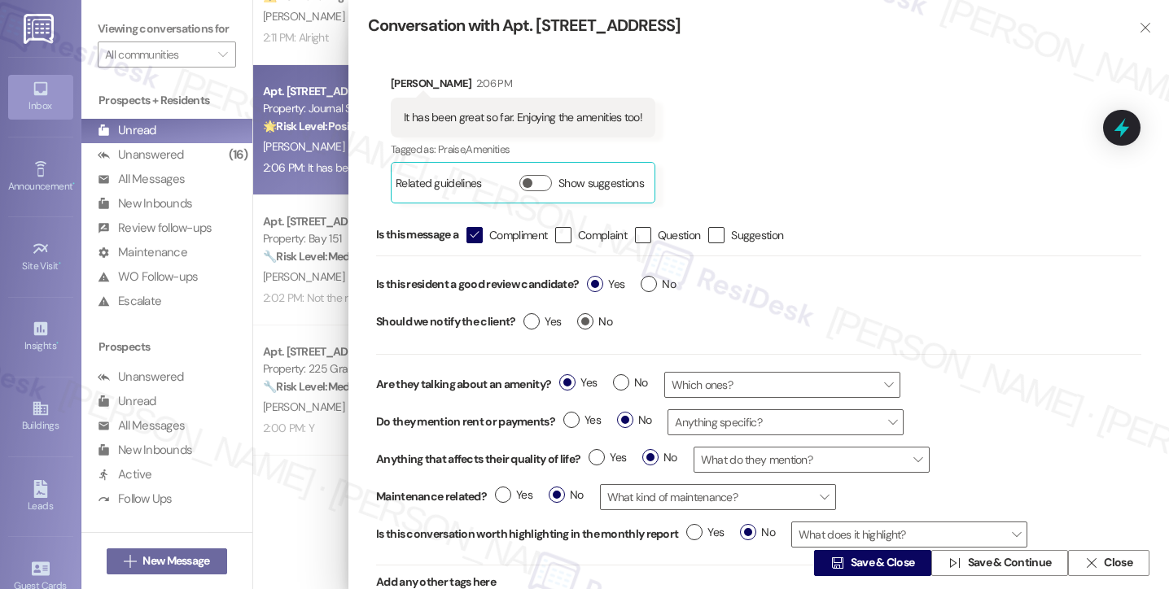
click at [584, 318] on input "No" at bounding box center [594, 323] width 35 height 21
radio input "true"
click at [616, 382] on label "No" at bounding box center [630, 382] width 35 height 17
click at [616, 382] on input "No" at bounding box center [630, 384] width 35 height 21
radio input "true"
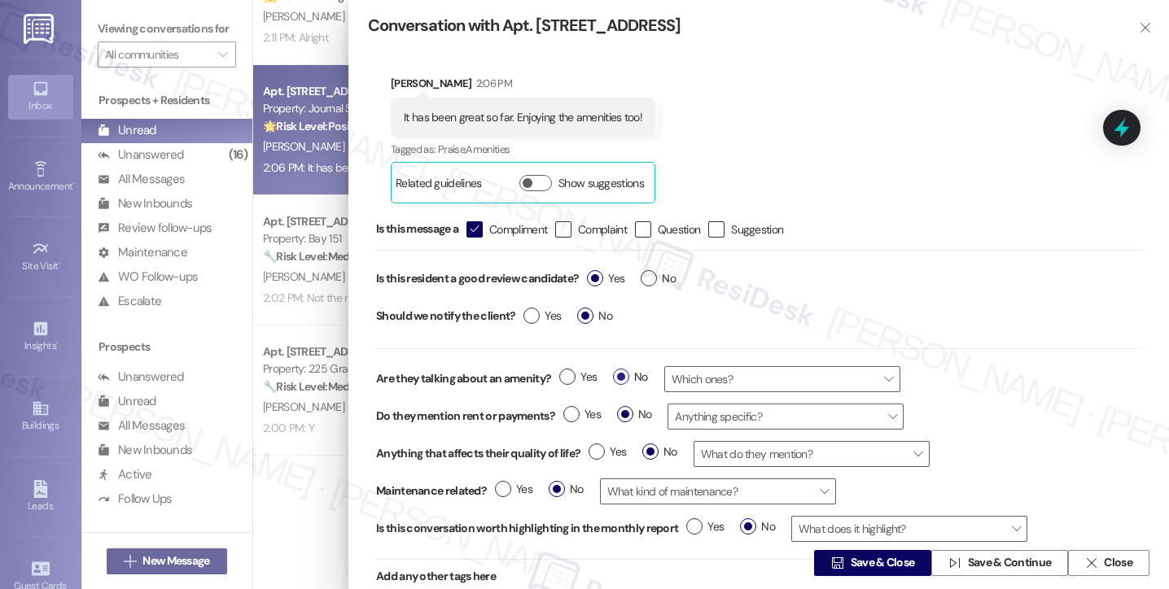
scroll to position [7, 0]
click at [833, 555] on span " Save & Close" at bounding box center [873, 563] width 90 height 24
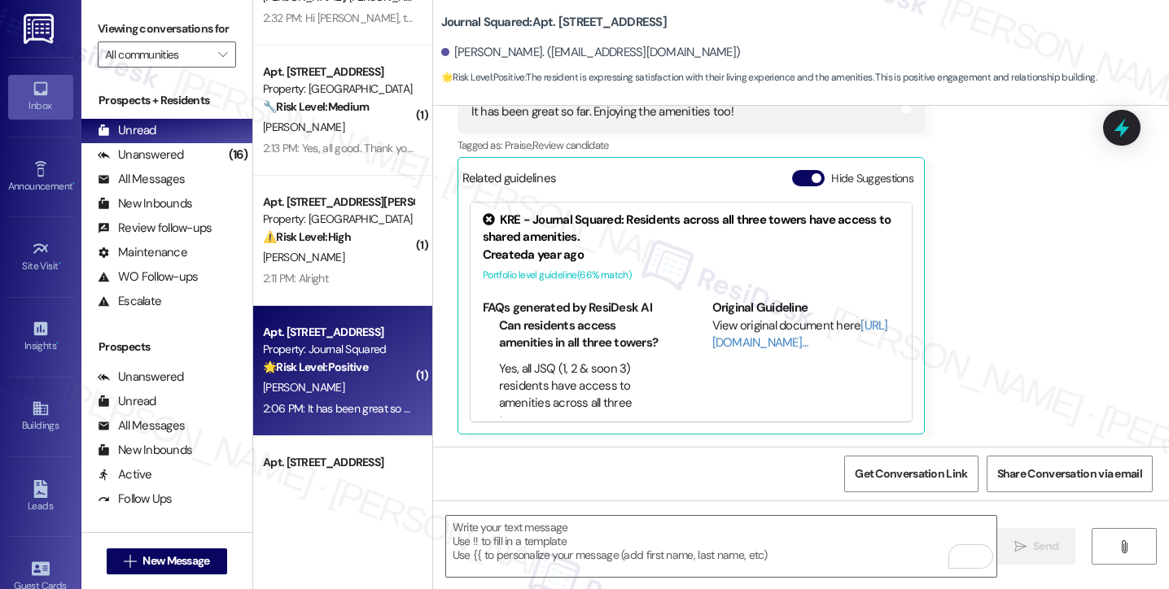
scroll to position [81, 0]
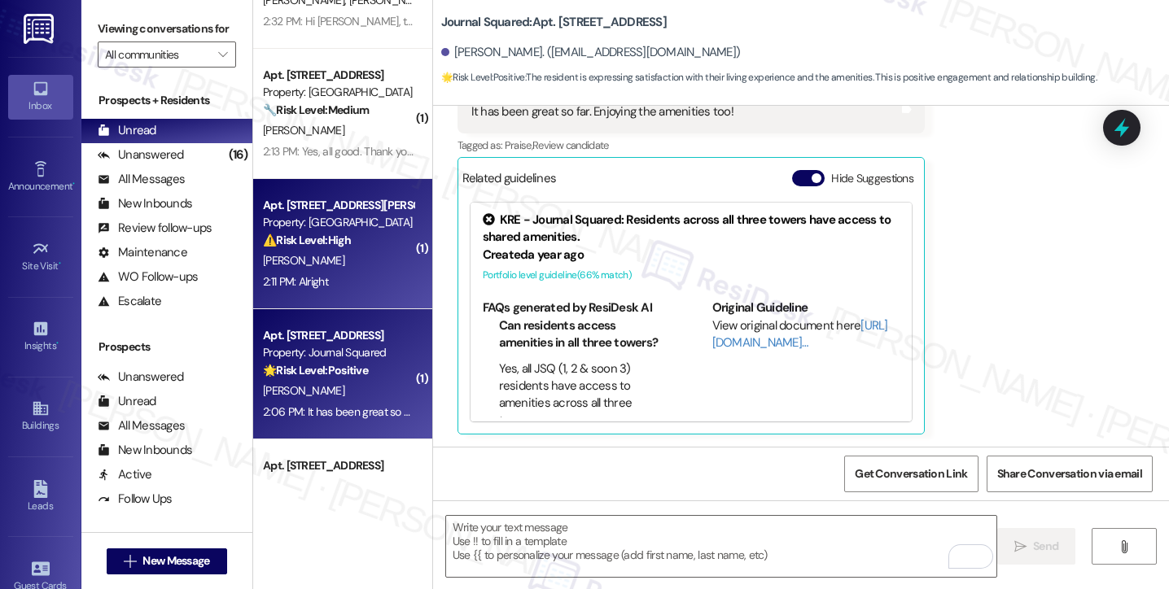
click at [318, 230] on div "Property: [GEOGRAPHIC_DATA]" at bounding box center [338, 222] width 151 height 17
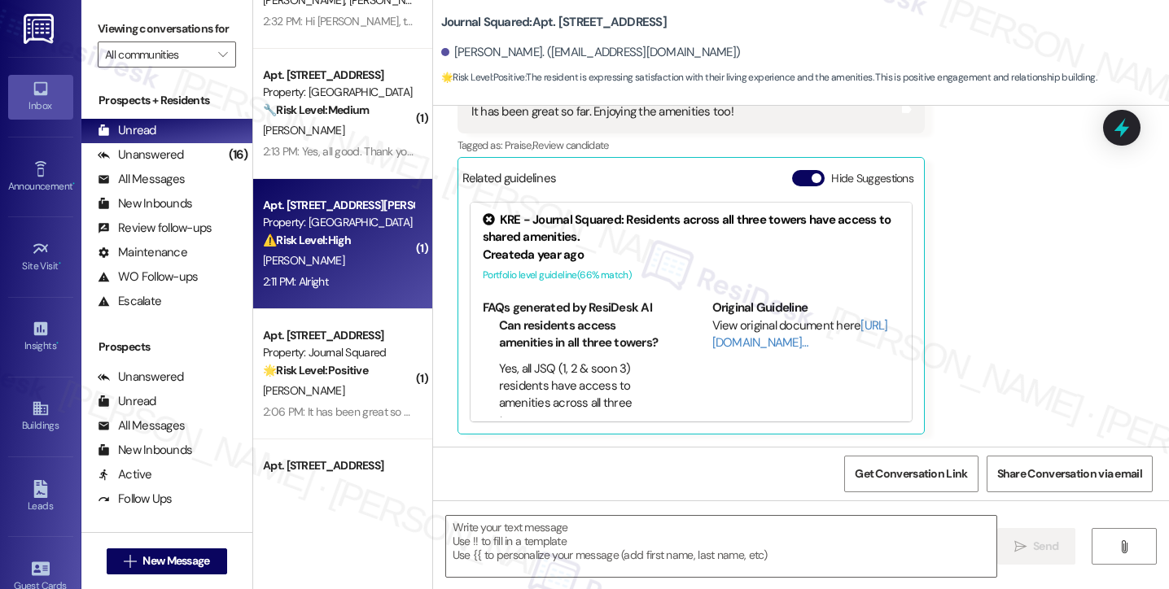
type textarea "Fetching suggested responses. Please feel free to read through the conversation…"
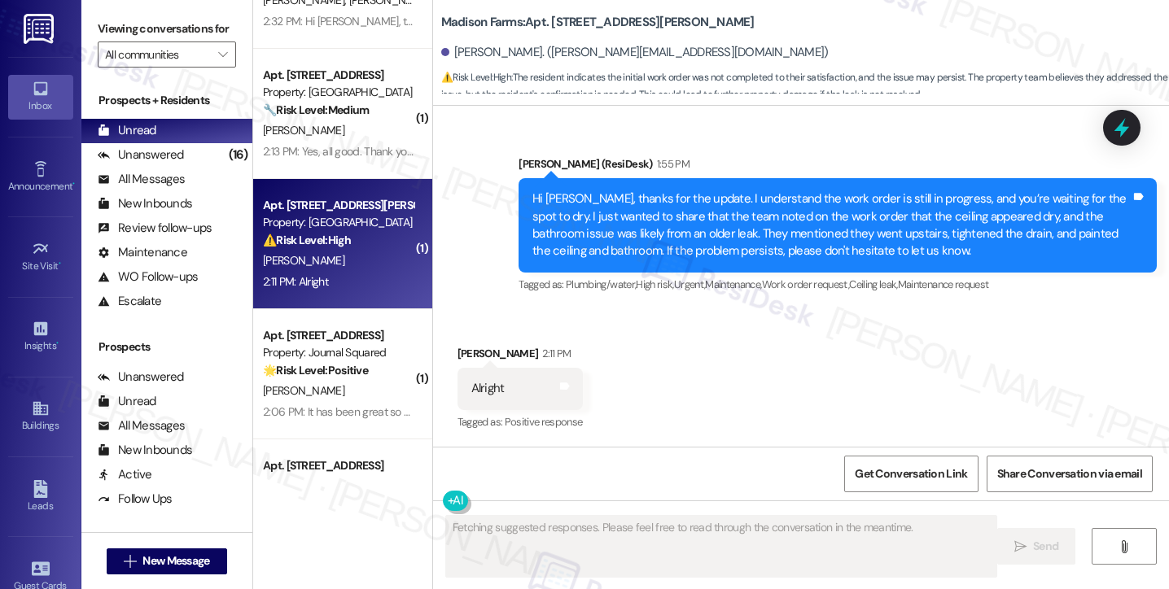
scroll to position [404, 0]
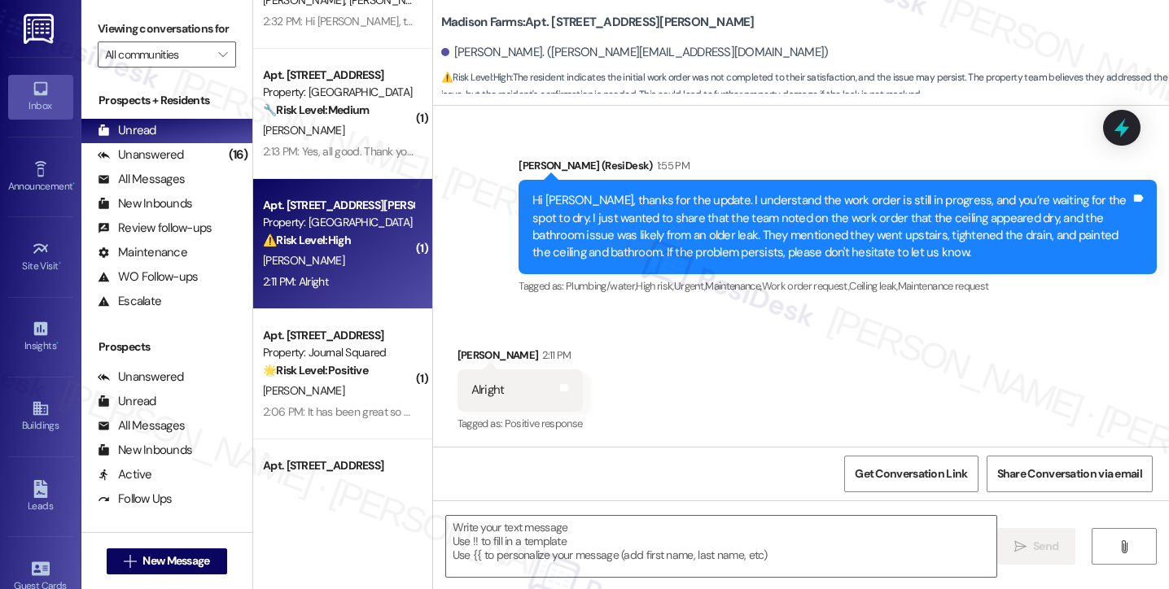
click at [701, 237] on div "Hi [PERSON_NAME], thanks for the update. I understand the work order is still i…" at bounding box center [831, 227] width 598 height 70
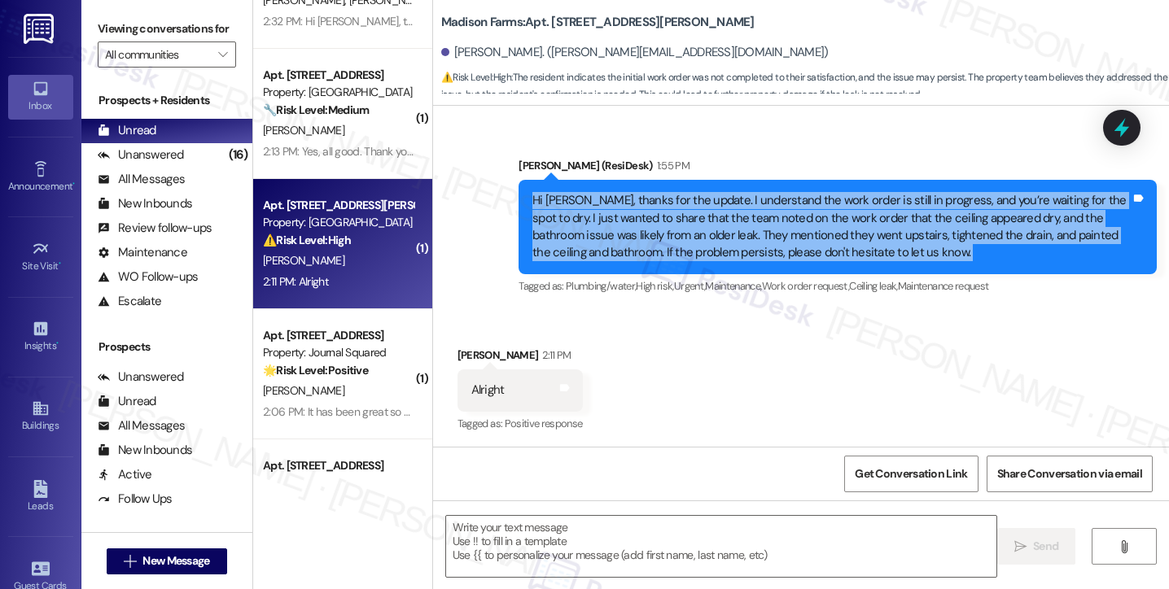
click at [701, 237] on div "Hi [PERSON_NAME], thanks for the update. I understand the work order is still i…" at bounding box center [831, 227] width 598 height 70
click at [701, 238] on div "Hi [PERSON_NAME], thanks for the update. I understand the work order is still i…" at bounding box center [831, 227] width 598 height 70
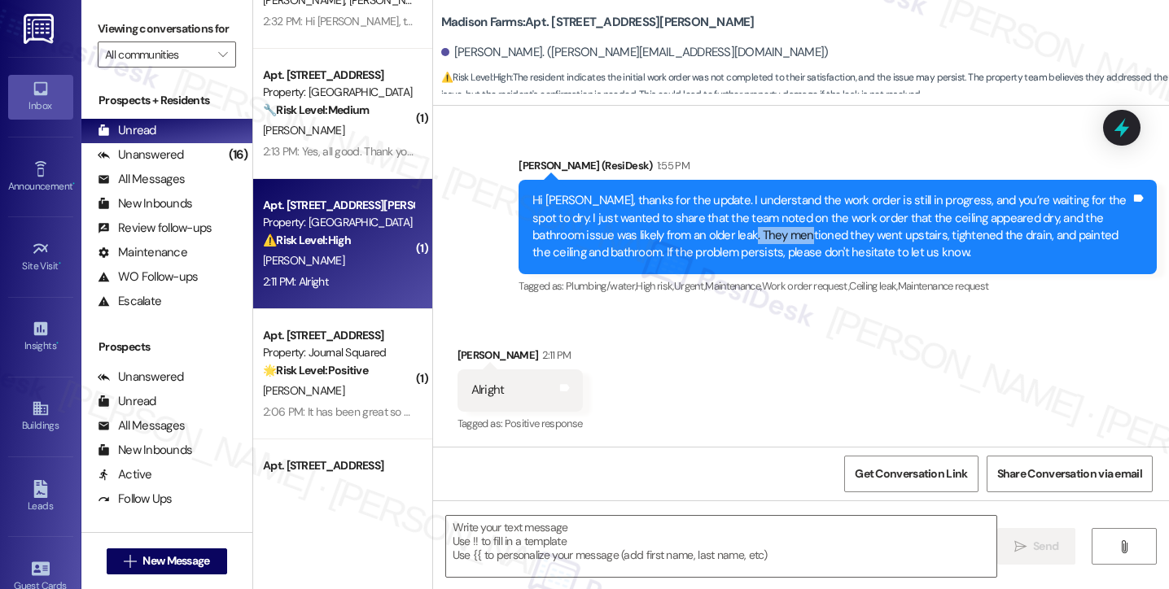
click at [701, 238] on div "Hi [PERSON_NAME], thanks for the update. I understand the work order is still i…" at bounding box center [831, 227] width 598 height 70
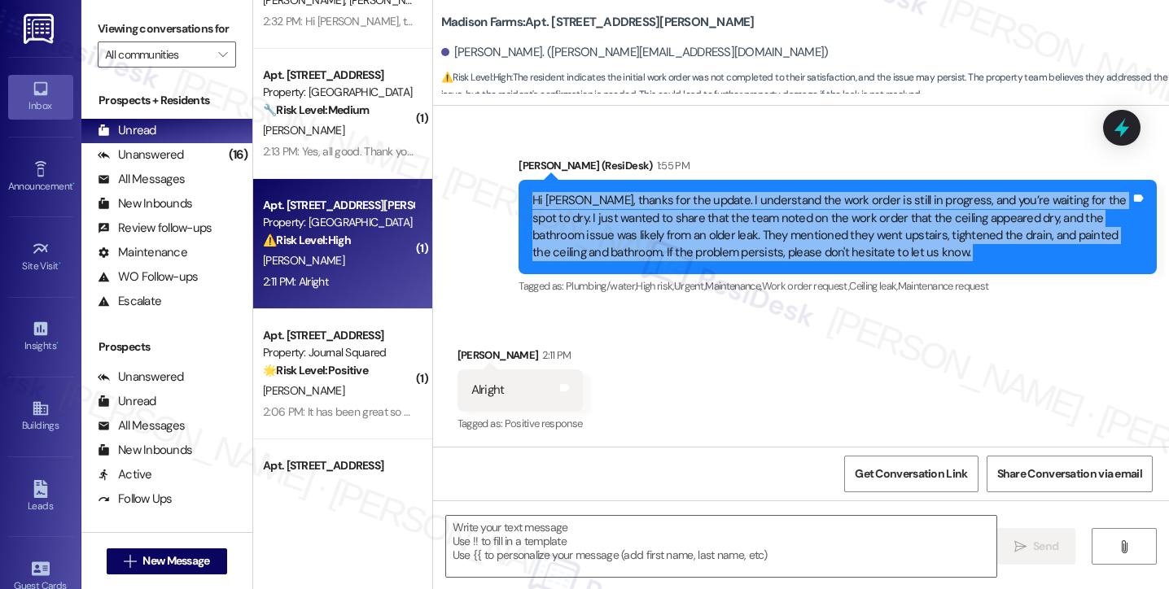
click at [701, 238] on div "Hi [PERSON_NAME], thanks for the update. I understand the work order is still i…" at bounding box center [831, 227] width 598 height 70
click at [794, 230] on div "Hi [PERSON_NAME], thanks for the update. I understand the work order is still i…" at bounding box center [831, 227] width 598 height 70
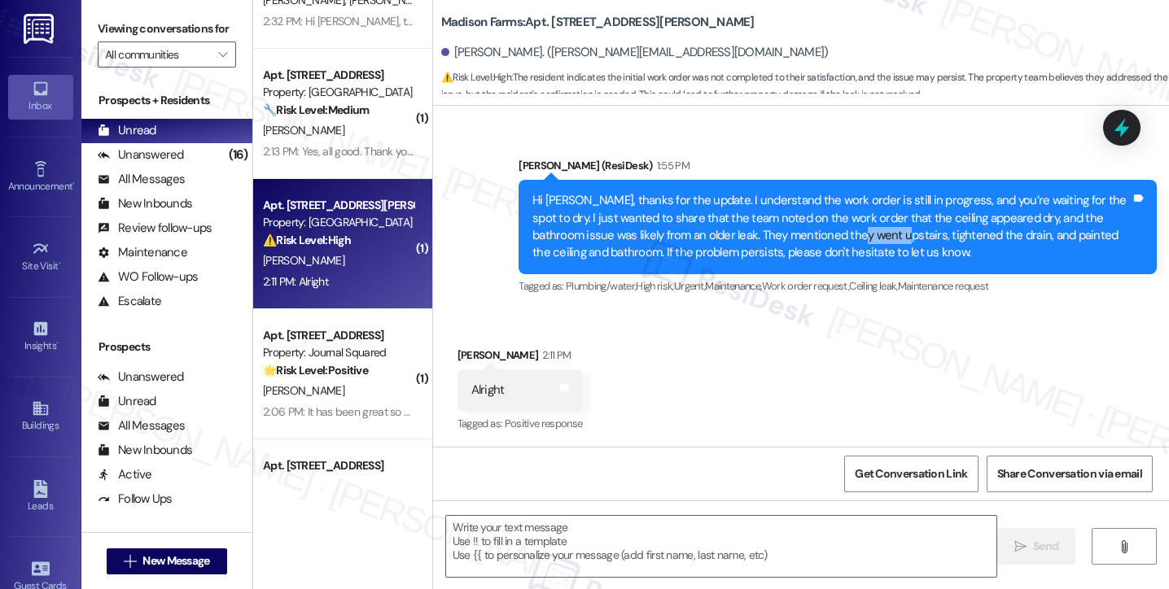
click at [794, 230] on div "Hi [PERSON_NAME], thanks for the update. I understand the work order is still i…" at bounding box center [831, 227] width 598 height 70
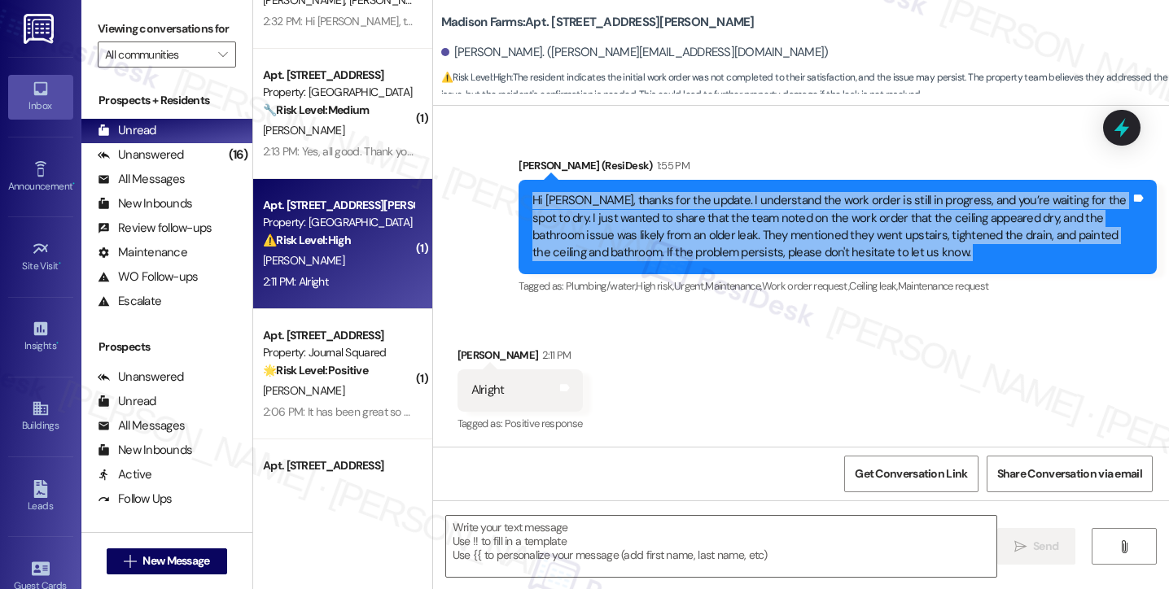
click at [794, 230] on div "Hi [PERSON_NAME], thanks for the update. I understand the work order is still i…" at bounding box center [831, 227] width 598 height 70
click at [768, 240] on div "Hi [PERSON_NAME], thanks for the update. I understand the work order is still i…" at bounding box center [831, 227] width 598 height 70
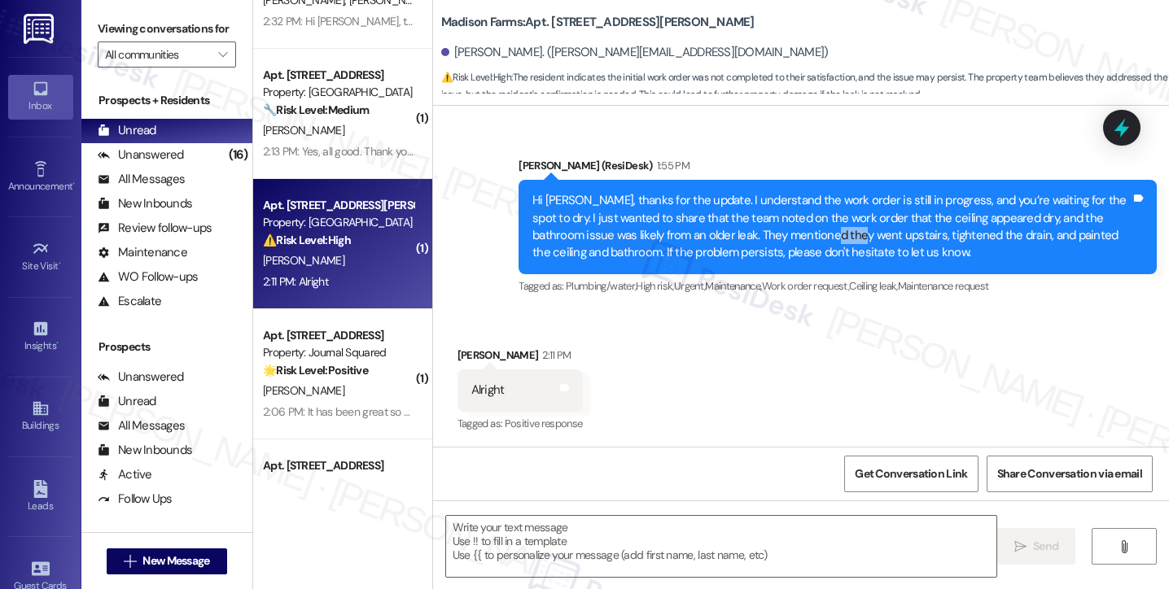
click at [768, 240] on div "Hi [PERSON_NAME], thanks for the update. I understand the work order is still i…" at bounding box center [831, 227] width 598 height 70
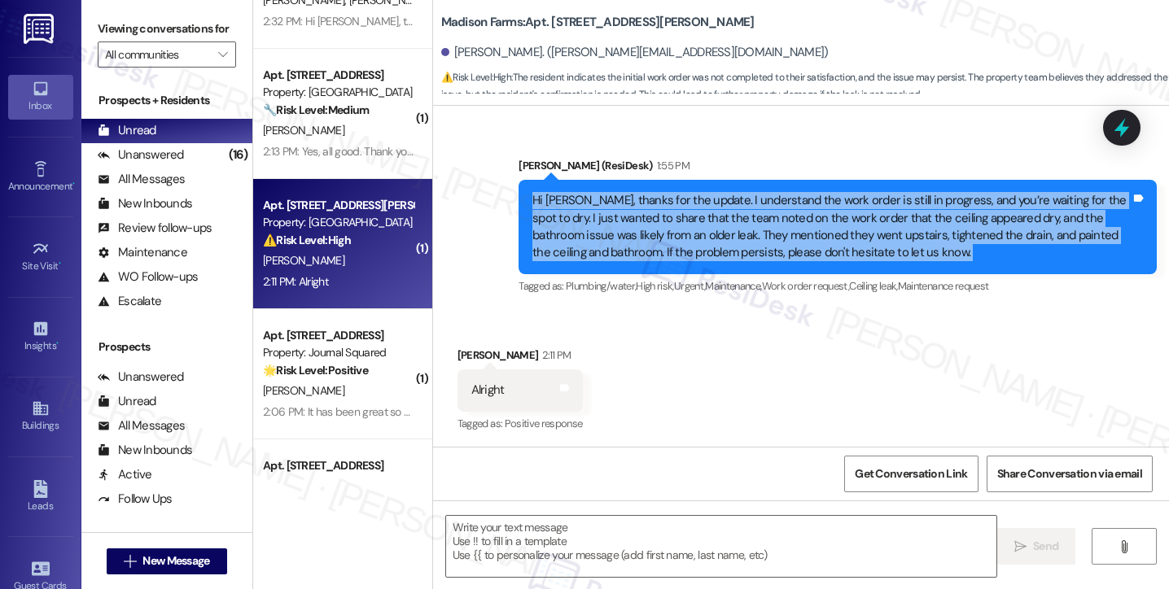
click at [768, 240] on div "Hi [PERSON_NAME], thanks for the update. I understand the work order is still i…" at bounding box center [831, 227] width 598 height 70
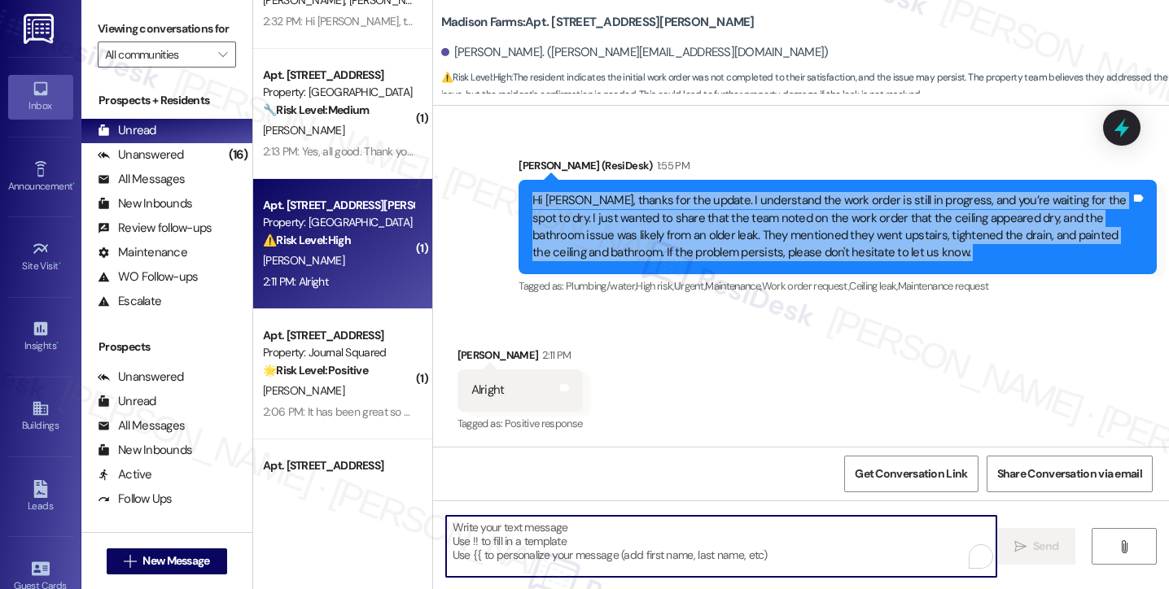
click at [527, 563] on textarea "To enrich screen reader interactions, please activate Accessibility in Grammarl…" at bounding box center [721, 546] width 550 height 61
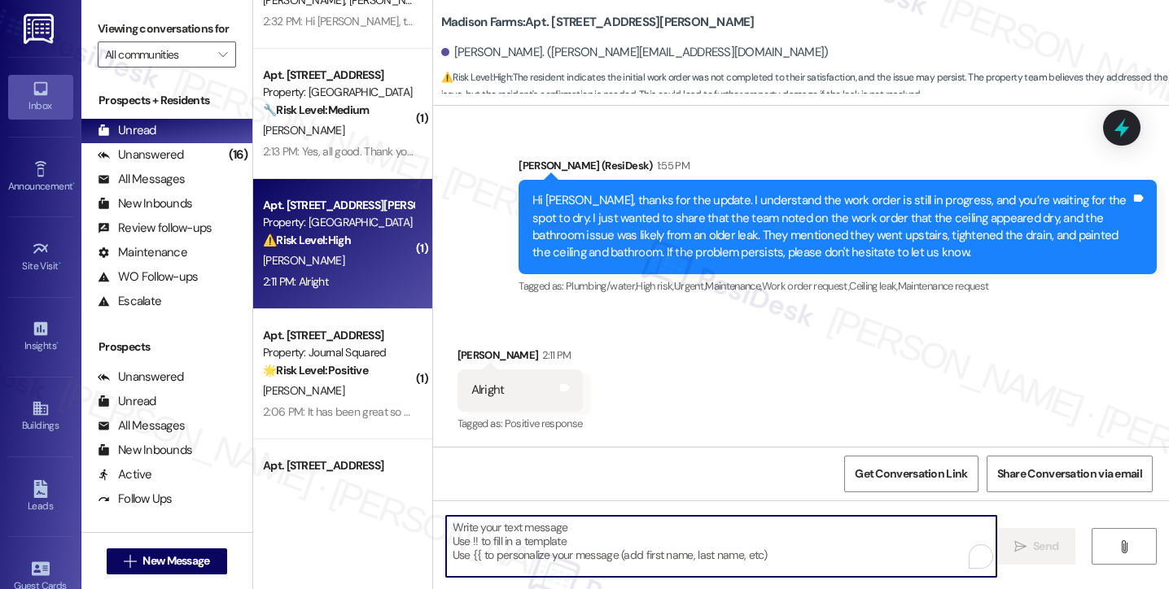
scroll to position [404, 0]
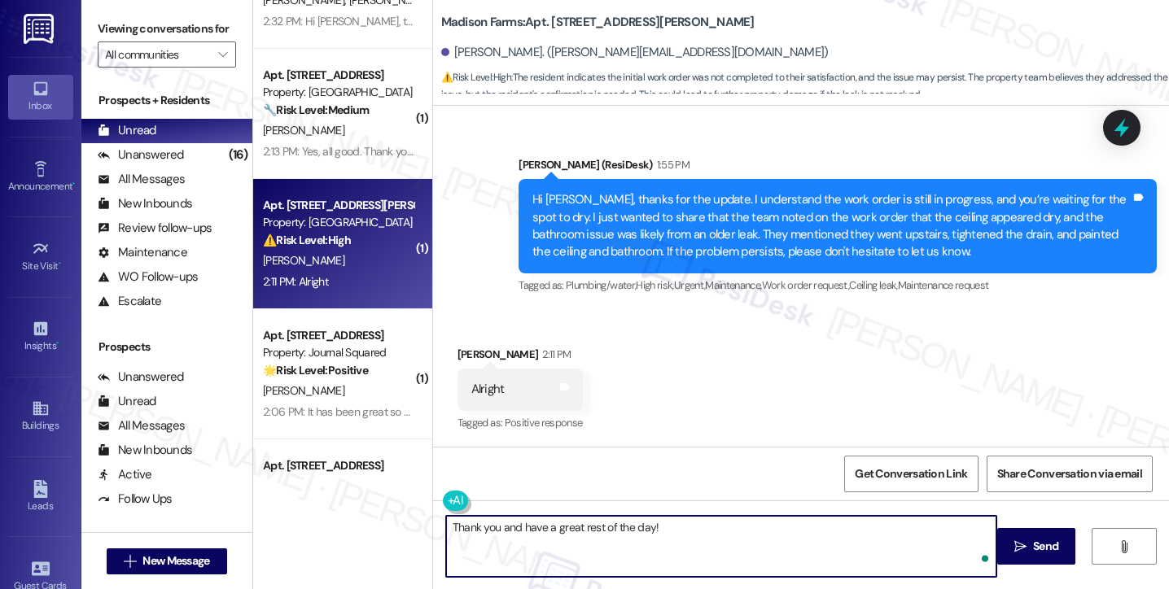
type textarea "Thank you and have a great rest of the day!"
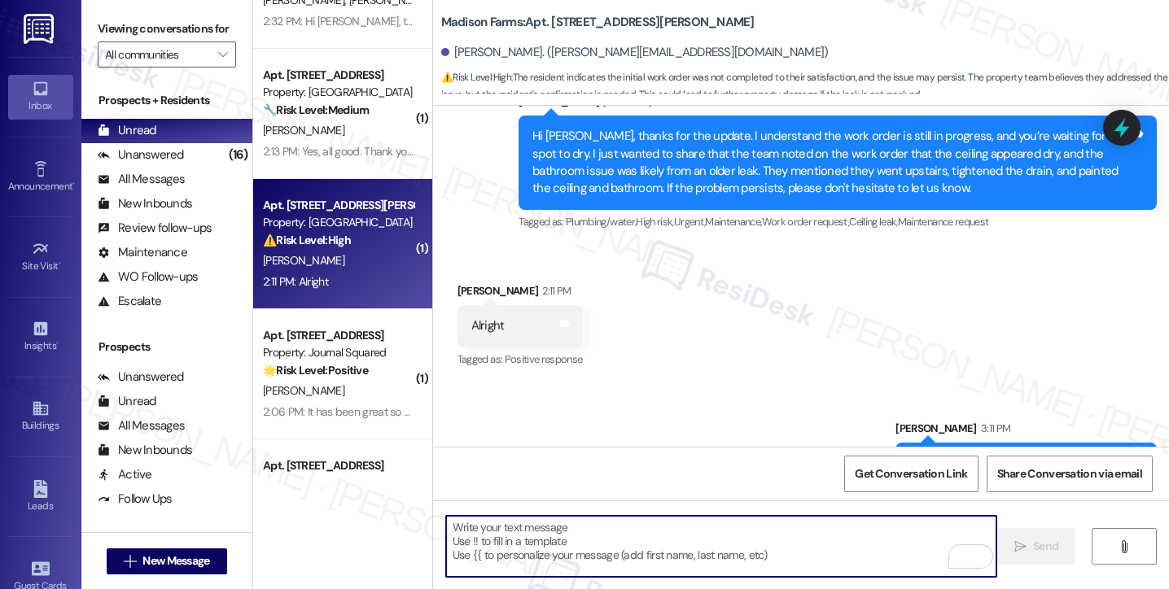
scroll to position [518, 0]
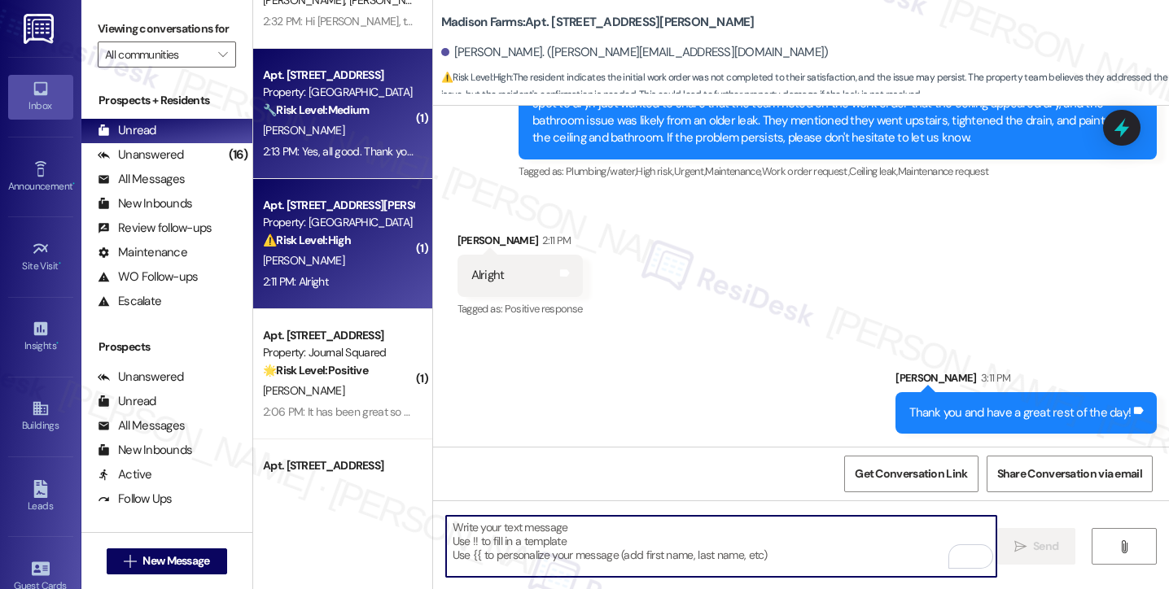
click at [316, 144] on div "2:13 PM: Yes, all good. Thank you. 2:13 PM: Yes, all good. Thank you." at bounding box center [338, 151] width 151 height 15
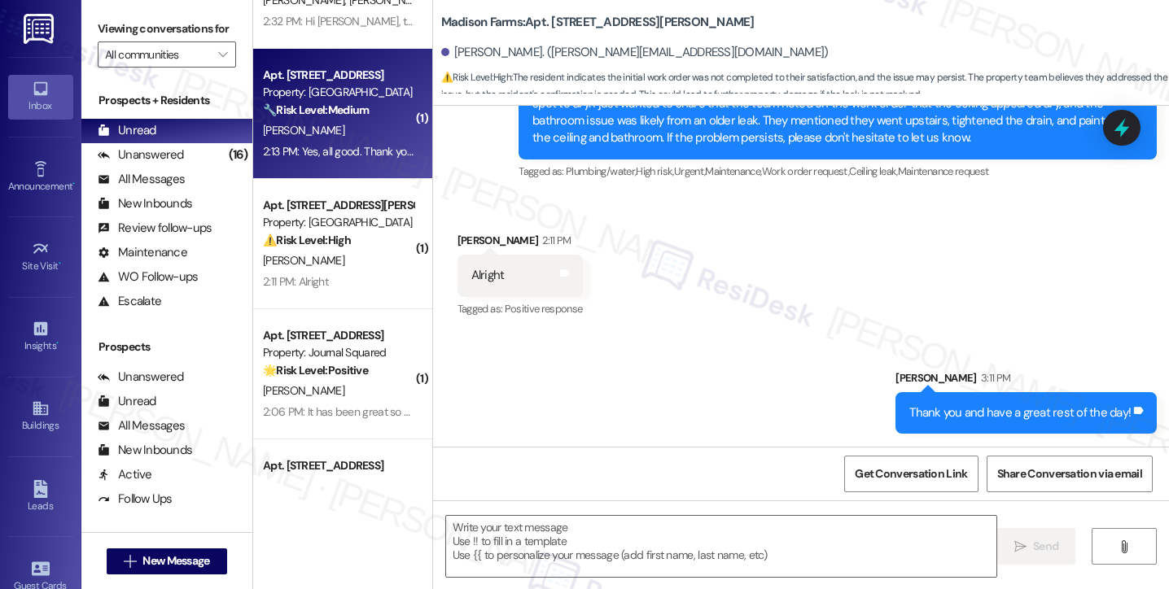
type textarea "Fetching suggested responses. Please feel free to read through the conversation…"
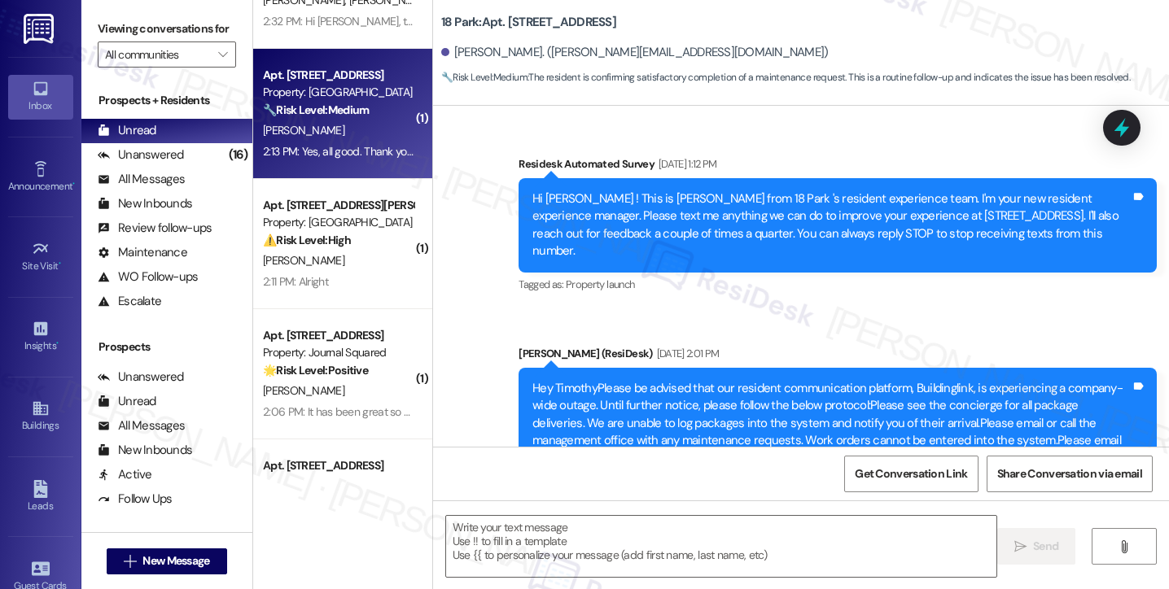
type textarea "Fetching suggested responses. Please feel free to read through the conversation…"
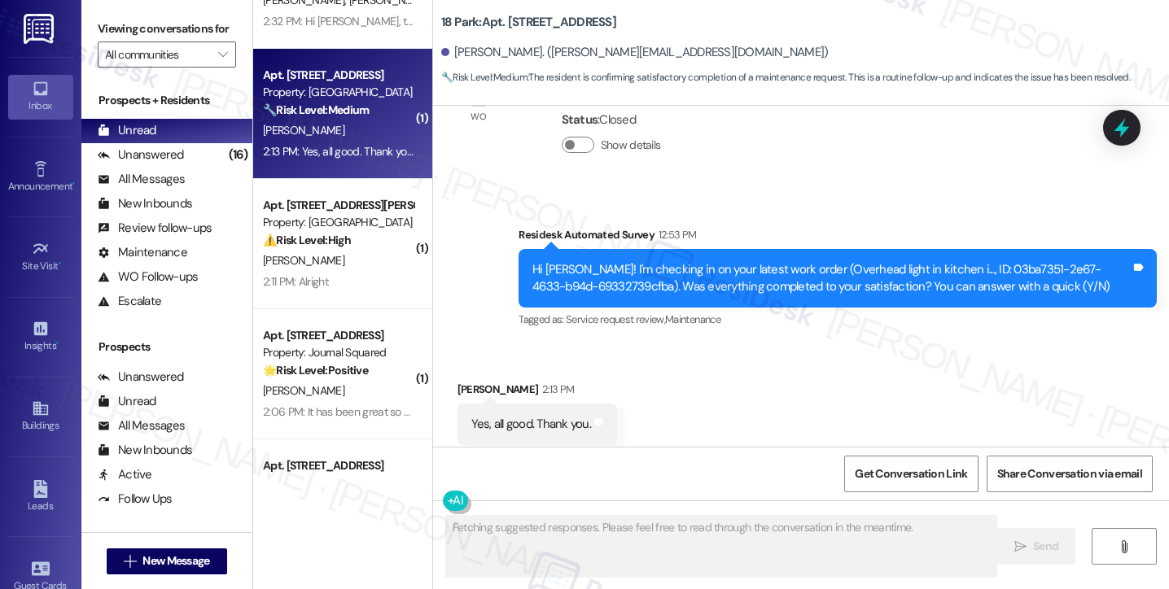
scroll to position [0, 0]
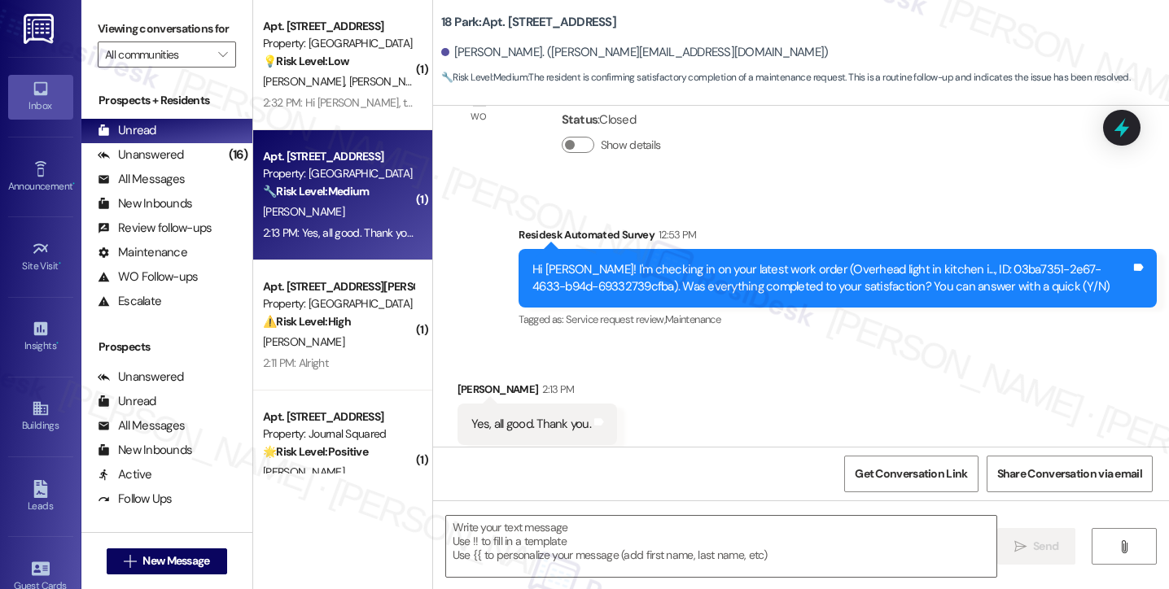
click at [524, 416] on div "Yes, all good. Thank you." at bounding box center [531, 424] width 120 height 17
drag, startPoint x: 100, startPoint y: 25, endPoint x: 153, endPoint y: 85, distance: 80.2
click at [100, 25] on label "Viewing conversations for" at bounding box center [167, 28] width 138 height 25
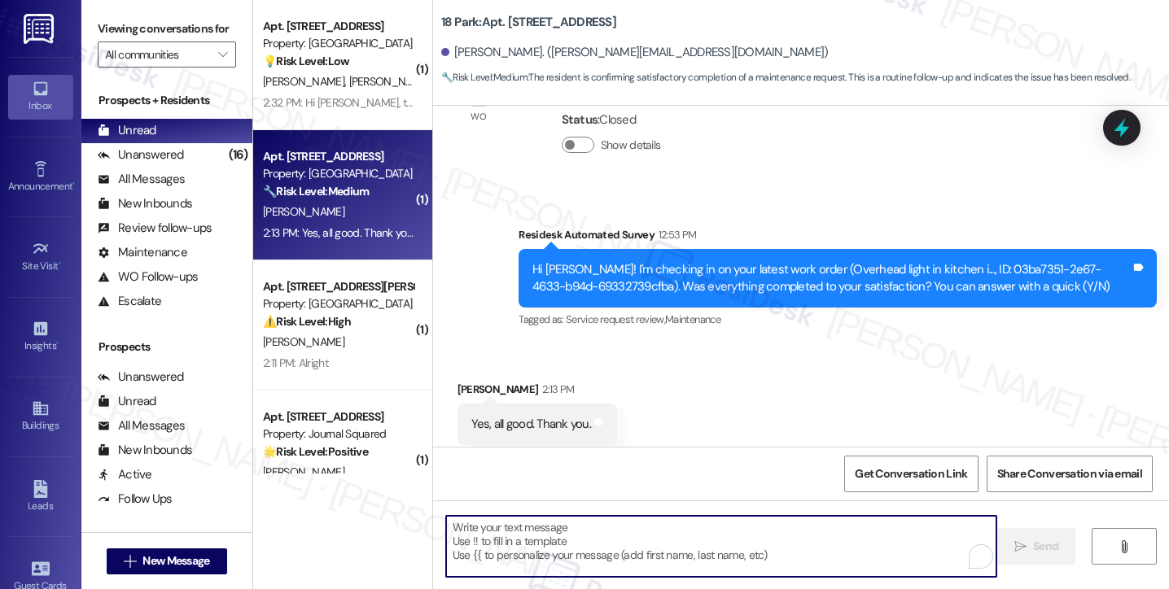
click at [537, 531] on textarea "To enrich screen reader interactions, please activate Accessibility in Grammarl…" at bounding box center [721, 546] width 550 height 61
paste textarea "Hi {{first_name}}! I'm glad to hear that the latest work order was completed to…"
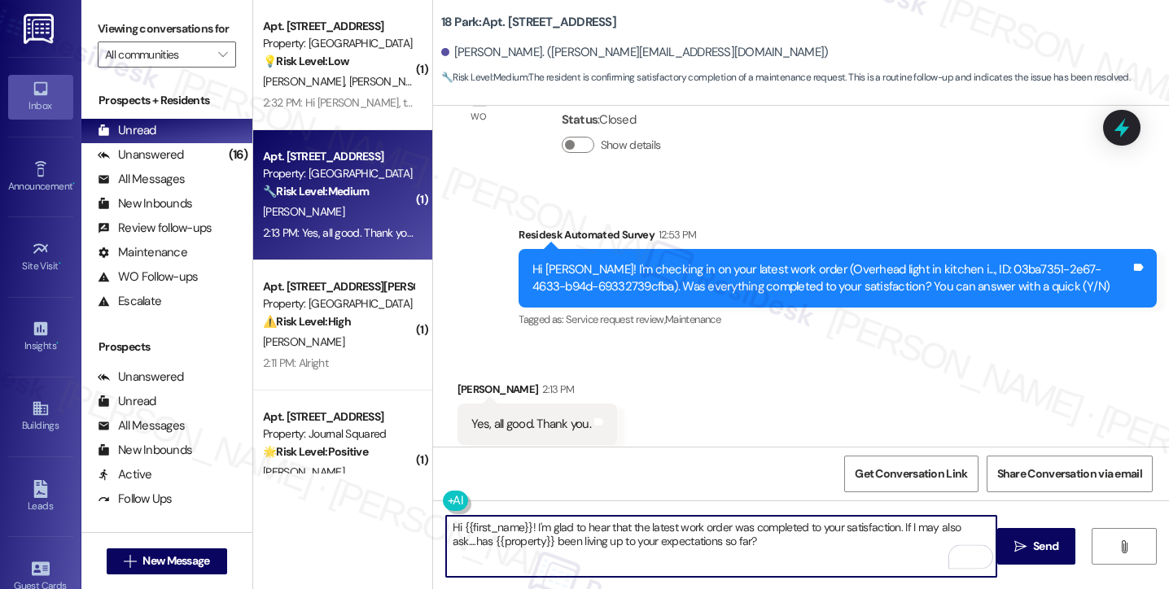
type textarea "Hi {{first_name}}! I'm glad to hear that the latest work order was completed to…"
click at [459, 381] on div "Timothy Whitteaker 2:13 PM" at bounding box center [537, 392] width 160 height 23
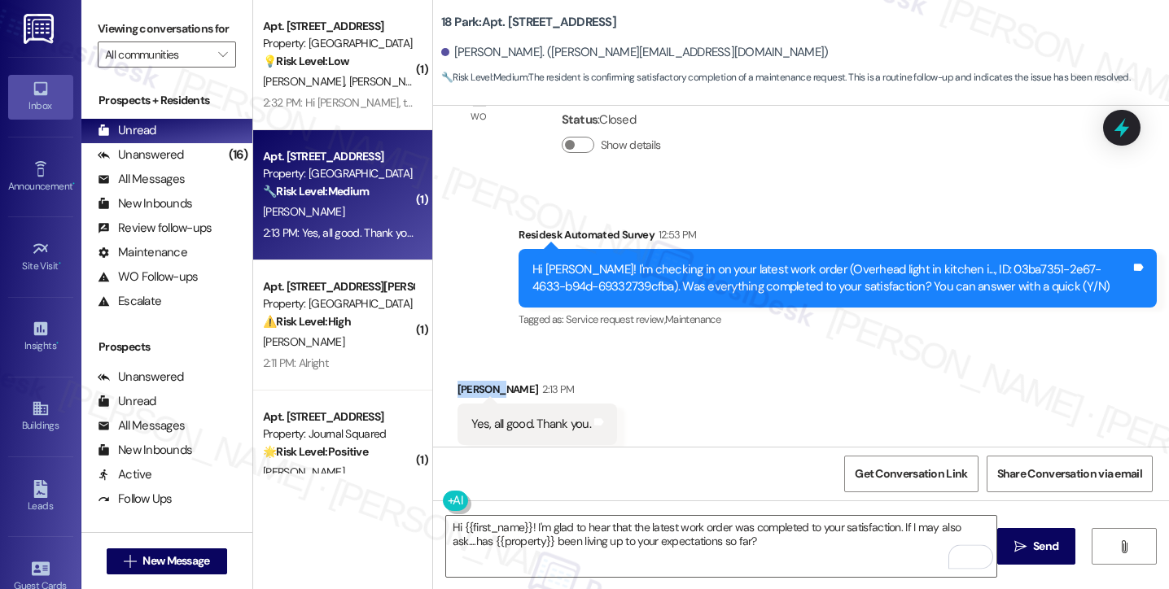
click at [459, 381] on div "Timothy Whitteaker 2:13 PM" at bounding box center [537, 392] width 160 height 23
click at [815, 540] on textarea "Hi {{first_name}}! I'm glad to hear that the latest work order was completed to…" at bounding box center [721, 546] width 550 height 61
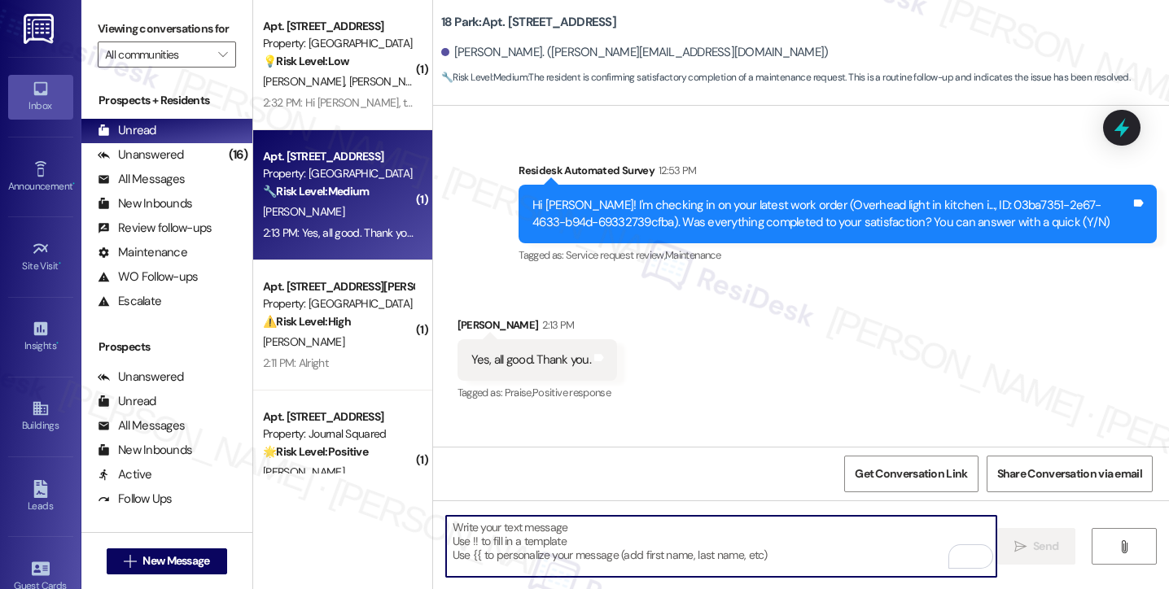
scroll to position [8413, 0]
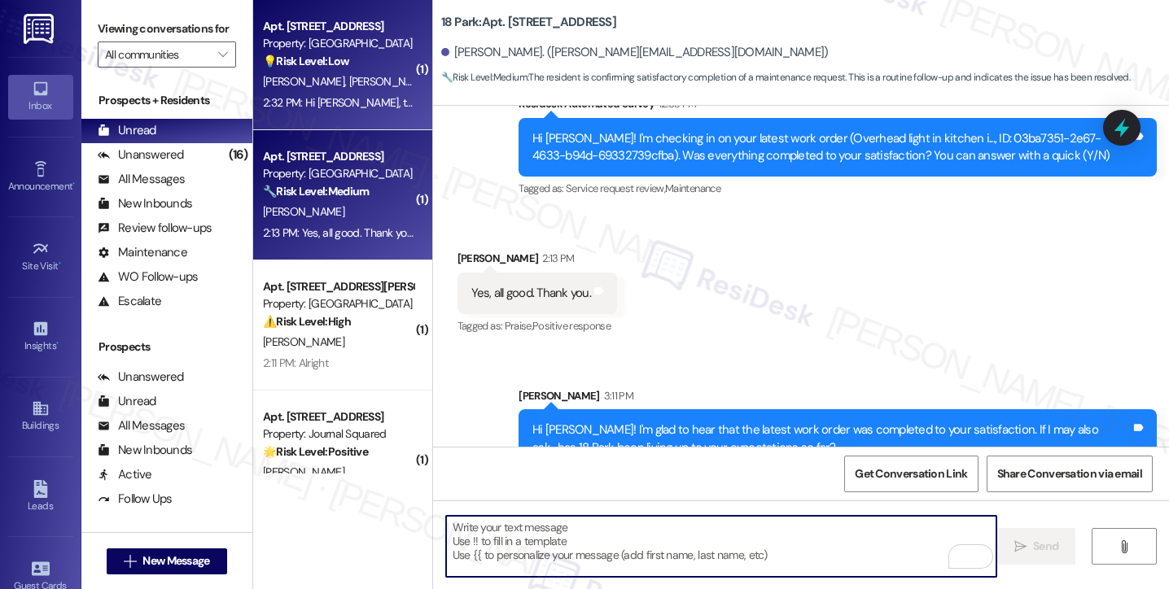
click at [272, 89] on span "[PERSON_NAME]" at bounding box center [306, 81] width 86 height 15
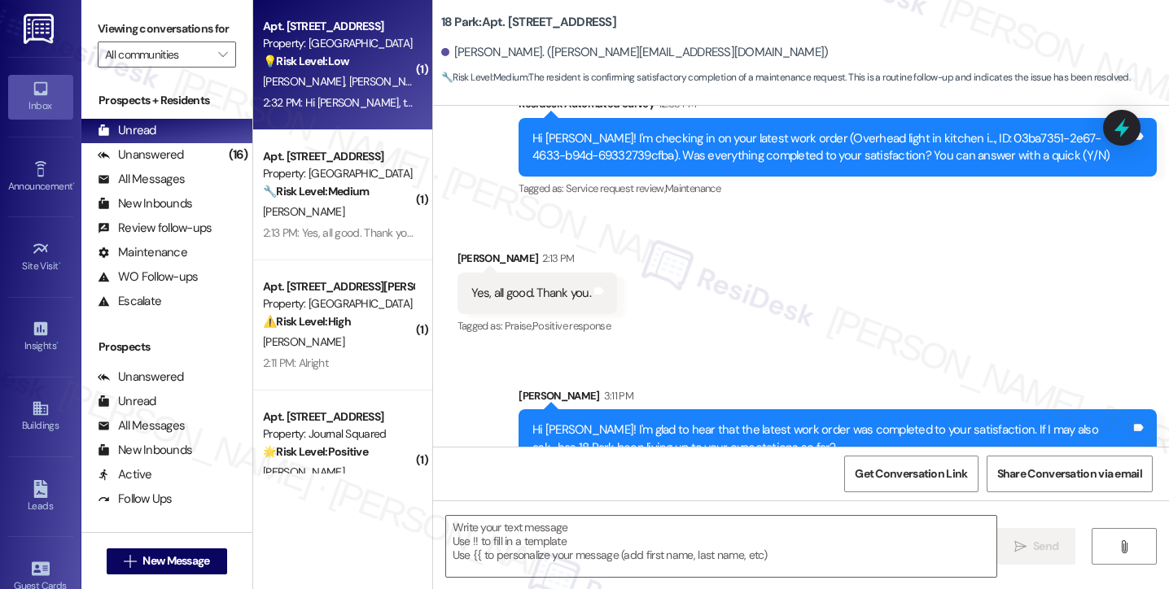
type textarea "Fetching suggested responses. Please feel free to read through the conversation…"
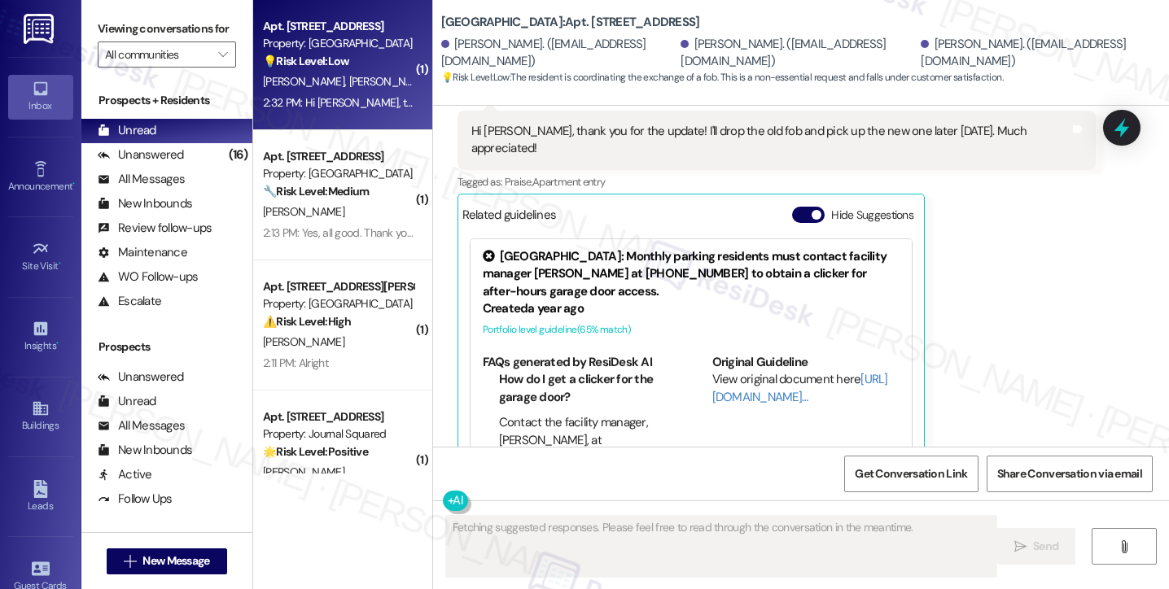
scroll to position [3940, 0]
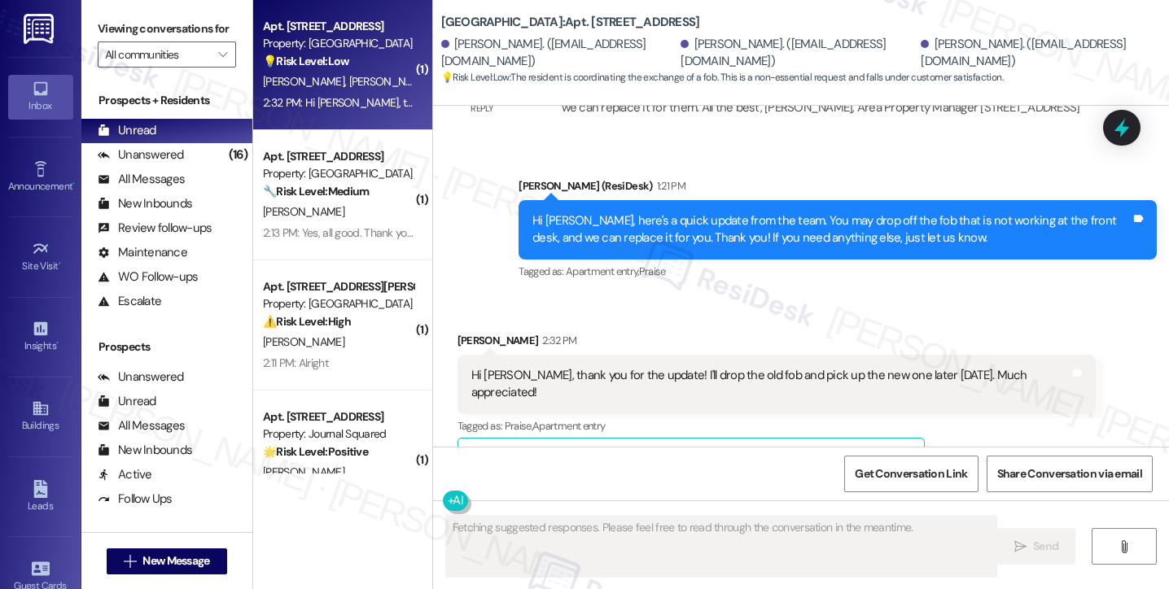
click at [586, 367] on div "Hi Jane, thank you for the update! I'll drop the old fob and pick up the new on…" at bounding box center [770, 384] width 598 height 35
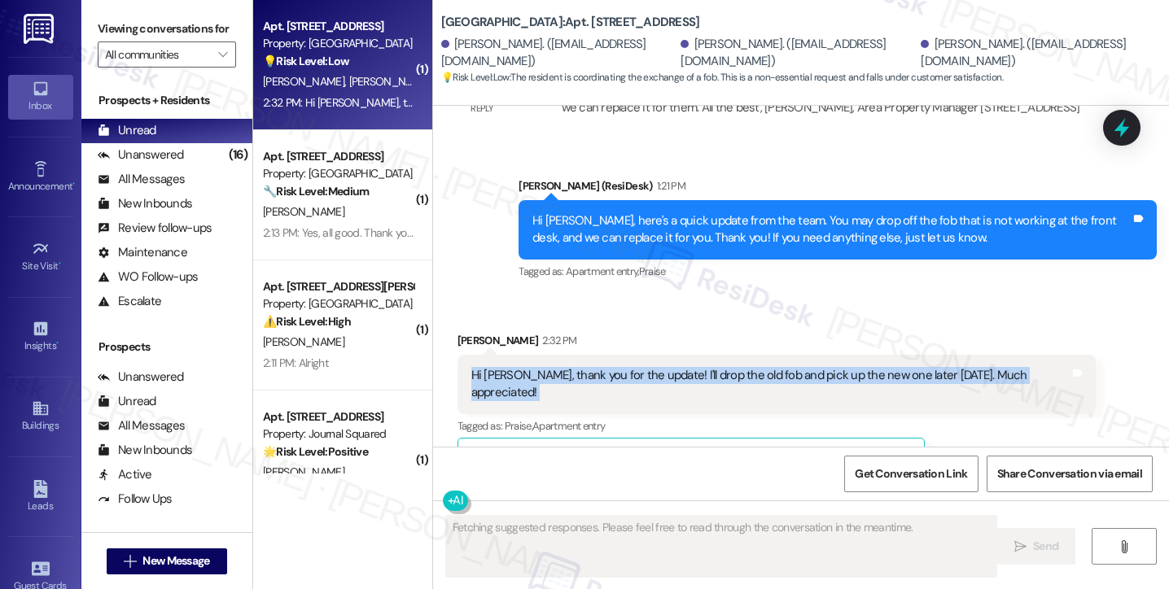
click at [586, 367] on div "Hi Jane, thank you for the update! I'll drop the old fob and pick up the new on…" at bounding box center [770, 384] width 598 height 35
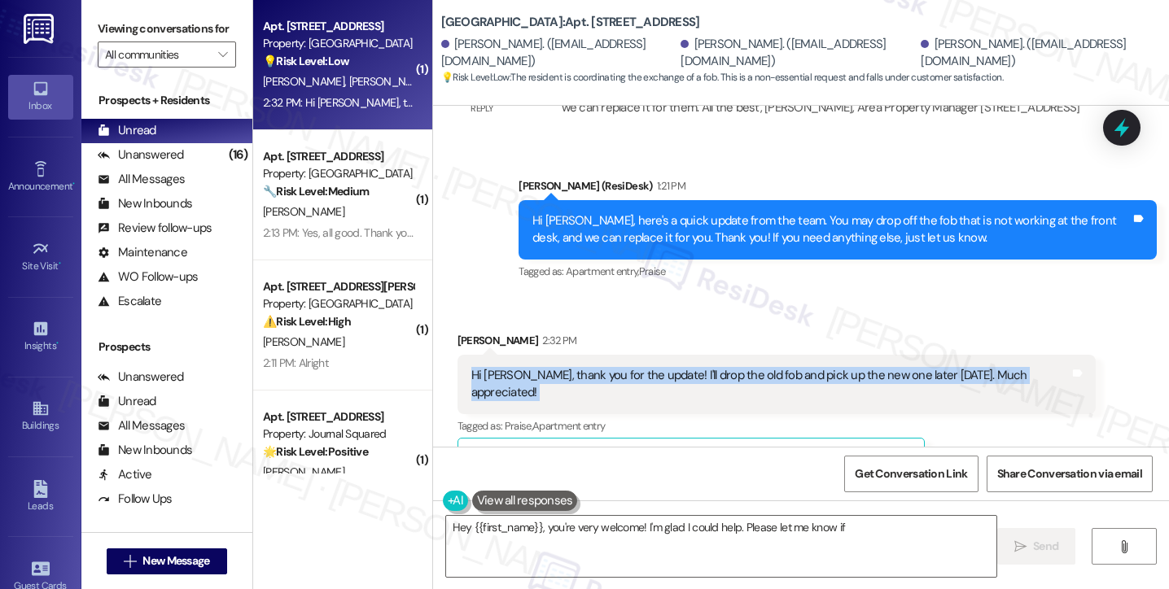
click at [645, 367] on div "Hi Jane, thank you for the update! I'll drop the old fob and pick up the new on…" at bounding box center [770, 384] width 598 height 35
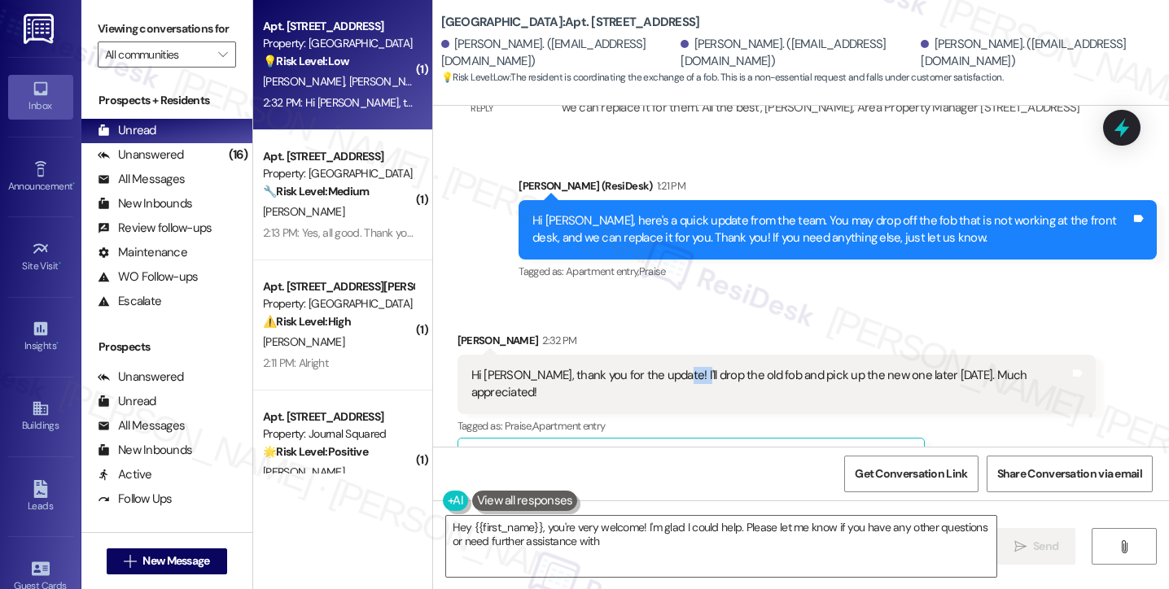
click at [645, 367] on div "Hi Jane, thank you for the update! I'll drop the old fob and pick up the new on…" at bounding box center [770, 384] width 598 height 35
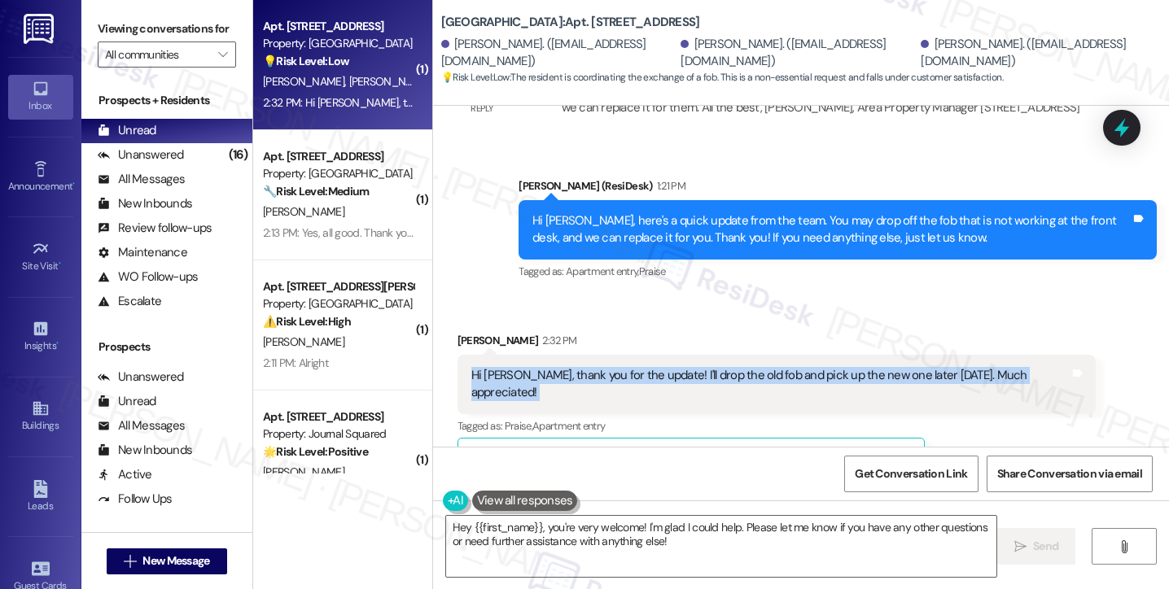
click at [645, 367] on div "Hi Jane, thank you for the update! I'll drop the old fob and pick up the new on…" at bounding box center [770, 384] width 598 height 35
click at [700, 367] on div "Hi Jane, thank you for the update! I'll drop the old fob and pick up the new on…" at bounding box center [770, 384] width 598 height 35
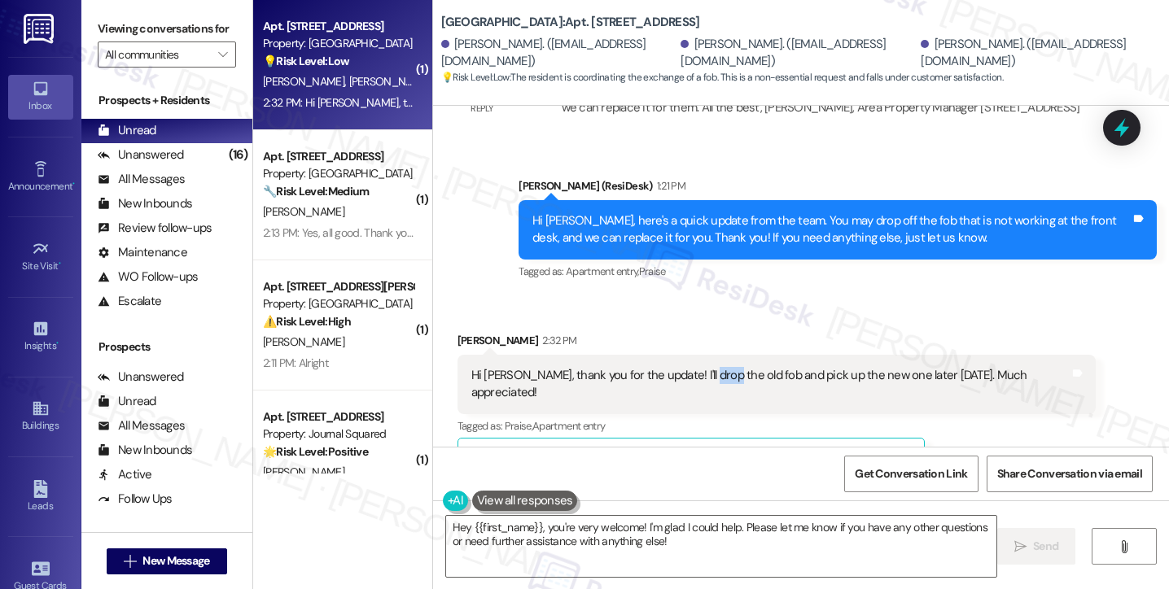
click at [700, 367] on div "Hi Jane, thank you for the update! I'll drop the old fob and pick up the new on…" at bounding box center [770, 384] width 598 height 35
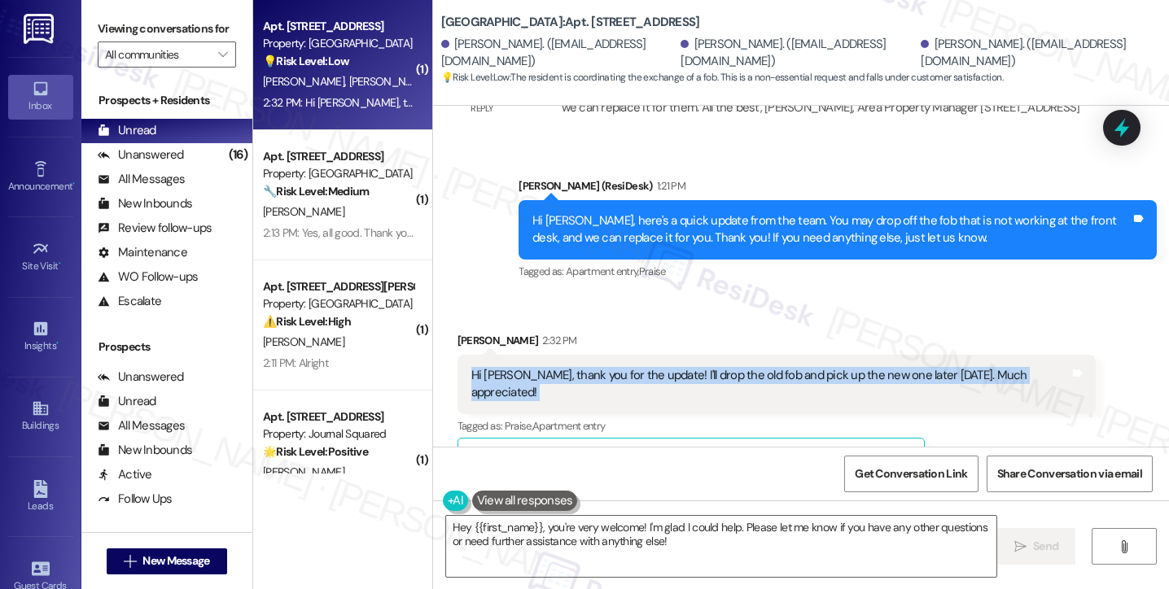
click at [700, 367] on div "Hi Jane, thank you for the update! I'll drop the old fob and pick up the new on…" at bounding box center [770, 384] width 598 height 35
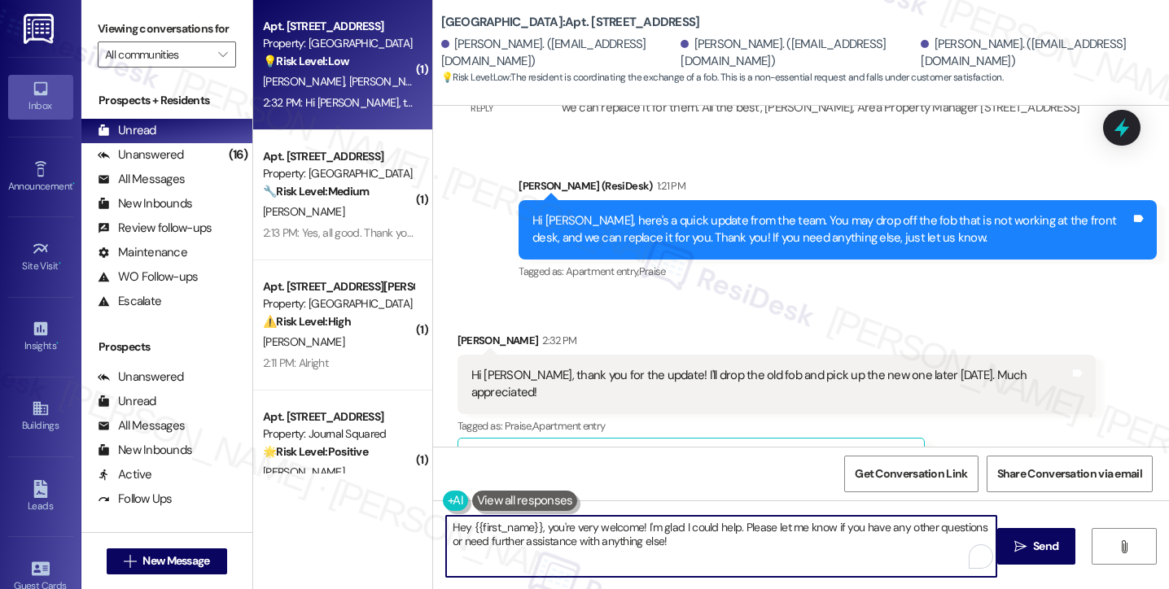
drag, startPoint x: 542, startPoint y: 524, endPoint x: 337, endPoint y: 514, distance: 205.3
click at [337, 514] on div "( 1 ) Apt. 2203, 100 C. Columbus Drive Property: Grove Pointe 💡 Risk Level: Low…" at bounding box center [711, 294] width 916 height 589
click at [671, 544] on textarea "You're very welcome! I'm glad I could help. Please let me know if you have any …" at bounding box center [721, 546] width 550 height 61
type textarea "You're very welcome! I'm glad I could help. Please let me know if you have any …"
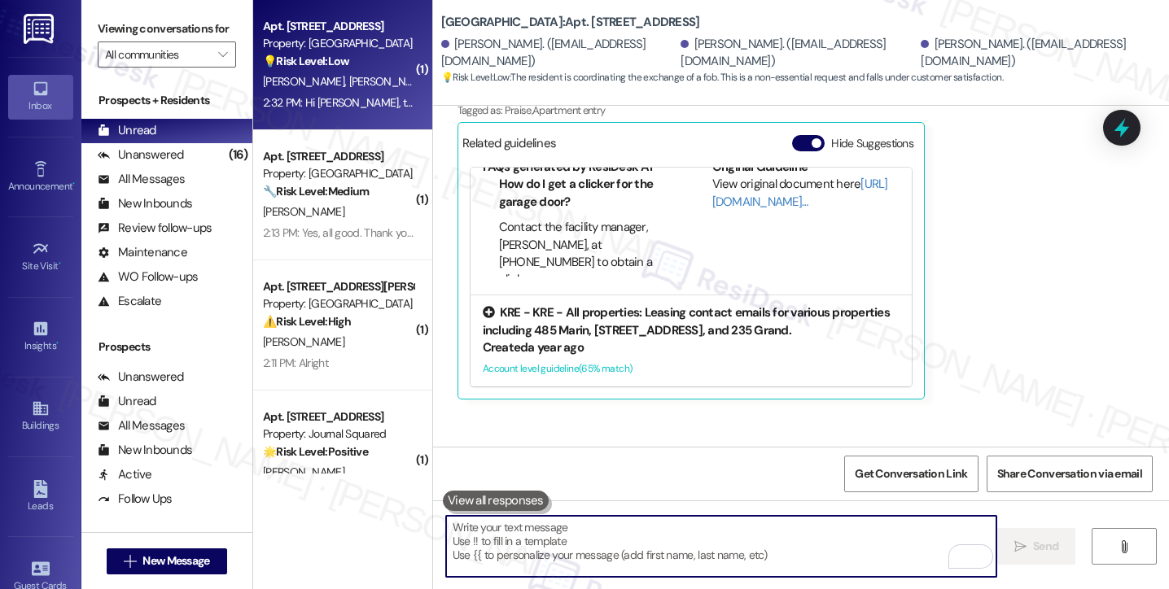
scroll to position [4316, 0]
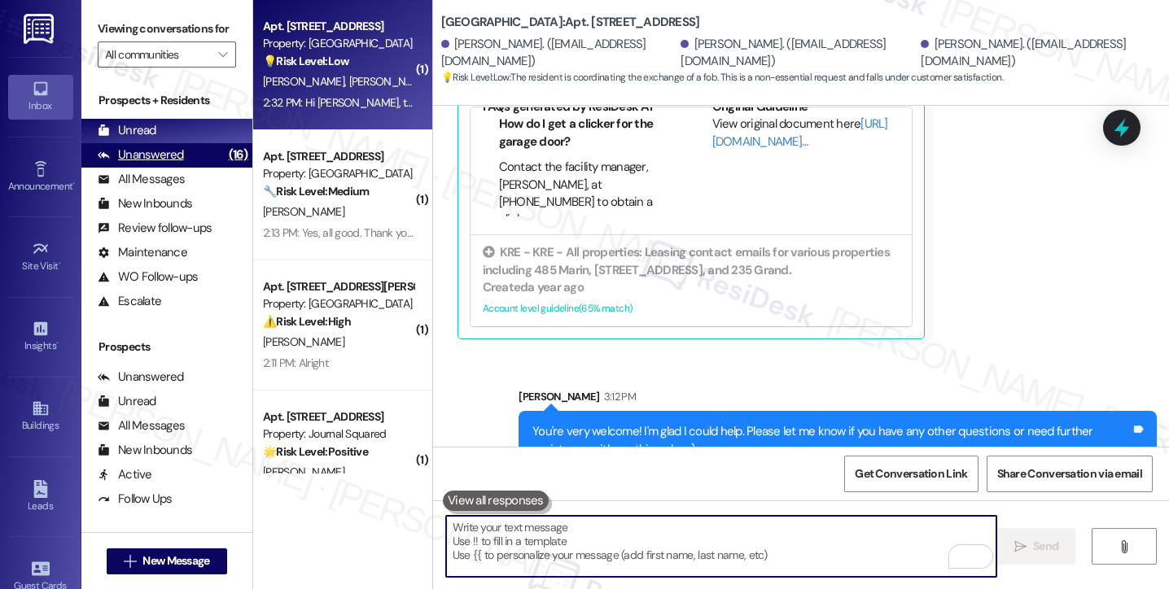
click at [203, 168] on div "Unanswered (16)" at bounding box center [166, 155] width 171 height 24
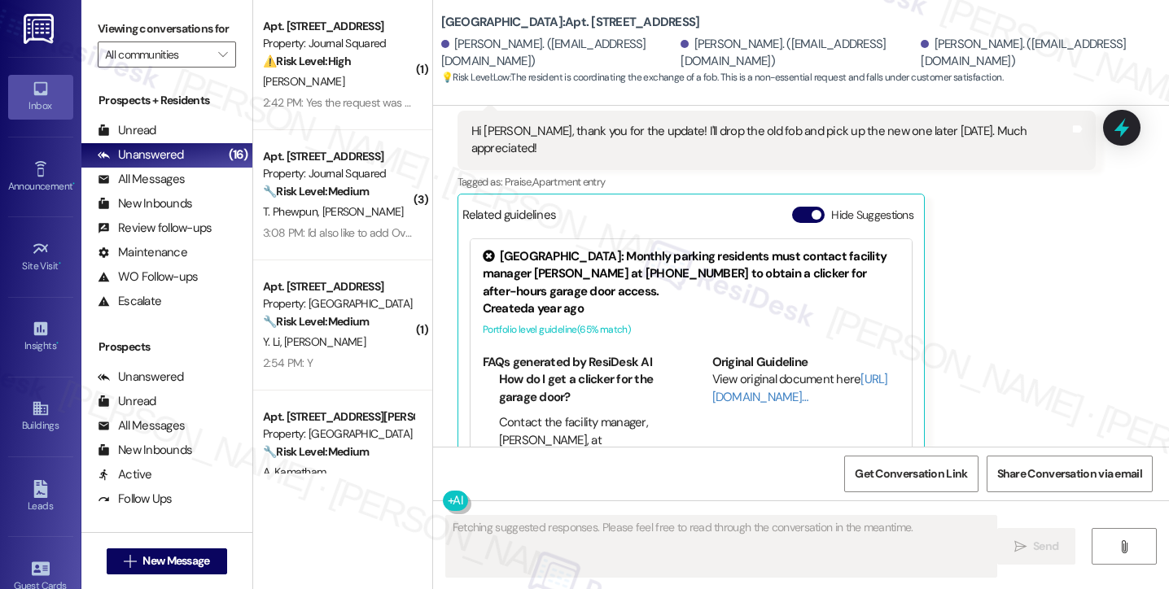
scroll to position [4021, 0]
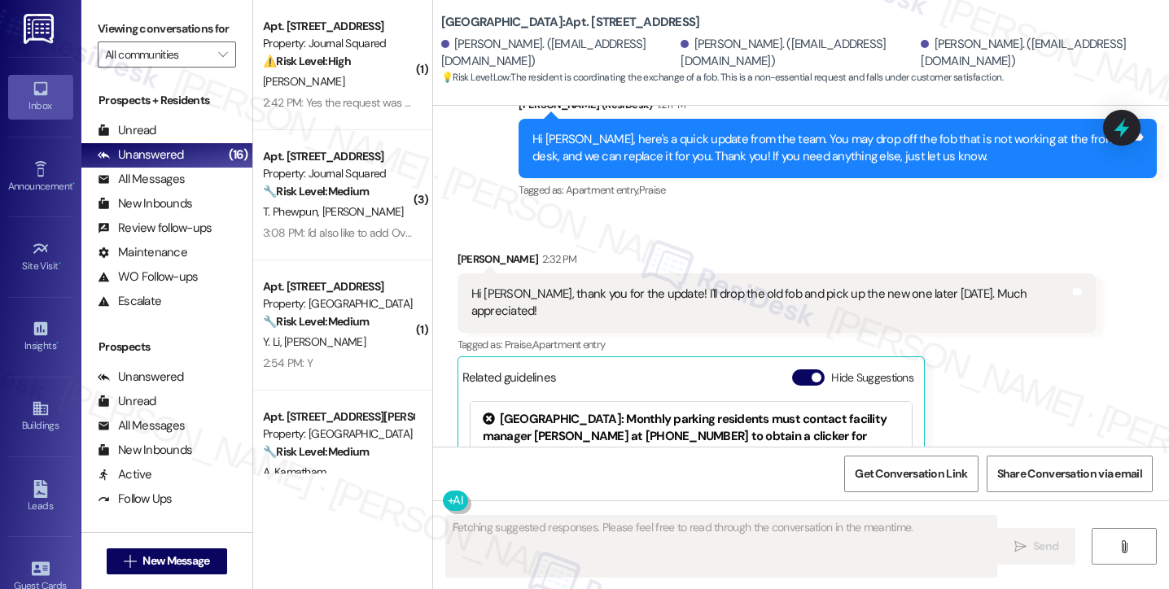
click at [674, 286] on div "Hi Jane, thank you for the update! I'll drop the old fob and pick up the new on…" at bounding box center [770, 303] width 598 height 35
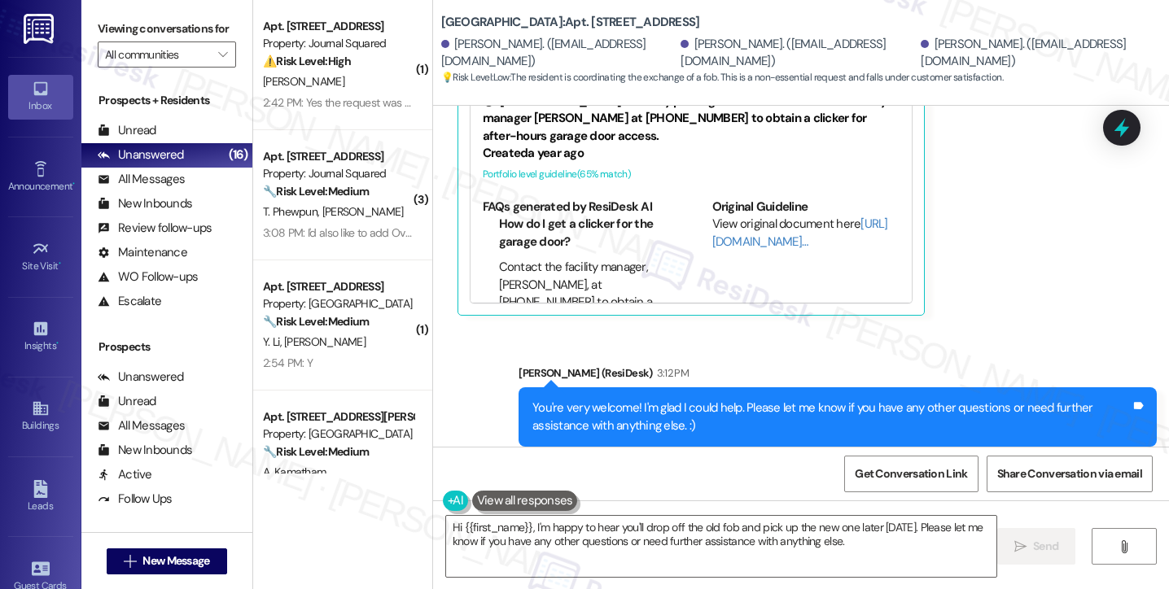
type textarea "Hi {{first_name}}, I'm happy to hear you'll drop off the old fob and pick up th…"
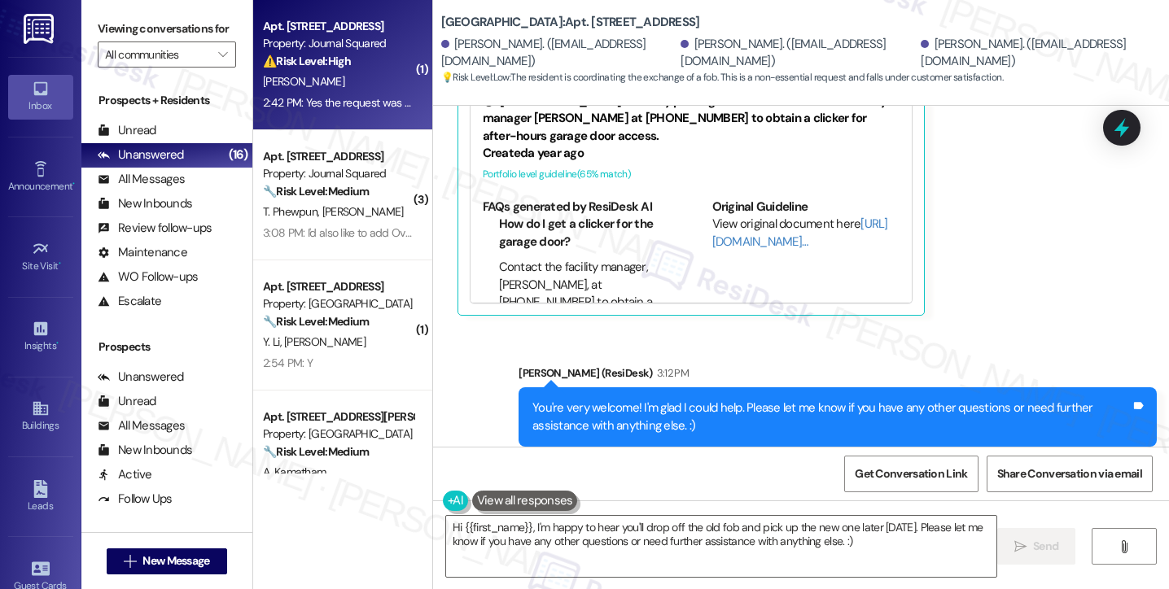
click at [366, 100] on div "2:42 PM: Yes the request was placed again because it was removed, saying it was…" at bounding box center [603, 102] width 680 height 15
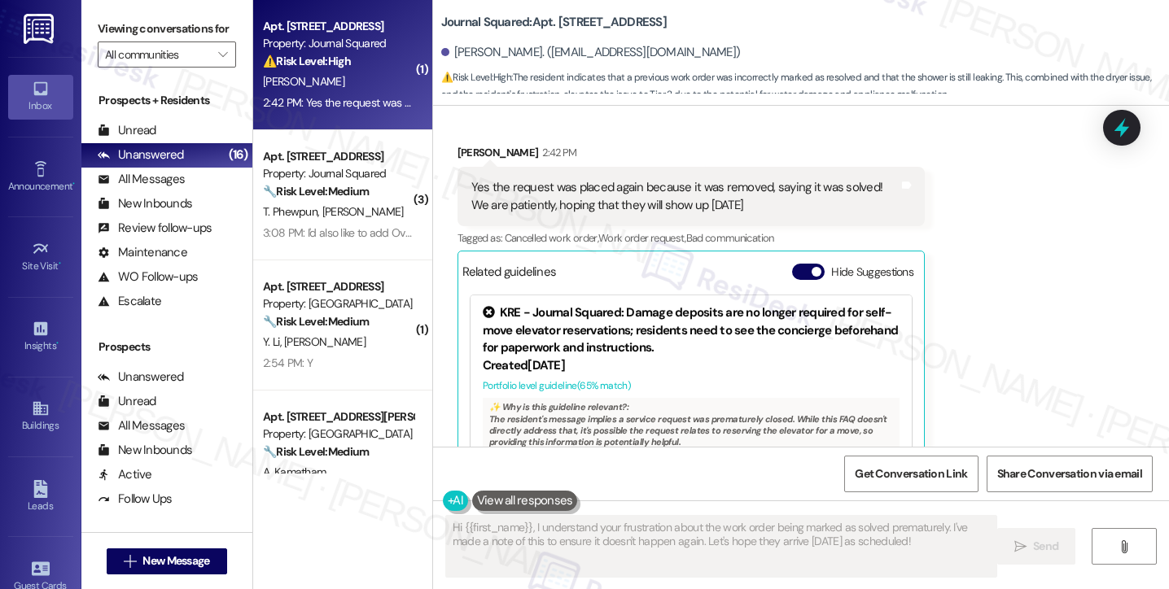
scroll to position [719, 0]
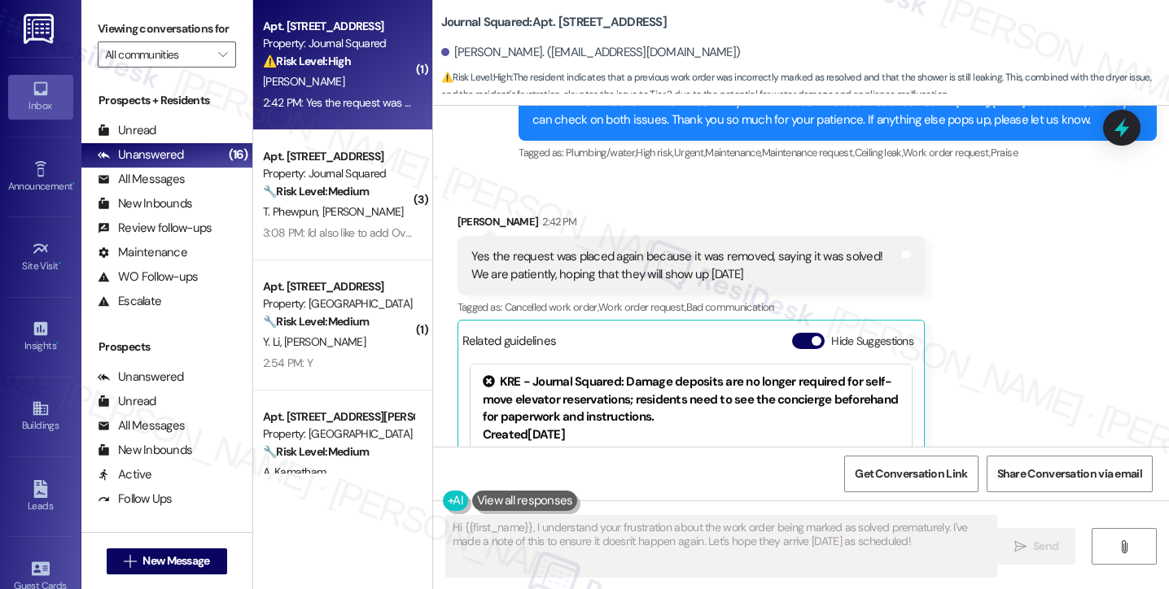
click at [573, 271] on div "Yes the request was placed again because it was removed, saying it was solved! …" at bounding box center [677, 265] width 412 height 35
click at [623, 259] on div "Yes the request was placed again because it was removed, saying it was solved! …" at bounding box center [677, 265] width 412 height 35
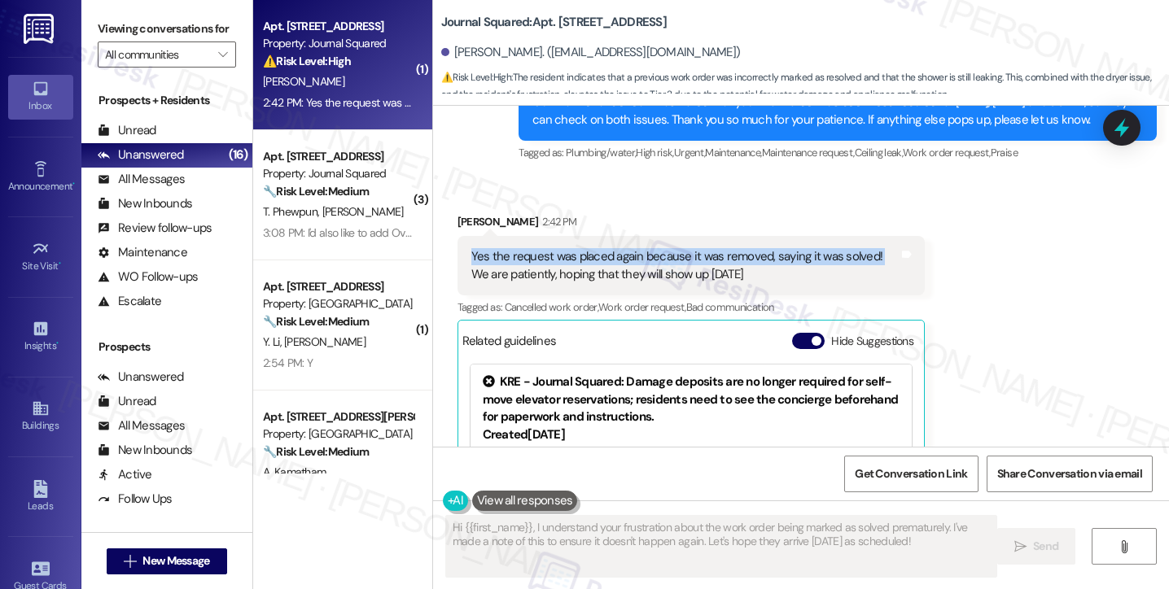
click at [623, 259] on div "Yes the request was placed again because it was removed, saying it was solved! …" at bounding box center [677, 265] width 412 height 35
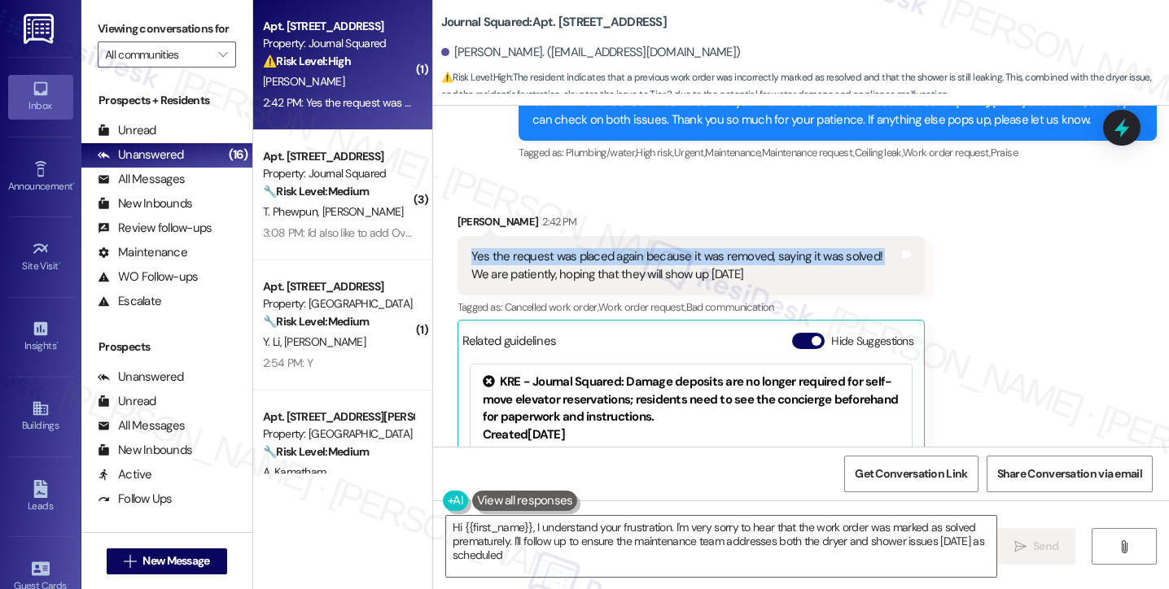
type textarea "Hi {{first_name}}, I understand your frustration. I'm very sorry to hear that t…"
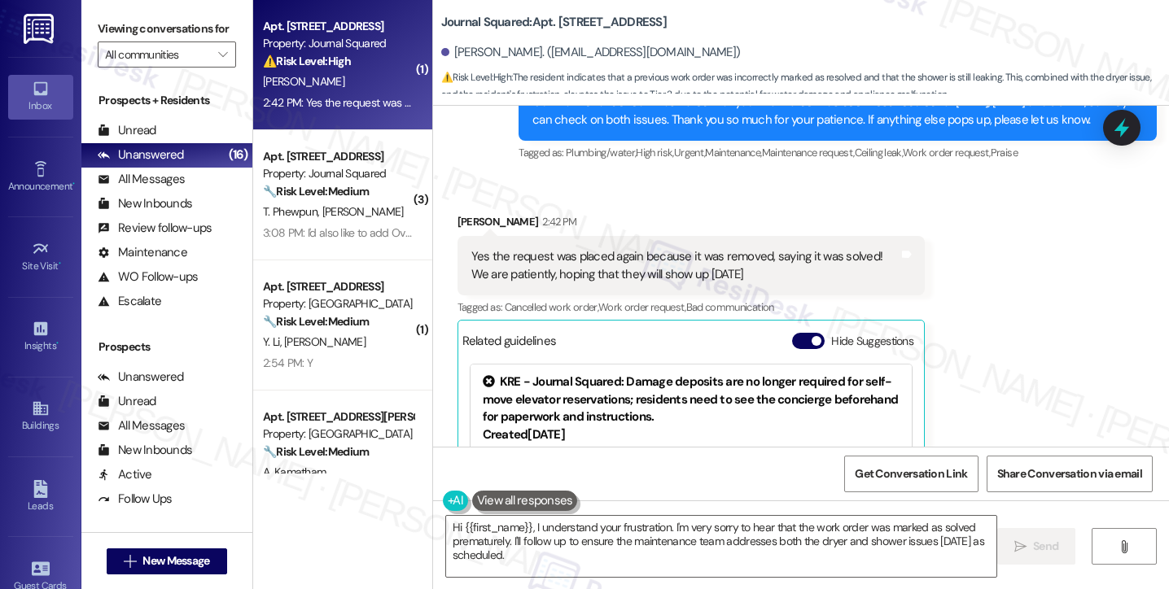
click at [582, 269] on div "Yes the request was placed again because it was removed, saying it was solved! …" at bounding box center [677, 265] width 412 height 35
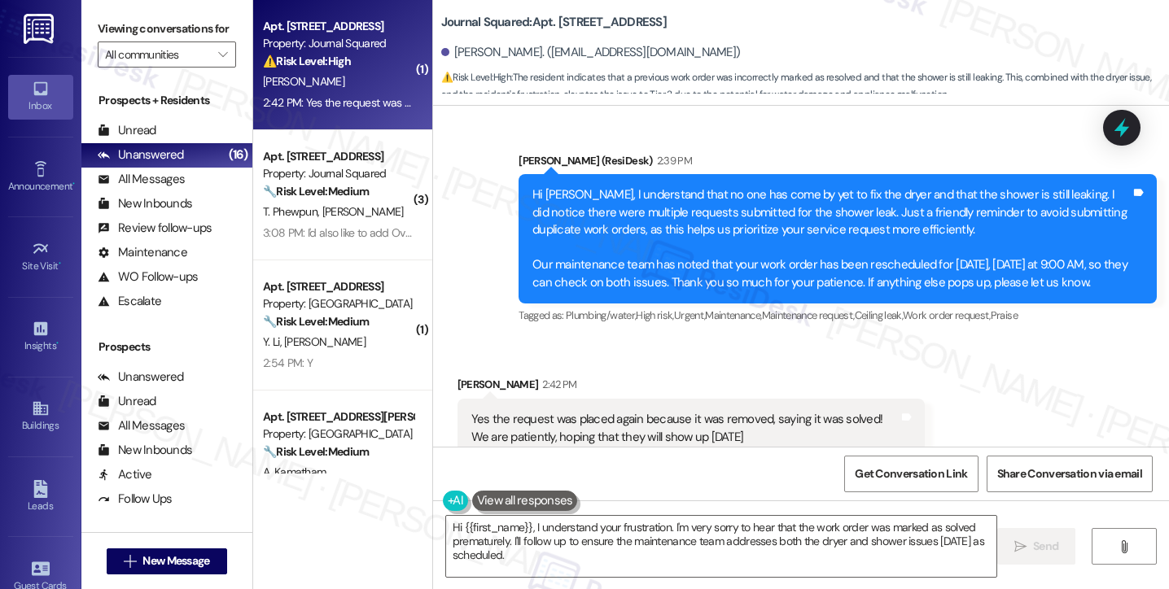
click at [670, 232] on div "Hi Komal, I understand that no one has come by yet to fix the dryer and that th…" at bounding box center [831, 238] width 598 height 105
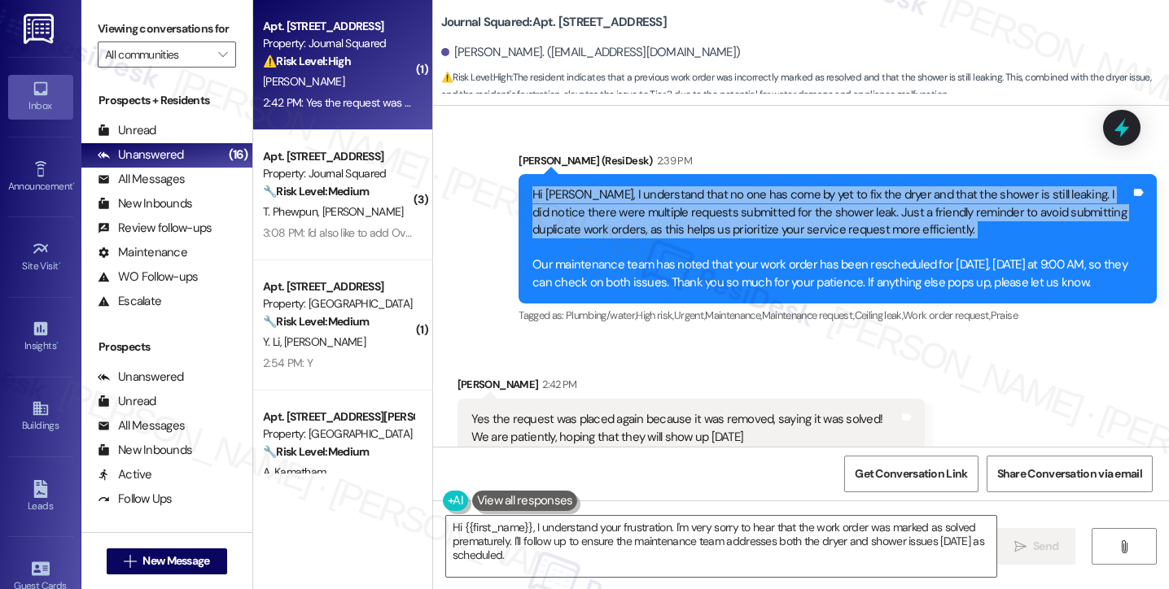
click at [670, 232] on div "Hi Komal, I understand that no one has come by yet to fix the dryer and that th…" at bounding box center [831, 238] width 598 height 105
click at [780, 232] on div "Hi Komal, I understand that no one has come by yet to fix the dryer and that th…" at bounding box center [831, 238] width 598 height 105
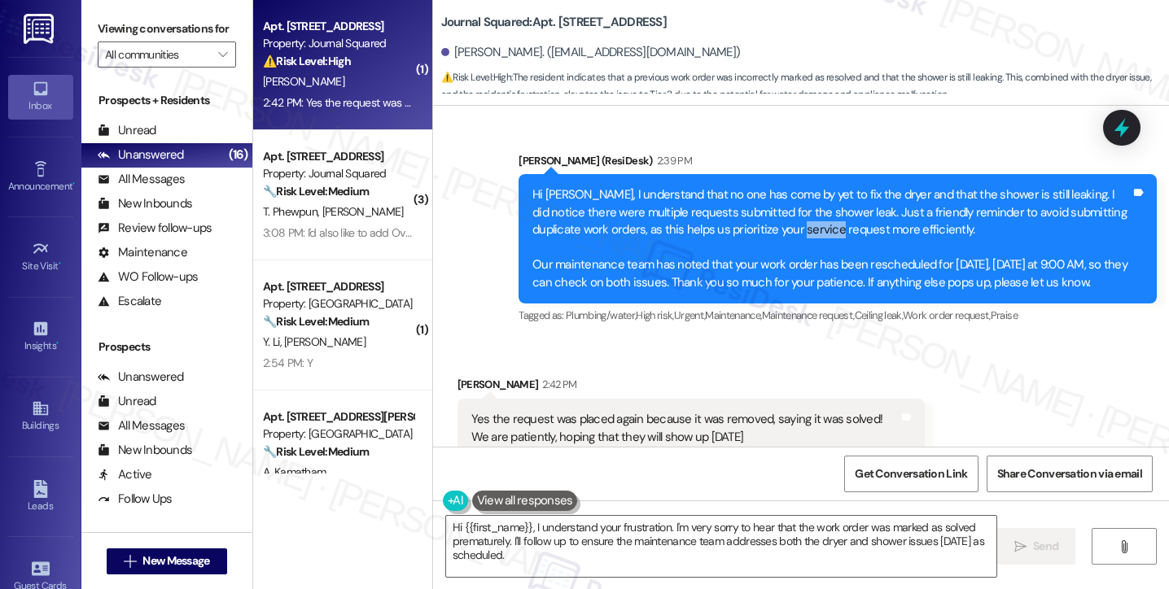
click at [781, 230] on div "Hi Komal, I understand that no one has come by yet to fix the dryer and that th…" at bounding box center [831, 238] width 598 height 105
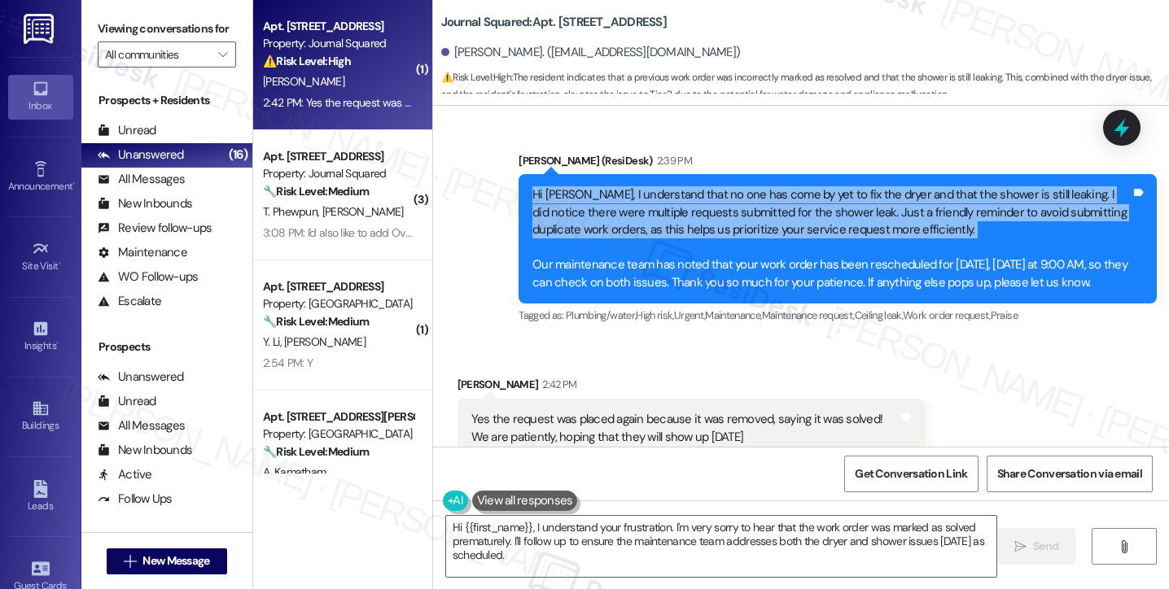
click at [781, 230] on div "Hi Komal, I understand that no one has come by yet to fix the dryer and that th…" at bounding box center [831, 238] width 598 height 105
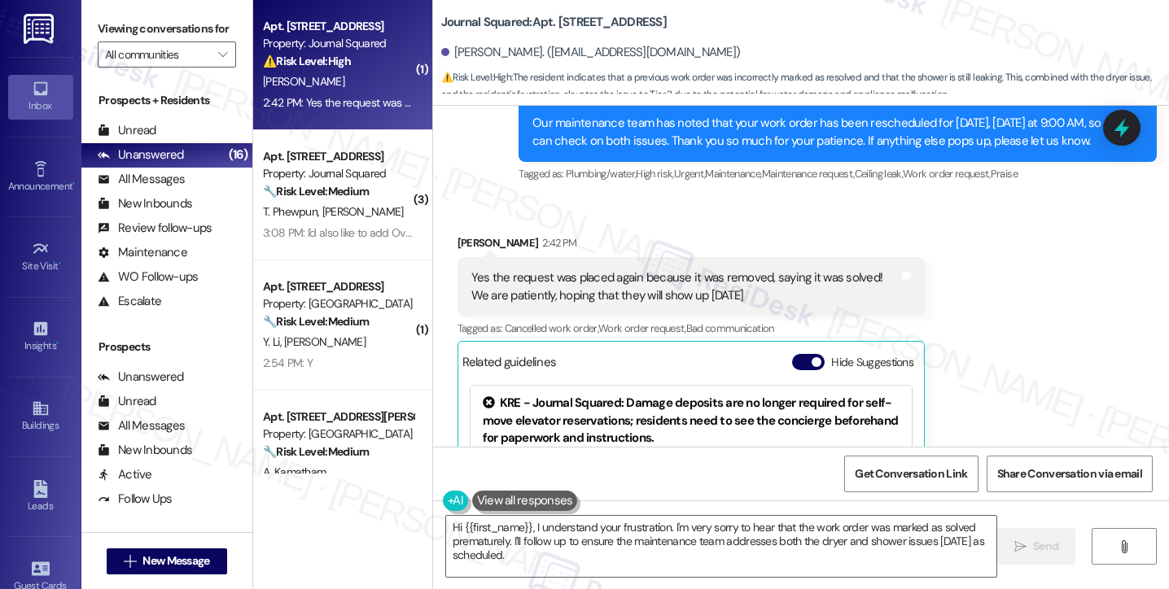
scroll to position [800, 0]
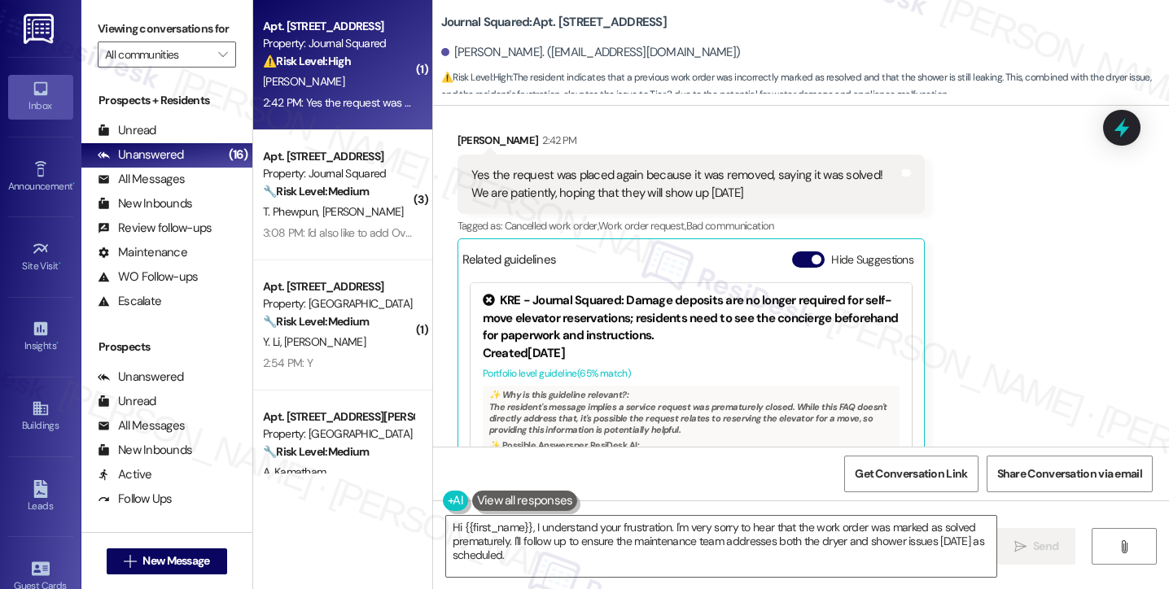
click at [544, 181] on div "Yes the request was placed again because it was removed, saying it was solved! …" at bounding box center [677, 184] width 412 height 35
click at [788, 181] on div "Yes the request was placed again because it was removed, saying it was solved! …" at bounding box center [677, 184] width 412 height 35
drag, startPoint x: 776, startPoint y: 189, endPoint x: 441, endPoint y: 181, distance: 335.4
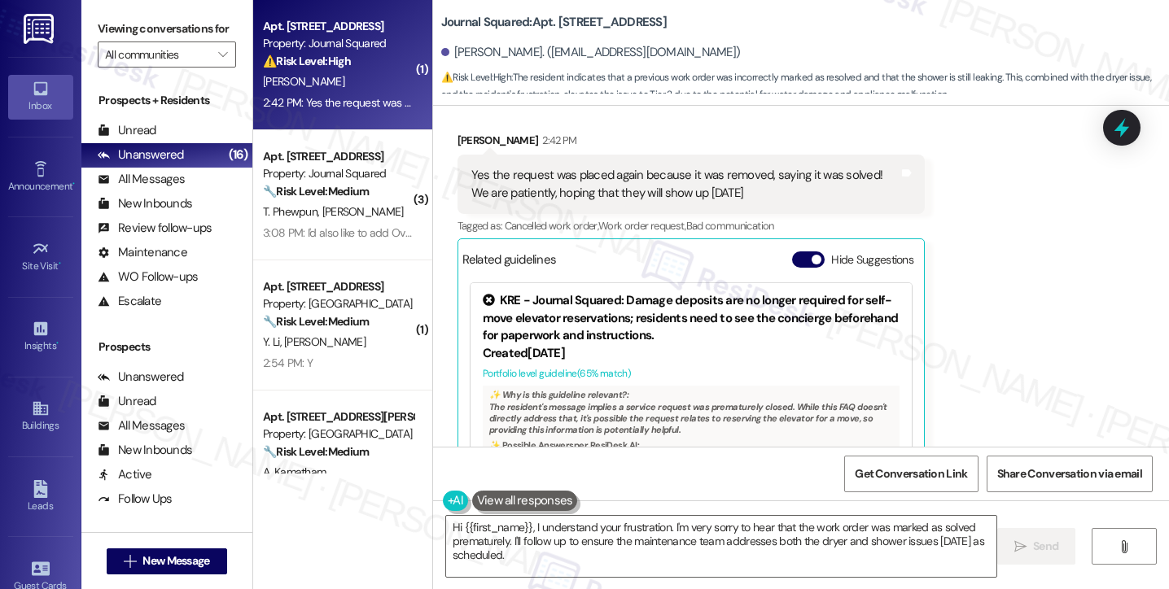
click at [445, 181] on div "Received via SMS [PERSON_NAME] 2:42 PM Yes the request was placed again because…" at bounding box center [691, 324] width 492 height 408
copy div "Yes the request was placed again because it was removed, saying it was solved! …"
click at [778, 186] on div "Yes the request was placed again because it was removed, saying it was solved! …" at bounding box center [677, 184] width 412 height 35
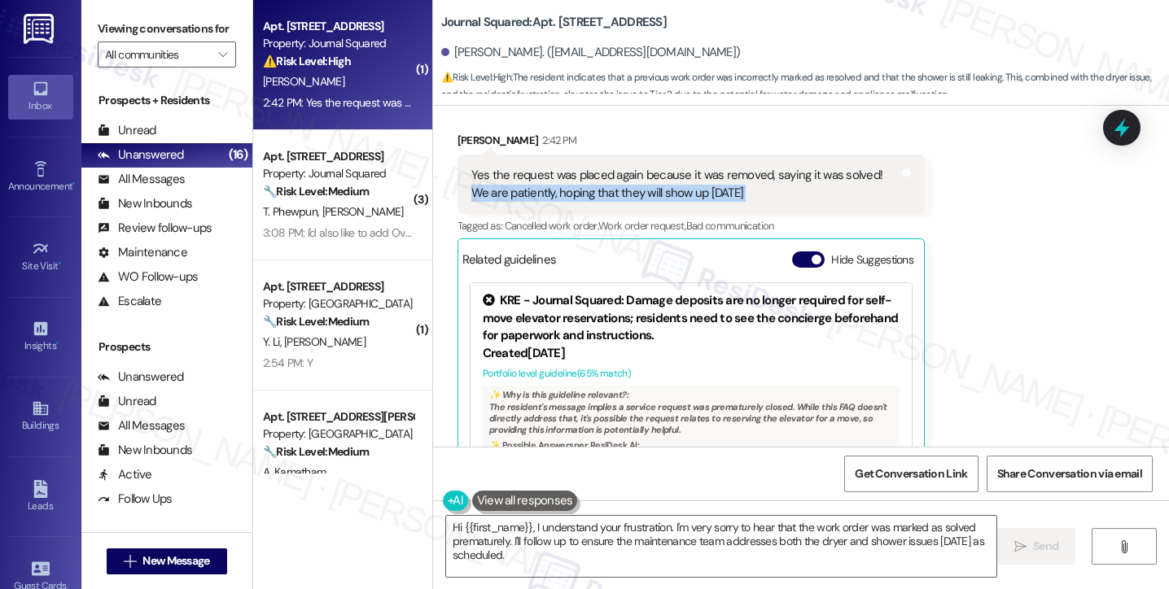
click at [778, 186] on div "Yes the request was placed again because it was removed, saying it was solved! …" at bounding box center [677, 184] width 412 height 35
click at [788, 186] on div "Yes the request was placed again because it was removed, saying it was solved! …" at bounding box center [677, 184] width 412 height 35
drag, startPoint x: 788, startPoint y: 186, endPoint x: 448, endPoint y: 175, distance: 340.4
click at [457, 175] on div "Yes the request was placed again because it was removed, saying it was solved! …" at bounding box center [690, 184] width 467 height 59
click at [690, 547] on textarea "Hi {{first_name}}, I understand your frustration. I'm very sorry to hear that t…" at bounding box center [721, 546] width 550 height 61
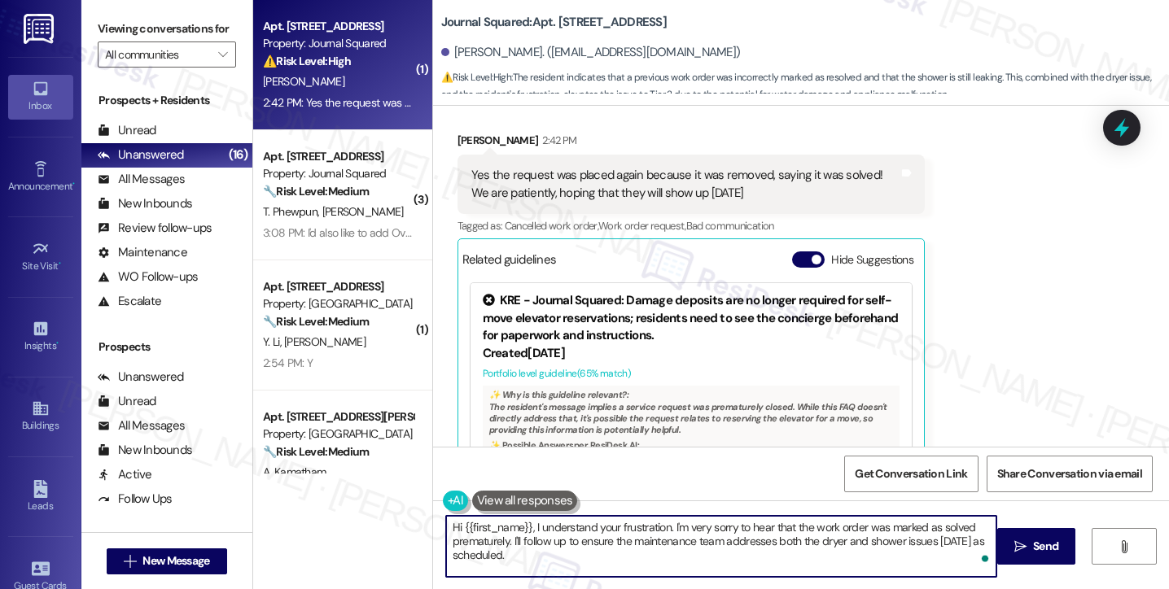
drag, startPoint x: 667, startPoint y: 527, endPoint x: 387, endPoint y: 515, distance: 279.4
click at [387, 515] on div "( 1 ) Apt. [STREET_ADDRESS] Property: Journal Squared ⚠️ Risk Level: High The r…" at bounding box center [711, 294] width 916 height 589
click at [872, 530] on textarea "I understand, and I'm very sorry to hear that the work order was marked as solv…" at bounding box center [721, 546] width 550 height 61
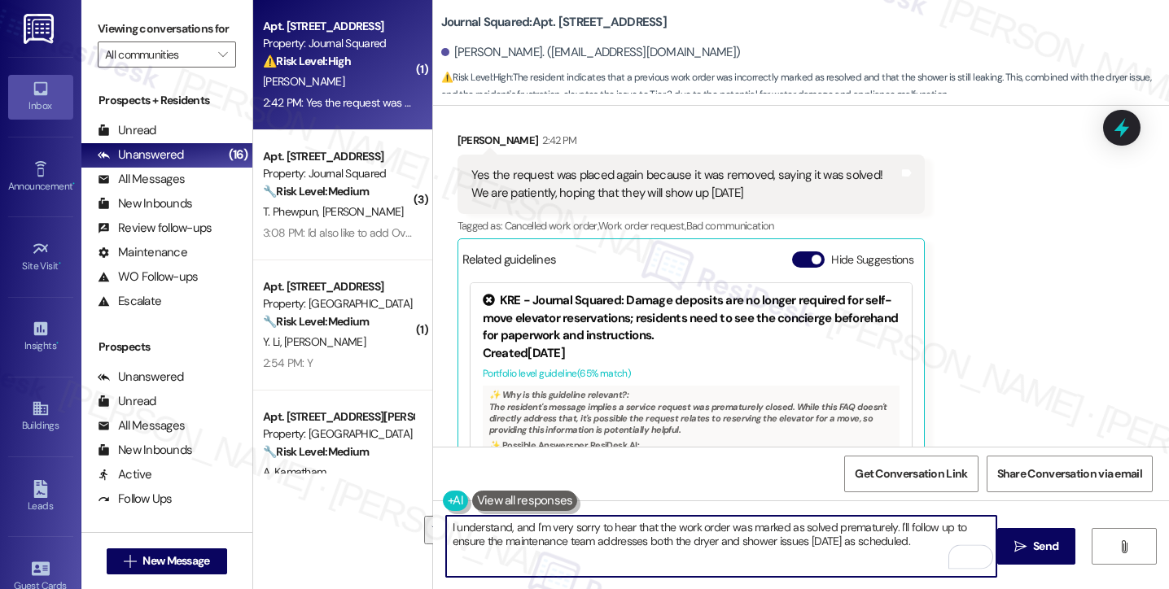
click at [894, 536] on textarea "I understand, and I'm very sorry to hear that the work order was marked as solv…" at bounding box center [721, 546] width 550 height 61
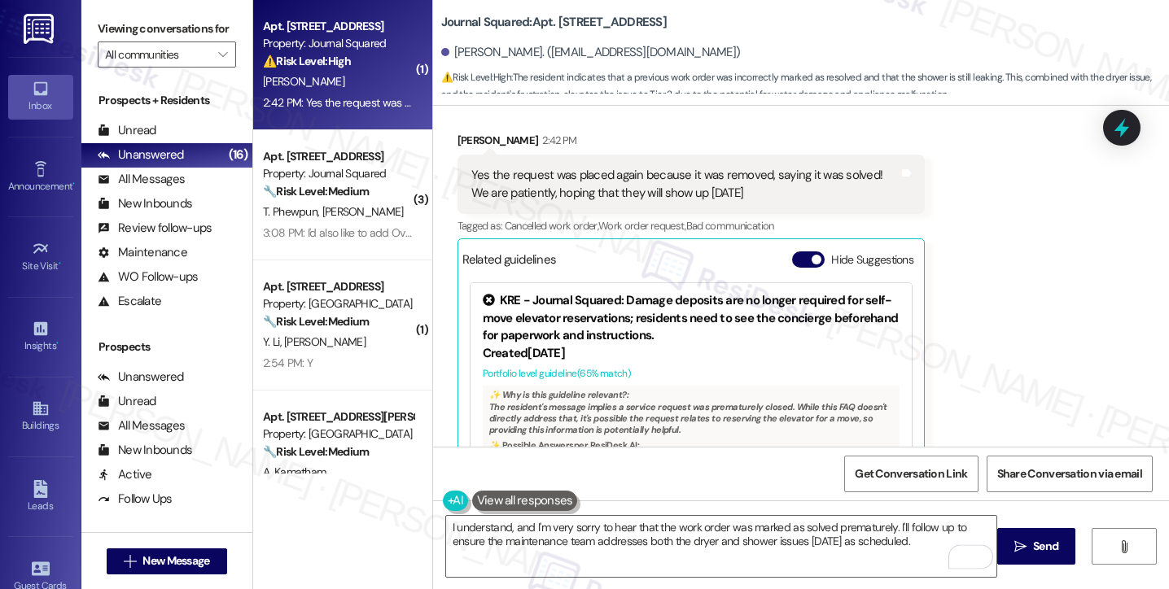
click at [614, 160] on div "Yes the request was placed again because it was removed, saying it was solved! …" at bounding box center [690, 184] width 467 height 59
click at [598, 175] on div "Yes the request was placed again because it was removed, saying it was solved! …" at bounding box center [677, 184] width 412 height 35
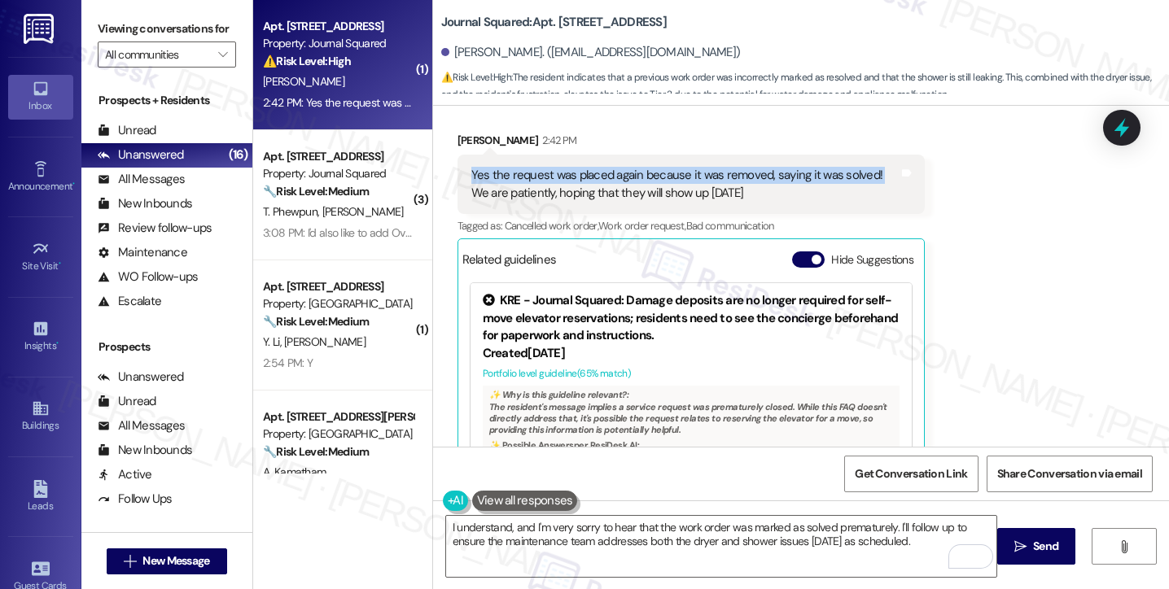
click at [598, 176] on div "Yes the request was placed again because it was removed, saying it was solved! …" at bounding box center [677, 184] width 412 height 35
drag, startPoint x: 773, startPoint y: 200, endPoint x: 449, endPoint y: 177, distance: 324.7
click at [457, 177] on div "Yes the request was placed again because it was removed, saying it was solved! …" at bounding box center [690, 184] width 467 height 59
copy div "Yes the request was placed again because it was removed, saying it was solved! …"
click at [906, 142] on div "[PERSON_NAME] 2:42 PM" at bounding box center [690, 143] width 467 height 23
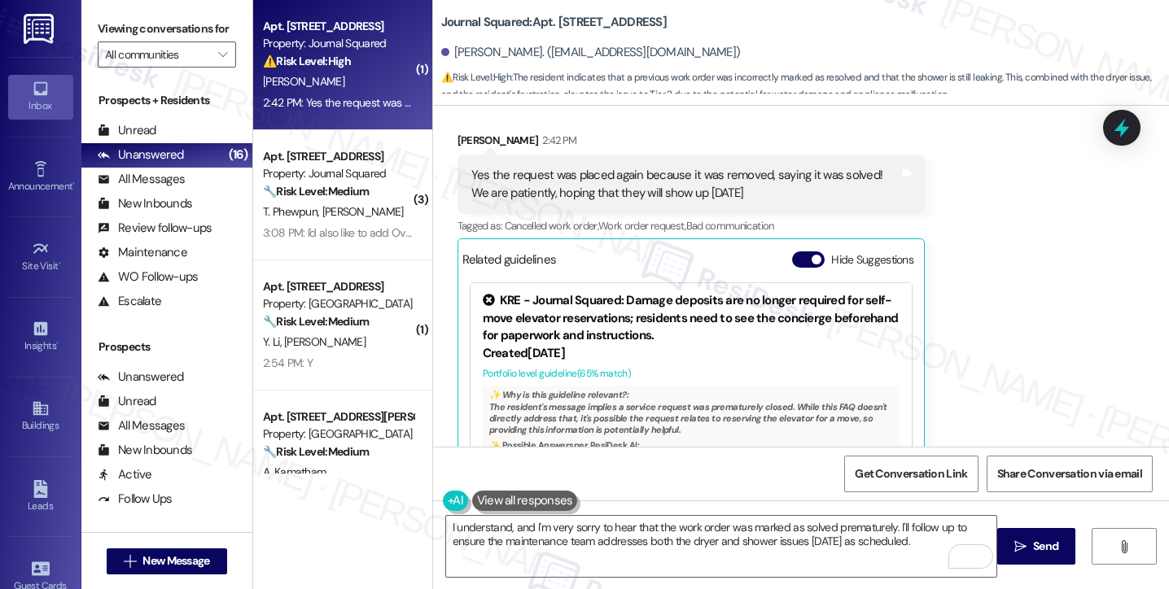
click at [98, 42] on label "Viewing conversations for" at bounding box center [167, 28] width 138 height 25
drag, startPoint x: 107, startPoint y: 34, endPoint x: 169, endPoint y: 72, distance: 72.3
click at [107, 34] on label "Viewing conversations for" at bounding box center [167, 28] width 138 height 25
click at [586, 535] on textarea "I understand, and I'm very sorry to hear that the work order was marked as solv…" at bounding box center [721, 546] width 550 height 61
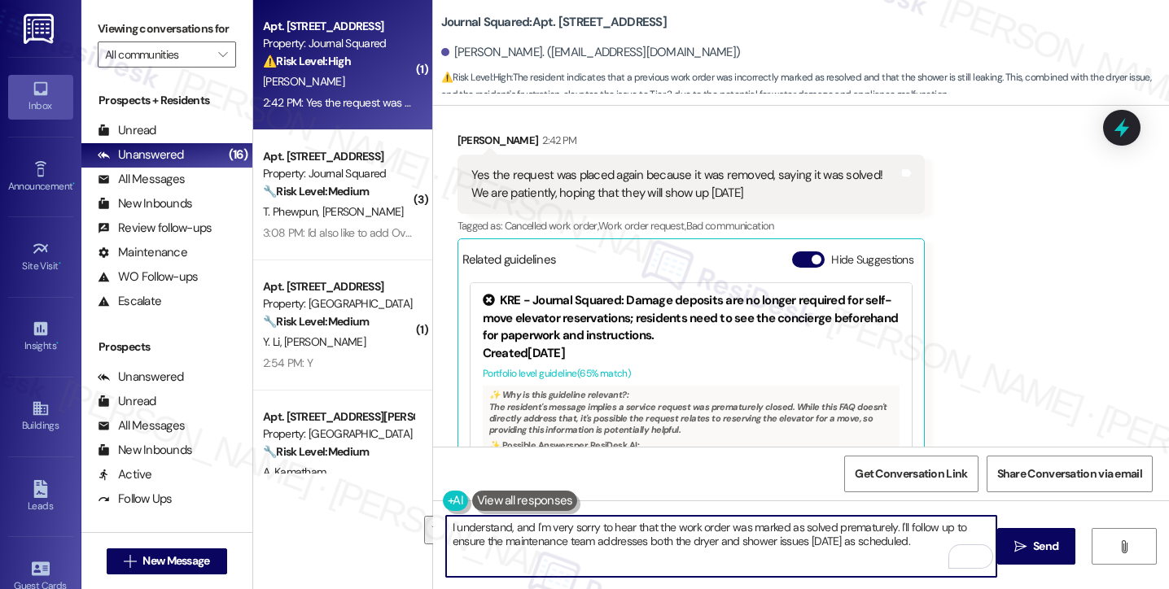
paste textarea "Thank you for clarifying. I’m sorry the request was marked as solved when the i…"
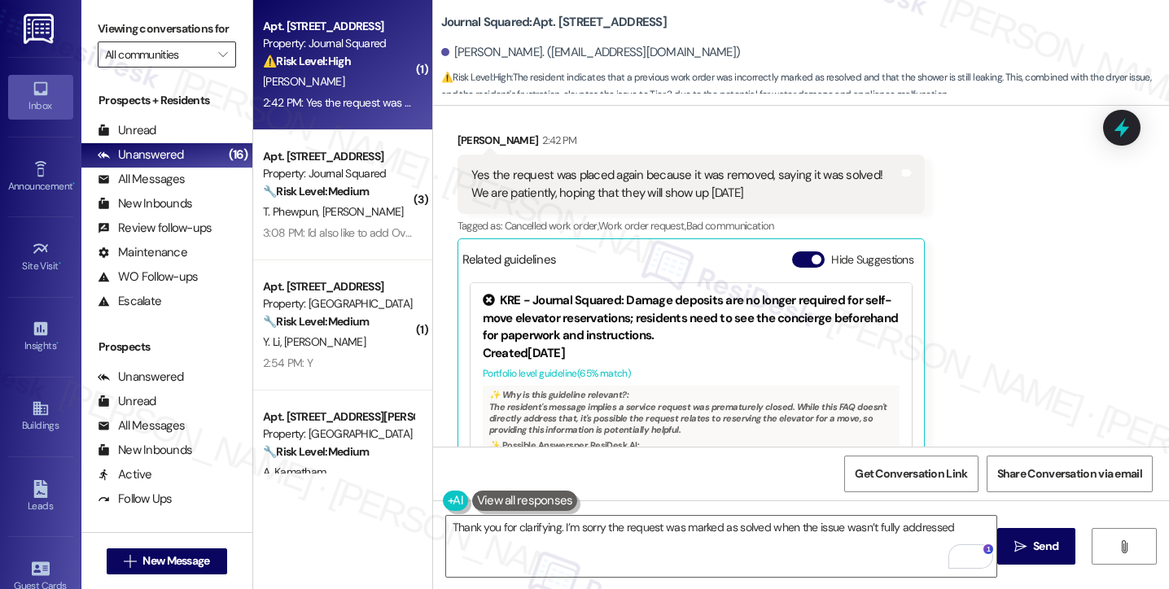
drag, startPoint x: 92, startPoint y: 35, endPoint x: 187, endPoint y: 77, distance: 103.9
click at [92, 35] on div "Viewing conversations for All communities " at bounding box center [166, 42] width 171 height 84
click at [947, 533] on textarea "Thank you for clarifying. I’m sorry the request was marked as solved when the i…" at bounding box center [721, 546] width 550 height 61
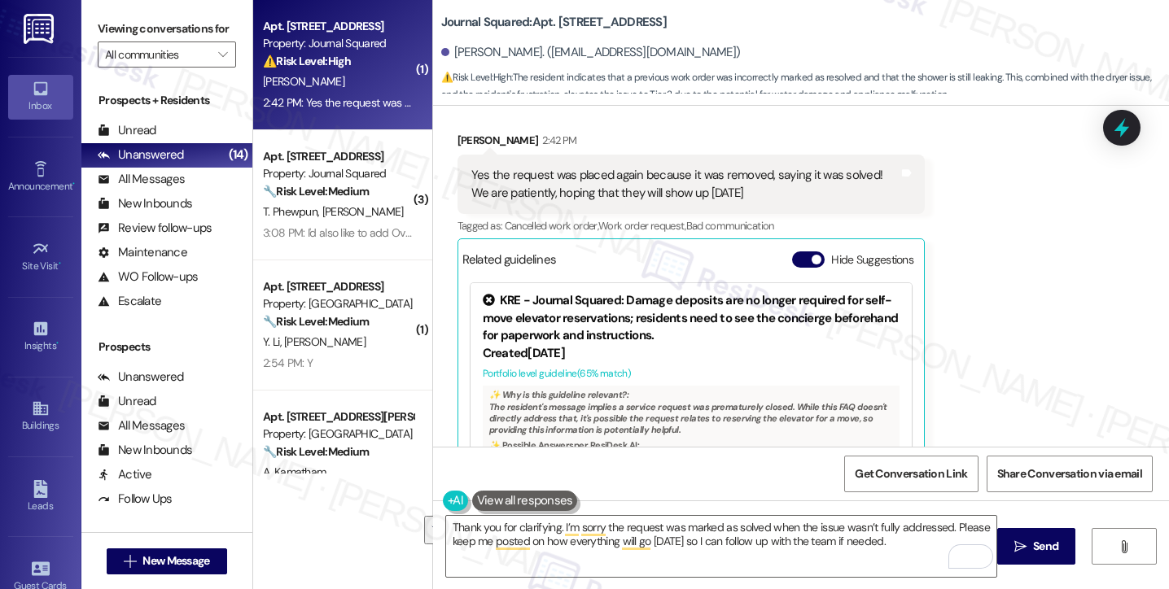
click at [111, 33] on label "Viewing conversations for" at bounding box center [167, 28] width 138 height 25
click at [103, 14] on div "Viewing conversations for All communities " at bounding box center [166, 42] width 171 height 84
drag, startPoint x: 107, startPoint y: 33, endPoint x: 229, endPoint y: 123, distance: 150.7
click at [107, 33] on label "Viewing conversations for" at bounding box center [167, 28] width 138 height 25
click at [564, 528] on textarea "Thank you for clarifying. I’m sorry the request was marked as solved when the i…" at bounding box center [721, 546] width 550 height 61
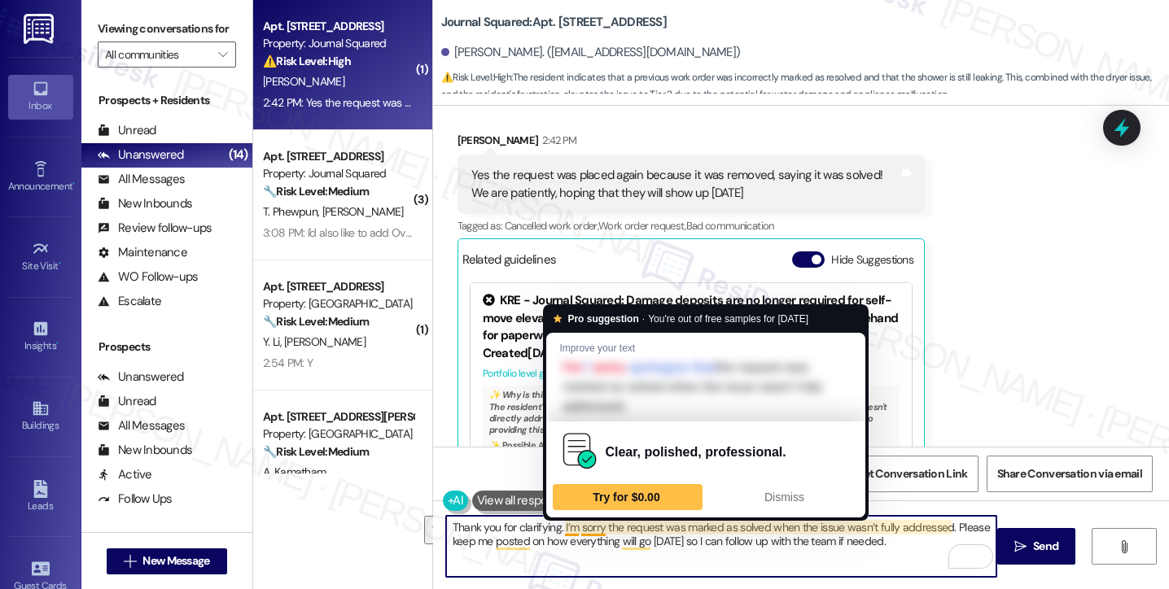
paste textarea "! I’m sorry the request was marked complete before the issue was really fixed. …"
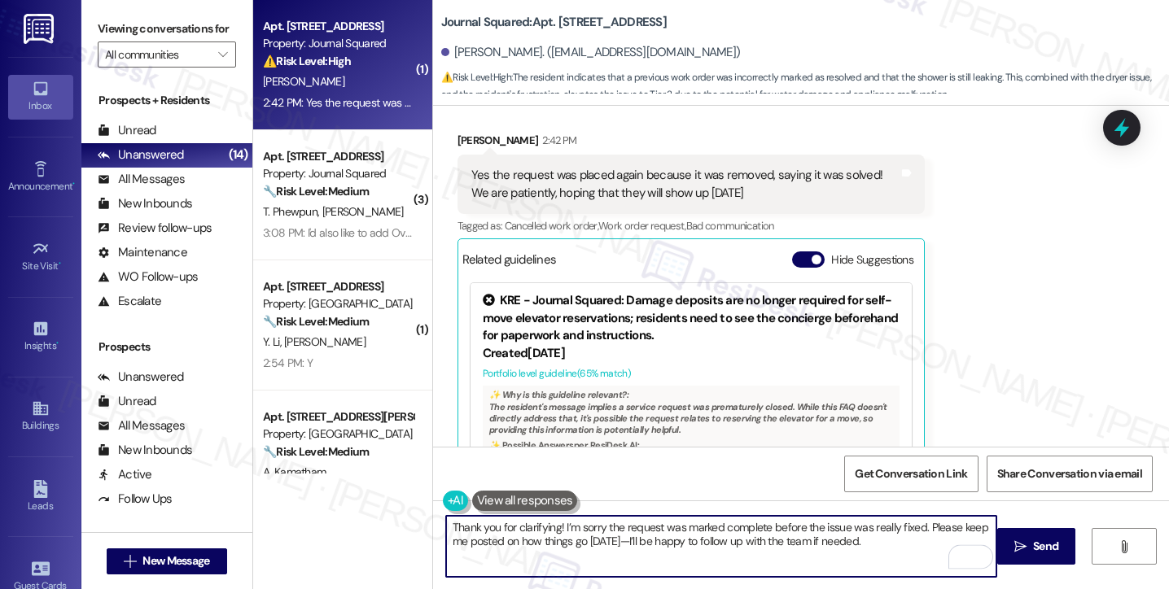
click at [605, 531] on textarea "Thank you for clarifying! I’m sorry the request was marked complete before the …" at bounding box center [721, 546] width 550 height 61
click at [627, 541] on textarea "Thank you for clarifying! I’m sorry the request was marked complete before the …" at bounding box center [721, 546] width 550 height 61
click at [882, 539] on textarea "Thank you for clarifying! I’m sorry the request was marked complete before the …" at bounding box center [721, 546] width 550 height 61
type textarea "Thank you for clarifying! I’m sorry the request was marked complete before the …"
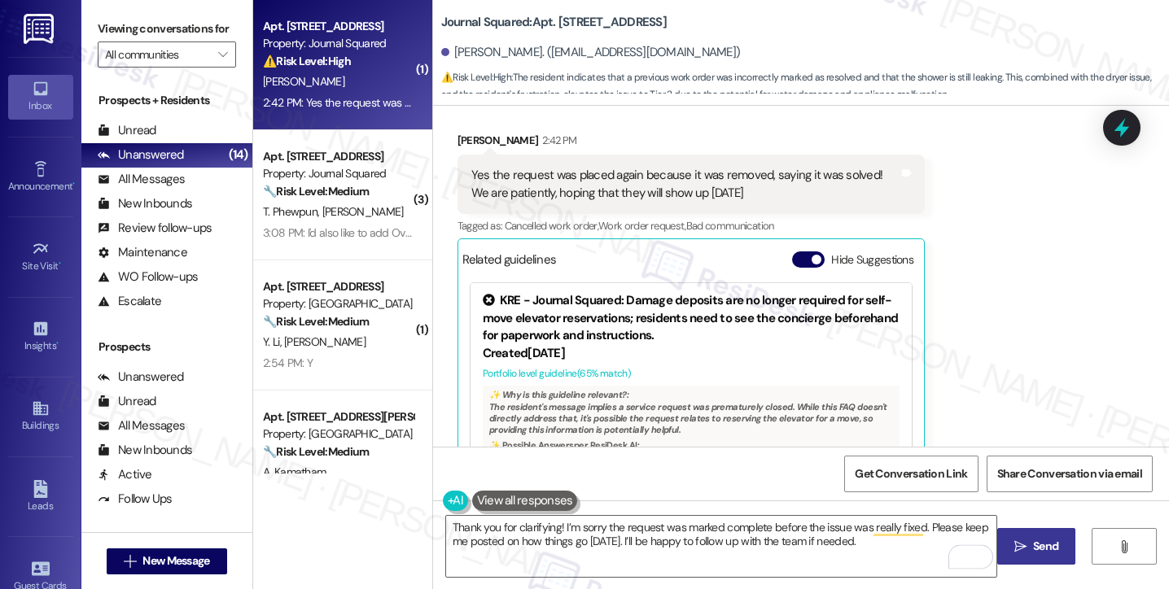
click at [1039, 553] on span "Send" at bounding box center [1045, 546] width 25 height 17
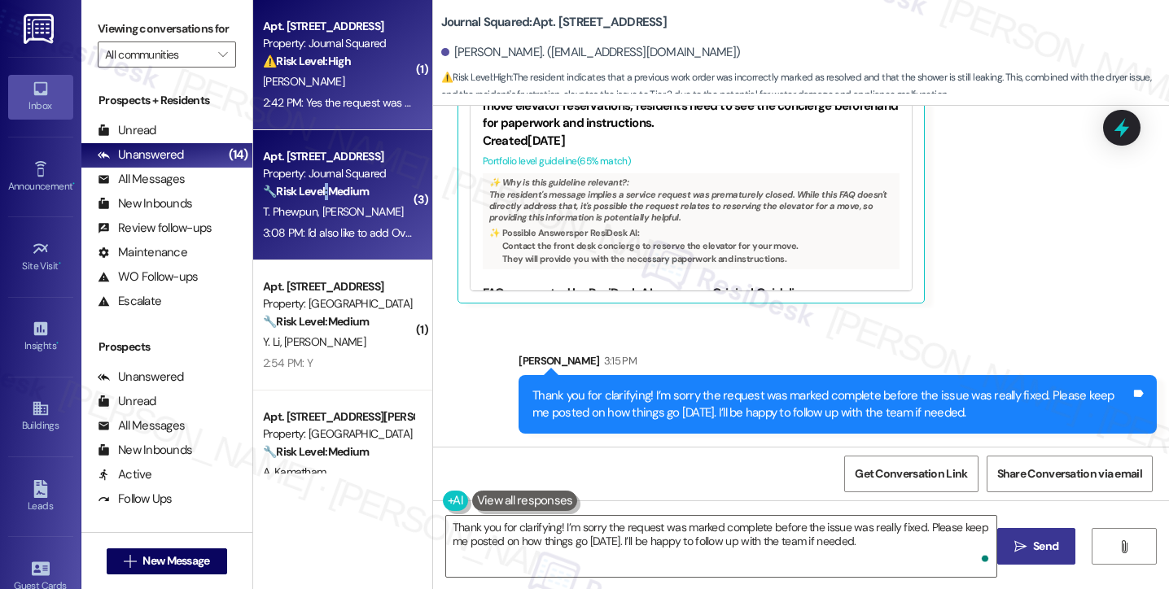
click at [319, 193] on strong "🔧 Risk Level: Medium" at bounding box center [316, 191] width 106 height 15
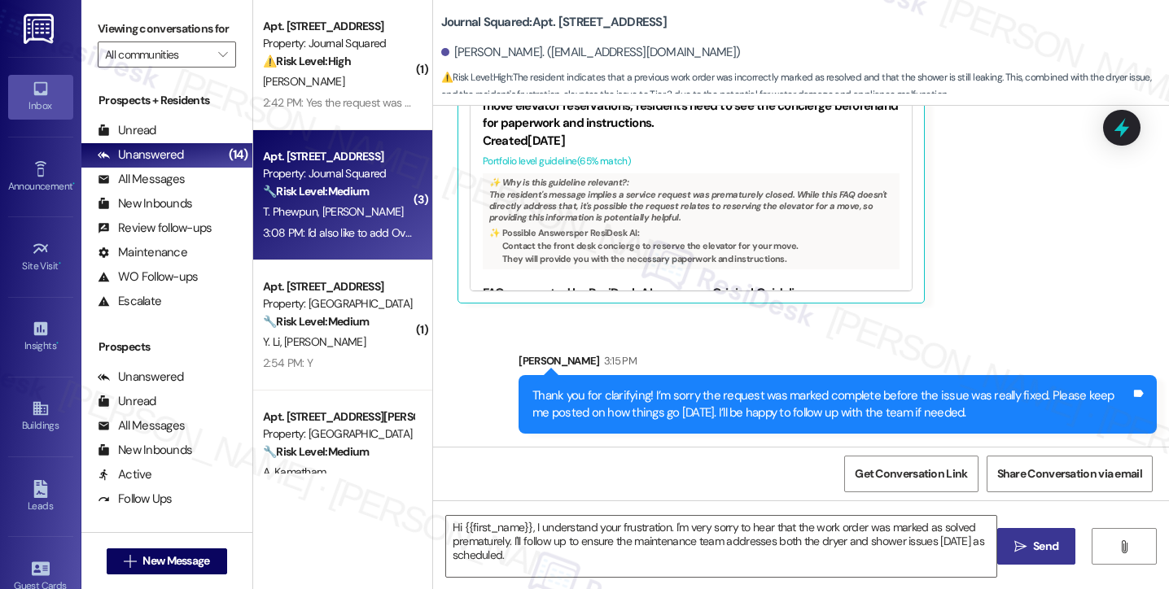
type textarea "Fetching suggested responses. Please feel free to read through the conversation…"
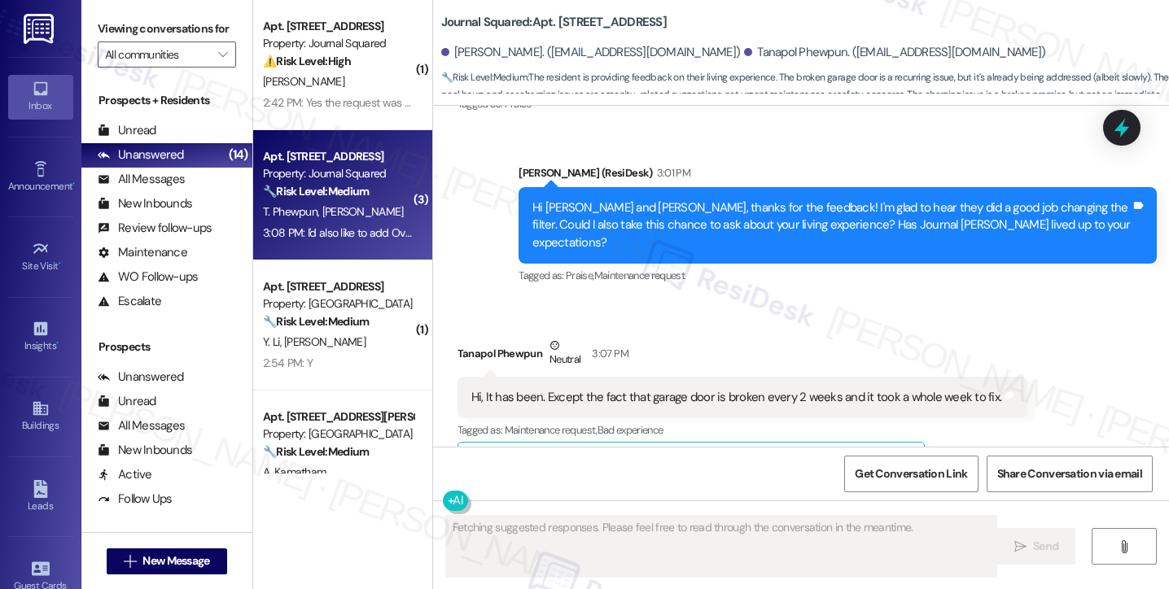
scroll to position [8288, 0]
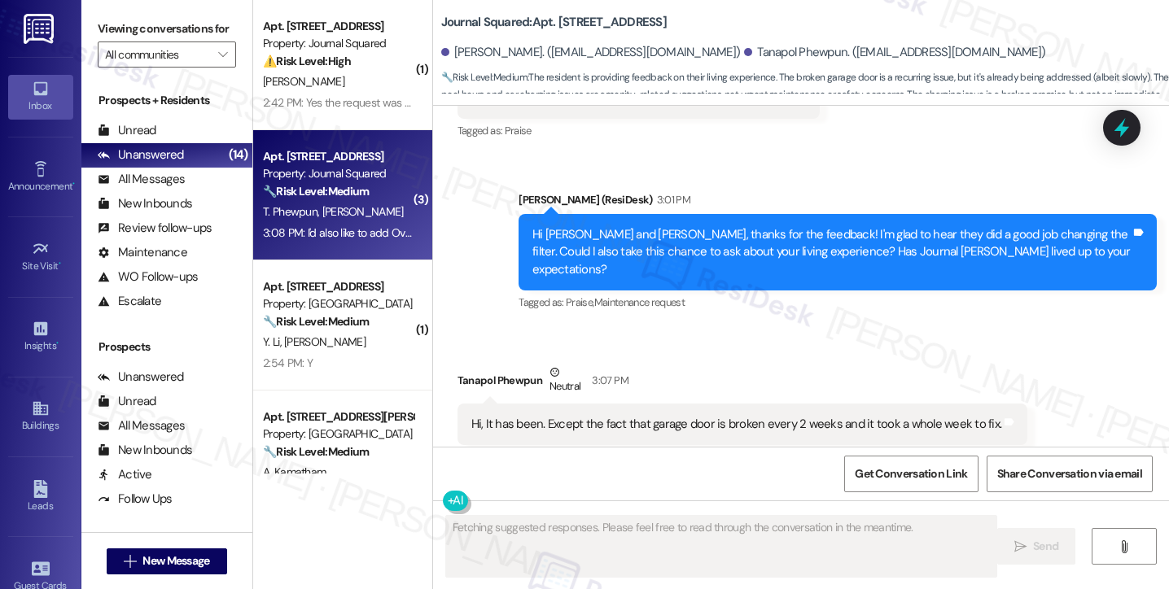
click at [521, 404] on div "Hi, It has been. Except the fact that garage door is broken every 2 weeks and i…" at bounding box center [742, 425] width 571 height 42
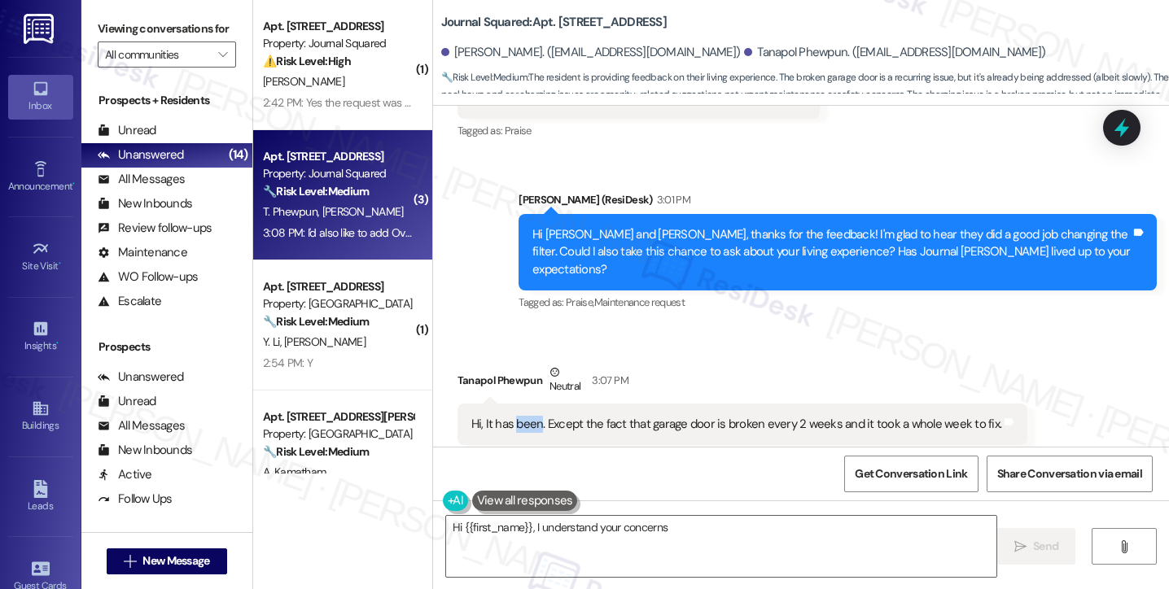
click at [521, 404] on div "Hi, It has been. Except the fact that garage door is broken every 2 weeks and i…" at bounding box center [742, 425] width 571 height 42
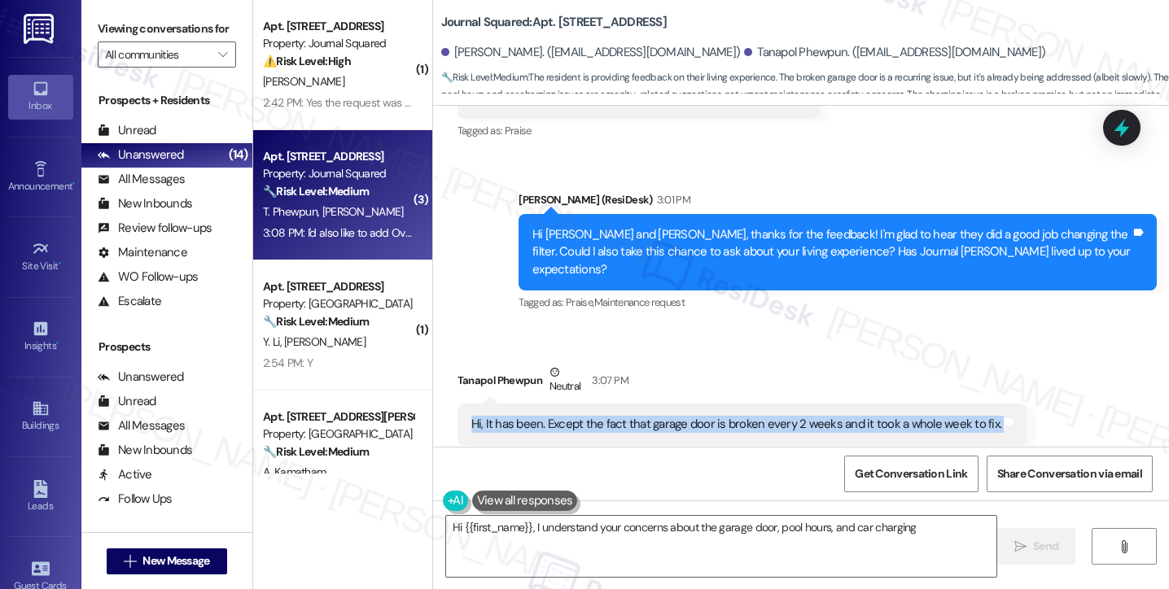
click at [521, 404] on div "Hi, It has been. Except the fact that garage door is broken every 2 weeks and i…" at bounding box center [742, 425] width 571 height 42
click at [660, 416] on div "Hi, It has been. Except the fact that garage door is broken every 2 weeks and i…" at bounding box center [736, 424] width 531 height 17
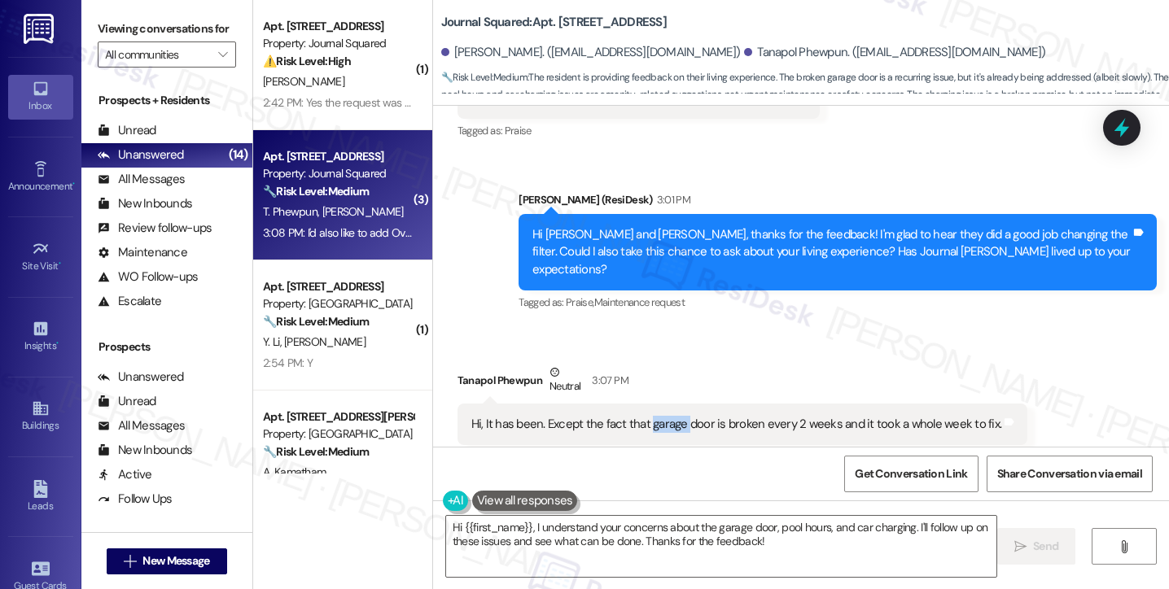
click at [660, 416] on div "Hi, It has been. Except the fact that garage door is broken every 2 weeks and i…" at bounding box center [736, 424] width 531 height 17
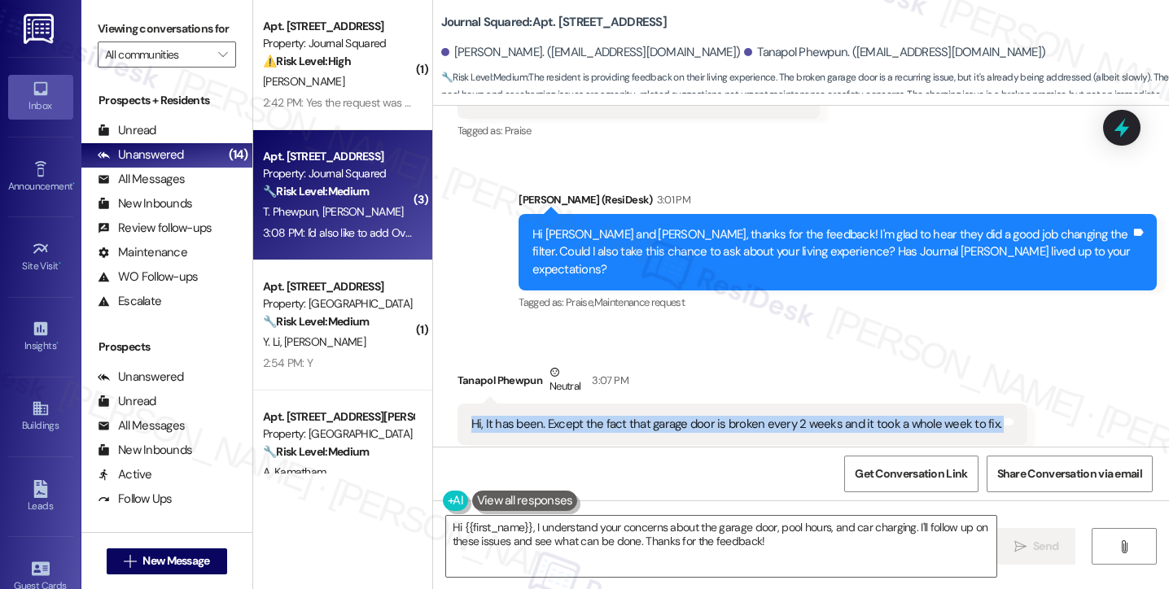
click at [660, 416] on div "Hi, It has been. Except the fact that garage door is broken every 2 weeks and i…" at bounding box center [736, 424] width 531 height 17
click at [804, 416] on div "Hi, It has been. Except the fact that garage door is broken every 2 weeks and i…" at bounding box center [736, 424] width 531 height 17
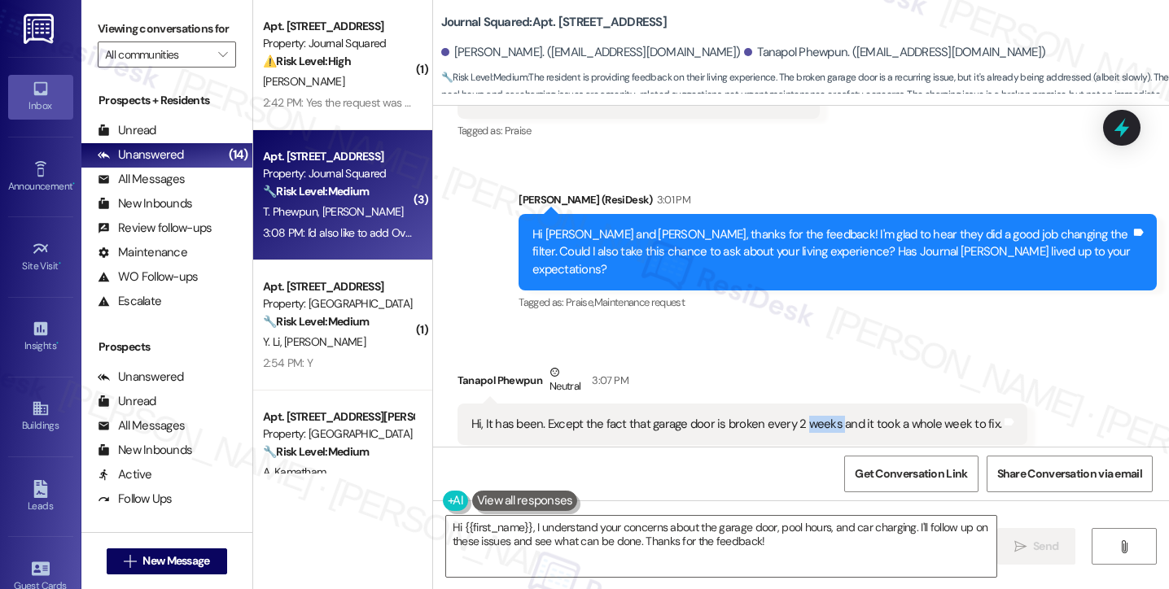
click at [804, 416] on div "Hi, It has been. Except the fact that garage door is broken every 2 weeks and i…" at bounding box center [736, 424] width 531 height 17
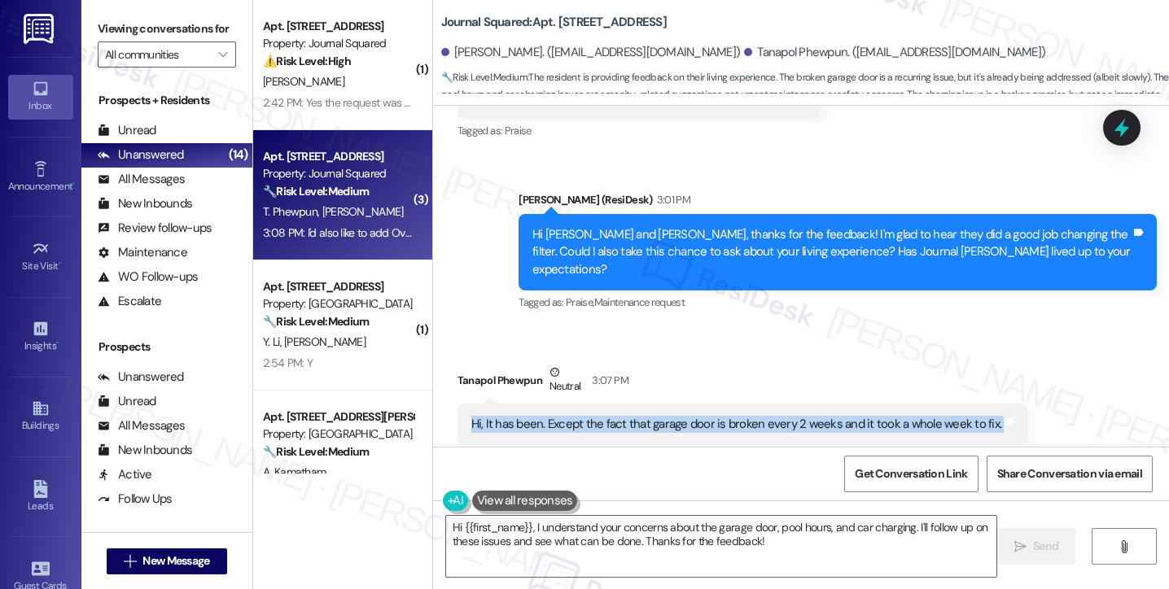
click at [804, 416] on div "Hi, It has been. Except the fact that garage door is broken every 2 weeks and i…" at bounding box center [736, 424] width 531 height 17
click at [907, 416] on div "Hi, It has been. Except the fact that garage door is broken every 2 weeks and i…" at bounding box center [736, 424] width 531 height 17
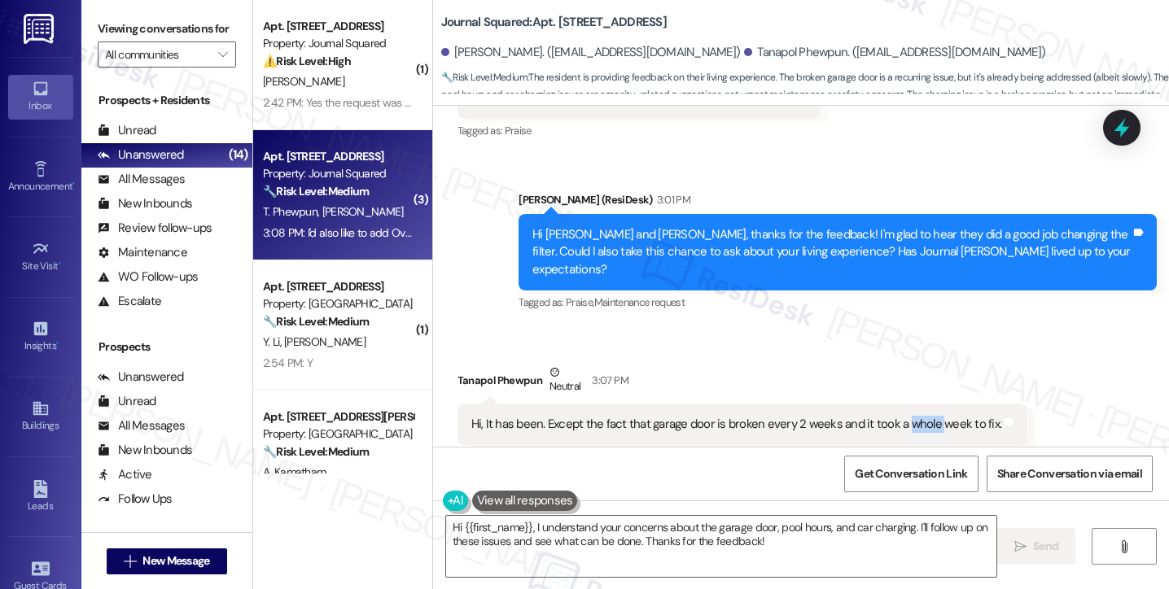
click at [907, 416] on div "Hi, It has been. Except the fact that garage door is broken every 2 weeks and i…" at bounding box center [736, 424] width 531 height 17
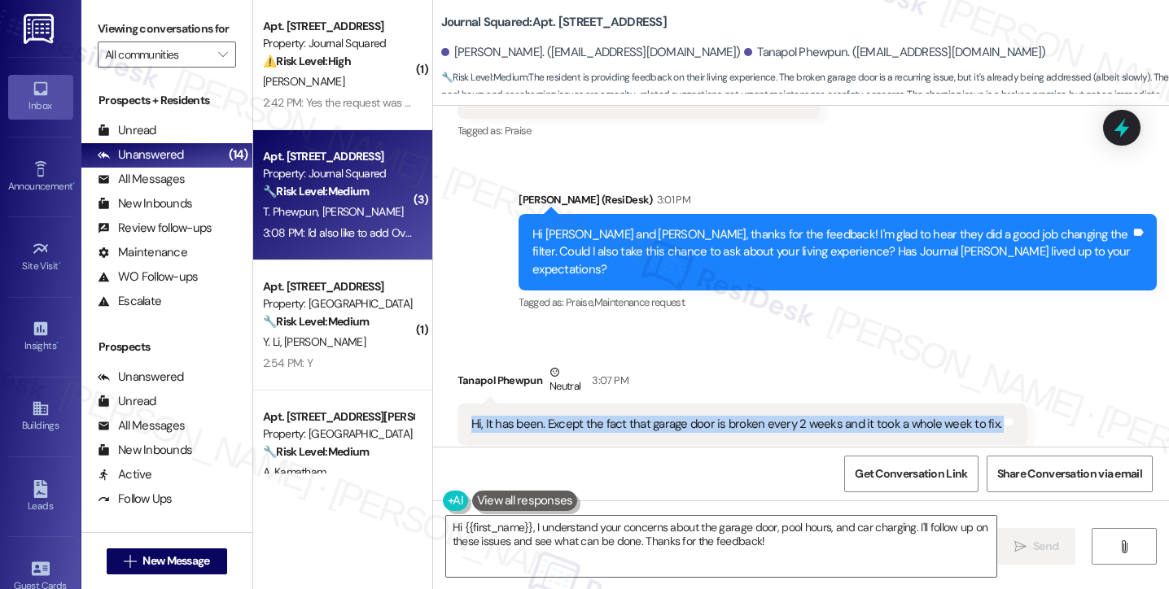
click at [907, 416] on div "Hi, It has been. Except the fact that garage door is broken every 2 weeks and i…" at bounding box center [736, 424] width 531 height 17
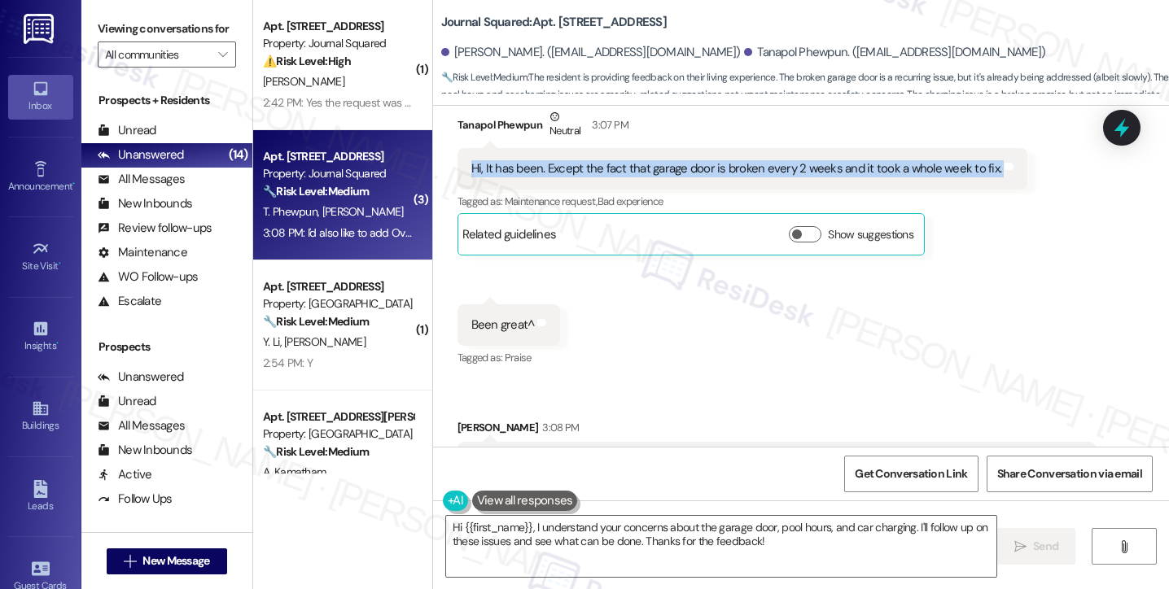
scroll to position [8614, 0]
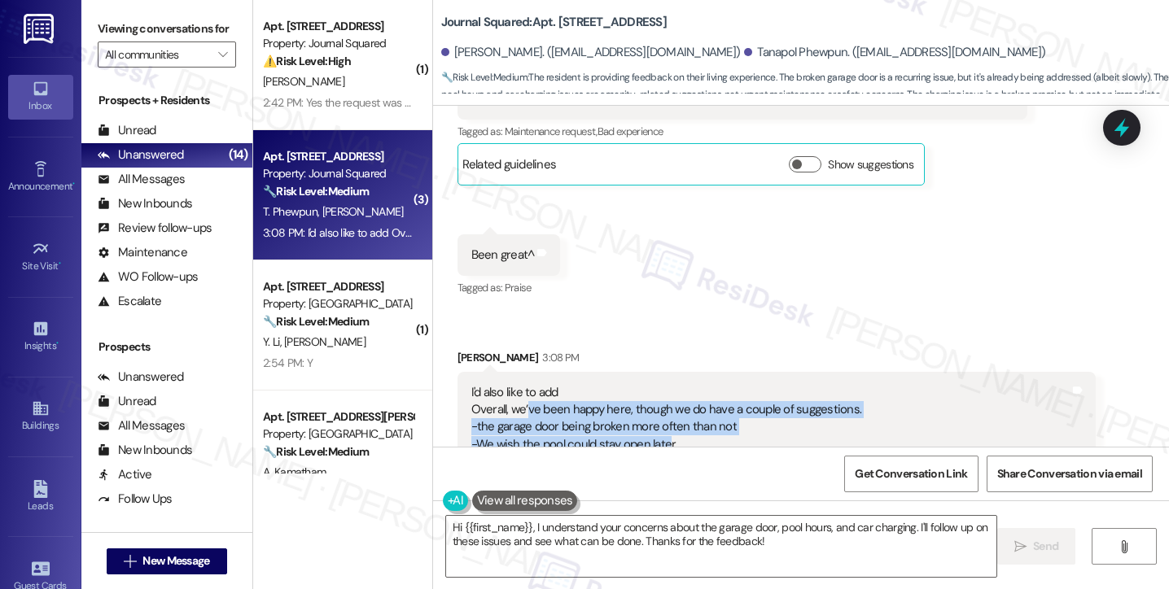
drag, startPoint x: 524, startPoint y: 291, endPoint x: 659, endPoint y: 327, distance: 139.8
click at [659, 384] on div "I'd also like to add Overall, we’ve been happy here, though we do have a couple…" at bounding box center [770, 436] width 598 height 105
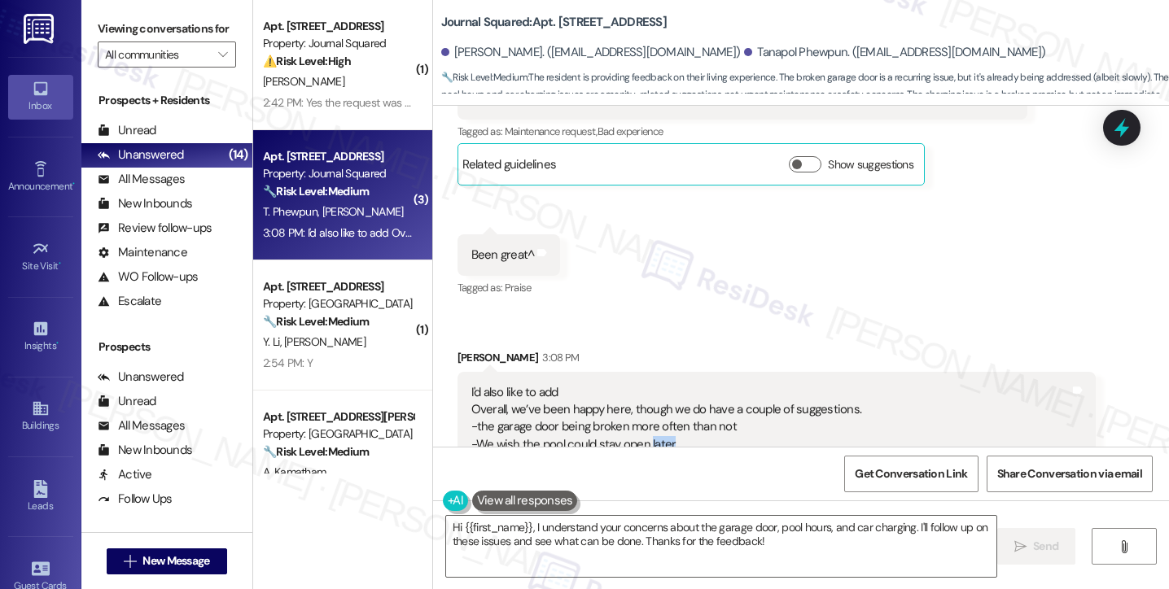
click at [659, 384] on div "I'd also like to add Overall, we’ve been happy here, though we do have a couple…" at bounding box center [770, 436] width 598 height 105
drag, startPoint x: 524, startPoint y: 302, endPoint x: 651, endPoint y: 352, distance: 136.6
click at [651, 384] on div "I'd also like to add Overall, we’ve been happy here, though we do have a couple…" at bounding box center [770, 436] width 598 height 105
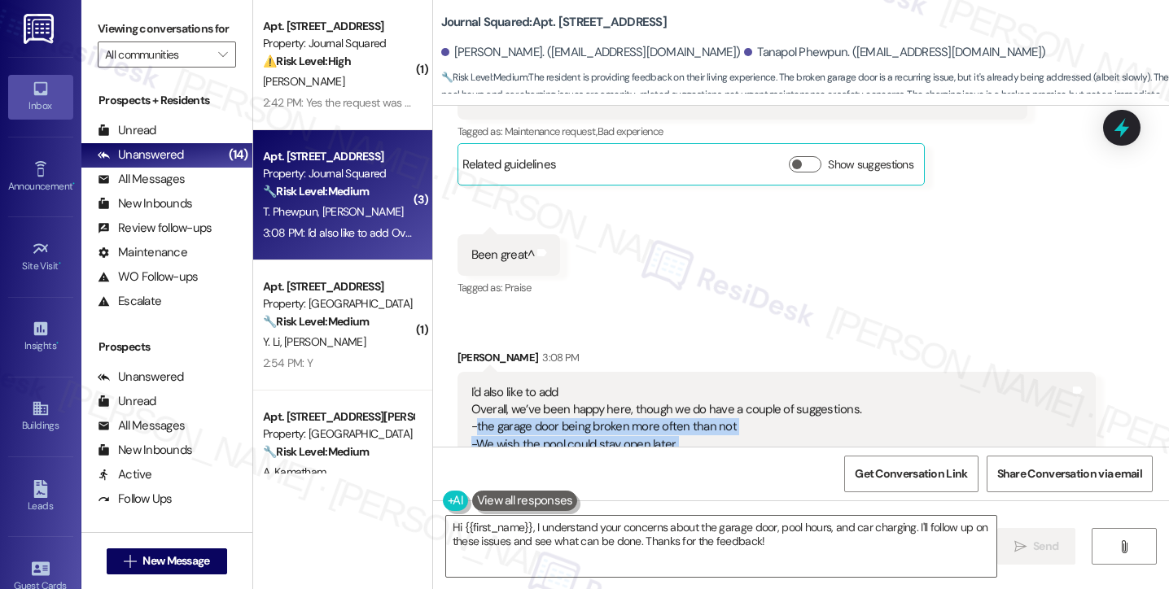
drag, startPoint x: 693, startPoint y: 361, endPoint x: 469, endPoint y: 308, distance: 230.8
click at [471, 384] on div "I'd also like to add Overall, we’ve been happy here, though we do have a couple…" at bounding box center [770, 436] width 598 height 105
click at [668, 529] on textarea "Hi {{first_name}}, I understand your concerns about the garage door, pool hours…" at bounding box center [721, 546] width 550 height 61
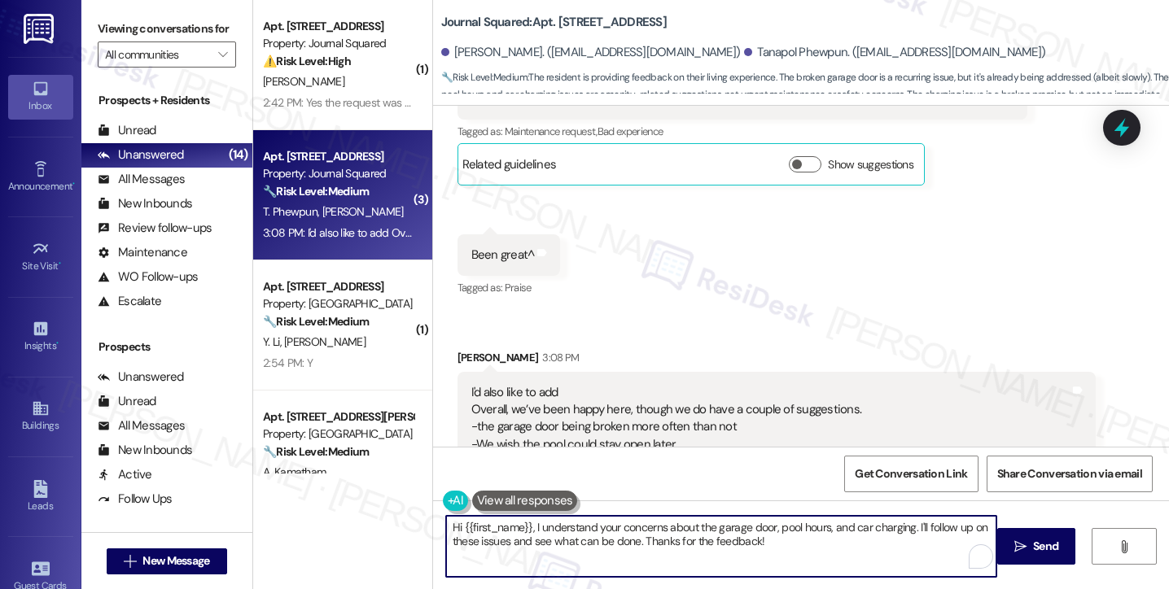
click at [668, 529] on textarea "Hi {{first_name}}, I understand your concerns about the garage door, pool hours…" at bounding box center [721, 546] width 550 height 61
click at [808, 529] on textarea "Hi {{first_name}}, I understand your concerns about the garage door, pool hours…" at bounding box center [721, 546] width 550 height 61
drag, startPoint x: 838, startPoint y: 540, endPoint x: 474, endPoint y: 514, distance: 364.7
click at [474, 515] on div "Hi {{first_name}}, I understand your concerns about the garage door, pool hours…" at bounding box center [721, 546] width 552 height 63
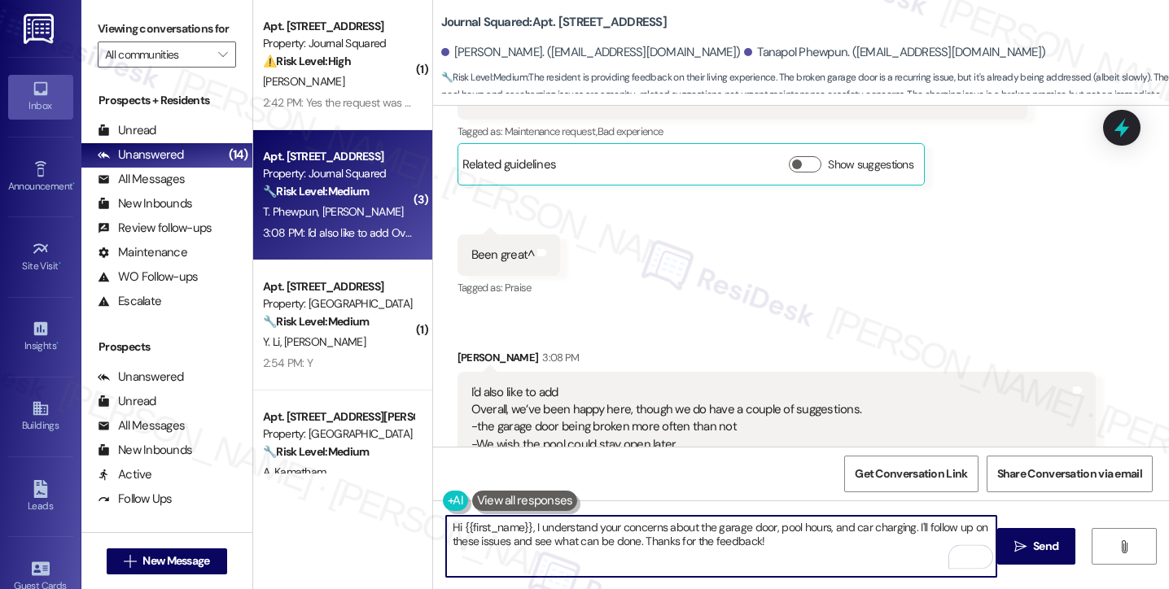
click at [632, 538] on textarea "Hi {{first_name}}, I understand your concerns about the garage door, pool hours…" at bounding box center [721, 546] width 550 height 61
click at [777, 536] on textarea "Hi {{first_name}}, I understand your concerns about the garage door, pool hours…" at bounding box center [721, 546] width 550 height 61
drag, startPoint x: 630, startPoint y: 543, endPoint x: 918, endPoint y: 514, distance: 289.6
click at [918, 514] on div "Hi {{first_name}}, I understand your concerns about the garage door, pool hours…" at bounding box center [801, 562] width 736 height 122
click at [668, 384] on div "I'd also like to add Overall, we’ve been happy here, though we do have a couple…" at bounding box center [770, 436] width 598 height 105
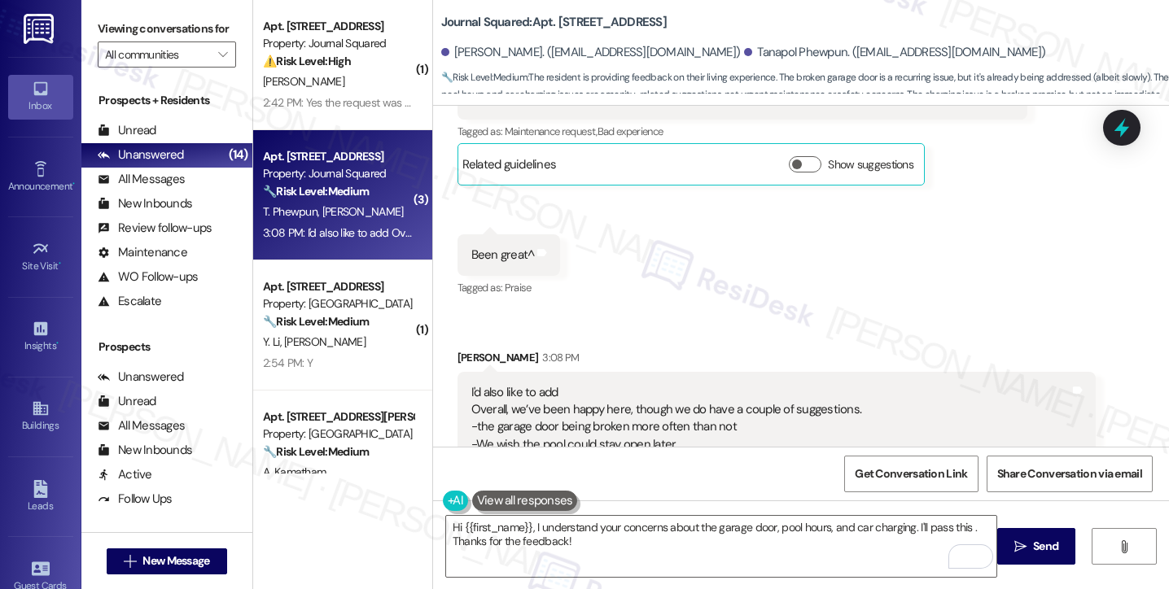
click at [669, 384] on div "I'd also like to add Overall, we’ve been happy here, though we do have a couple…" at bounding box center [770, 436] width 598 height 105
copy div "- also our car isn’t able to charge on the second floor since it’s not a Tesla-…"
click at [103, 42] on label "Viewing conversations for" at bounding box center [167, 28] width 138 height 25
click at [580, 384] on div "I'd also like to add Overall, we’ve been happy here, though we do have a couple…" at bounding box center [770, 436] width 598 height 105
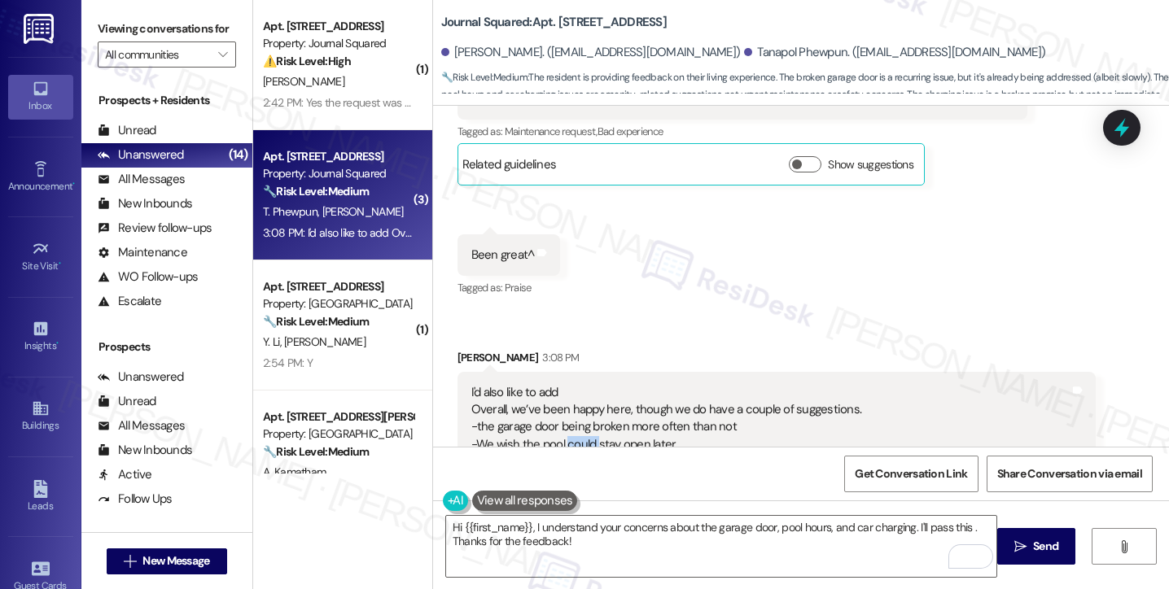
click at [580, 384] on div "I'd also like to add Overall, we’ve been happy here, though we do have a couple…" at bounding box center [770, 436] width 598 height 105
click at [91, 33] on div "Viewing conversations for All communities " at bounding box center [166, 42] width 171 height 84
click at [702, 384] on div "I'd also like to add Overall, we’ve been happy here, though we do have a couple…" at bounding box center [770, 436] width 598 height 105
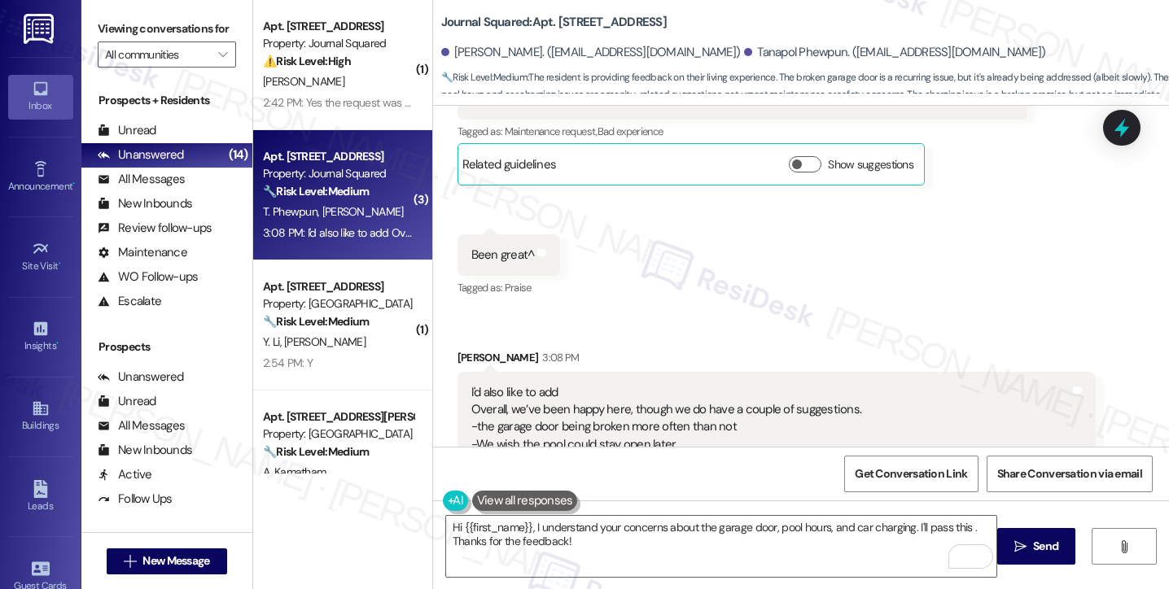
click at [702, 384] on div "I'd also like to add Overall, we’ve been happy here, though we do have a couple…" at bounding box center [770, 436] width 598 height 105
click at [620, 540] on textarea "Hi {{first_name}}, I understand your concerns about the garage door, pool hours…" at bounding box center [721, 546] width 550 height 61
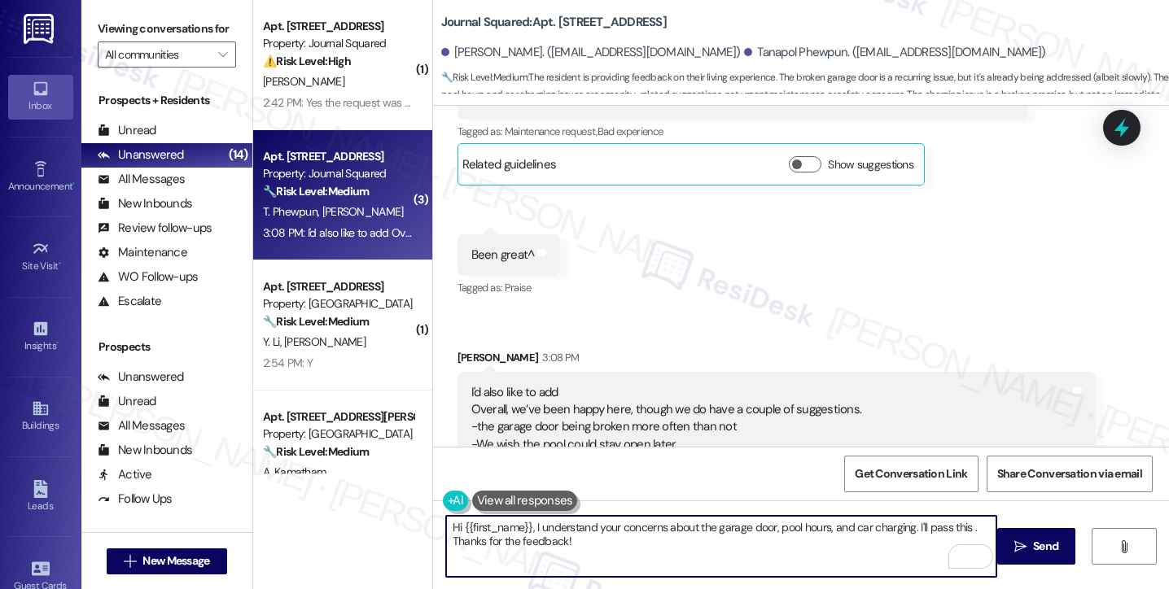
click at [960, 530] on textarea "Hi {{first_name}}, I understand your concerns about the garage door, pool hours…" at bounding box center [721, 546] width 550 height 61
click at [915, 540] on textarea "Hi {{first_name}}, I understand your concerns about the garage door, pool hours…" at bounding box center [721, 546] width 550 height 61
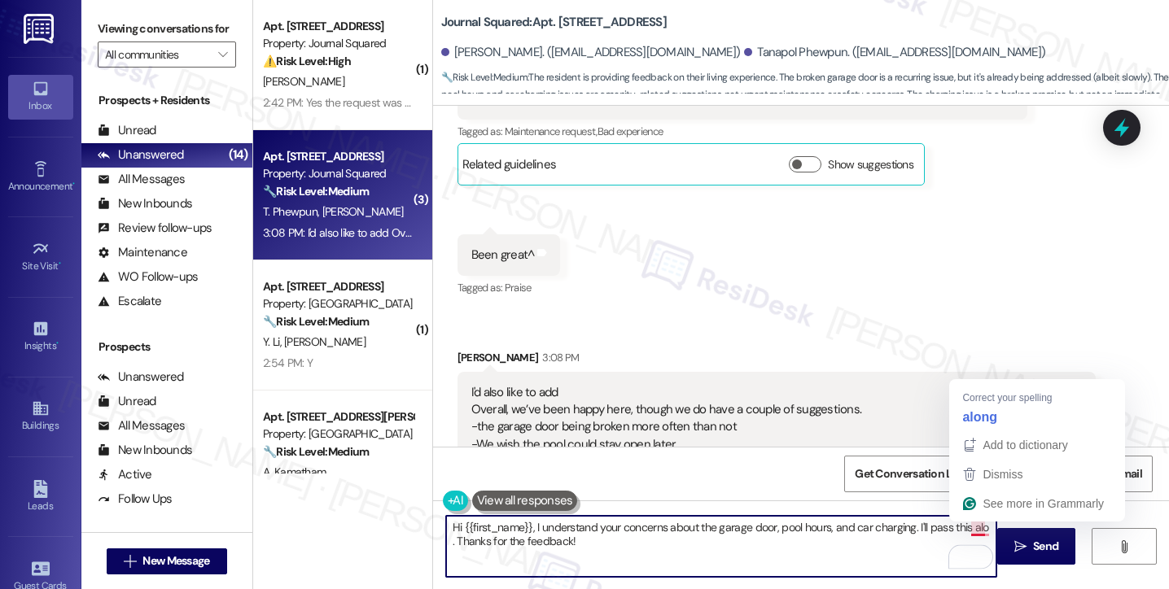
drag, startPoint x: 973, startPoint y: 527, endPoint x: 990, endPoint y: 522, distance: 17.8
click at [973, 527] on textarea "Hi {{first_name}}, I understand your concerns about the garage door, pool hours…" at bounding box center [721, 546] width 550 height 61
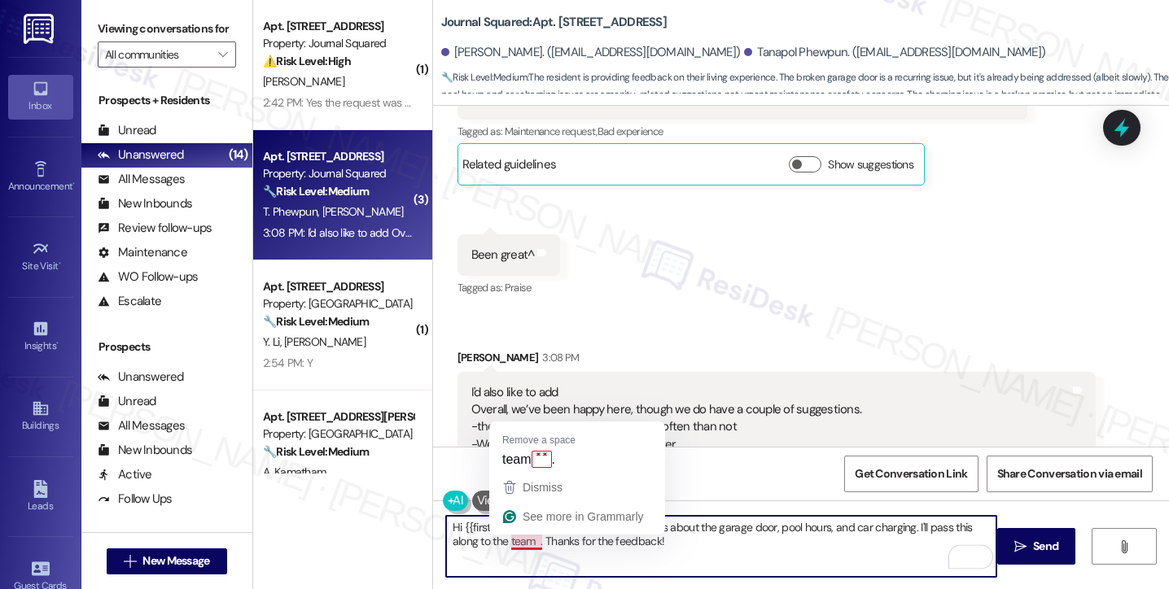
click at [529, 540] on textarea "Hi {{first_name}}, I understand your concerns about the garage door, pool hours…" at bounding box center [721, 546] width 550 height 61
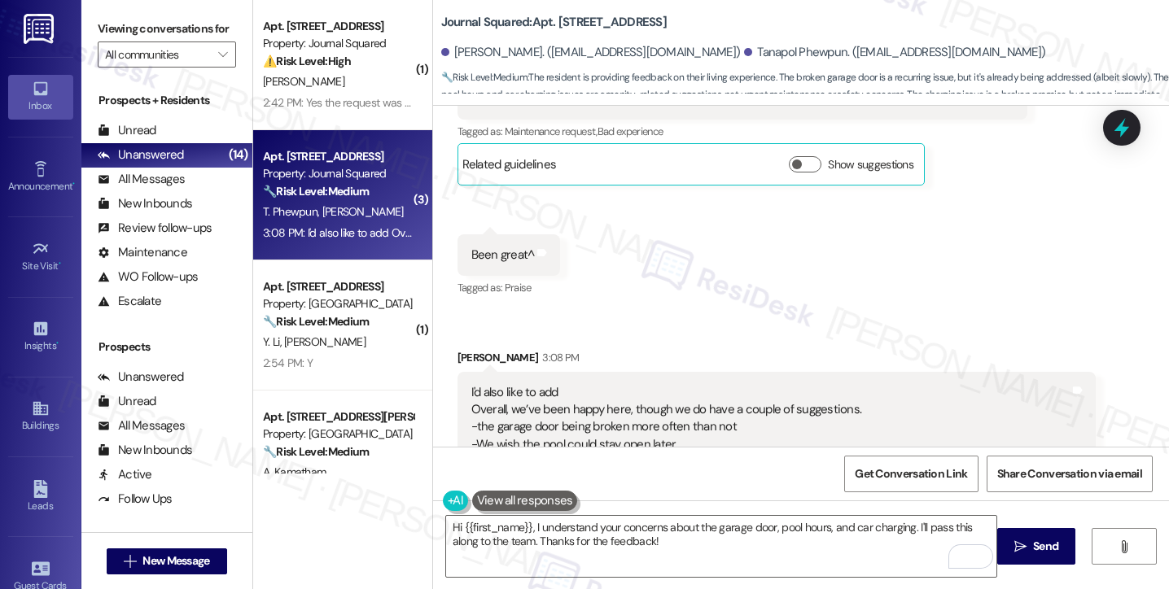
click at [94, 13] on div "Viewing conversations for All communities " at bounding box center [166, 42] width 171 height 84
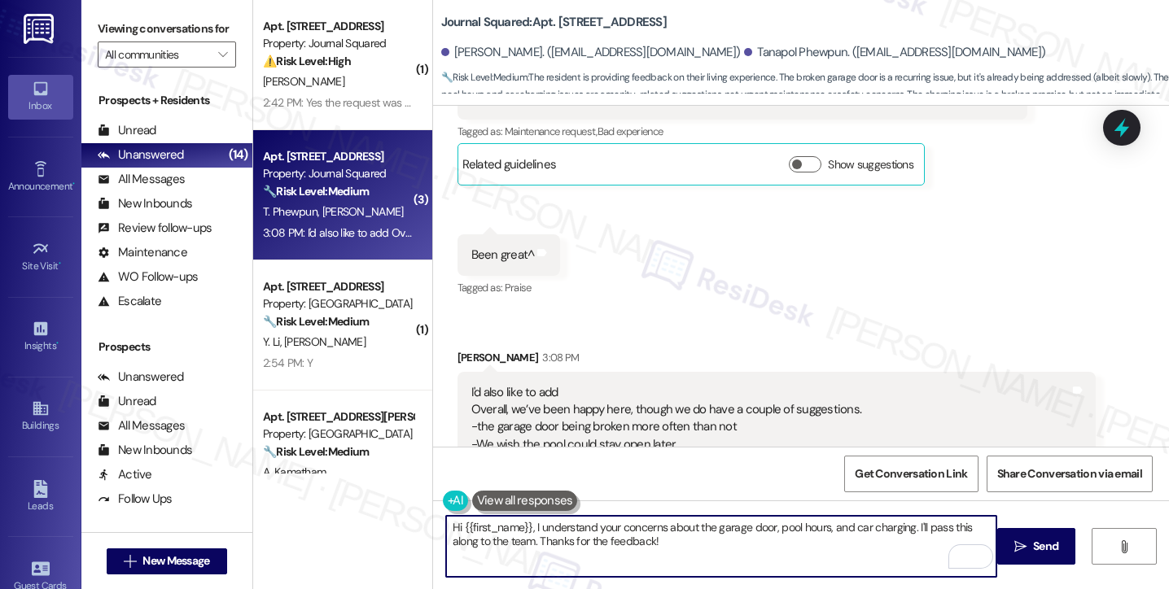
drag, startPoint x: 661, startPoint y: 553, endPoint x: 684, endPoint y: 538, distance: 27.8
click at [684, 538] on textarea "Hi {{first_name}}, I understand your concerns about the garage door, pool hours…" at bounding box center [721, 546] width 550 height 61
paste textarea "Just so I can share accurate details"
click at [651, 540] on textarea "Hi {{first_name}}, I understand your concerns about the garage door, pool hours…" at bounding box center [721, 546] width 550 height 61
click at [1147, 385] on div "Received via SMS Tanapol Phewpun Neutral 3:07 PM Hi, It has been. Except the fa…" at bounding box center [801, 408] width 736 height 813
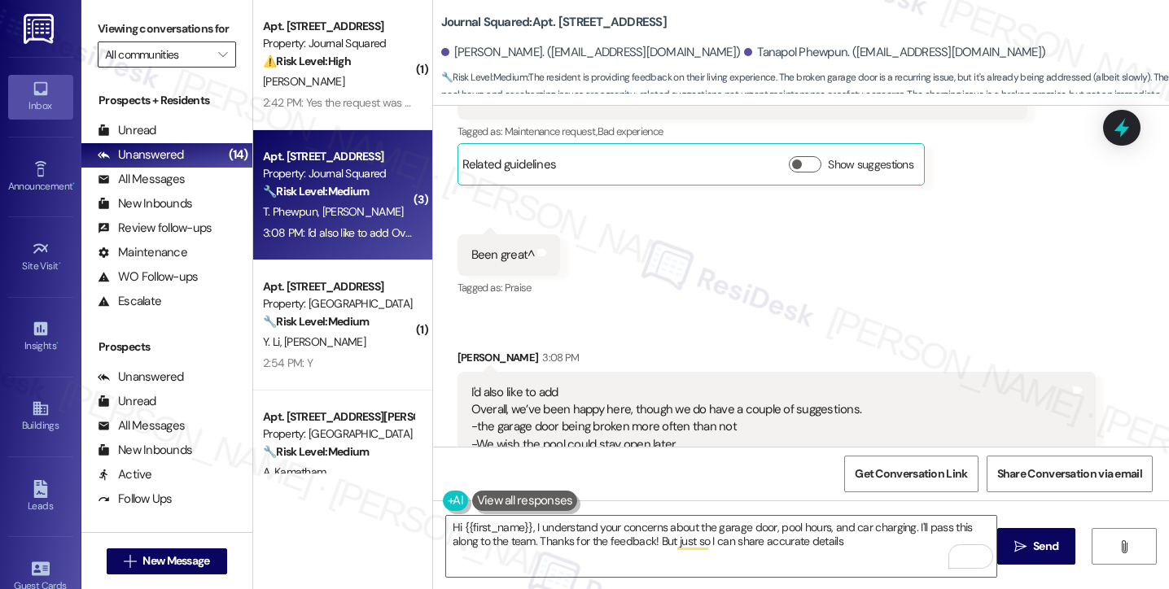
drag, startPoint x: 97, startPoint y: 37, endPoint x: 160, endPoint y: 68, distance: 70.6
click at [97, 37] on div "Viewing conversations for All communities " at bounding box center [166, 42] width 171 height 84
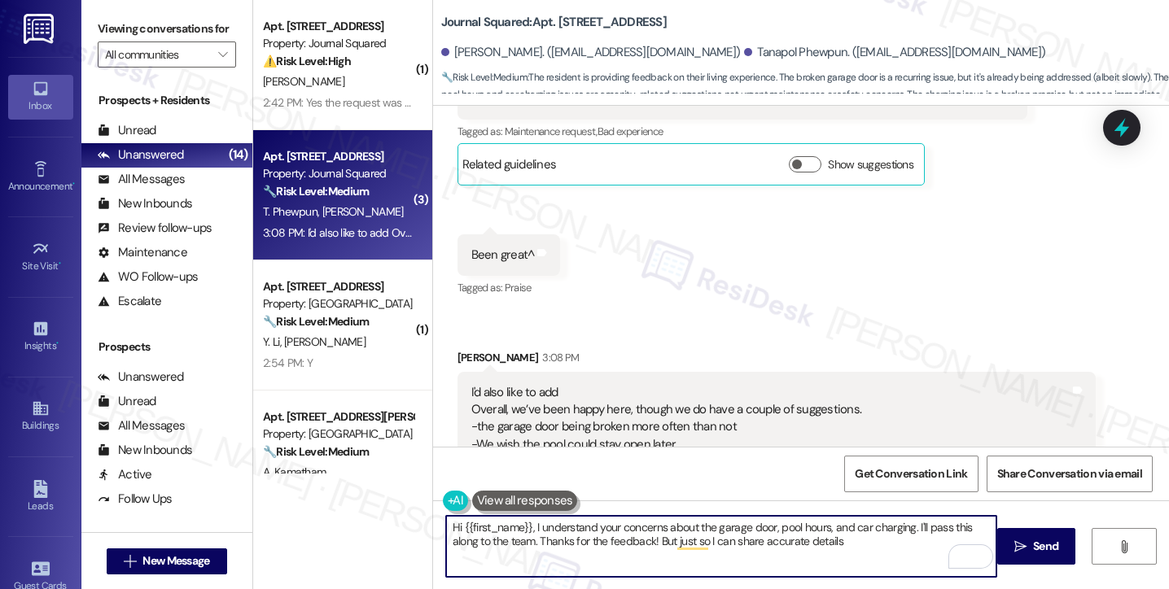
click at [833, 544] on textarea "Hi {{first_name}}, I understand your concerns about the garage door, pool hours…" at bounding box center [721, 546] width 550 height 61
type textarea "Hi {{first_name}}, I understand your concerns about the garage door, pool hours…"
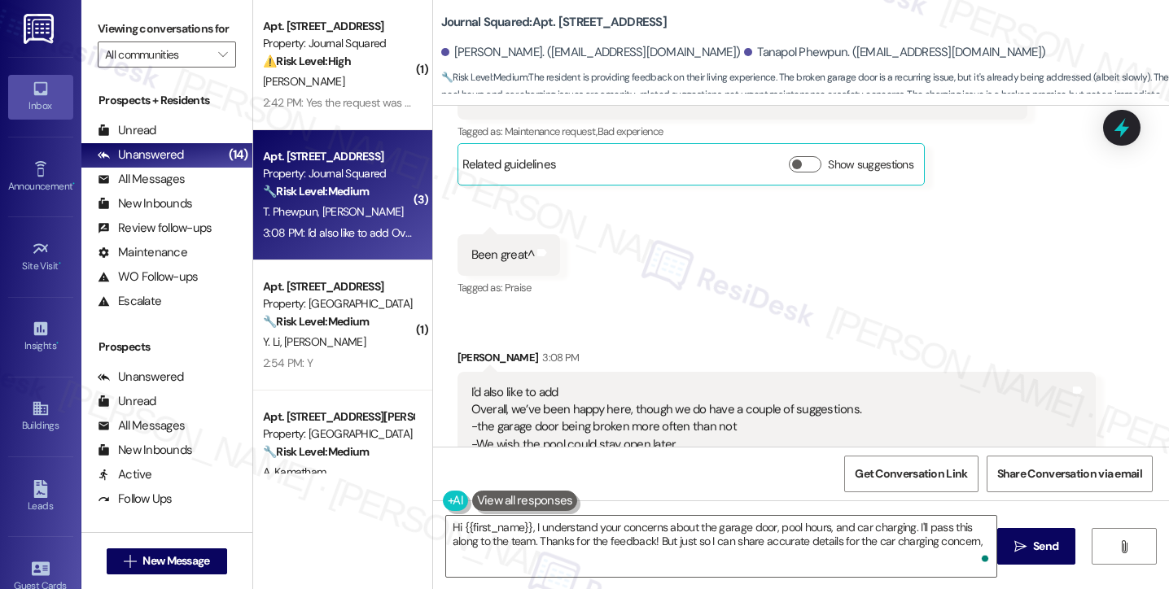
click at [113, 42] on label "Viewing conversations for" at bounding box center [167, 28] width 138 height 25
click at [997, 538] on button " Send" at bounding box center [1036, 546] width 79 height 37
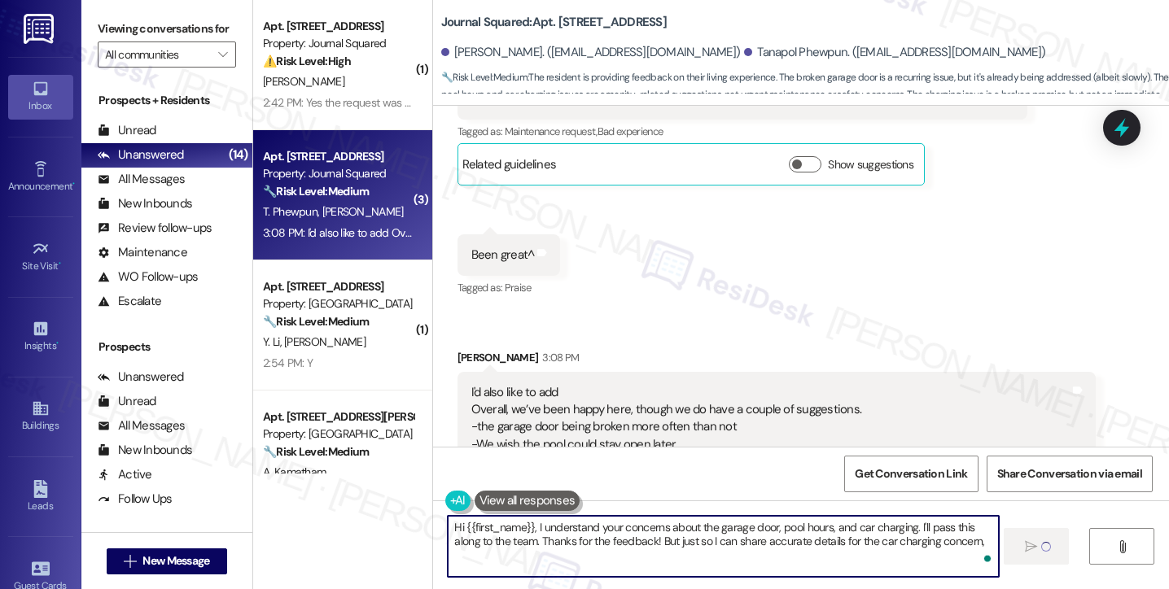
drag, startPoint x: 992, startPoint y: 537, endPoint x: 951, endPoint y: 540, distance: 41.6
click at [951, 540] on textarea "Hi {{first_name}}, I understand your concerns about the garage door, pool hours…" at bounding box center [723, 546] width 550 height 61
click at [980, 536] on textarea "Hi {{first_name}}, I understand your concerns about the garage door, pool hours…" at bounding box center [723, 546] width 550 height 61
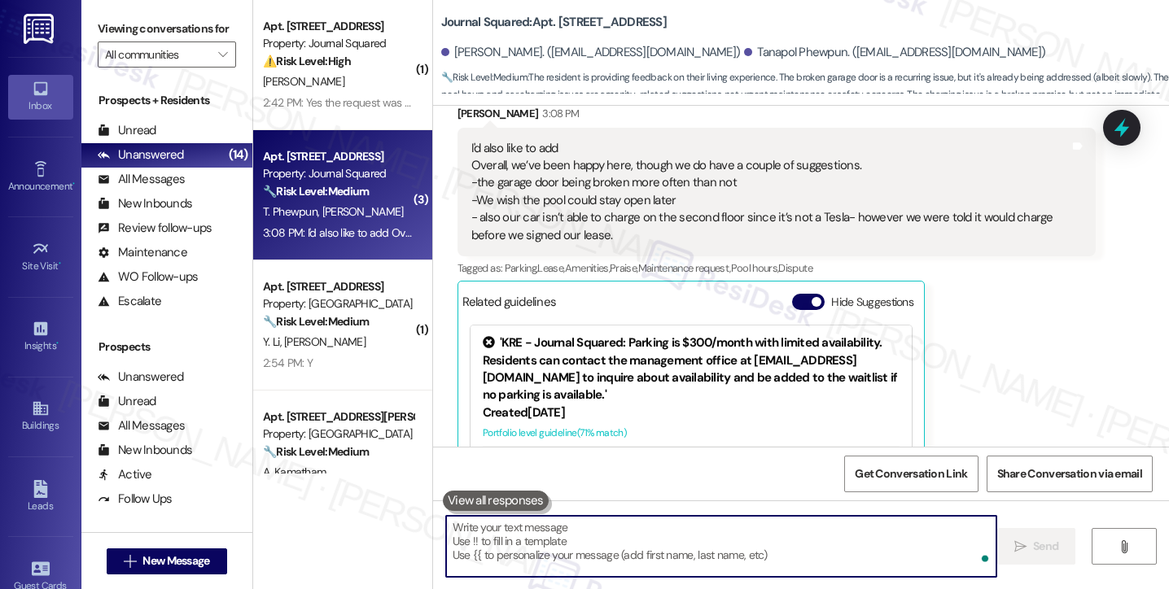
scroll to position [8990, 0]
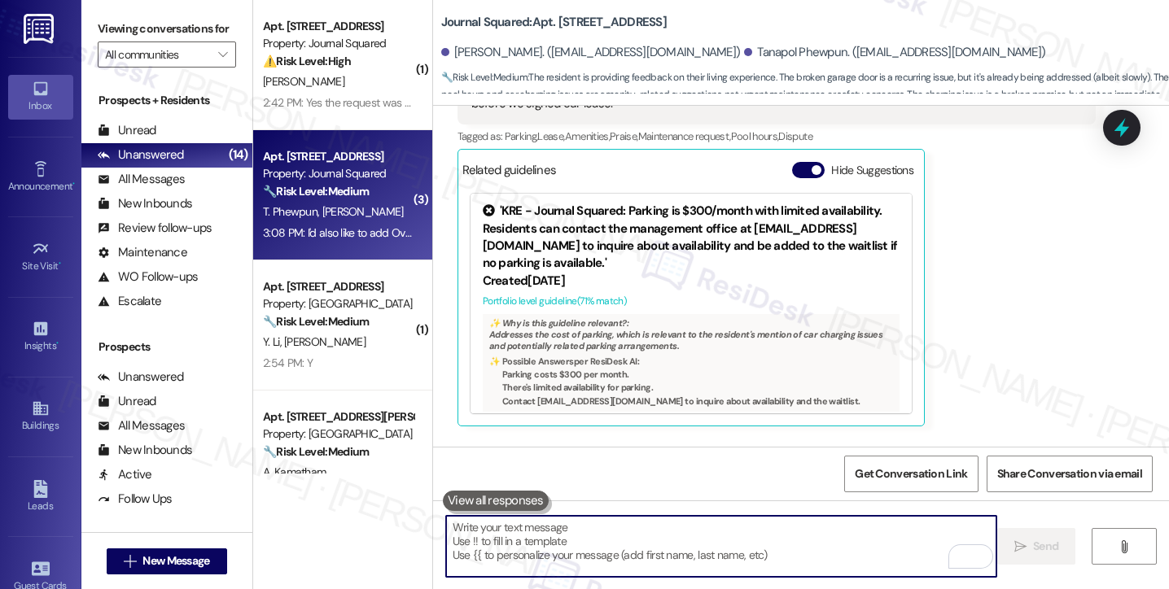
click at [740, 574] on textarea "To enrich screen reader interactions, please activate Accessibility in Grammarl…" at bounding box center [721, 546] width 550 height 61
click at [734, 556] on textarea "To enrich screen reader interactions, please activate Accessibility in Grammarl…" at bounding box center [721, 546] width 550 height 61
paste textarea "When you try to charge, do you see any error messages or does it simply not con…"
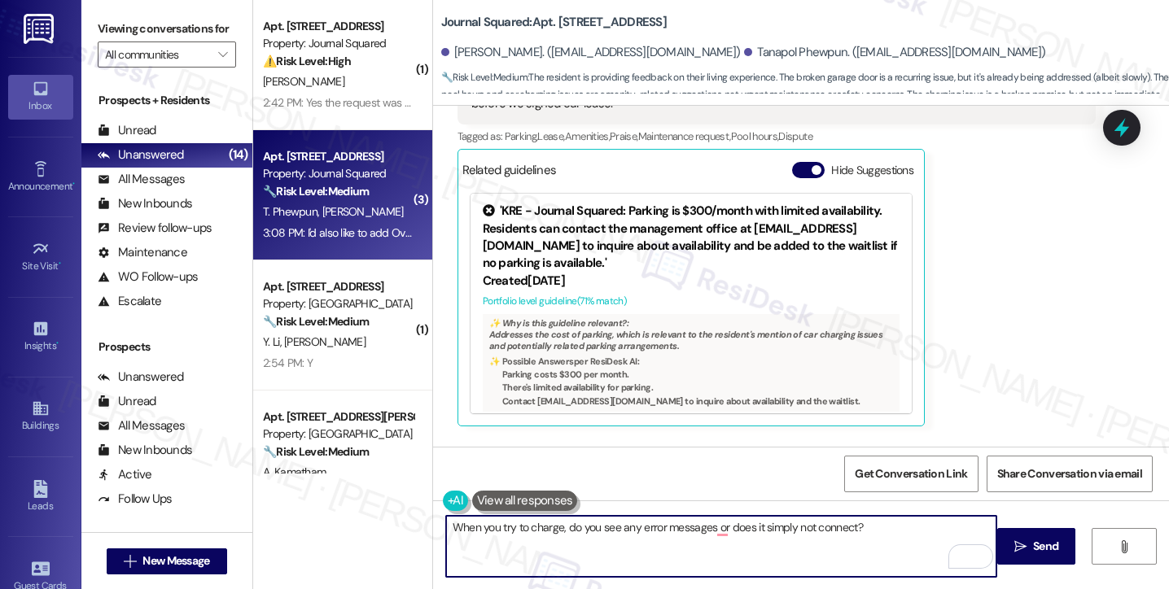
drag, startPoint x: 451, startPoint y: 527, endPoint x: 435, endPoint y: 525, distance: 16.4
click at [437, 525] on div "When you try to charge, do you see any error messages or does it simply not con…" at bounding box center [713, 546] width 552 height 63
click at [877, 530] on textarea "when you try to charge, do you see any error messages, or does it simply not co…" at bounding box center [721, 546] width 550 height 61
click at [912, 516] on textarea "when you try to charge, do you see any error messages, or does it simply not co…" at bounding box center [721, 546] width 550 height 61
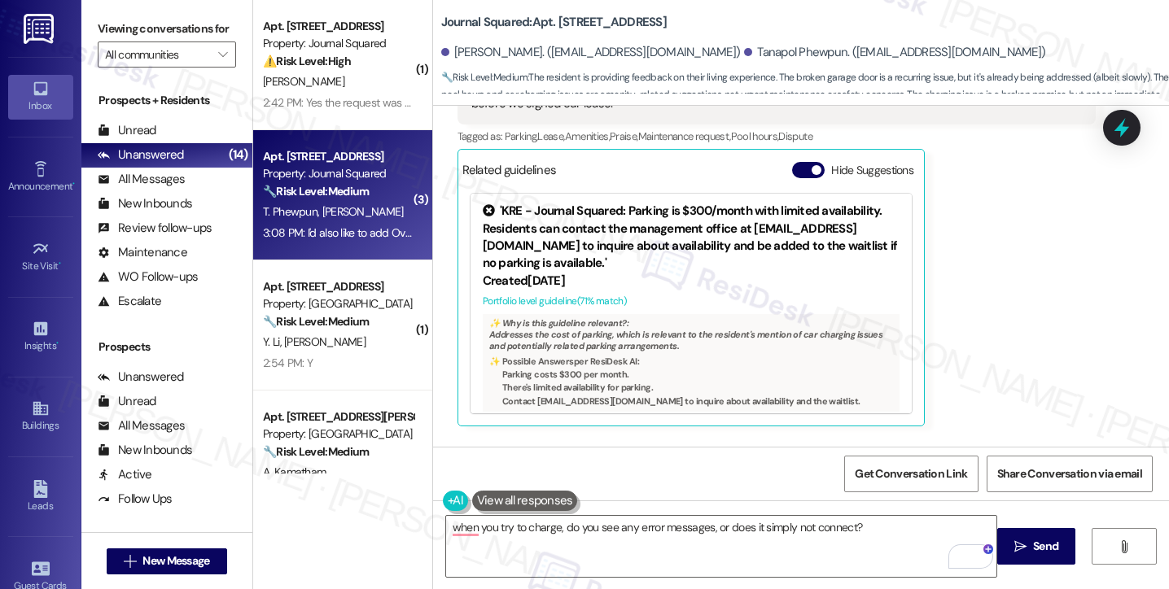
click at [707, 509] on div "Hi [PERSON_NAME] and [PERSON_NAME], I understand your concerns about the garage…" at bounding box center [831, 535] width 598 height 52
click at [890, 515] on div "when you try to charge, do you see any error messages, or does it simply not co…" at bounding box center [721, 546] width 552 height 63
drag, startPoint x: 1014, startPoint y: 542, endPoint x: 863, endPoint y: 525, distance: 152.3
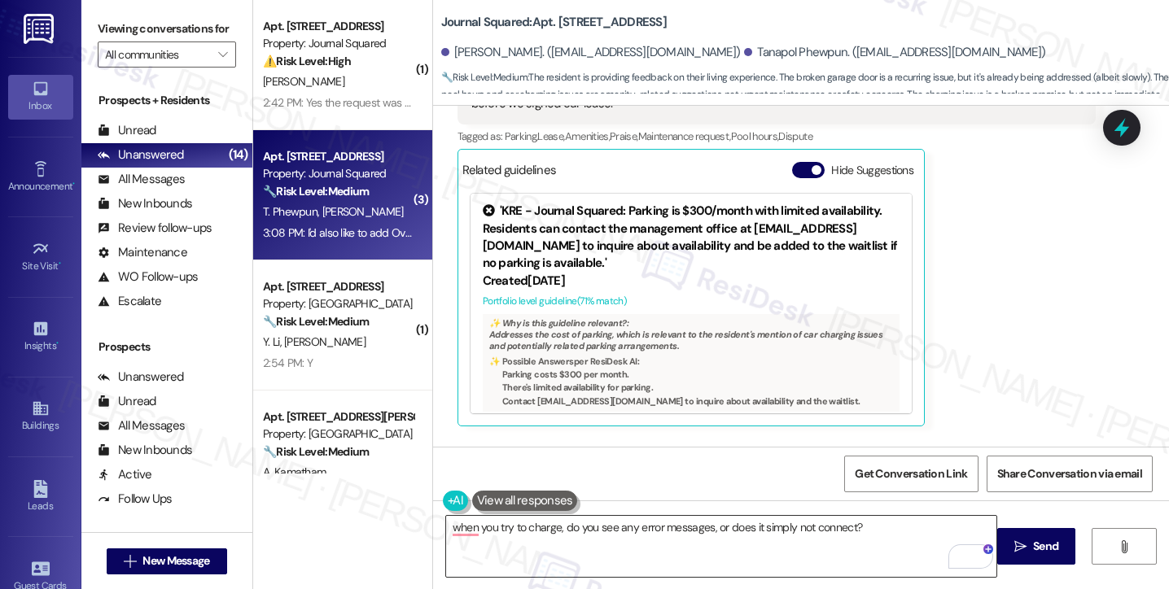
click at [863, 525] on div "when you try to charge, do you see any error messages, or does it simply not co…" at bounding box center [801, 562] width 736 height 122
click at [863, 525] on textarea "when you try to charge, do you see any error messages, or does it simply not co…" at bounding box center [721, 546] width 550 height 61
click at [101, 30] on label "Viewing conversations for" at bounding box center [167, 28] width 138 height 25
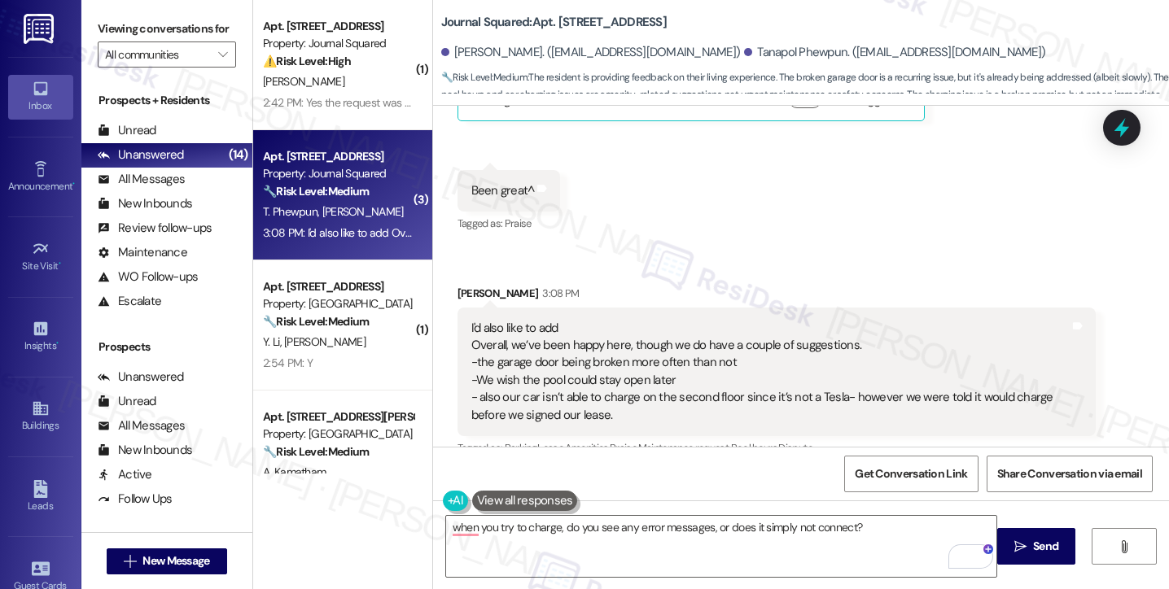
scroll to position [8665, 0]
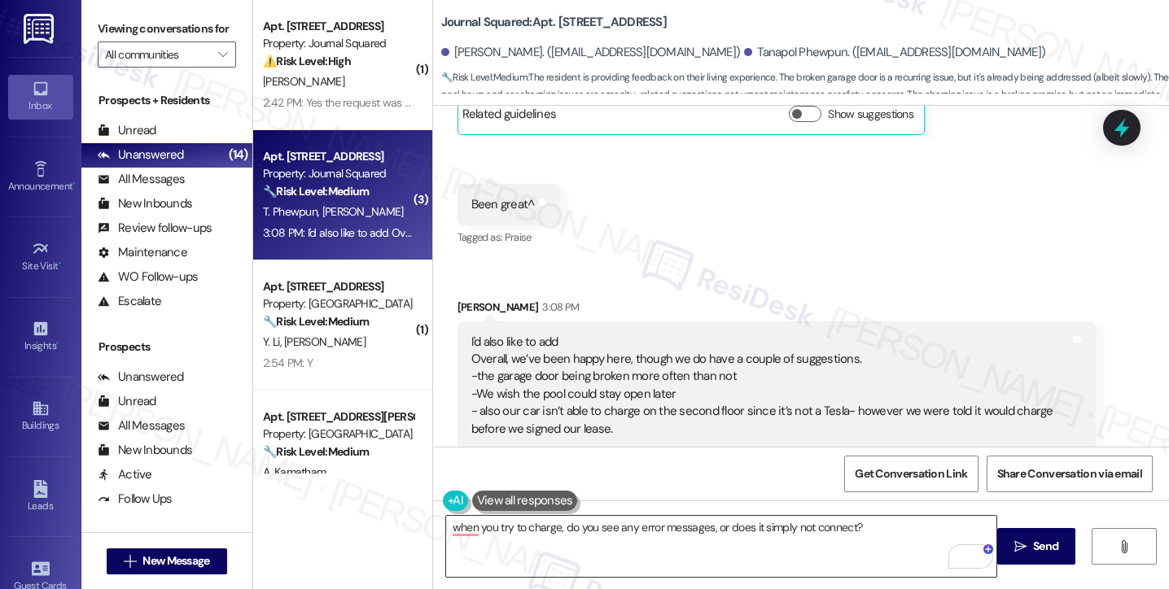
click at [942, 531] on textarea "when you try to charge, do you see any error messages, or does it simply not co…" at bounding box center [721, 546] width 550 height 61
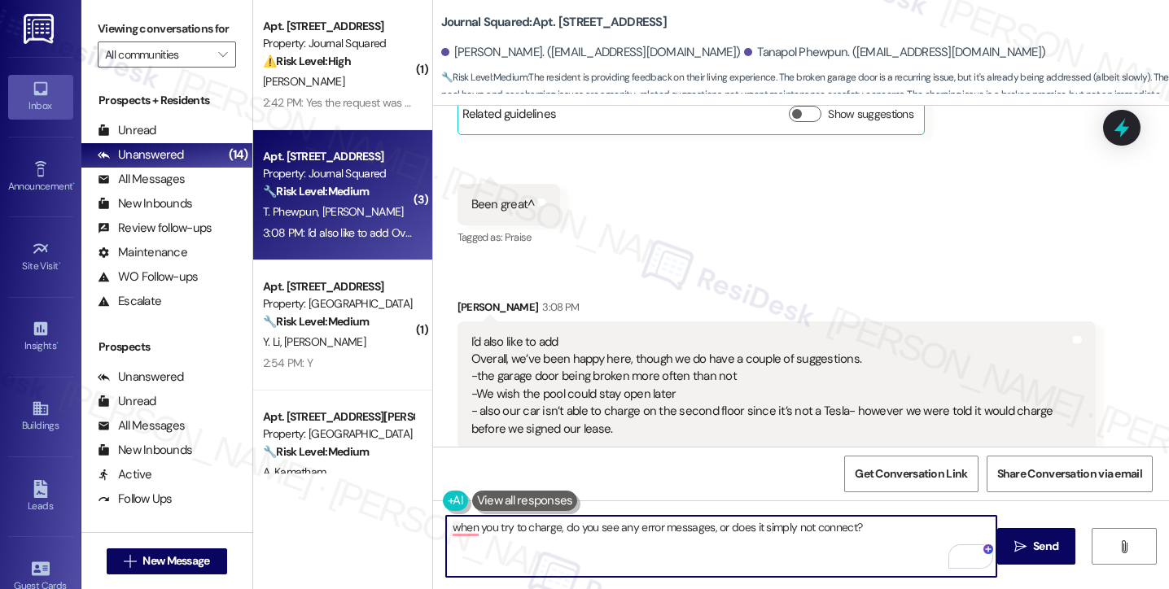
scroll to position [8367, 0]
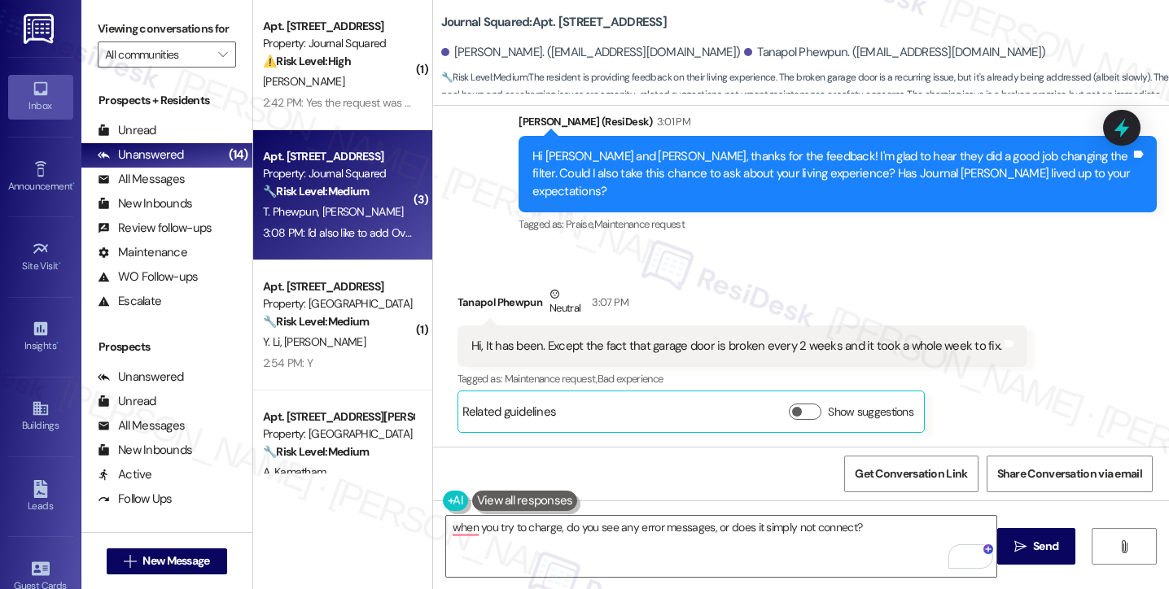
click at [98, 9] on div "Viewing conversations for All communities " at bounding box center [166, 42] width 171 height 84
click at [104, 41] on label "Viewing conversations for" at bounding box center [167, 28] width 138 height 25
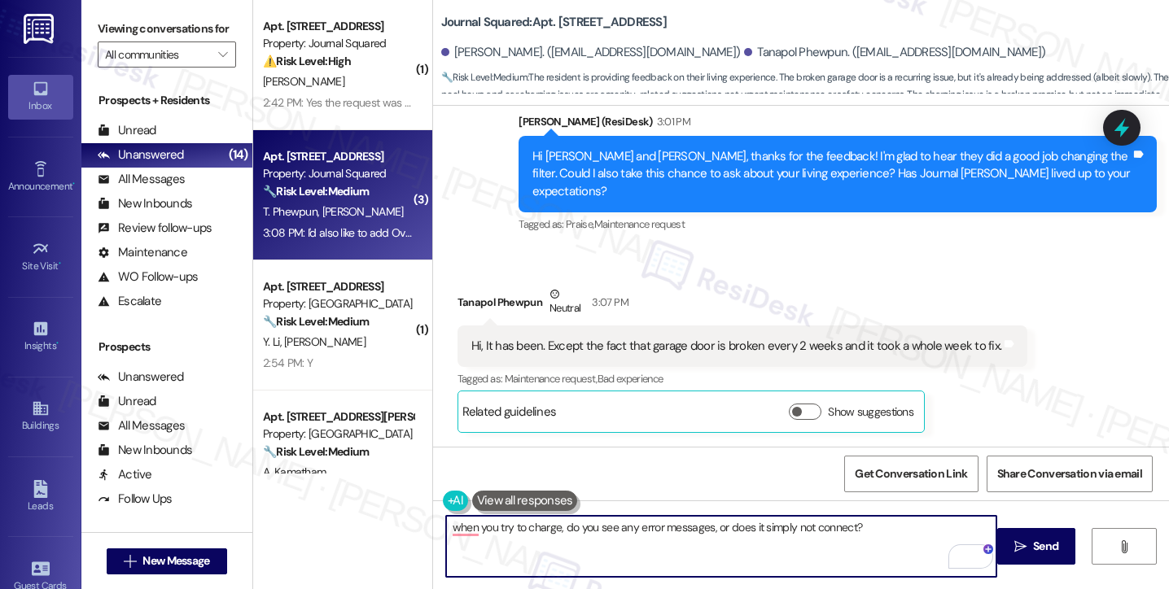
click at [895, 523] on textarea "when you try to charge, do you see any error messages, or does it simply not co…" at bounding box center [721, 546] width 550 height 61
paste textarea "Have you been able to charge on other floors or stations in the building, or on…"
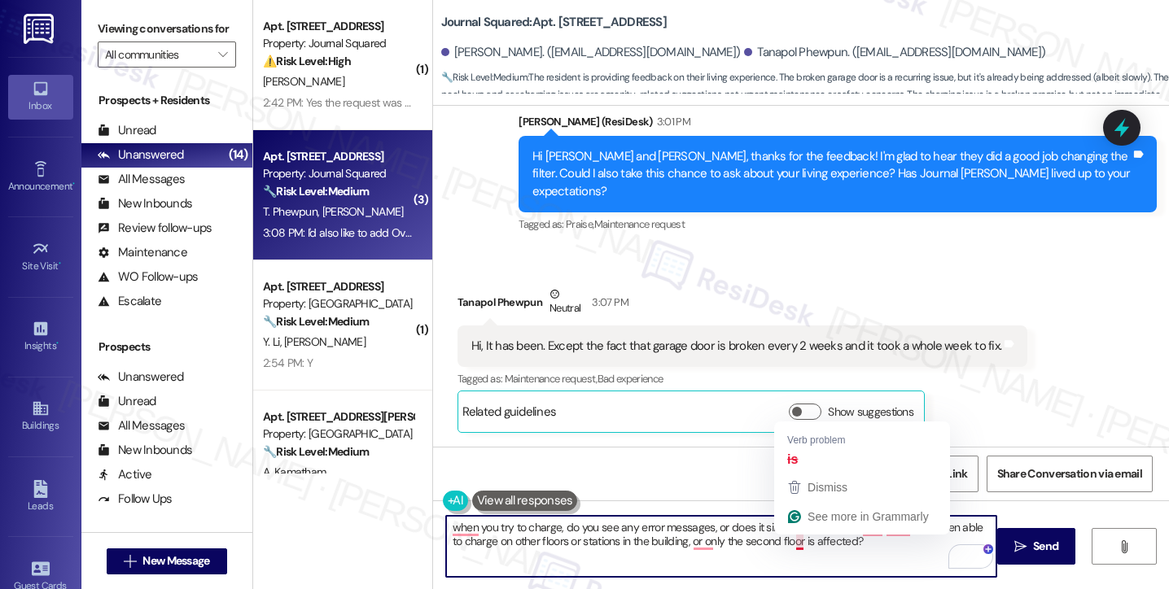
click at [855, 553] on textarea "when you try to charge, do you see any error messages, or does it simply not co…" at bounding box center [721, 546] width 550 height 61
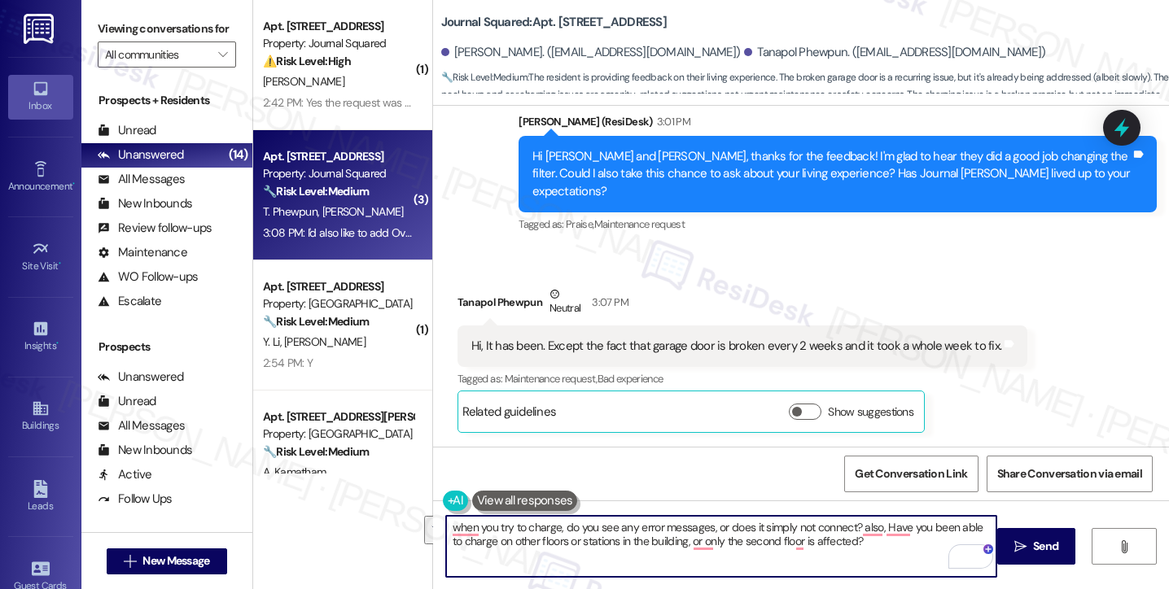
drag, startPoint x: 890, startPoint y: 553, endPoint x: 855, endPoint y: 520, distance: 47.8
click at [855, 520] on textarea "when you try to charge, do you see any error messages, or does it simply not co…" at bounding box center [721, 546] width 550 height 61
type textarea "when you try to charge, do you see any error messages, or does it simply not co…"
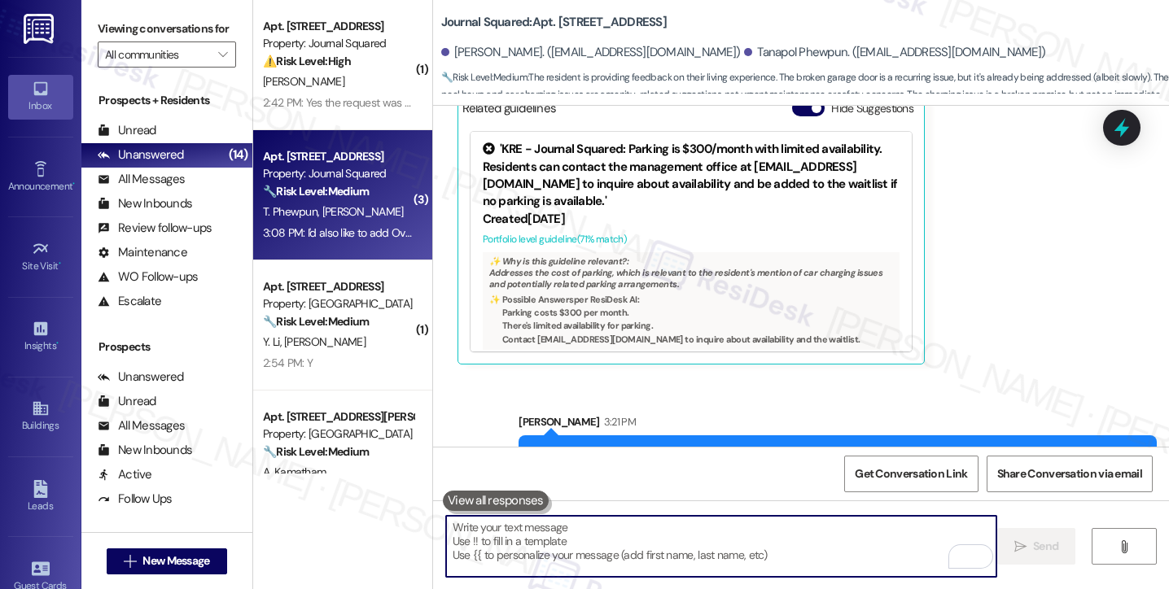
scroll to position [9103, 0]
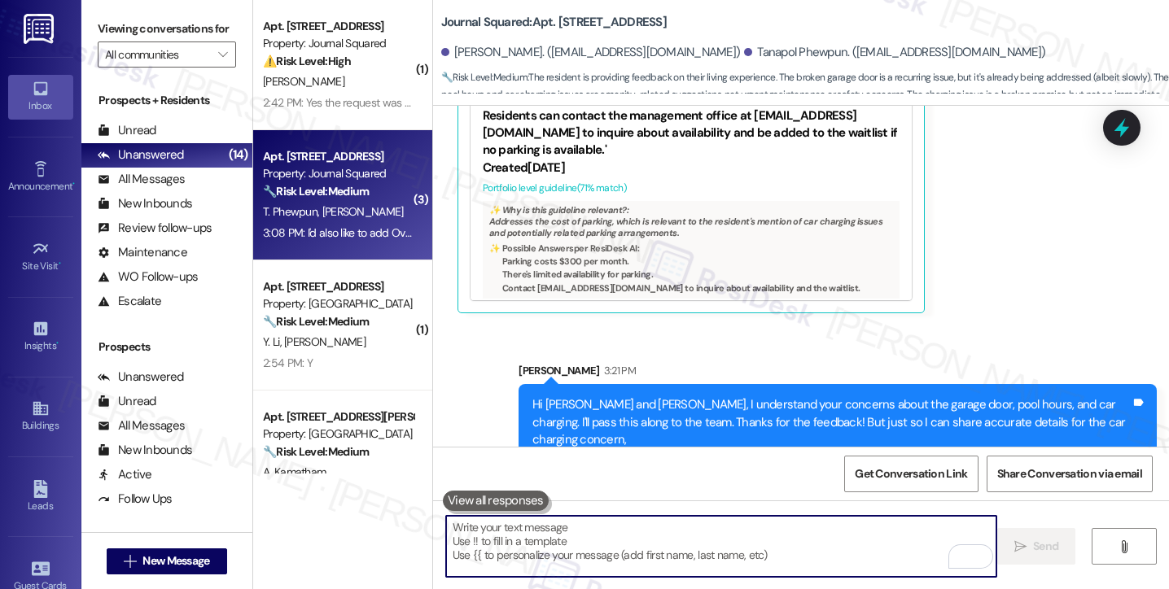
click at [755, 533] on div "when you try to charge, do you see any error messages, or does it simply not co…" at bounding box center [912, 554] width 488 height 42
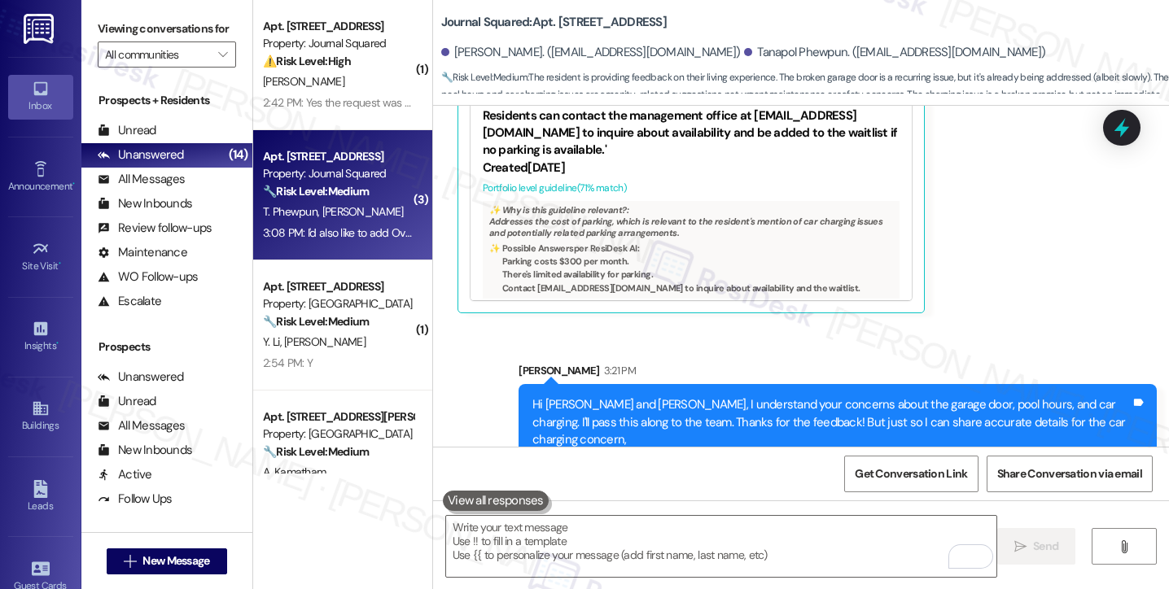
click at [755, 533] on div "when you try to charge, do you see any error messages, or does it simply not co…" at bounding box center [912, 554] width 488 height 42
click at [846, 384] on div "Hi Cameron and Tanapol, I understand your concerns about the garage door, pool …" at bounding box center [837, 422] width 638 height 77
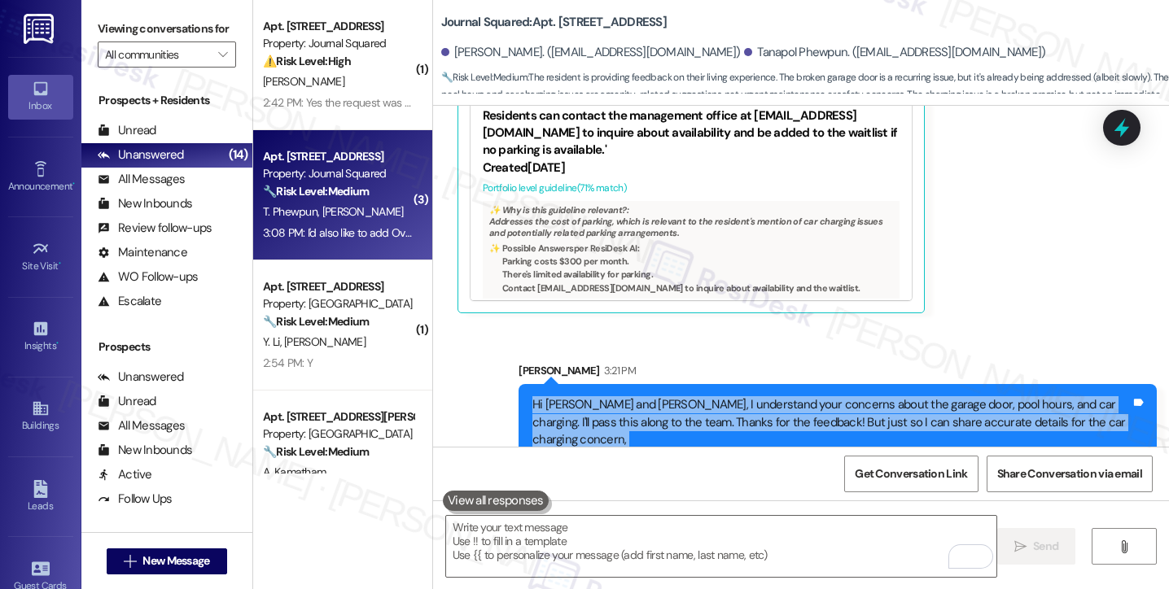
click at [846, 384] on div "Hi Cameron and Tanapol, I understand your concerns about the garage door, pool …" at bounding box center [837, 422] width 638 height 77
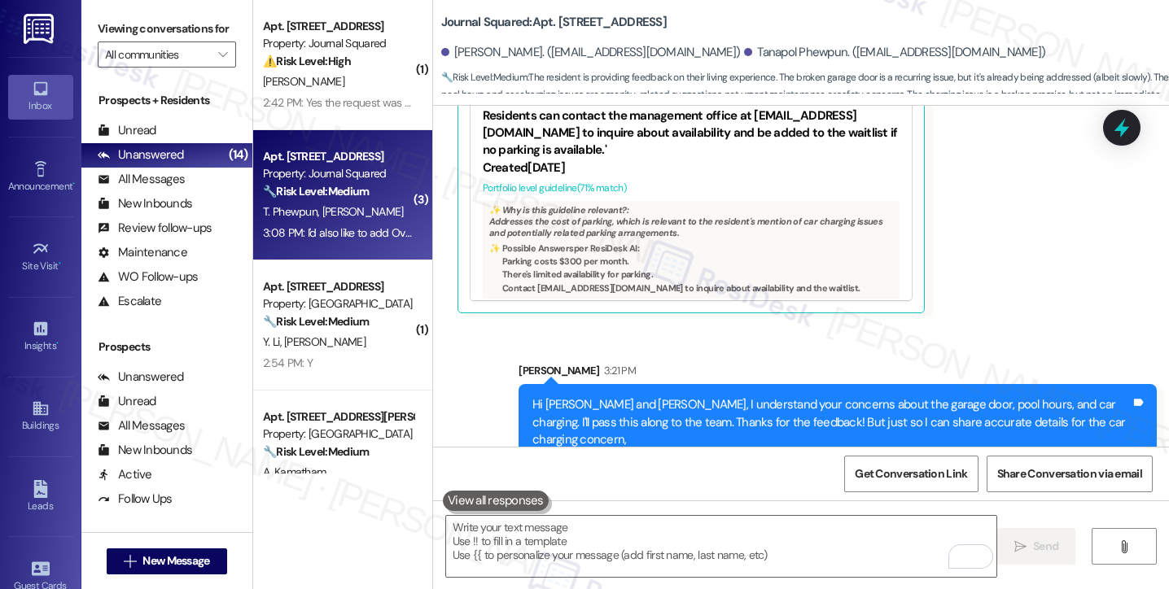
click at [768, 545] on div "when you try to charge, do you see any error messages, or does it simply not co…" at bounding box center [906, 553] width 448 height 17
drag, startPoint x: 768, startPoint y: 406, endPoint x: 760, endPoint y: 396, distance: 13.3
click at [768, 545] on div "when you try to charge, do you see any error messages, or does it simply not co…" at bounding box center [906, 553] width 448 height 17
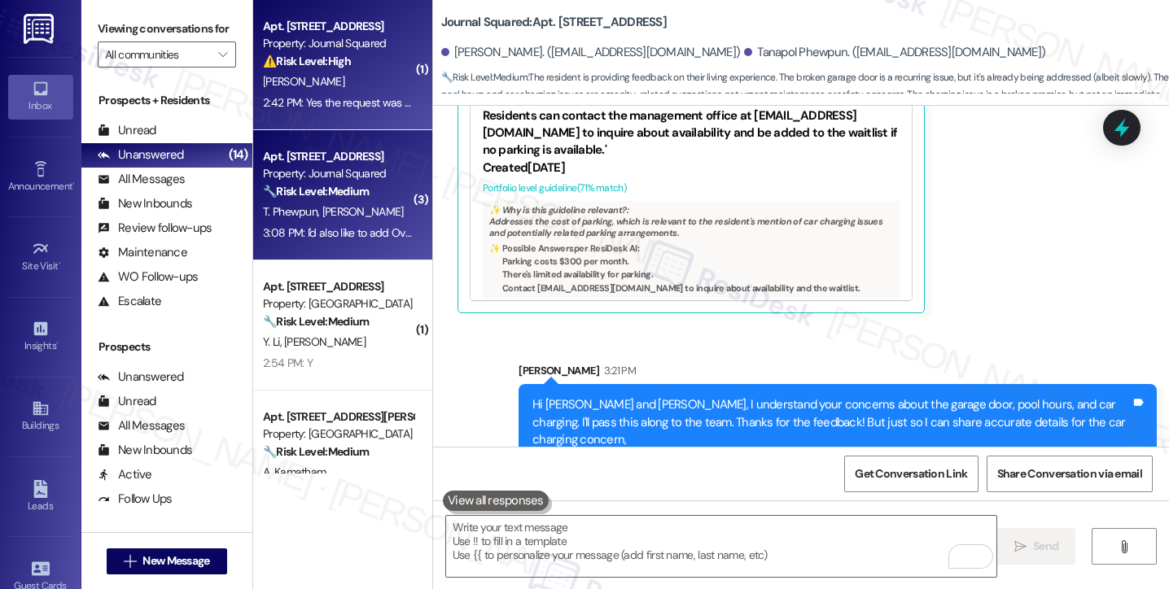
click at [357, 103] on div "2:42 PM: Yes the request was placed again because it was removed, saying it was…" at bounding box center [603, 102] width 680 height 15
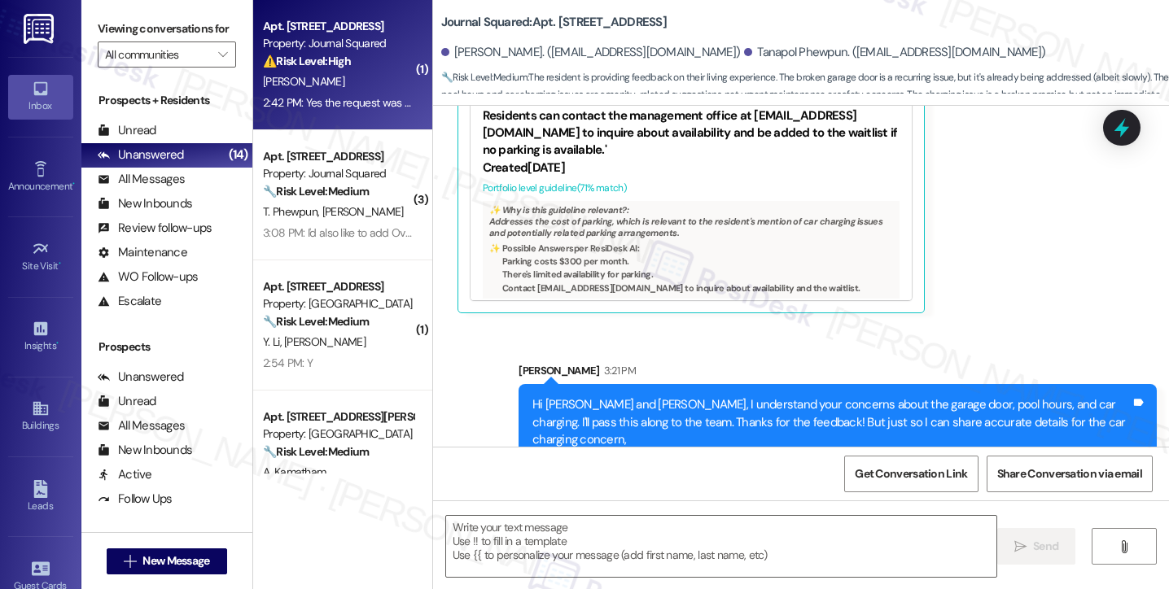
type textarea "Fetching suggested responses. Please feel free to read through the conversation…"
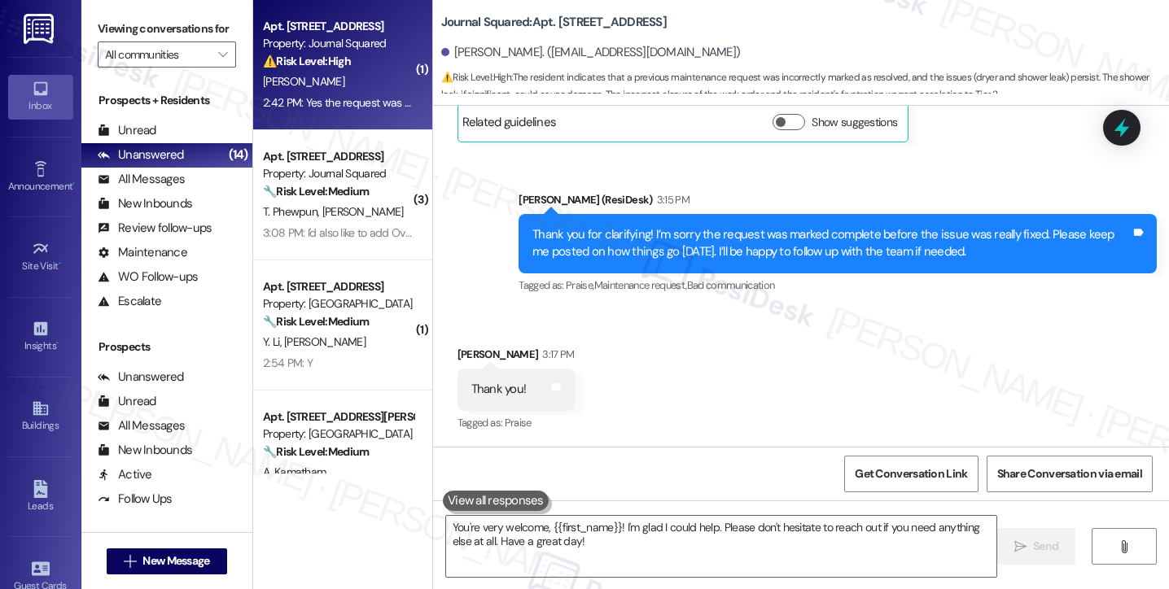
scroll to position [938, 0]
click at [632, 259] on div "Thank you for clarifying! I’m sorry the request was marked complete before the …" at bounding box center [831, 243] width 598 height 35
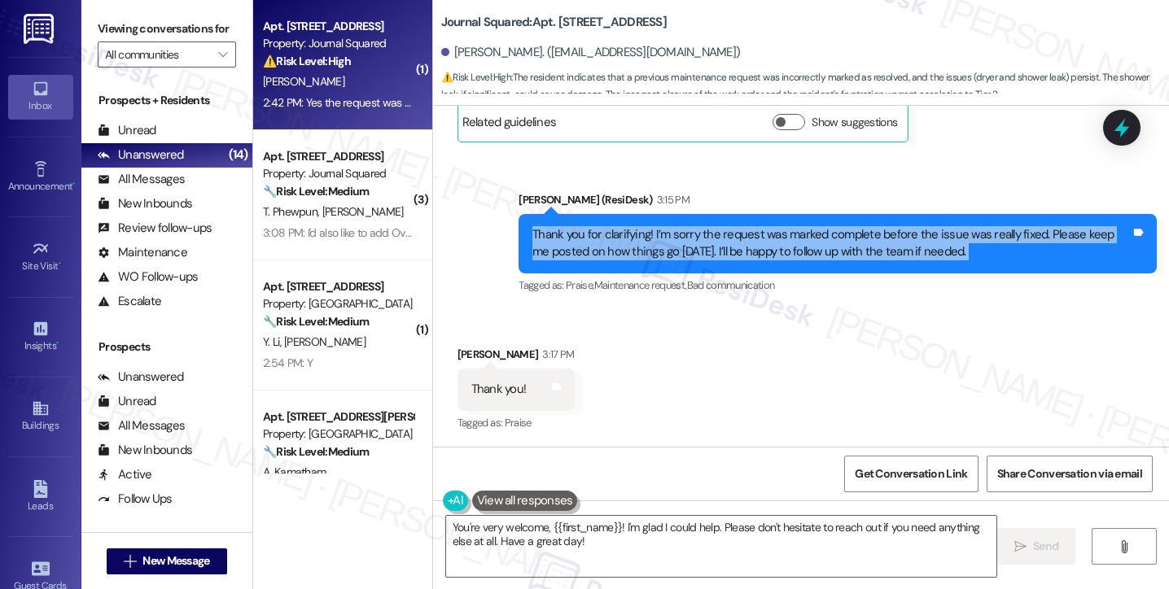
click at [632, 259] on div "Thank you for clarifying! I’m sorry the request was marked complete before the …" at bounding box center [831, 243] width 598 height 35
click at [693, 238] on div "Thank you for clarifying! I’m sorry the request was marked complete before the …" at bounding box center [831, 243] width 598 height 35
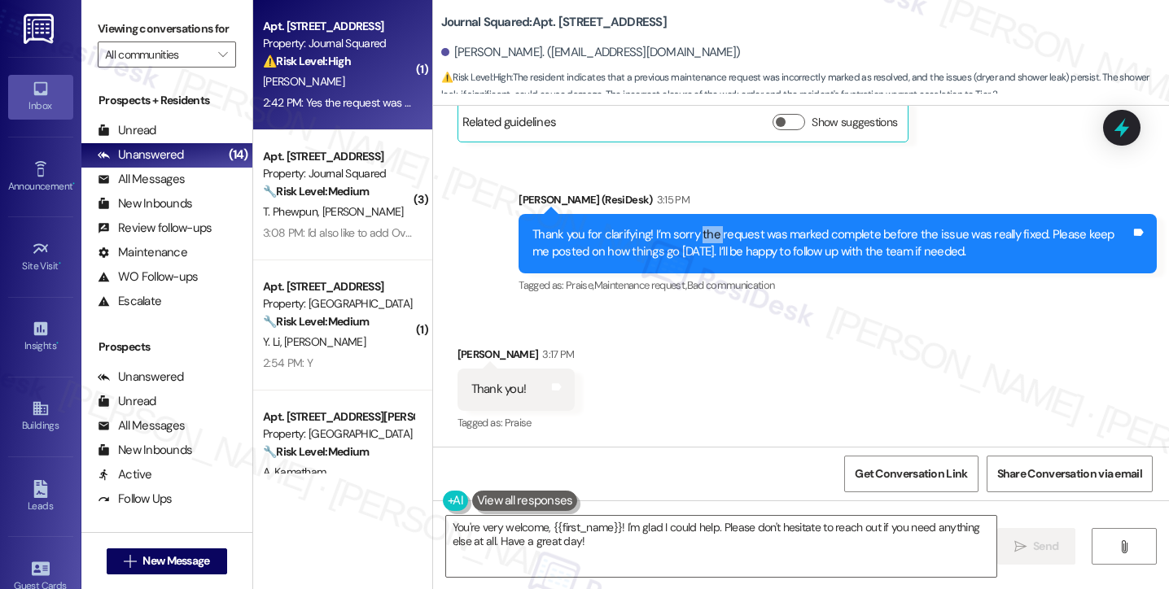
click at [693, 238] on div "Thank you for clarifying! I’m sorry the request was marked complete before the …" at bounding box center [831, 243] width 598 height 35
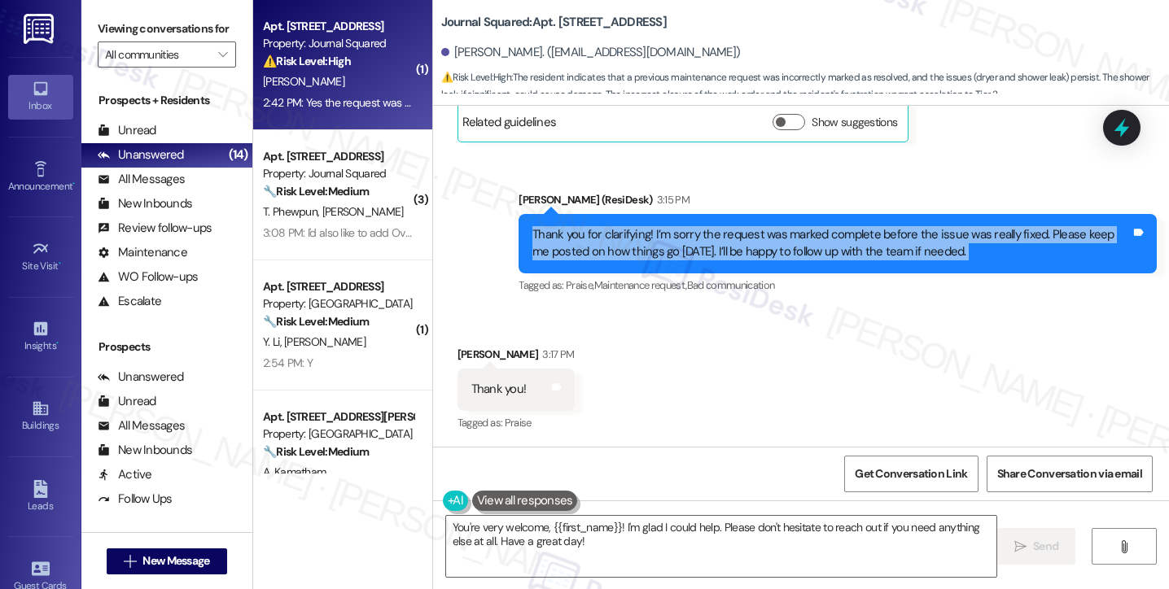
click at [693, 238] on div "Thank you for clarifying! I’m sorry the request was marked complete before the …" at bounding box center [831, 243] width 598 height 35
click at [778, 238] on div "Thank you for clarifying! I’m sorry the request was marked complete before the …" at bounding box center [831, 243] width 598 height 35
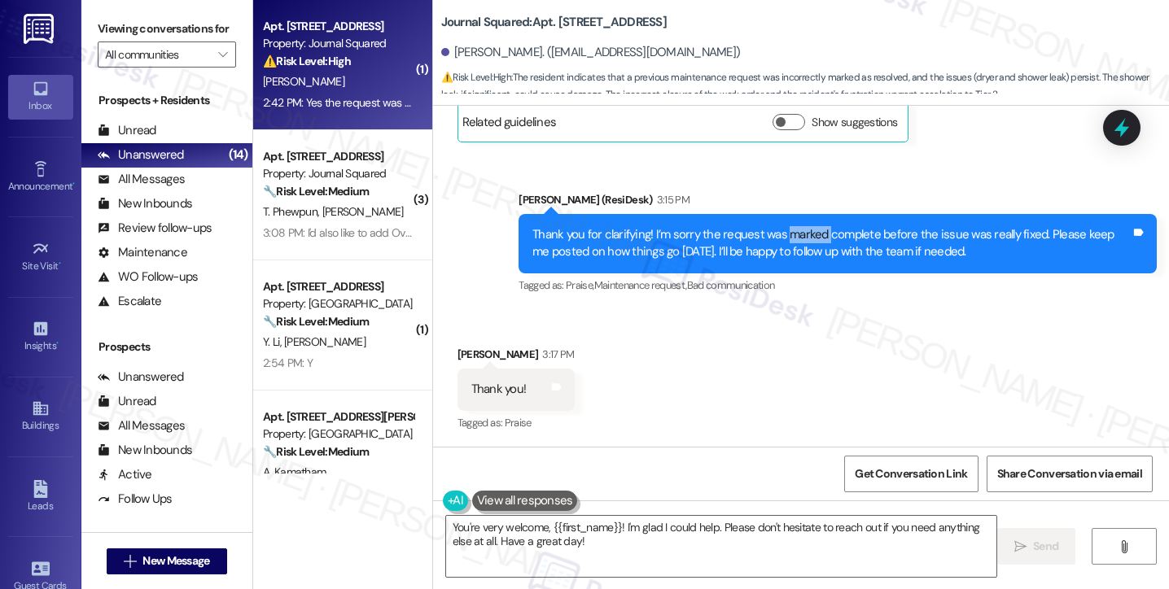
click at [778, 238] on div "Thank you for clarifying! I’m sorry the request was marked complete before the …" at bounding box center [831, 243] width 598 height 35
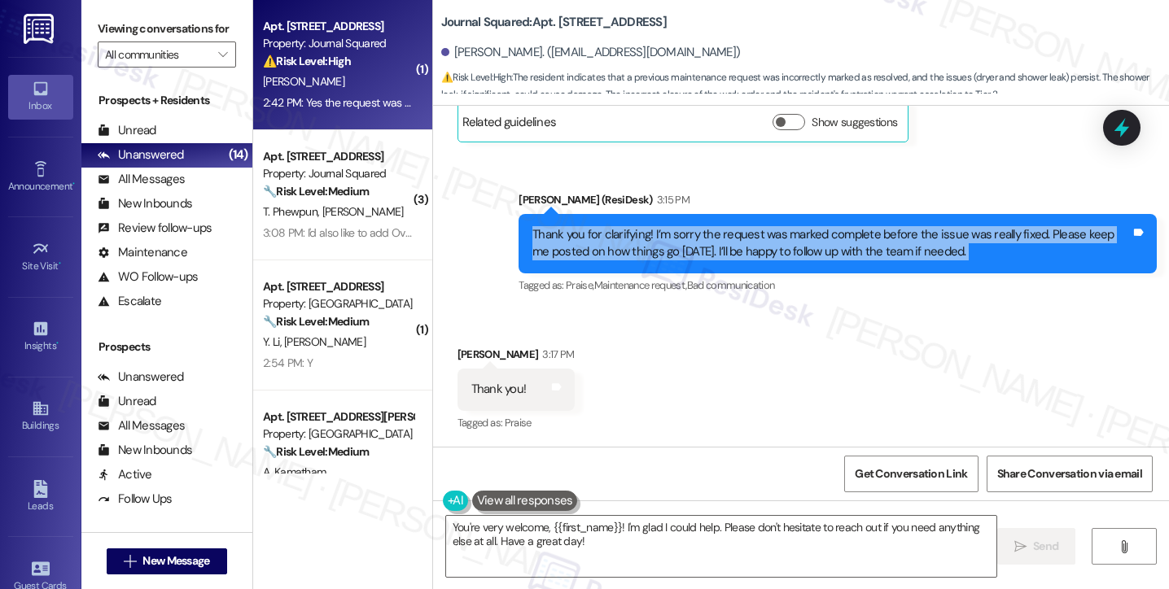
click at [778, 238] on div "Thank you for clarifying! I’m sorry the request was marked complete before the …" at bounding box center [831, 243] width 598 height 35
click at [888, 237] on div "Thank you for clarifying! I’m sorry the request was marked complete before the …" at bounding box center [831, 243] width 598 height 35
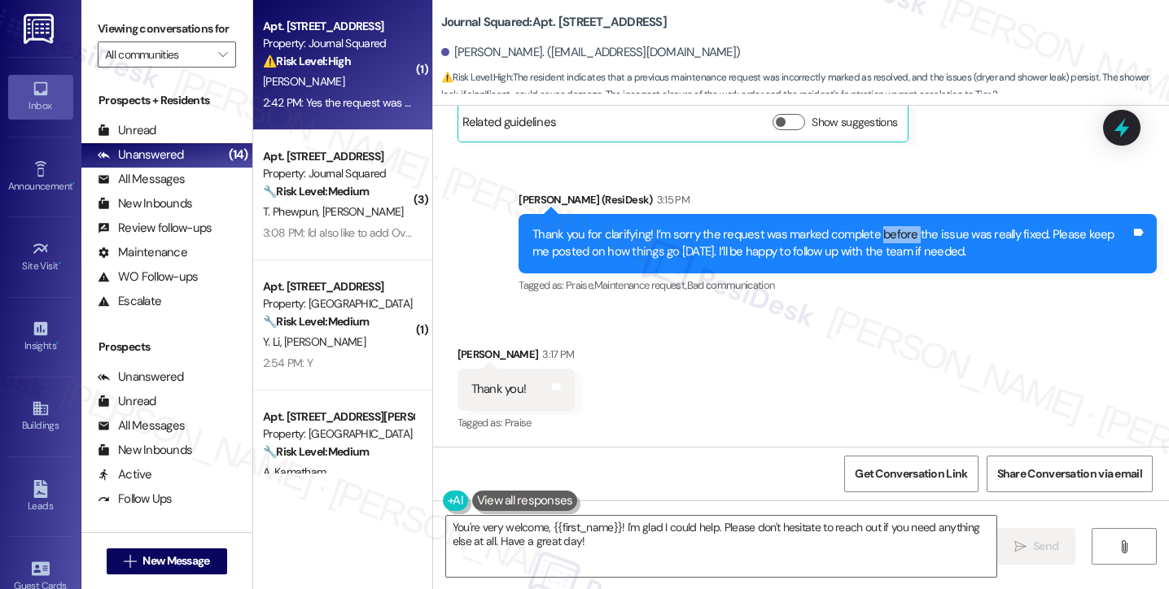
click at [888, 237] on div "Thank you for clarifying! I’m sorry the request was marked complete before the …" at bounding box center [831, 243] width 598 height 35
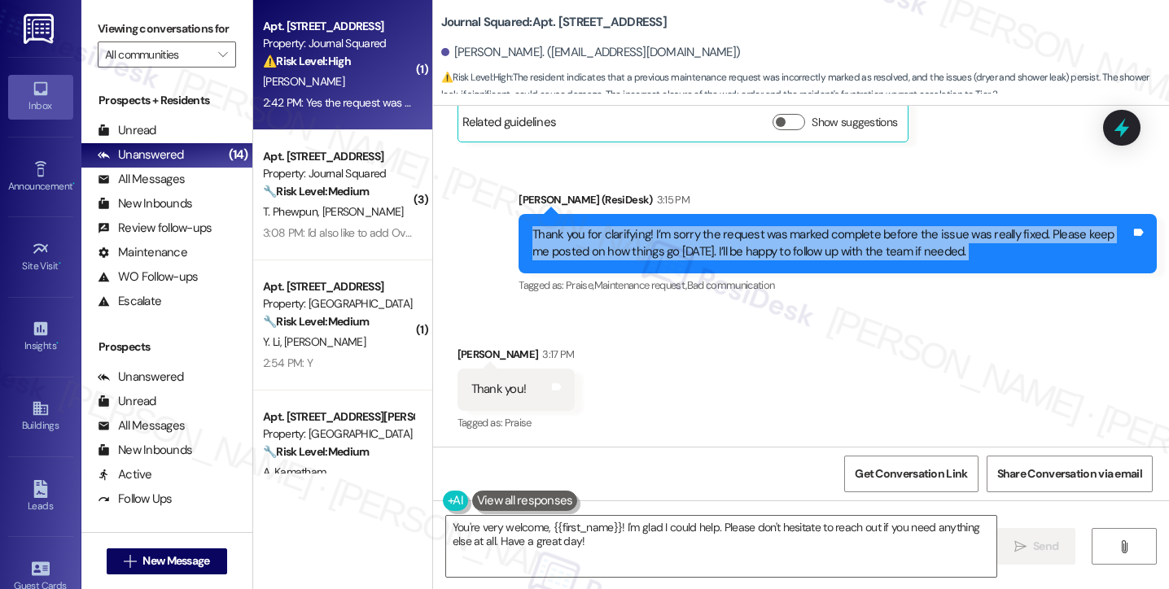
click at [888, 237] on div "Thank you for clarifying! I’m sorry the request was marked complete before the …" at bounding box center [831, 243] width 598 height 35
click at [678, 251] on div "Thank you for clarifying! I’m sorry the request was marked complete before the …" at bounding box center [831, 243] width 598 height 35
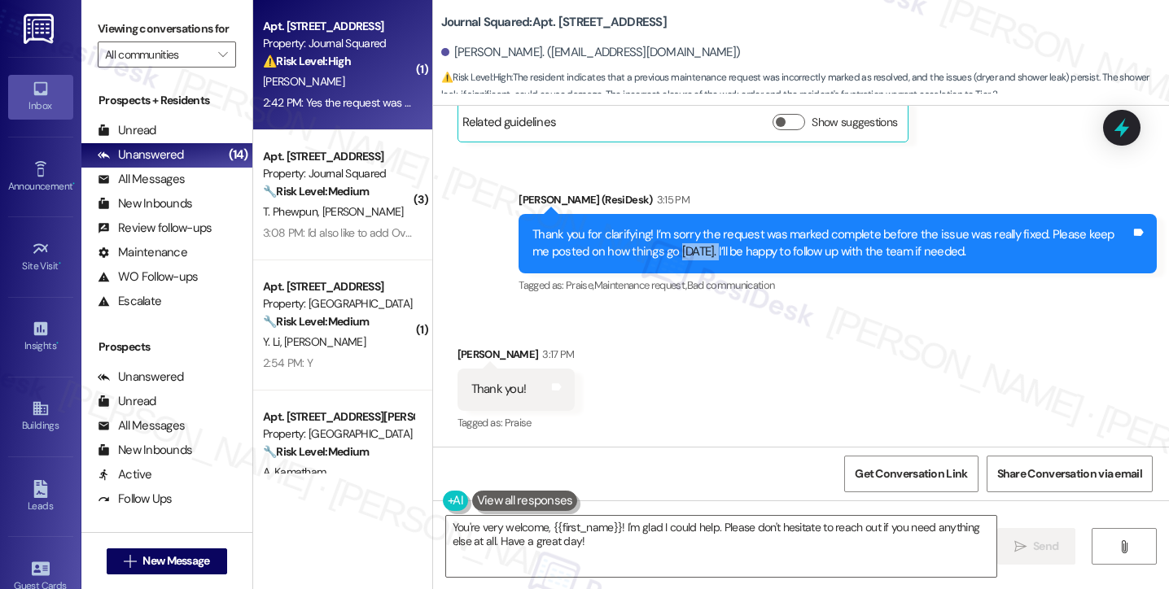
click at [678, 251] on div "Thank you for clarifying! I’m sorry the request was marked complete before the …" at bounding box center [831, 243] width 598 height 35
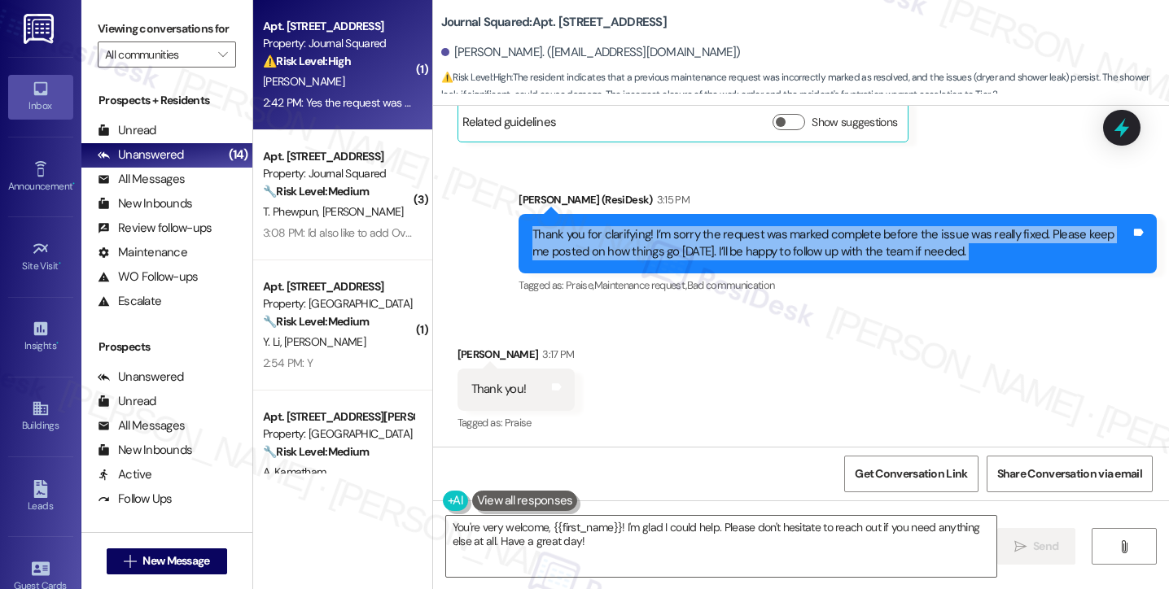
click at [678, 251] on div "Thank you for clarifying! I’m sorry the request was marked complete before the …" at bounding box center [831, 243] width 598 height 35
click at [765, 234] on div "Thank you for clarifying! I’m sorry the request was marked complete before the …" at bounding box center [831, 243] width 598 height 35
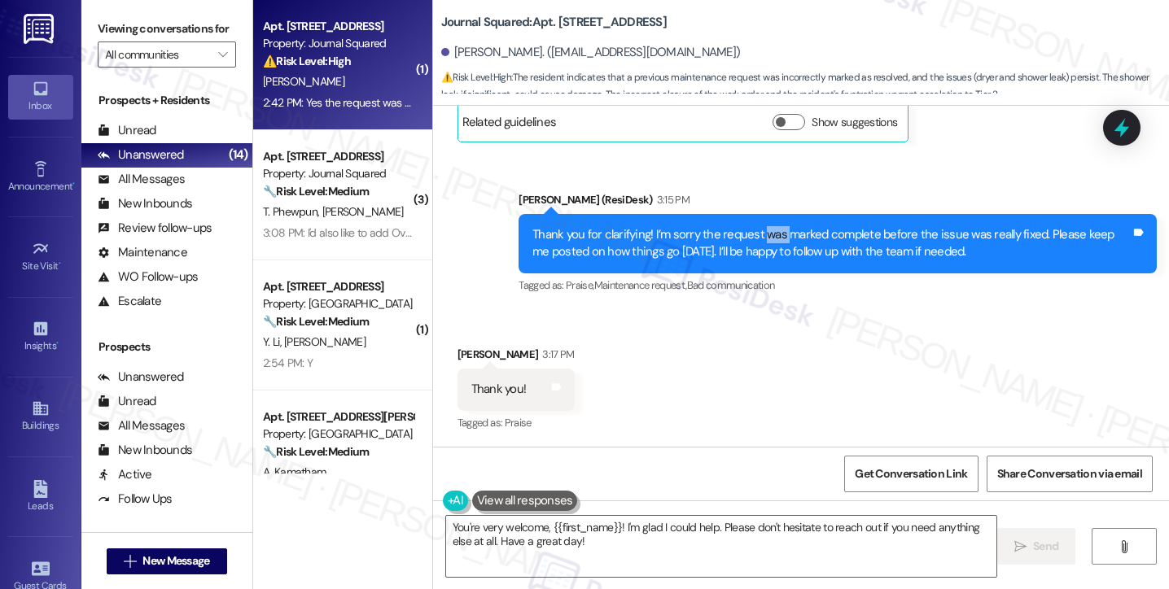
click at [765, 234] on div "Thank you for clarifying! I’m sorry the request was marked complete before the …" at bounding box center [831, 243] width 598 height 35
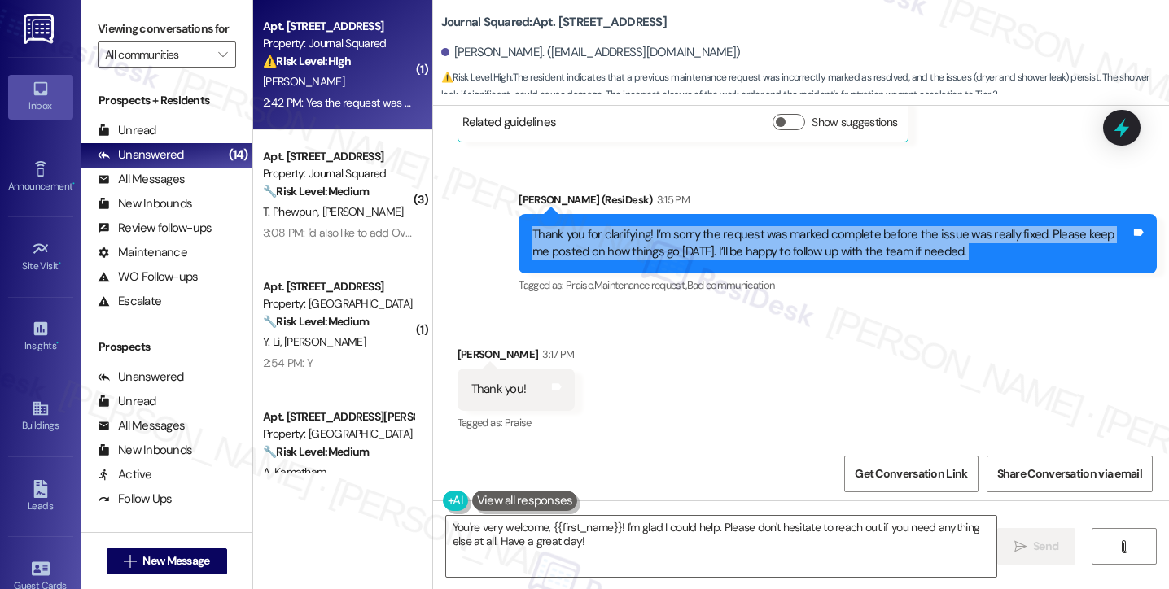
click at [765, 234] on div "Thank you for clarifying! I’m sorry the request was marked complete before the …" at bounding box center [831, 243] width 598 height 35
click at [557, 536] on textarea "You're very welcome, {{first_name}}! I'm glad I could help. Please don't hesita…" at bounding box center [721, 546] width 550 height 61
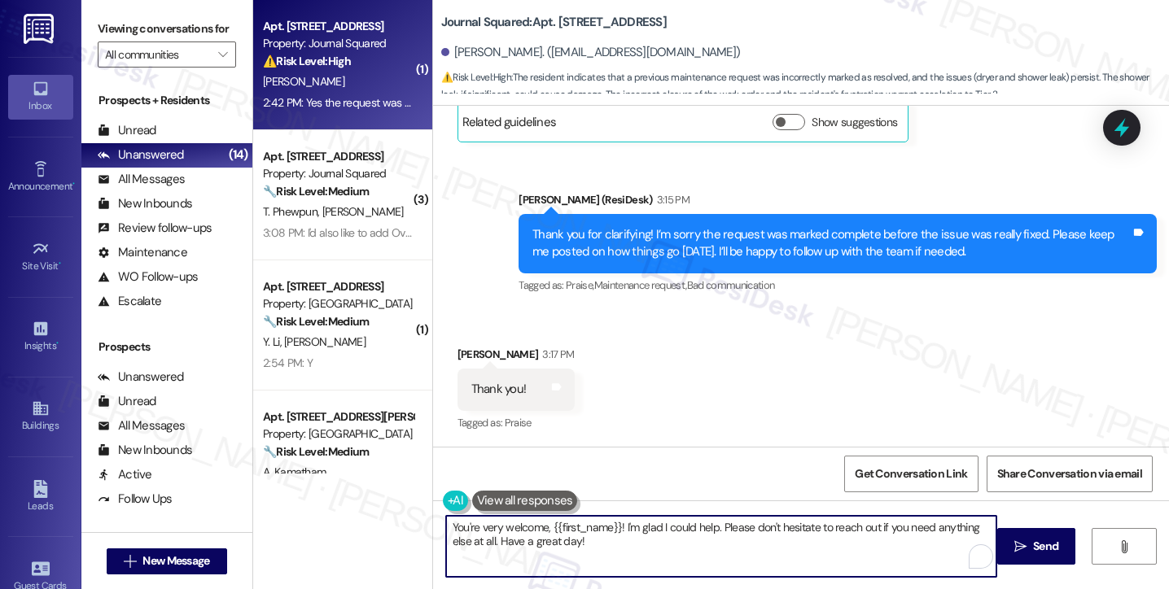
click at [557, 536] on textarea "You're very welcome, {{first_name}}! I'm glad I could help. Please don't hesita…" at bounding box center [721, 546] width 550 height 61
click at [574, 531] on textarea "You're very welcome, {{first_name}}! I'm glad I could help. Please don't hesita…" at bounding box center [721, 546] width 550 height 61
click at [462, 354] on div "Komal Patel 3:17 PM" at bounding box center [515, 357] width 117 height 23
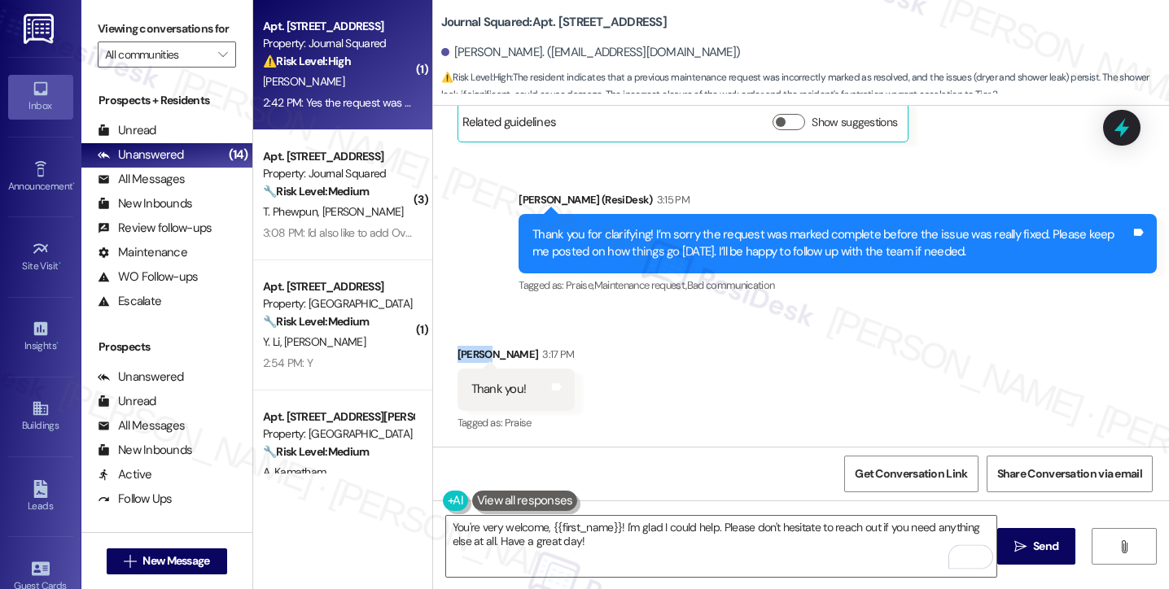
click at [462, 354] on div "Komal Patel 3:17 PM" at bounding box center [515, 357] width 117 height 23
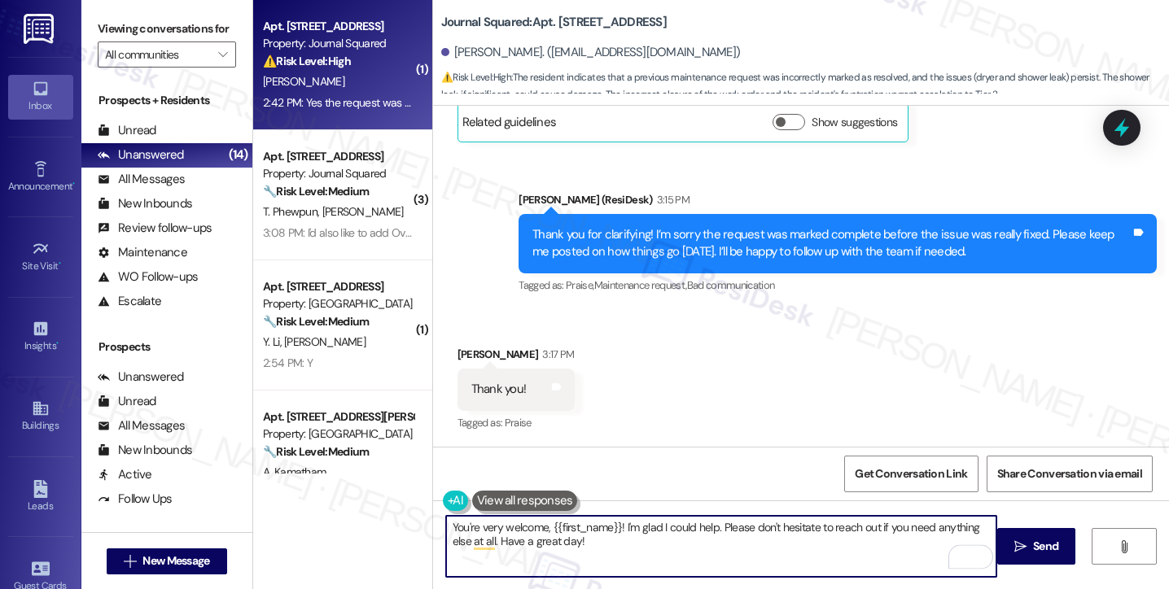
click at [601, 516] on textarea "You're very welcome, {{first_name}}! I'm glad I could help. Please don't hesita…" at bounding box center [721, 546] width 550 height 61
drag, startPoint x: 641, startPoint y: 545, endPoint x: 617, endPoint y: 526, distance: 30.6
click at [617, 526] on textarea "You're very welcome, {{first_name}}! I'm glad I could help. Please don't hesita…" at bounding box center [721, 546] width 550 height 61
click at [602, 549] on textarea "You're very welcome, {{first_name}}! I'm glad I could help. Please don't hesita…" at bounding box center [721, 546] width 550 height 61
drag, startPoint x: 597, startPoint y: 545, endPoint x: 583, endPoint y: 542, distance: 15.0
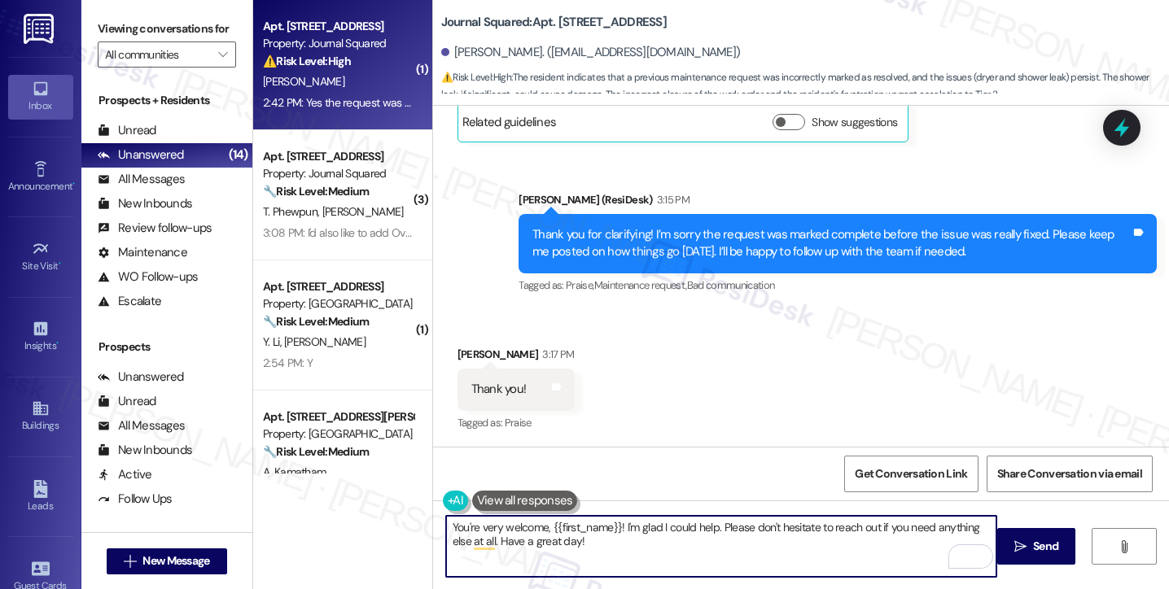
click at [583, 542] on textarea "You're very welcome, {{first_name}}! I'm glad I could help. Please don't hesita…" at bounding box center [721, 546] width 550 height 61
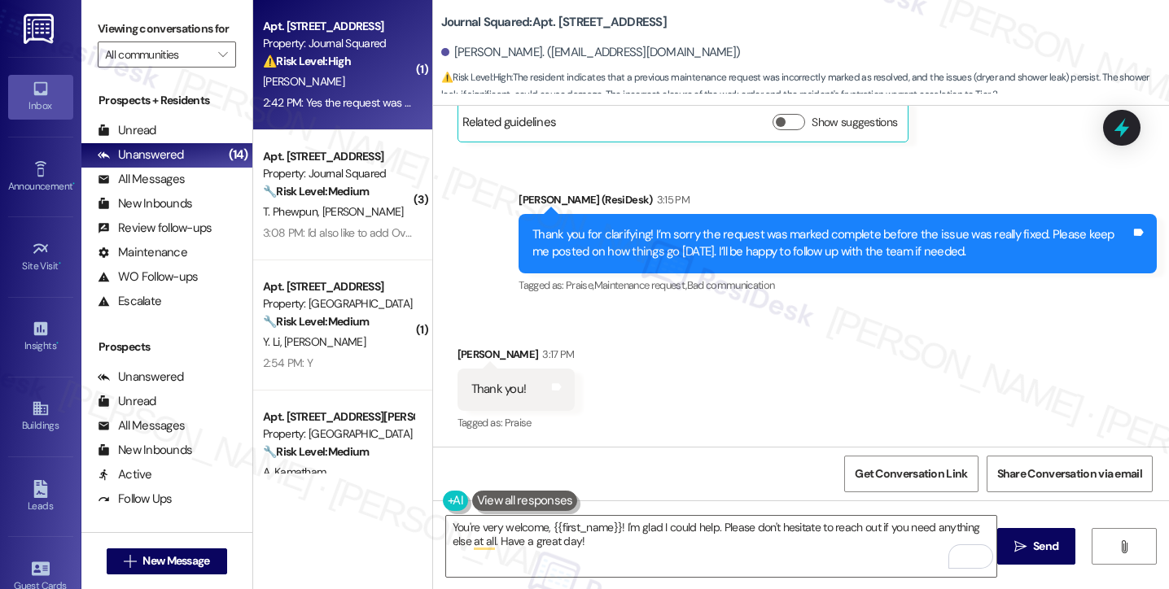
click at [460, 356] on div "Komal Patel 3:17 PM" at bounding box center [515, 357] width 117 height 23
copy div "Komal"
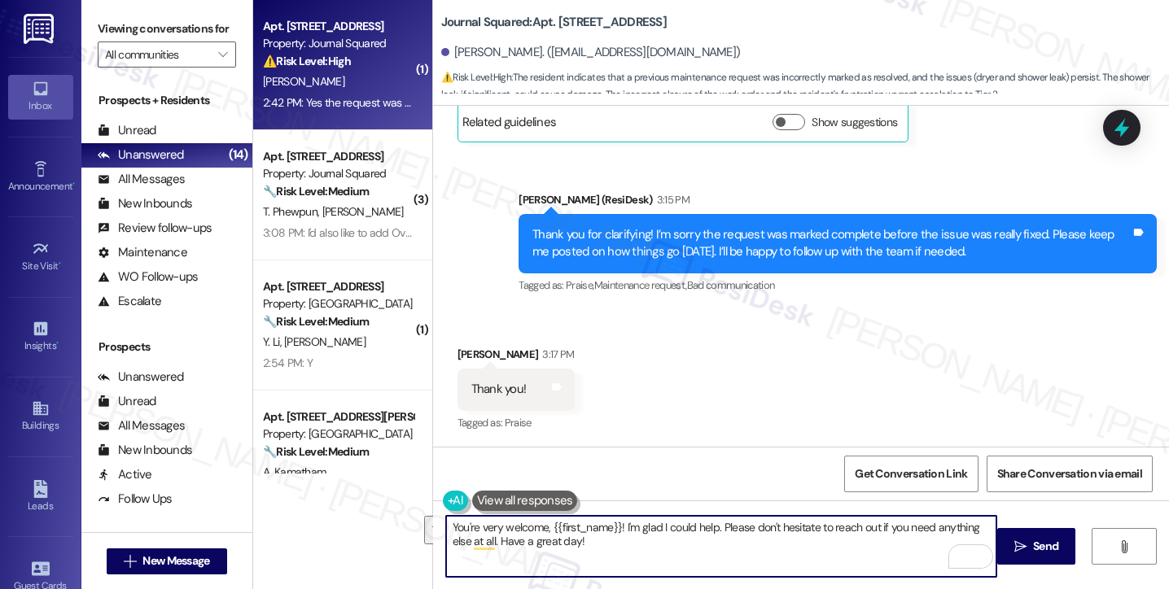
drag, startPoint x: 615, startPoint y: 557, endPoint x: 544, endPoint y: 524, distance: 78.7
click at [544, 524] on textarea "You're very welcome, {{first_name}}! I'm glad I could help. Please don't hesita…" at bounding box center [721, 546] width 550 height 61
paste textarea "Komal"
click at [903, 524] on textarea "You're very welcome, Komal! Have a great rest of the day. Hopefully it will be …" at bounding box center [721, 546] width 550 height 61
click at [903, 518] on textarea "You're very welcome, [PERSON_NAME]! Have a great rest of the day. Hopefully, it…" at bounding box center [721, 546] width 550 height 61
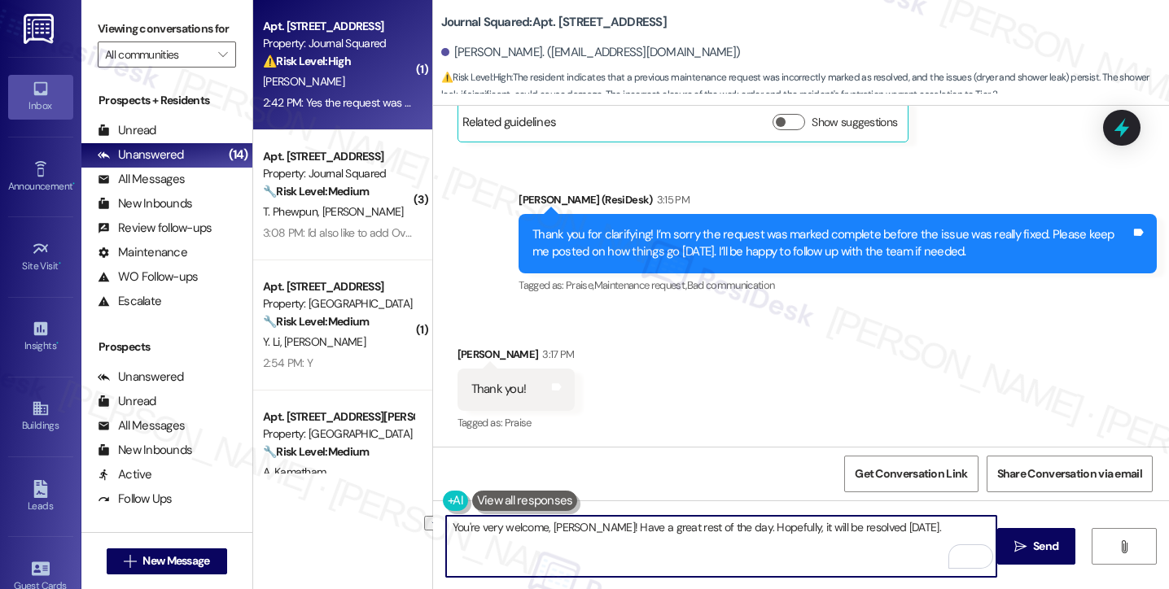
drag, startPoint x: 905, startPoint y: 522, endPoint x: 726, endPoint y: 521, distance: 179.1
click at [726, 521] on textarea "You're very welcome, [PERSON_NAME]! Have a great rest of the day. Hopefully, it…" at bounding box center [721, 546] width 550 height 61
type textarea "You're very welcome, [PERSON_NAME]! Have a great rest of the day. Hopefully, it…"
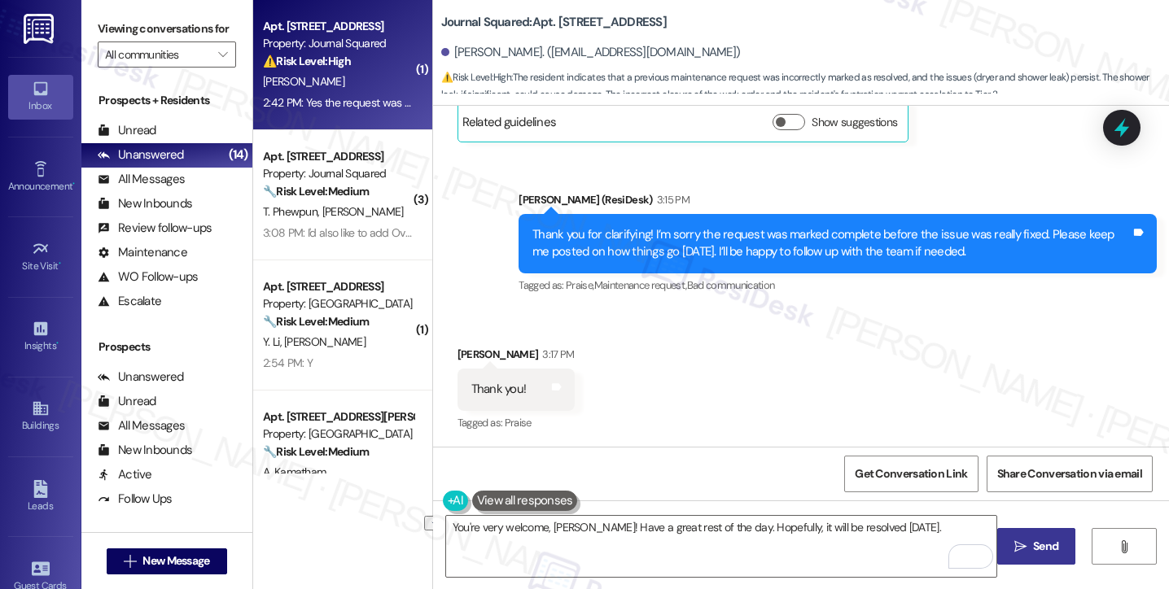
click at [1014, 544] on icon "" at bounding box center [1020, 546] width 12 height 13
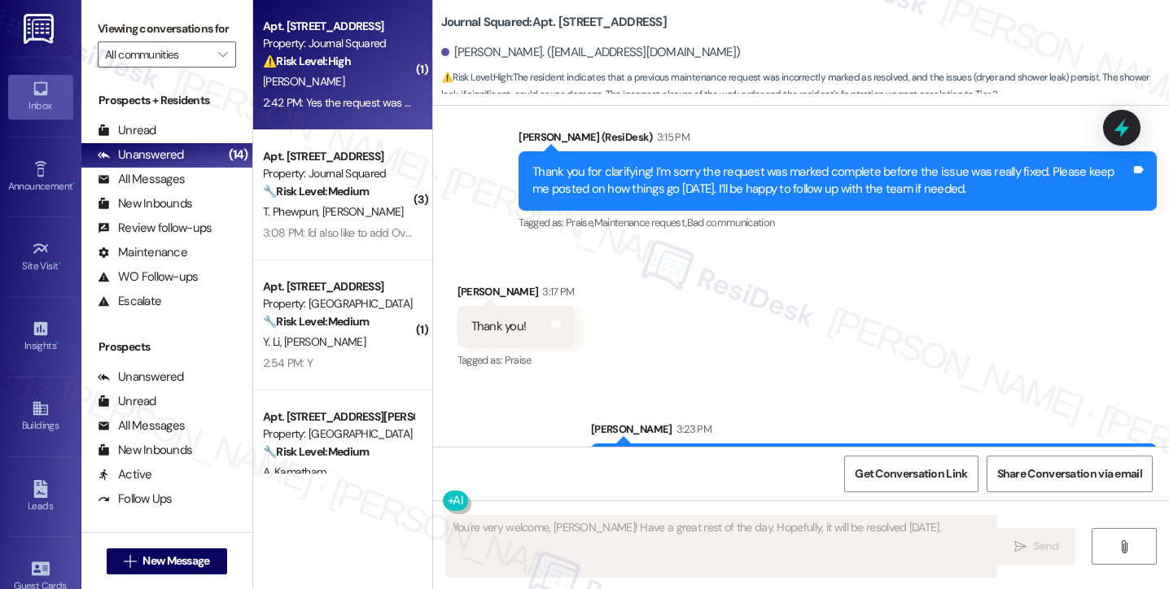
scroll to position [1052, 0]
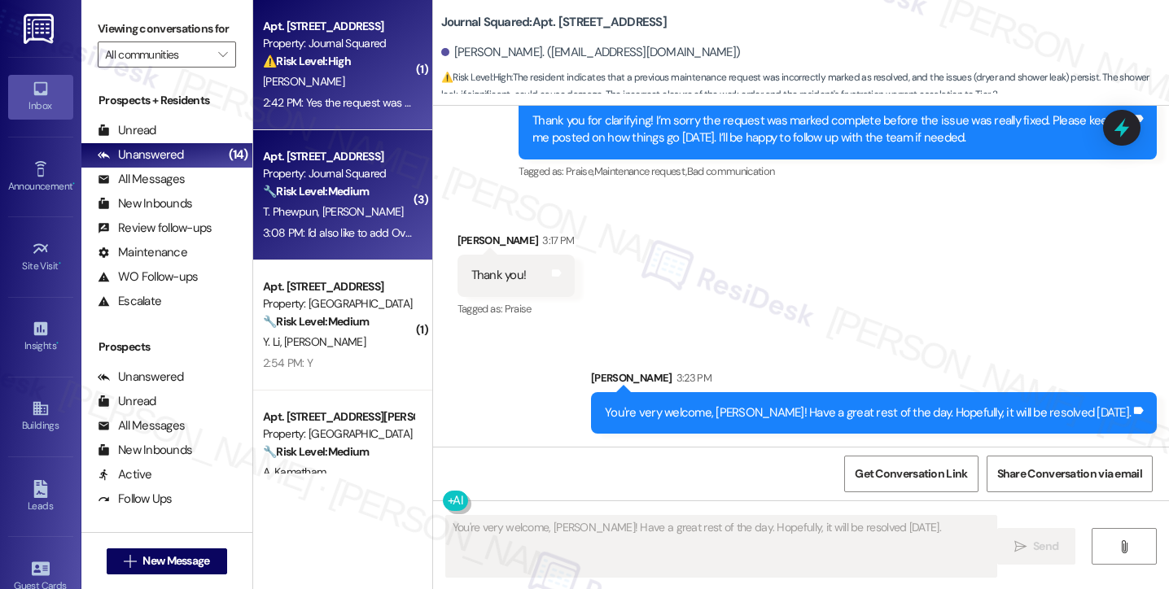
click at [341, 199] on div "🔧 Risk Level: Medium The resident is providing feedback on their living experie…" at bounding box center [338, 191] width 151 height 17
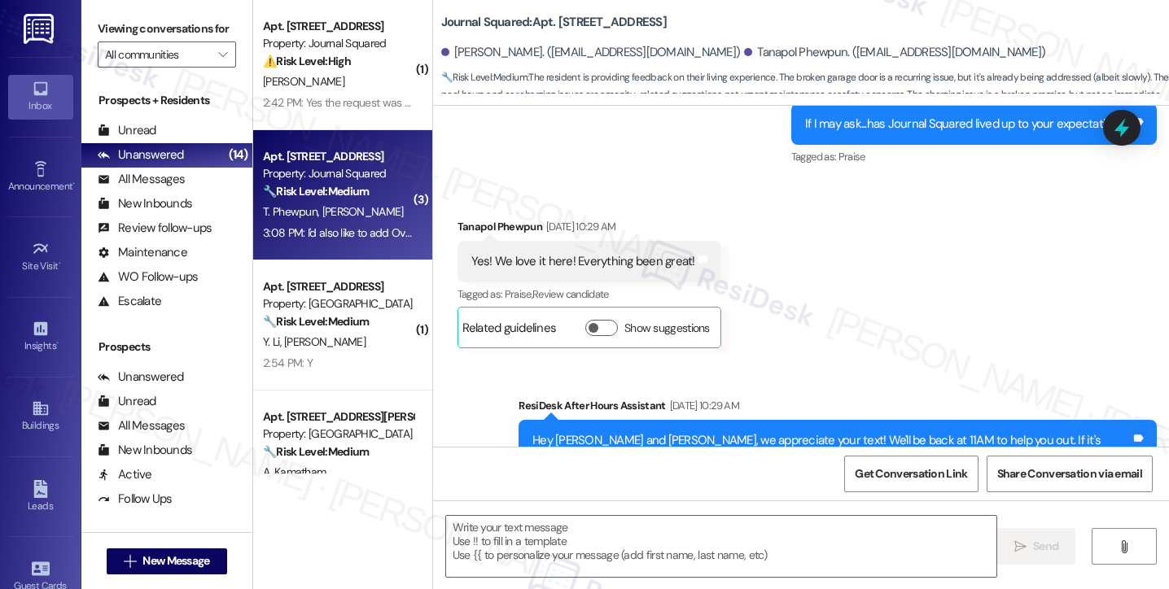
type textarea "Fetching suggested responses. Please feel free to read through the conversation…"
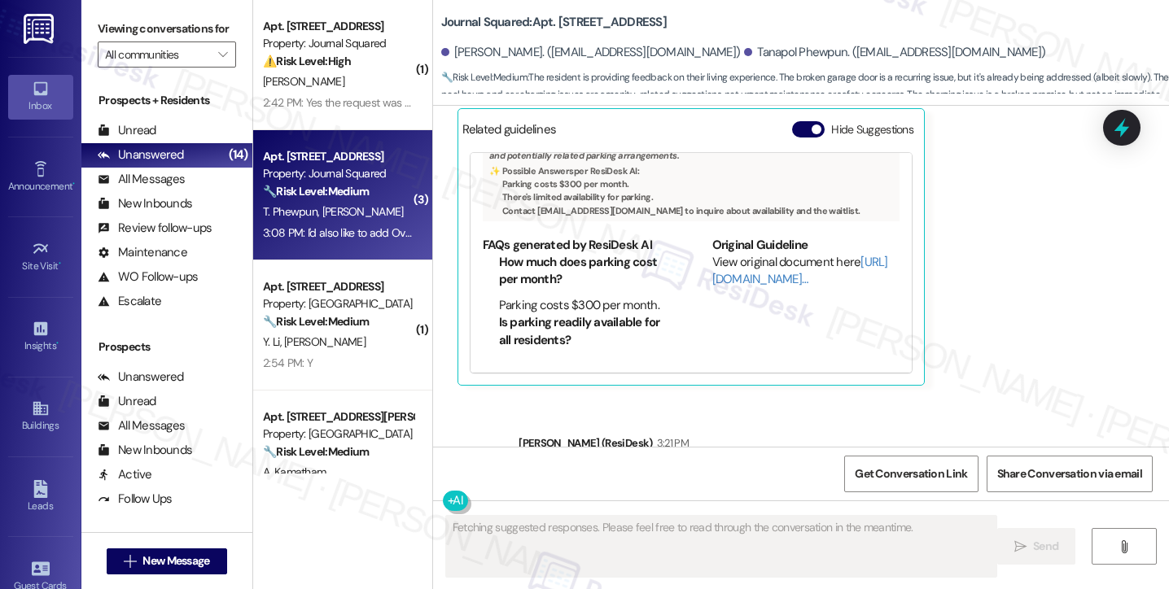
scroll to position [9128, 0]
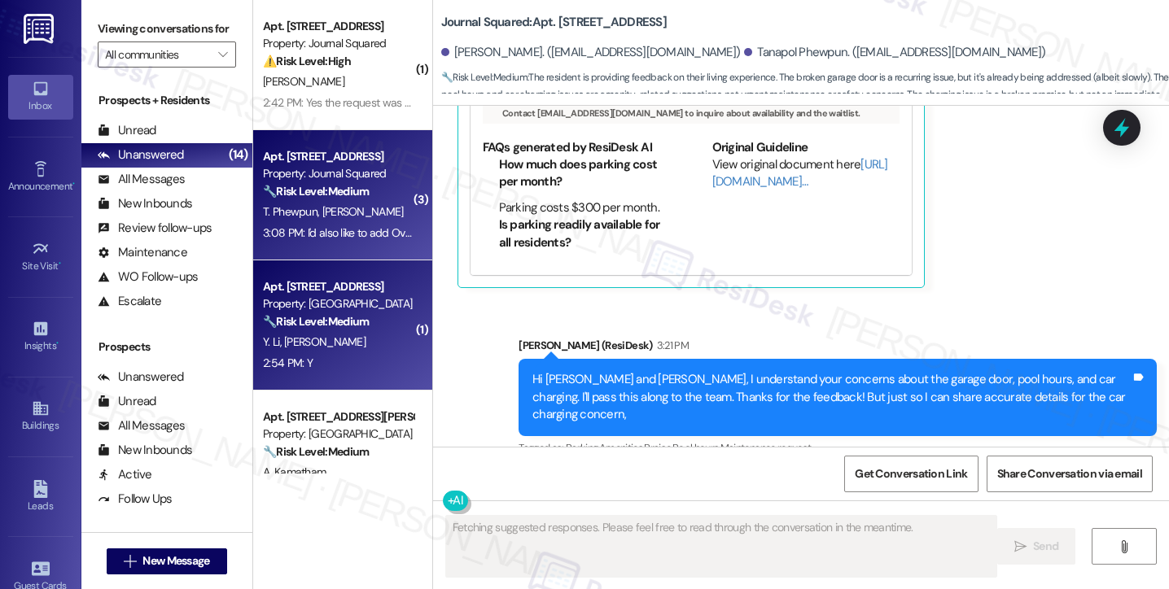
click at [308, 282] on div "Apt. [STREET_ADDRESS]" at bounding box center [338, 286] width 151 height 17
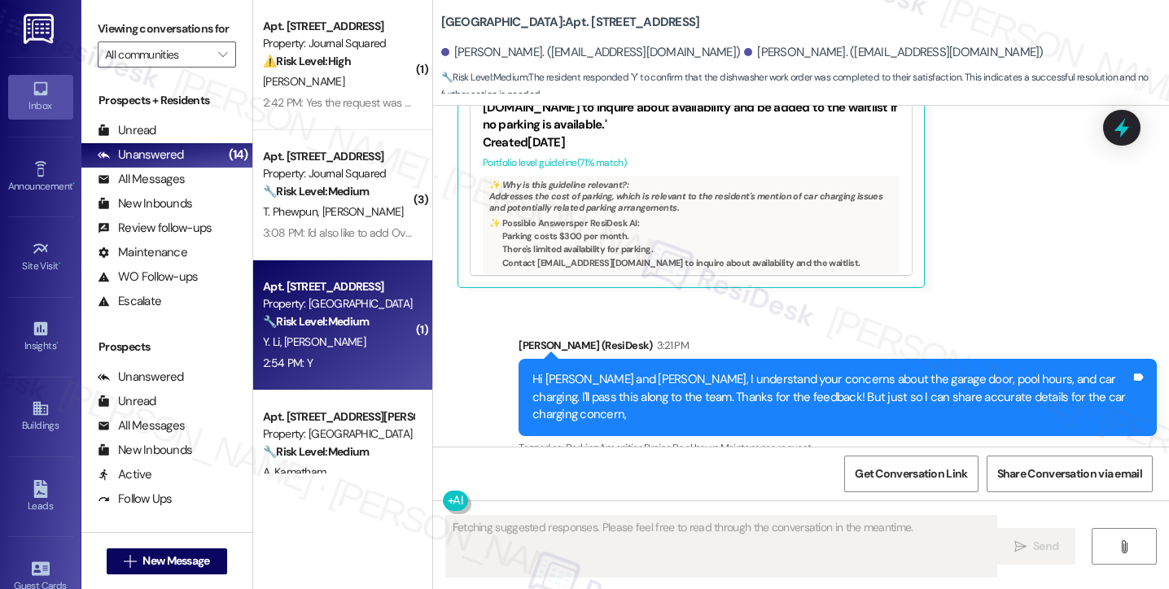
scroll to position [2421, 0]
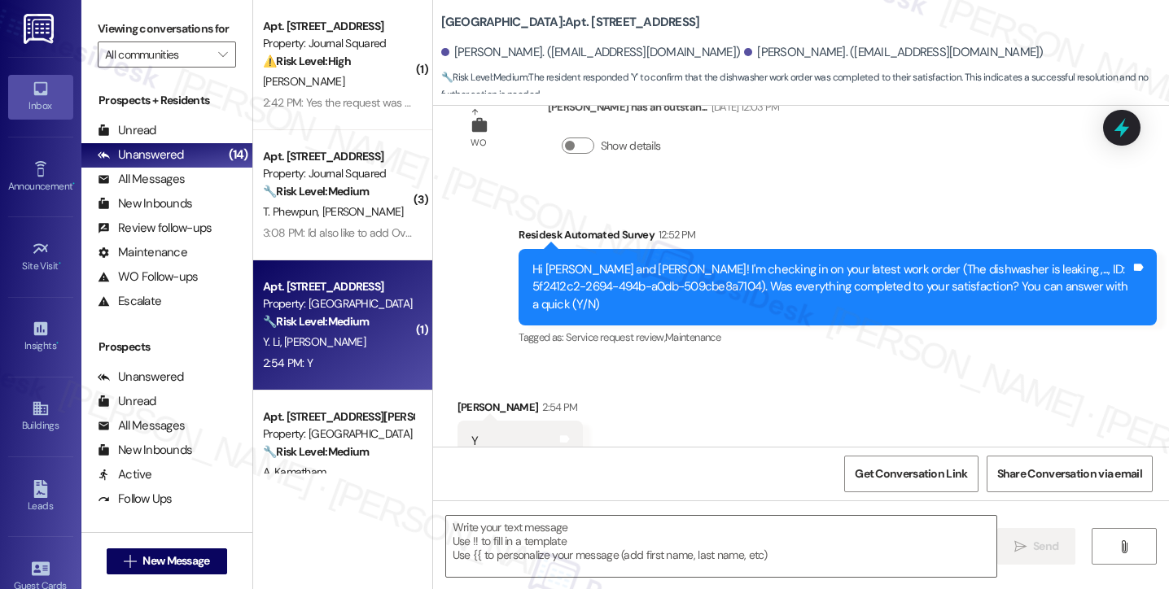
drag, startPoint x: 97, startPoint y: 21, endPoint x: 129, endPoint y: 38, distance: 36.8
click at [97, 22] on div "Viewing conversations for All communities " at bounding box center [166, 42] width 171 height 84
click at [597, 530] on textarea at bounding box center [721, 546] width 550 height 61
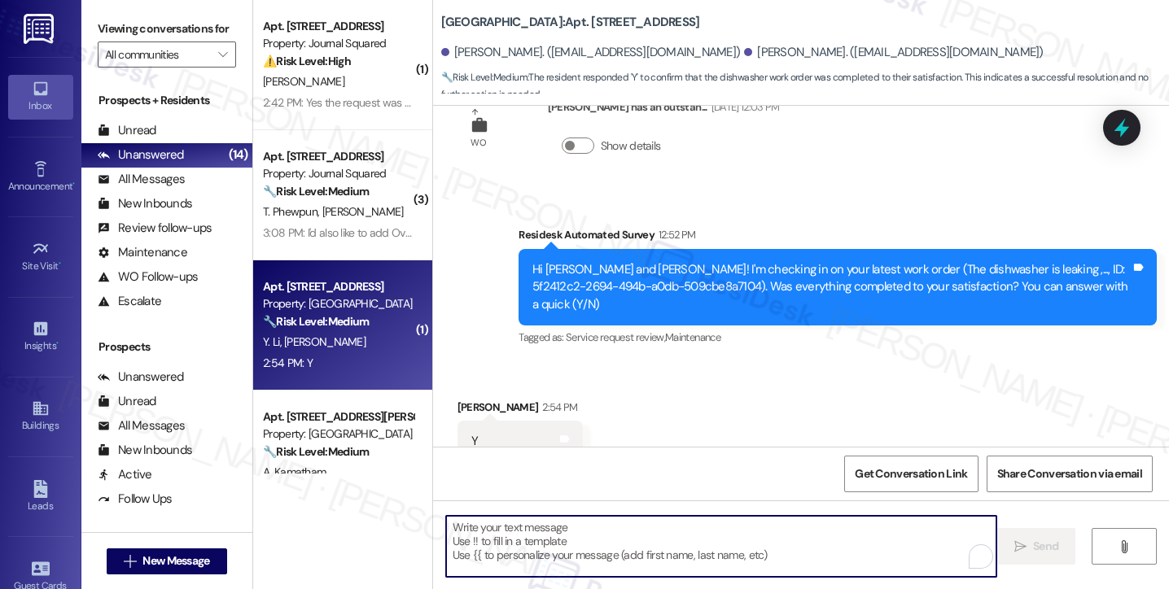
paste textarea "Hi {{first_name}}! I'm glad to hear that the latest work order was completed to…"
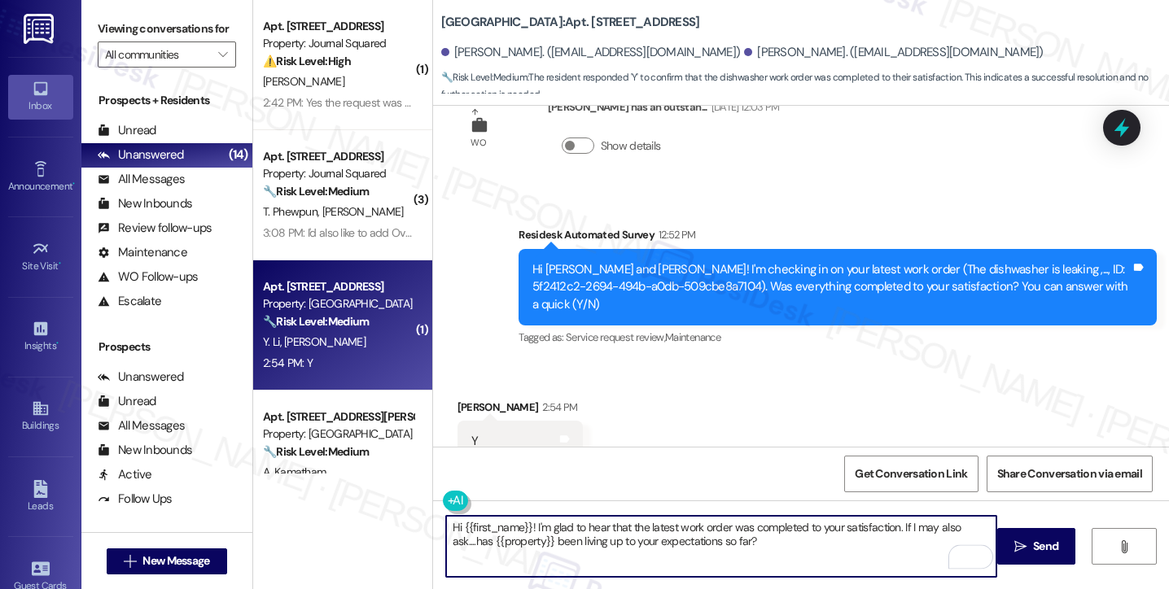
click at [460, 399] on div "[PERSON_NAME] 2:54 PM" at bounding box center [519, 410] width 125 height 23
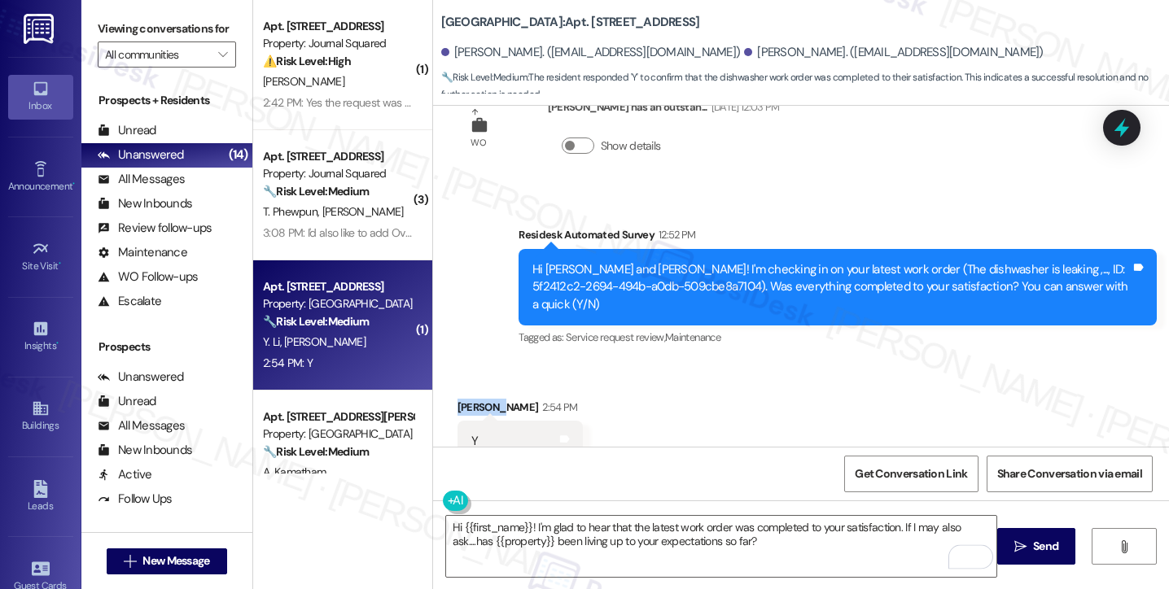
drag, startPoint x: 460, startPoint y: 360, endPoint x: 468, endPoint y: 364, distance: 9.1
click at [460, 399] on div "[PERSON_NAME] 2:54 PM" at bounding box center [519, 410] width 125 height 23
copy div "[PERSON_NAME]"
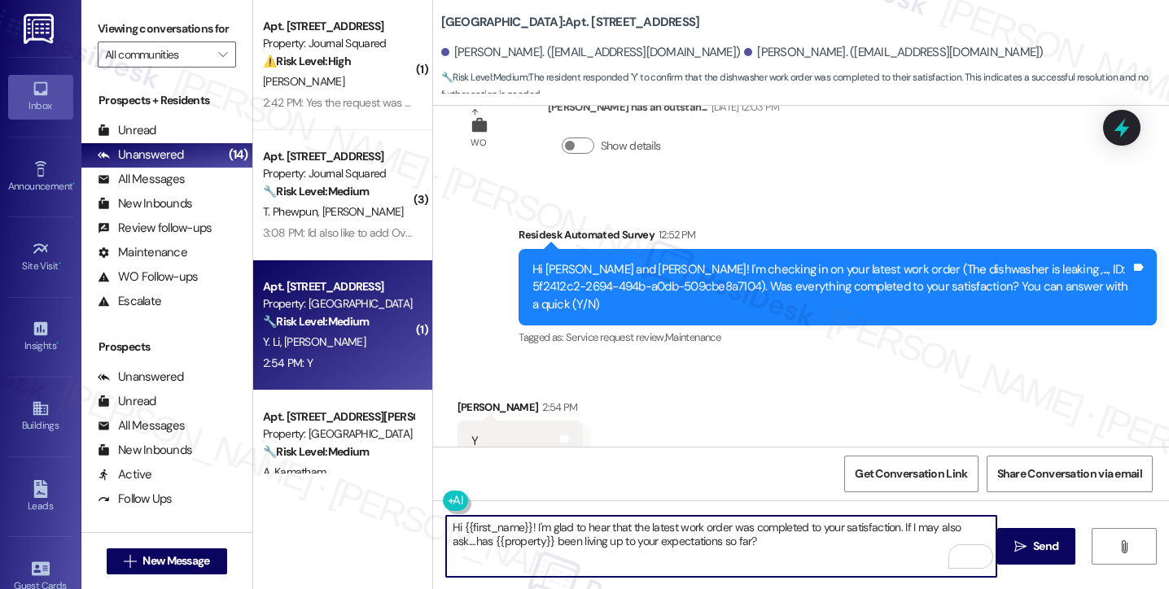
drag, startPoint x: 456, startPoint y: 523, endPoint x: 524, endPoint y: 517, distance: 68.6
click at [524, 517] on textarea "Hi {{first_name}}! I'm glad to hear that the latest work order was completed to…" at bounding box center [721, 546] width 550 height 61
paste textarea "[PERSON_NAME]"
type textarea "Hi [PERSON_NAME]! I'm glad to hear that the latest work order was completed to …"
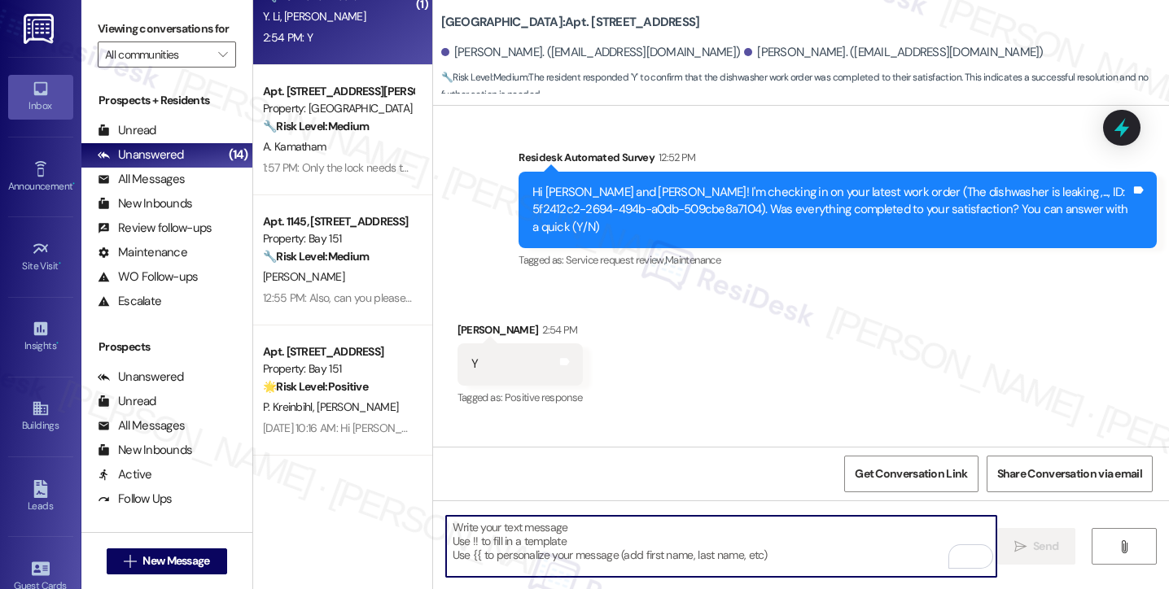
scroll to position [2552, 0]
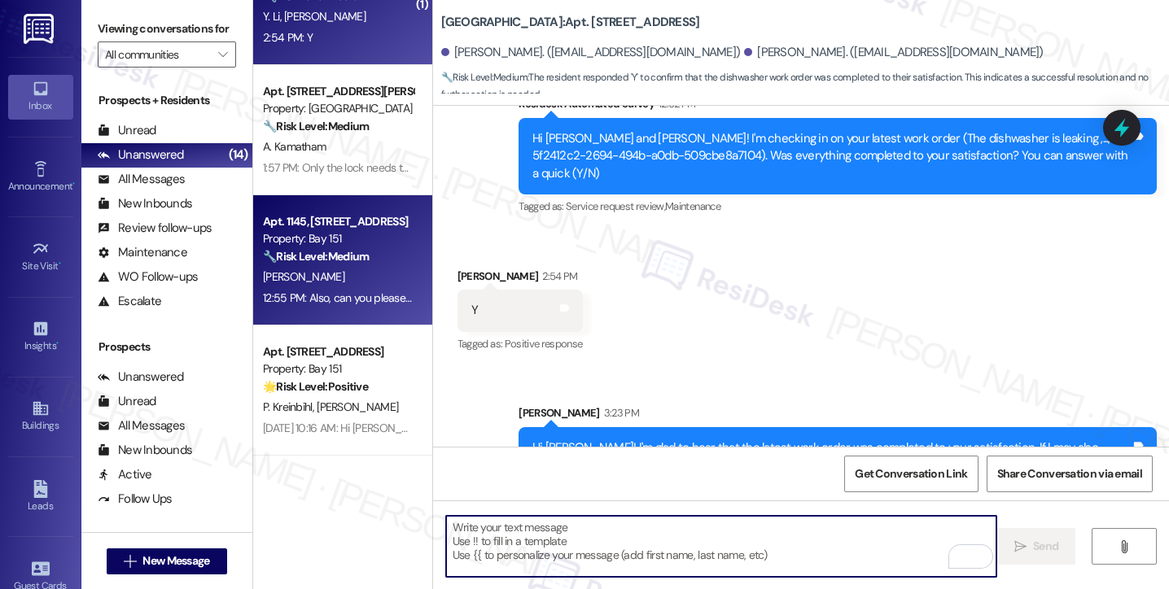
click at [356, 267] on div "[PERSON_NAME]" at bounding box center [338, 277] width 154 height 20
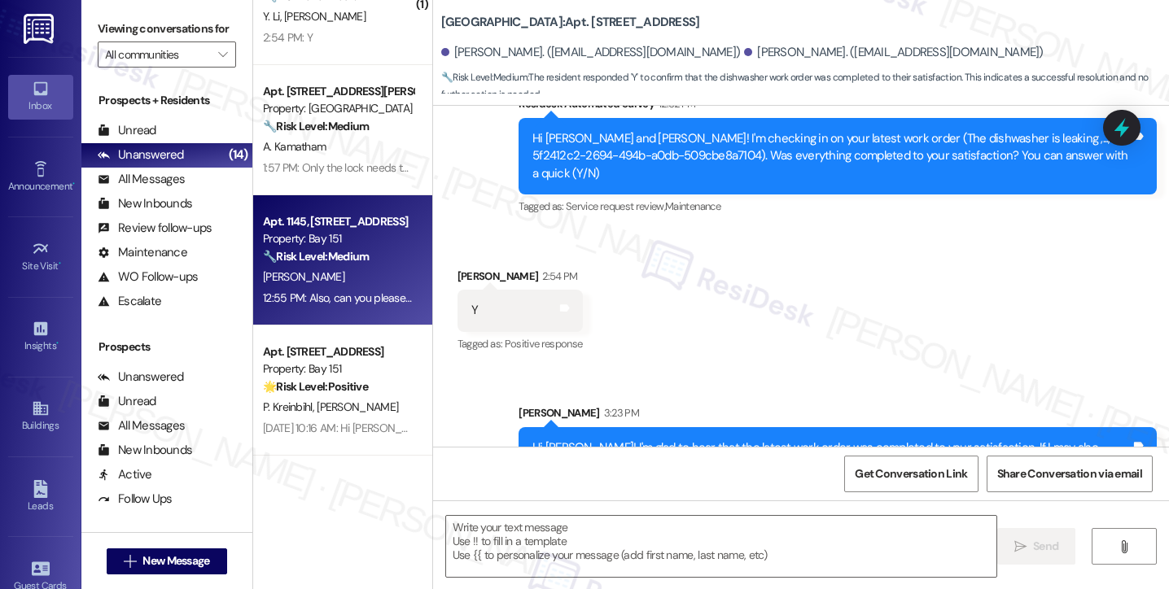
type textarea "Fetching suggested responses. Please feel free to read through the conversation…"
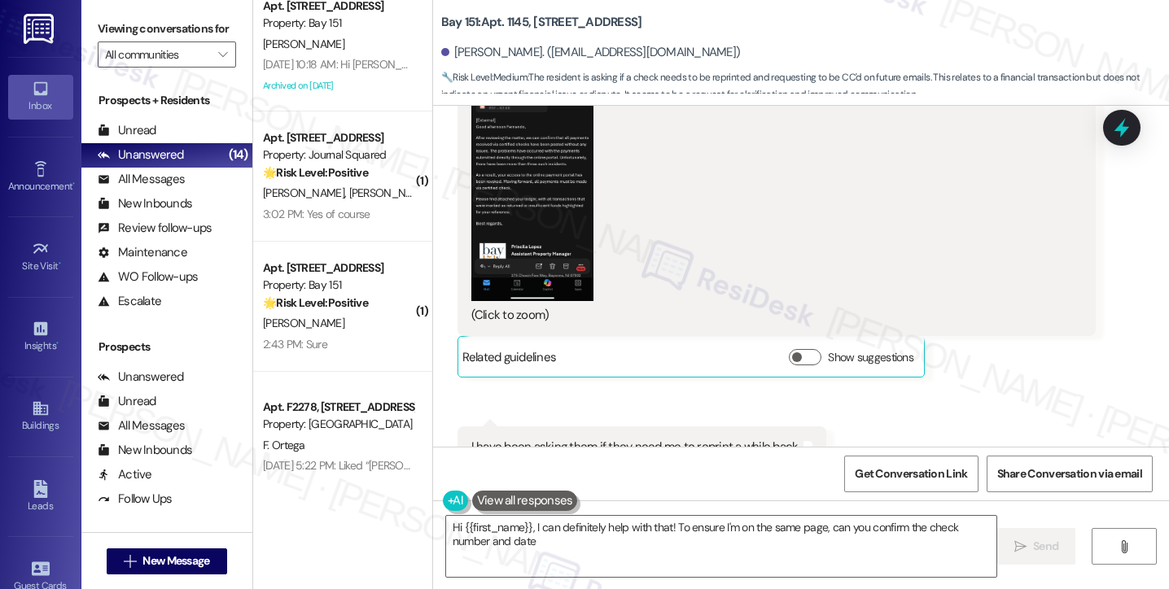
scroll to position [895, 0]
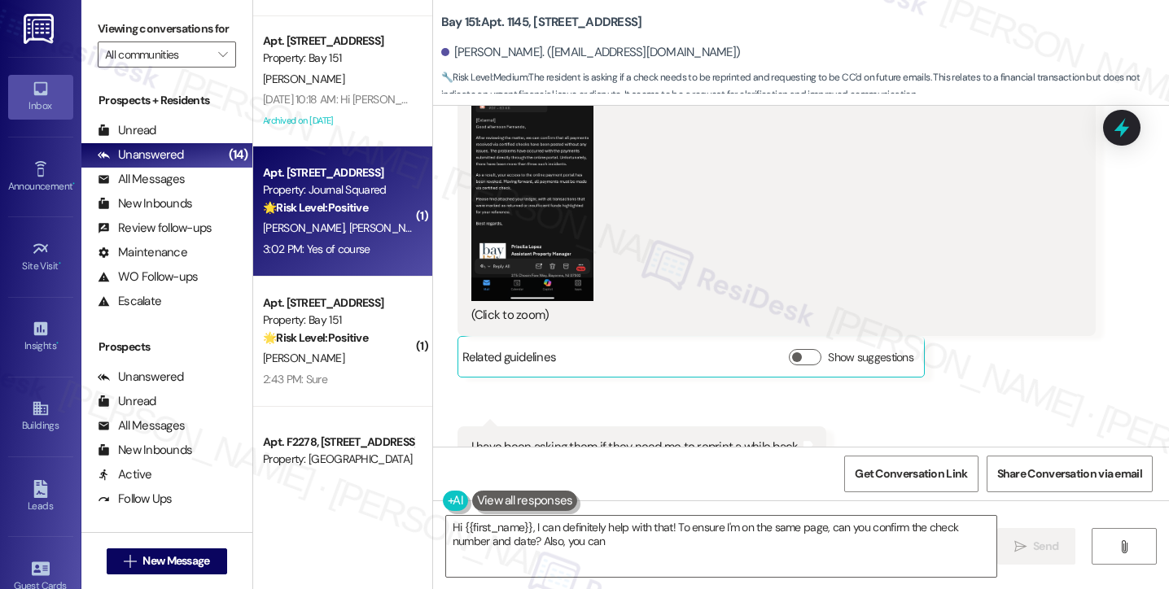
type textarea "Hi {{first_name}}, I can definitely help with that! To ensure I'm on the same p…"
click at [317, 227] on div "[PERSON_NAME] [PERSON_NAME]" at bounding box center [338, 228] width 154 height 20
type textarea "Hi {{first_name}}, I can definitely help with that! To ensure I'm on the same p…"
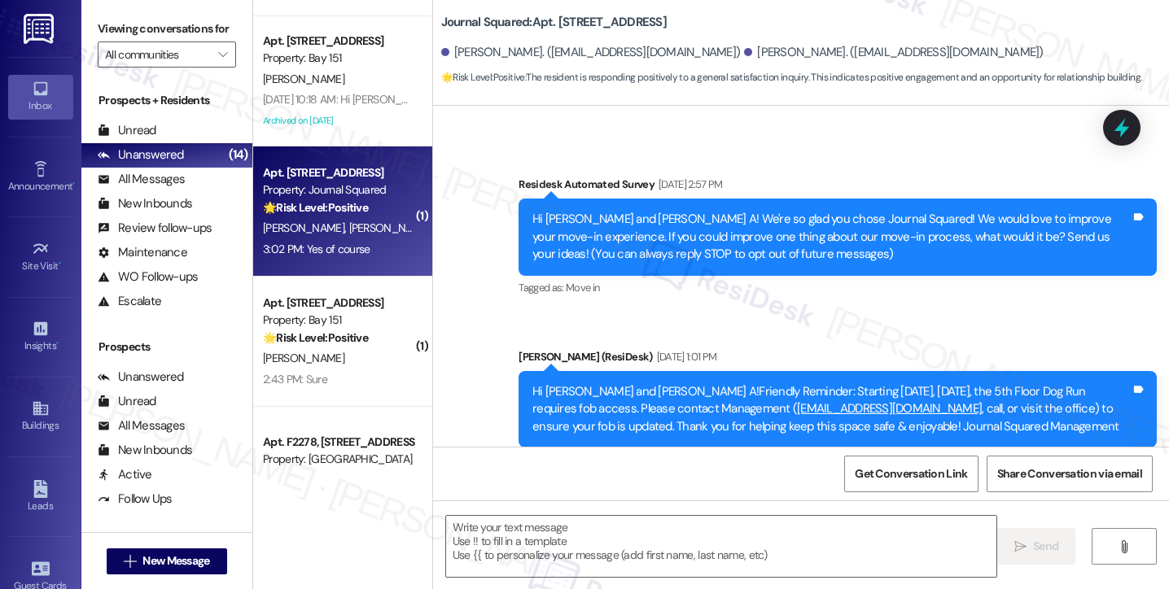
type textarea "Fetching suggested responses. Please feel free to read through the conversation…"
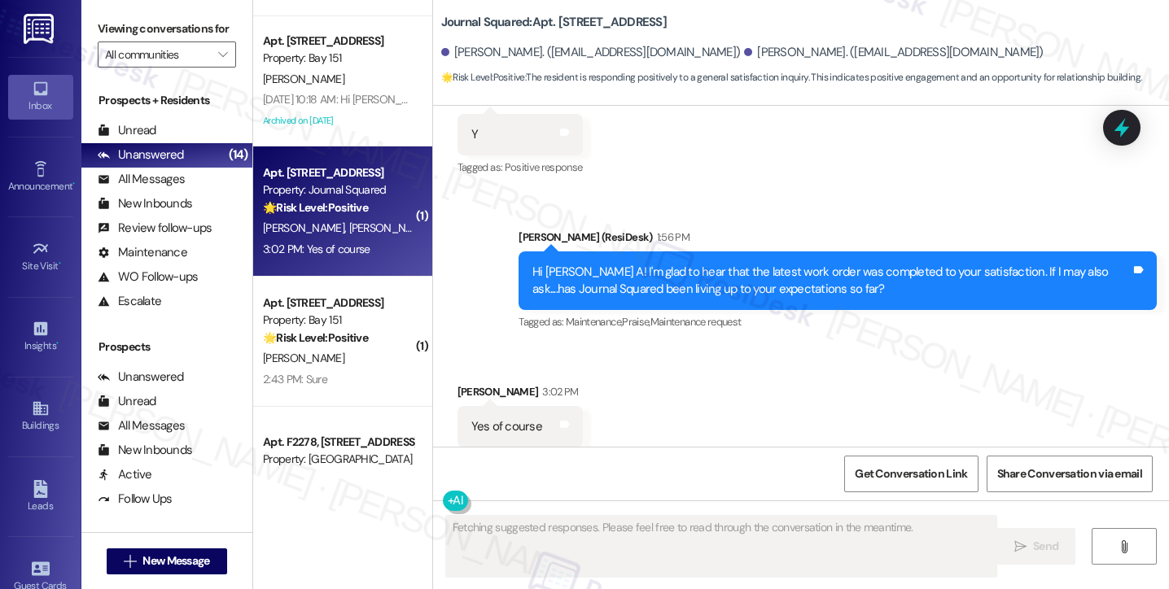
scroll to position [882, 0]
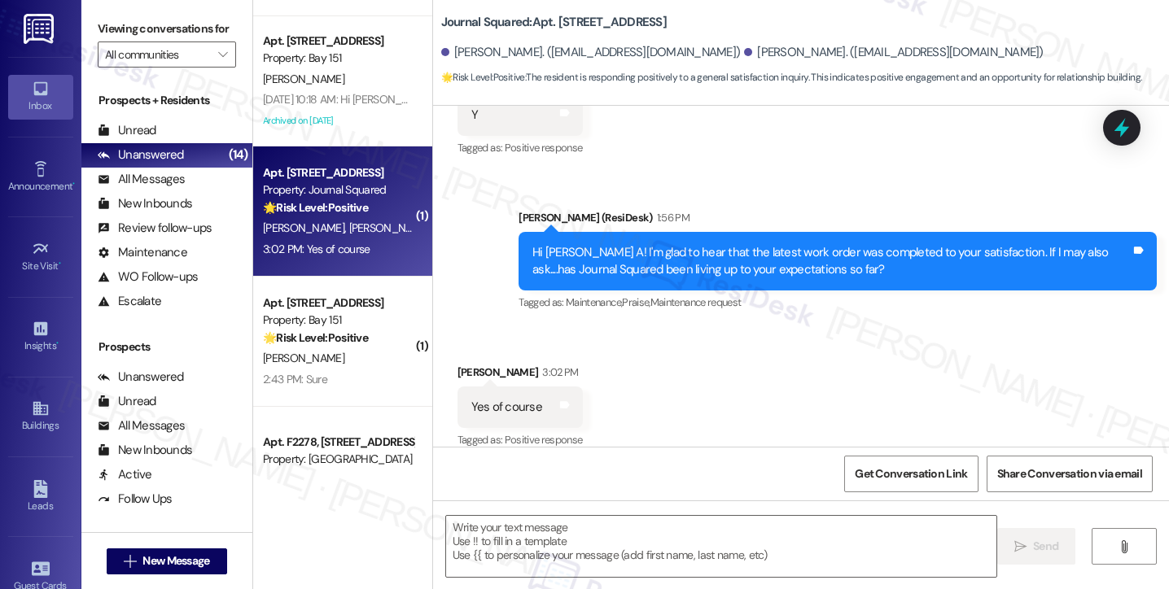
click at [804, 246] on div "Hi [PERSON_NAME] A! I'm glad to hear that the latest work order was completed t…" at bounding box center [831, 261] width 598 height 35
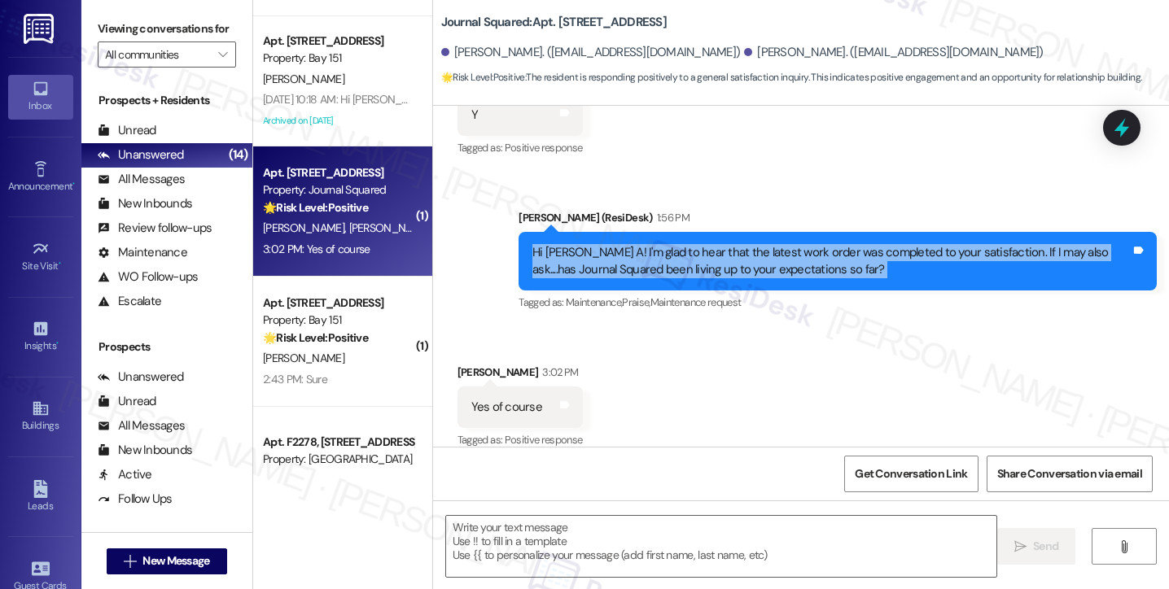
click at [804, 246] on div "Hi [PERSON_NAME] A! I'm glad to hear that the latest work order was completed t…" at bounding box center [831, 261] width 598 height 35
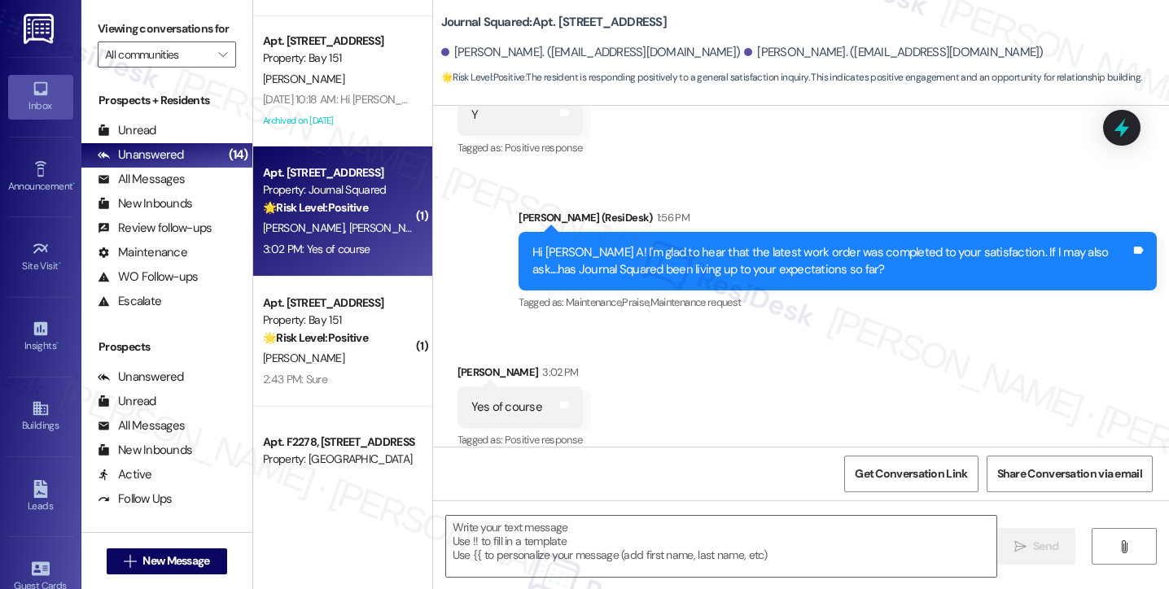
click at [103, 20] on label "Viewing conversations for" at bounding box center [167, 28] width 138 height 25
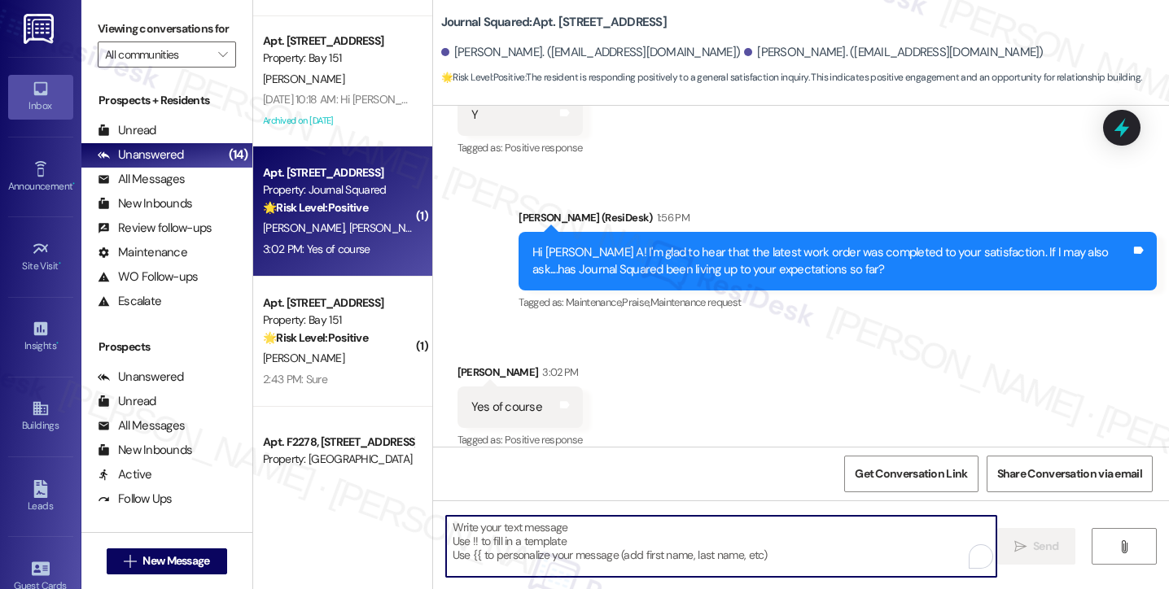
click at [620, 533] on textarea "To enrich screen reader interactions, please activate Accessibility in Grammarl…" at bounding box center [721, 546] width 550 height 61
paste textarea "That’s wonderful to hear, [PERSON_NAME], thank you! 💛 If you’re comfortable, wo…"
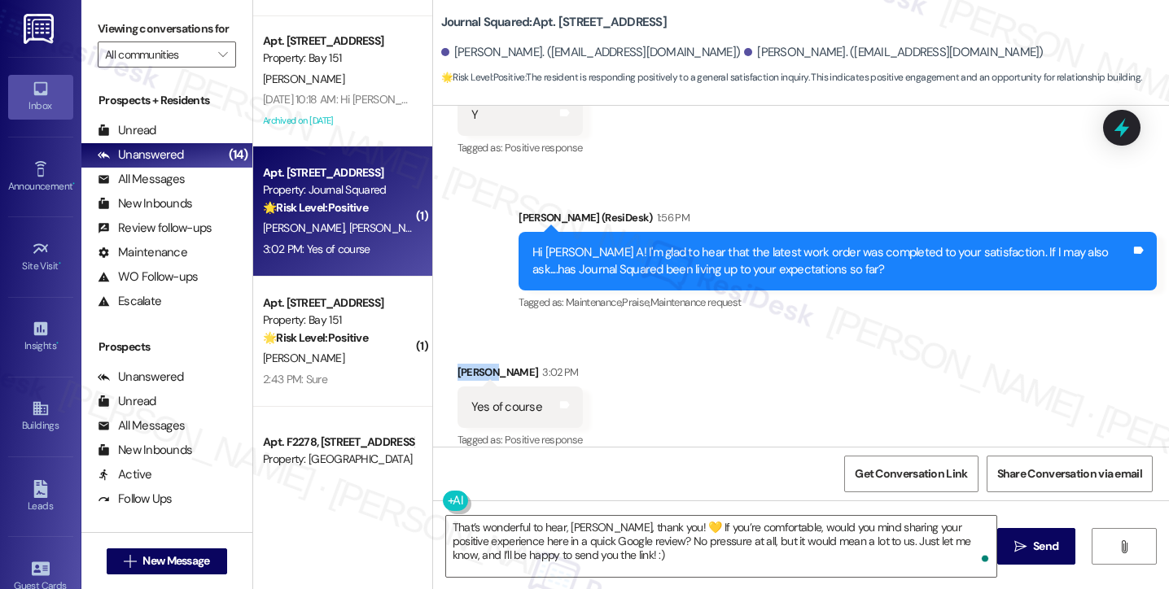
drag, startPoint x: 446, startPoint y: 354, endPoint x: 488, endPoint y: 352, distance: 42.4
click at [488, 352] on div "Received via SMS [PERSON_NAME] 3:02 PM Yes of course Tags and notes Tagged as: …" at bounding box center [520, 408] width 150 height 113
copy div "[PERSON_NAME] A"
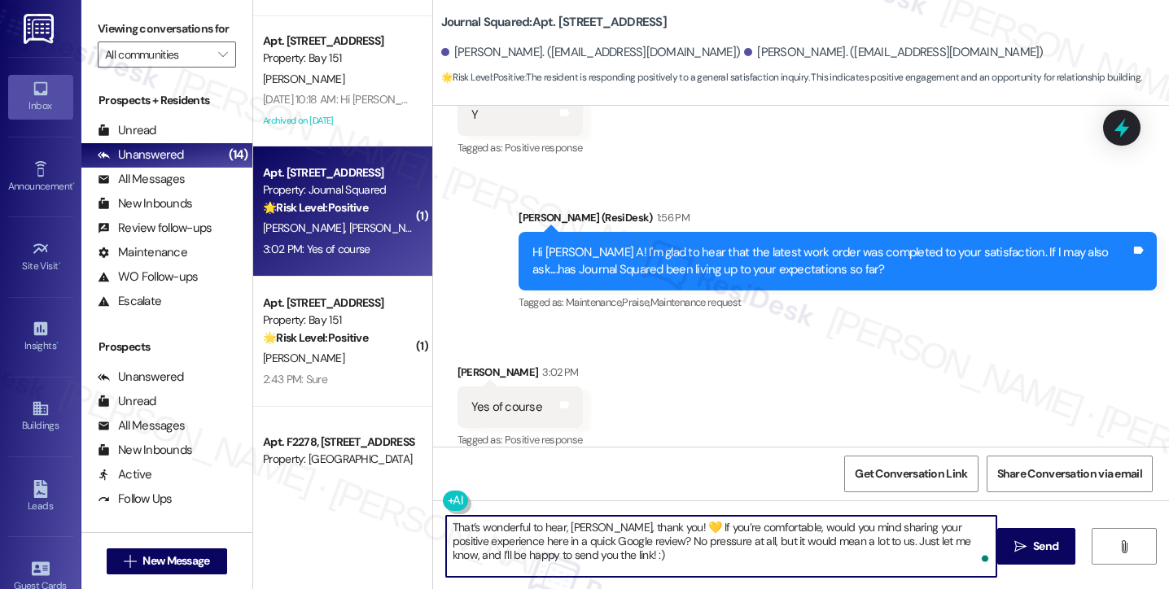
drag, startPoint x: 599, startPoint y: 525, endPoint x: 561, endPoint y: 521, distance: 38.5
click at [561, 521] on textarea "That’s wonderful to hear, [PERSON_NAME], thank you! 💛 If you’re comfortable, wo…" at bounding box center [721, 546] width 550 height 61
paste textarea "[PERSON_NAME] A"
drag, startPoint x: 652, startPoint y: 546, endPoint x: 653, endPoint y: 554, distance: 8.2
click at [650, 555] on textarea "That’s wonderful to hear, [PERSON_NAME] A, thank you! 💛 If you’re comfortable, …" at bounding box center [721, 546] width 550 height 61
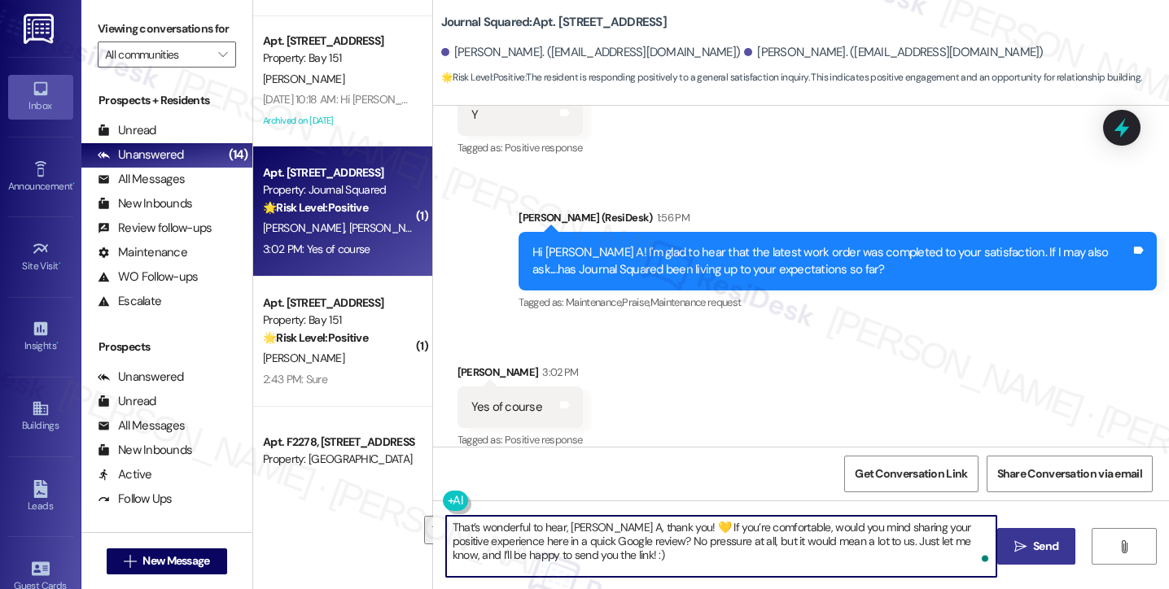
type textarea "That’s wonderful to hear, [PERSON_NAME] A, thank you! 💛 If you’re comfortable, …"
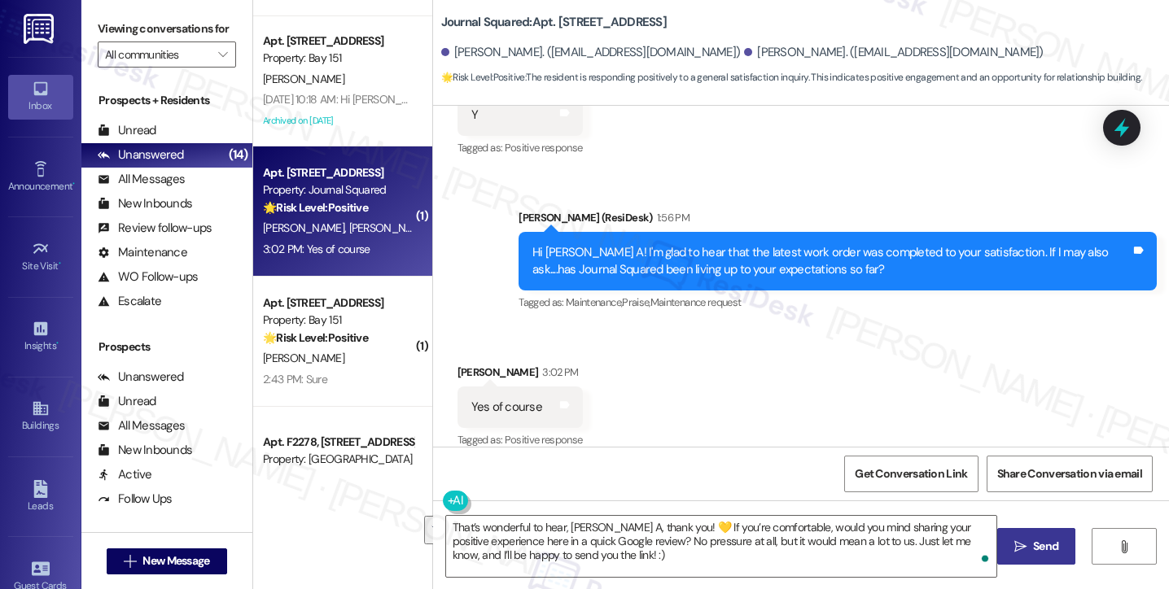
click at [1033, 554] on span "Send" at bounding box center [1045, 546] width 25 height 17
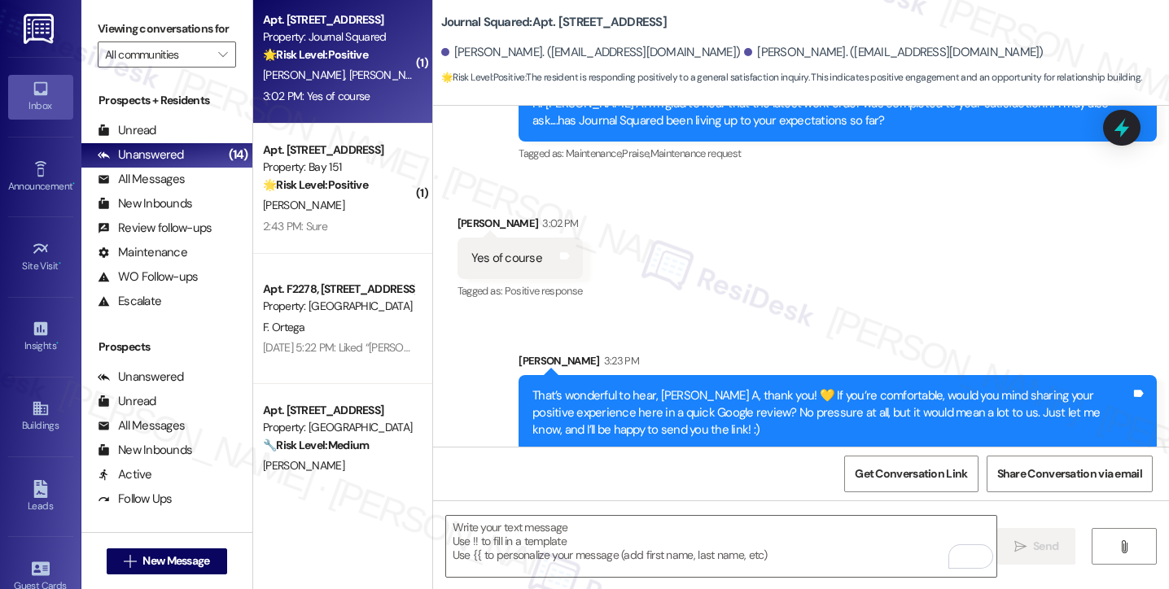
scroll to position [1221, 0]
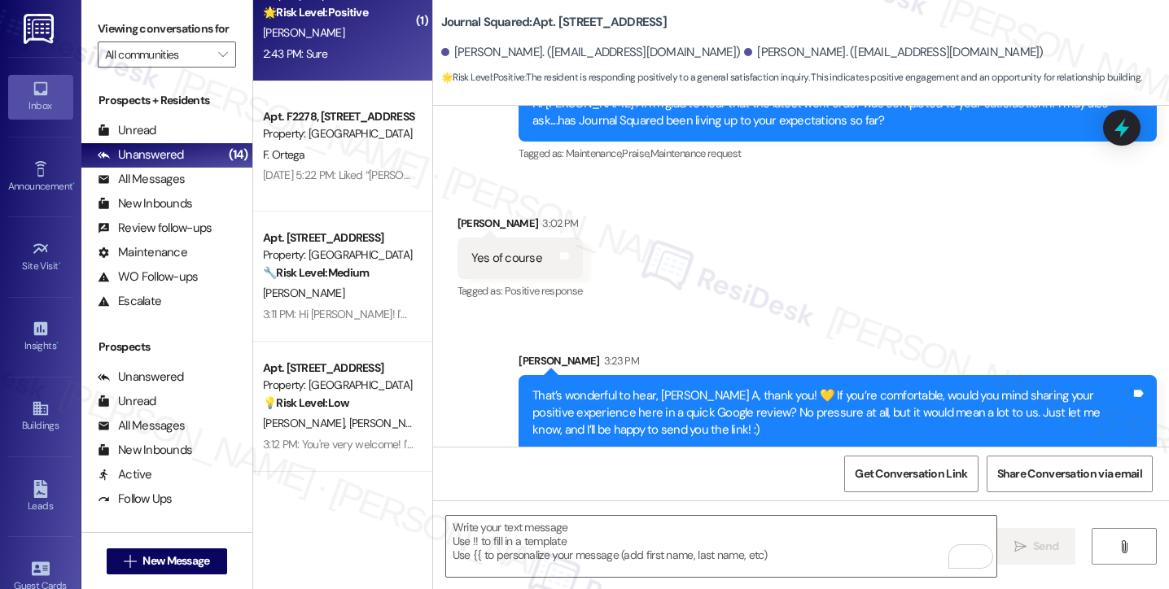
click at [319, 69] on div "Apt. [STREET_ADDRESS] Property: Bay 151 🌟 Risk Level: Positive The resident is …" at bounding box center [342, 16] width 179 height 130
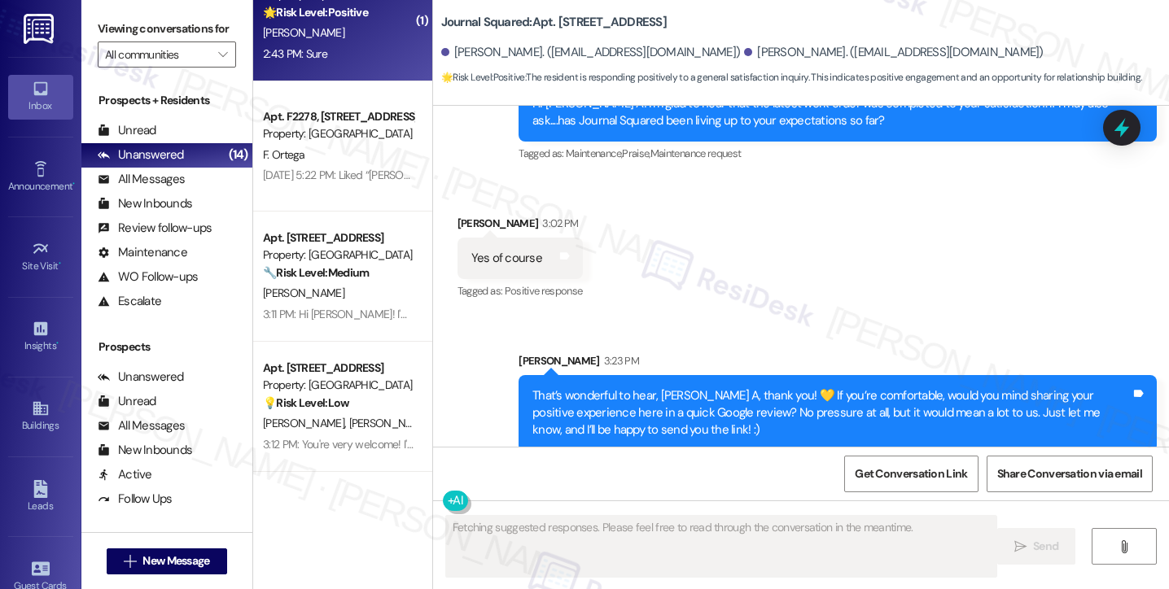
scroll to position [936, 0]
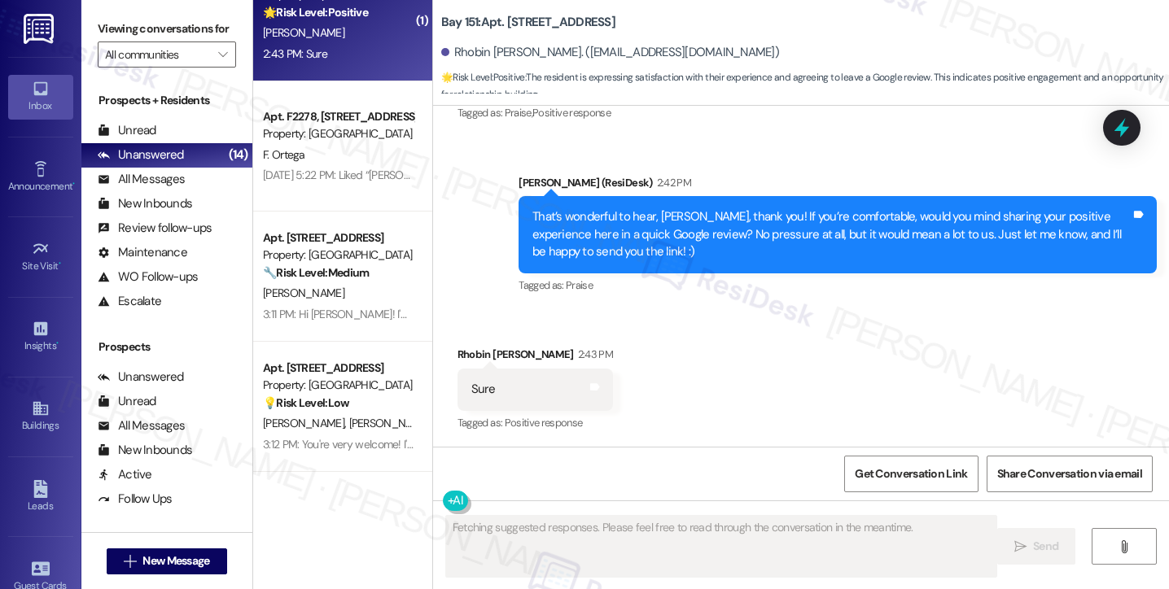
click at [719, 230] on div "That’s wonderful to hear, [PERSON_NAME], thank you! If you’re comfortable, woul…" at bounding box center [831, 234] width 598 height 52
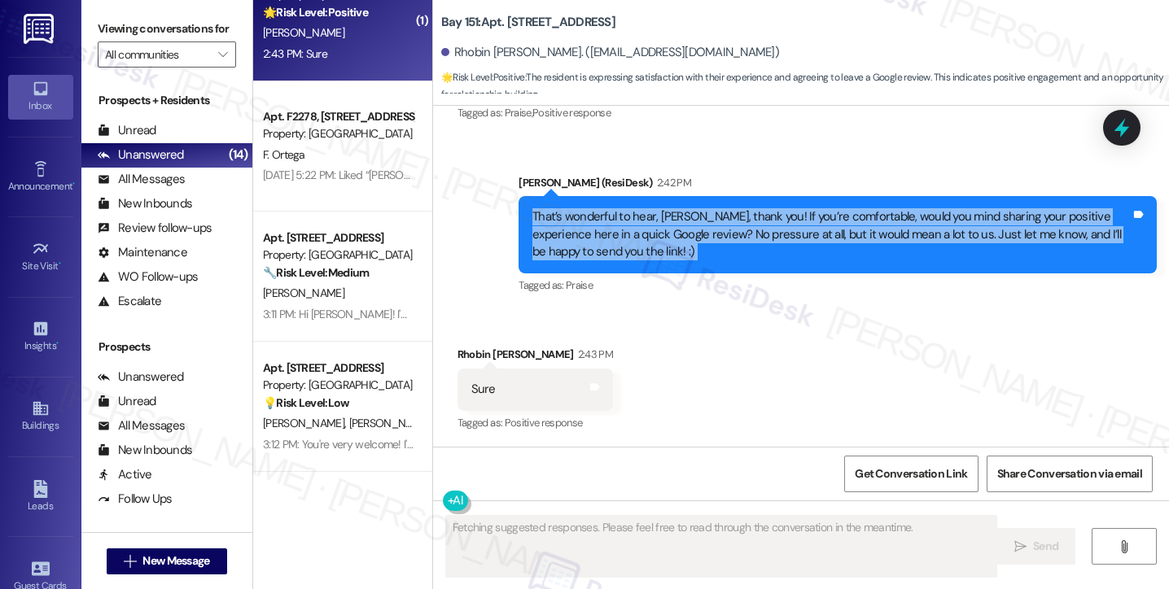
click at [719, 230] on div "That’s wonderful to hear, [PERSON_NAME], thank you! If you’re comfortable, woul…" at bounding box center [831, 234] width 598 height 52
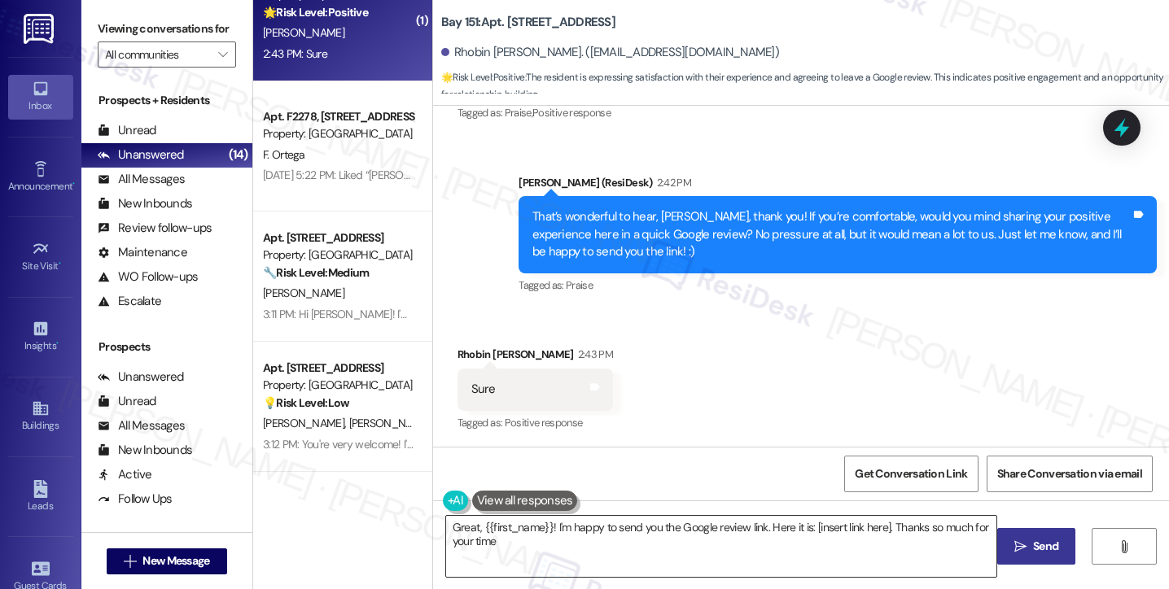
type textarea "Great, {{first_name}}! I'm happy to send you the Google review link. Here it is…"
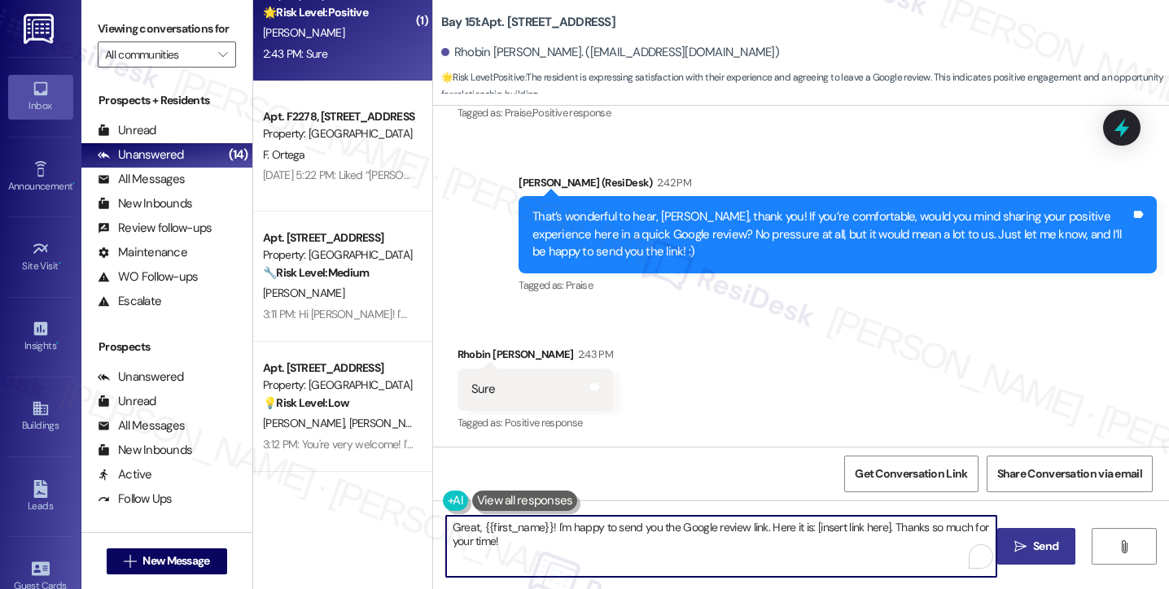
click at [576, 531] on textarea "Great, {{first_name}}! I'm happy to send you the Google review link. Here it is…" at bounding box center [721, 546] width 550 height 61
click at [1128, 133] on icon at bounding box center [1122, 128] width 28 height 28
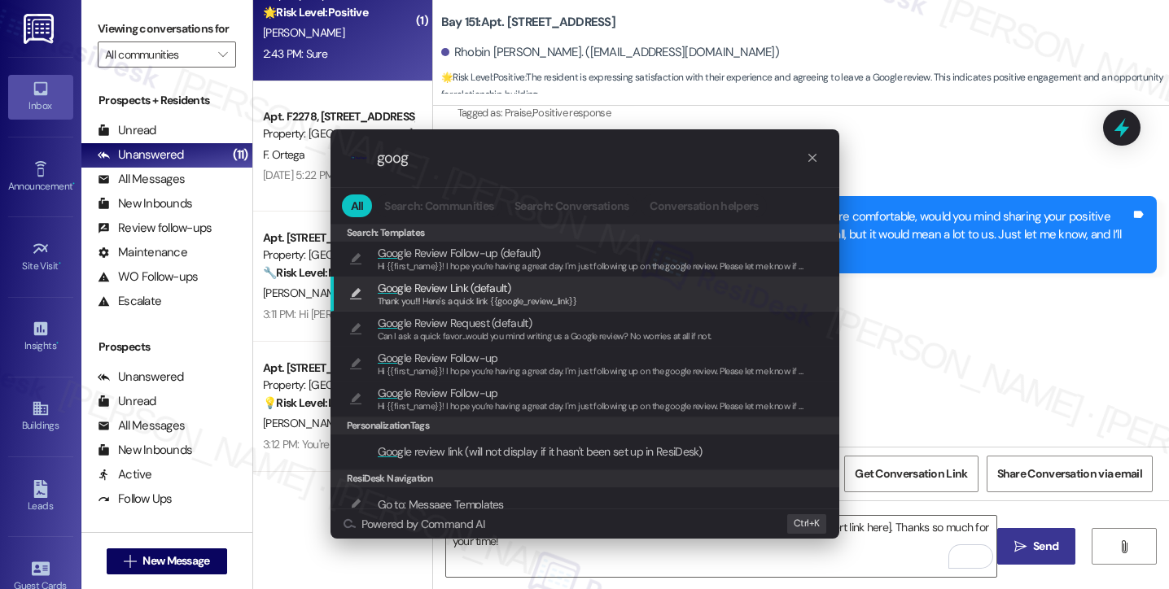
type input "goog"
click at [579, 292] on div "Goog le Review Link (default) Thank you!!! Here's a quick link {{google_review_…" at bounding box center [586, 294] width 476 height 30
type textarea "Thank you!!! Here's a quick link {{google_review_link}}"
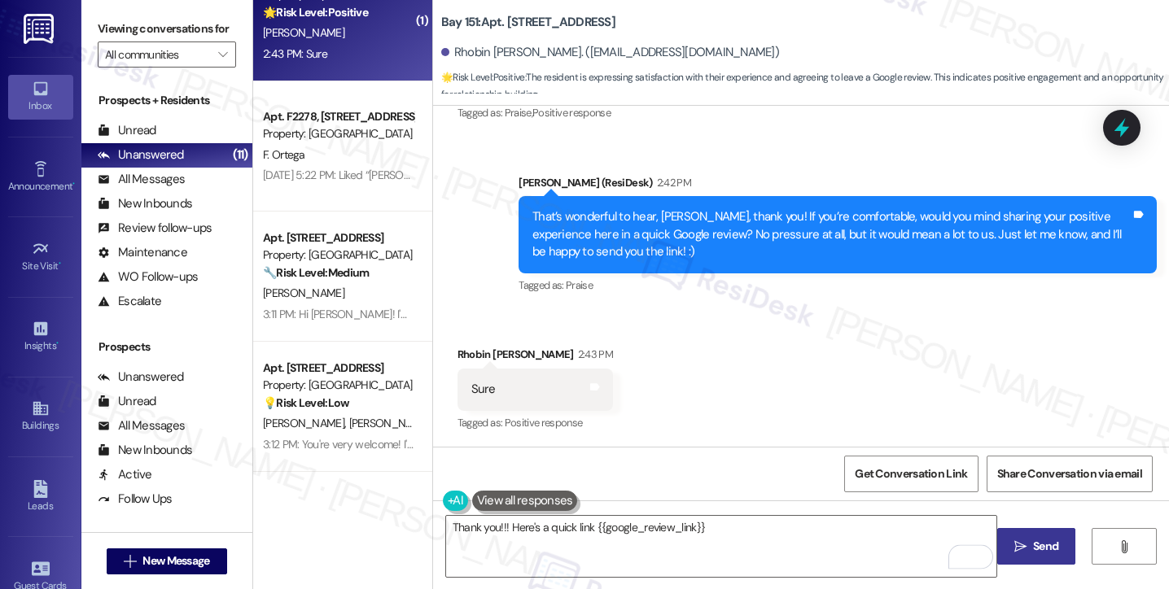
click at [1047, 547] on span "Send" at bounding box center [1045, 546] width 25 height 17
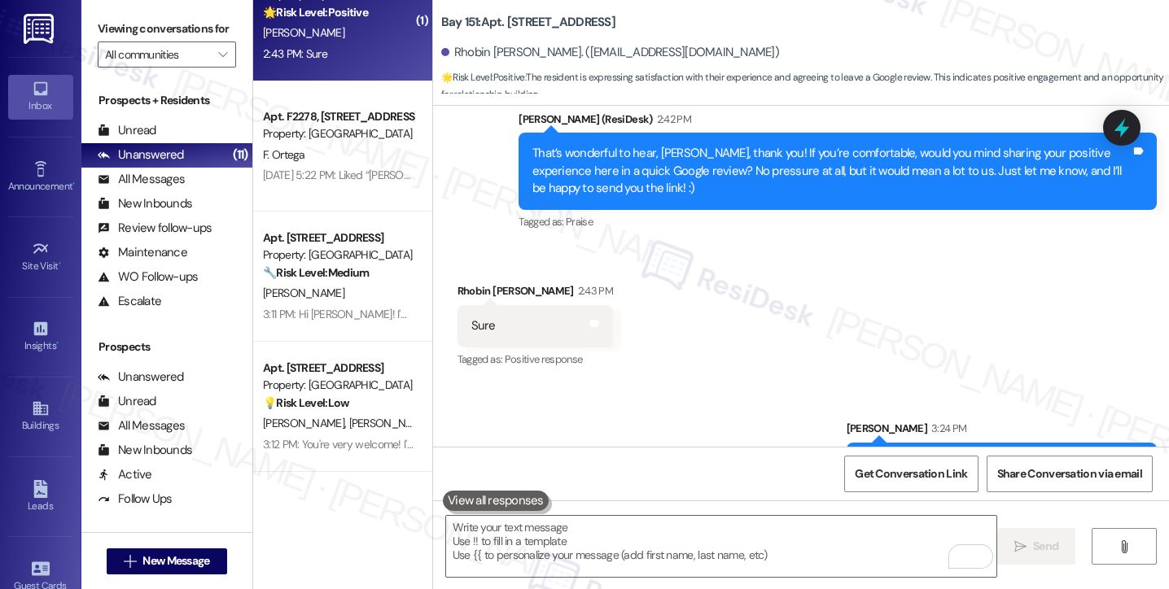
scroll to position [1050, 0]
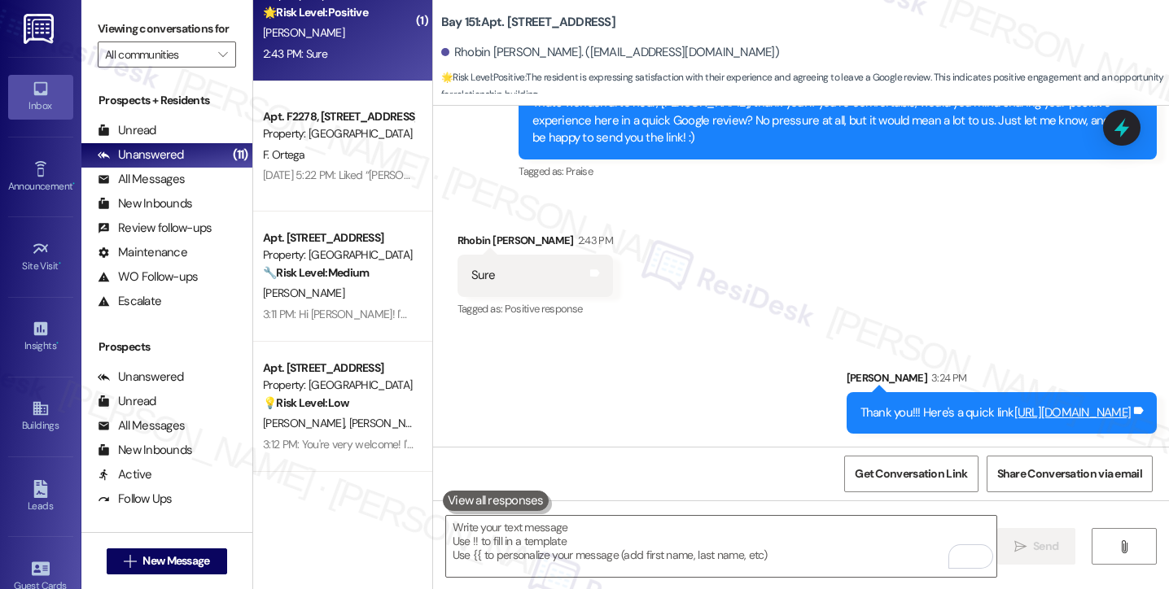
click at [846, 402] on div "Thank you!!! Here's a quick link [URL][DOMAIN_NAME] Tags and notes" at bounding box center [1001, 413] width 311 height 42
click at [777, 290] on div "Received via SMS Rhobin [PERSON_NAME] 2:43 PM Sure Tags and notes Tagged as: Po…" at bounding box center [801, 264] width 736 height 138
click at [590, 273] on icon at bounding box center [595, 272] width 10 height 7
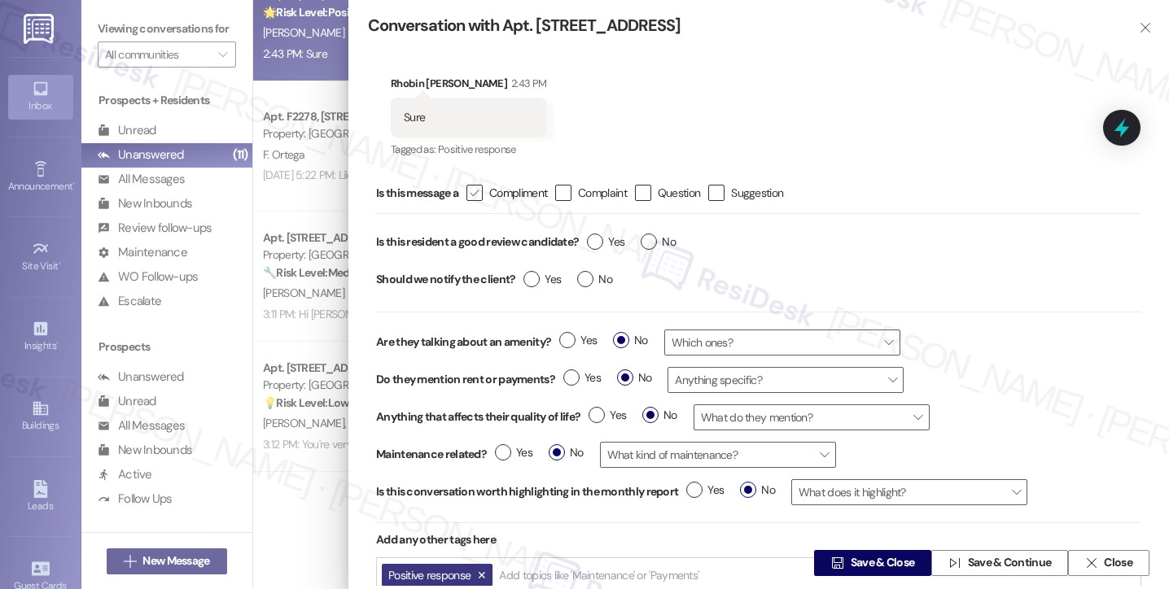
click at [472, 196] on icon "" at bounding box center [474, 193] width 11 height 17
click at [469, 196] on input " Compliment" at bounding box center [463, 193] width 11 height 11
checkbox input "true"
click at [579, 246] on label "Is this resident a good review candidate?" at bounding box center [477, 242] width 203 height 25
click at [594, 242] on label "Yes" at bounding box center [605, 242] width 37 height 17
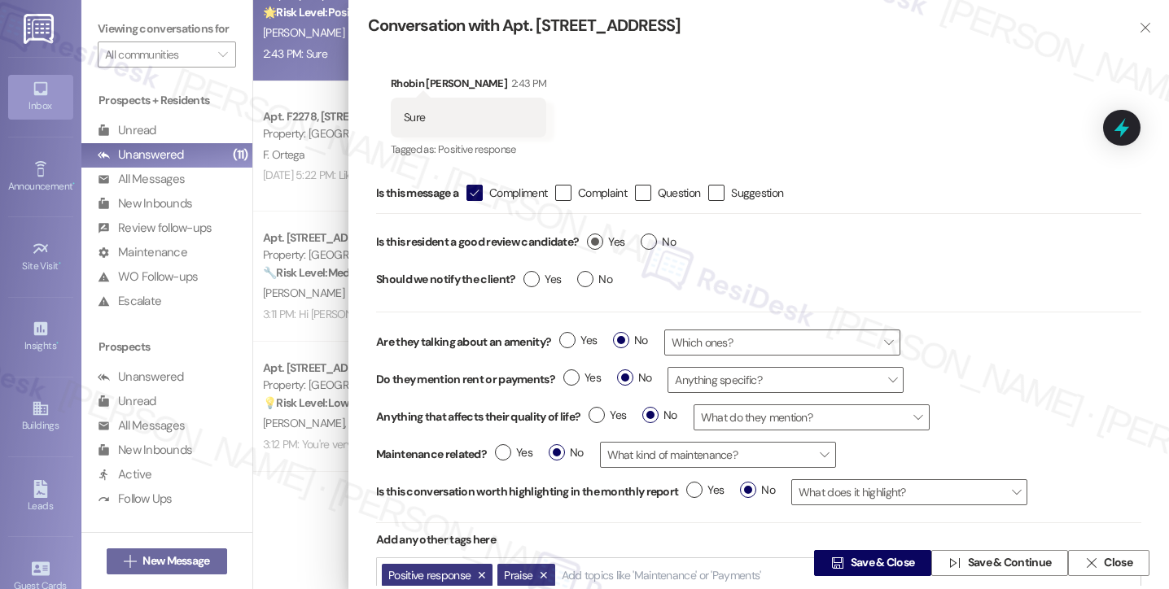
click at [594, 242] on input "Yes" at bounding box center [605, 244] width 37 height 21
radio input "true"
click at [588, 276] on label "No" at bounding box center [594, 279] width 35 height 17
click at [588, 276] on input "No" at bounding box center [594, 281] width 35 height 21
radio input "true"
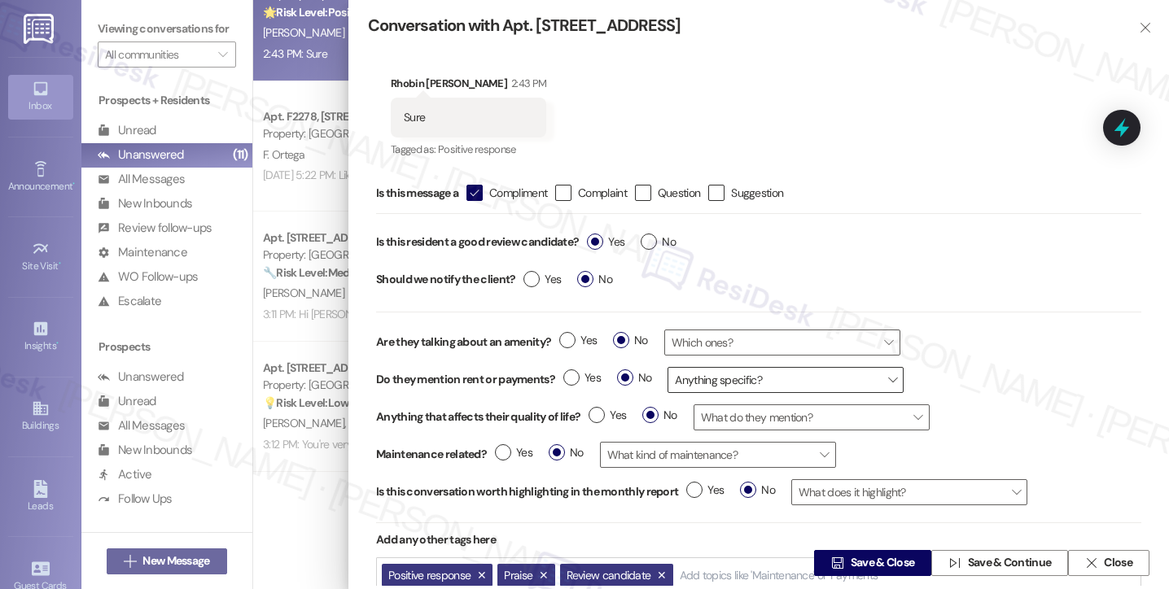
scroll to position [7, 0]
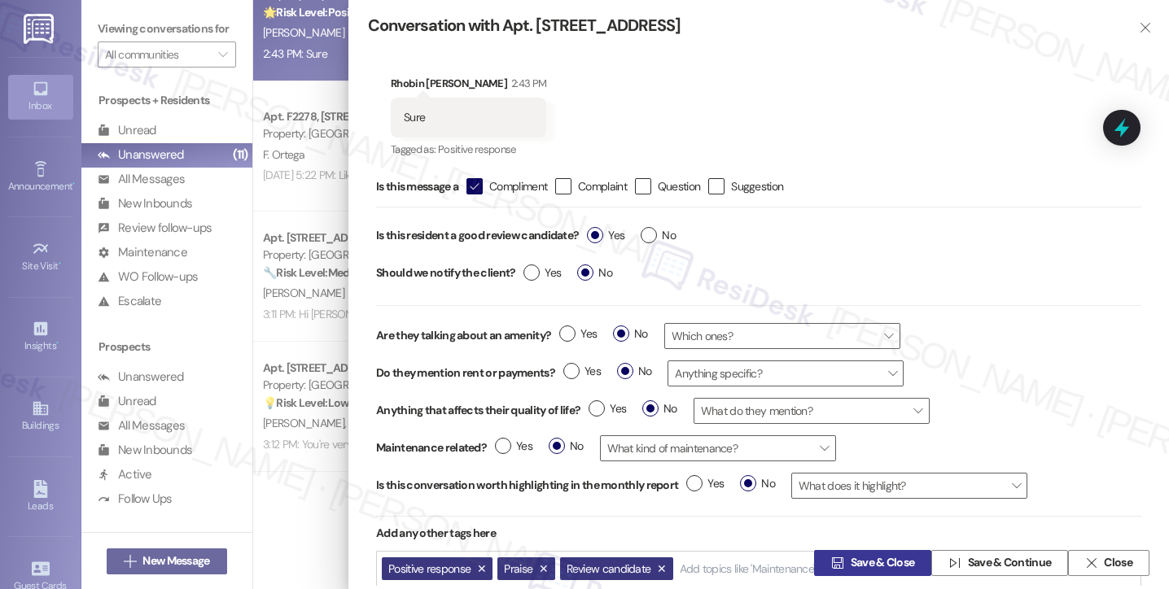
click at [899, 556] on span "Save & Close" at bounding box center [882, 563] width 64 height 17
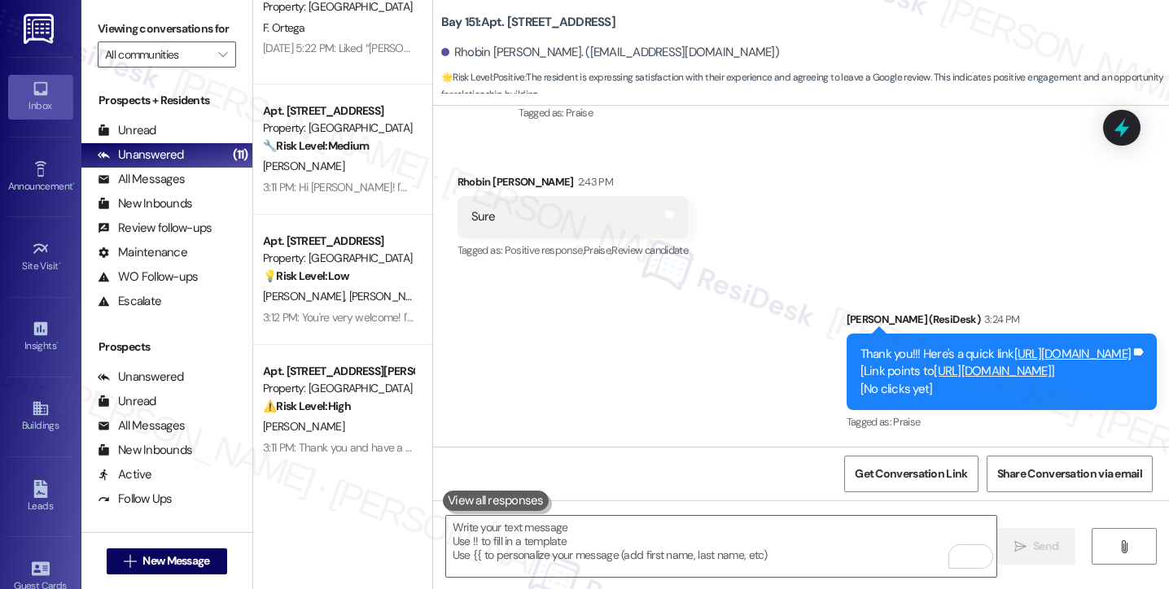
scroll to position [1349, 0]
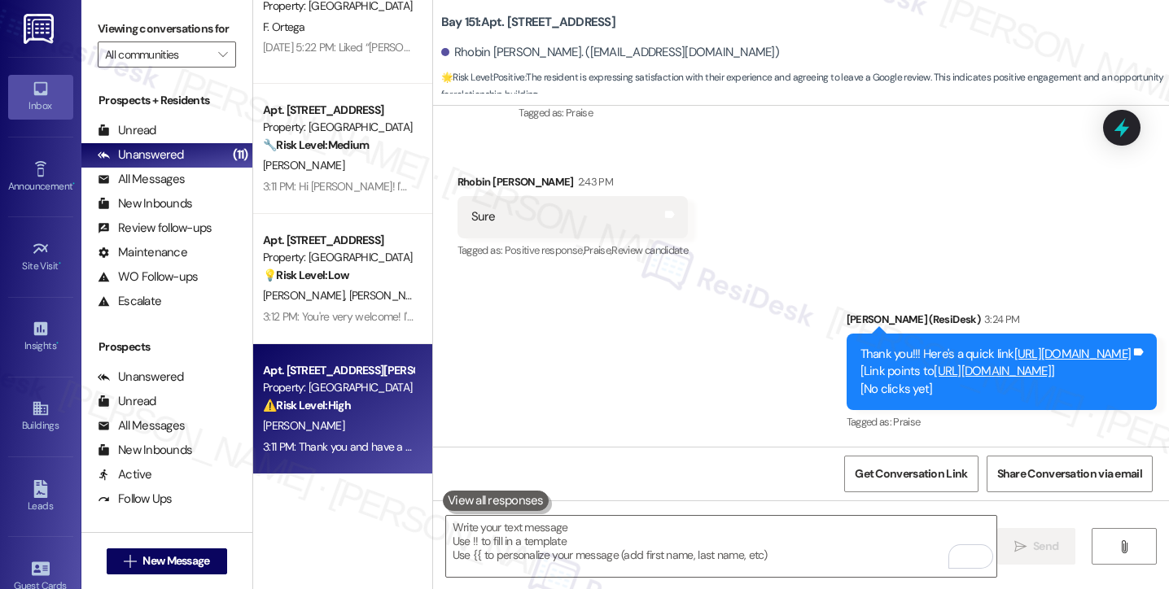
click at [339, 428] on div "[PERSON_NAME]" at bounding box center [338, 426] width 154 height 20
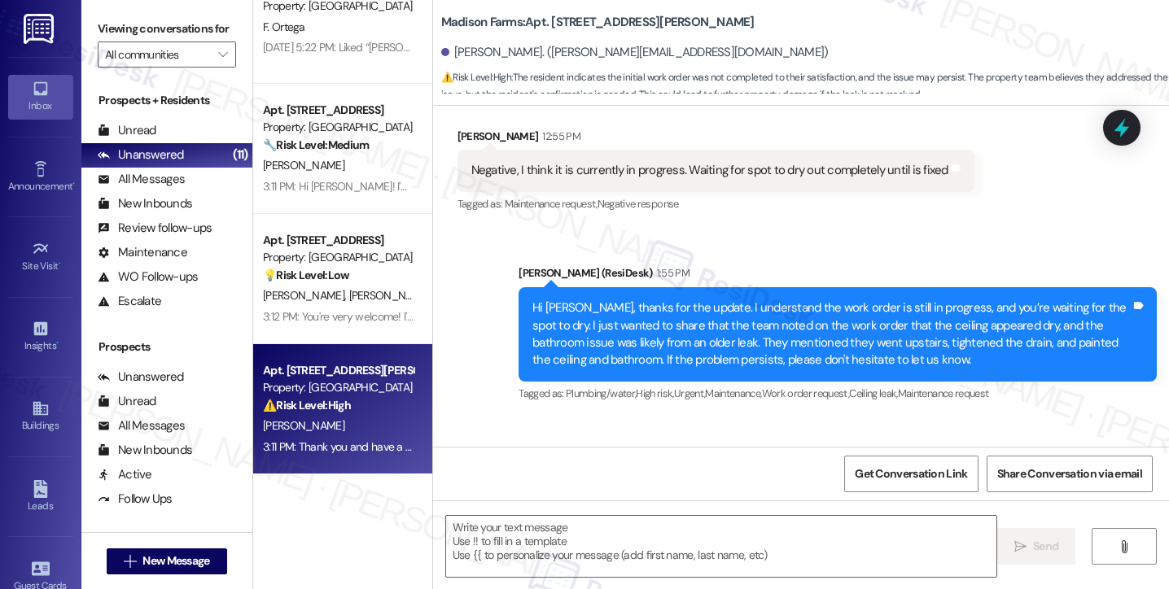
type textarea "Fetching suggested responses. Please feel free to read through the conversation…"
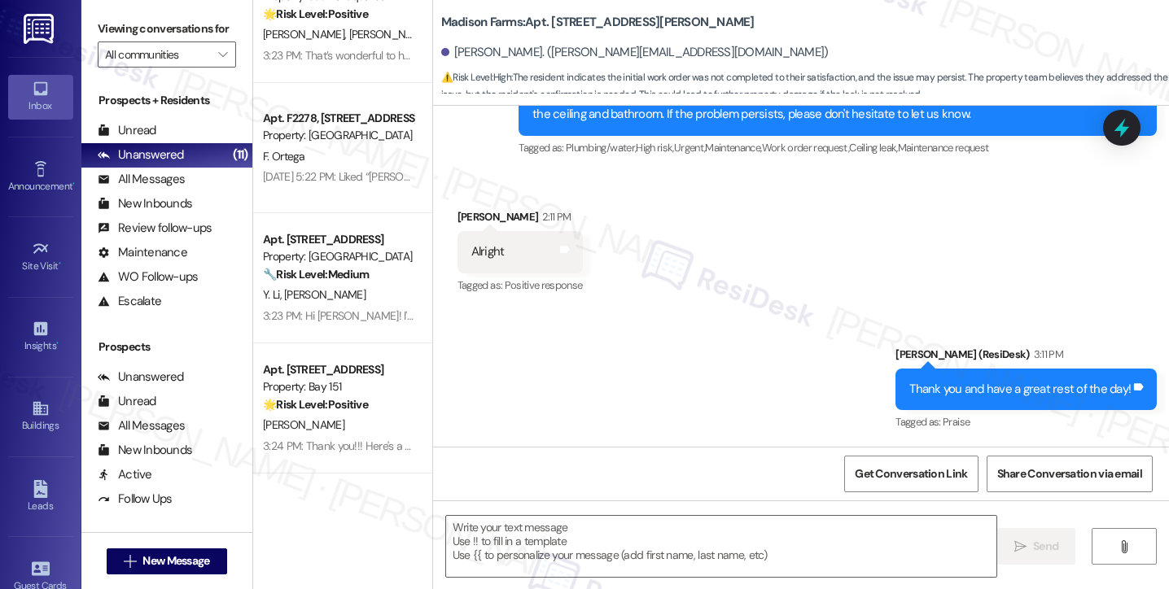
scroll to position [958, 0]
click at [968, 386] on div "Thank you and have a great rest of the day!" at bounding box center [1019, 389] width 221 height 17
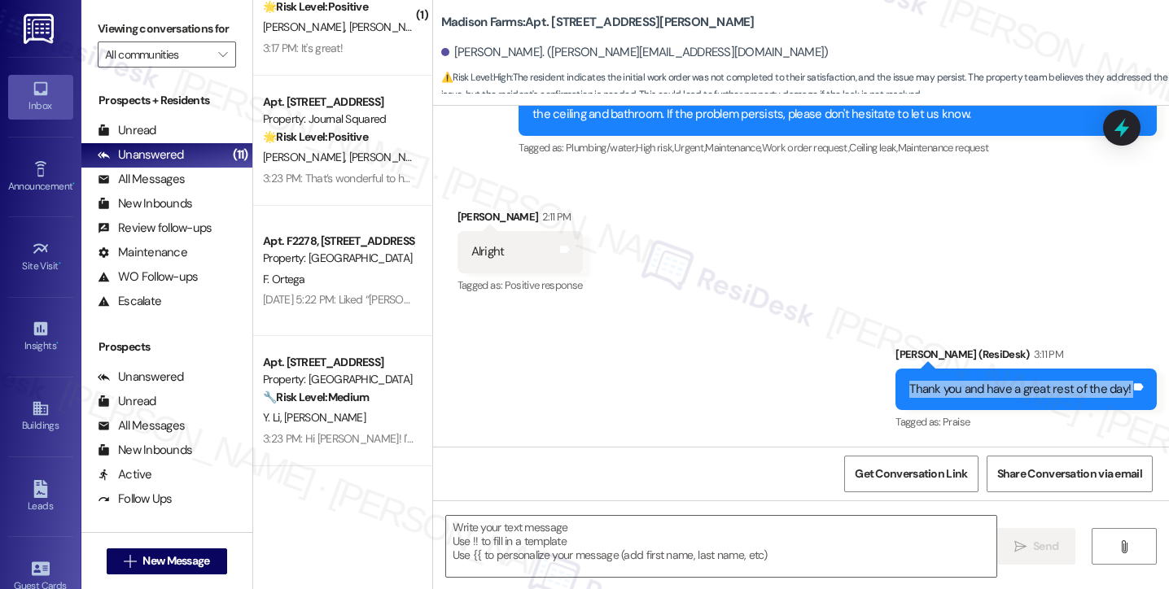
scroll to position [714, 0]
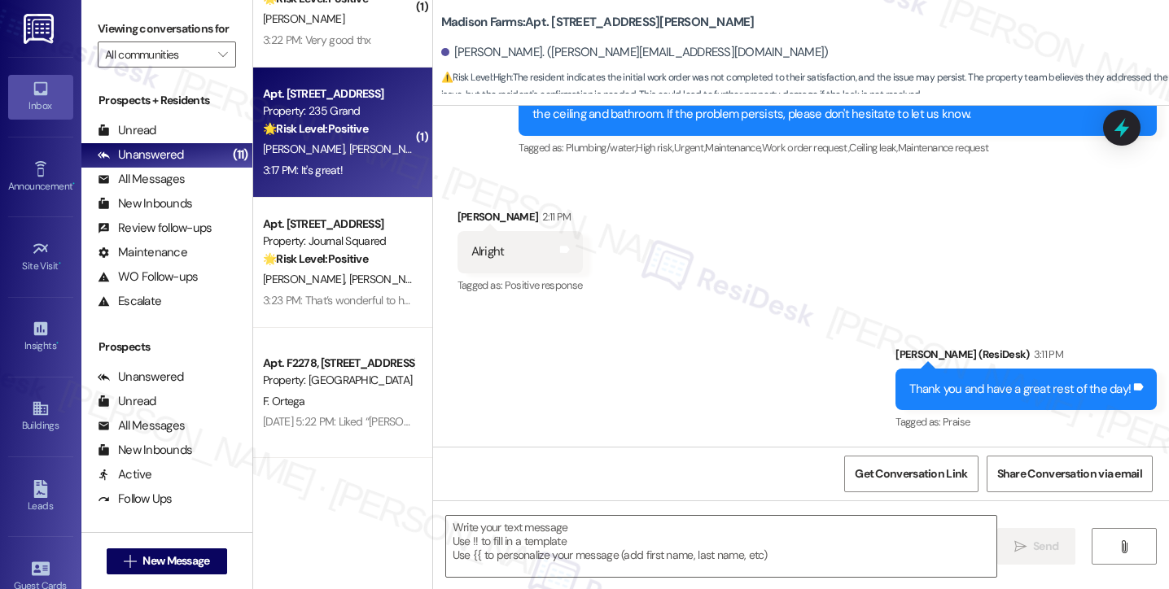
click at [333, 147] on div "[PERSON_NAME] [PERSON_NAME]" at bounding box center [338, 149] width 154 height 20
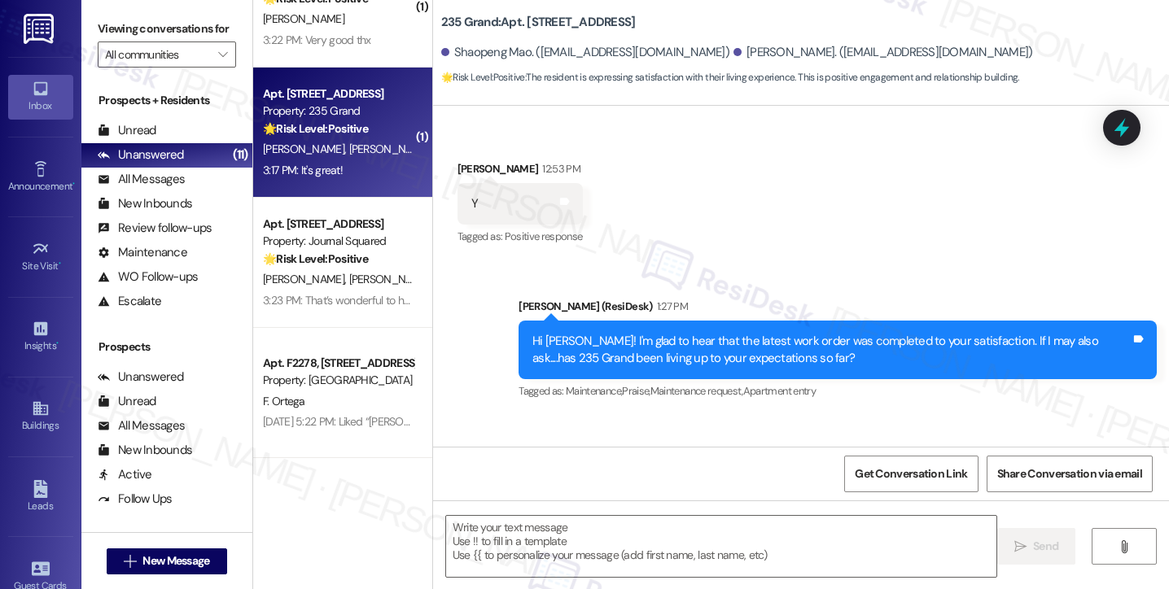
type textarea "Fetching suggested responses. Please feel free to read through the conversation…"
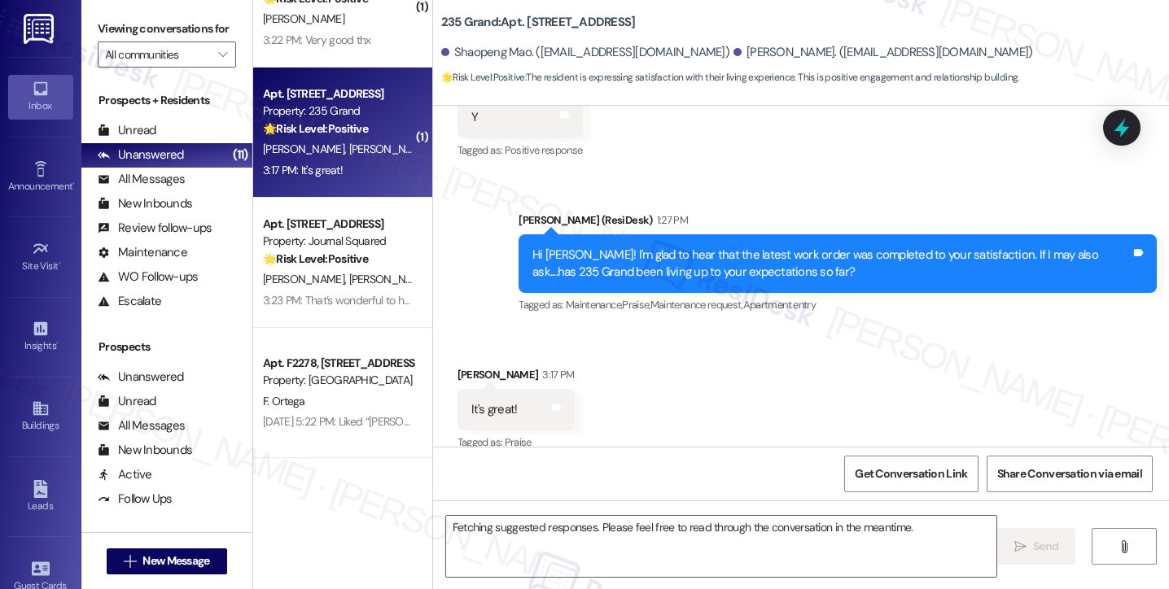
scroll to position [401, 0]
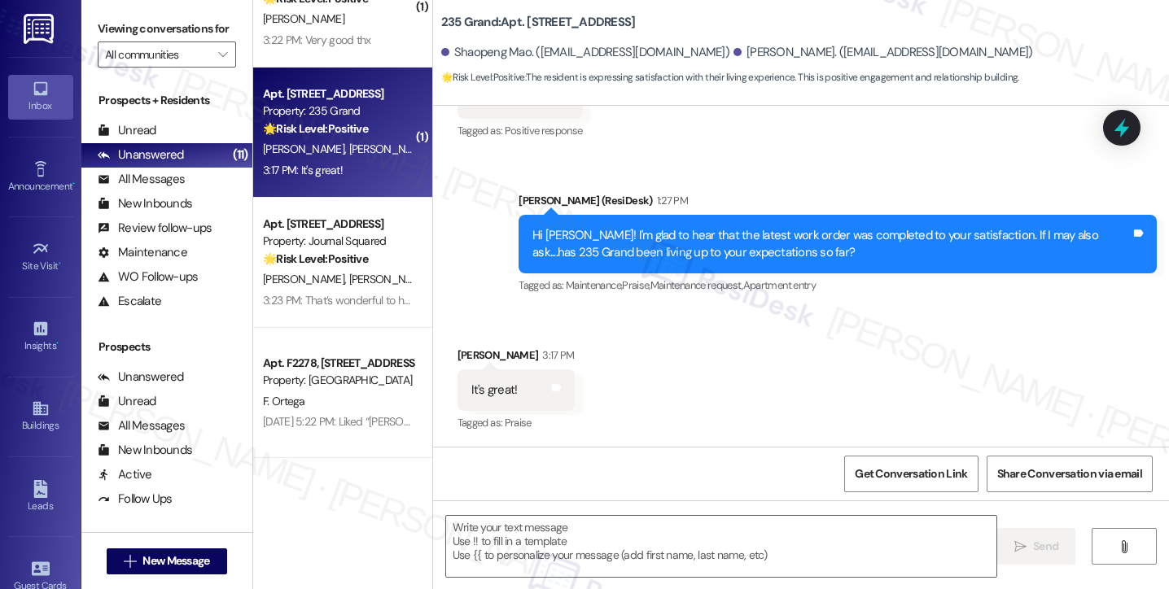
drag, startPoint x: 95, startPoint y: 26, endPoint x: 114, endPoint y: 36, distance: 21.1
click at [95, 26] on div "Viewing conversations for All communities " at bounding box center [166, 42] width 171 height 84
click at [582, 545] on textarea at bounding box center [721, 546] width 550 height 61
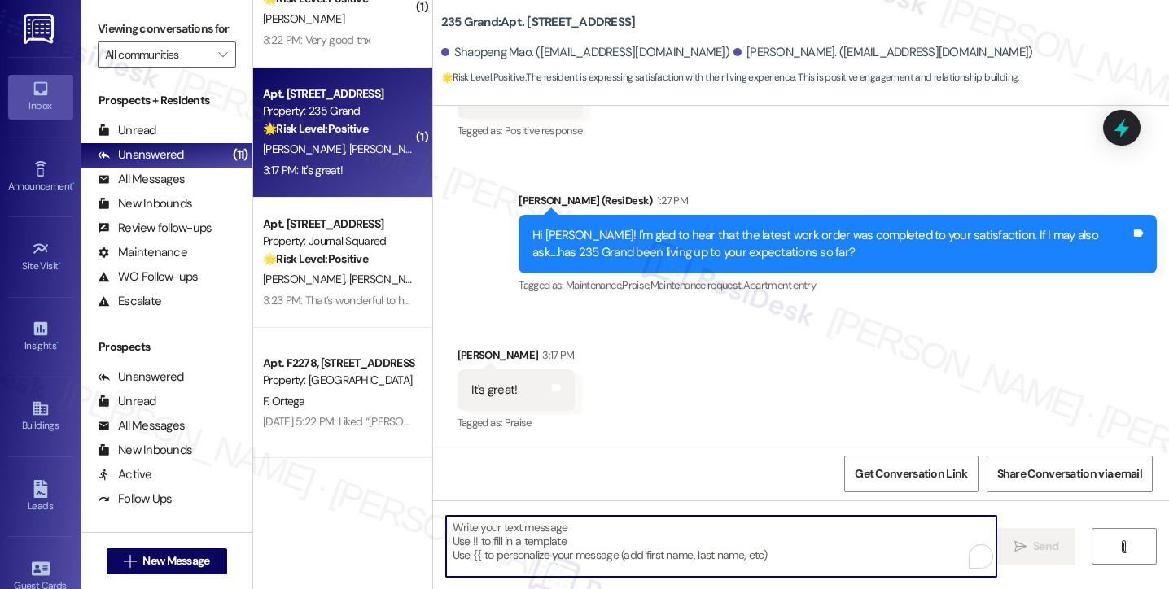
paste textarea "That’s wonderful to hear, [PERSON_NAME], thank you! 💛 If you’re comfortable, wo…"
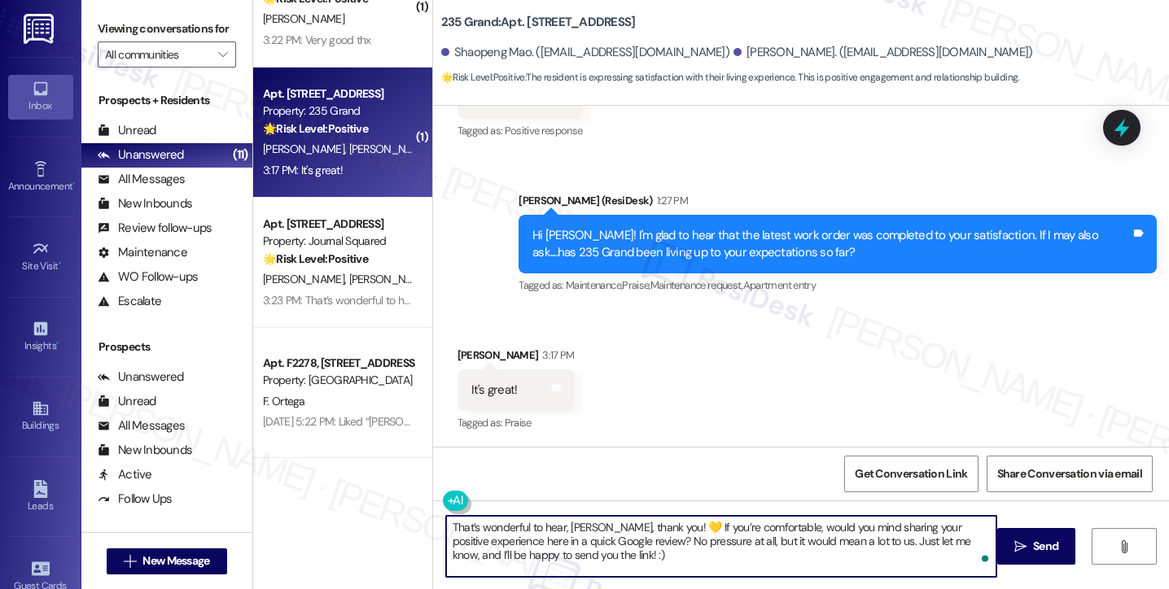
click at [462, 354] on div "[PERSON_NAME] 3:17 PM" at bounding box center [515, 358] width 117 height 23
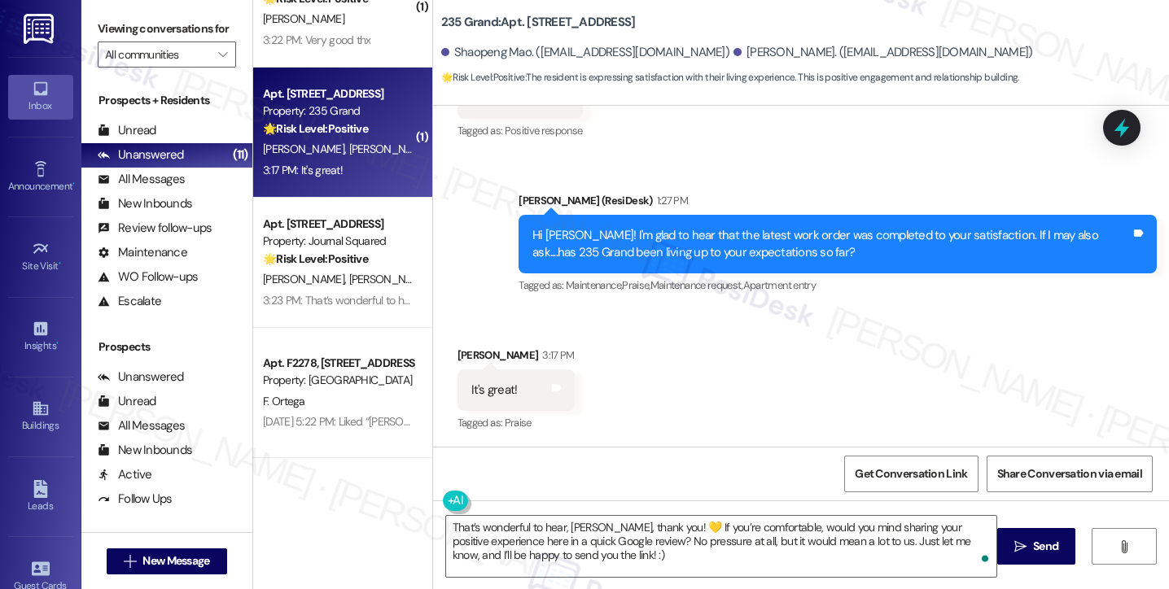
click at [462, 354] on div "[PERSON_NAME] 3:17 PM" at bounding box center [515, 358] width 117 height 23
copy div "Kewei"
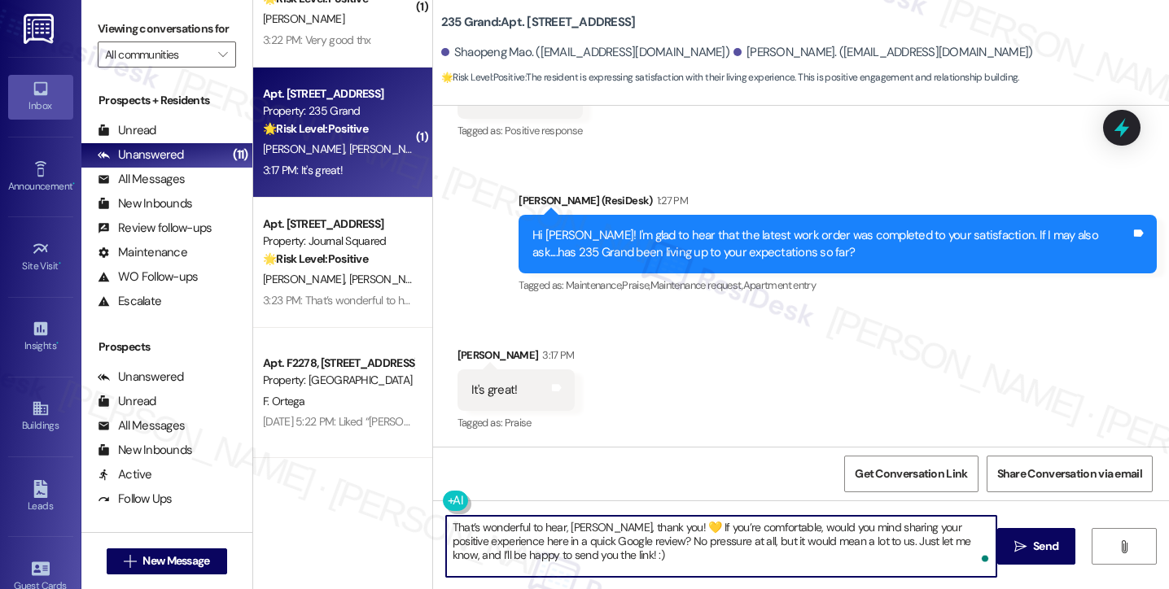
drag, startPoint x: 558, startPoint y: 523, endPoint x: 570, endPoint y: 523, distance: 11.4
click at [570, 523] on textarea "That’s wonderful to hear, [PERSON_NAME], thank you! 💛 If you’re comfortable, wo…" at bounding box center [721, 546] width 550 height 61
click at [571, 523] on textarea "That’s wonderful to hear, [PERSON_NAME], thank you! 💛 If you’re comfortable, wo…" at bounding box center [721, 546] width 550 height 61
click at [563, 523] on textarea "That’s wonderful to hear, [PERSON_NAME], thank you! 💛 If you’re comfortable, wo…" at bounding box center [721, 546] width 550 height 61
drag, startPoint x: 601, startPoint y: 525, endPoint x: 556, endPoint y: 526, distance: 45.6
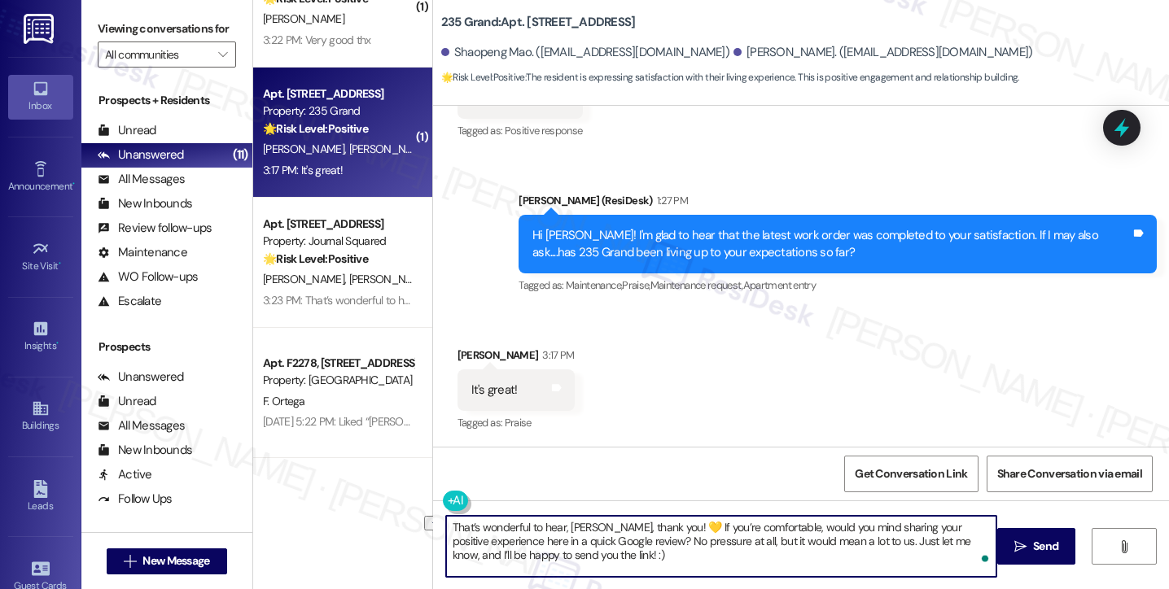
click at [556, 526] on textarea "That’s wonderful to hear, [PERSON_NAME], thank you! 💛 If you’re comfortable, wo…" at bounding box center [721, 546] width 550 height 61
click at [654, 544] on textarea "That’s wonderful to hear! Thank you! 💛 If you’re comfortable, would you mind sh…" at bounding box center [721, 546] width 550 height 61
click at [576, 544] on textarea "That’s wonderful to hear! Thank you! 💛 If you’re comfortable, would you mind sh…" at bounding box center [721, 546] width 550 height 61
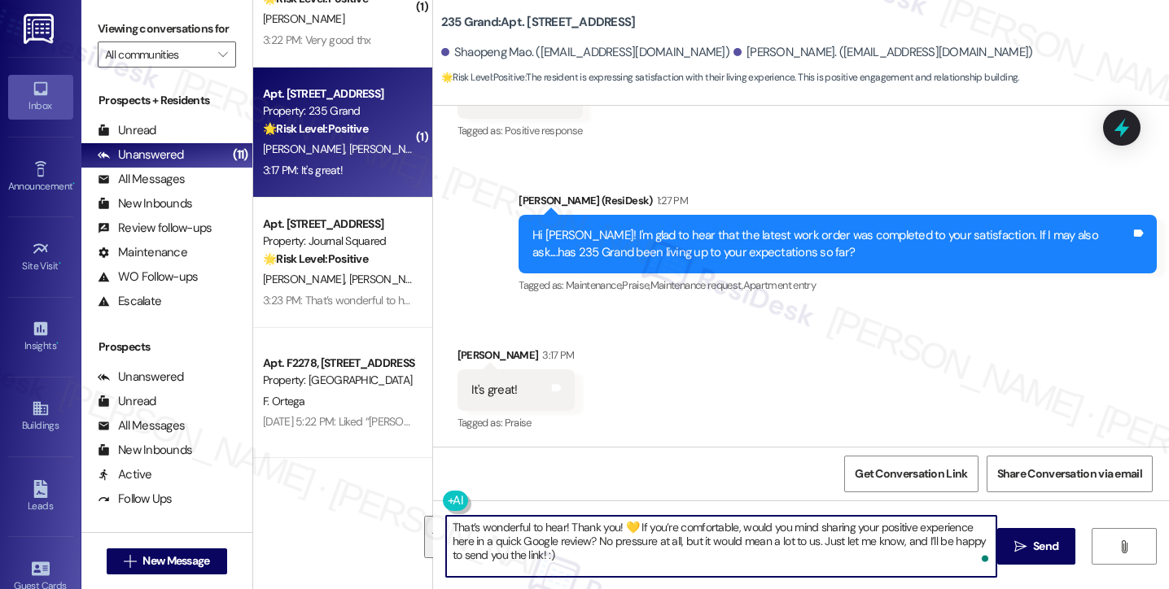
type textarea "That’s wonderful to hear! Thank you! 💛 If you’re comfortable, would you mind sh…"
click at [798, 440] on div "Received via SMS [PERSON_NAME] 3:17 PM It's great! Tags and notes Tagged as: Pr…" at bounding box center [801, 379] width 736 height 138
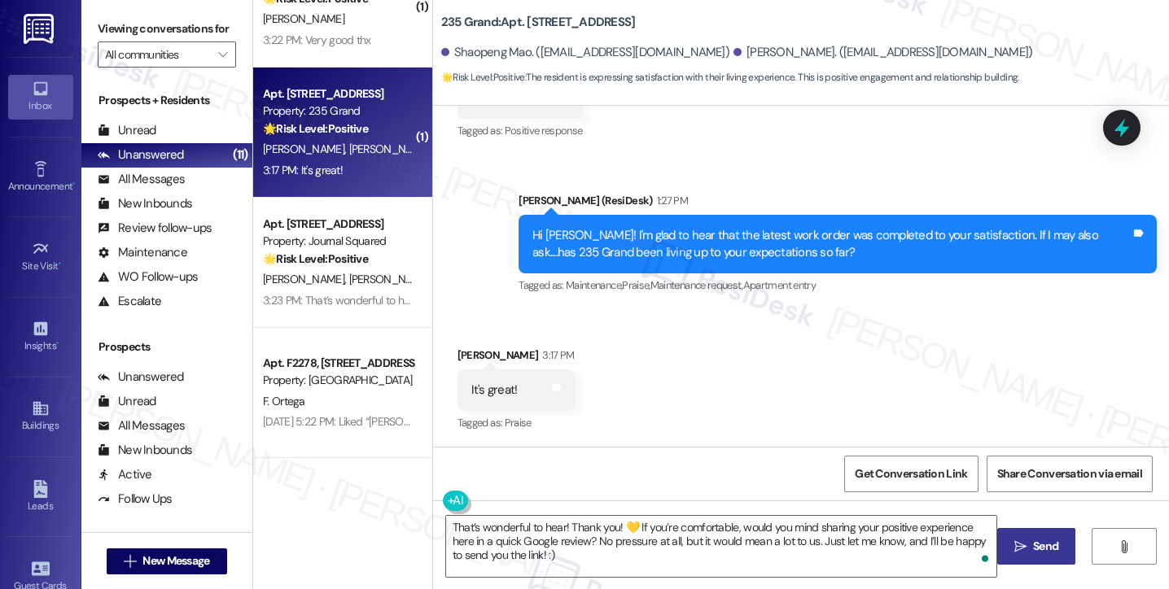
click at [1019, 543] on icon "" at bounding box center [1020, 546] width 12 height 13
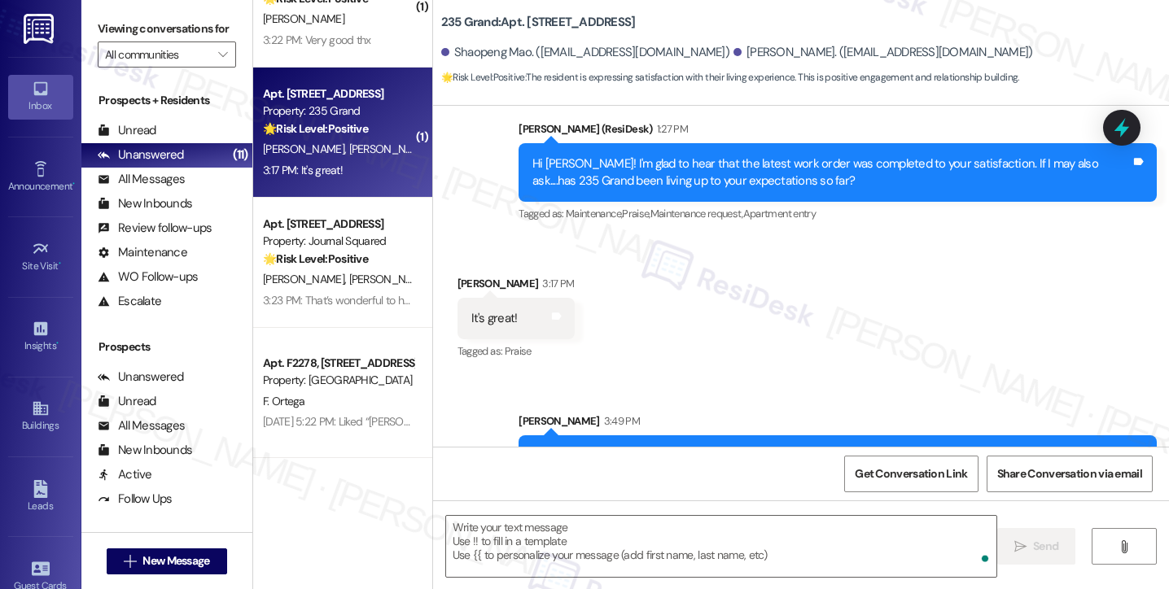
scroll to position [550, 0]
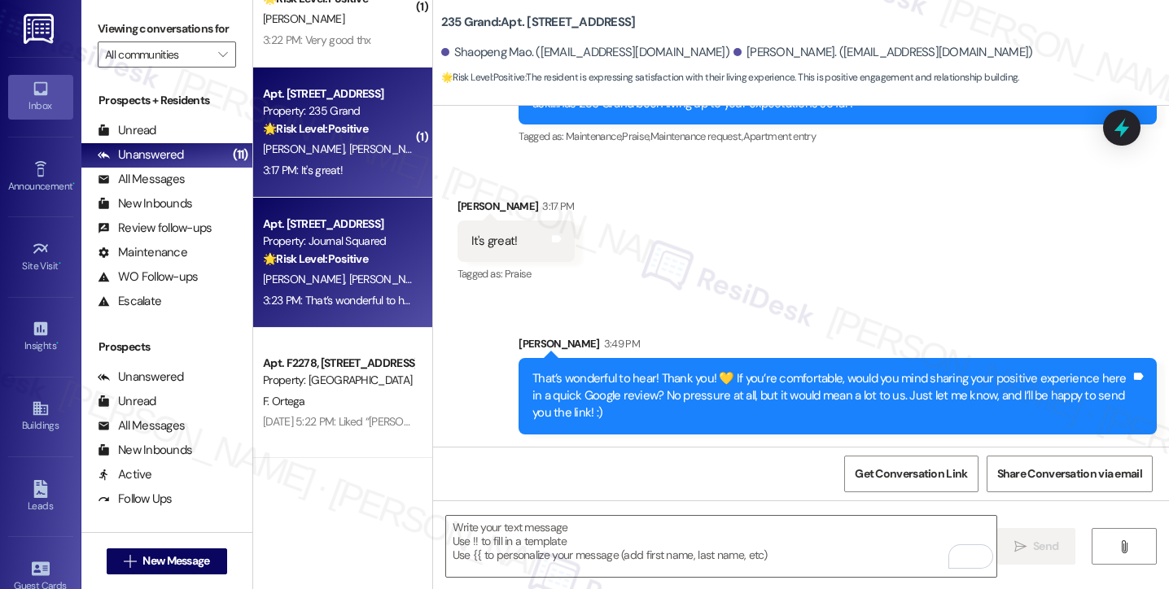
click at [333, 260] on strong "🌟 Risk Level: Positive" at bounding box center [315, 258] width 105 height 15
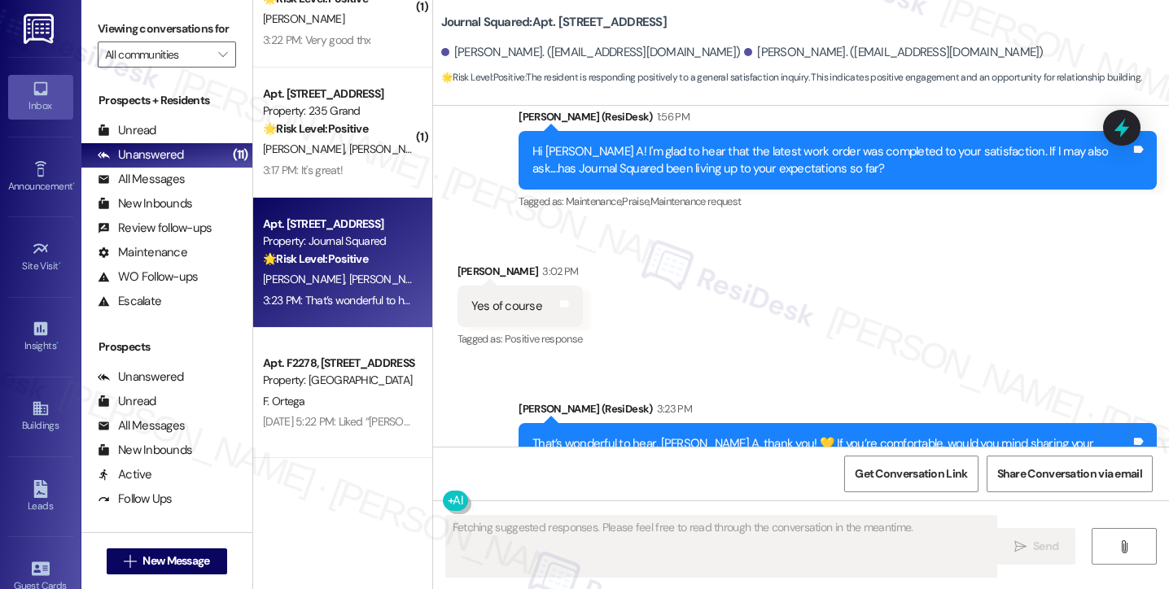
scroll to position [1055, 0]
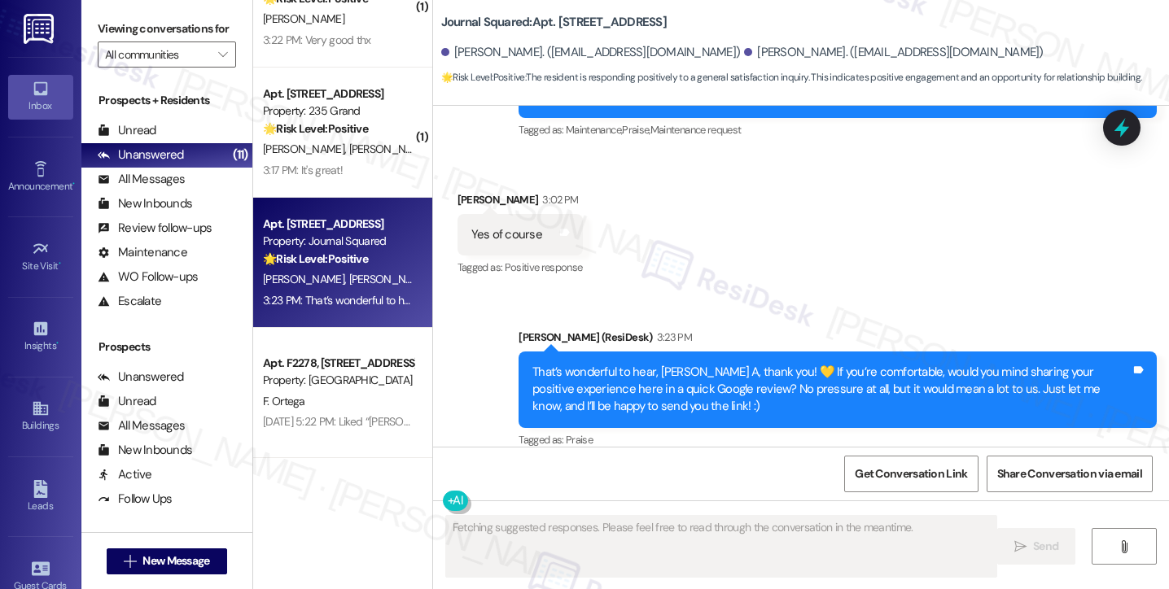
click at [673, 364] on div "That’s wonderful to hear, [PERSON_NAME] A, thank you! 💛 If you’re comfortable, …" at bounding box center [831, 390] width 598 height 52
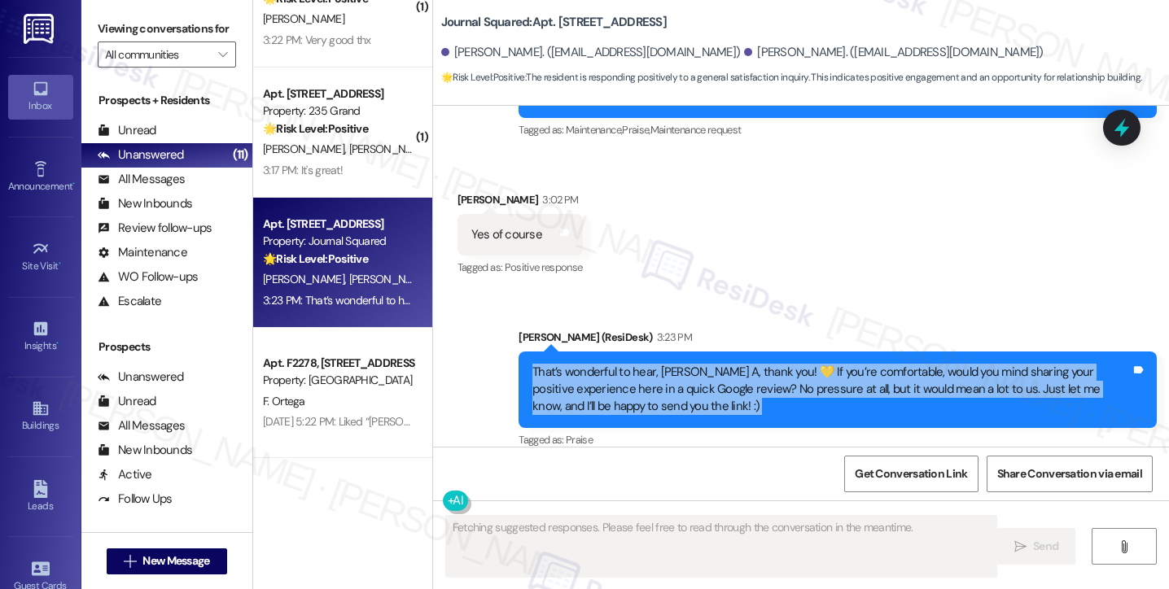
click at [673, 364] on div "That’s wonderful to hear, [PERSON_NAME] A, thank you! 💛 If you’re comfortable, …" at bounding box center [831, 390] width 598 height 52
click at [827, 387] on div "That’s wonderful to hear, [PERSON_NAME] A, thank you! 💛 If you’re comfortable, …" at bounding box center [831, 390] width 598 height 52
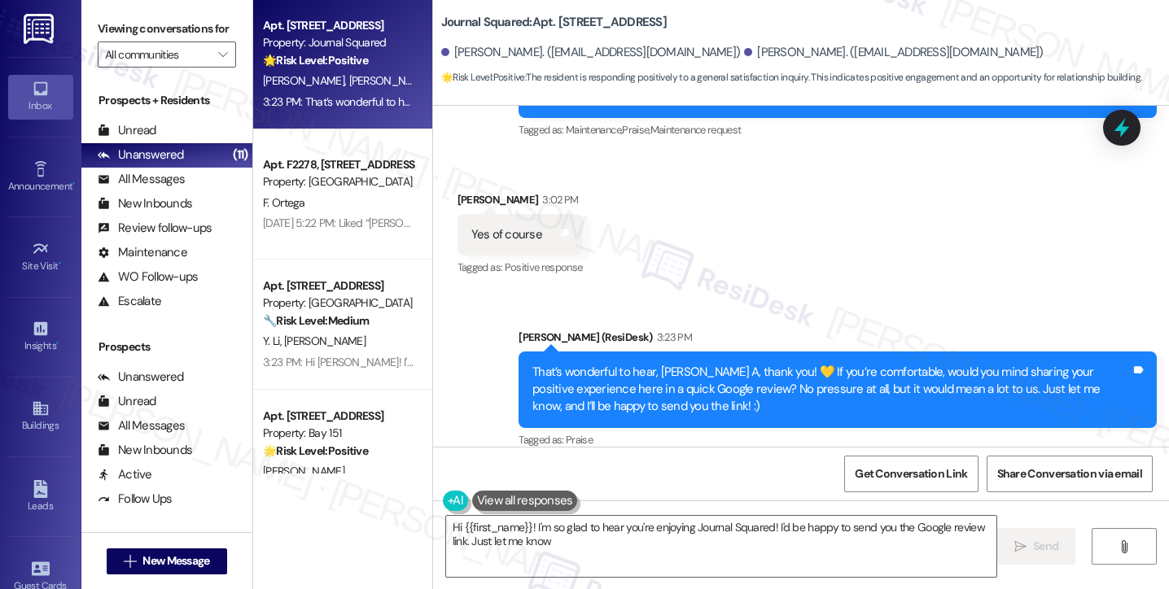
scroll to position [958, 0]
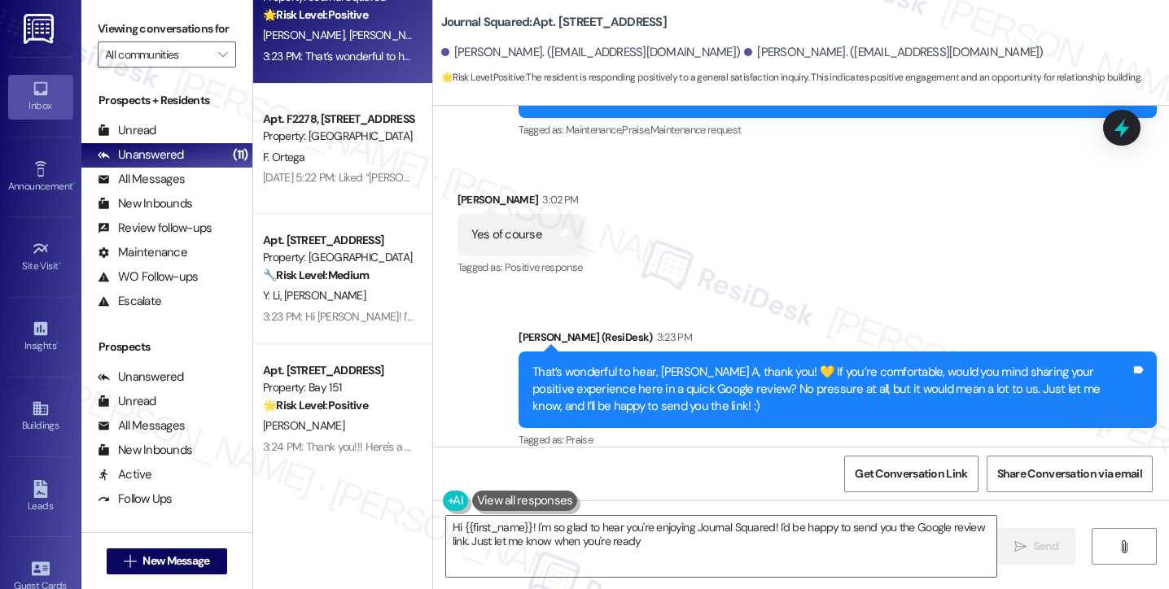
type textarea "Hi {{first_name}}! I'm so glad to hear you're enjoying Journal Squared! I'd be …"
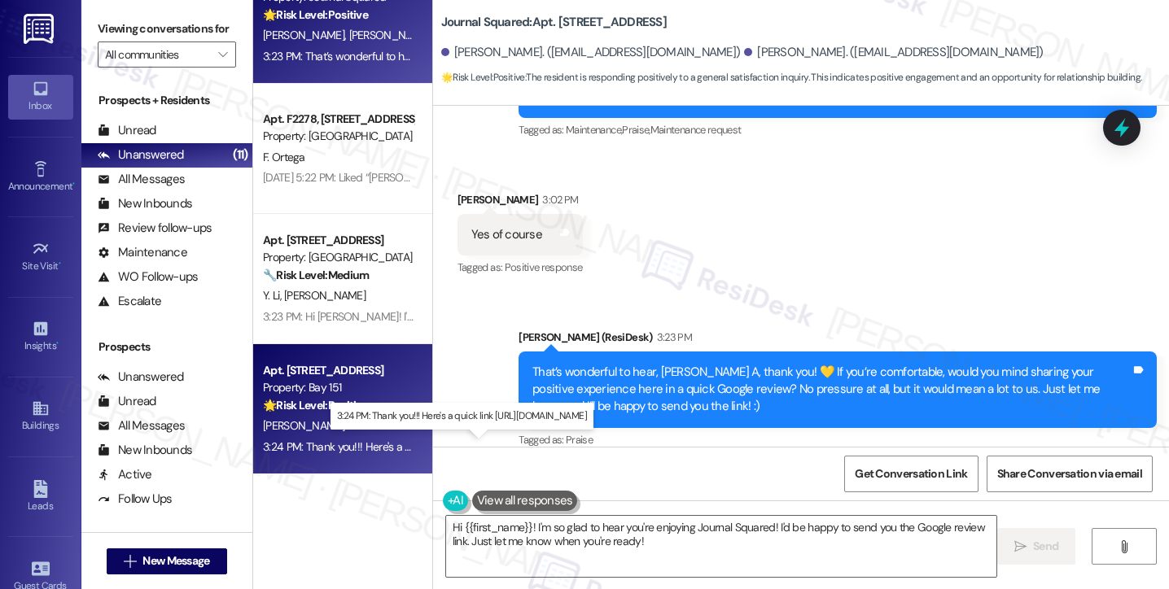
click at [355, 441] on div "3:24 PM: Thank you!!! Here's a quick link [URL][DOMAIN_NAME] 3:24 PM: Thank you…" at bounding box center [410, 446] width 294 height 15
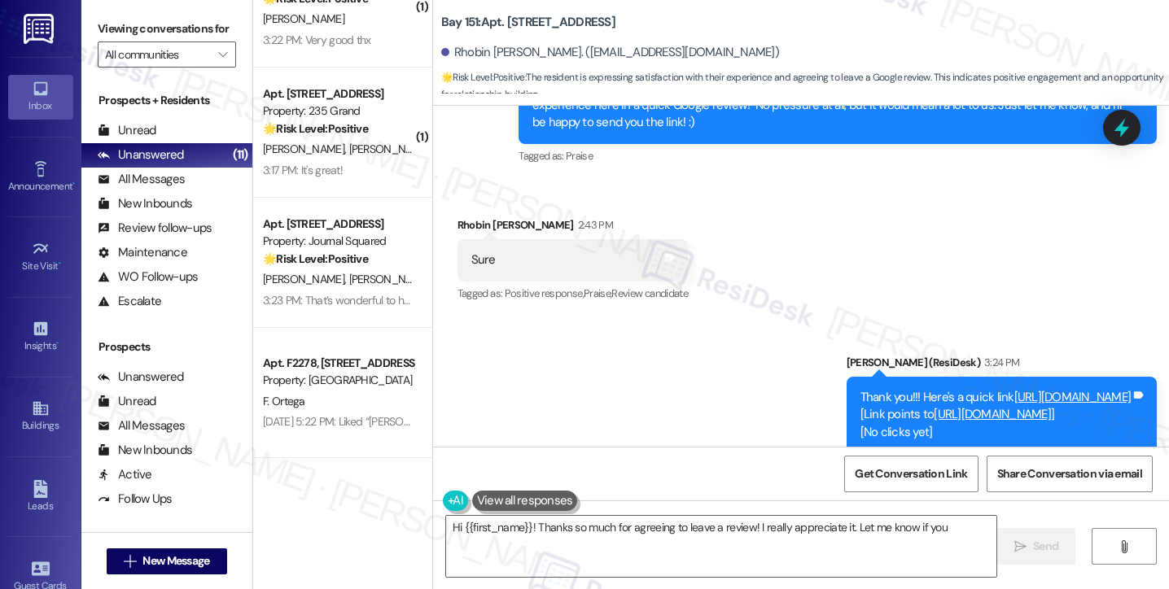
scroll to position [1108, 0]
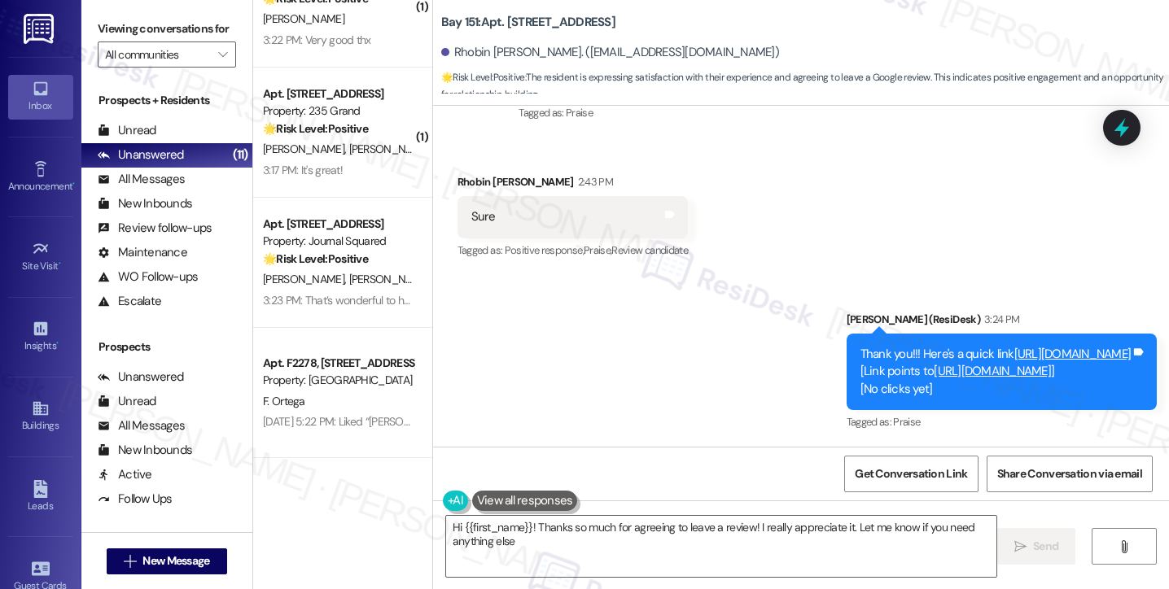
type textarea "Hi {{first_name}}! Thanks so much for agreeing to leave a review! I really appr…"
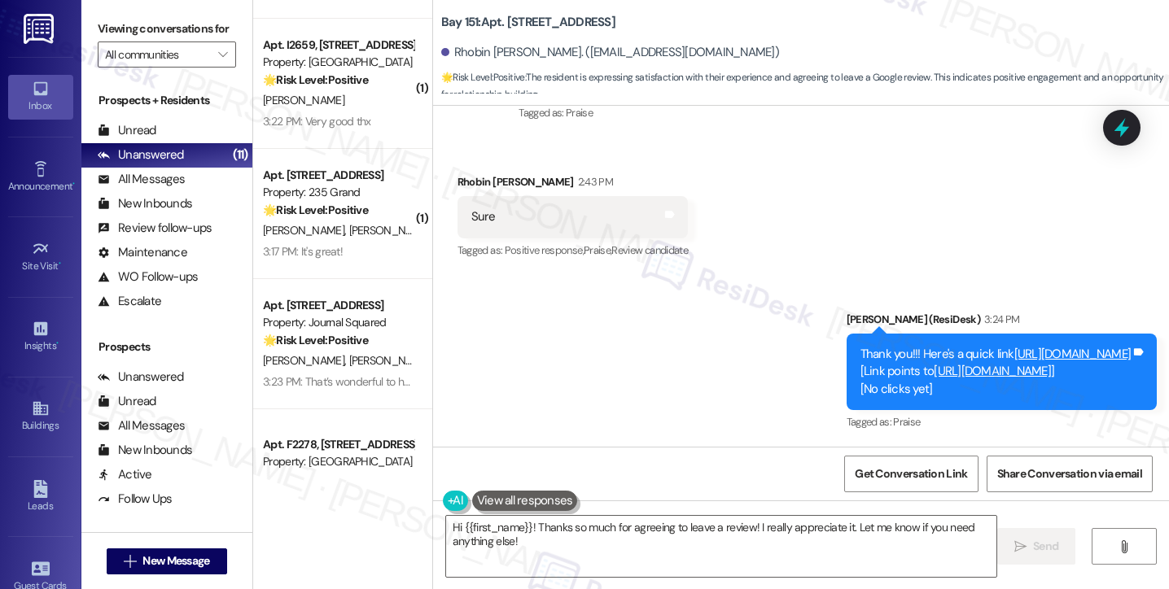
scroll to position [388, 0]
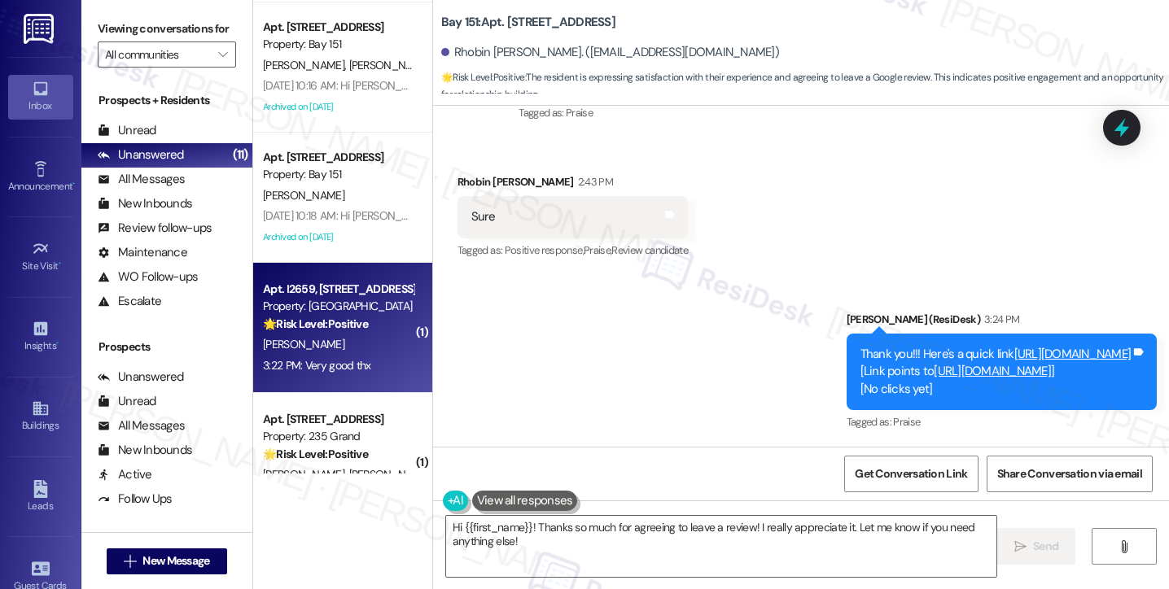
click at [339, 344] on div "[PERSON_NAME]" at bounding box center [338, 345] width 154 height 20
type textarea "Fetching suggested responses. Please feel free to read through the conversation…"
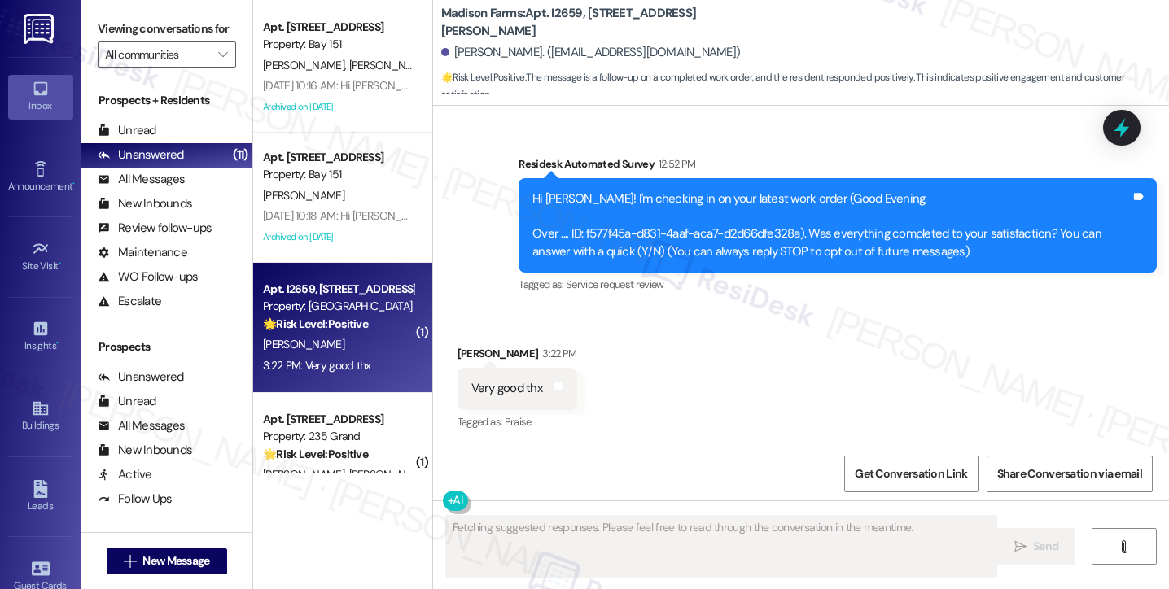
scroll to position [127, 0]
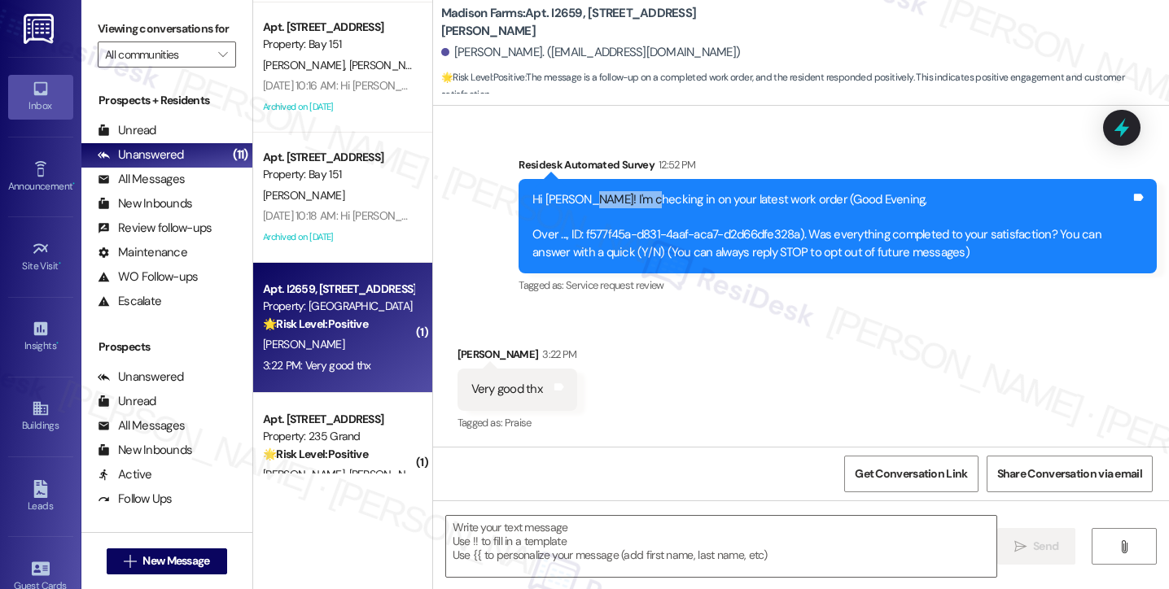
drag, startPoint x: 578, startPoint y: 202, endPoint x: 687, endPoint y: 201, distance: 109.1
click at [681, 201] on div "Hi [PERSON_NAME]! I'm checking in on your latest work order (Good Evening, Over…" at bounding box center [831, 226] width 598 height 70
drag, startPoint x: 103, startPoint y: 22, endPoint x: 202, endPoint y: 95, distance: 122.7
click at [104, 22] on label "Viewing conversations for" at bounding box center [167, 28] width 138 height 25
click at [564, 555] on textarea at bounding box center [721, 546] width 550 height 61
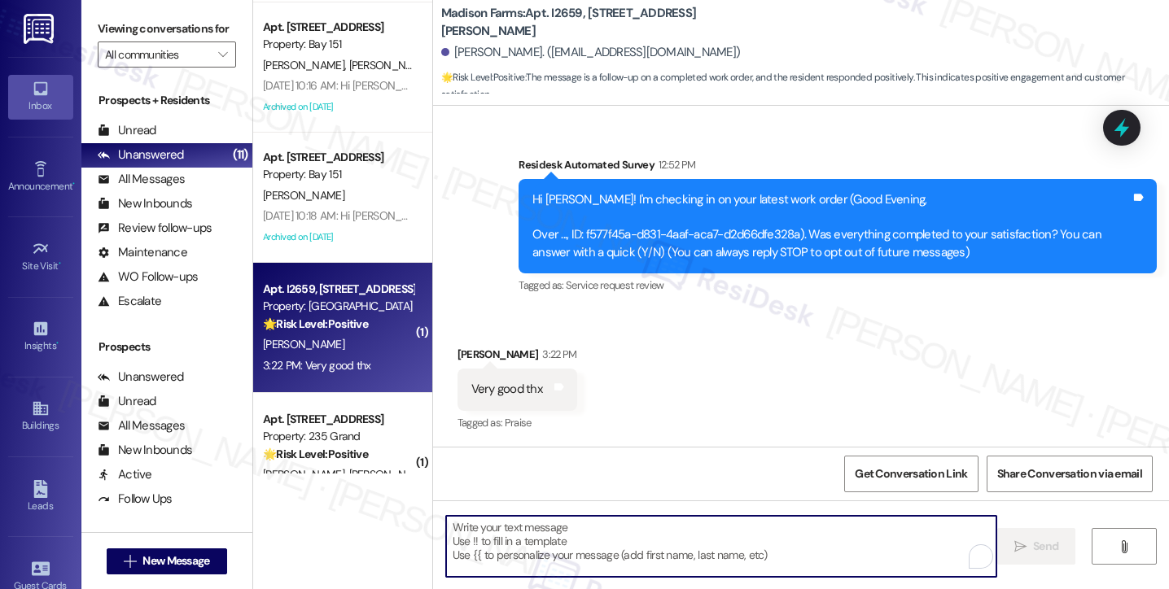
paste textarea "Hi {{first_name}}! I'm glad to hear that the latest work order was completed to…"
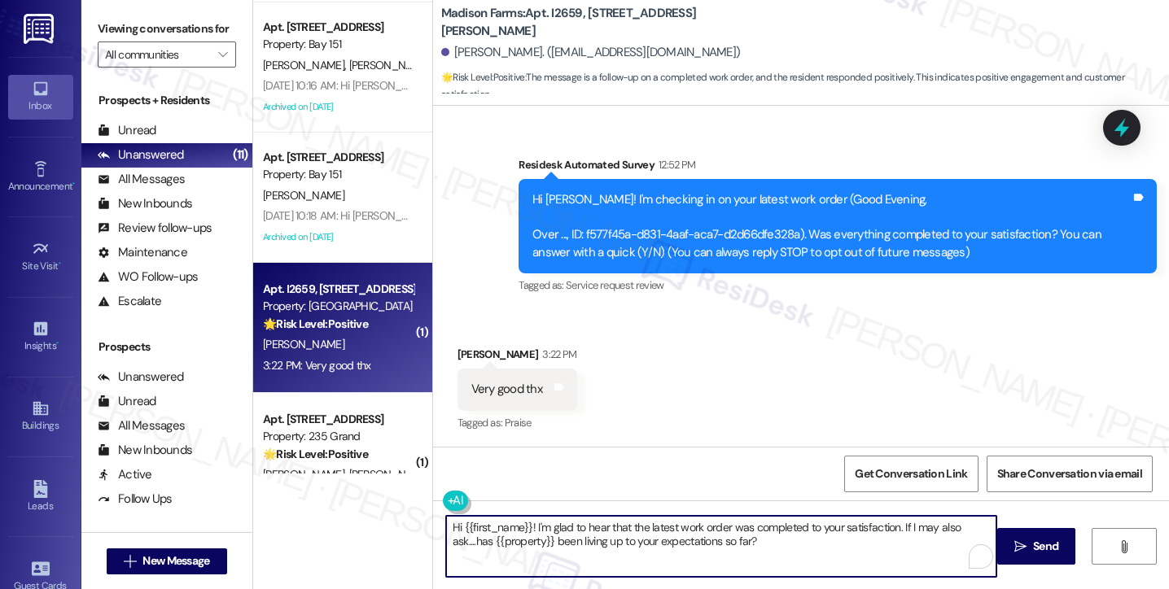
type textarea "Hi {{first_name}}! I'm glad to hear that the latest work order was completed to…"
click at [457, 347] on div "[PERSON_NAME] 3:22 PM" at bounding box center [517, 357] width 120 height 23
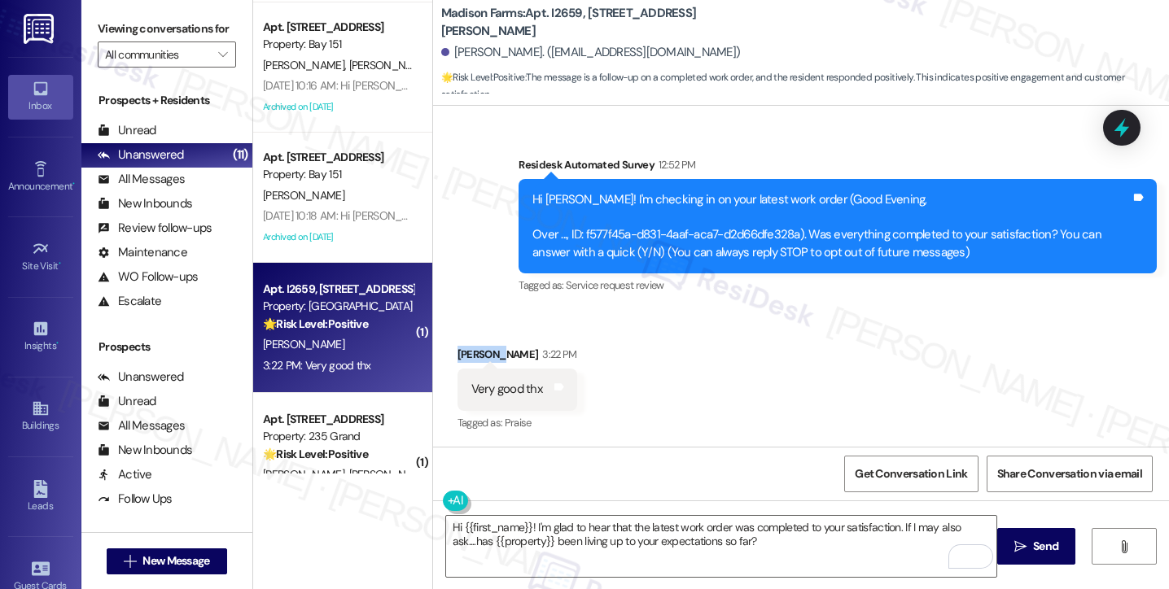
click at [457, 347] on div "[PERSON_NAME] 3:22 PM" at bounding box center [517, 357] width 120 height 23
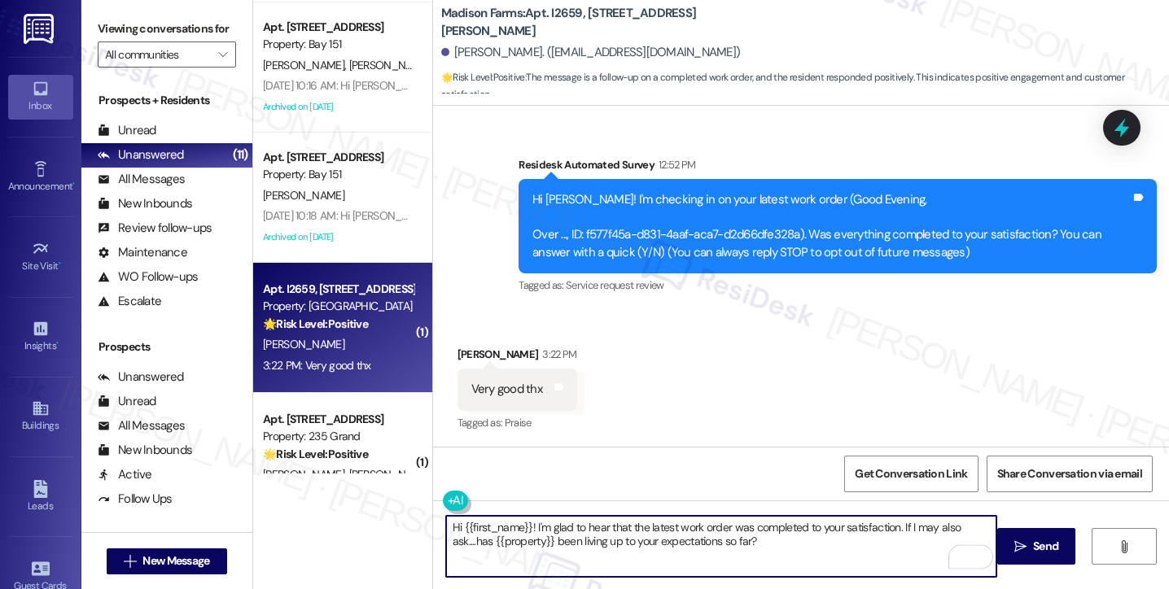
click at [599, 520] on textarea "Hi {{first_name}}! I'm glad to hear that the latest work order was completed to…" at bounding box center [721, 546] width 550 height 61
click at [811, 525] on textarea "Hi {{first_name}}! I'm glad to hear that the latest work order was completed to…" at bounding box center [721, 546] width 550 height 61
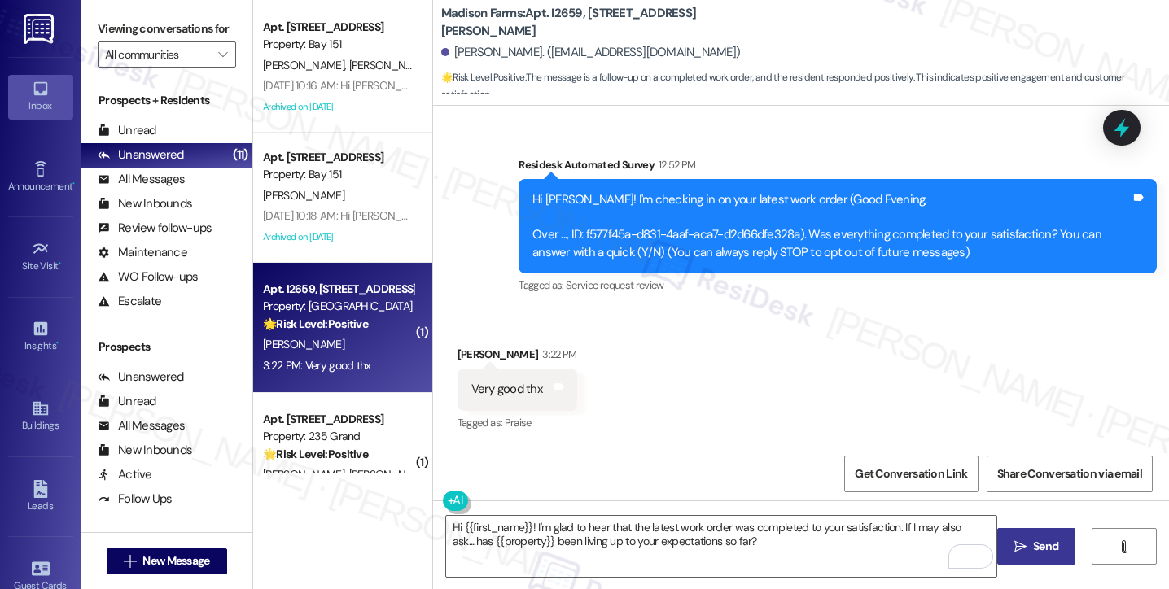
click at [1033, 540] on span "Send" at bounding box center [1045, 546] width 25 height 17
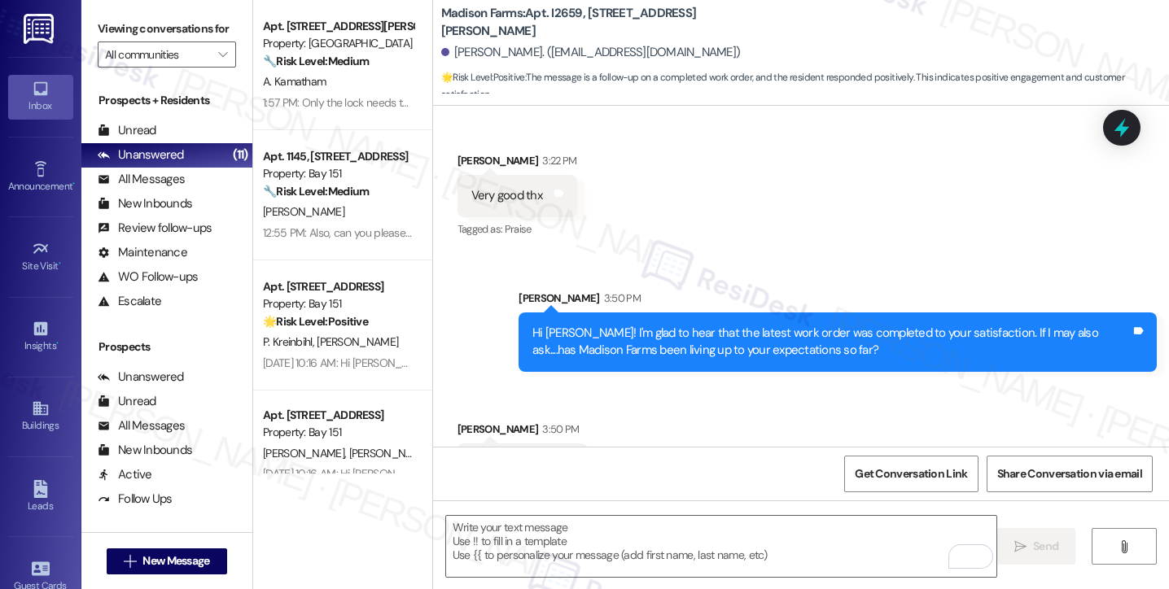
scroll to position [371, 0]
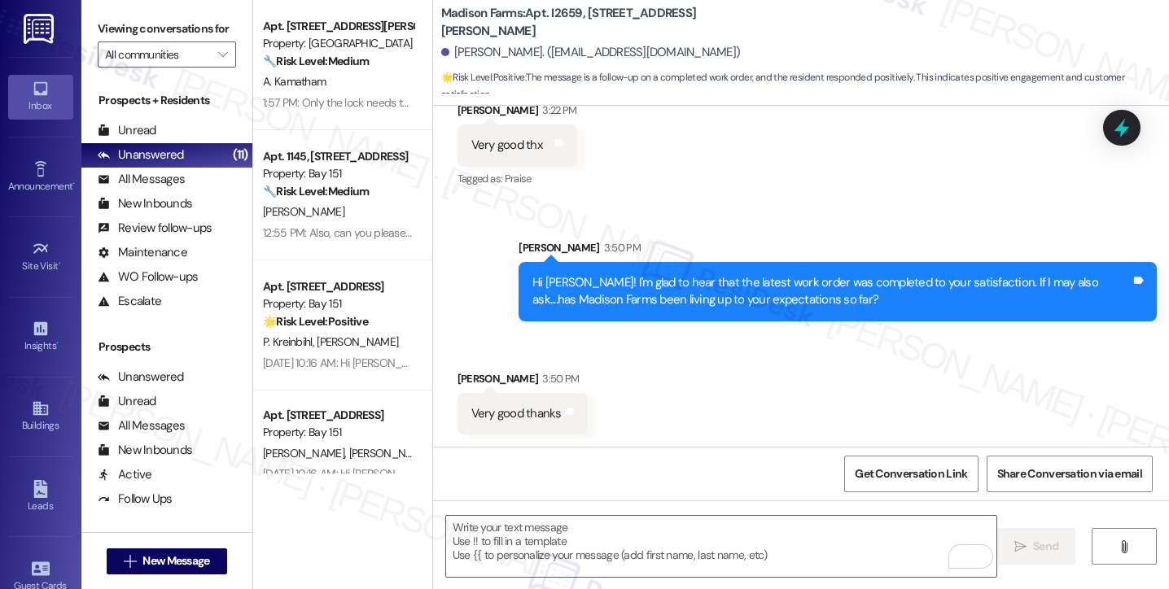
click at [823, 273] on div "Hi [PERSON_NAME]! I'm glad to hear that the latest work order was completed to …" at bounding box center [837, 291] width 638 height 59
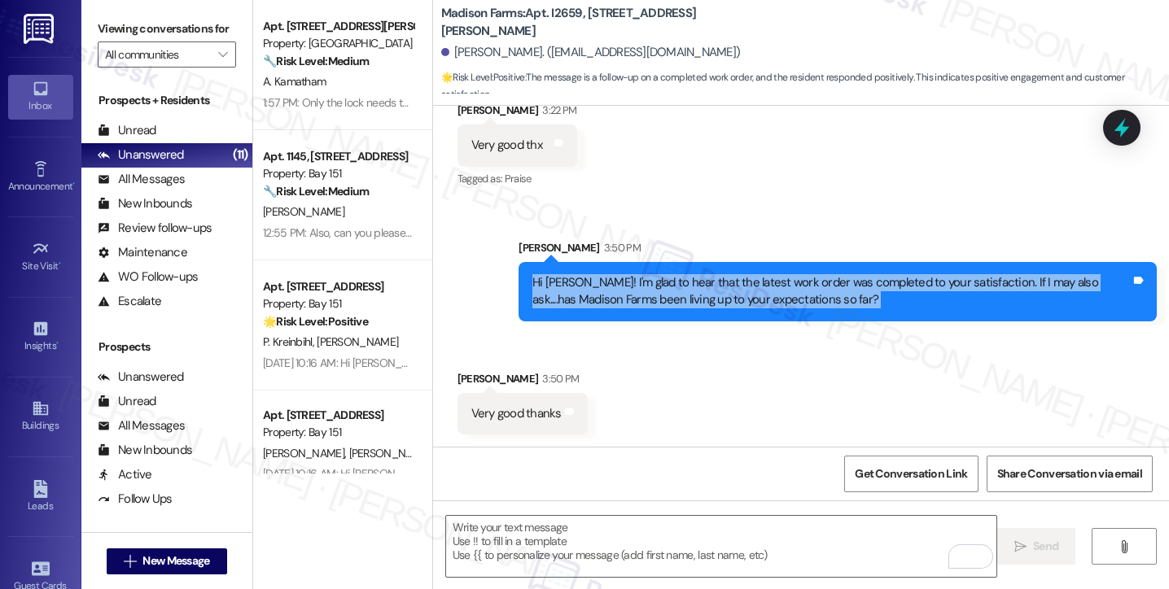
click at [823, 273] on div "Hi [PERSON_NAME]! I'm glad to hear that the latest work order was completed to …" at bounding box center [837, 291] width 638 height 59
click at [645, 284] on div "Hi [PERSON_NAME]! I'm glad to hear that the latest work order was completed to …" at bounding box center [831, 291] width 598 height 35
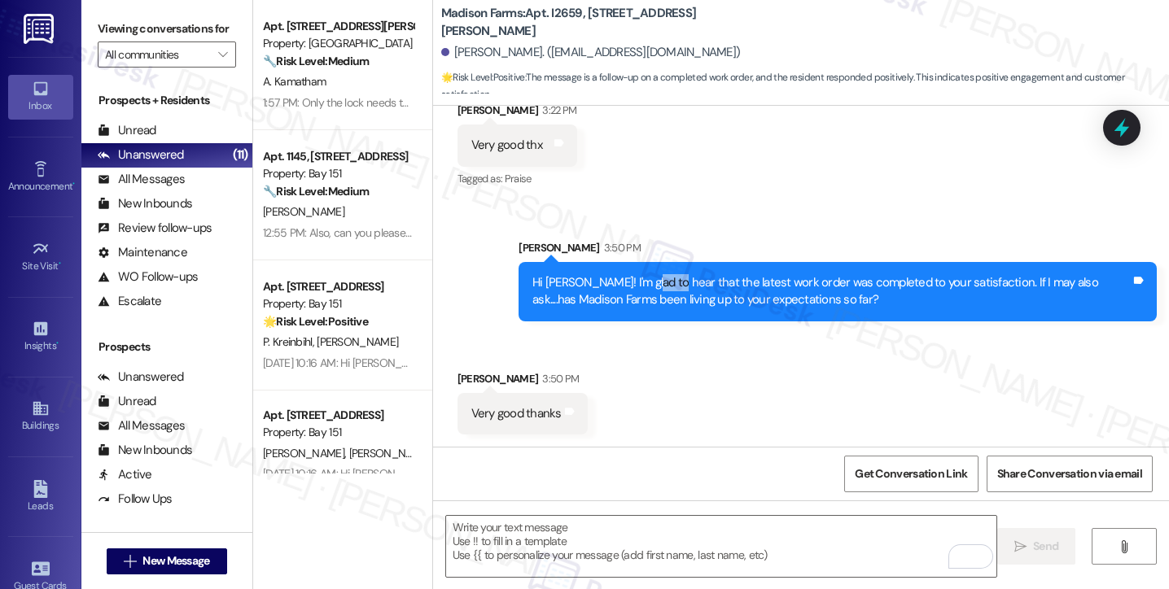
click at [645, 284] on div "Hi [PERSON_NAME]! I'm glad to hear that the latest work order was completed to …" at bounding box center [831, 291] width 598 height 35
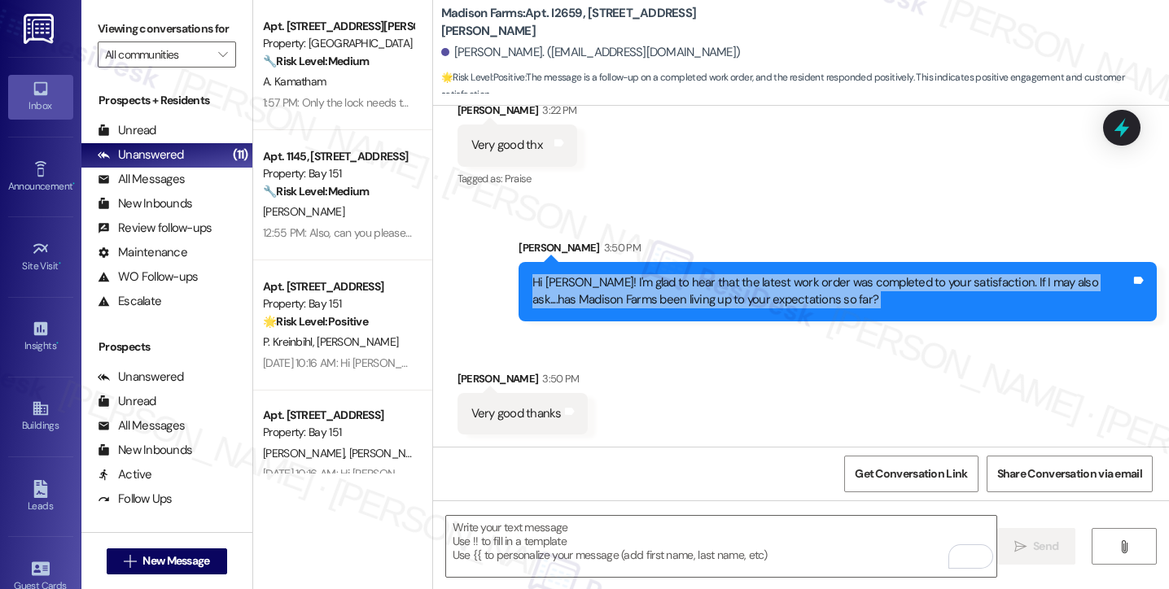
click at [645, 284] on div "Hi [PERSON_NAME]! I'm glad to hear that the latest work order was completed to …" at bounding box center [831, 291] width 598 height 35
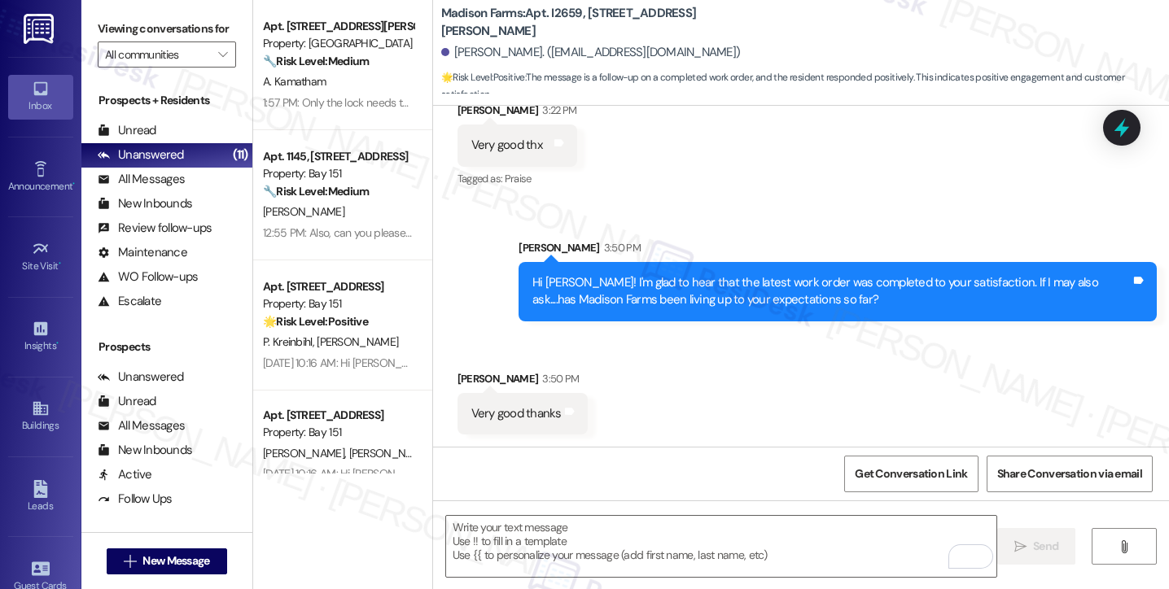
drag, startPoint x: 106, startPoint y: 22, endPoint x: 128, endPoint y: 29, distance: 23.2
click at [106, 22] on label "Viewing conversations for" at bounding box center [167, 28] width 138 height 25
click at [524, 554] on textarea "To enrich screen reader interactions, please activate Accessibility in Grammarl…" at bounding box center [721, 546] width 550 height 61
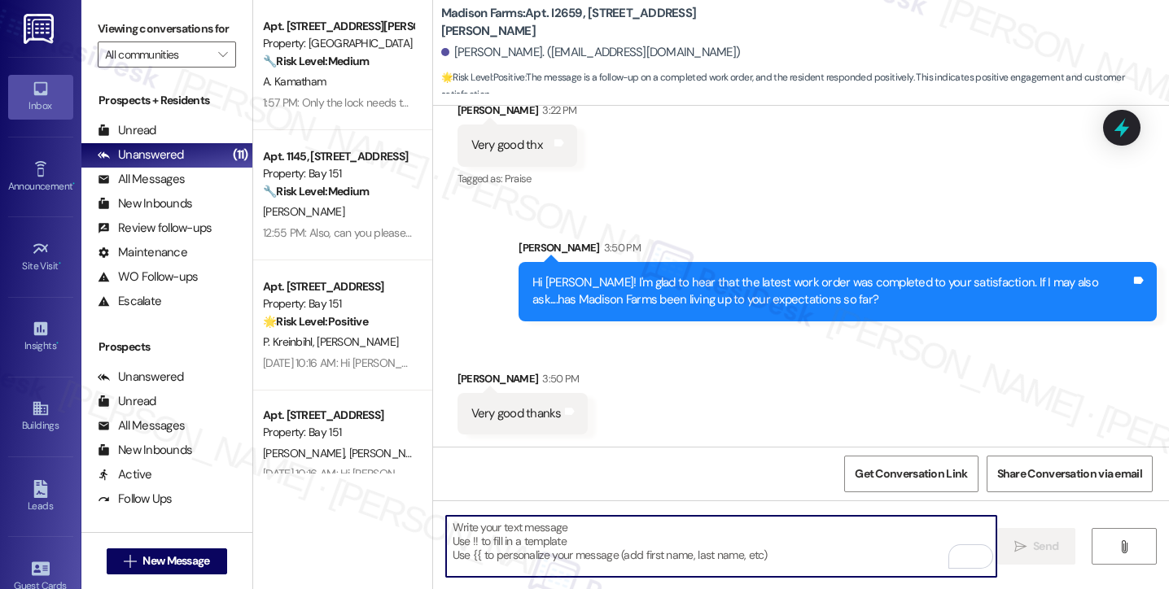
paste textarea "That’s awesome to hear, [PERSON_NAME]! Thank you for your kind words! If you do…"
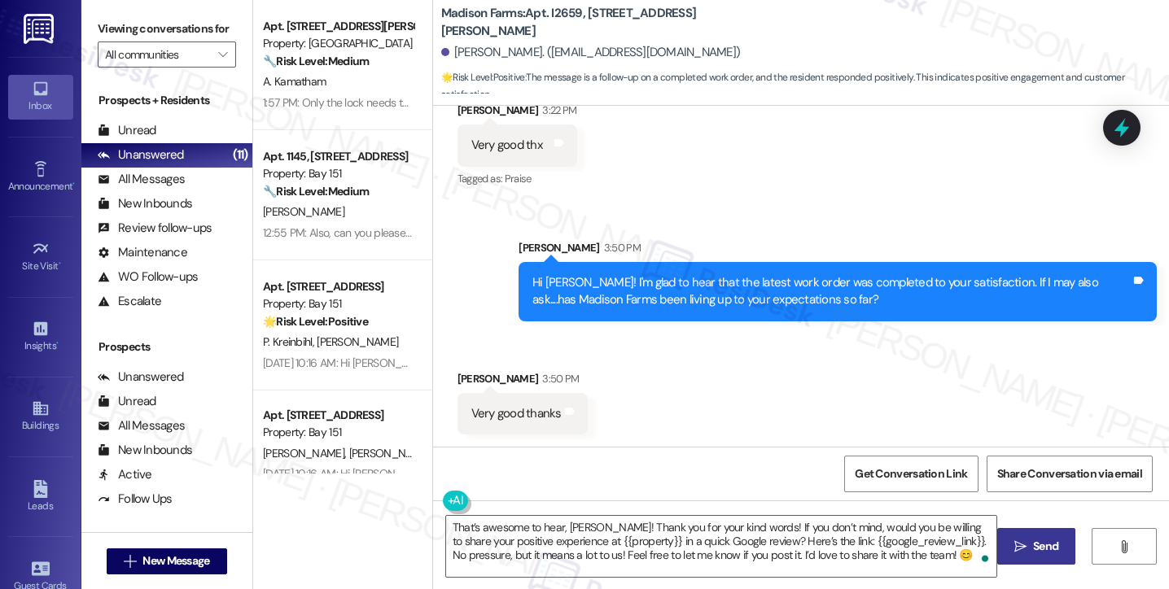
click at [468, 380] on div "[PERSON_NAME] 3:50 PM" at bounding box center [522, 381] width 130 height 23
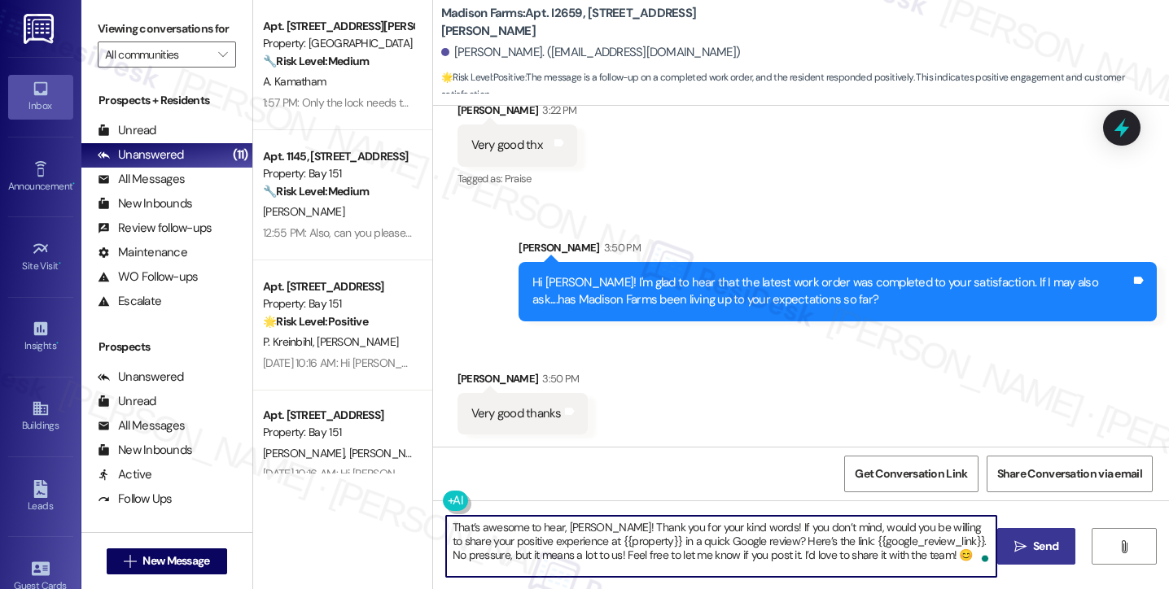
click at [576, 527] on textarea "That’s awesome to hear, [PERSON_NAME]! Thank you for your kind words! If you do…" at bounding box center [721, 546] width 550 height 61
click at [472, 374] on div "[PERSON_NAME] 3:50 PM" at bounding box center [522, 381] width 130 height 23
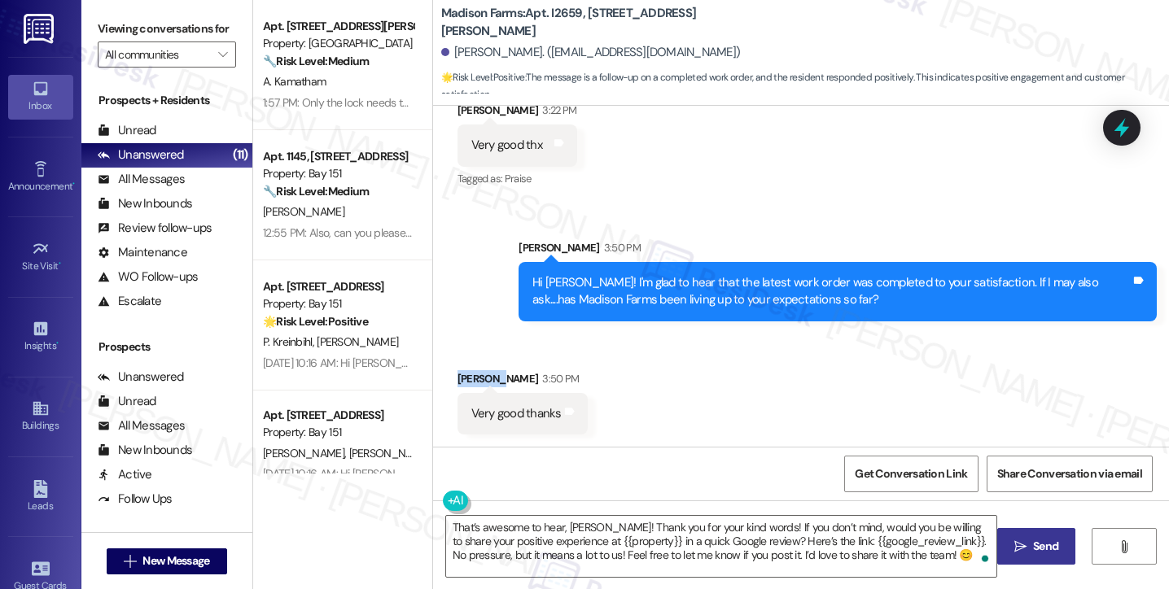
click at [472, 374] on div "[PERSON_NAME] 3:50 PM" at bounding box center [522, 381] width 130 height 23
copy div "[PERSON_NAME]"
click at [571, 525] on textarea "That’s awesome to hear, [PERSON_NAME]! Thank you for your kind words! If you do…" at bounding box center [721, 546] width 550 height 61
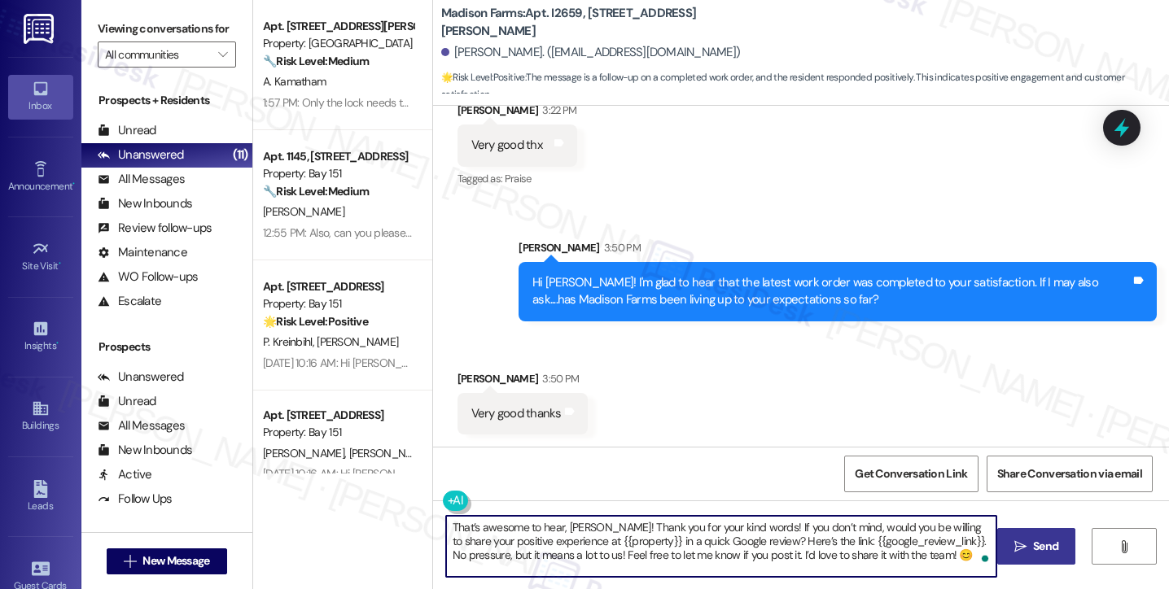
click at [571, 525] on textarea "That’s awesome to hear, [PERSON_NAME]! Thank you for your kind words! If you do…" at bounding box center [721, 546] width 550 height 61
paste textarea "[PERSON_NAME]"
drag, startPoint x: 742, startPoint y: 524, endPoint x: 647, endPoint y: 523, distance: 95.2
click at [647, 523] on textarea "That’s awesome to hear, [PERSON_NAME]! Thank you for your kind words! If you do…" at bounding box center [721, 546] width 550 height 61
drag, startPoint x: 498, startPoint y: 539, endPoint x: 568, endPoint y: 540, distance: 70.0
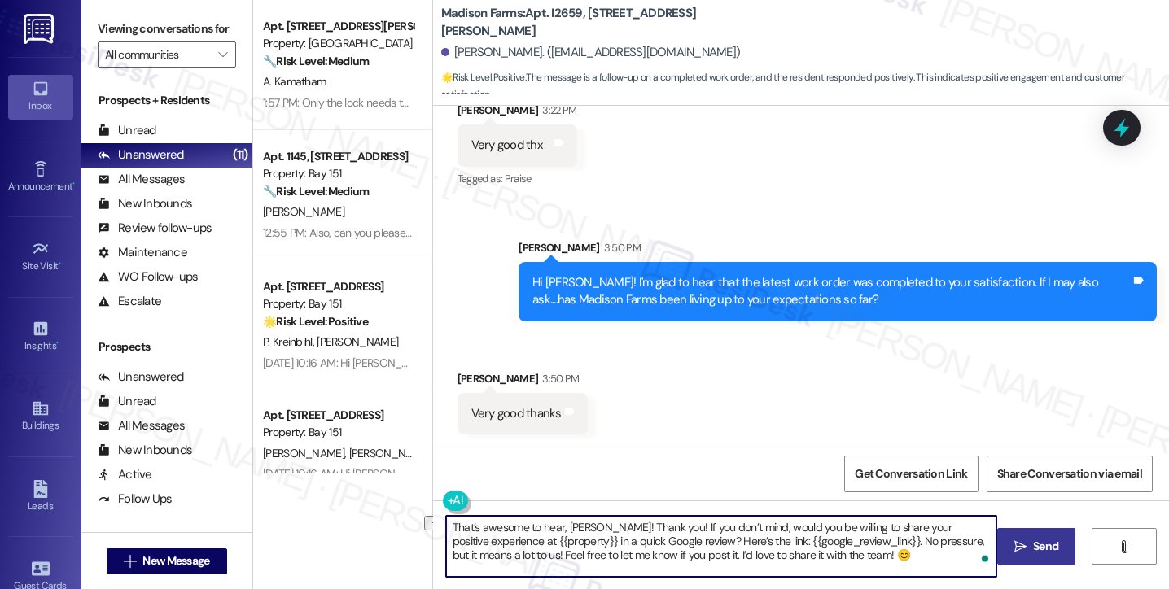
click at [568, 540] on textarea "That’s awesome to hear, [PERSON_NAME]! Thank you! If you don’t mind, would you …" at bounding box center [721, 546] width 550 height 61
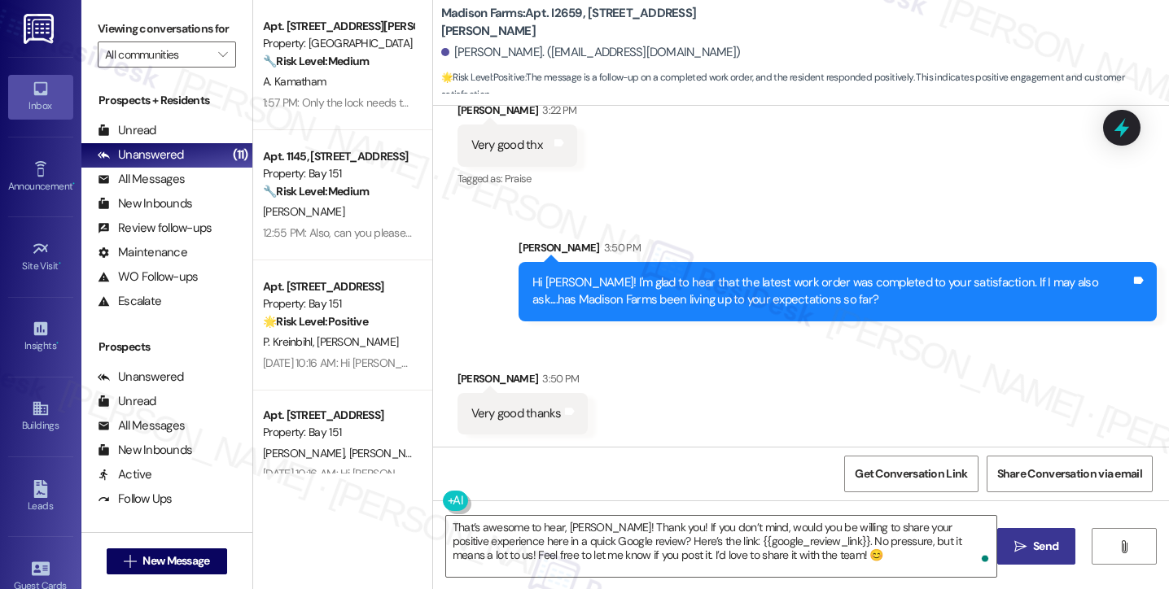
drag, startPoint x: 96, startPoint y: 15, endPoint x: 117, endPoint y: 22, distance: 22.4
click at [96, 15] on div "Viewing conversations for All communities " at bounding box center [166, 42] width 171 height 84
click at [579, 558] on textarea "That’s awesome to hear, [PERSON_NAME]! Thank you! If you don’t mind, would you …" at bounding box center [721, 546] width 550 height 61
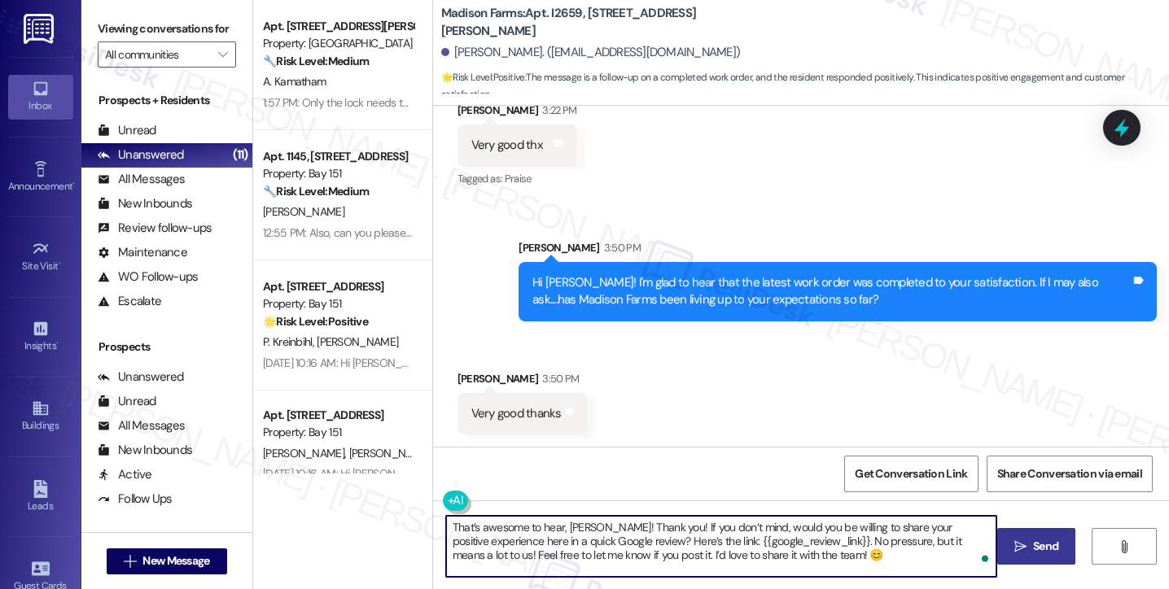
paste textarea "wonderful to hear, [PERSON_NAME], thank you! 💛 If you’re comfortable, would you…"
click at [461, 374] on div "[PERSON_NAME] 3:50 PM" at bounding box center [522, 381] width 130 height 23
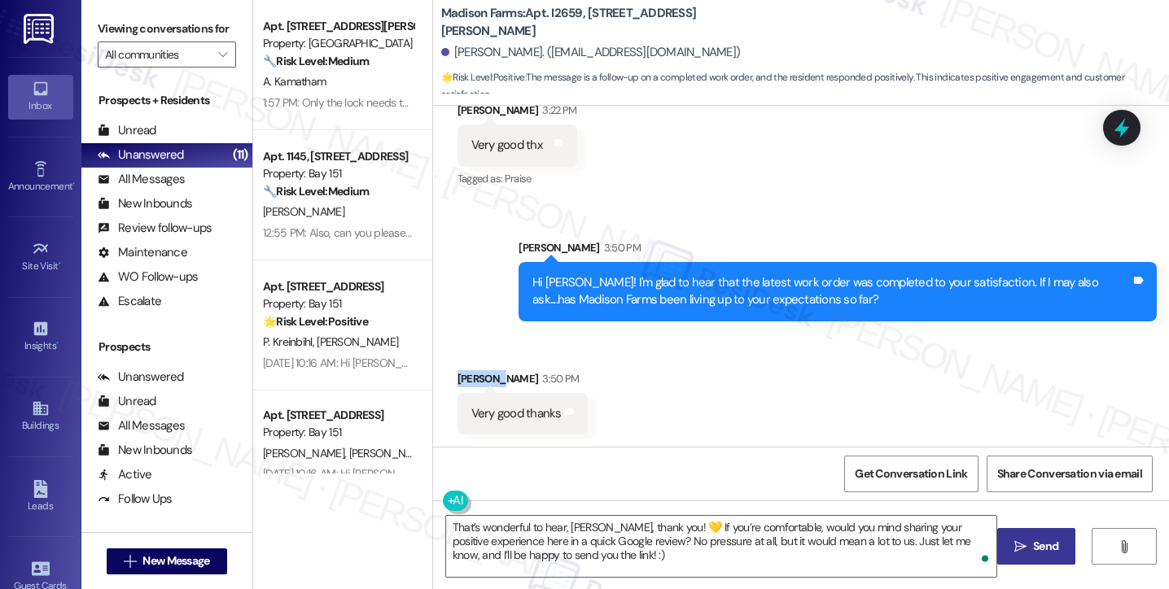
click at [461, 374] on div "[PERSON_NAME] 3:50 PM" at bounding box center [522, 381] width 130 height 23
copy div "[PERSON_NAME]"
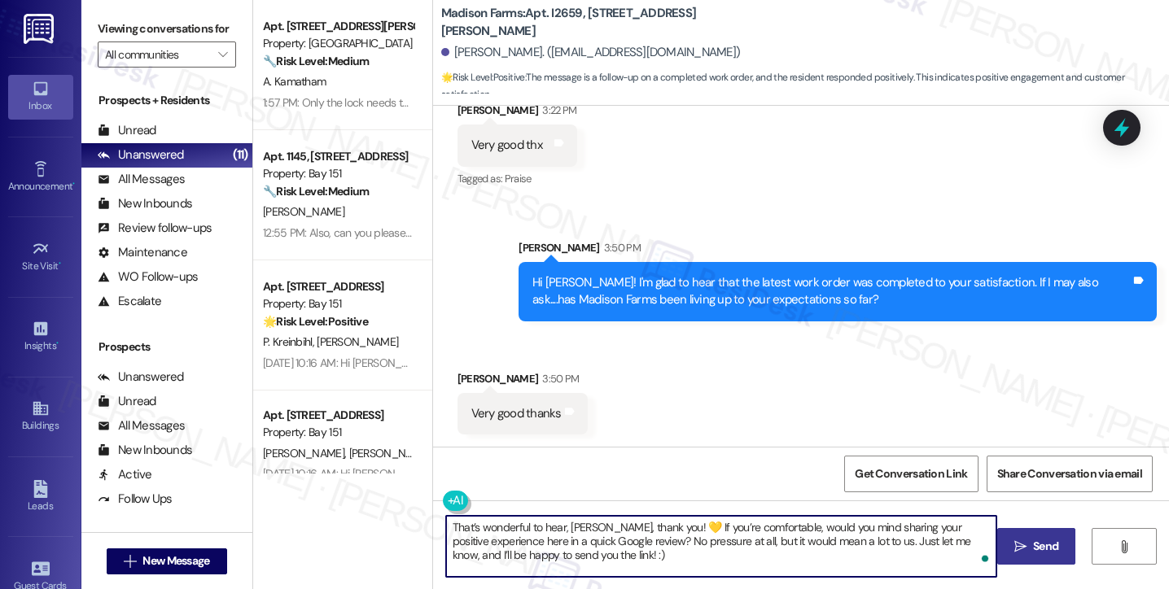
drag, startPoint x: 560, startPoint y: 527, endPoint x: 600, endPoint y: 523, distance: 40.1
click at [600, 523] on textarea "That’s wonderful to hear, [PERSON_NAME], thank you! 💛 If you’re comfortable, wo…" at bounding box center [721, 546] width 550 height 61
paste textarea "[PERSON_NAME]"
click at [687, 569] on textarea "That’s wonderful to hear, [PERSON_NAME], thank you! 💛 If you’re comfortable, wo…" at bounding box center [721, 546] width 550 height 61
click at [656, 400] on div "Received via SMS [PERSON_NAME] 3:50 PM Very good thanks Tags and notes" at bounding box center [801, 390] width 736 height 113
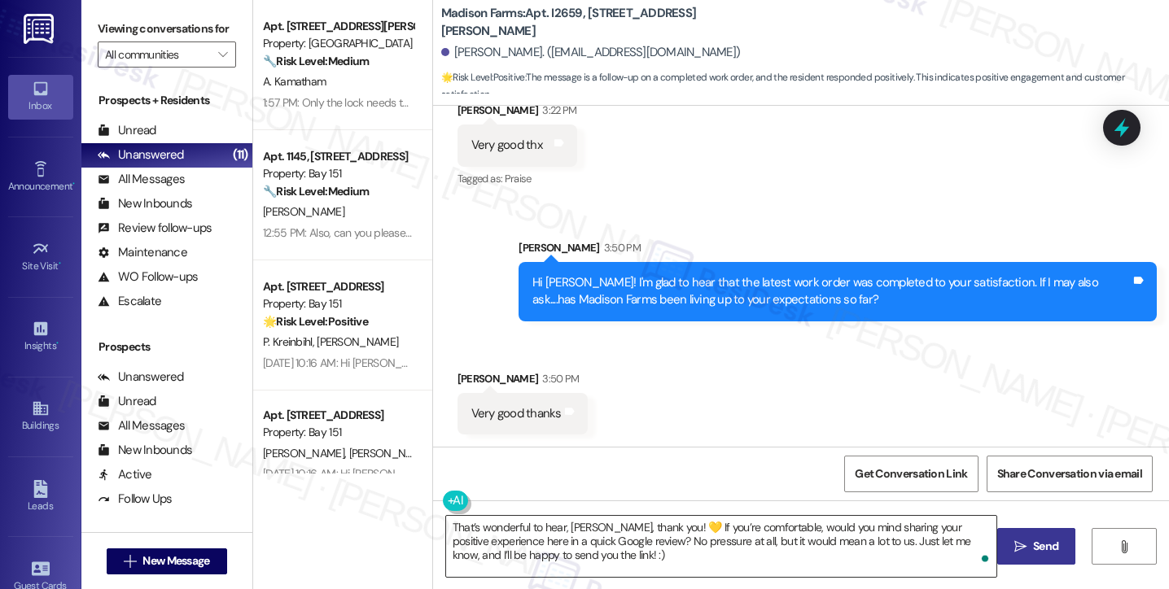
click at [896, 543] on textarea "That’s wonderful to hear, [PERSON_NAME], thank you! 💛 If you’re comfortable, wo…" at bounding box center [721, 546] width 550 height 61
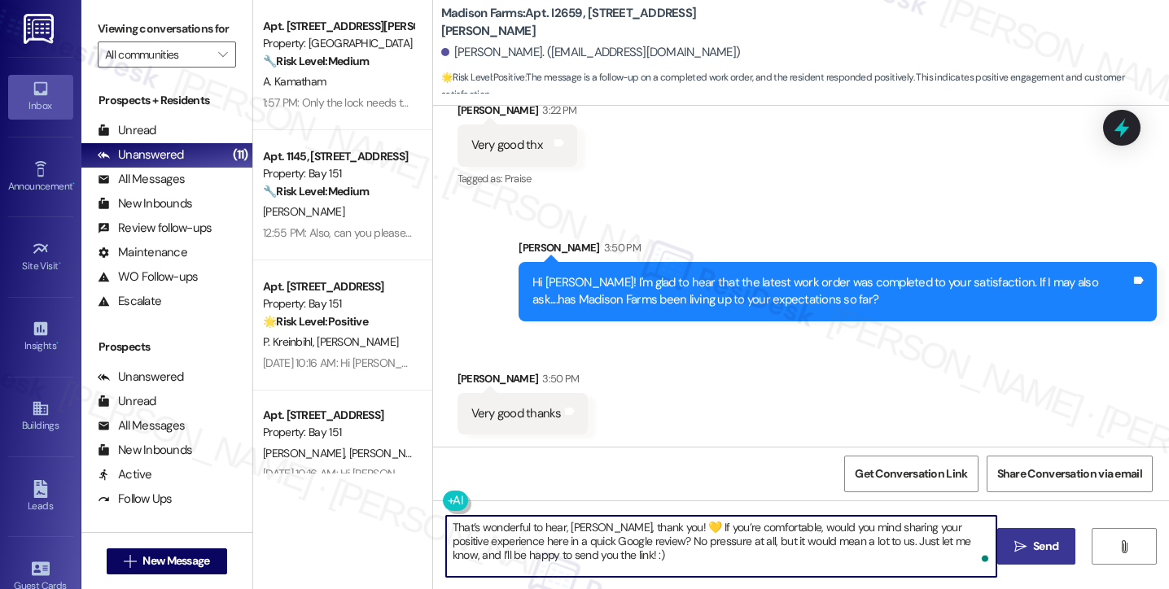
click at [896, 543] on textarea "That’s wonderful to hear, [PERSON_NAME], thank you! 💛 If you’re comfortable, wo…" at bounding box center [721, 546] width 550 height 61
click at [926, 544] on textarea "That’s wonderful to hear, [PERSON_NAME], thank you! 💛 If you’re comfortable, wo…" at bounding box center [721, 546] width 550 height 61
drag, startPoint x: 948, startPoint y: 541, endPoint x: 866, endPoint y: 543, distance: 82.2
click at [866, 543] on textarea "That’s wonderful to hear, [PERSON_NAME], thank you! 💛 If you’re comfortable, wo…" at bounding box center [721, 546] width 550 height 61
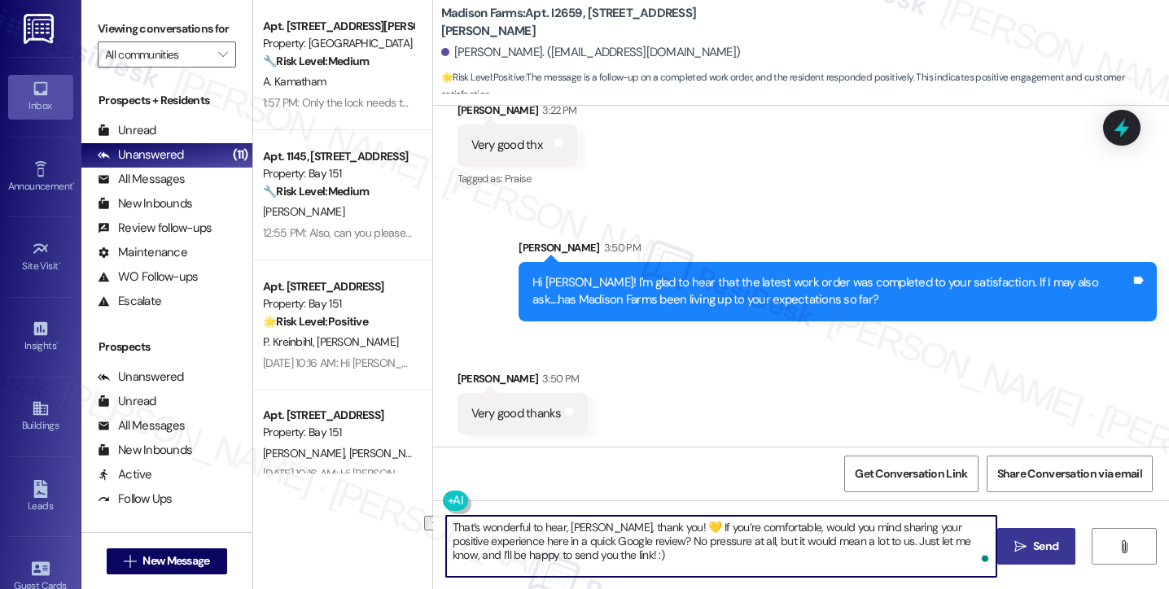
click at [848, 551] on textarea "That’s wonderful to hear, [PERSON_NAME], thank you! 💛 If you’re comfortable, wo…" at bounding box center [721, 546] width 550 height 61
drag, startPoint x: 868, startPoint y: 540, endPoint x: 970, endPoint y: 540, distance: 101.7
click at [970, 540] on textarea "That’s wonderful to hear, [PERSON_NAME], thank you! 💛 If you’re comfortable, wo…" at bounding box center [721, 546] width 550 height 61
click at [943, 543] on textarea "That’s wonderful to hear, [PERSON_NAME], thank you! 💛 If you’re comfortable, wo…" at bounding box center [721, 546] width 550 height 61
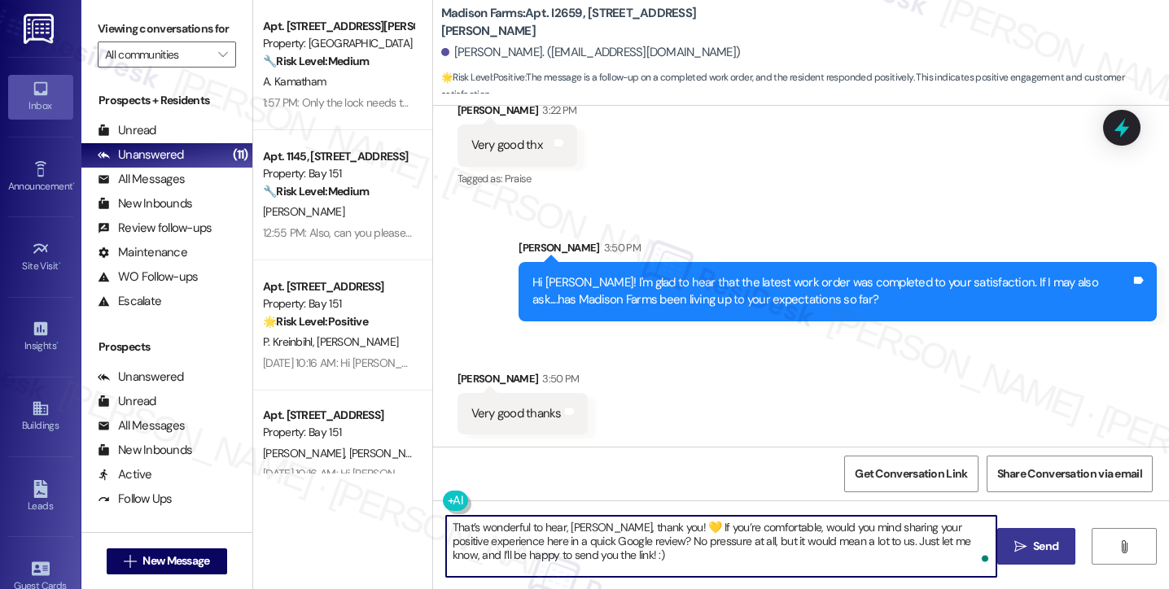
click at [943, 543] on textarea "That’s wonderful to hear, [PERSON_NAME], thank you! 💛 If you’re comfortable, wo…" at bounding box center [721, 546] width 550 height 61
click at [729, 551] on textarea "That’s wonderful to hear, [PERSON_NAME], thank you! 💛 If you’re comfortable, wo…" at bounding box center [721, 546] width 550 height 61
click at [625, 514] on div "That’s wonderful to hear, [PERSON_NAME], thank you! 💛 If you’re comfortable, wo…" at bounding box center [801, 562] width 736 height 122
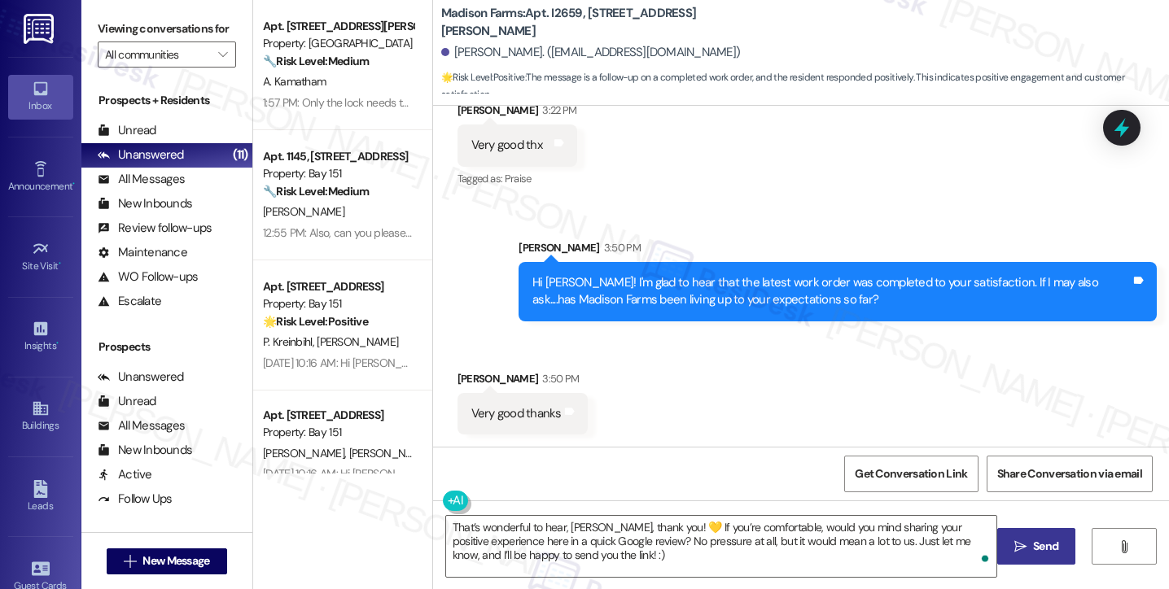
click at [625, 514] on div "That’s wonderful to hear, [PERSON_NAME], thank you! 💛 If you’re comfortable, wo…" at bounding box center [801, 562] width 736 height 122
click at [641, 539] on textarea "That’s wonderful to hear, [PERSON_NAME], thank you! 💛 If you’re comfortable, wo…" at bounding box center [721, 546] width 550 height 61
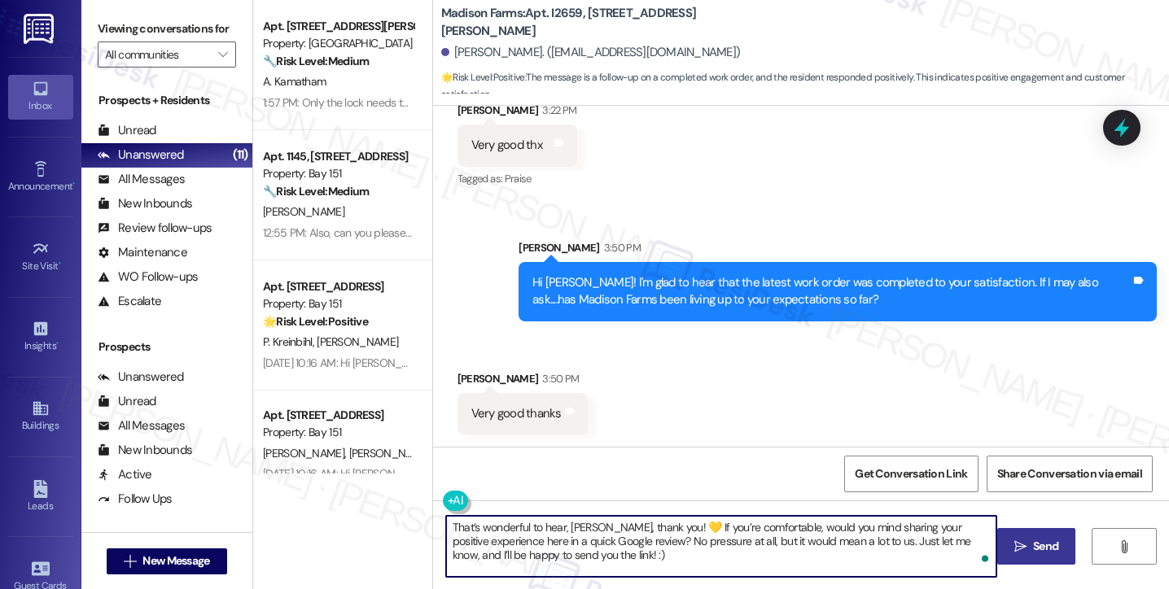
click at [641, 539] on textarea "That’s wonderful to hear, [PERSON_NAME], thank you! 💛 If you’re comfortable, wo…" at bounding box center [721, 546] width 550 height 61
click at [664, 527] on textarea "That’s wonderful to hear, [PERSON_NAME], thank you! 💛 If you’re comfortable, wo…" at bounding box center [721, 546] width 550 height 61
type textarea "That’s wonderful to hear, [PERSON_NAME], thank you! If you’re comfortable, woul…"
drag, startPoint x: 758, startPoint y: 527, endPoint x: 681, endPoint y: 527, distance: 76.5
click at [681, 527] on textarea "That’s wonderful to hear, [PERSON_NAME], thank you! If you’re comfortable, woul…" at bounding box center [721, 546] width 550 height 61
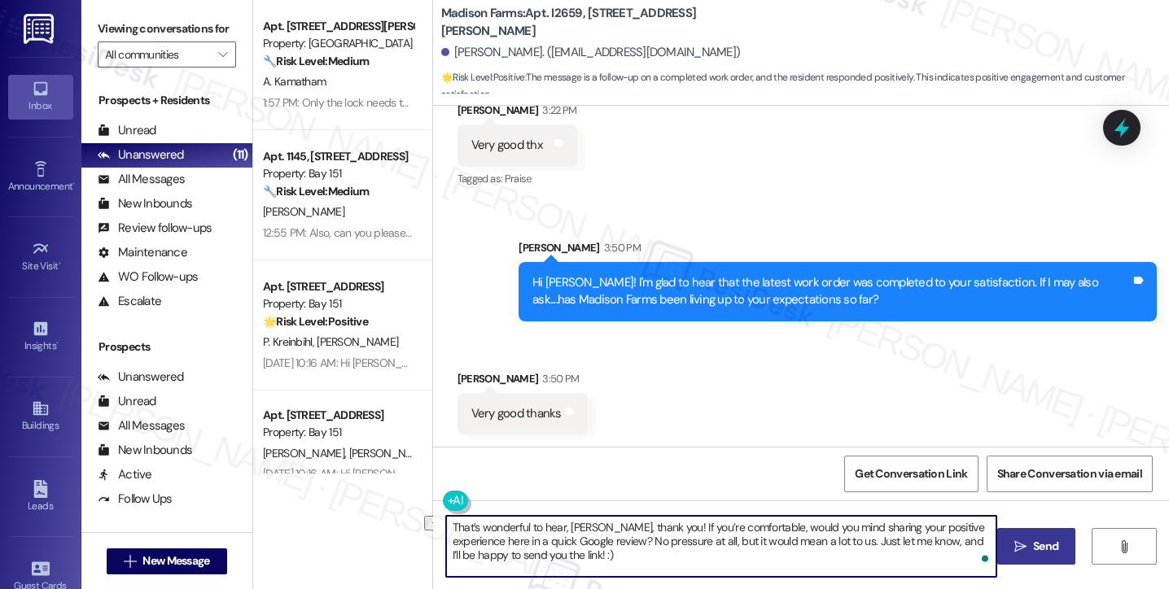
click at [628, 547] on textarea "That’s wonderful to hear, [PERSON_NAME], thank you! If you’re comfortable, woul…" at bounding box center [721, 546] width 550 height 61
click at [597, 550] on textarea "That’s wonderful to hear, [PERSON_NAME], thank you! If you’re comfortable, woul…" at bounding box center [721, 546] width 550 height 61
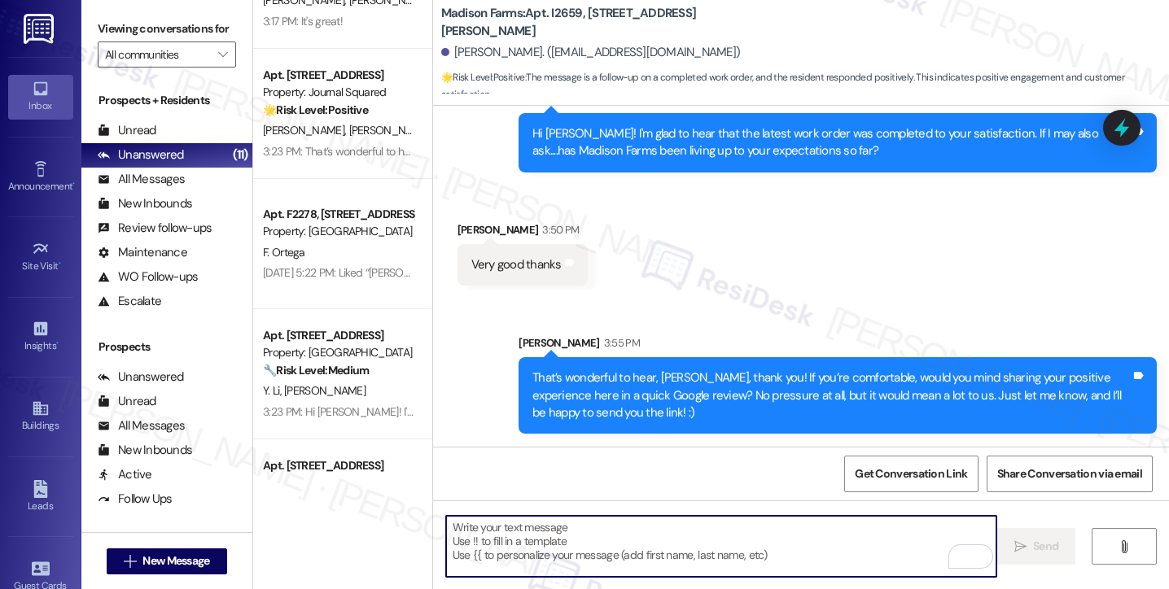
scroll to position [632, 0]
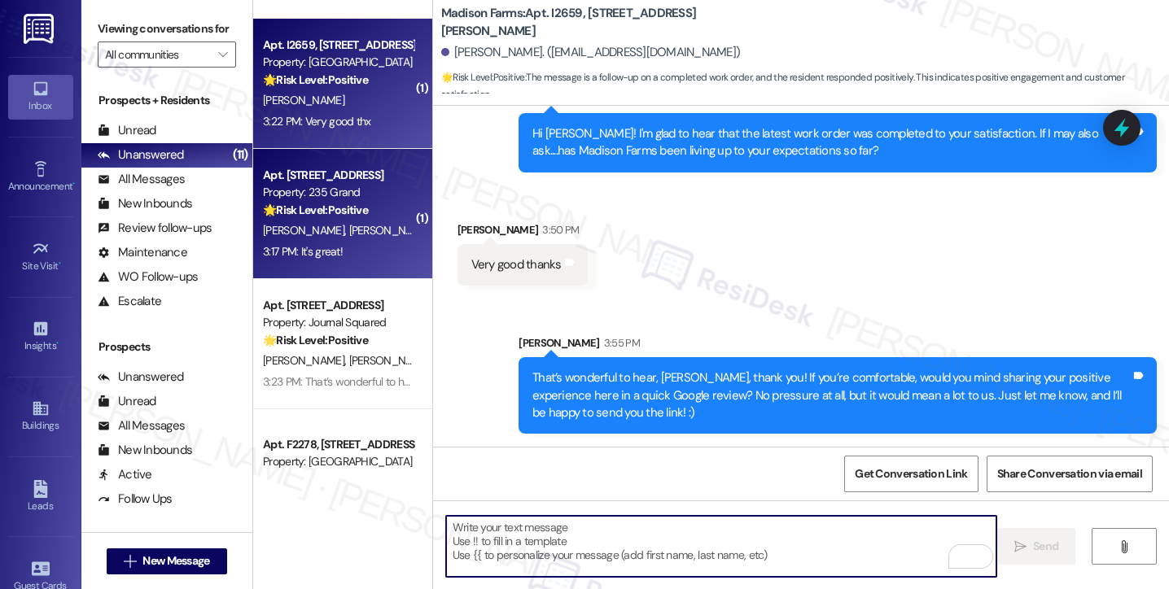
click at [352, 233] on div "[PERSON_NAME] [PERSON_NAME]" at bounding box center [338, 231] width 154 height 20
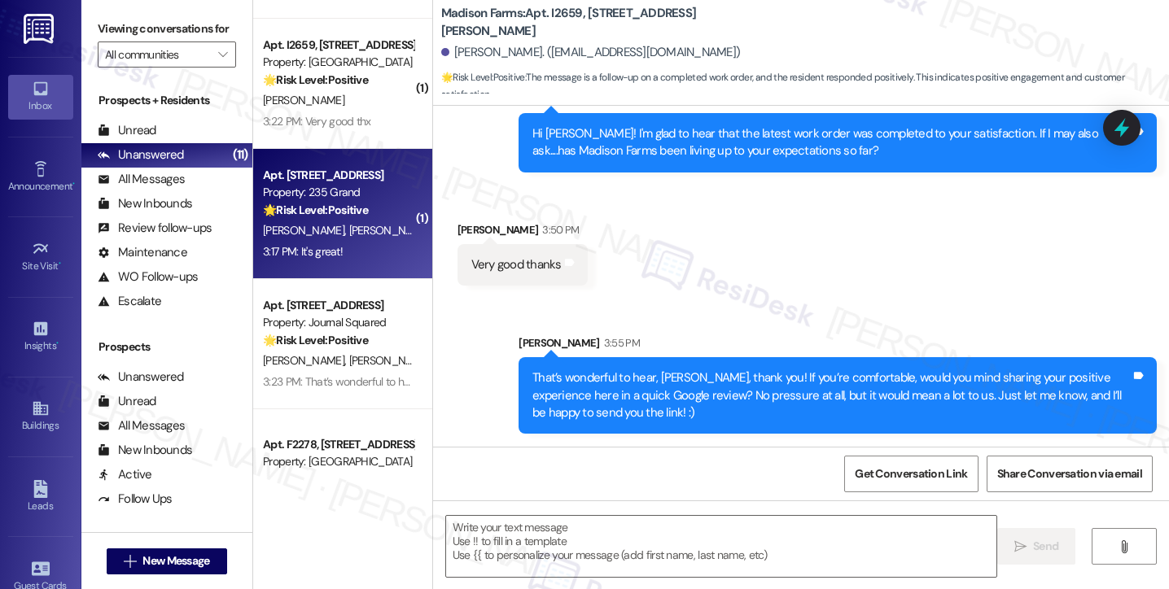
type textarea "Fetching suggested responses. Please feel free to read through the conversation…"
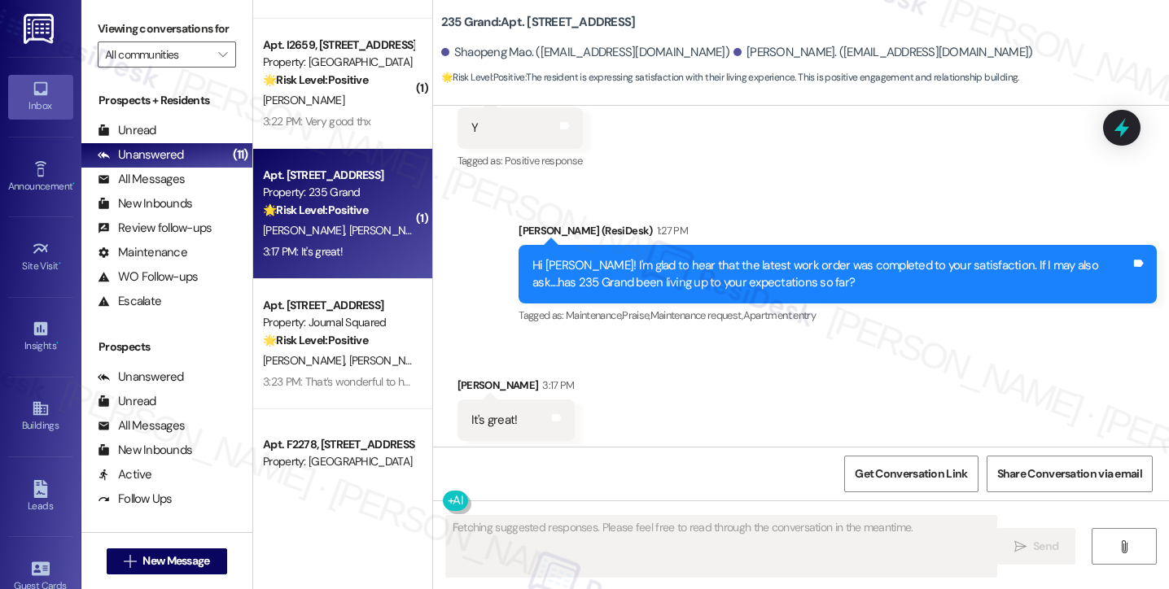
scroll to position [575, 0]
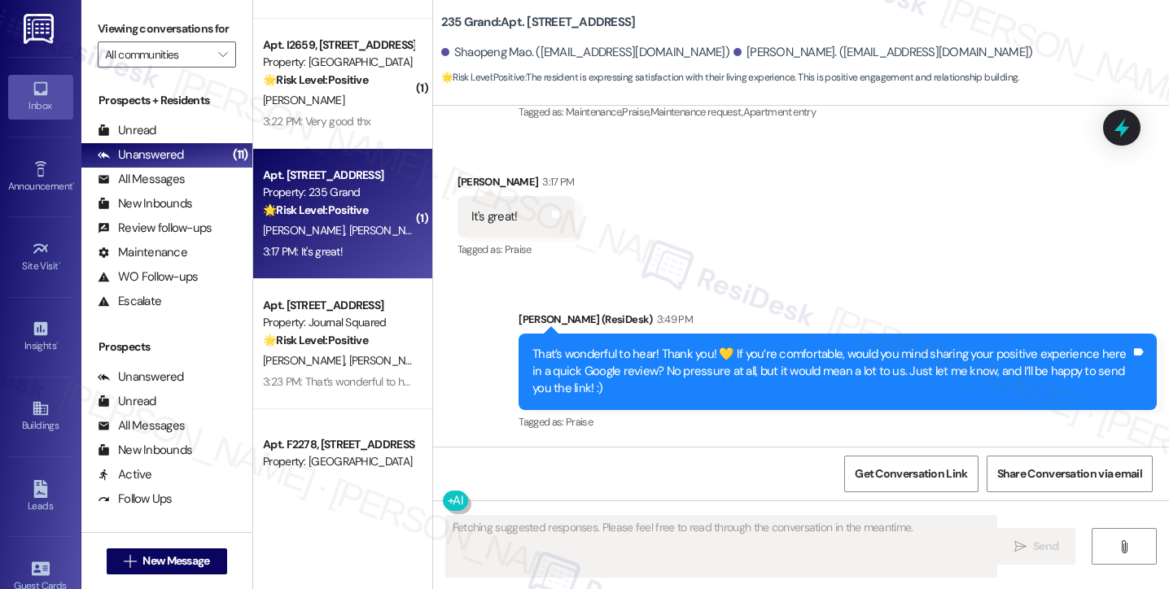
click at [597, 377] on div "That’s wonderful to hear! Thank you! 💛 If you’re comfortable, would you mind sh…" at bounding box center [831, 372] width 598 height 52
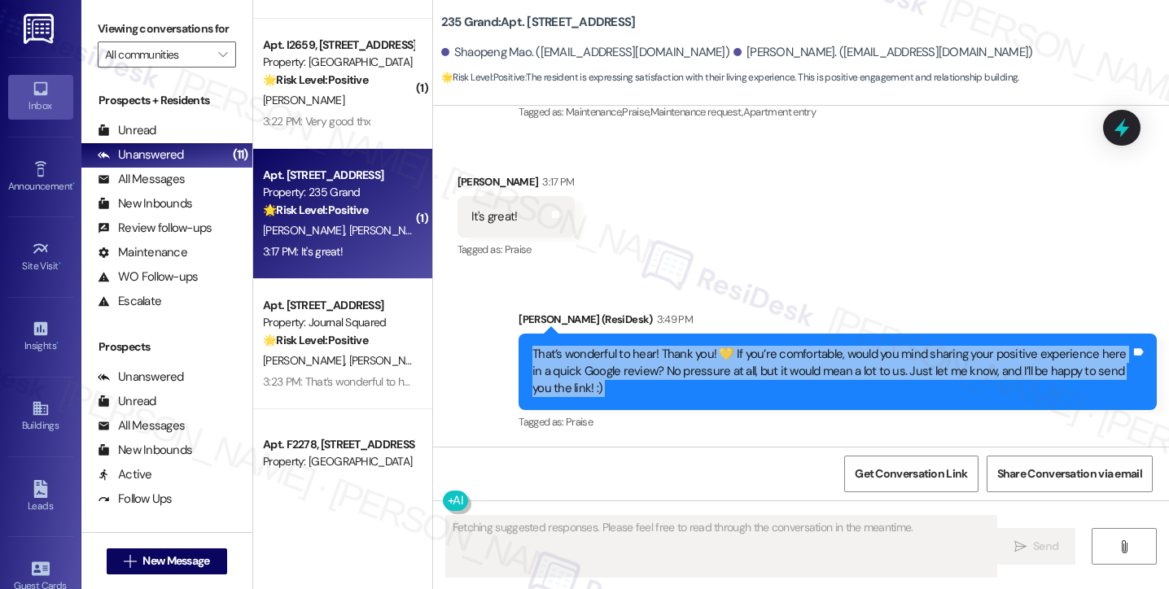
click at [597, 377] on div "That’s wonderful to hear! Thank you! 💛 If you’re comfortable, would you mind sh…" at bounding box center [831, 372] width 598 height 52
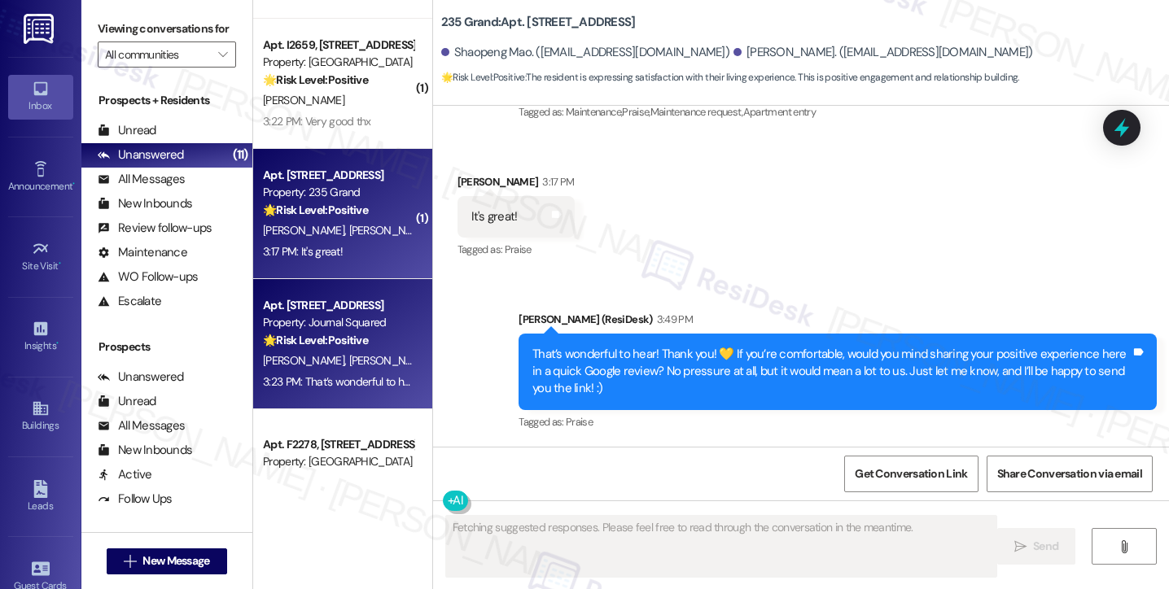
click at [366, 297] on div "Apt. [STREET_ADDRESS]" at bounding box center [338, 305] width 151 height 17
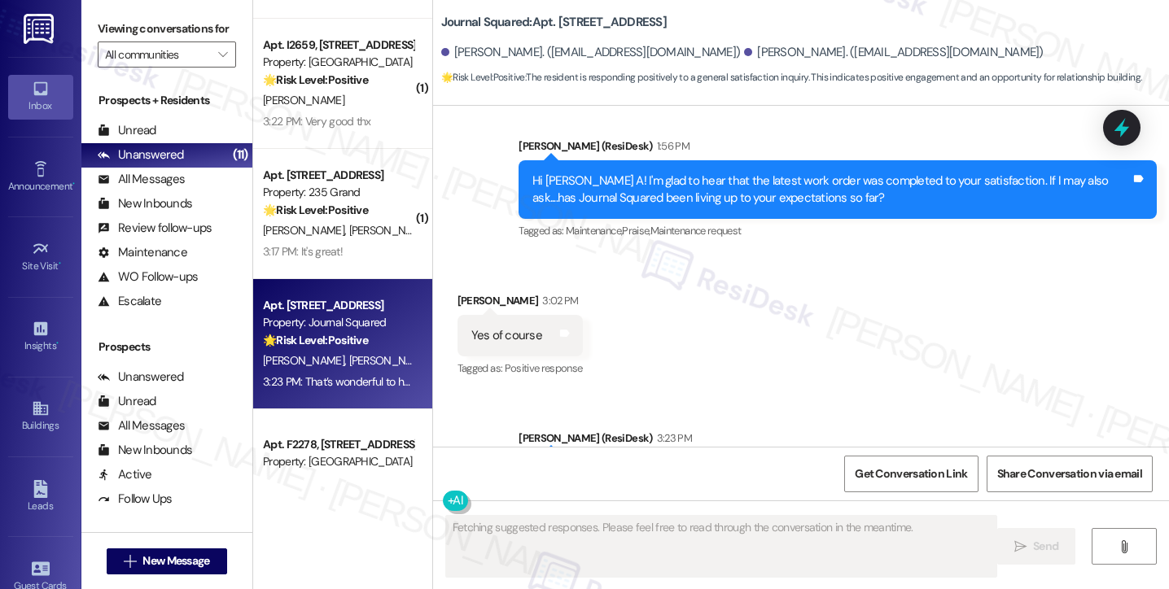
scroll to position [1055, 0]
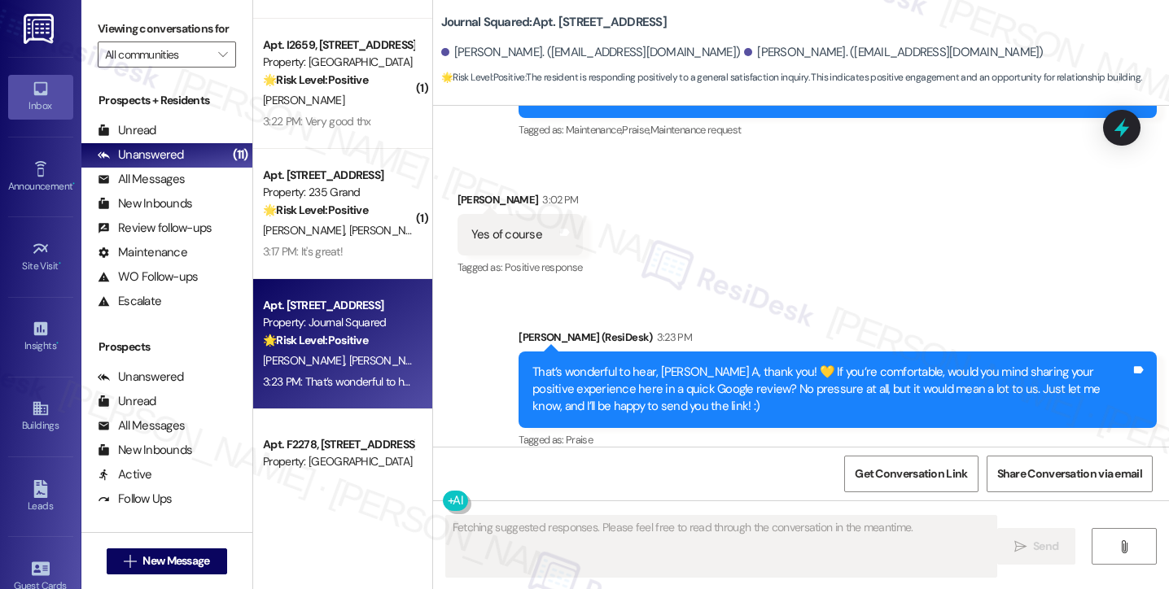
click at [563, 364] on div "That’s wonderful to hear, [PERSON_NAME] A, thank you! 💛 If you’re comfortable, …" at bounding box center [831, 390] width 598 height 52
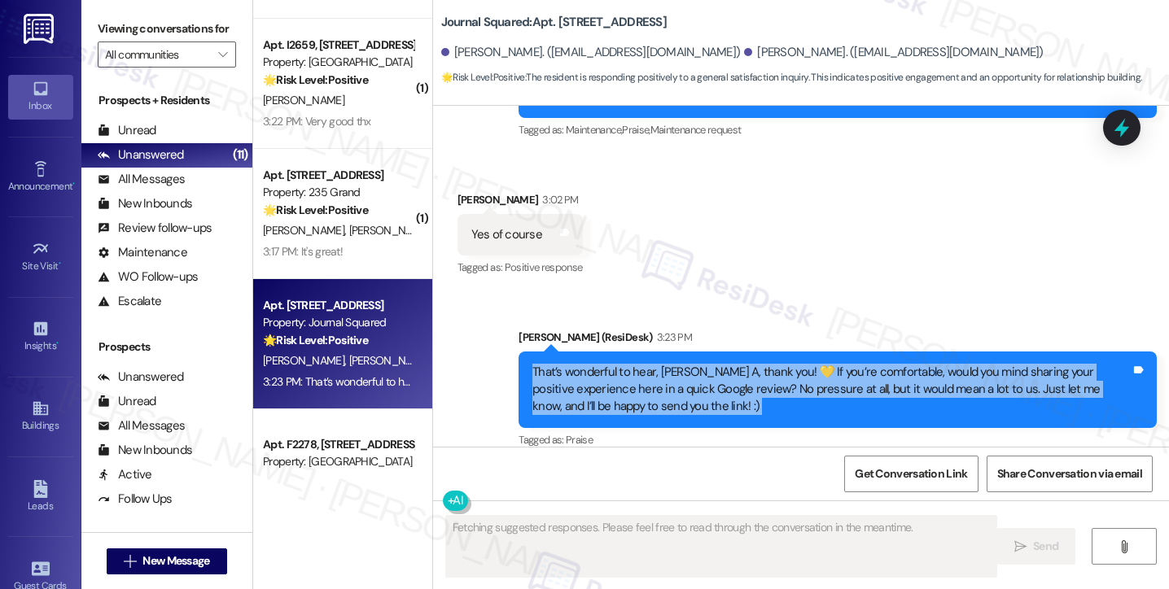
click at [563, 364] on div "That’s wonderful to hear, [PERSON_NAME] A, thank you! 💛 If you’re comfortable, …" at bounding box center [831, 390] width 598 height 52
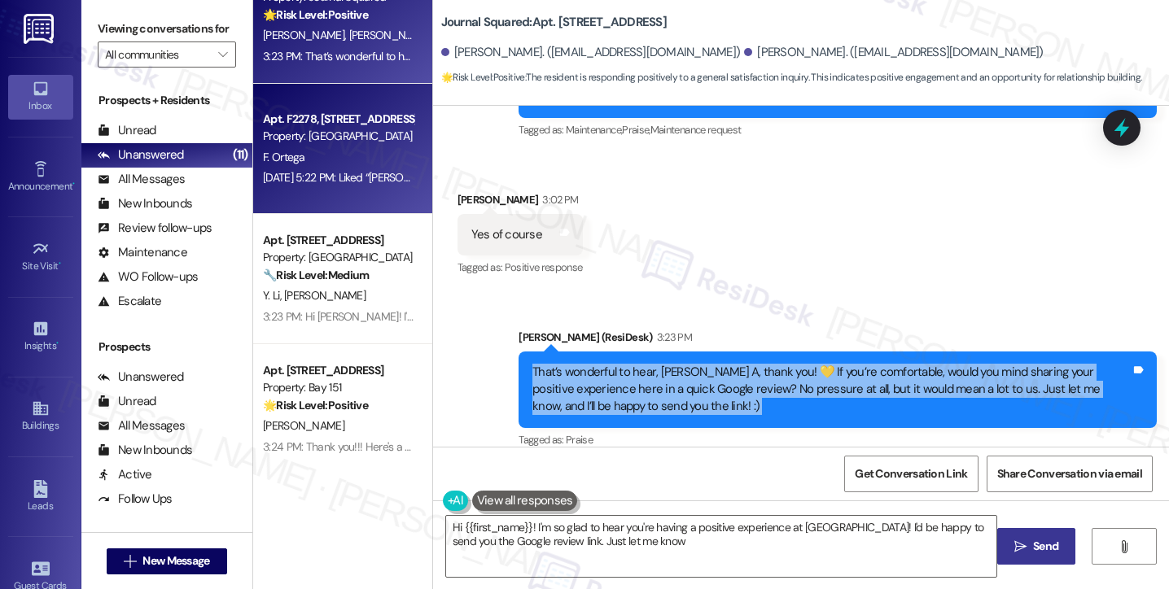
type textarea "Hi {{first_name}}! I'm so glad to hear you're having a positive experience at […"
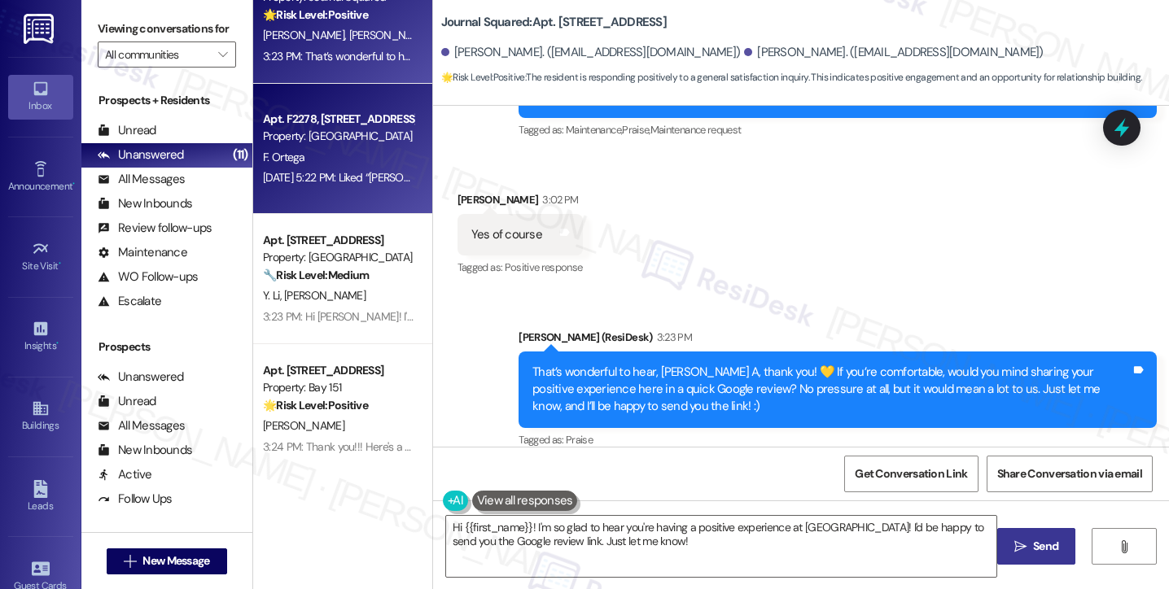
click at [313, 168] on div "[DATE] 5:22 PM: Liked “[PERSON_NAME] ([GEOGRAPHIC_DATA]): Hi [PERSON_NAME]! I h…" at bounding box center [338, 178] width 154 height 20
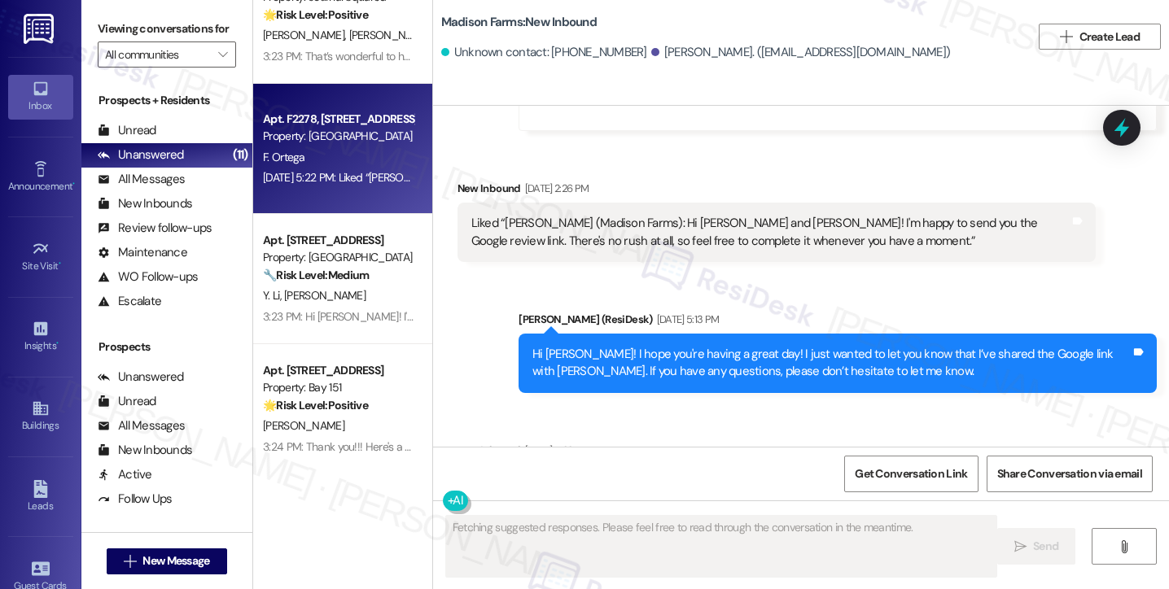
scroll to position [4082, 0]
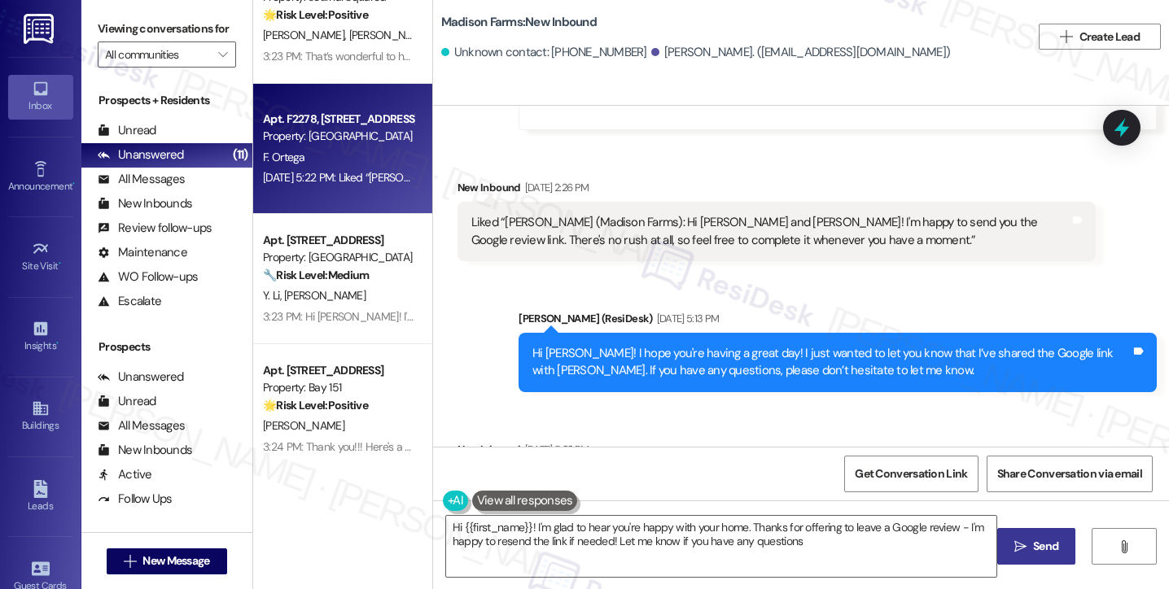
type textarea "Hi {{first_name}}! I'm glad to hear you're happy with your home. Thanks for off…"
